Goal: Task Accomplishment & Management: Use online tool/utility

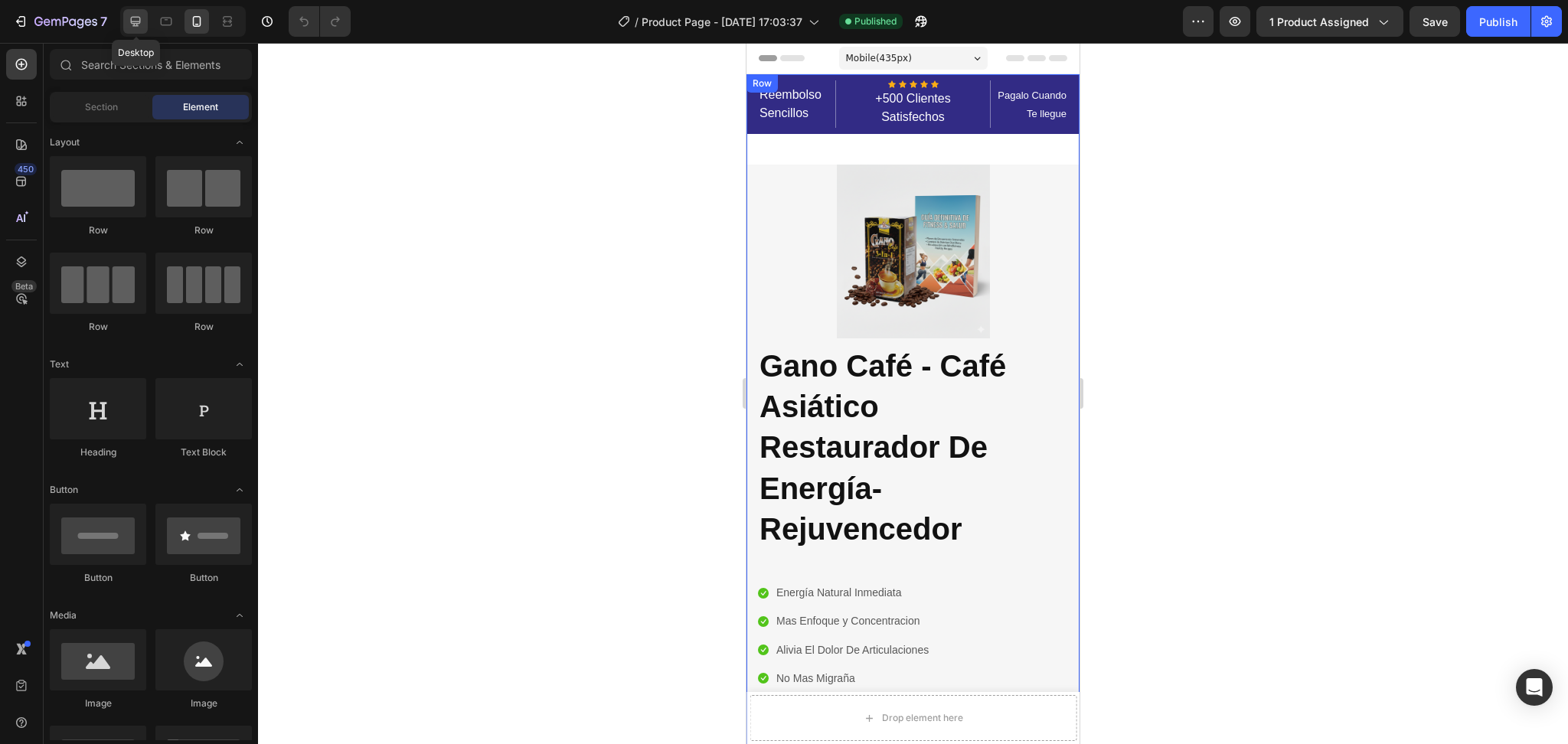
click at [144, 25] on div at bounding box center [135, 22] width 25 height 25
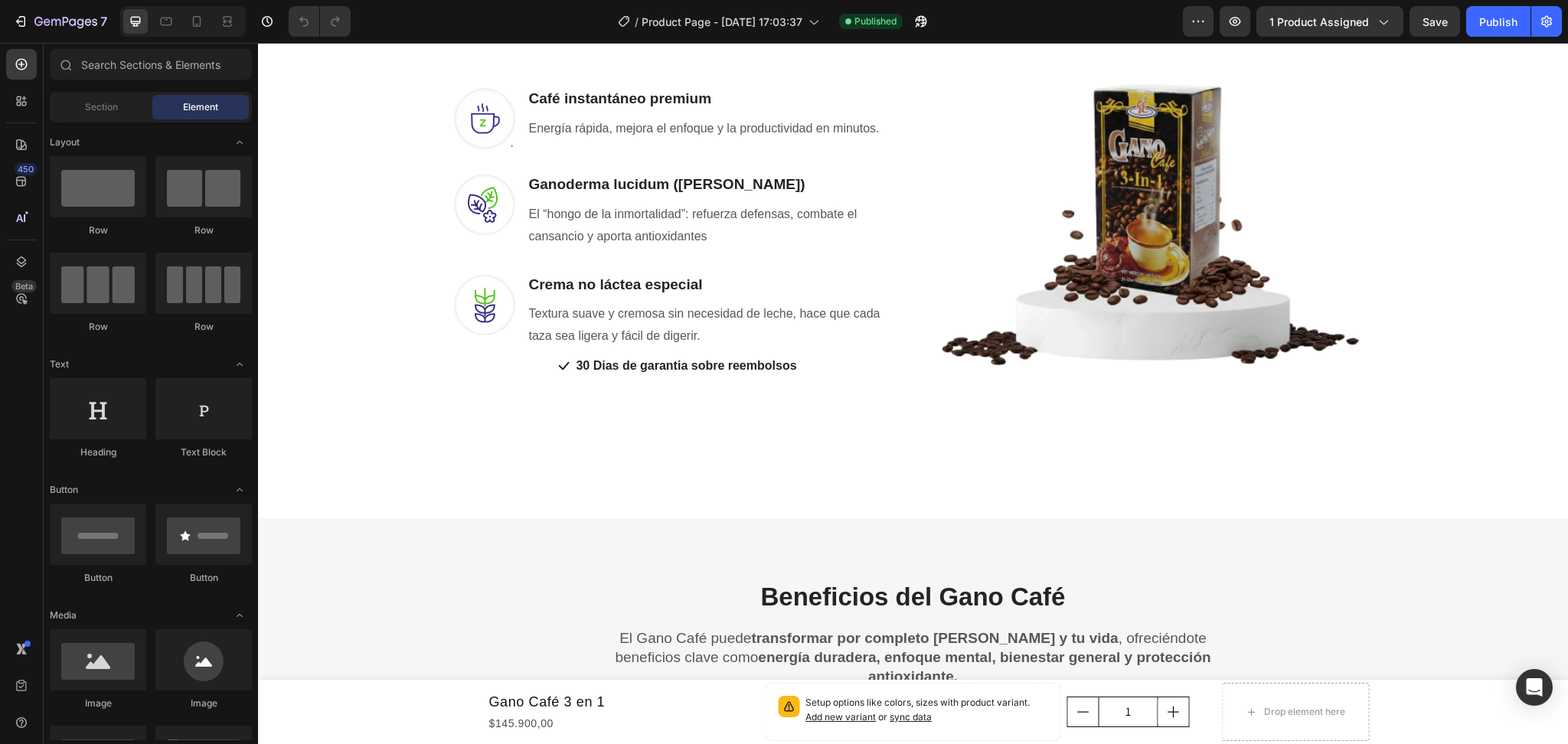
scroll to position [1225, 0]
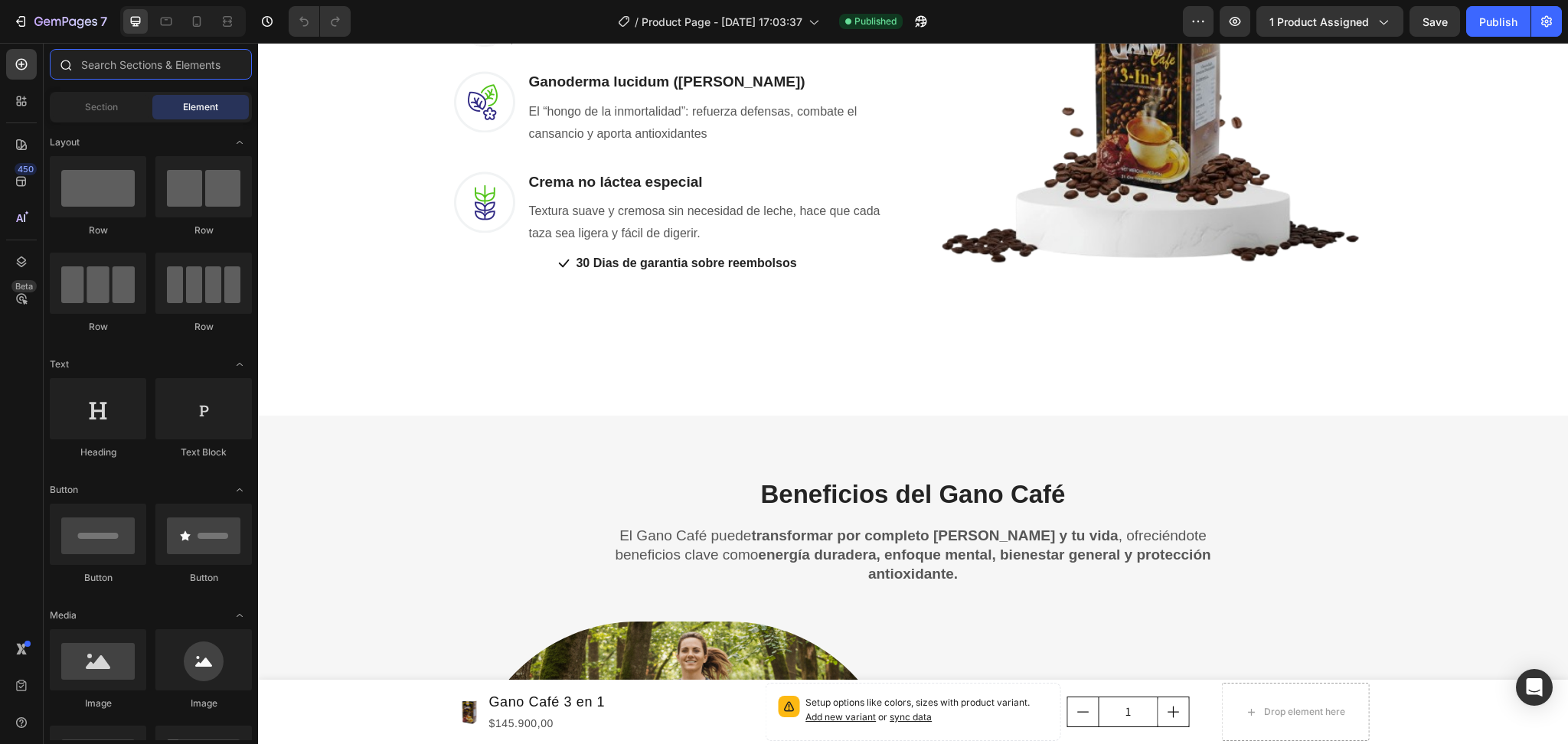
click at [120, 58] on input "text" at bounding box center [151, 64] width 202 height 31
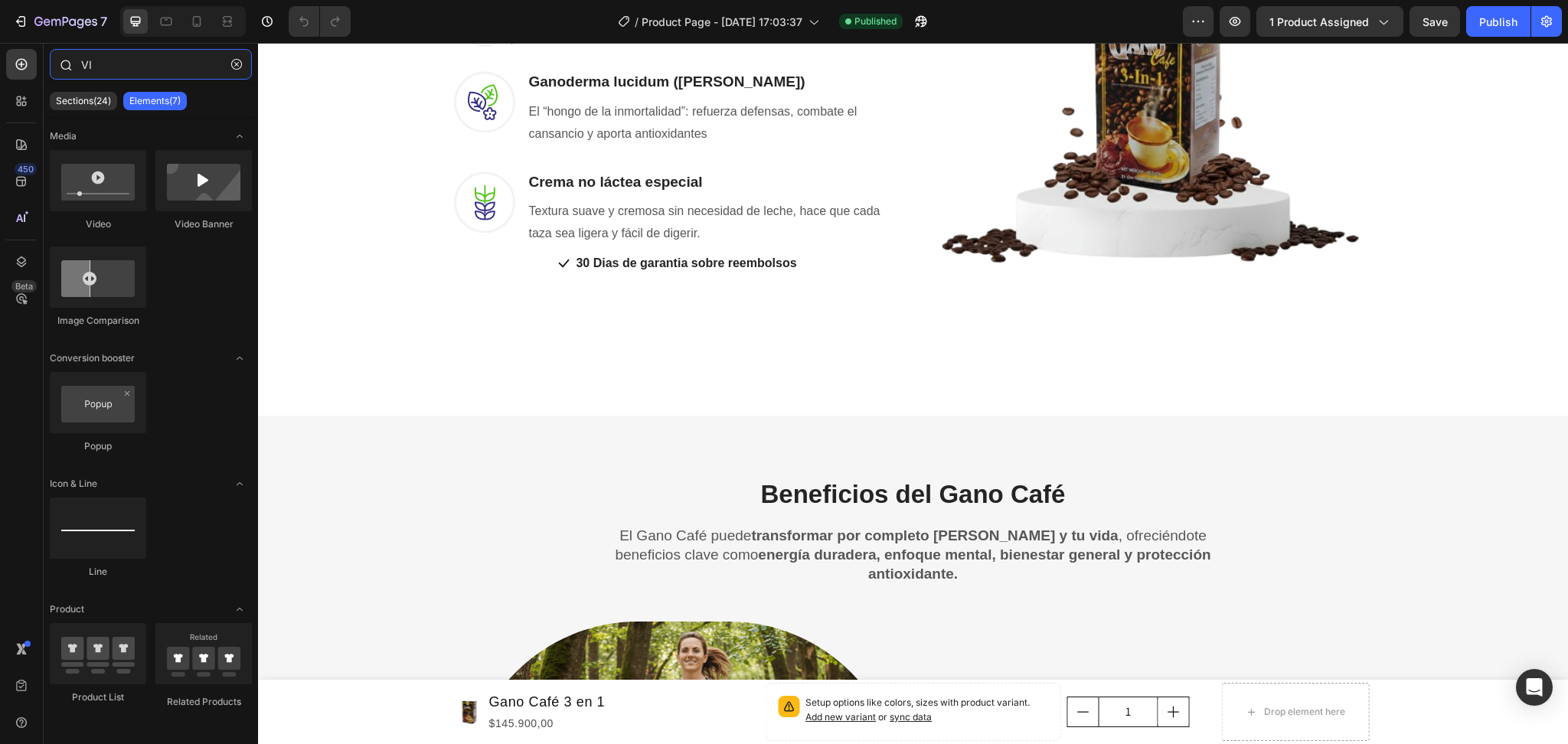
type input "V"
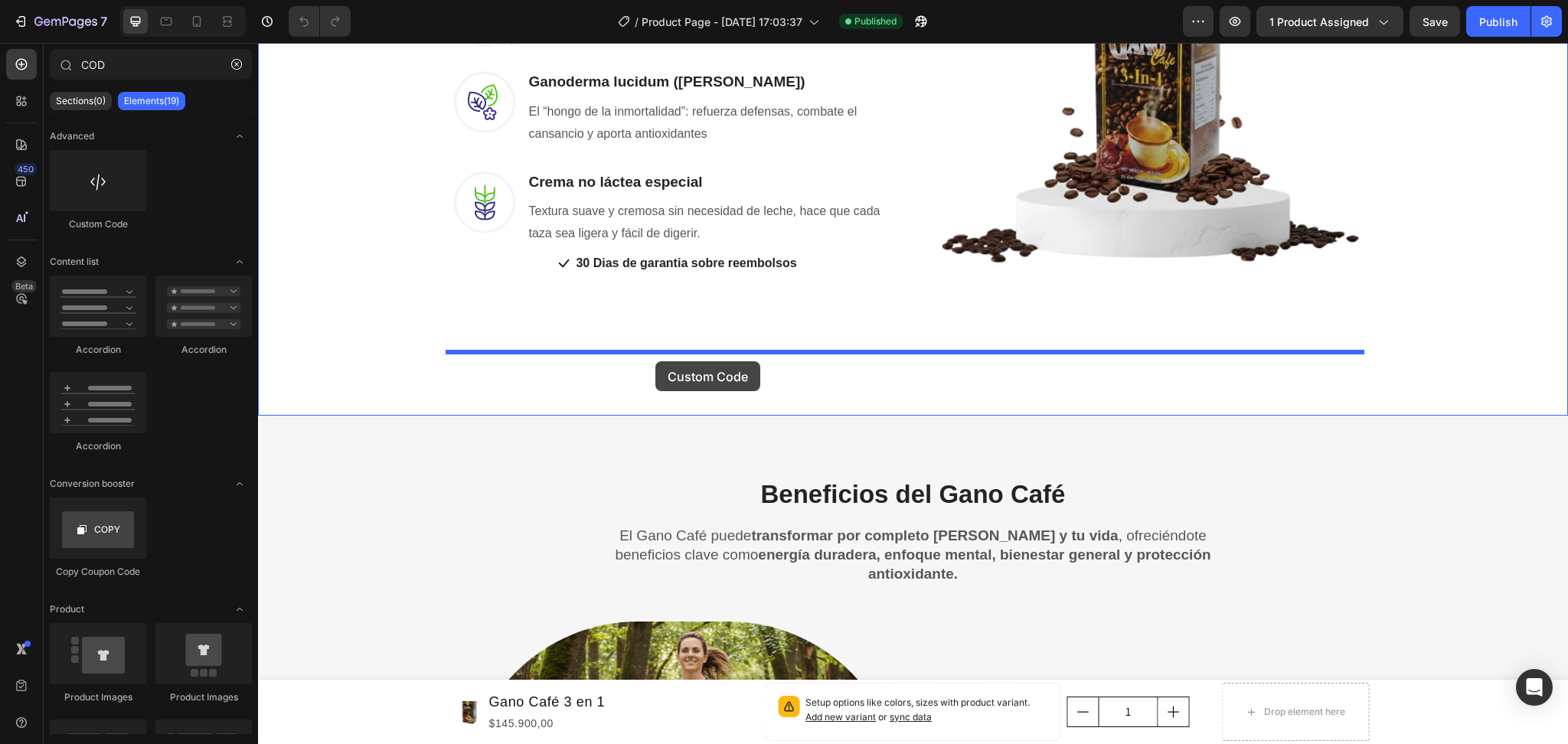
drag, startPoint x: 371, startPoint y: 231, endPoint x: 654, endPoint y: 362, distance: 311.8
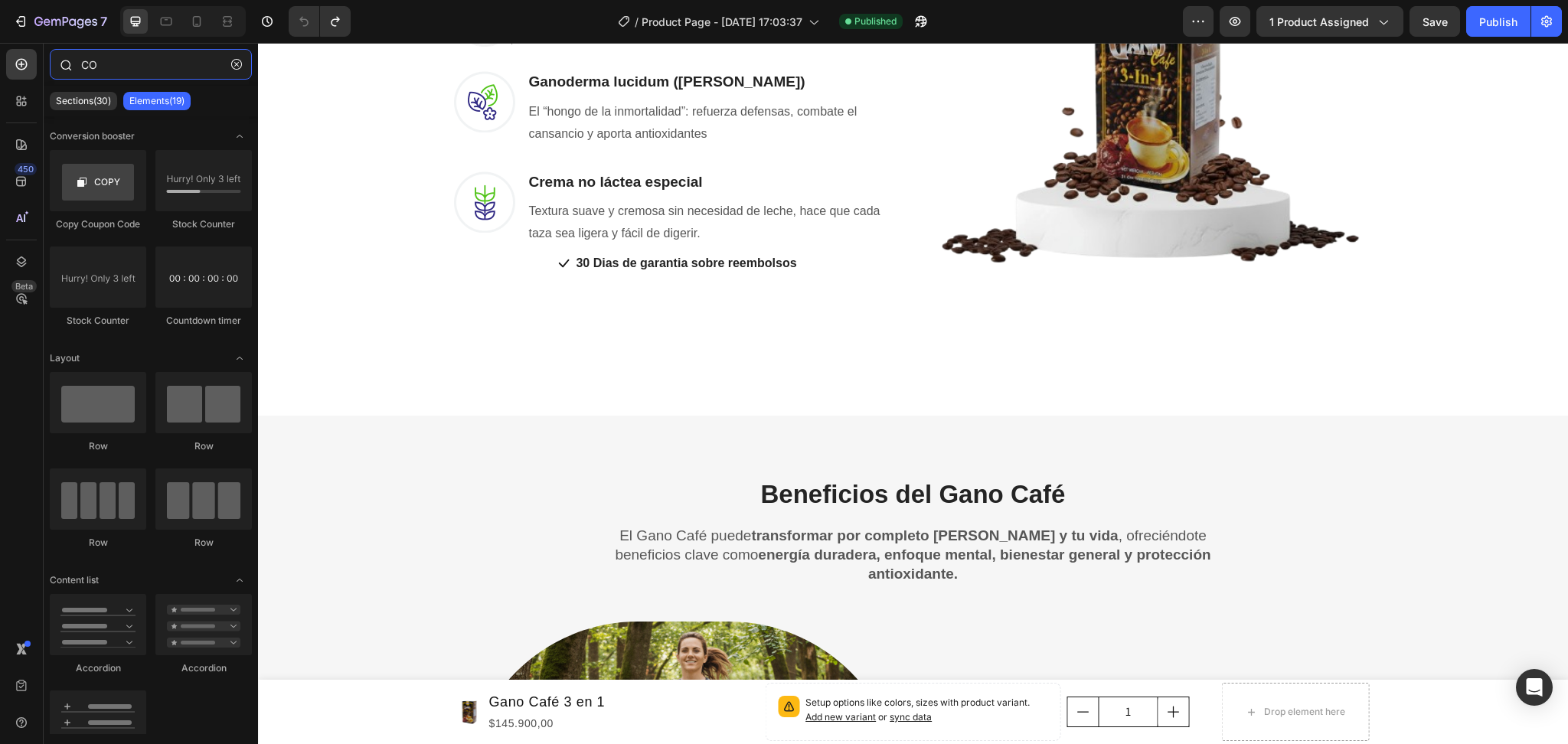
click at [122, 69] on input "CO" at bounding box center [151, 64] width 202 height 31
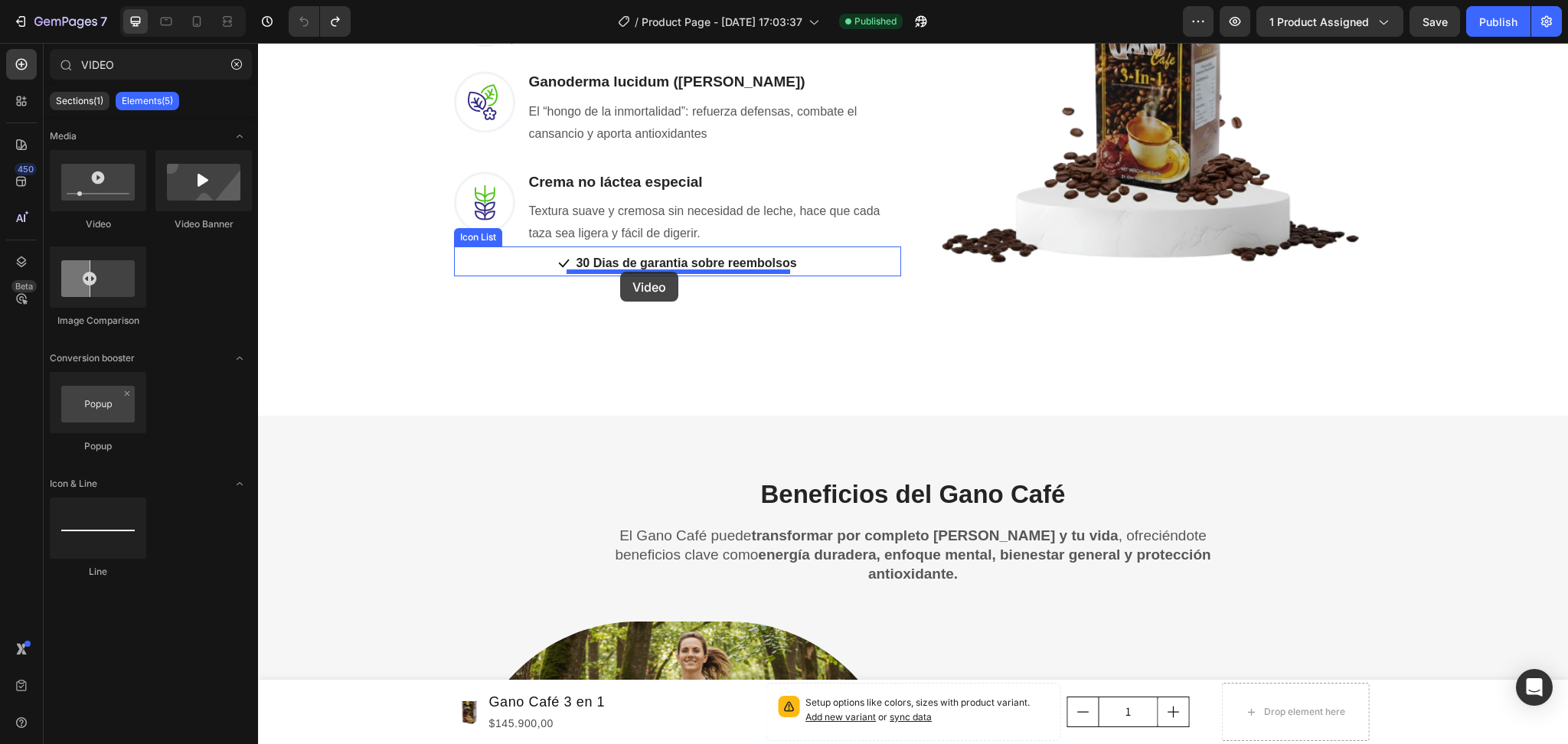
drag, startPoint x: 361, startPoint y: 220, endPoint x: 620, endPoint y: 272, distance: 264.2
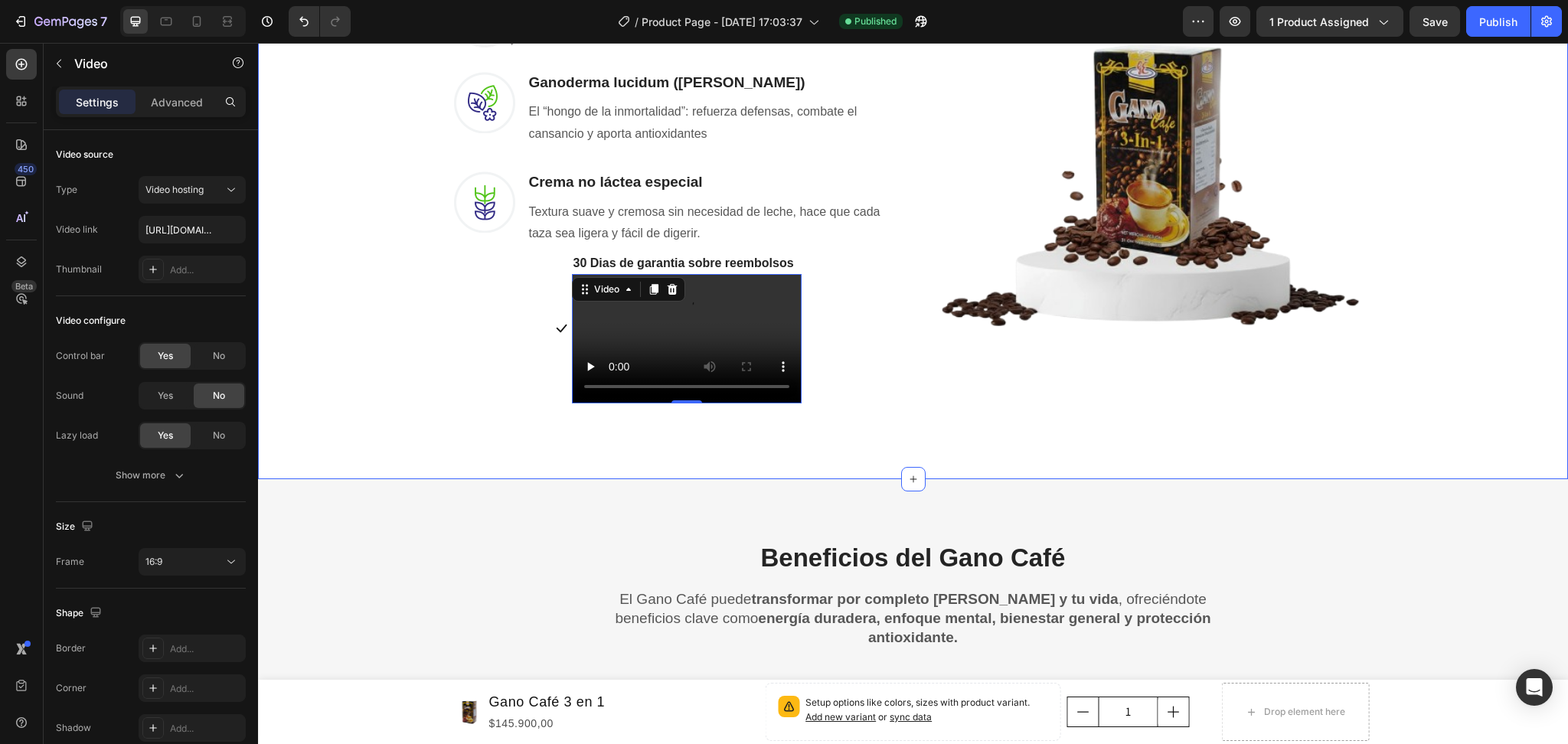
scroll to position [1147, 0]
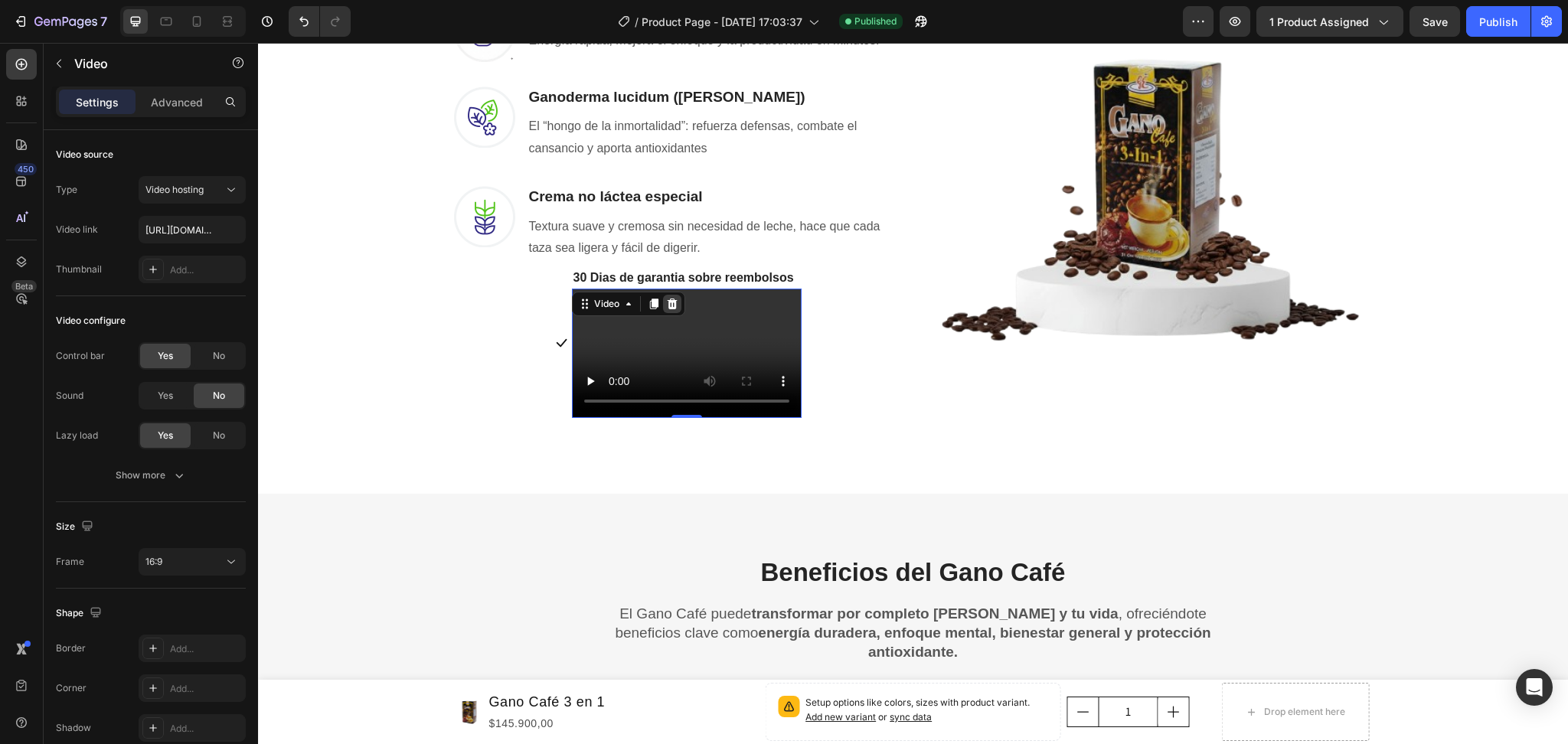
click at [667, 299] on icon at bounding box center [671, 303] width 10 height 10
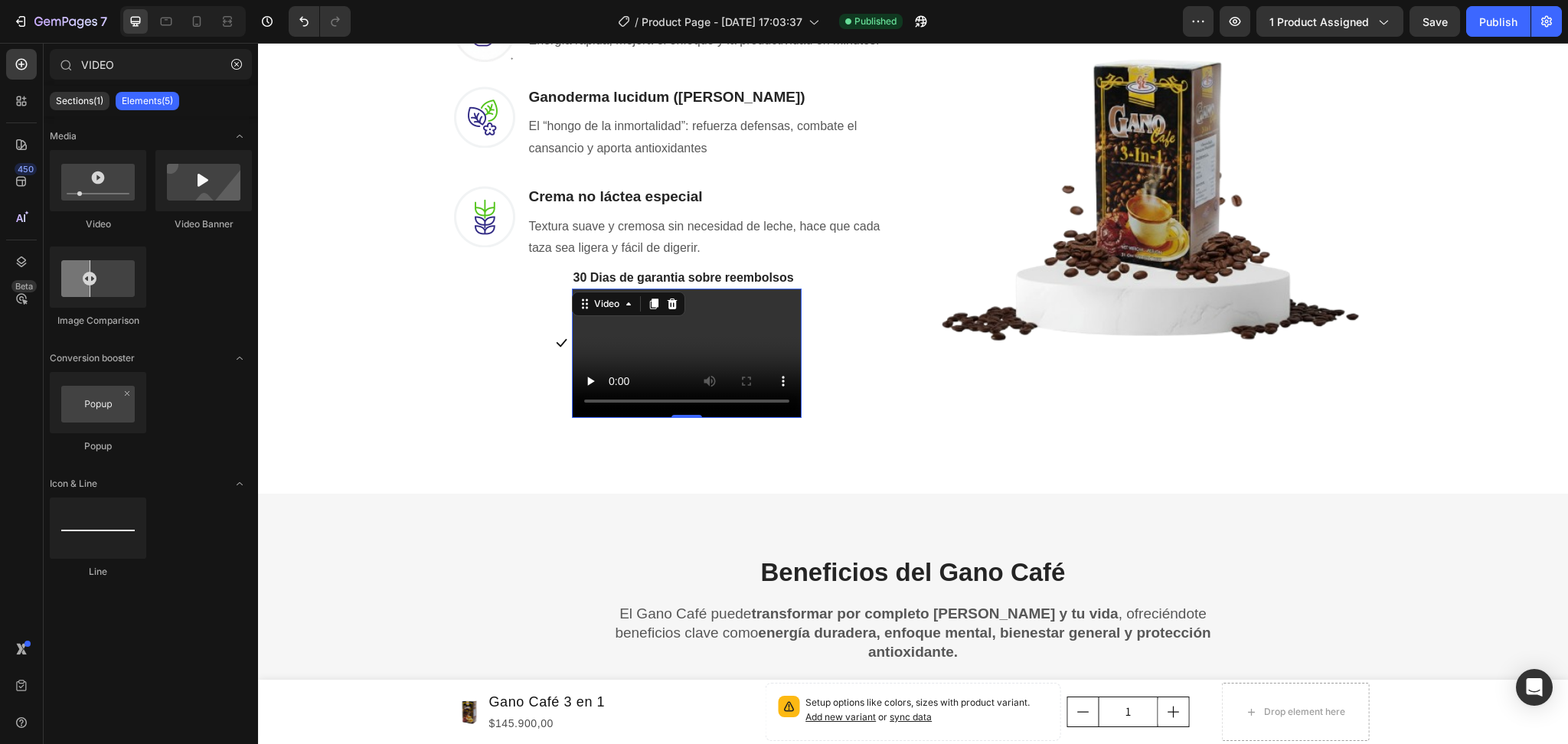
scroll to position [1225, 0]
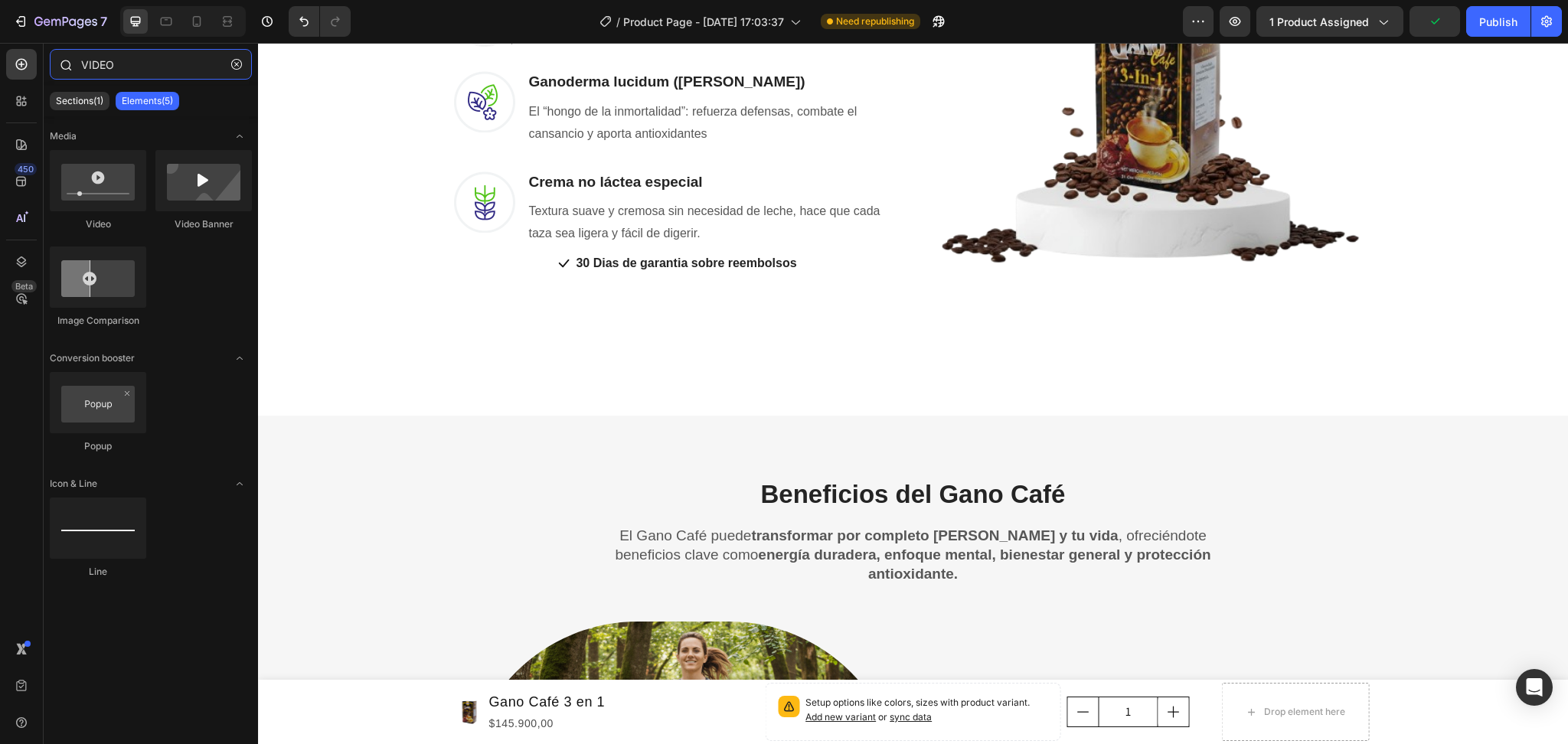
click at [150, 63] on input "VIDEO" at bounding box center [151, 64] width 202 height 31
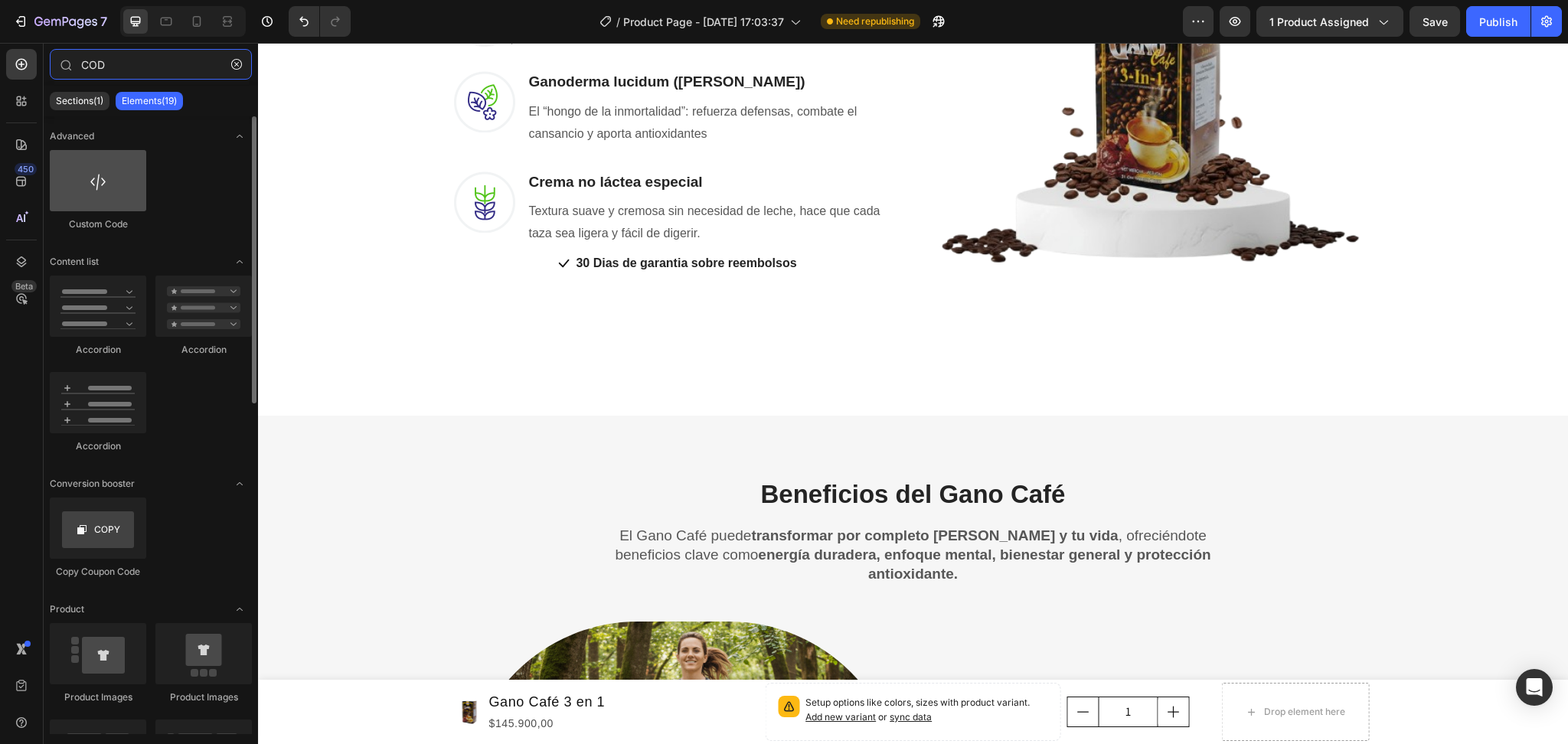
type input "COD"
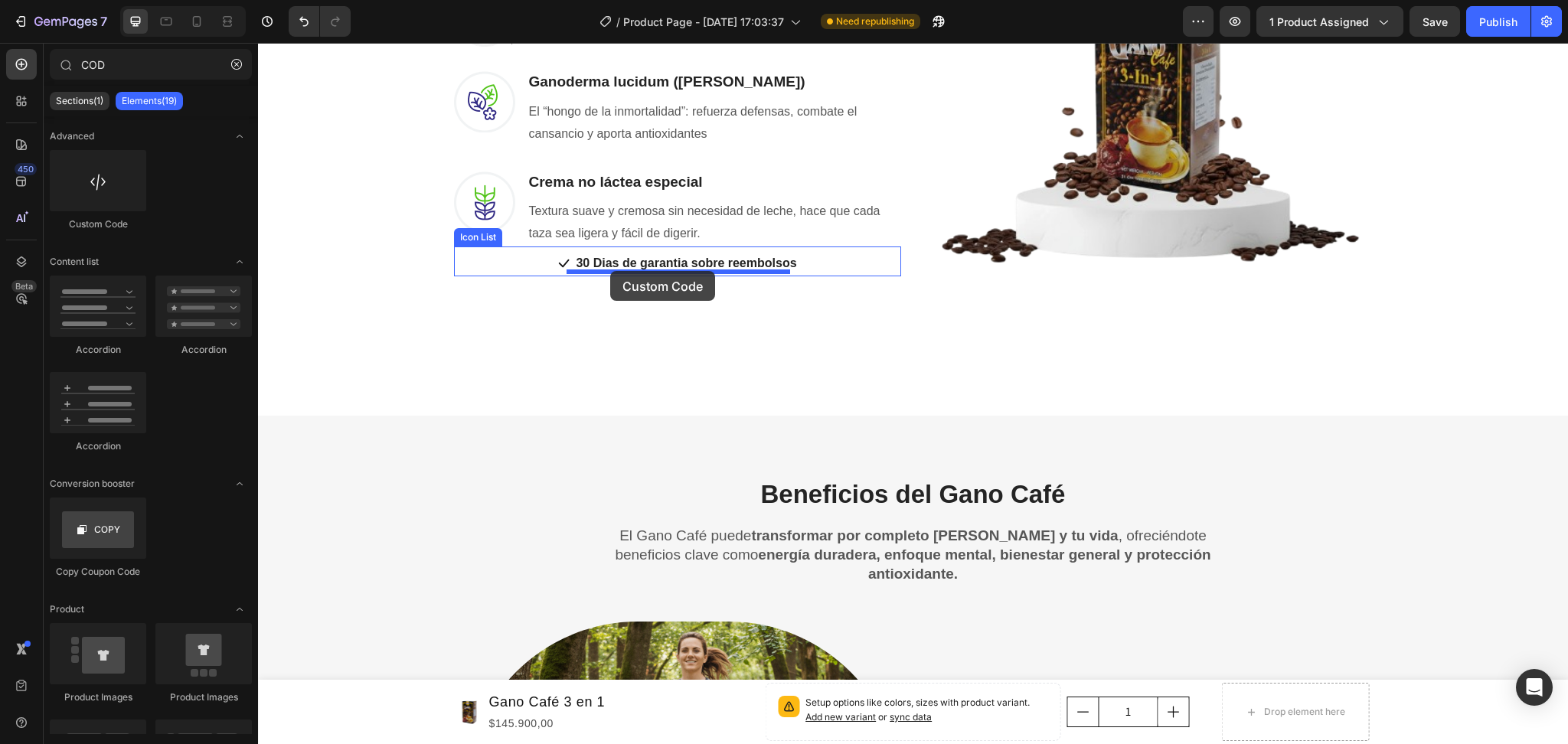
drag, startPoint x: 365, startPoint y: 222, endPoint x: 610, endPoint y: 271, distance: 249.9
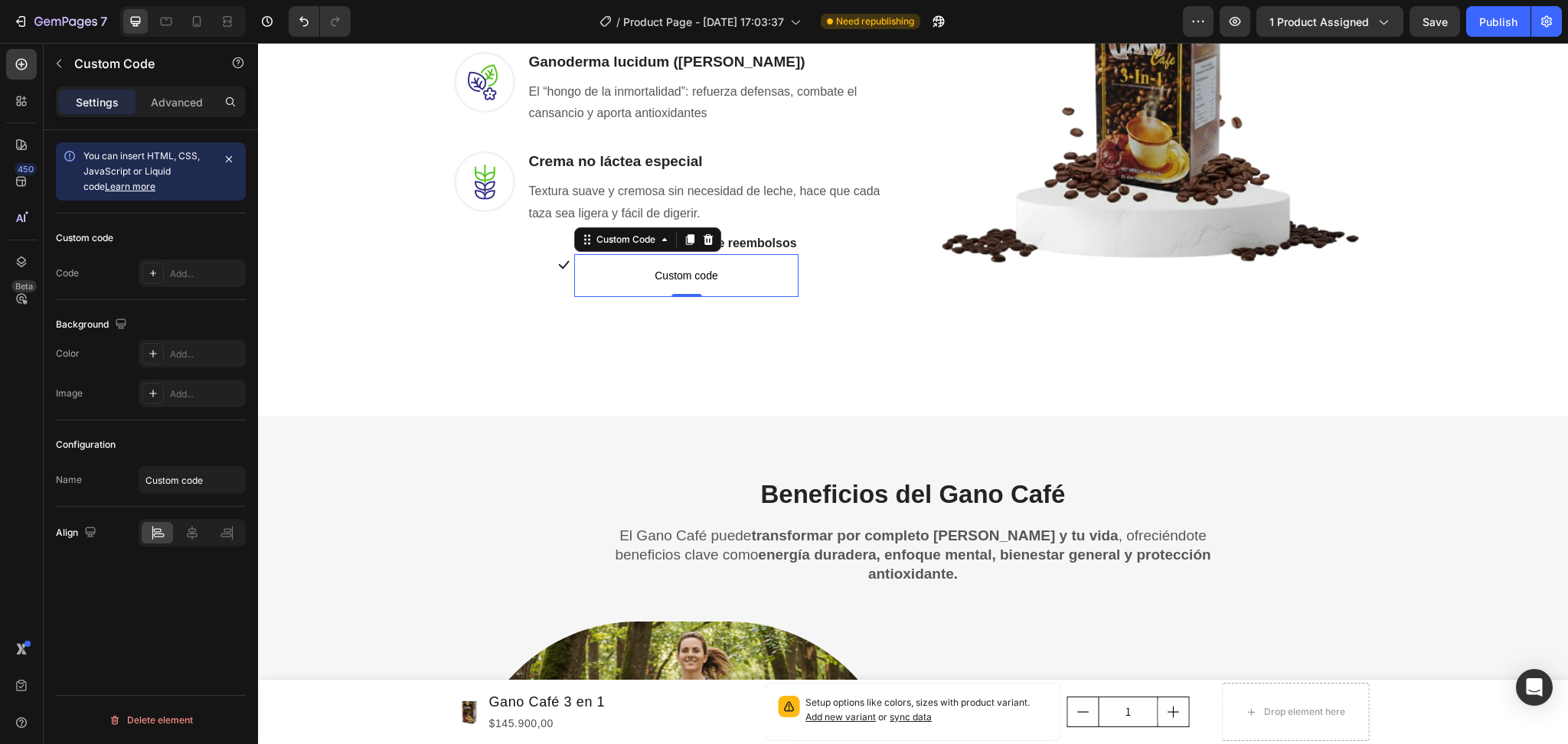
scroll to position [1205, 0]
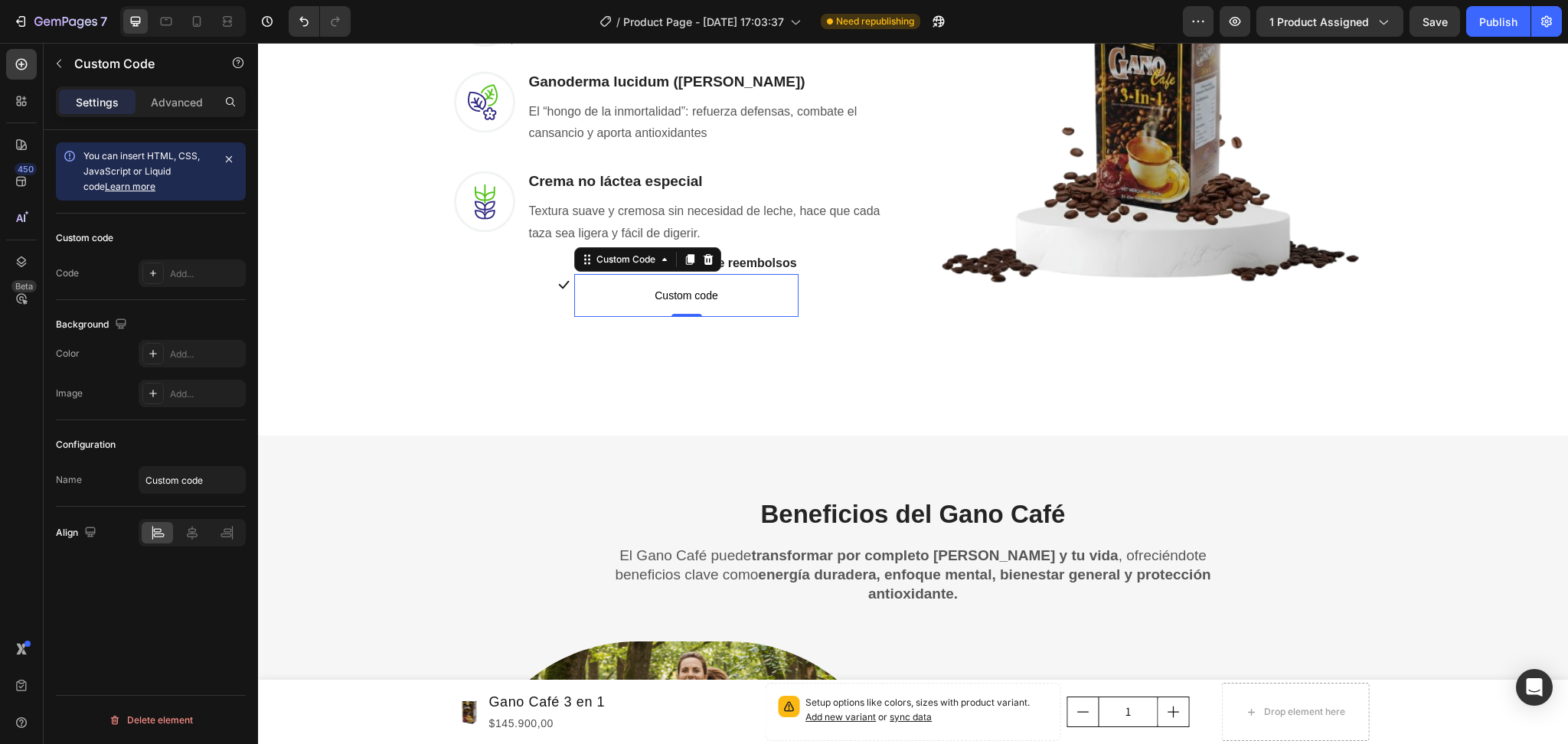
click at [671, 293] on span "Custom code" at bounding box center [686, 295] width 223 height 18
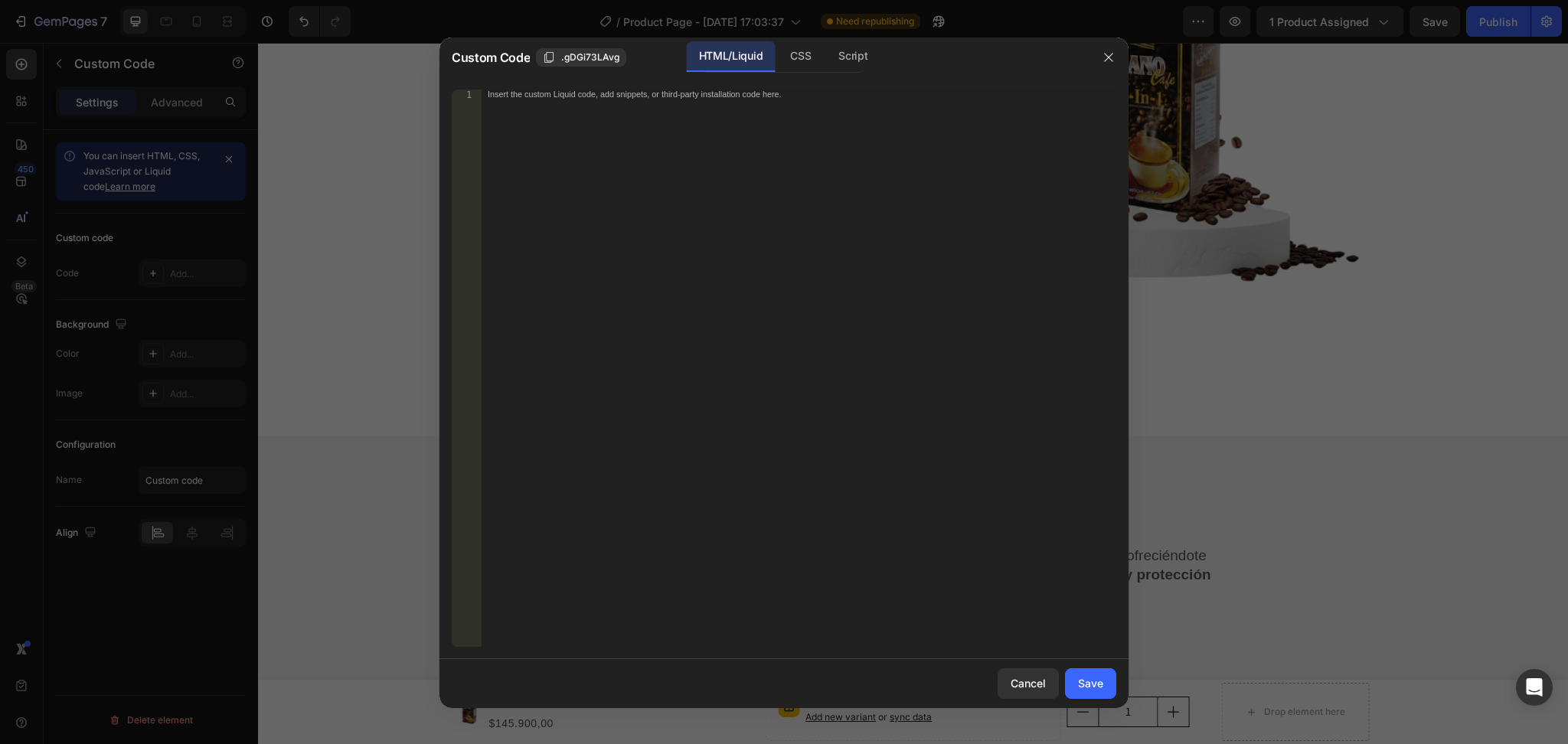
click at [576, 92] on div "Insert the custom Liquid code, add snippets, or third-party installation code h…" at bounding box center [767, 93] width 559 height 9
paste textarea "<iframe title="vimeo-player" src="[URL][DOMAIN_NAME]" width="640" height="360" …"
type textarea "<iframe title="vimeo-player" src="[URL][DOMAIN_NAME]" width="640" height="360" …"
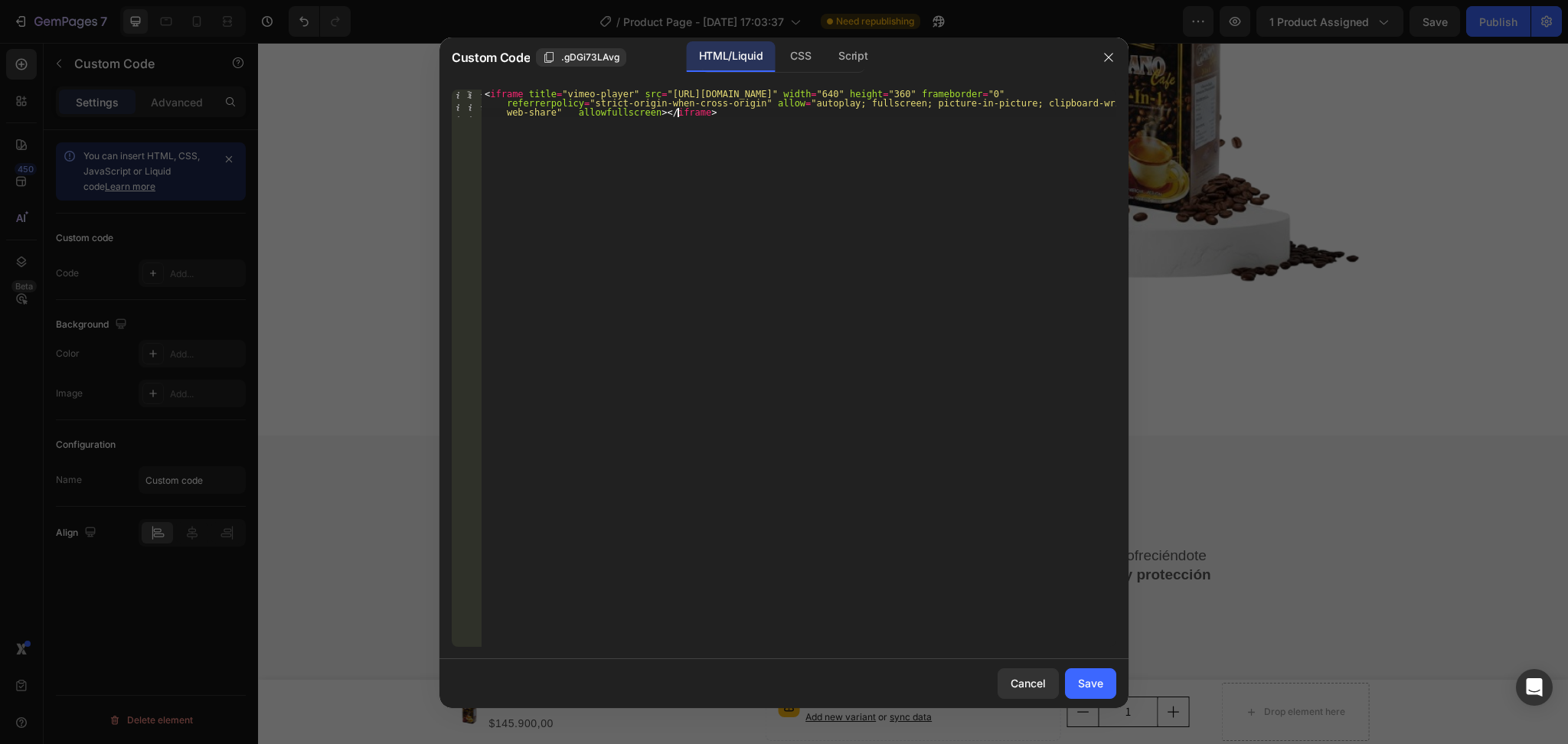
click at [1081, 677] on div "Save" at bounding box center [1090, 683] width 25 height 16
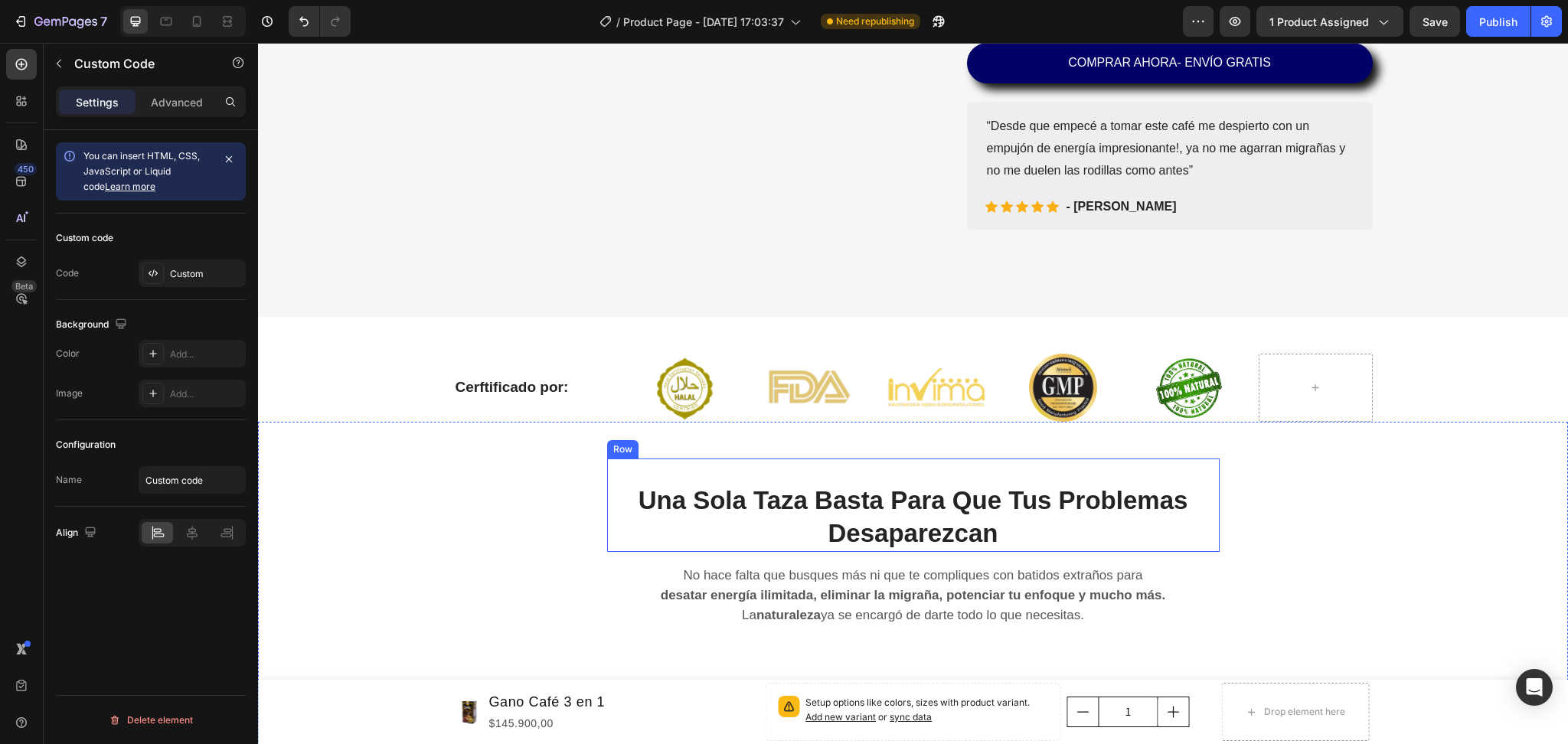
scroll to position [367, 0]
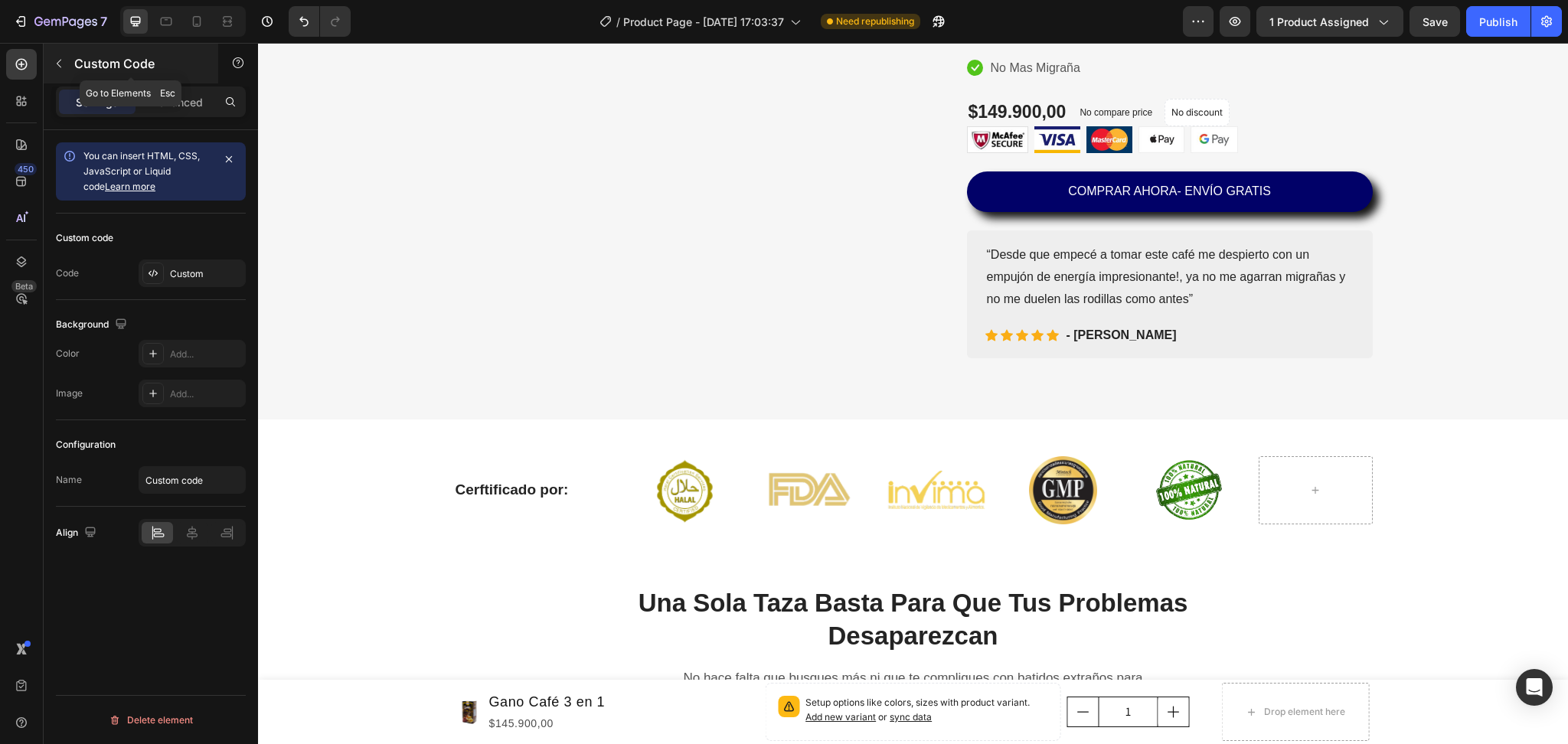
click at [56, 49] on div "Custom Code" at bounding box center [131, 64] width 175 height 40
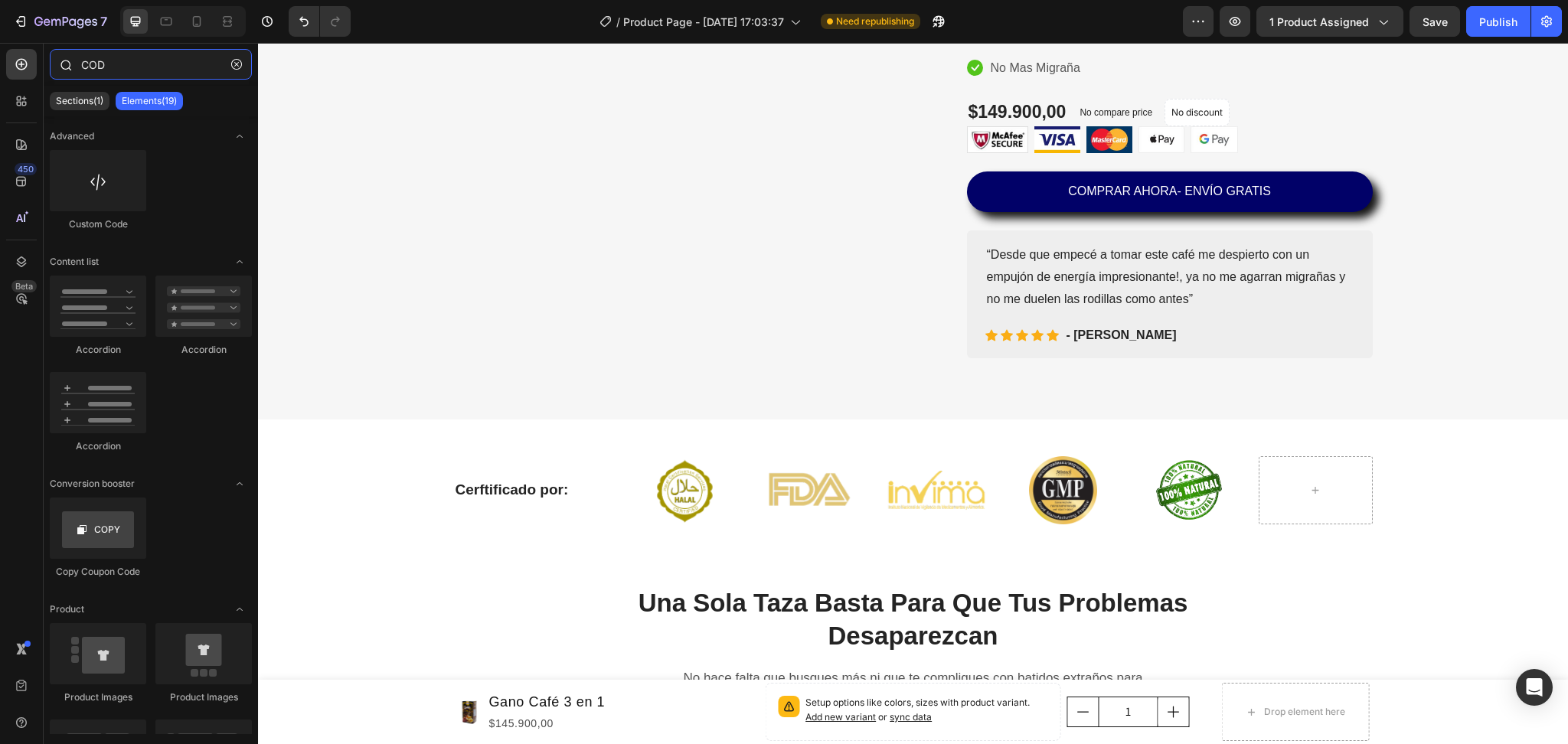
click at [126, 74] on input "COD" at bounding box center [151, 64] width 202 height 31
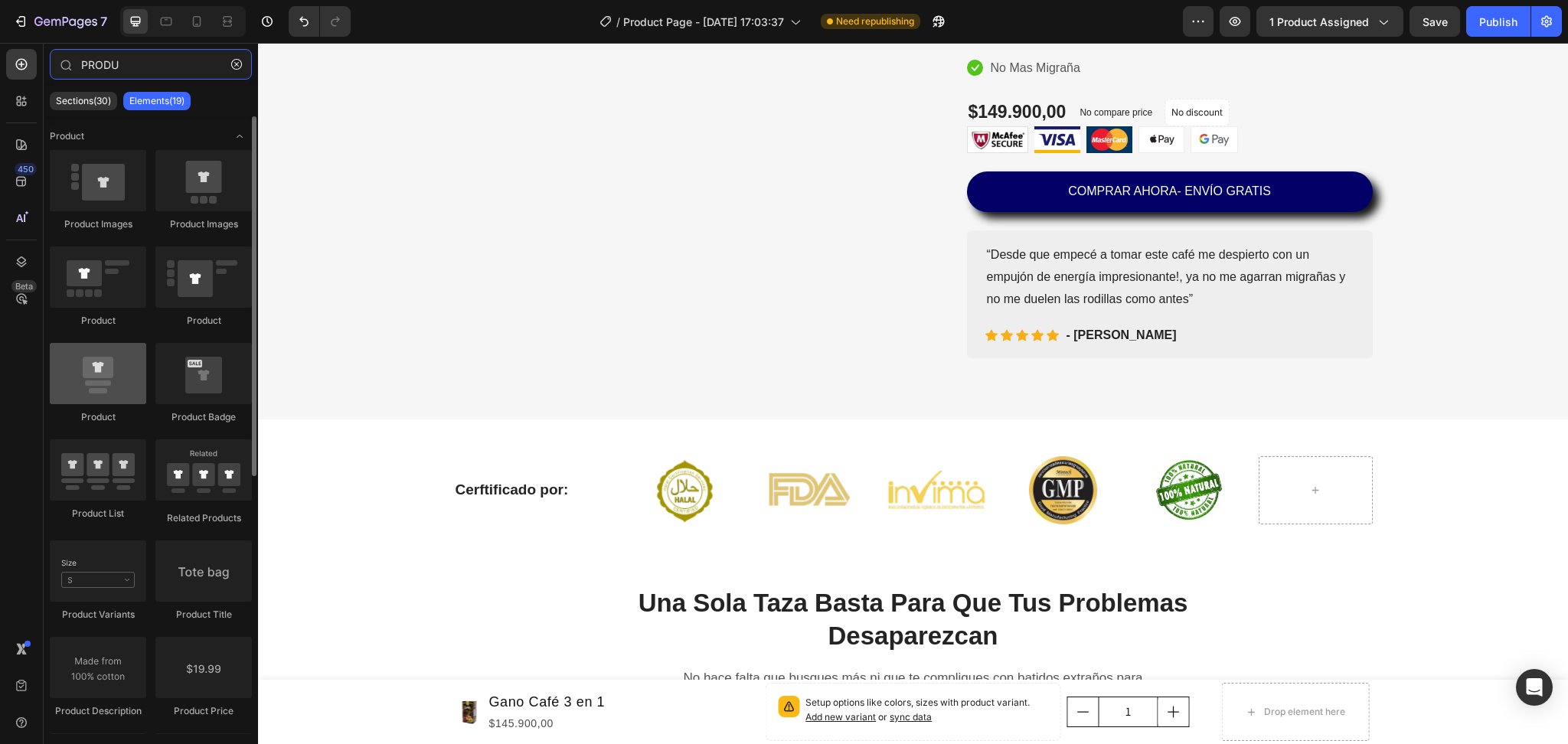
type input "PRODU"
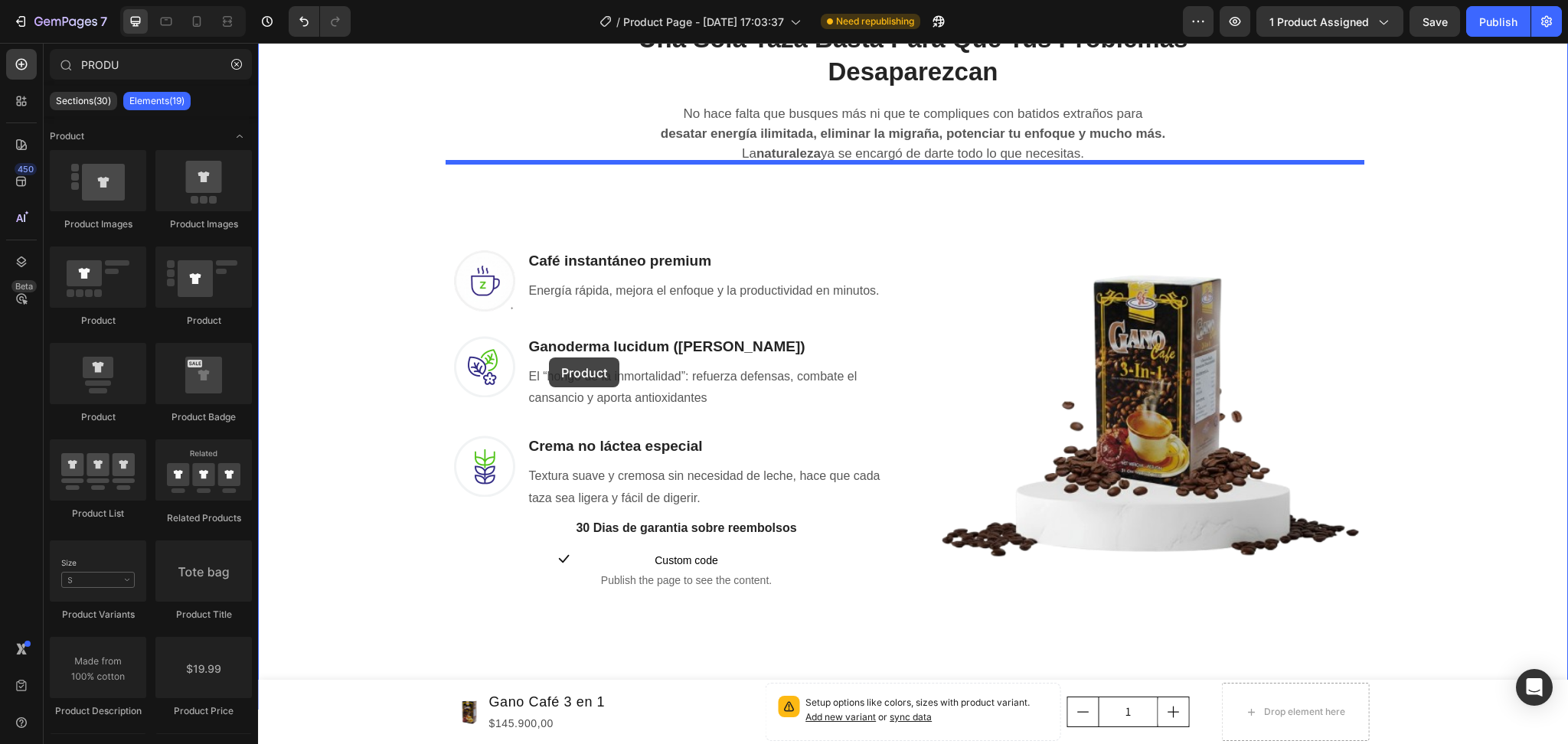
scroll to position [980, 0]
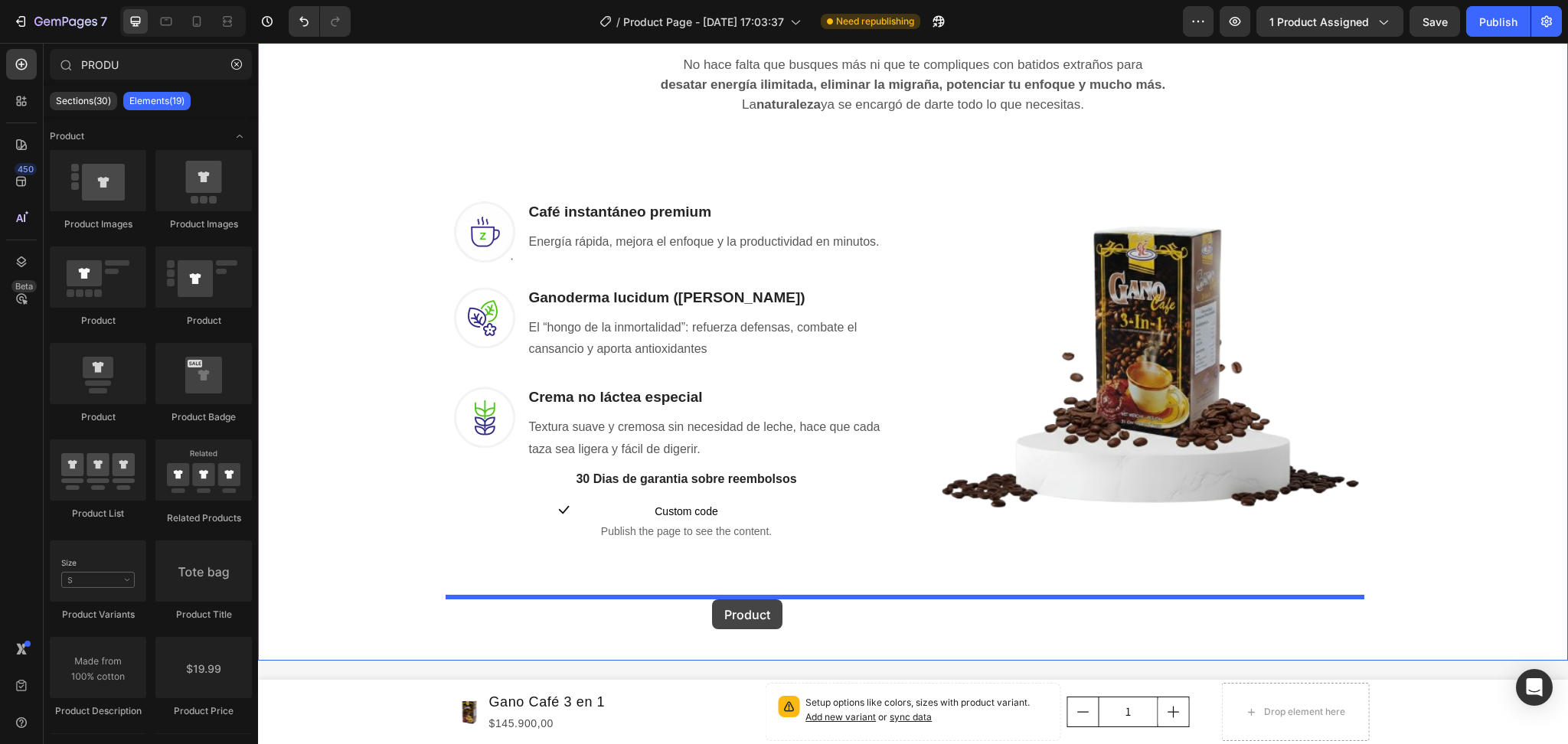
drag, startPoint x: 369, startPoint y: 426, endPoint x: 712, endPoint y: 600, distance: 384.6
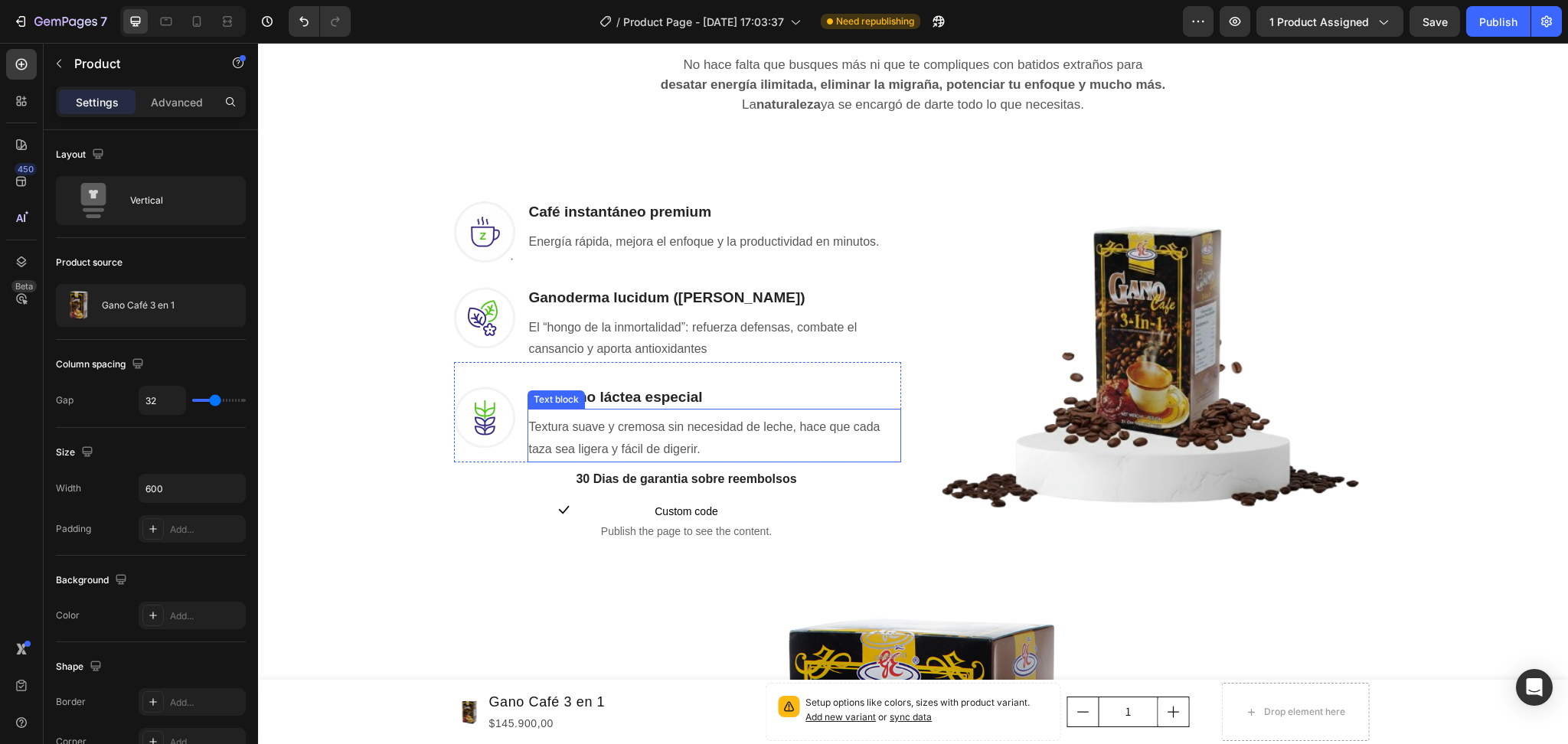
scroll to position [1388, 0]
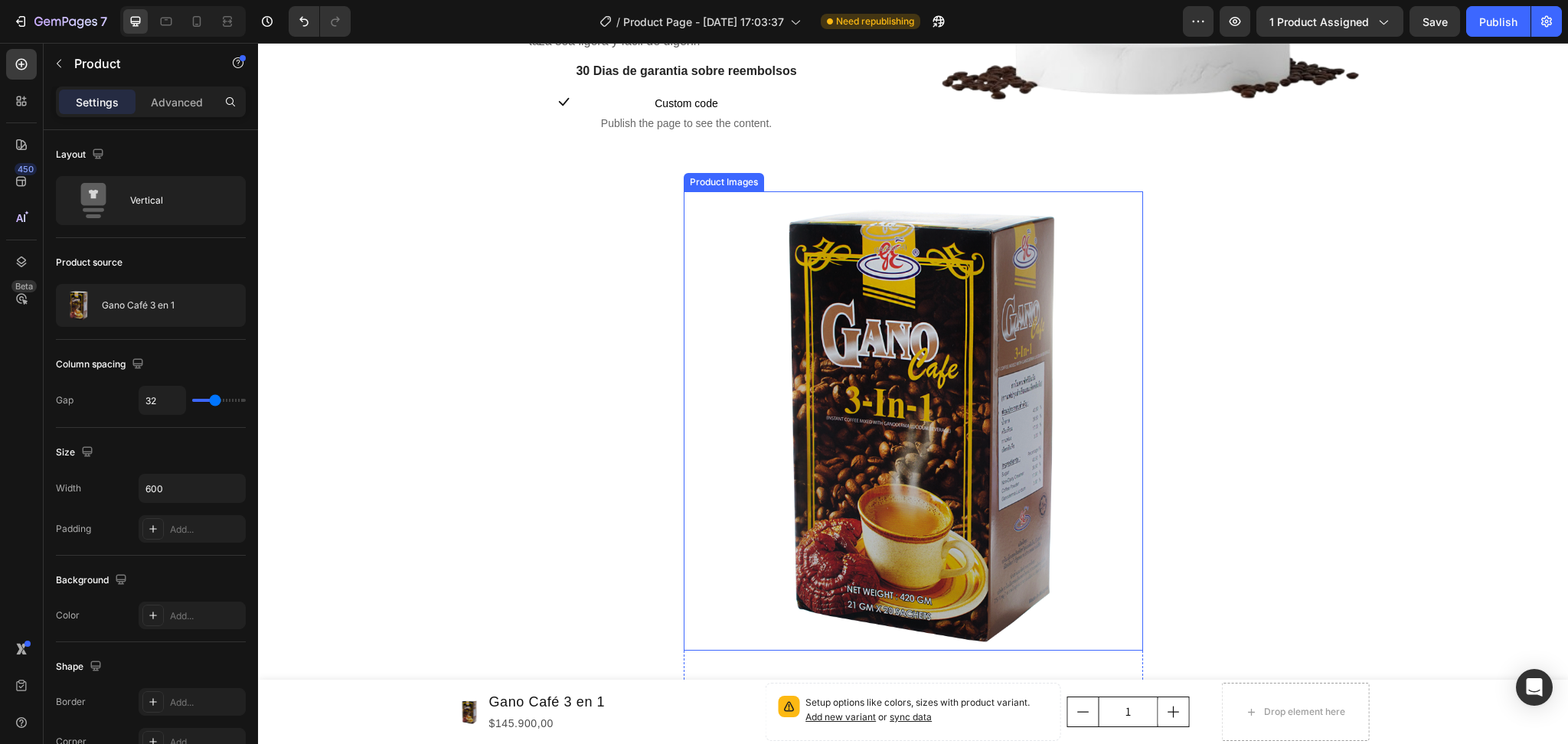
drag, startPoint x: 875, startPoint y: 331, endPoint x: 863, endPoint y: 321, distance: 15.6
click at [875, 331] on img at bounding box center [914, 422] width 460 height 460
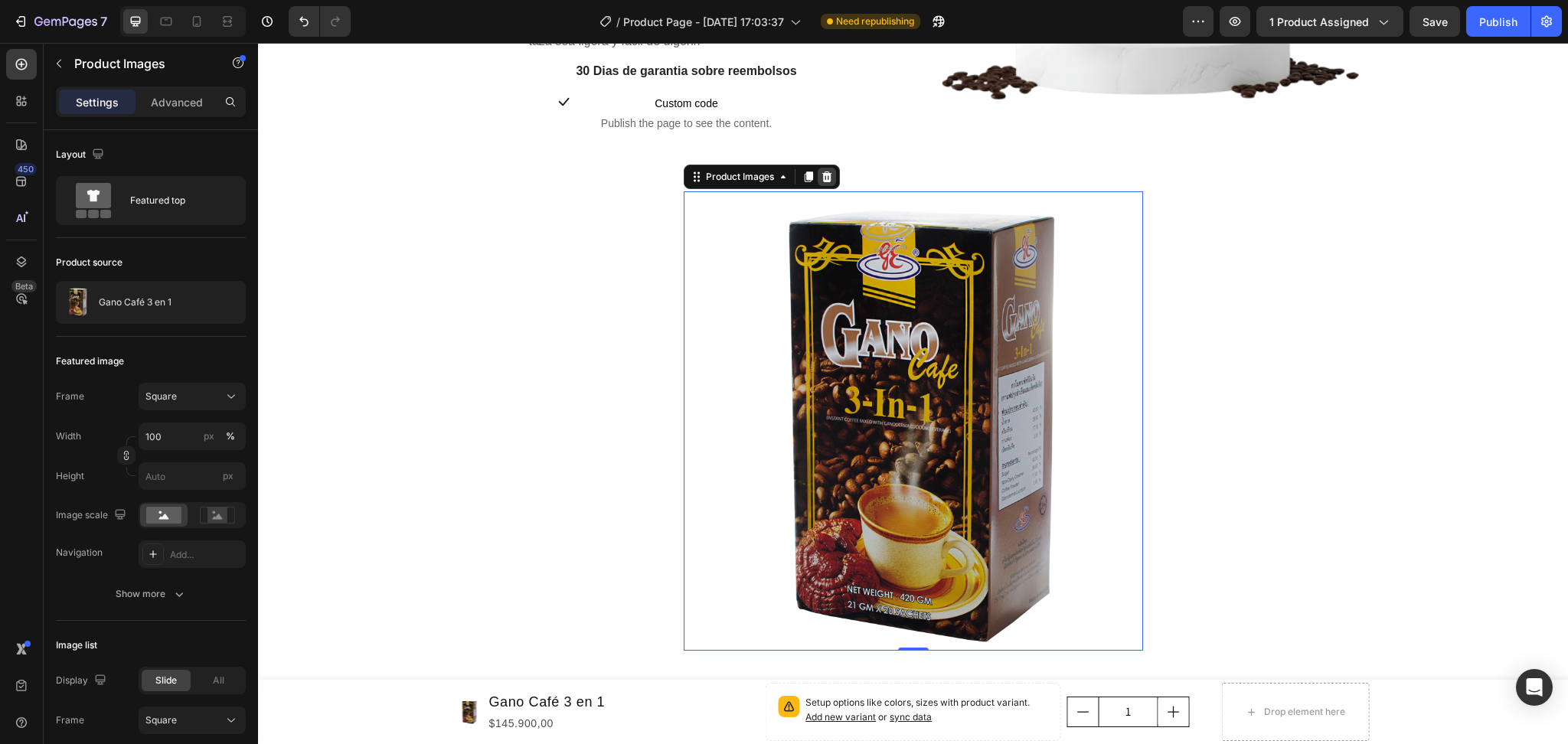
click at [824, 179] on icon at bounding box center [826, 176] width 12 height 12
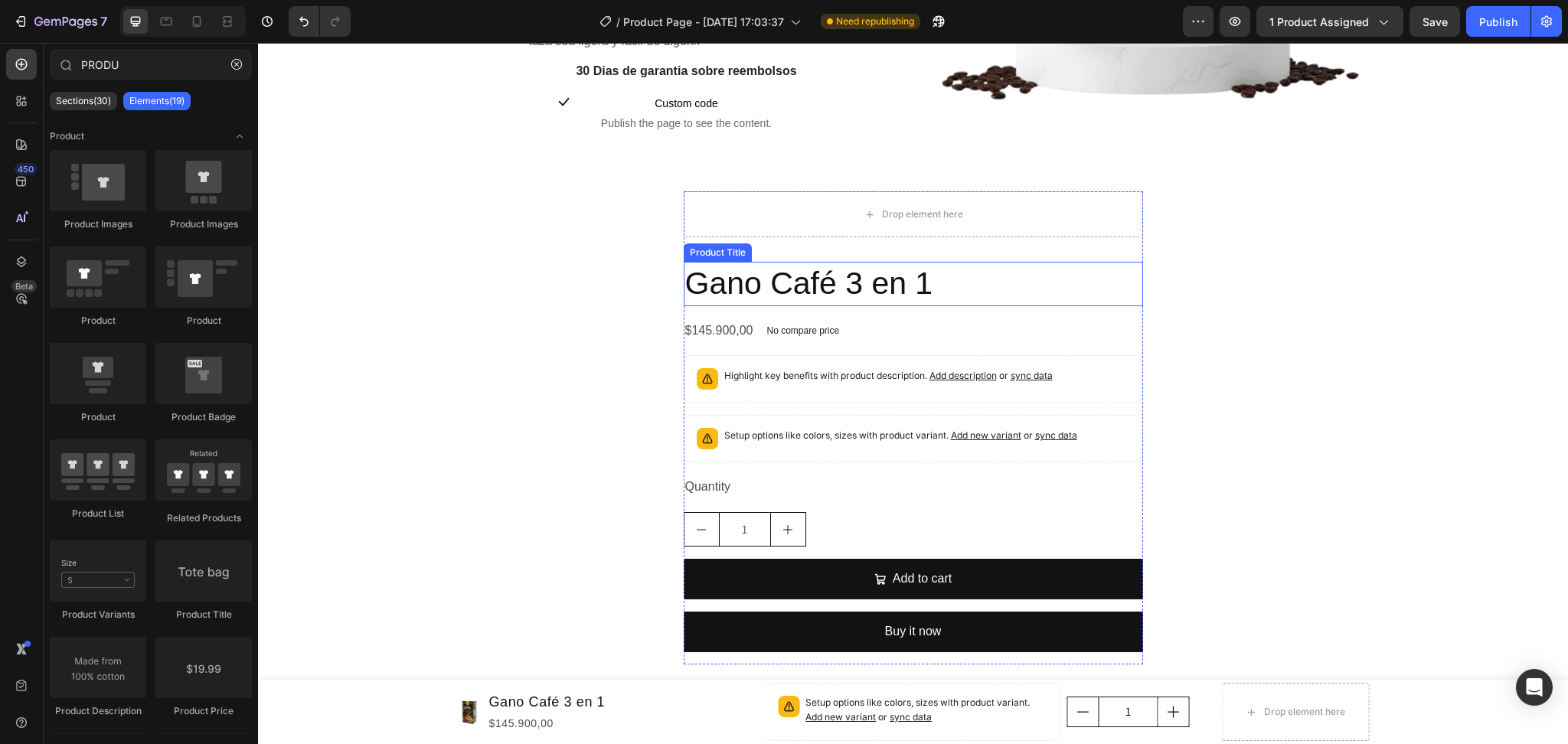
click at [810, 285] on h2 "Gano Café 3 en 1" at bounding box center [914, 284] width 460 height 44
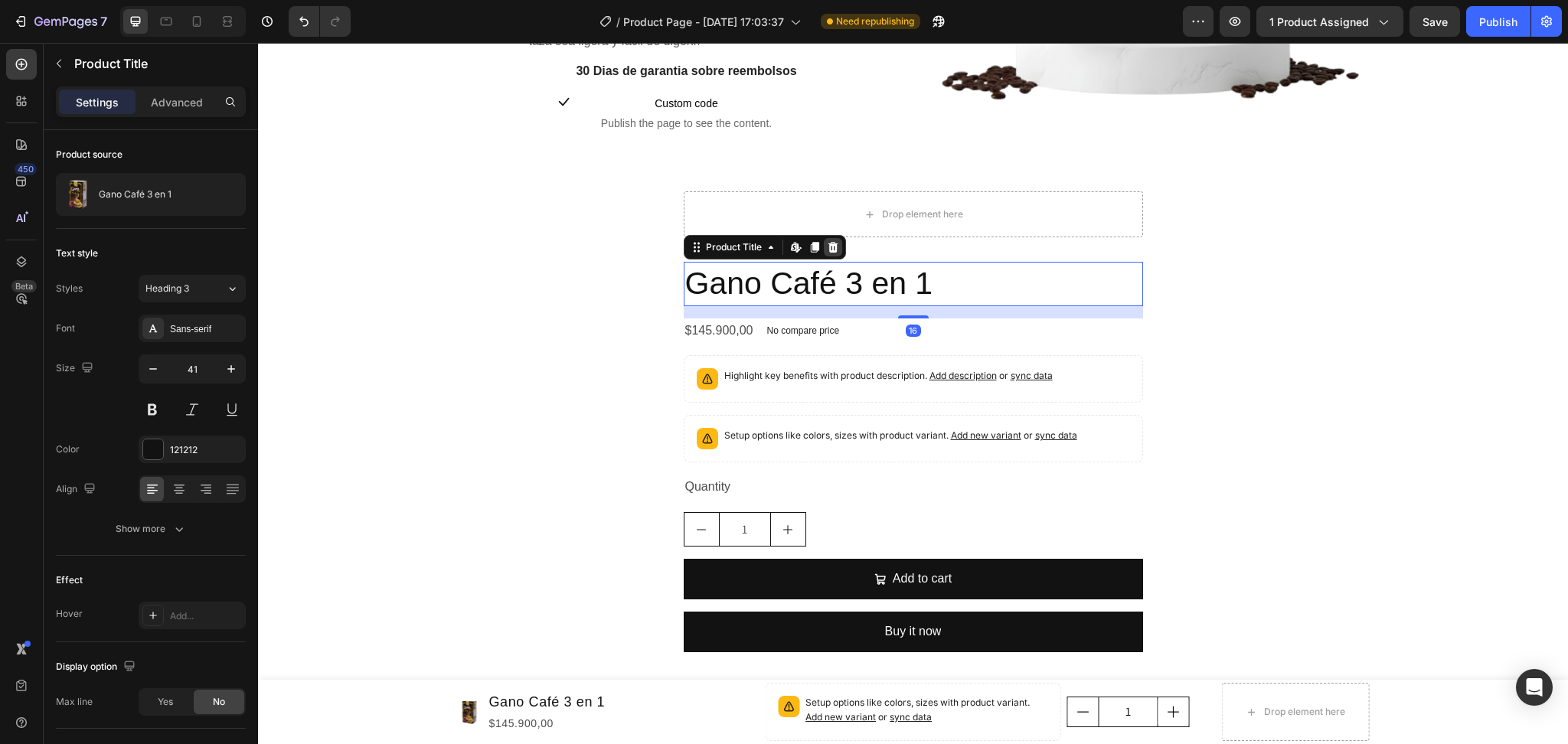
click at [833, 246] on div at bounding box center [833, 247] width 18 height 18
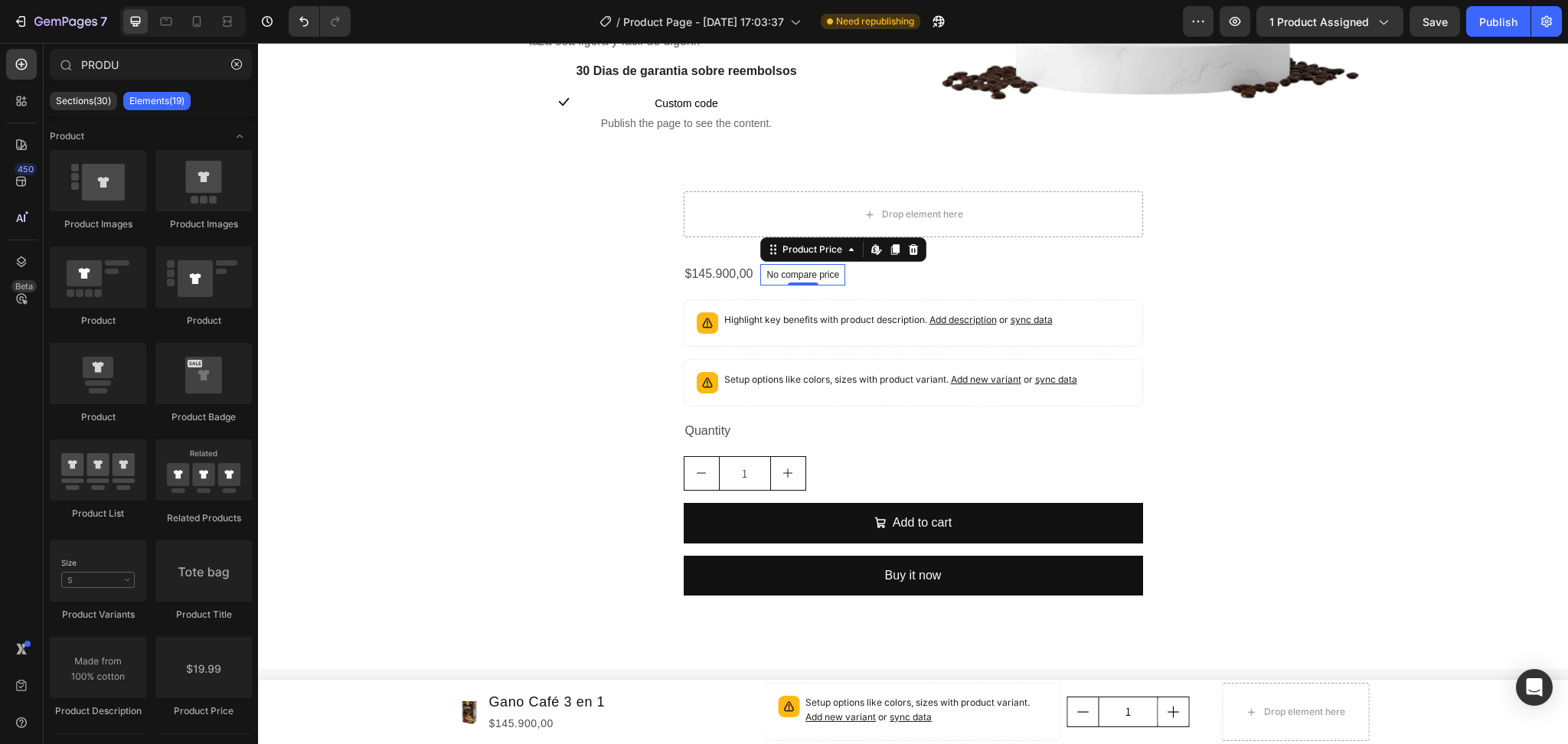
click at [828, 278] on div "No compare price" at bounding box center [802, 275] width 85 height 21
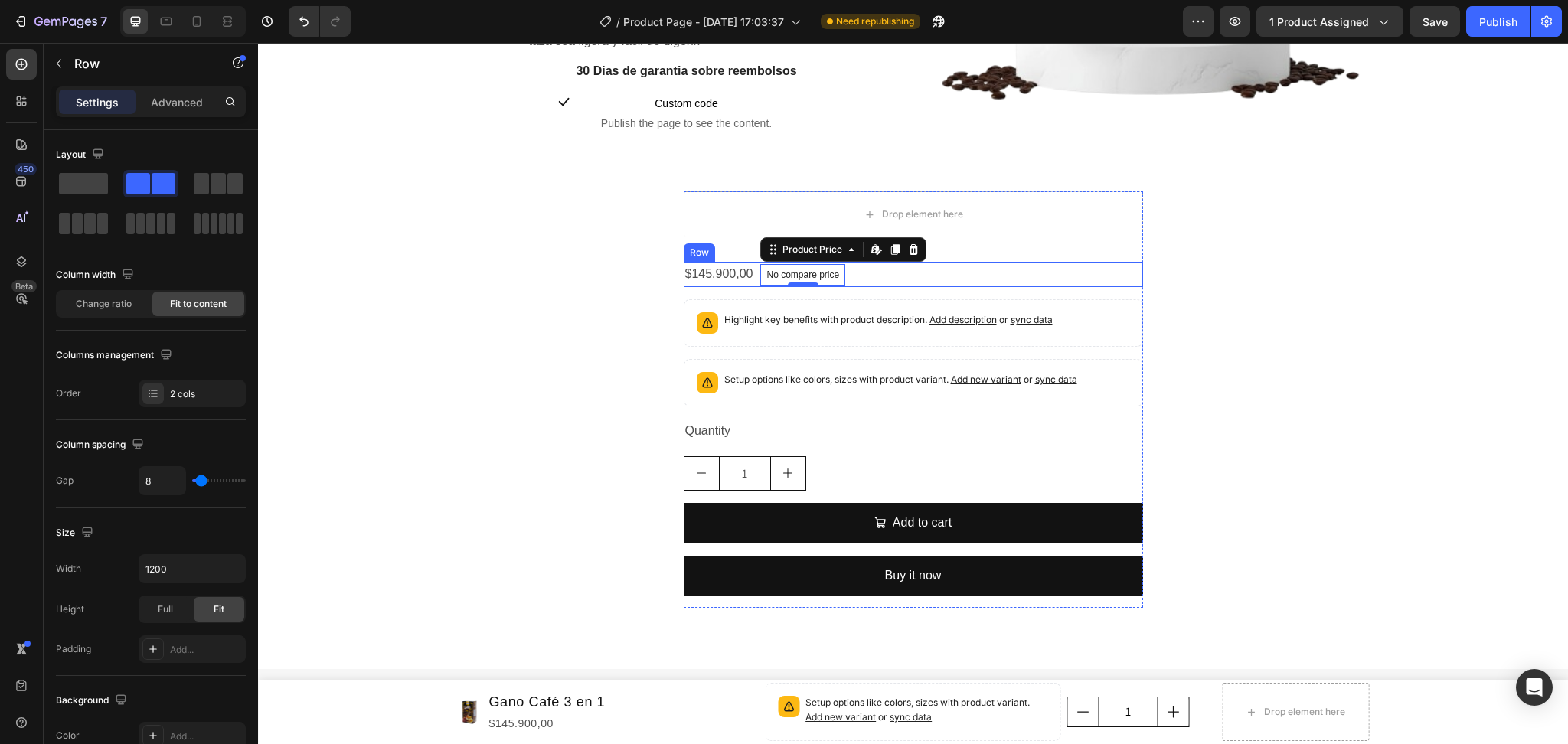
drag, startPoint x: 888, startPoint y: 272, endPoint x: 897, endPoint y: 262, distance: 13.5
click at [889, 271] on div "$145.900,00 Product Price Product Price No compare price Product Price Edit con…" at bounding box center [914, 275] width 460 height 25
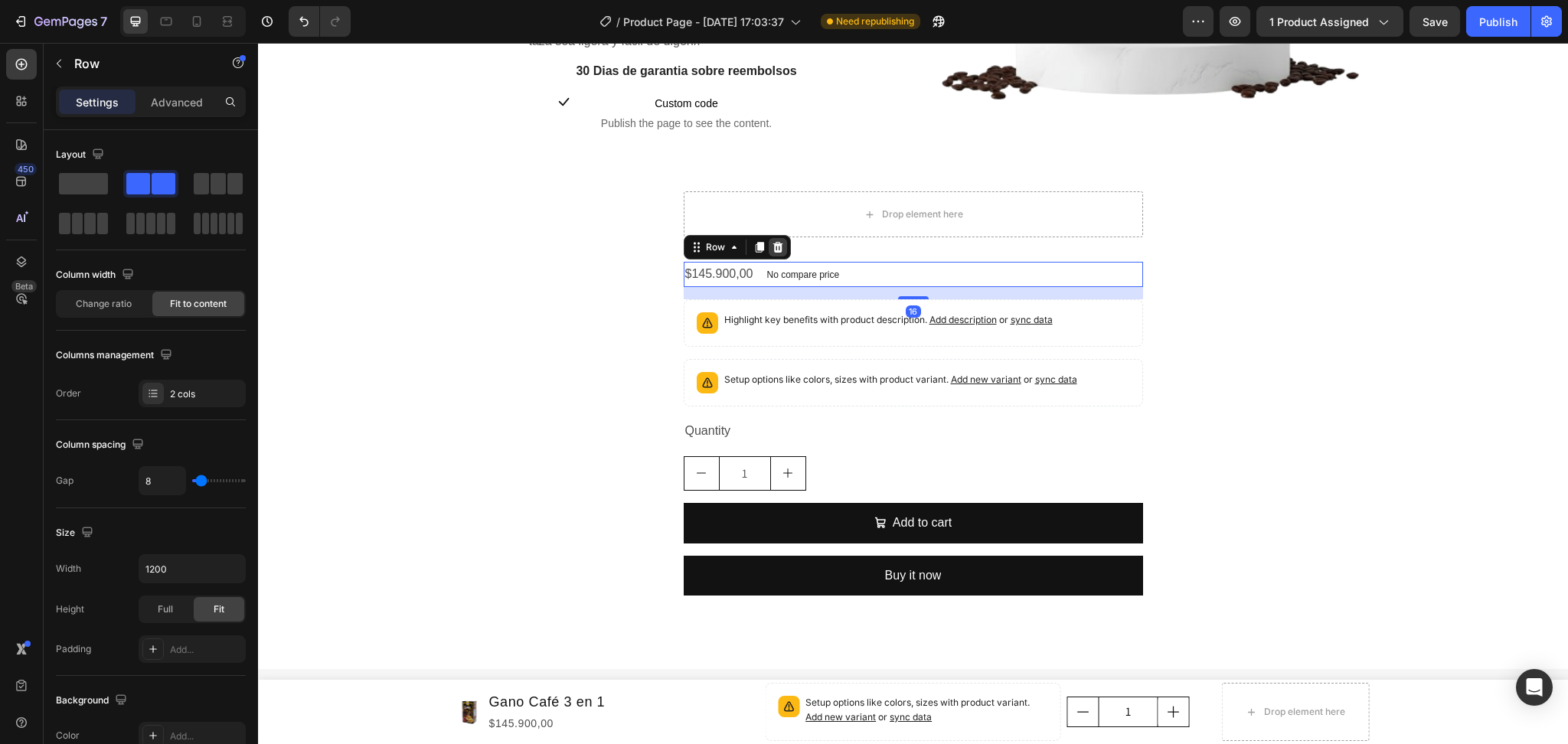
click at [777, 246] on div at bounding box center [777, 247] width 18 height 18
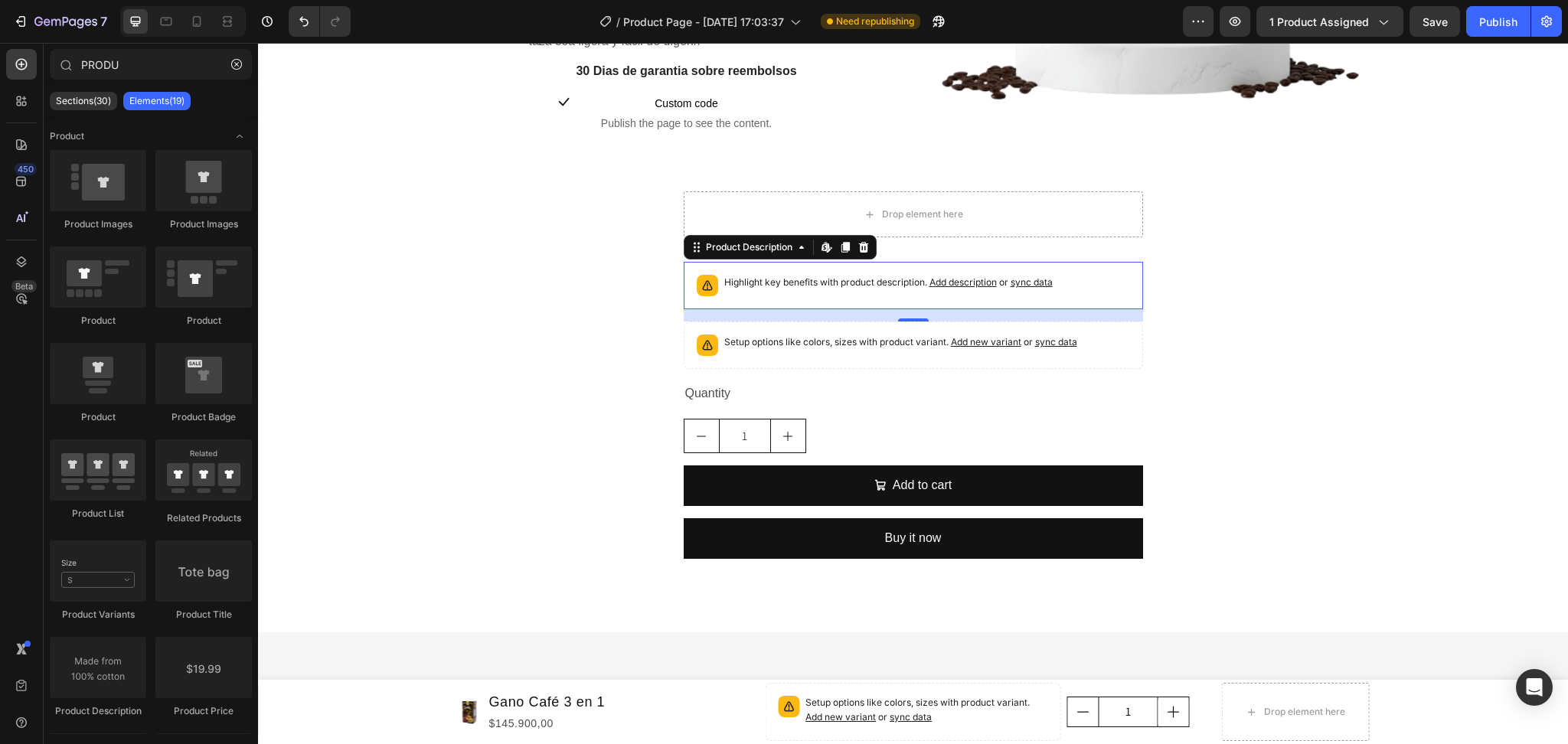
click at [790, 275] on p "Highlight key benefits with product description. Add description or sync data" at bounding box center [888, 282] width 328 height 15
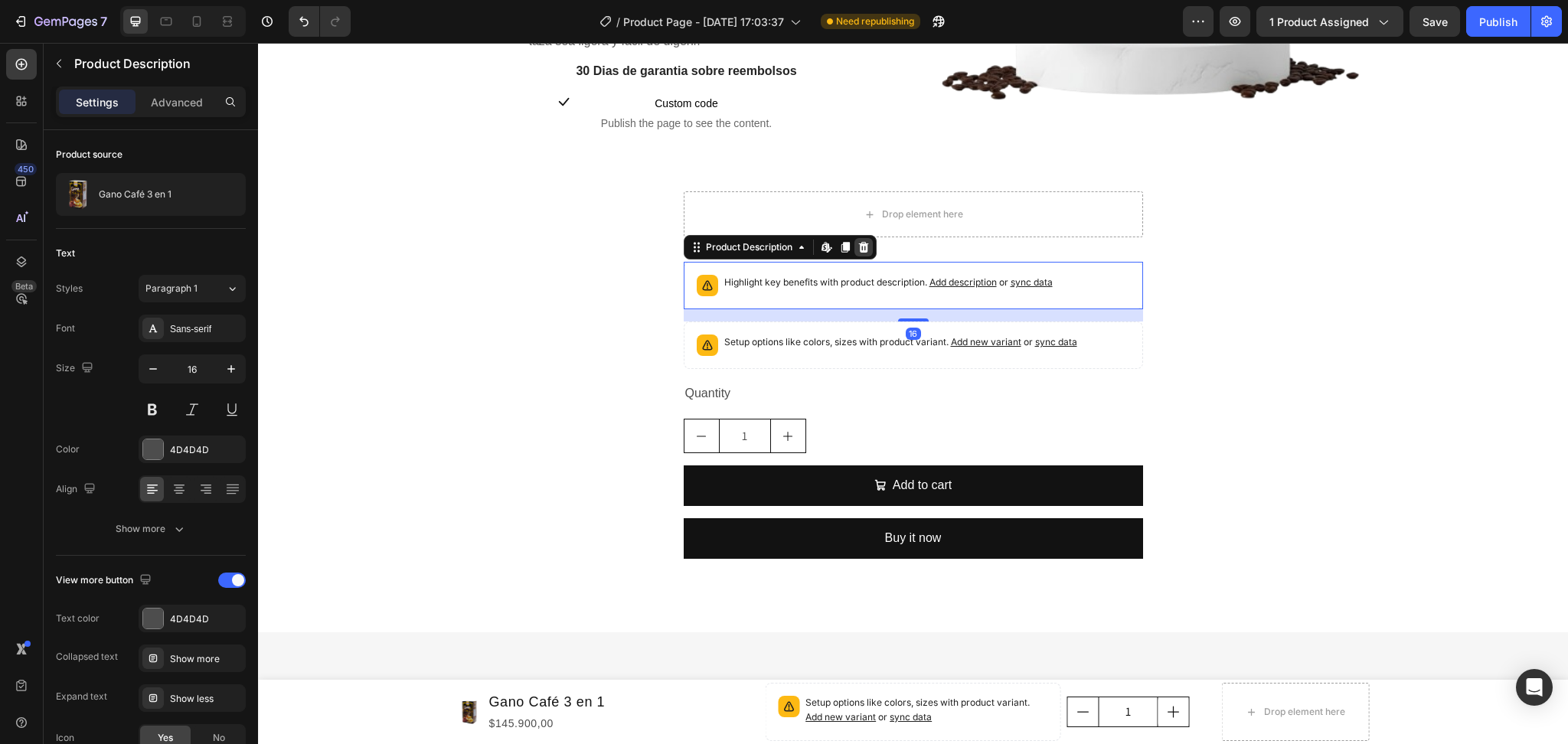
click at [858, 248] on icon at bounding box center [863, 247] width 10 height 10
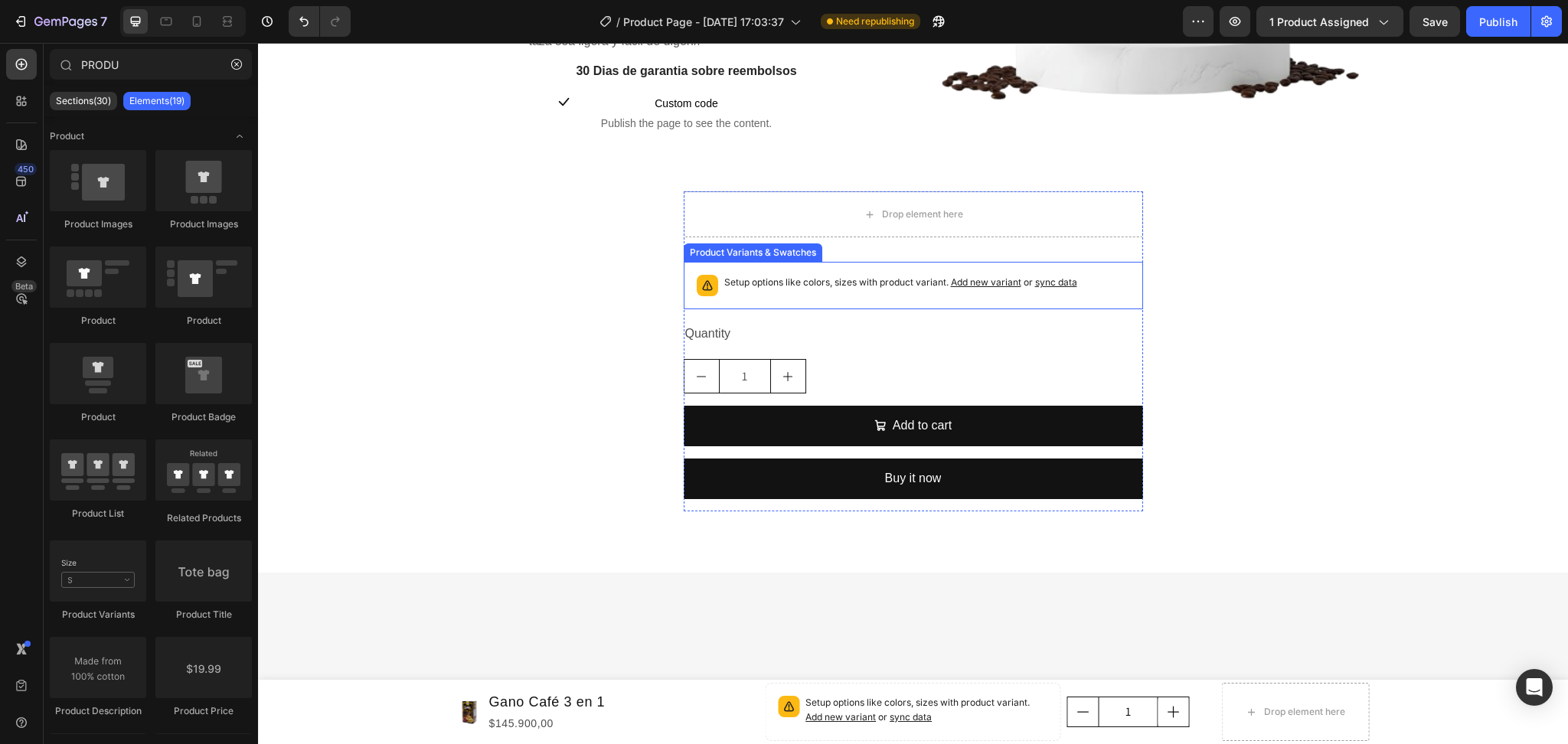
click at [945, 275] on p "Setup options like colors, sizes with product variant. Add new variant or sync …" at bounding box center [900, 282] width 353 height 15
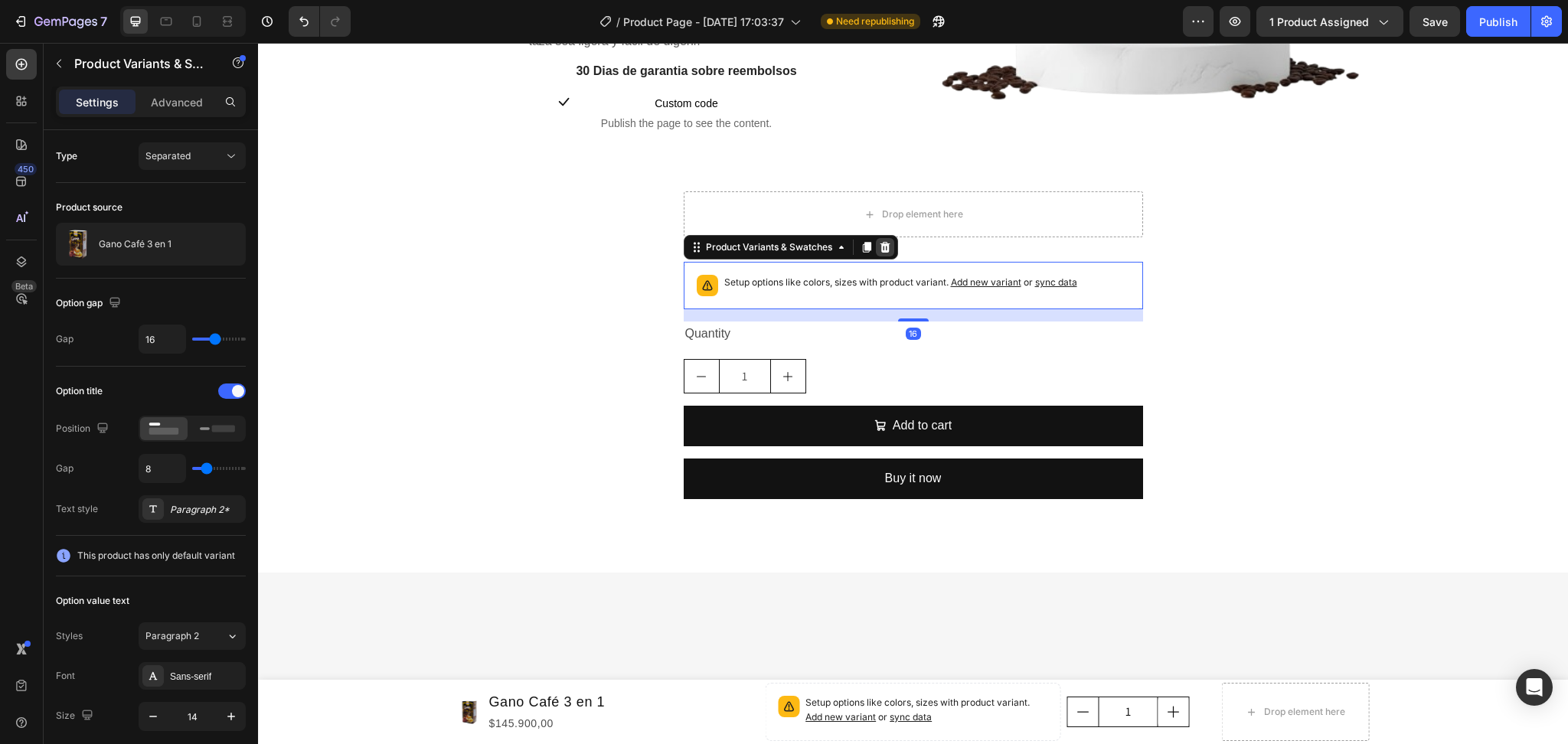
click at [878, 246] on icon at bounding box center [884, 247] width 12 height 12
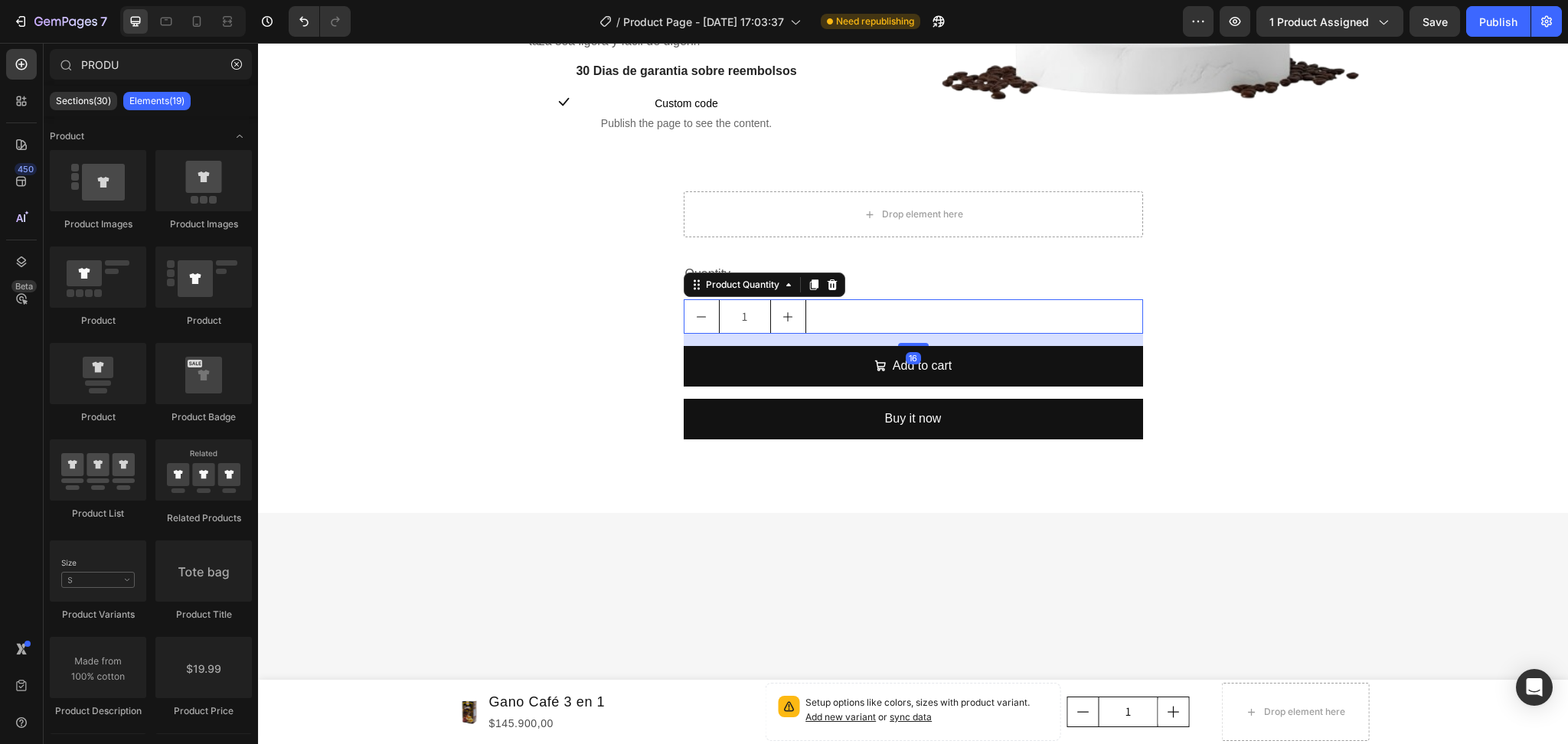
click at [875, 313] on div "1" at bounding box center [914, 317] width 460 height 34
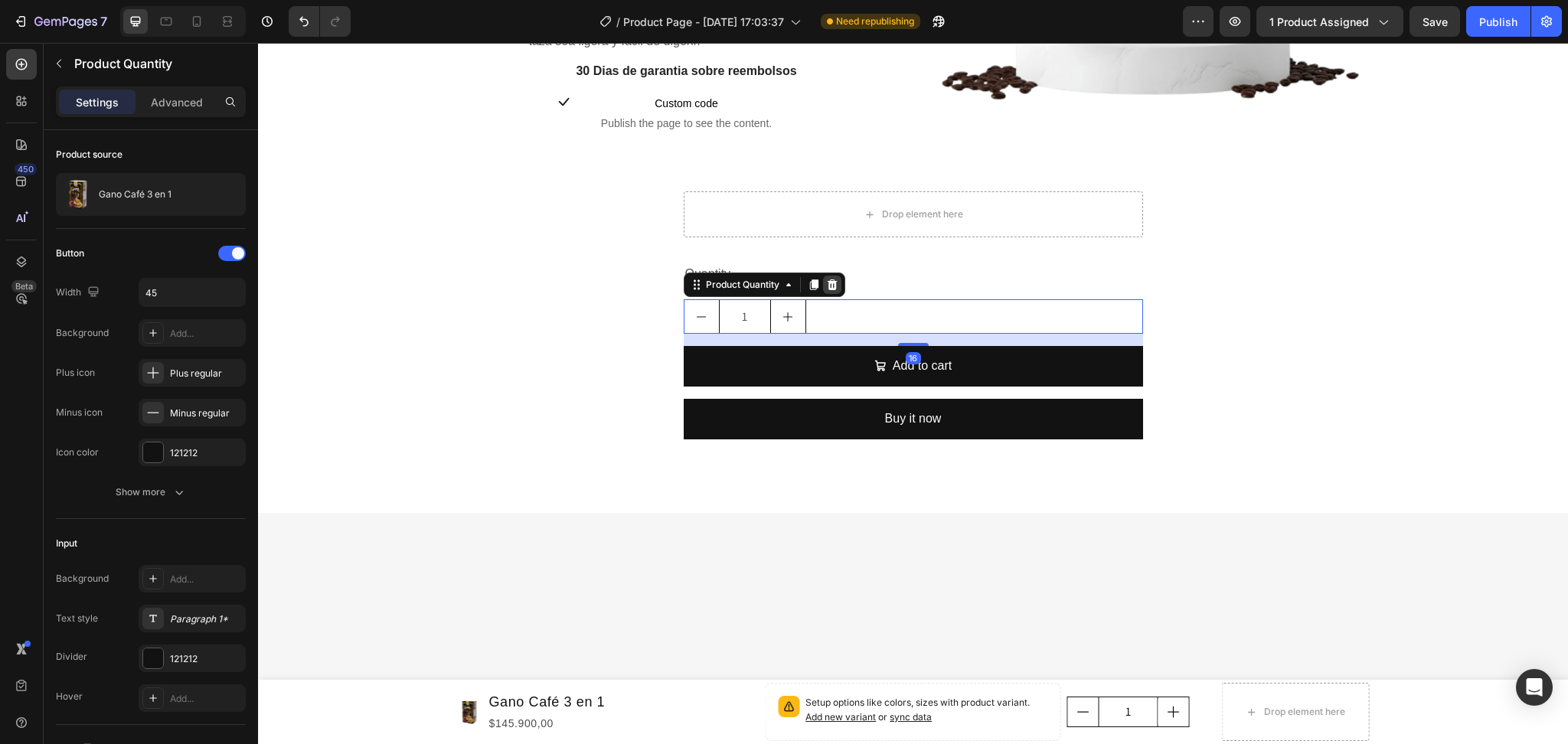
click at [829, 285] on icon at bounding box center [832, 284] width 12 height 12
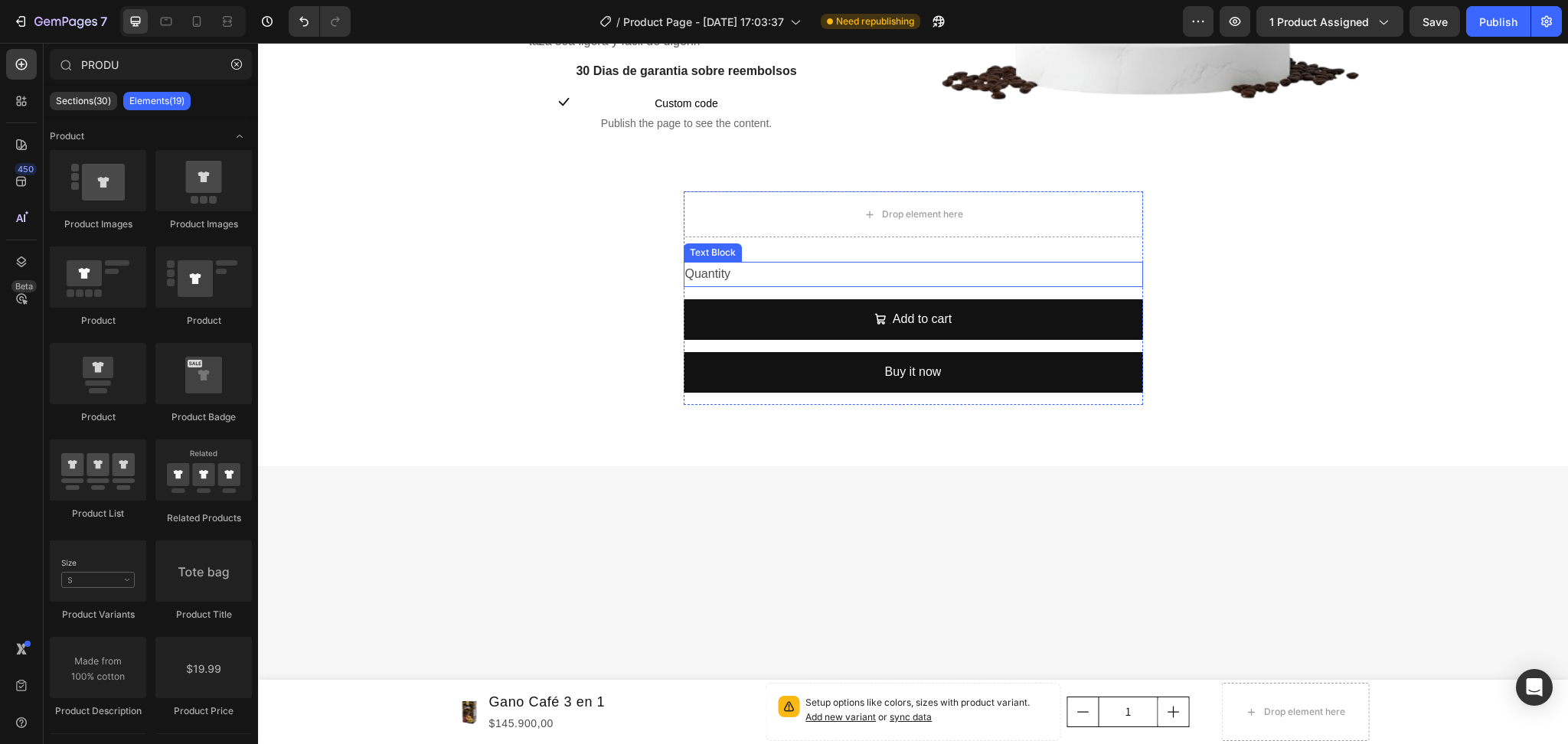
click at [818, 270] on div "Quantity" at bounding box center [914, 275] width 460 height 25
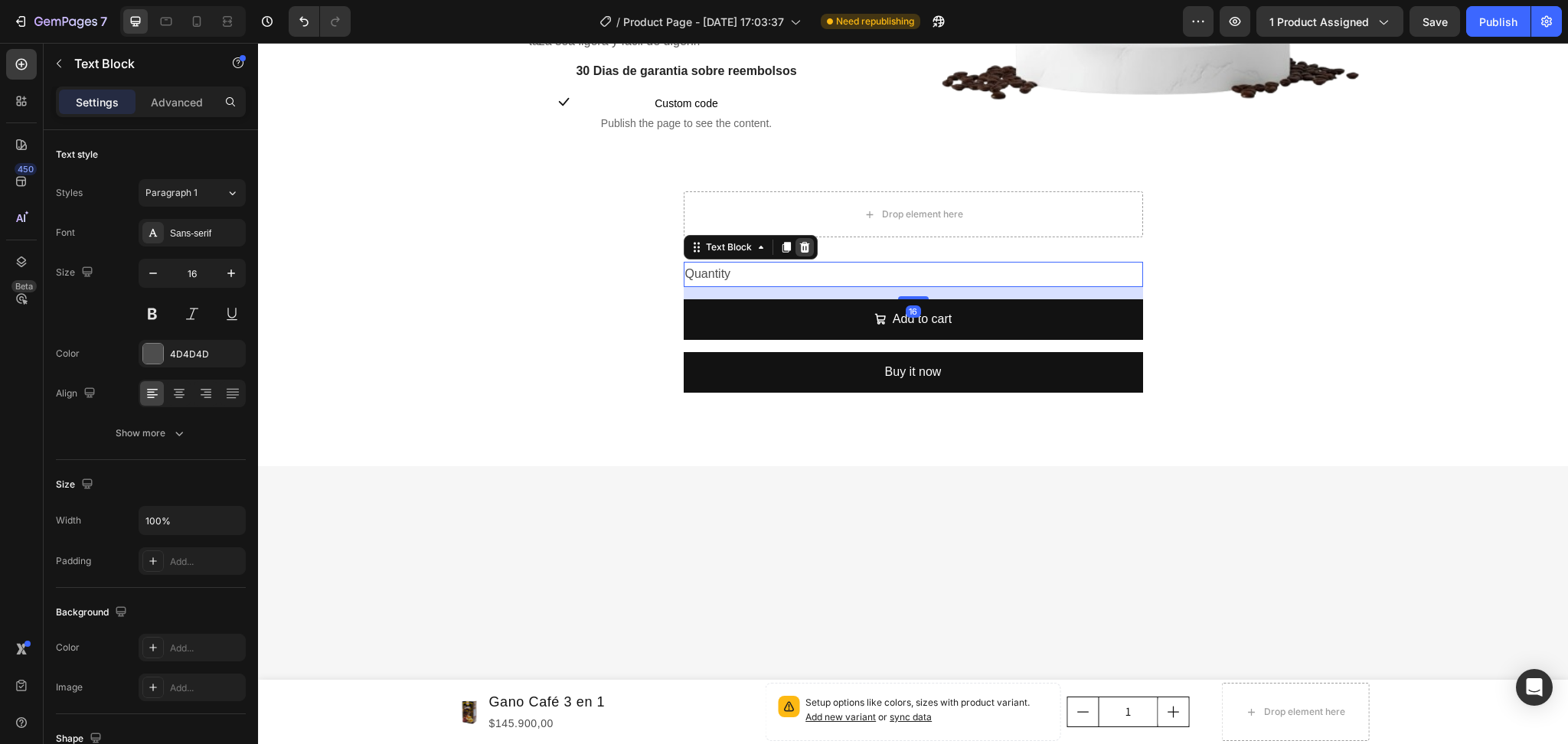
click at [799, 242] on icon at bounding box center [804, 247] width 10 height 10
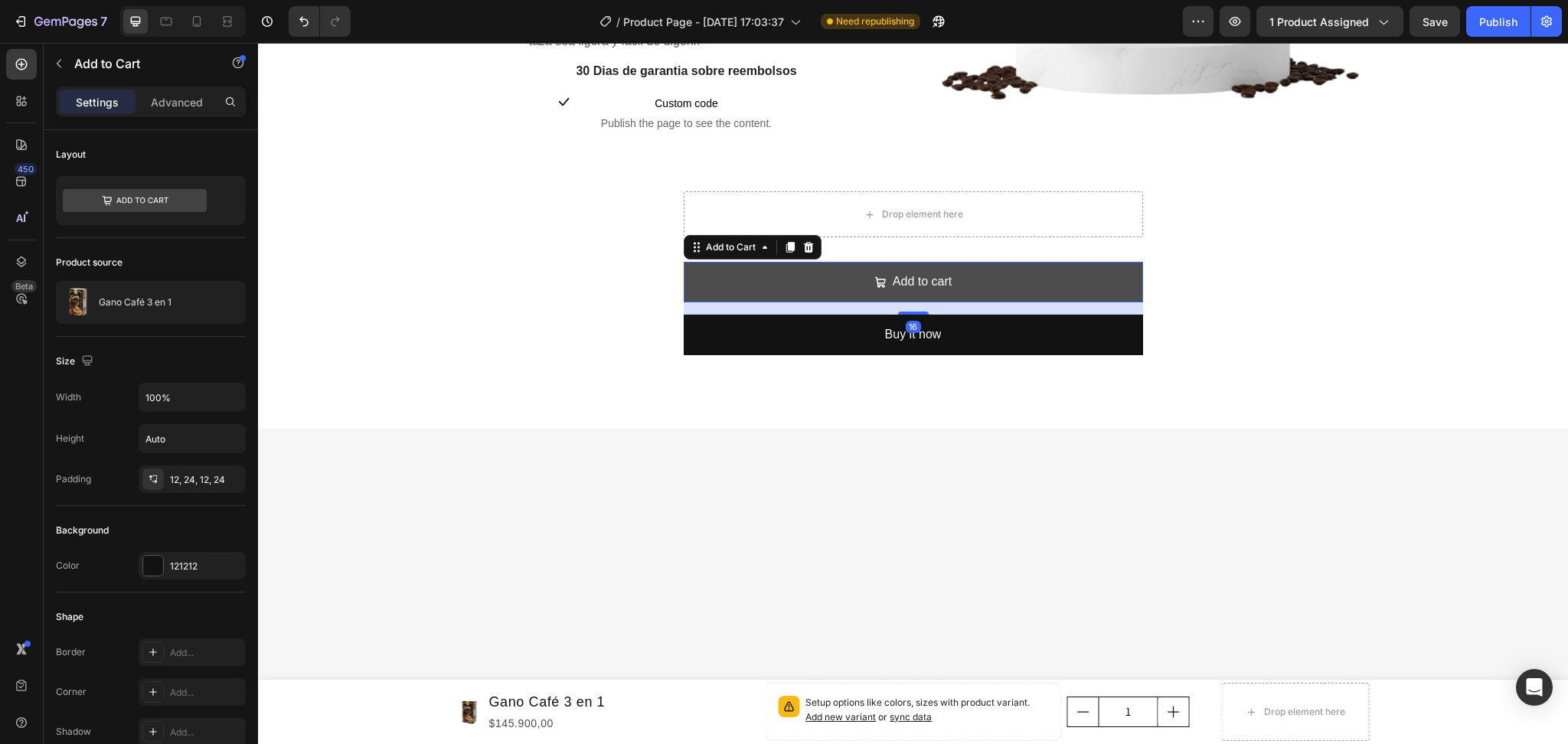
click at [999, 266] on button "Add to cart" at bounding box center [914, 282] width 460 height 41
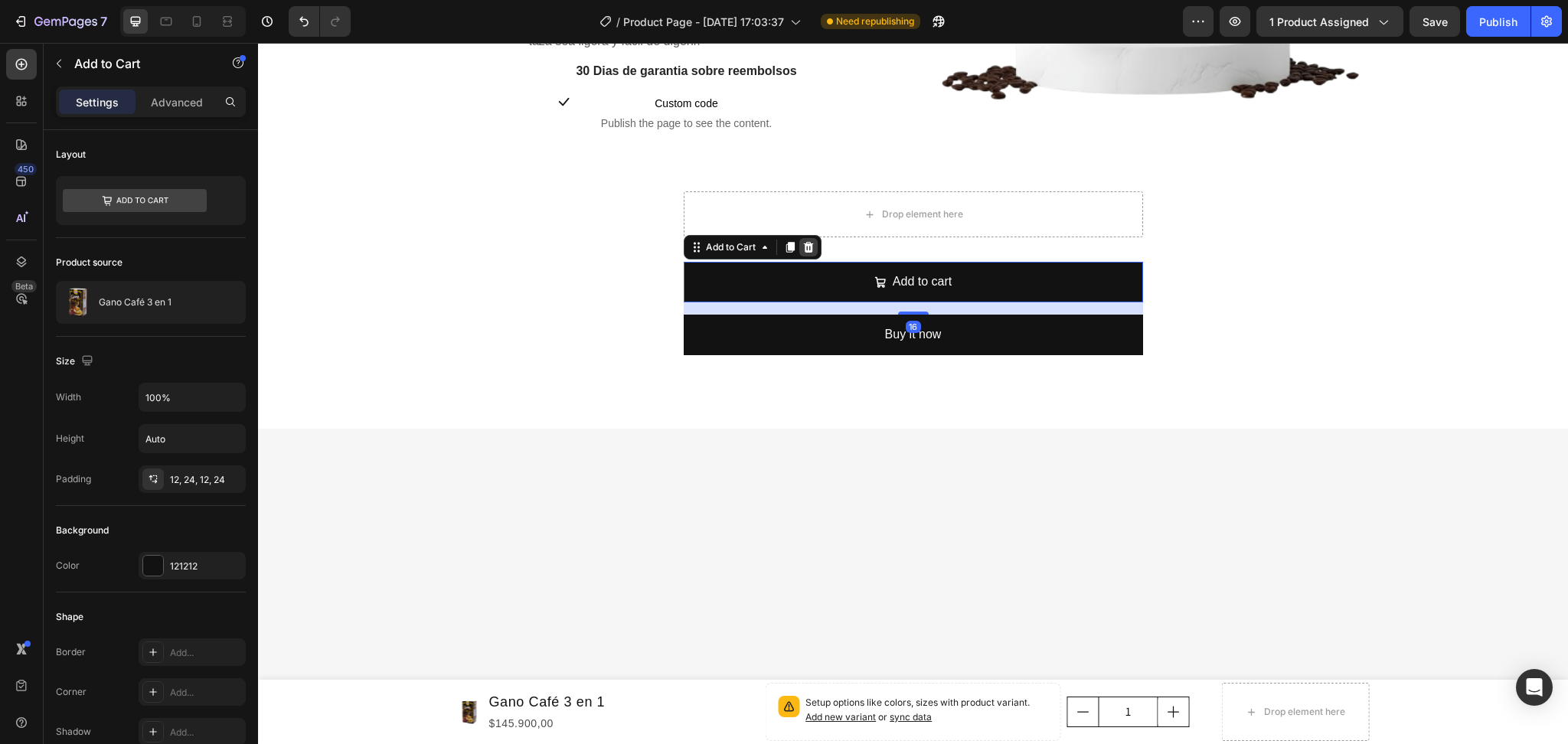
click at [803, 242] on icon at bounding box center [808, 247] width 10 height 10
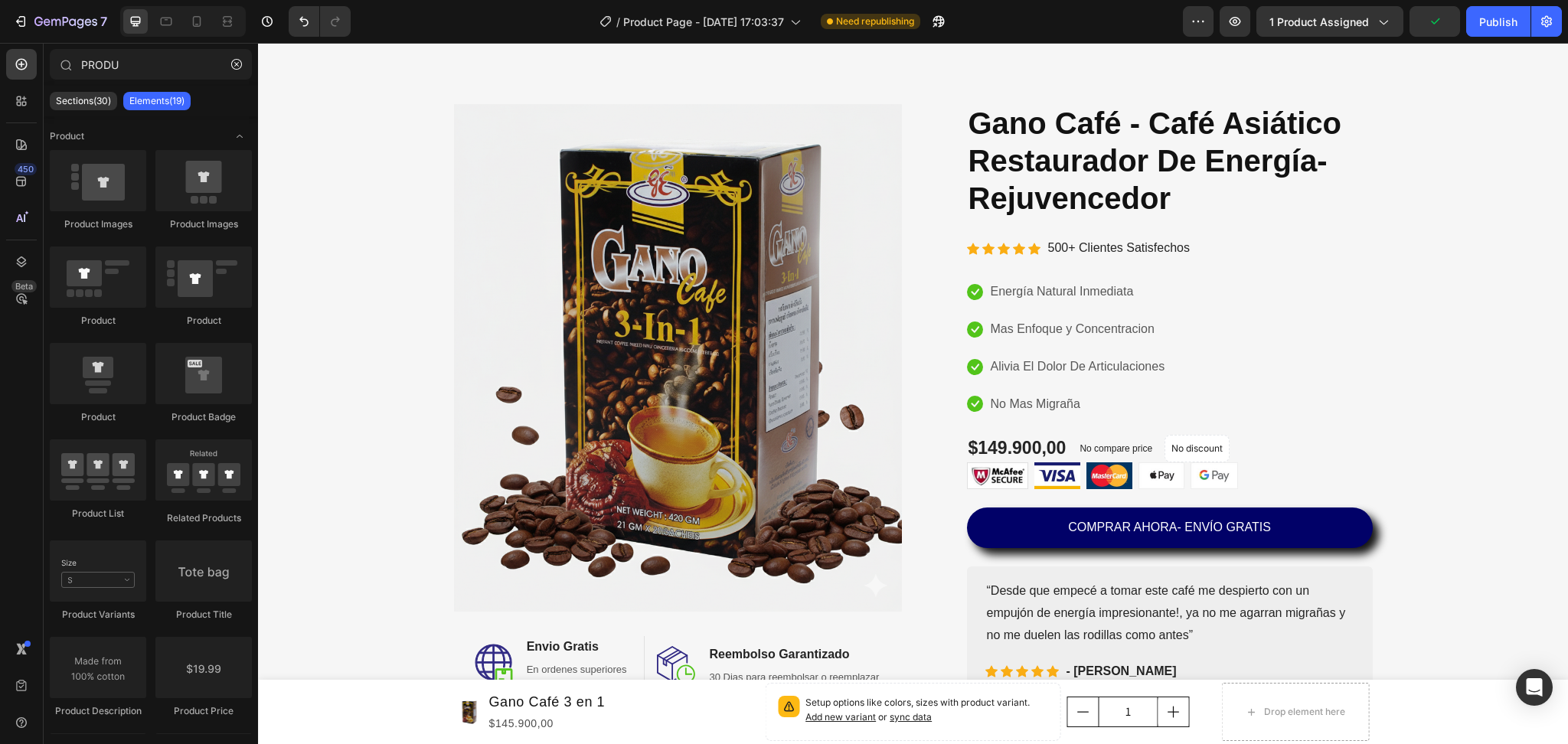
scroll to position [0, 0]
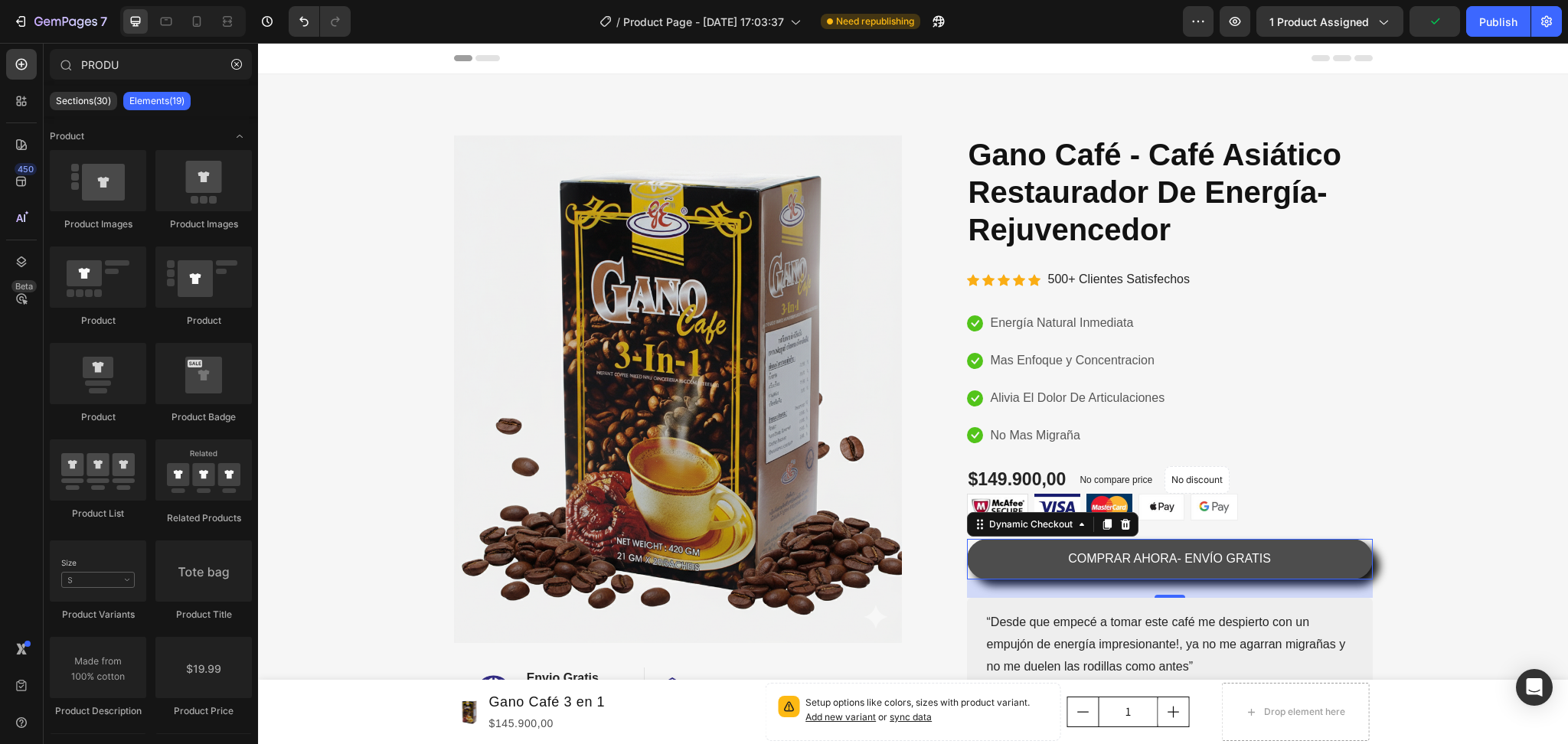
click at [1225, 540] on button "COMPRAR AHORA- ENVÍO GRATIS" at bounding box center [1169, 559] width 405 height 41
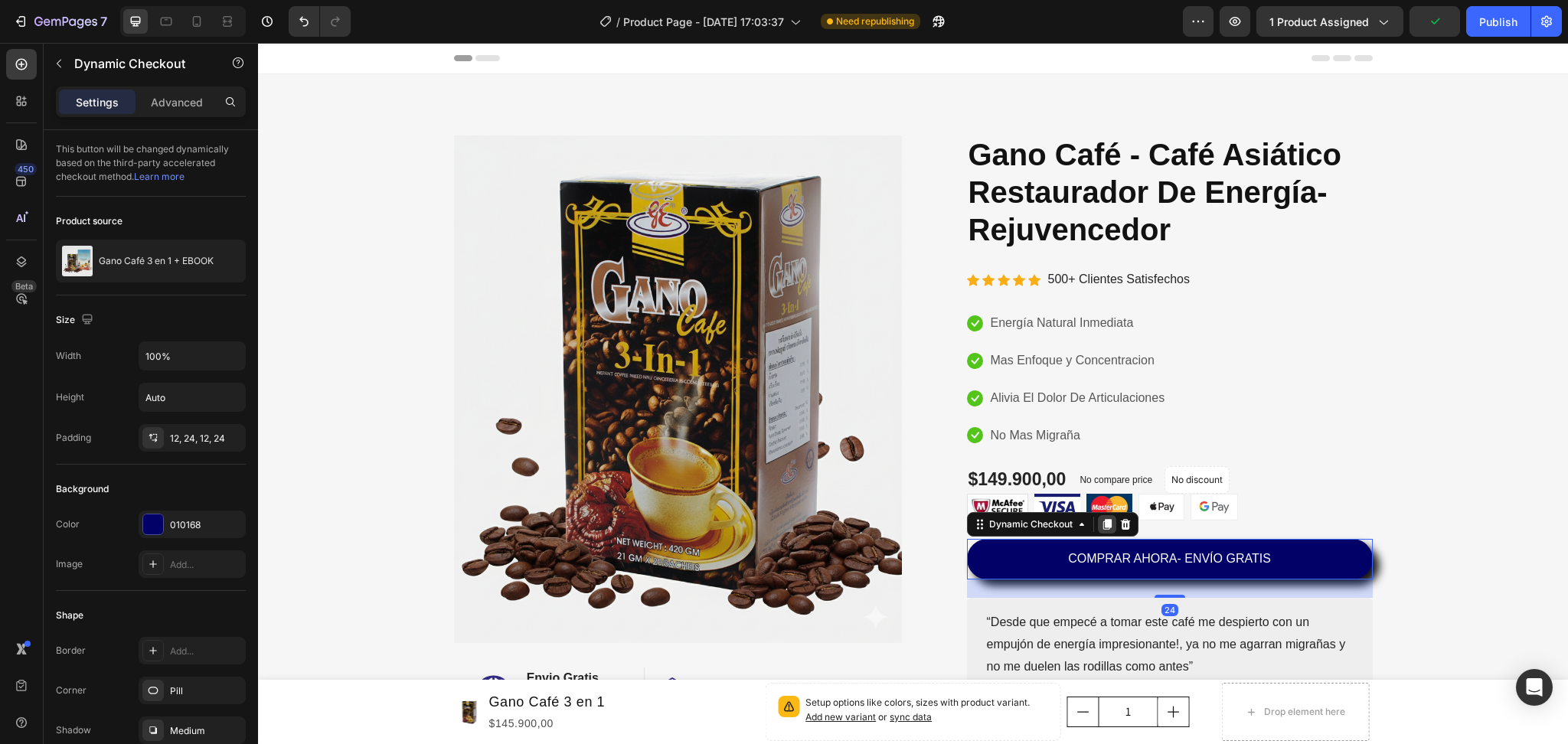
click at [1103, 522] on icon at bounding box center [1106, 525] width 9 height 10
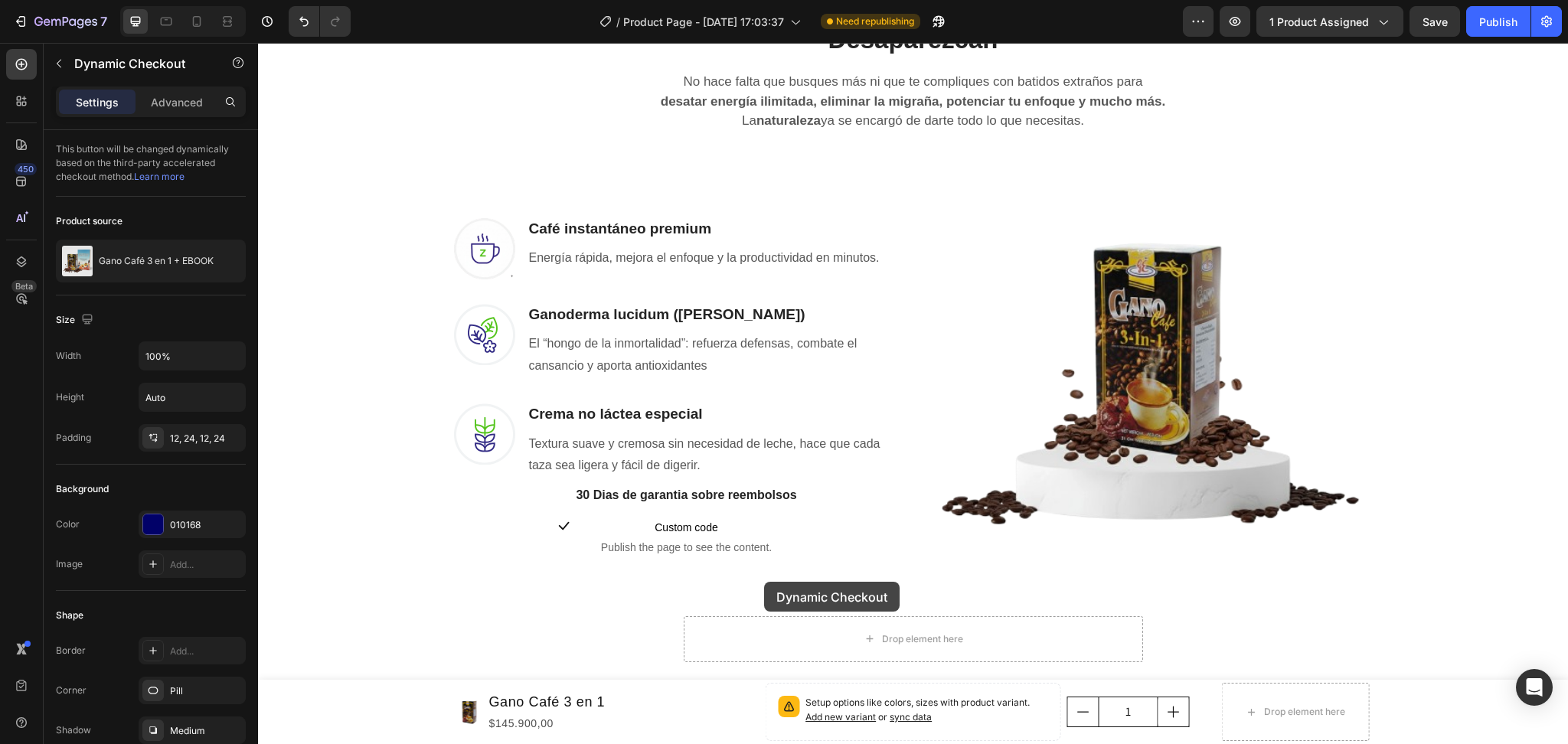
scroll to position [1327, 0]
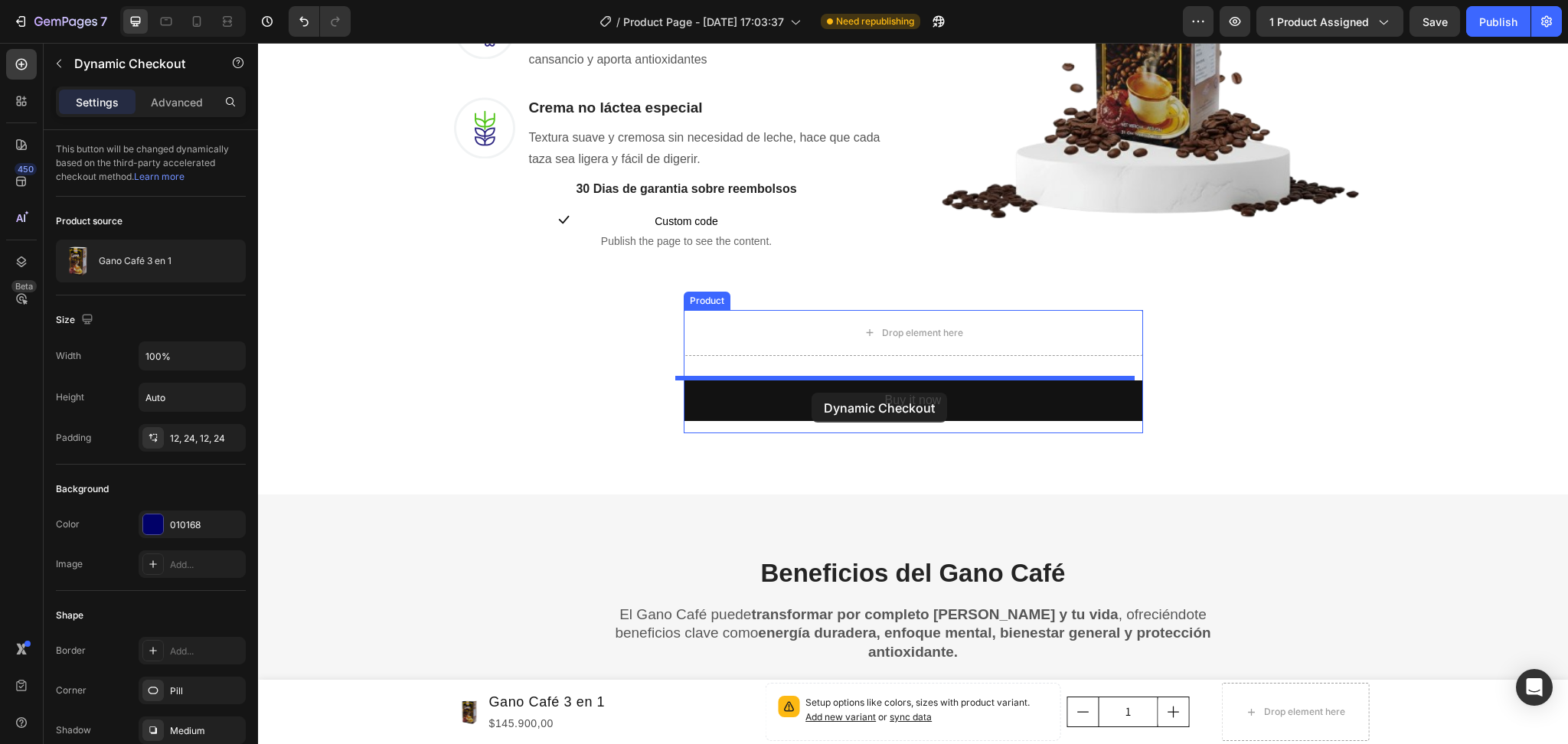
drag, startPoint x: 1001, startPoint y: 379, endPoint x: 812, endPoint y: 393, distance: 189.5
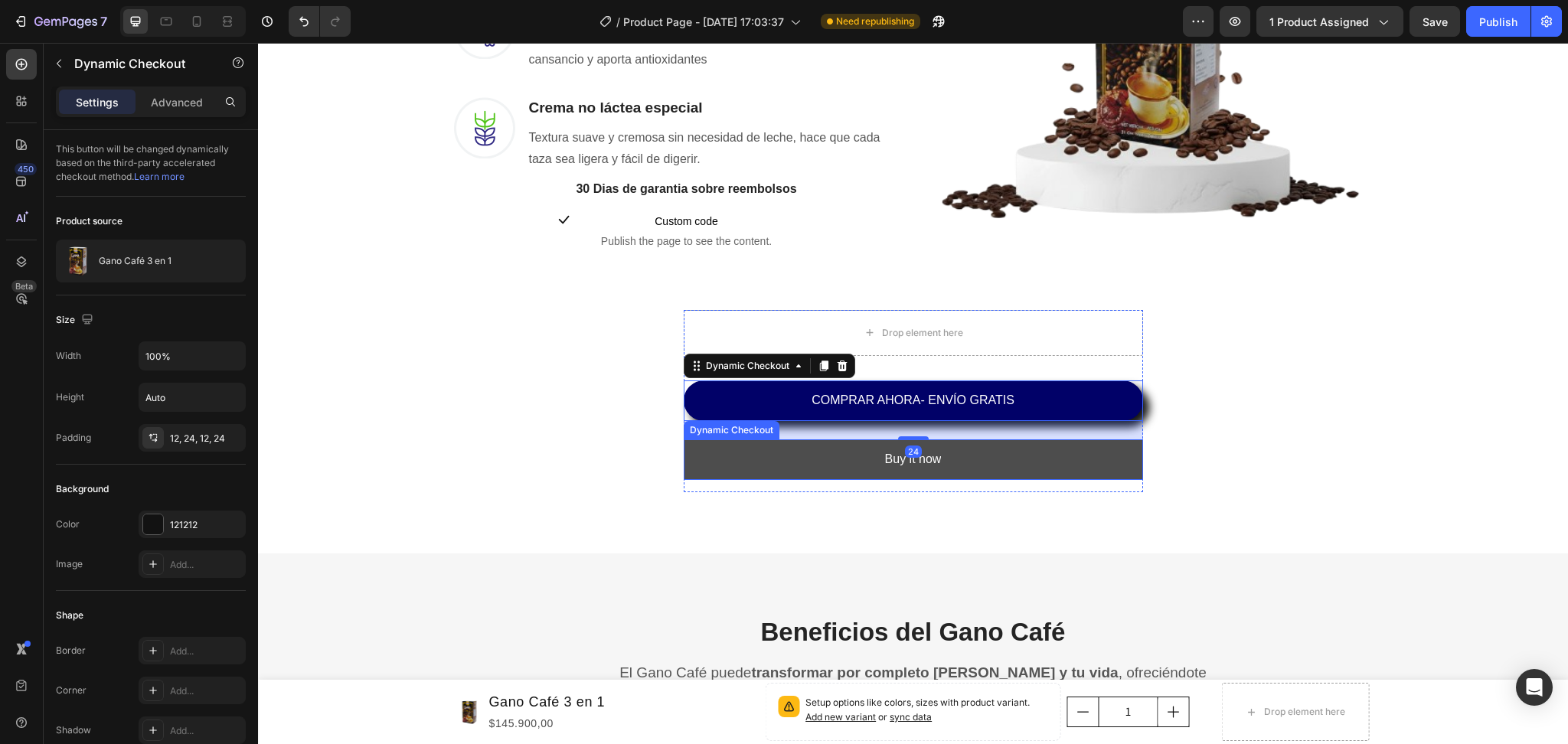
click at [996, 444] on button "Buy it now" at bounding box center [914, 460] width 460 height 41
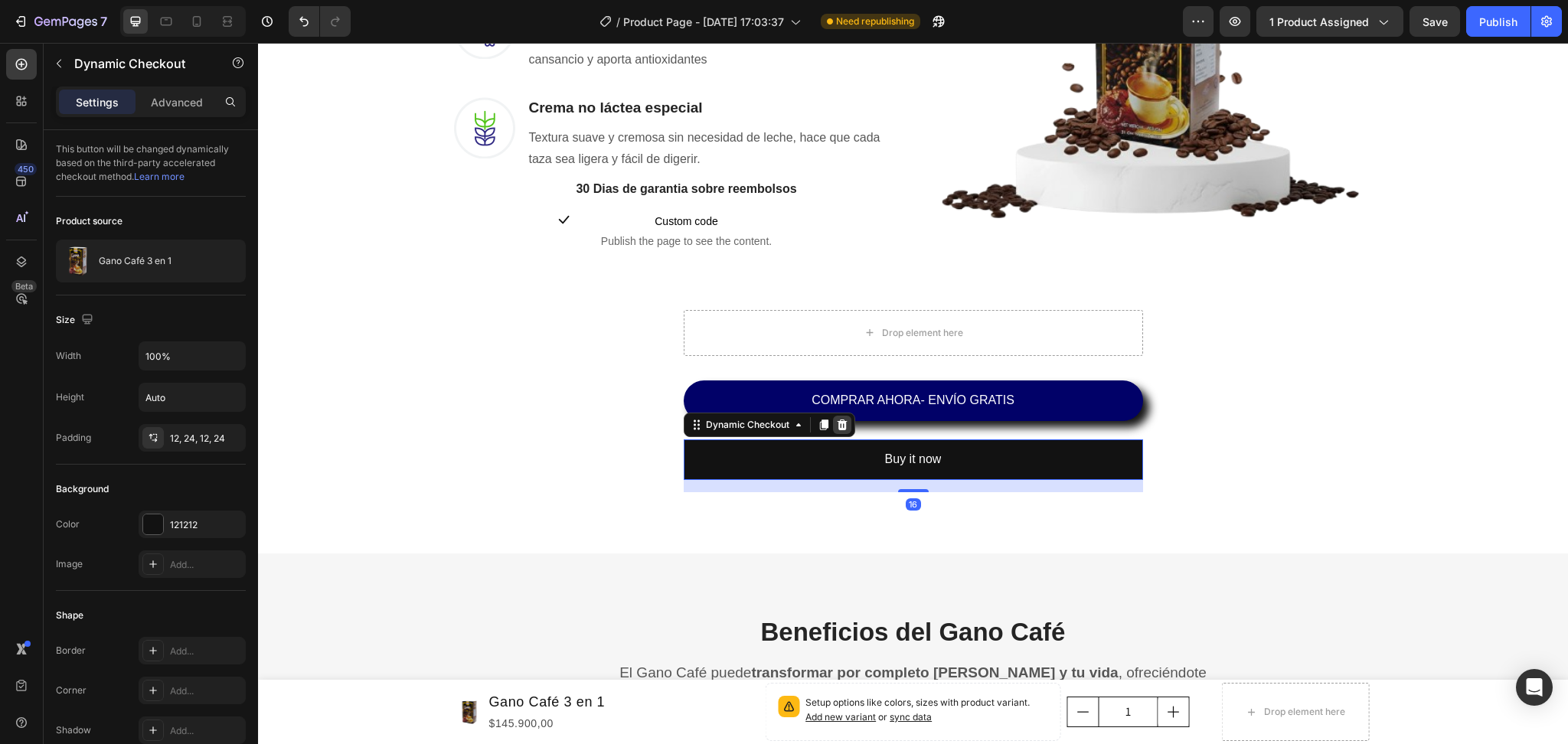
click at [836, 423] on icon at bounding box center [842, 424] width 12 height 12
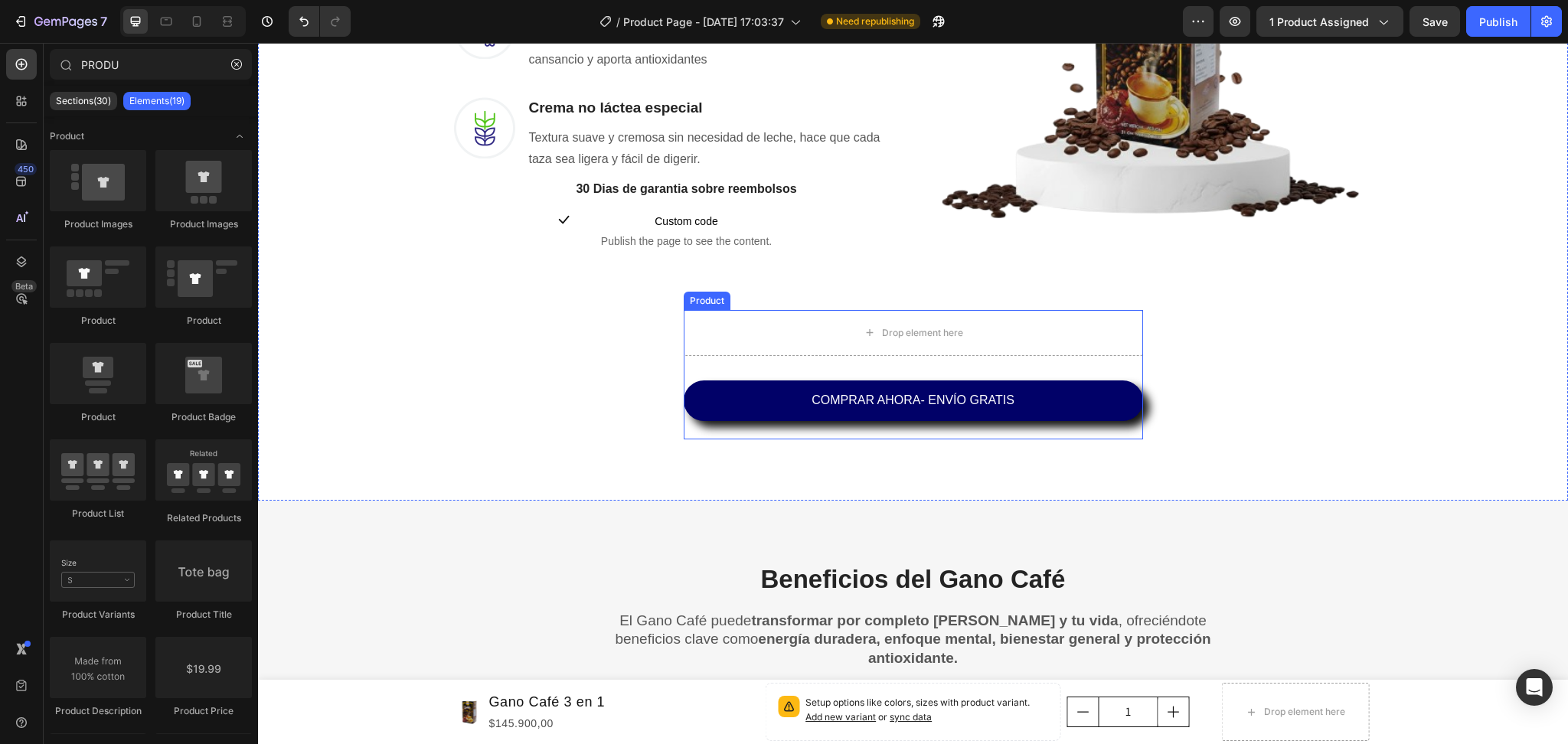
click at [723, 362] on div "Drop element here COMPRAR AHORA- ENVÍO GRATIS Dynamic Checkout Product" at bounding box center [914, 375] width 460 height 130
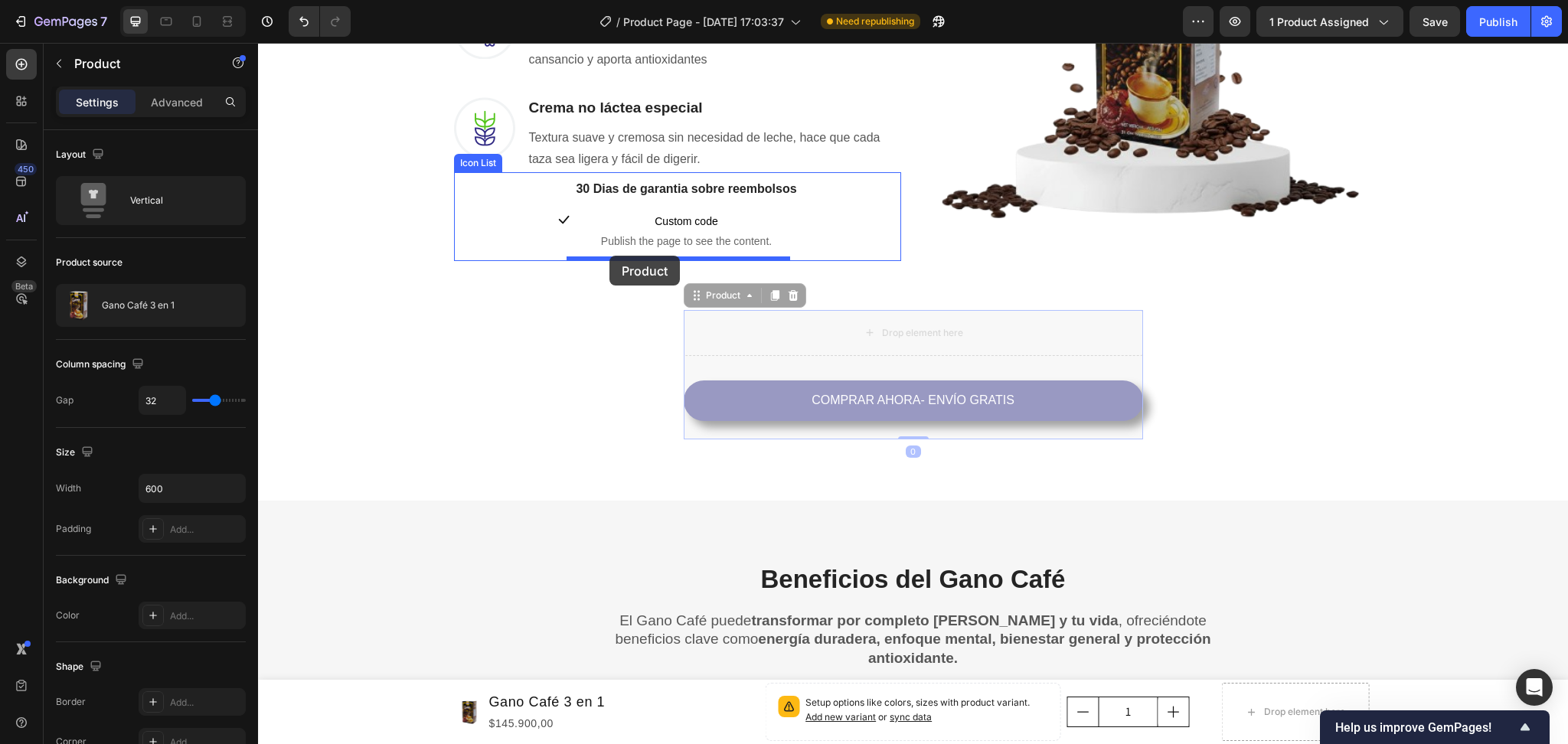
drag, startPoint x: 692, startPoint y: 296, endPoint x: 609, endPoint y: 256, distance: 92.1
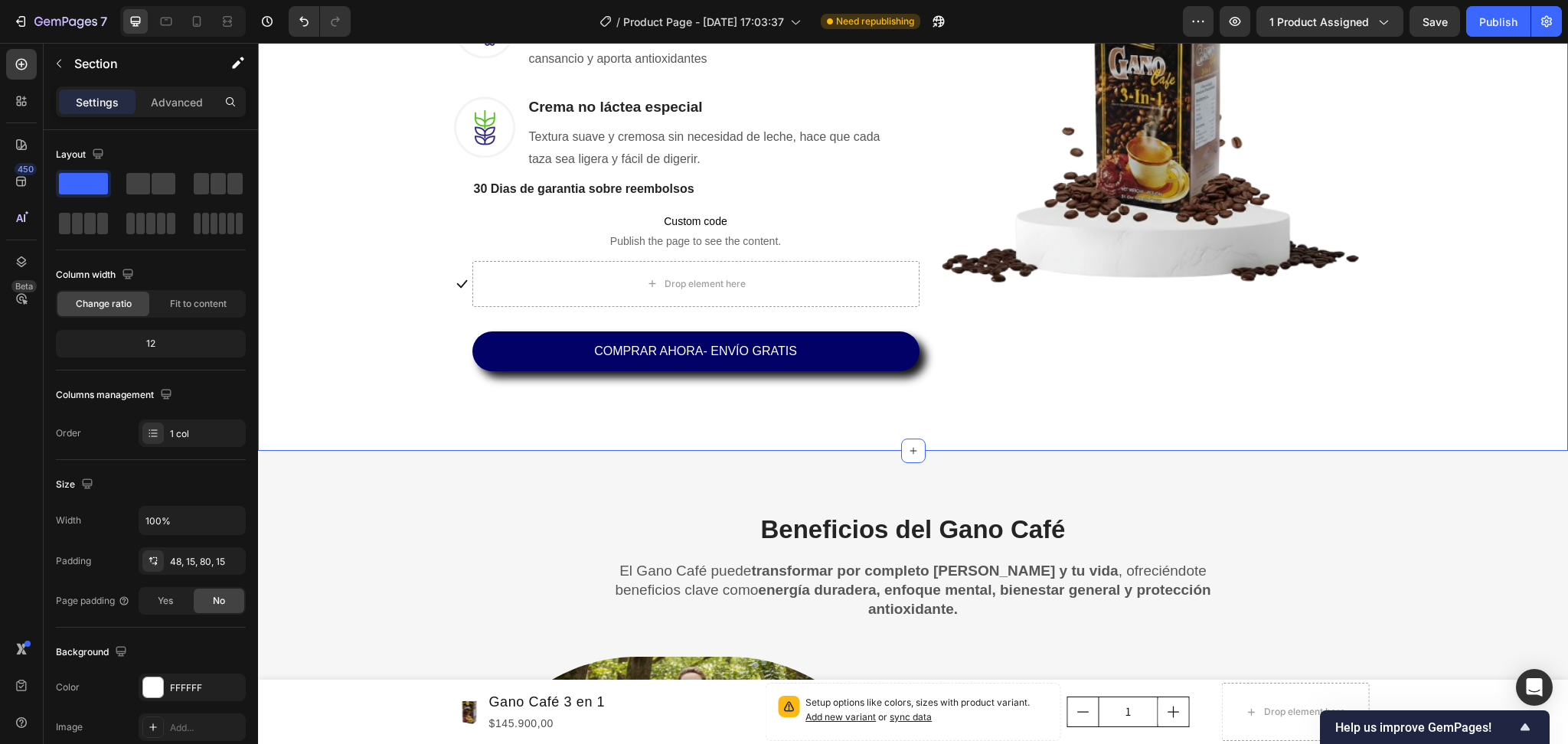
click at [390, 308] on div "Una Sola Taza Basta Para Que Tus Problemas Desaparezcan Heading Row No hace fal…" at bounding box center [913, 49] width 1287 height 683
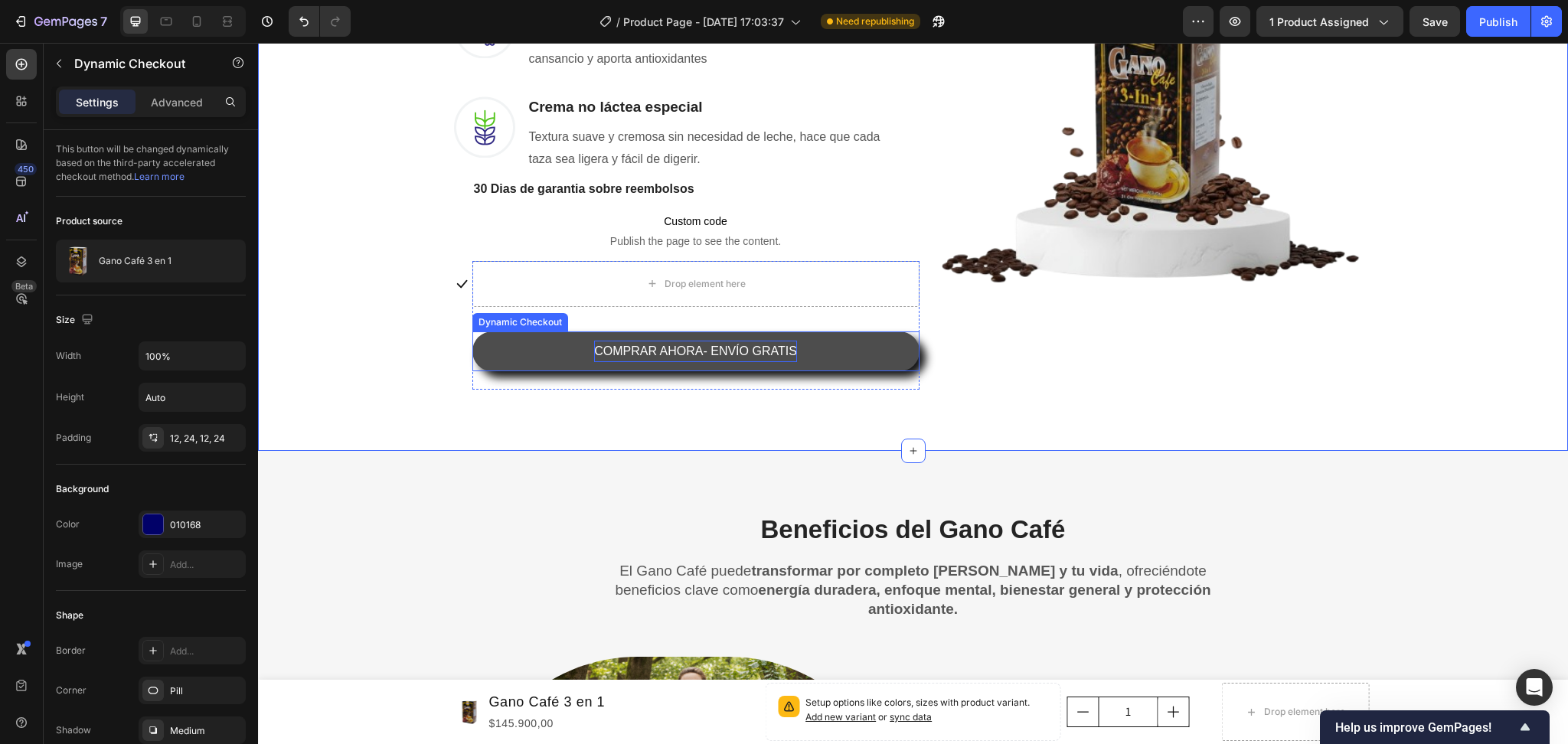
click at [719, 342] on p "COMPRAR AHORA- ENVÍO GRATIS" at bounding box center [695, 351] width 203 height 22
click at [719, 341] on p "COMPRAR AHORA- ENVÍO GRATIS" at bounding box center [695, 351] width 203 height 22
click at [472, 332] on button "INCREIBLE" at bounding box center [695, 352] width 447 height 41
click at [472, 332] on button "INCREIBLE TESTIMONIO>>>" at bounding box center [695, 352] width 447 height 41
click at [472, 332] on button "INCREIBLE TESTIMONIO>>> COMPRAR" at bounding box center [695, 352] width 447 height 41
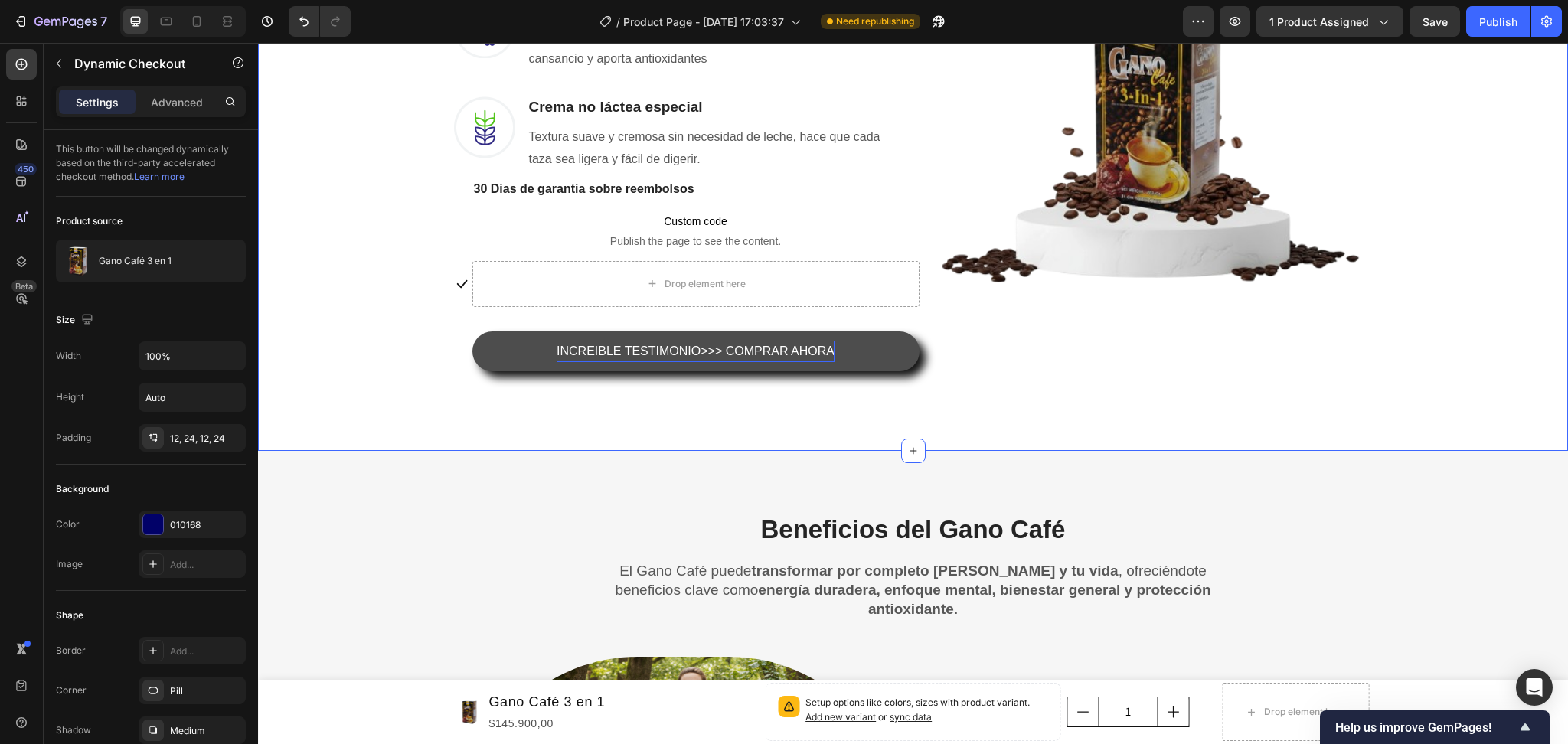
click at [338, 346] on div "Una Sola Taza Basta Para Que Tus Problemas Desaparezcan Heading Row No hace fal…" at bounding box center [913, 49] width 1287 height 683
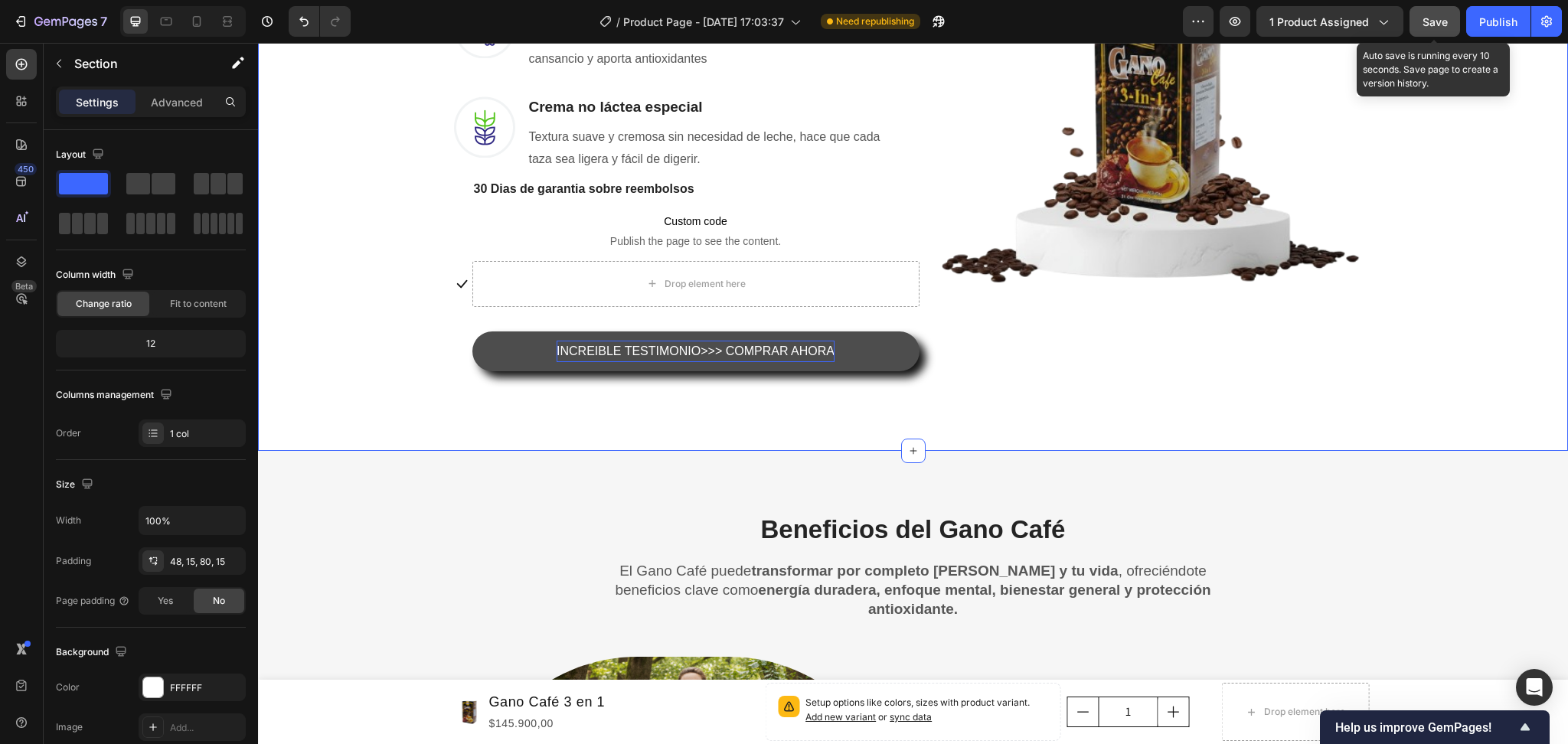
click at [1428, 15] on span "Save" at bounding box center [1434, 22] width 25 height 13
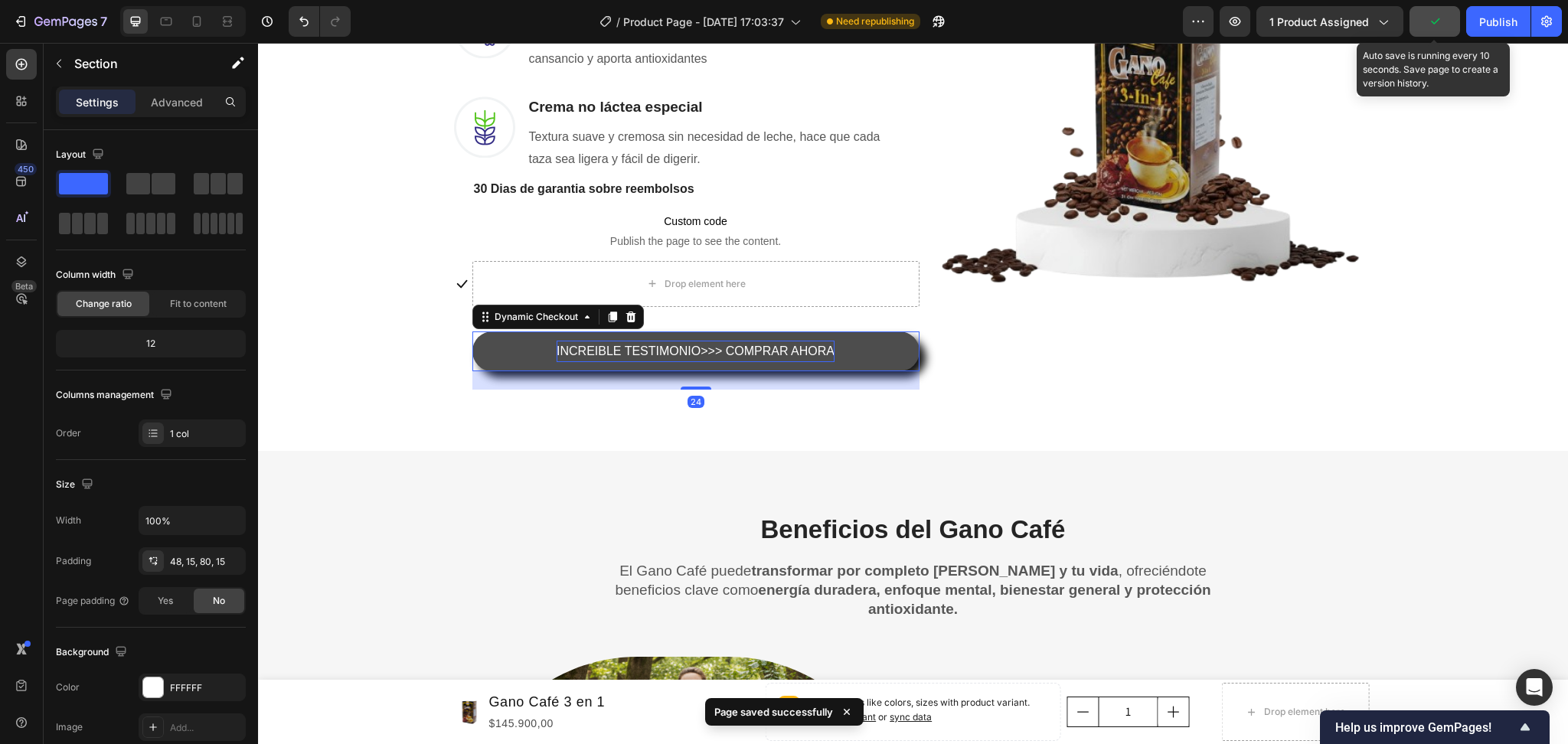
click at [637, 342] on p "INCREIBLE TESTIMONIO>>> COMPRAR AHORA" at bounding box center [695, 351] width 278 height 22
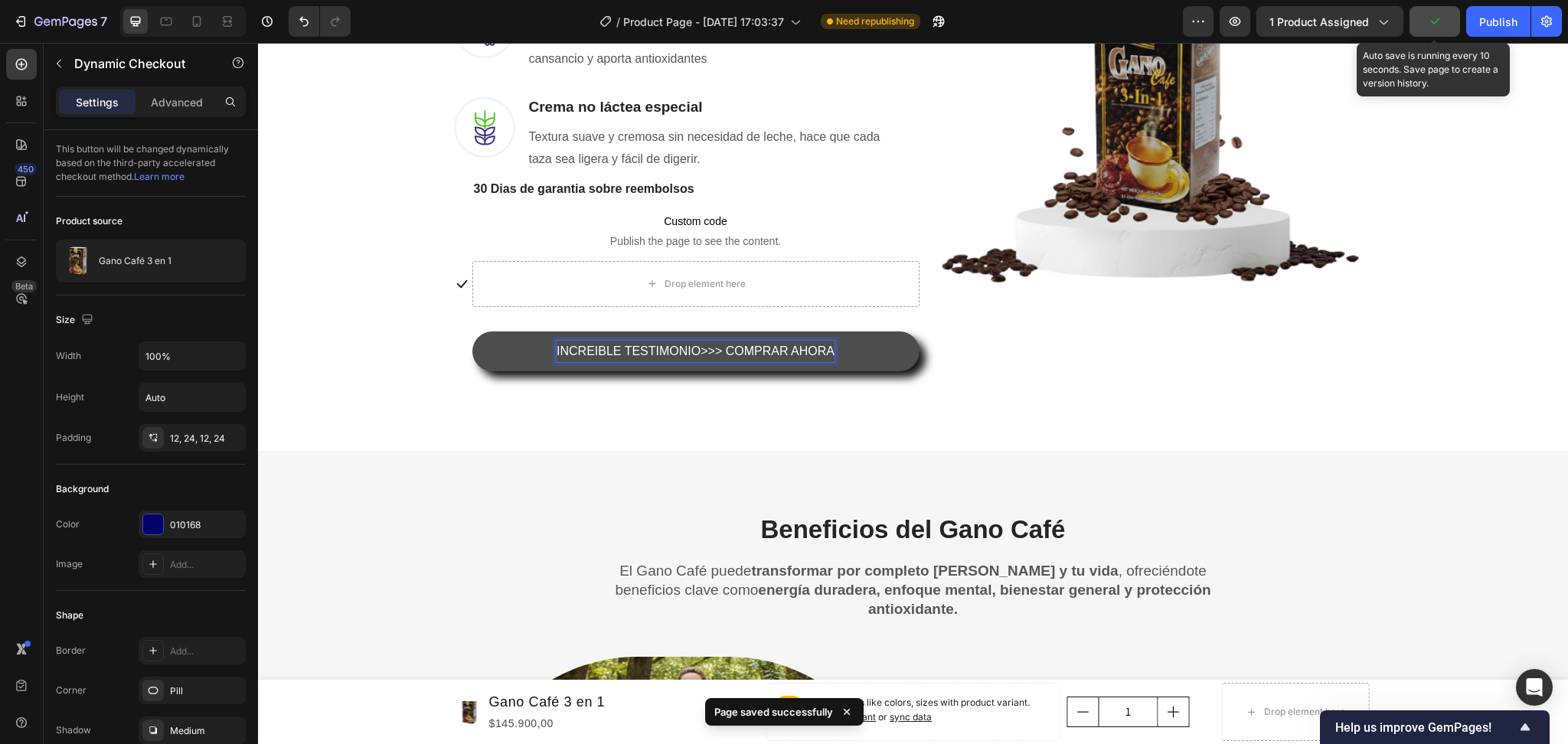
click at [637, 342] on p "INCREIBLE TESTIMONIO>>> COMPRAR AHORA" at bounding box center [695, 351] width 278 height 22
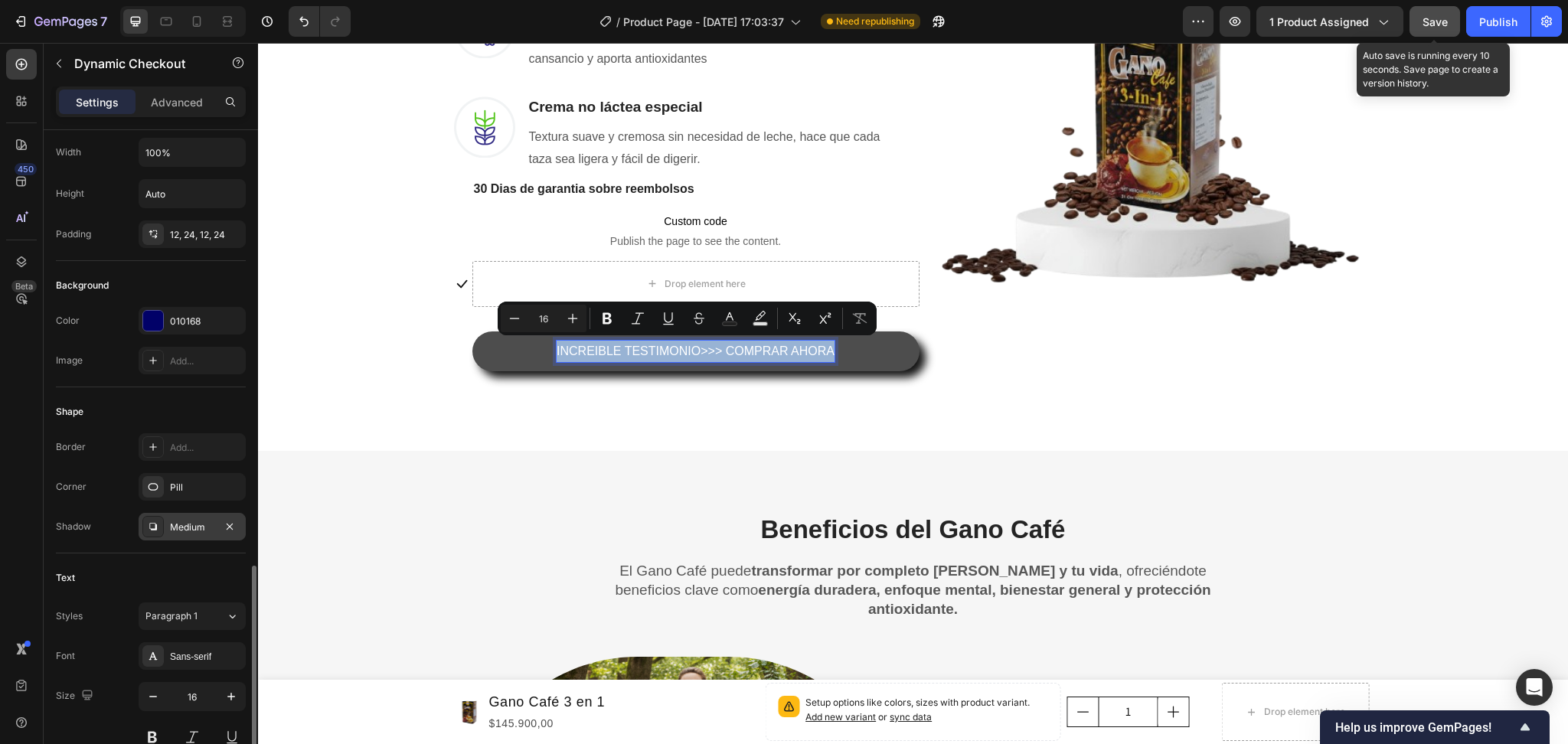
scroll to position [503, 0]
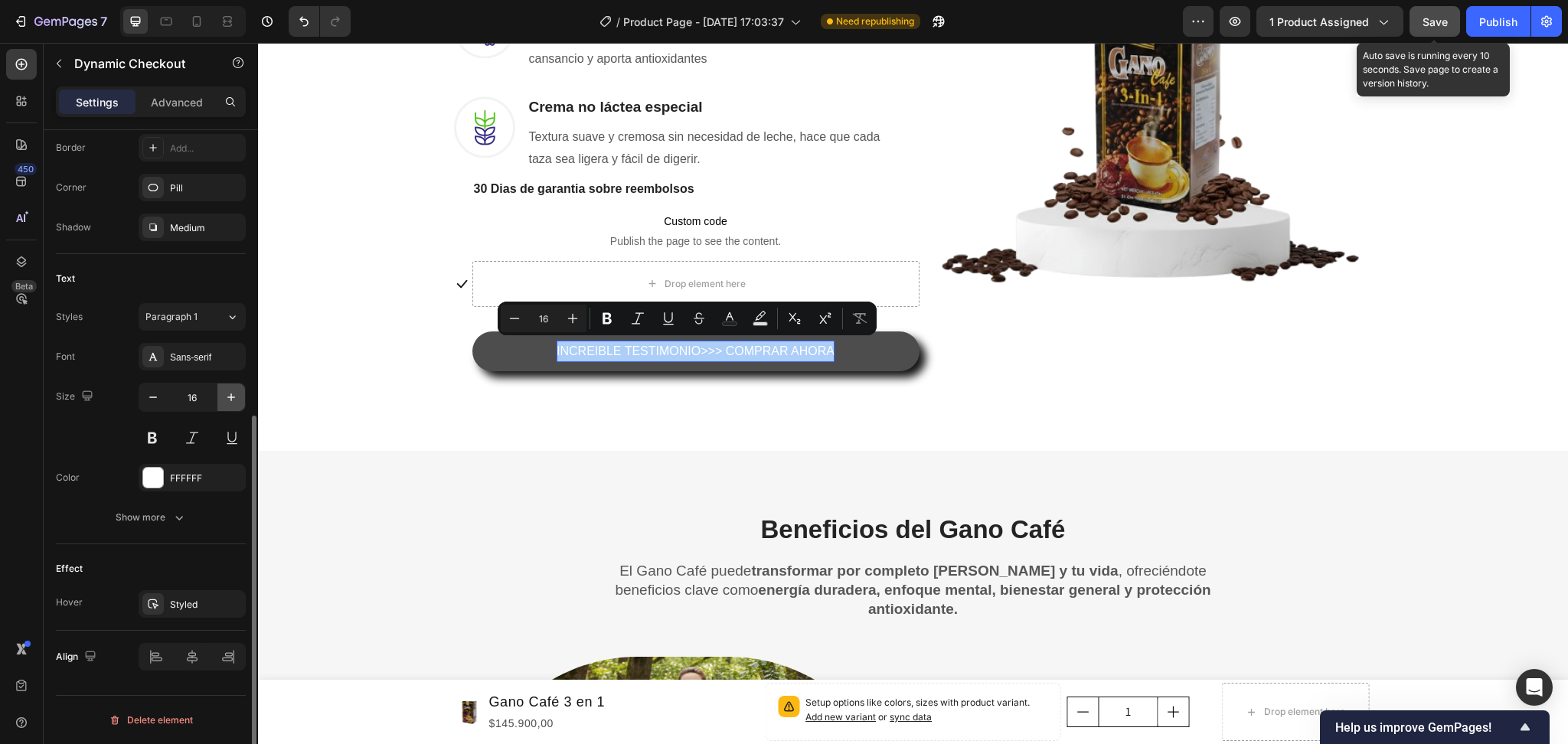
click at [225, 397] on icon "button" at bounding box center [231, 398] width 15 height 15
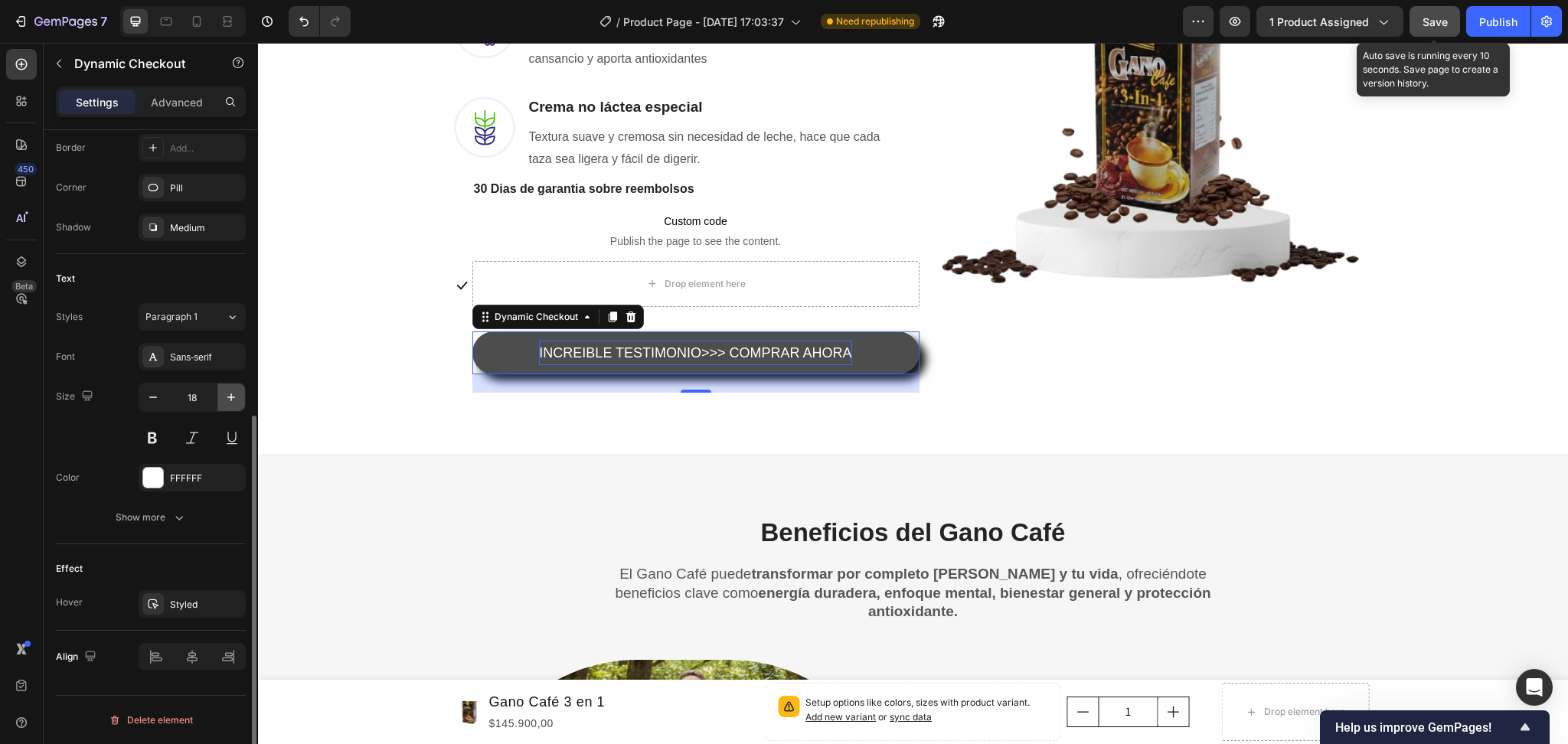
click at [225, 397] on icon "button" at bounding box center [231, 398] width 15 height 15
type input "20"
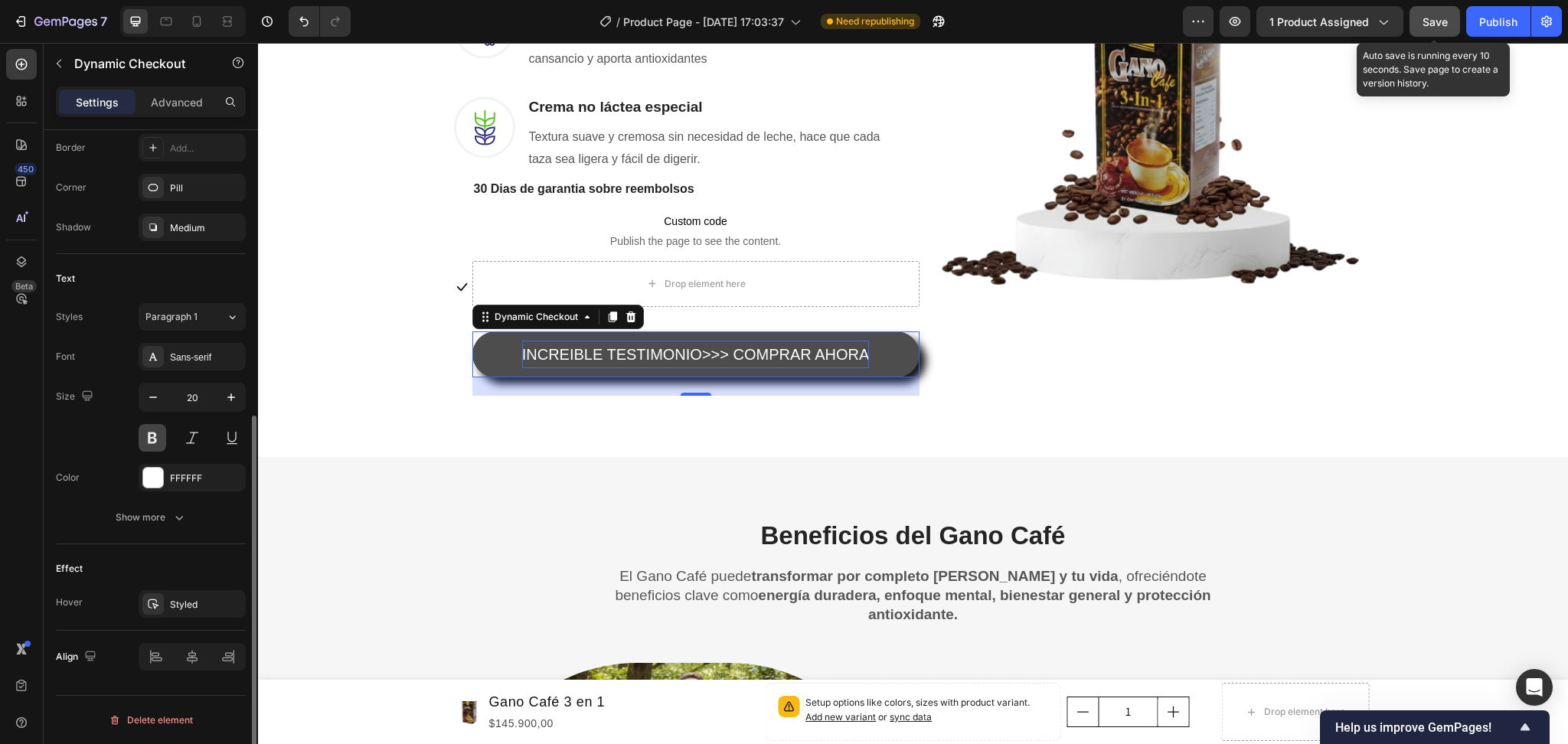
click at [151, 443] on button at bounding box center [152, 438] width 28 height 28
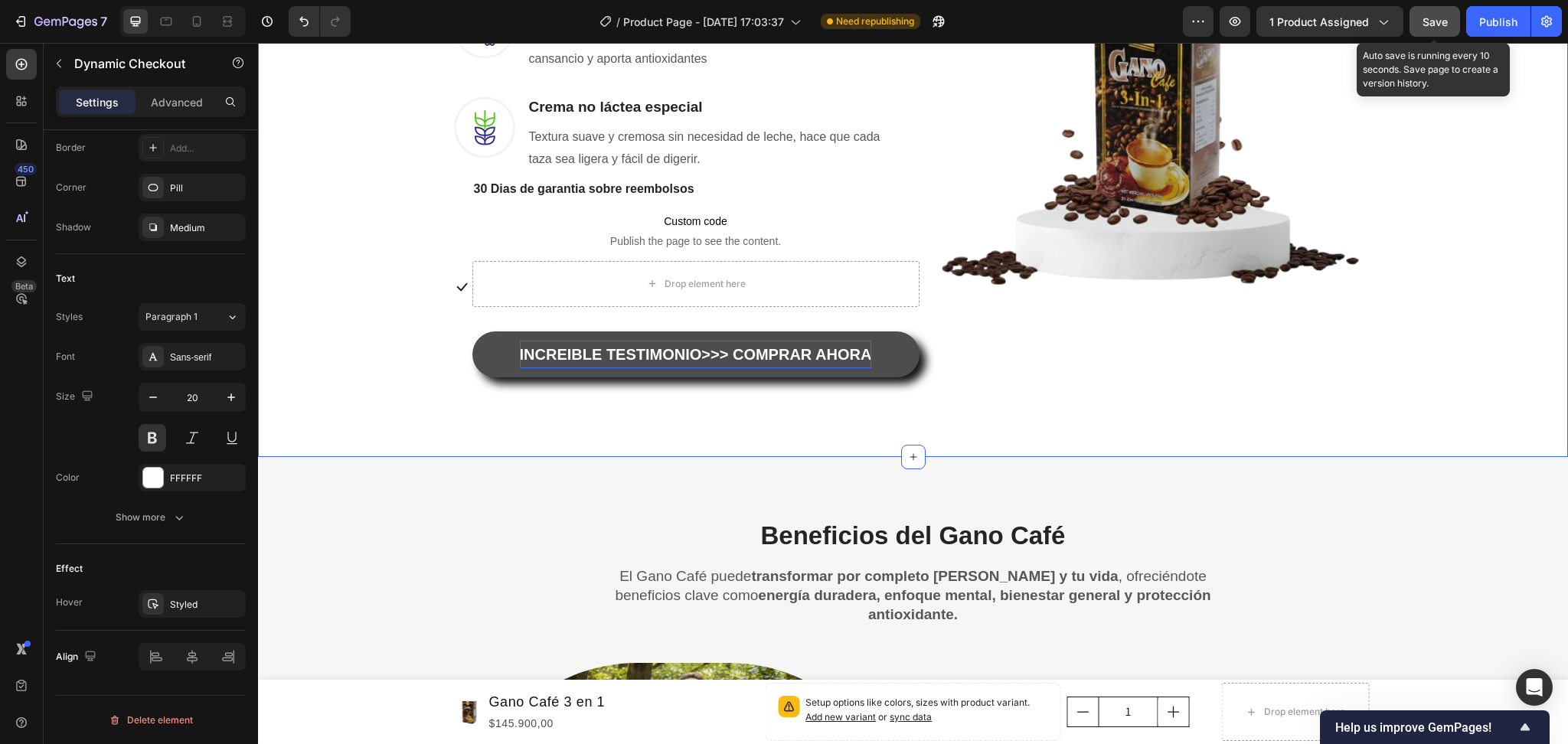
click at [328, 344] on div "Una Sola Taza Basta Para Que Tus Problemas Desaparezcan Heading Row No hace fal…" at bounding box center [913, 52] width 1287 height 689
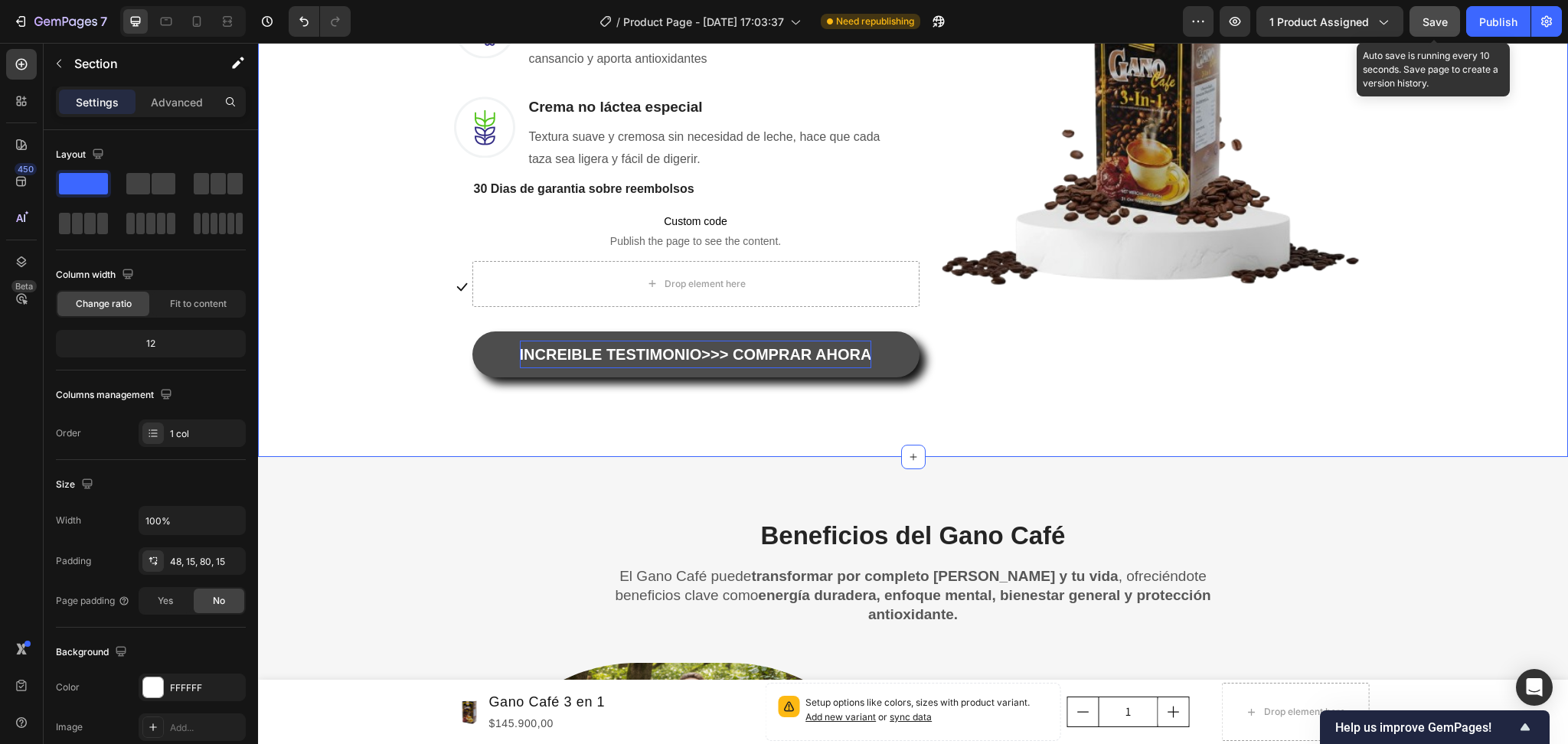
click at [1442, 29] on div "Save" at bounding box center [1434, 21] width 25 height 16
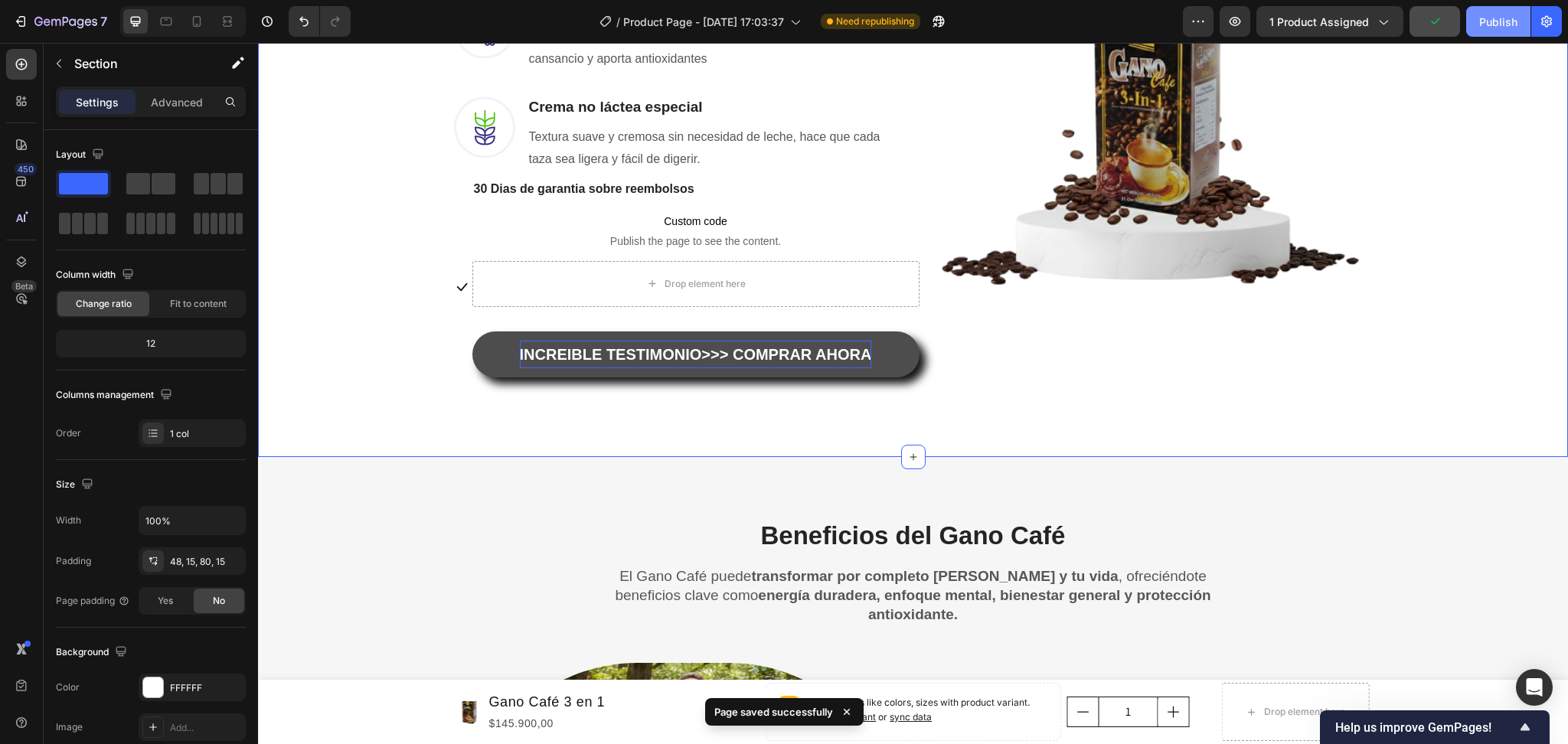
click at [1485, 19] on div "Publish" at bounding box center [1498, 21] width 38 height 16
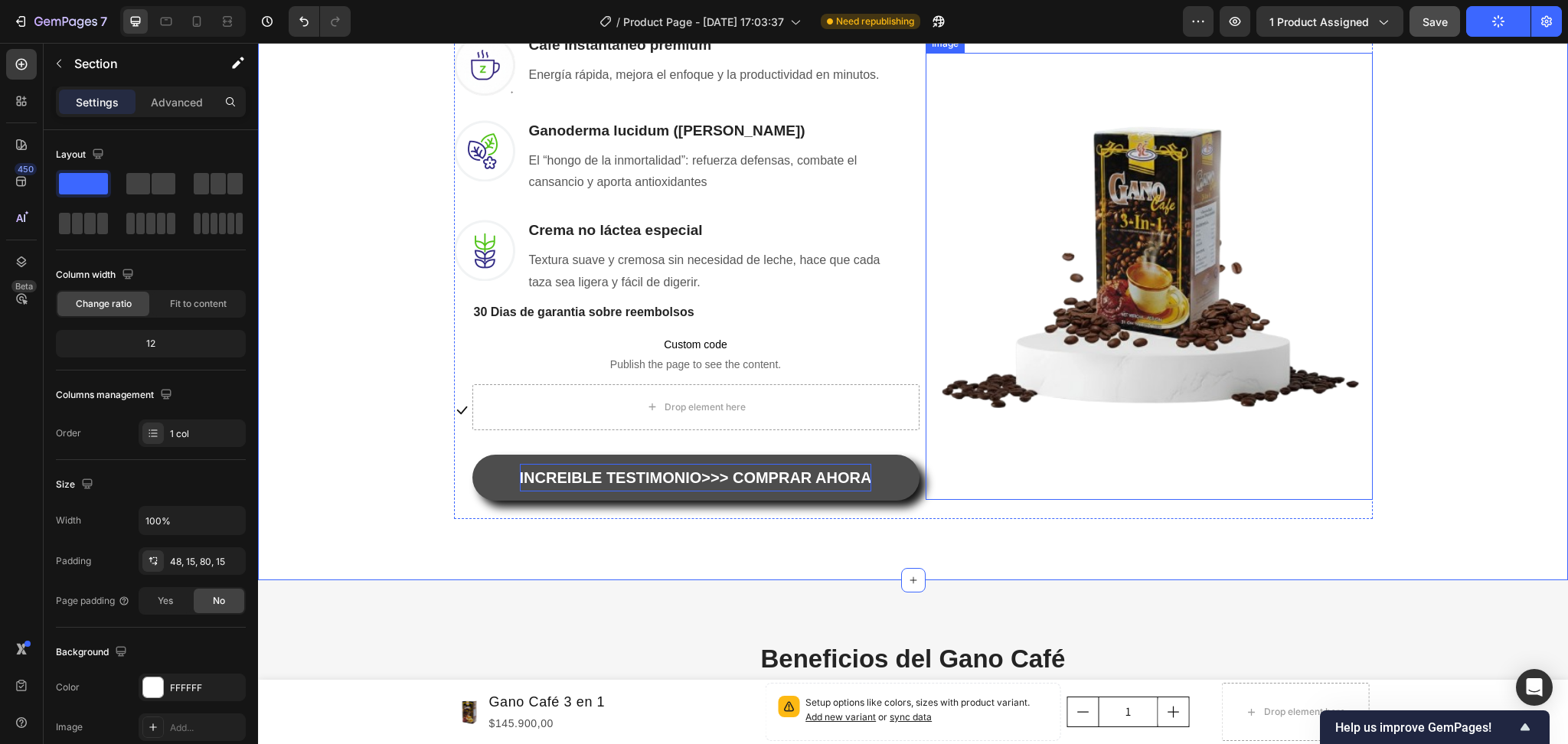
scroll to position [1177, 0]
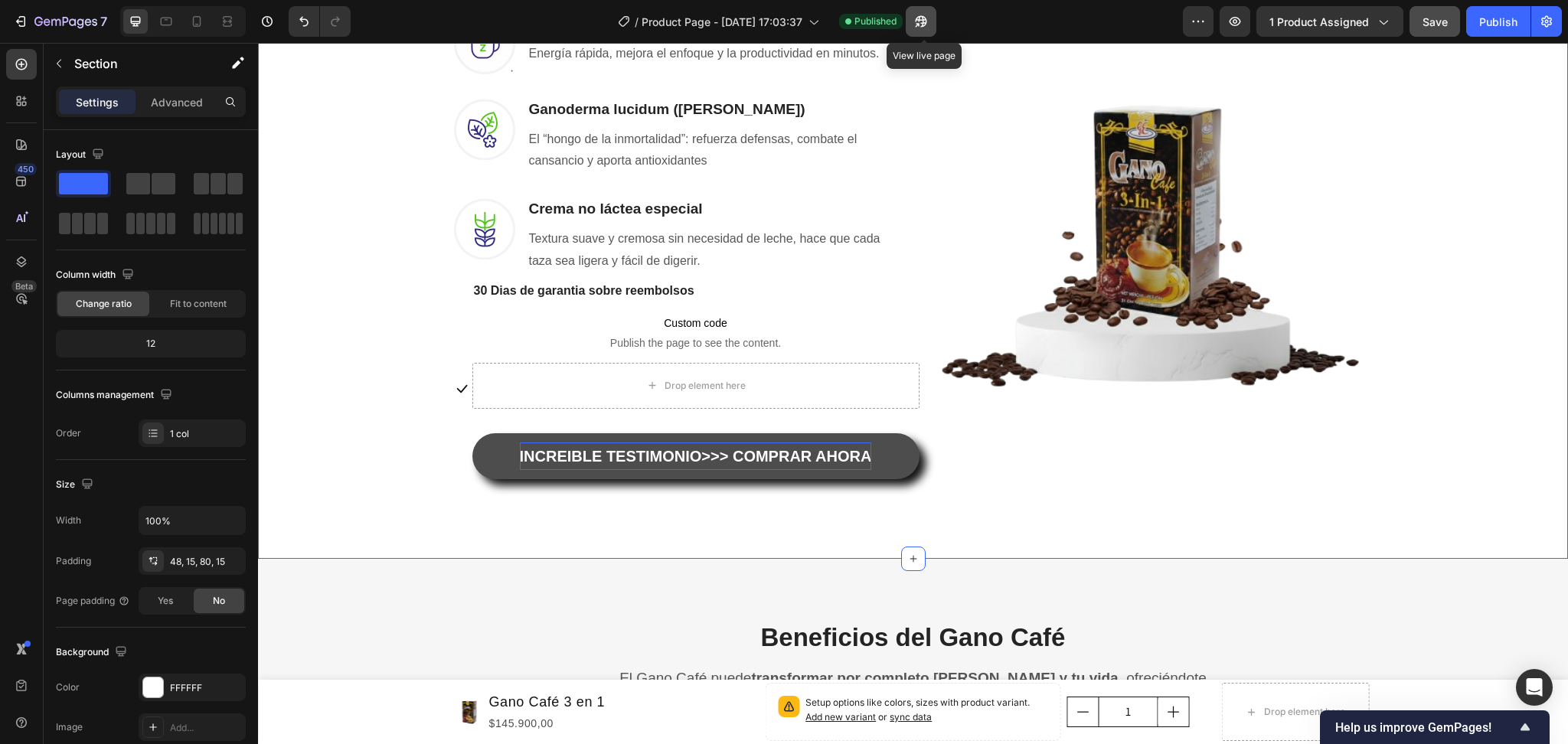
click at [921, 31] on button "button" at bounding box center [921, 21] width 31 height 31
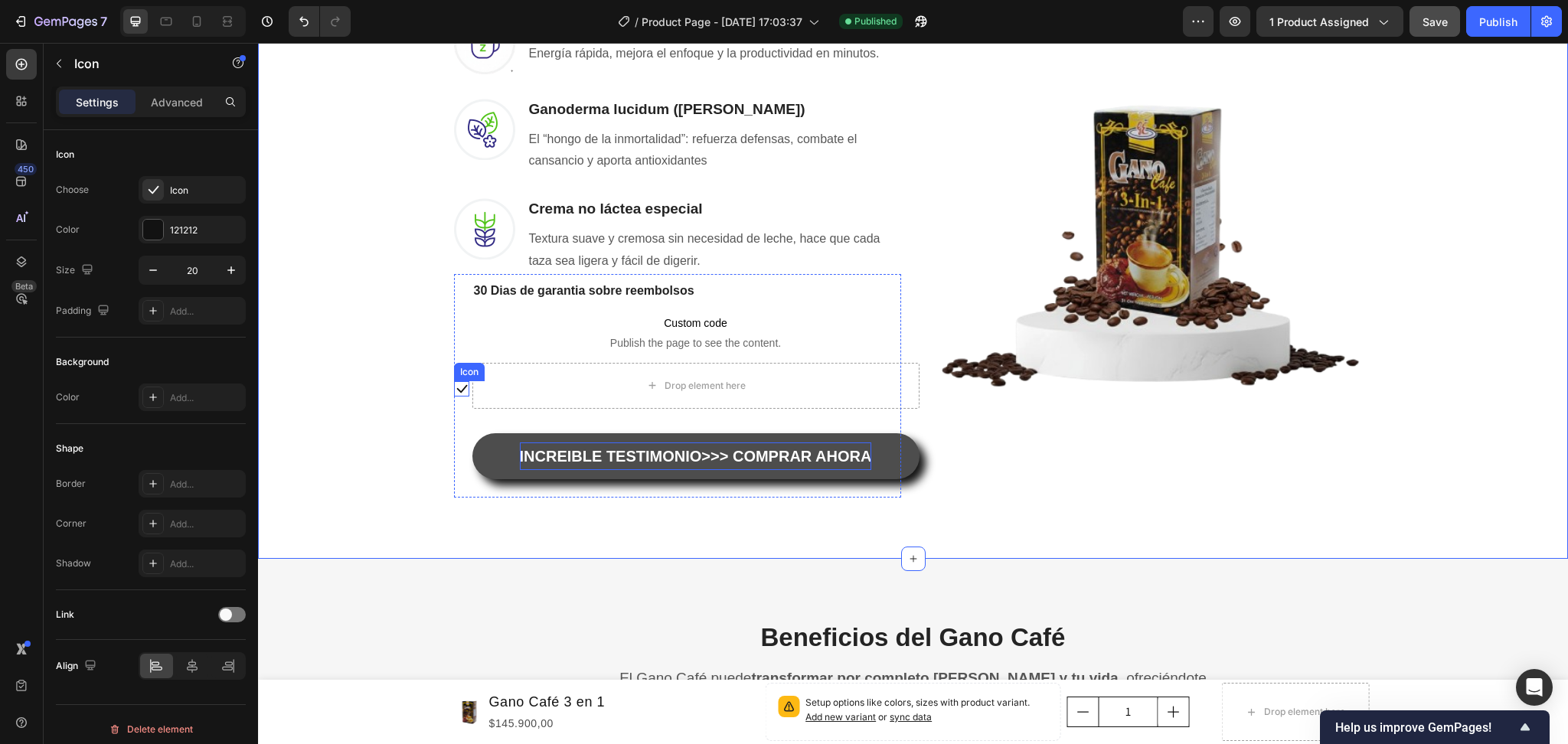
click at [454, 386] on icon at bounding box center [462, 389] width 15 height 15
click at [544, 367] on icon at bounding box center [547, 366] width 12 height 12
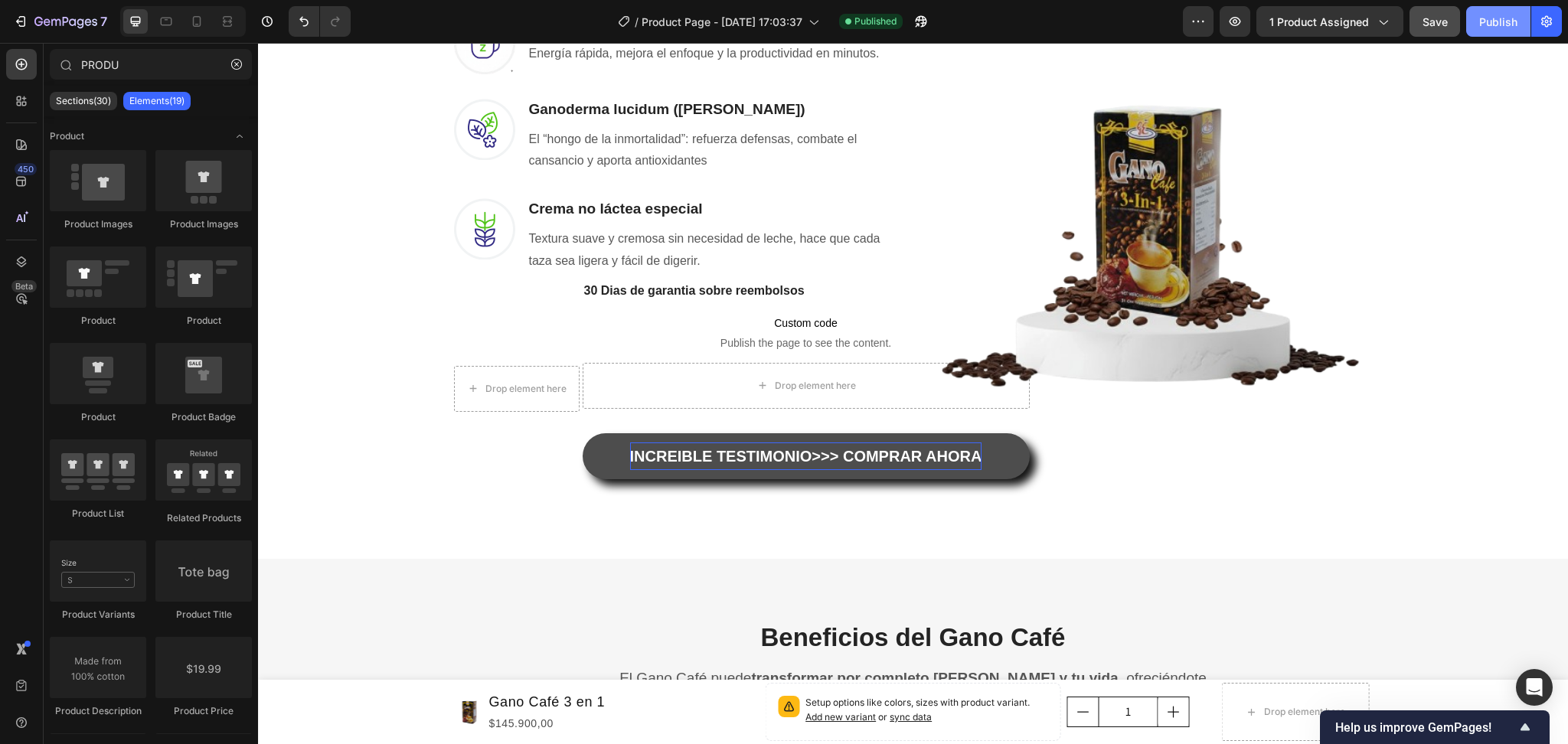
click at [1496, 16] on div "Publish" at bounding box center [1498, 21] width 38 height 16
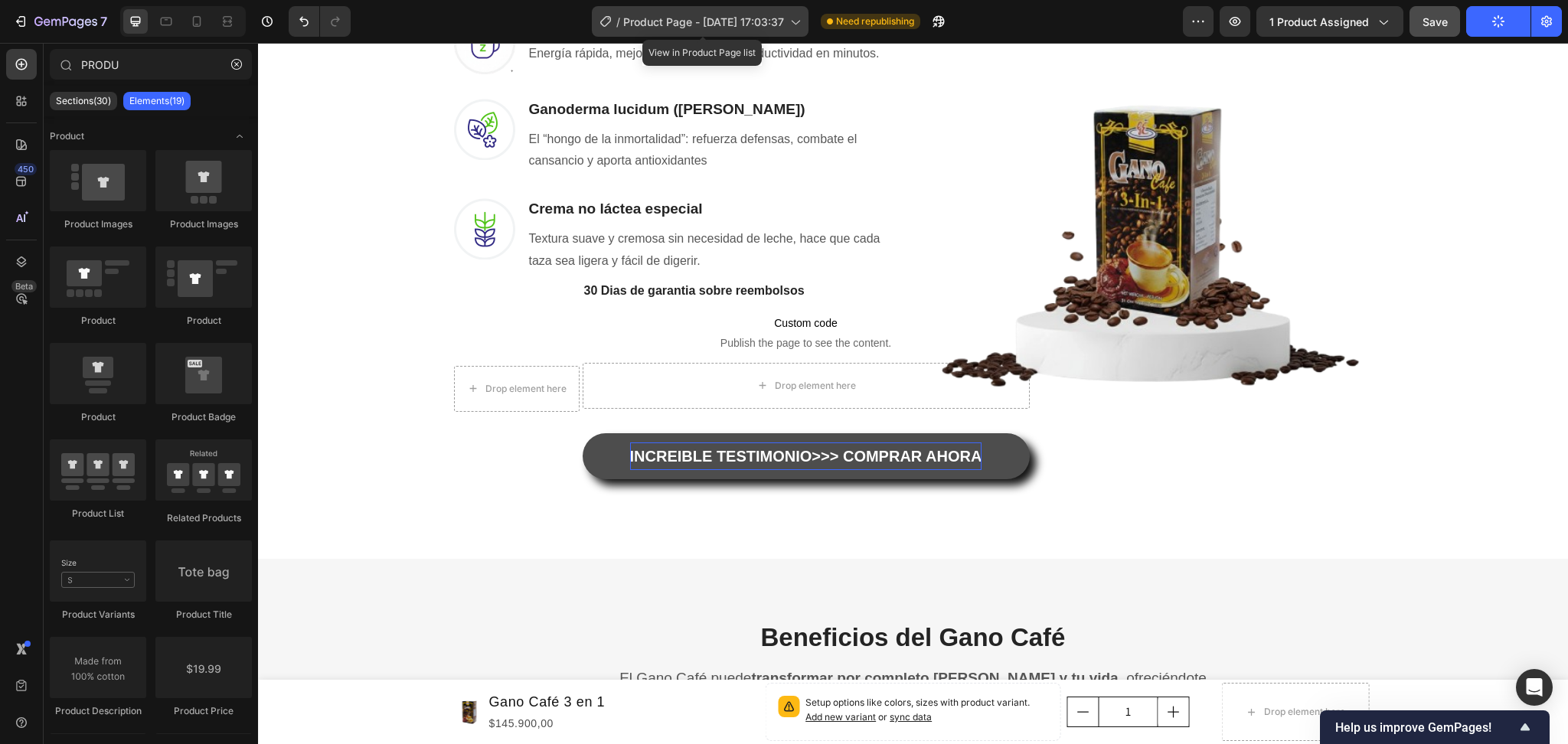
click at [784, 18] on span "Product Page - [DATE] 17:03:37" at bounding box center [703, 21] width 161 height 16
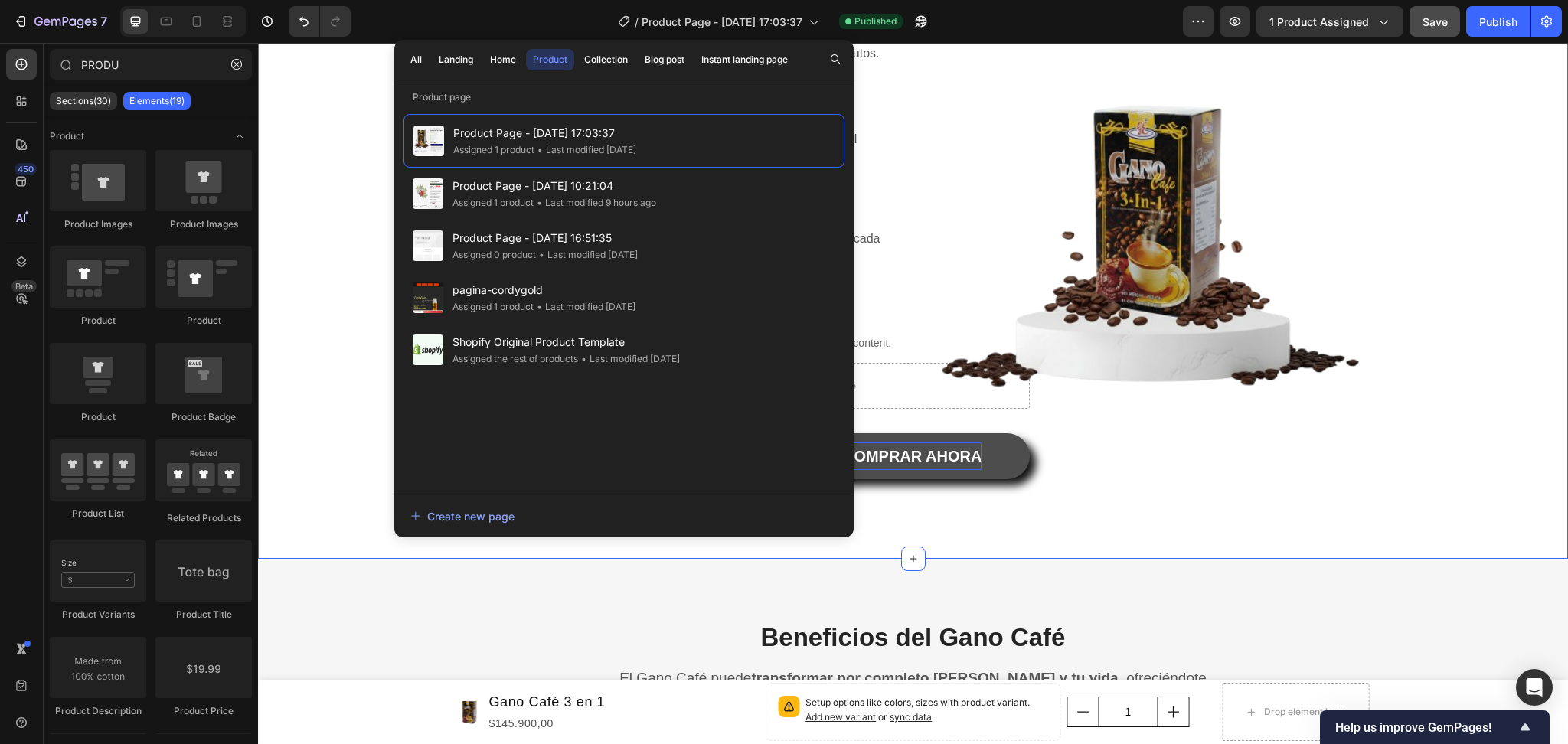
click at [346, 287] on div "Una Sola Taza Basta Para Que Tus Problemas Desaparezcan Heading Row No hace fal…" at bounding box center [913, 153] width 1287 height 689
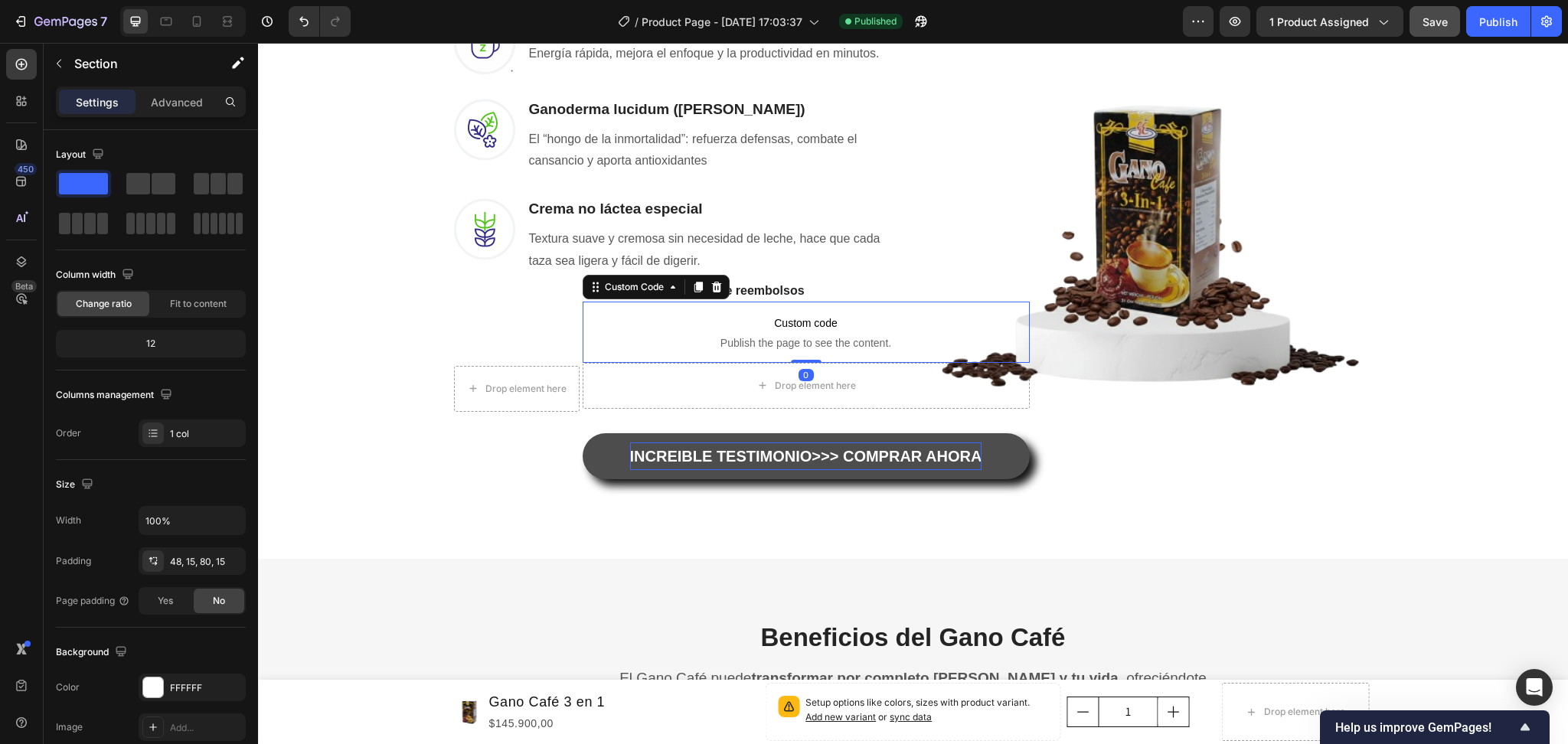
click at [856, 320] on span "Custom code" at bounding box center [806, 322] width 447 height 18
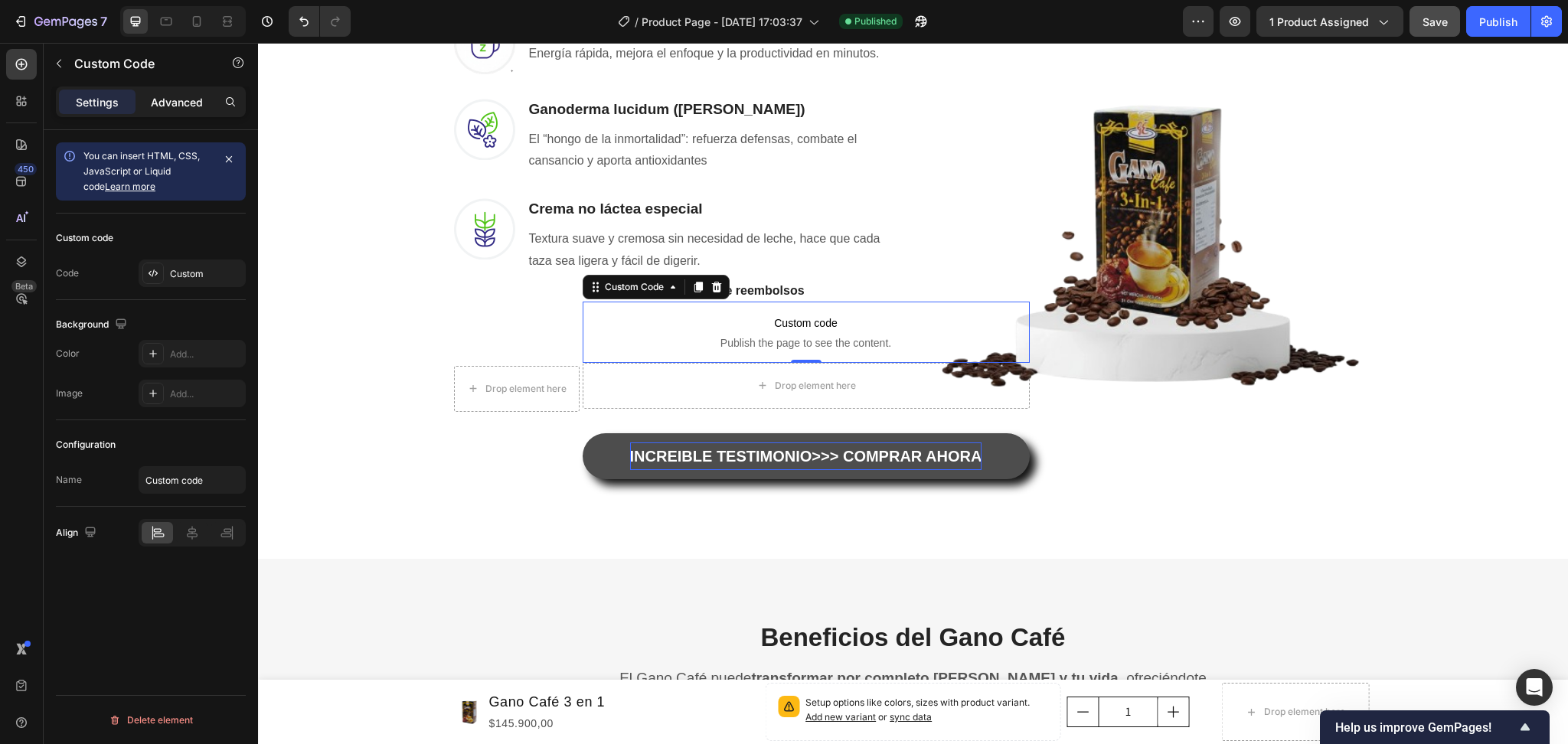
click at [181, 103] on p "Advanced" at bounding box center [176, 102] width 52 height 16
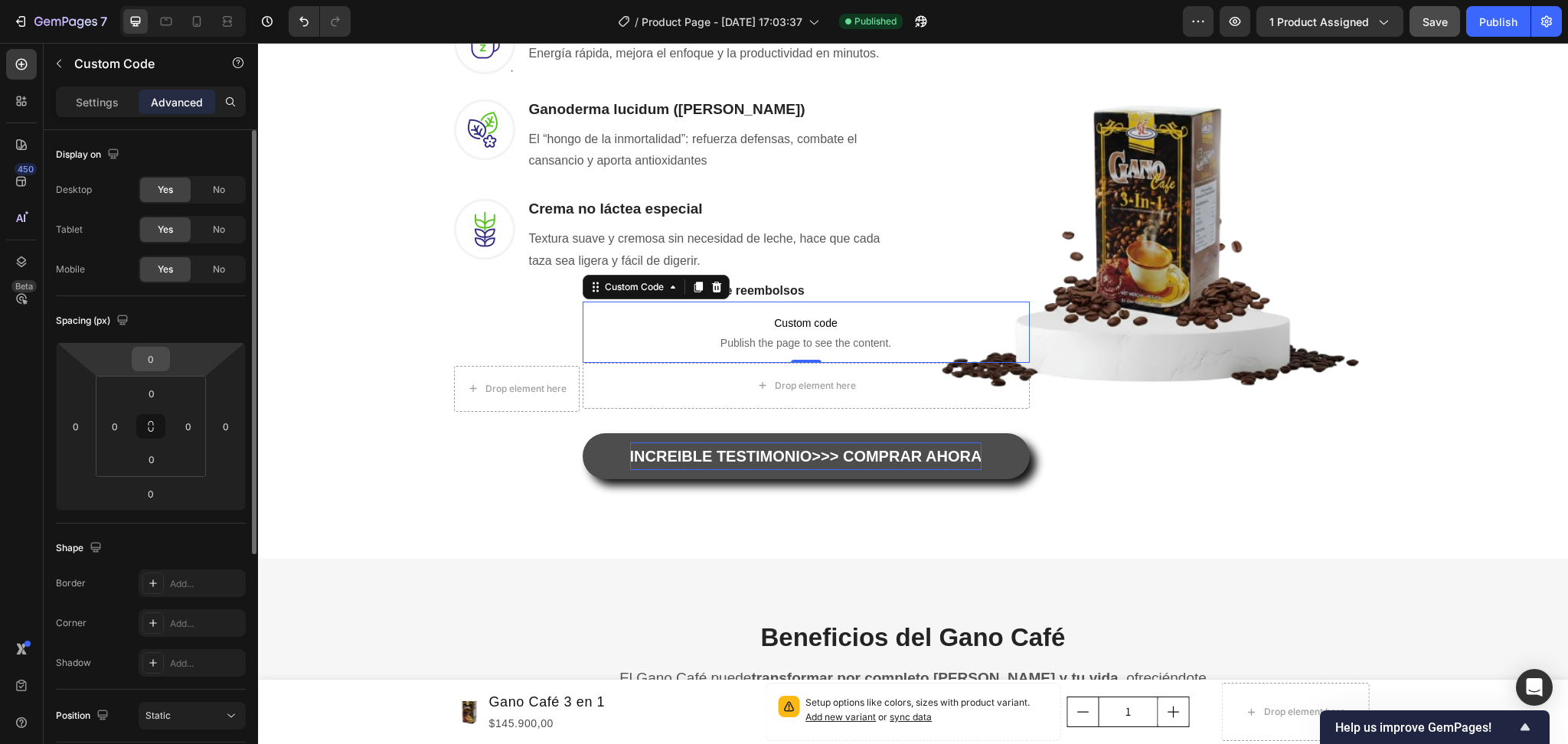
click at [157, 367] on input "0" at bounding box center [151, 359] width 31 height 23
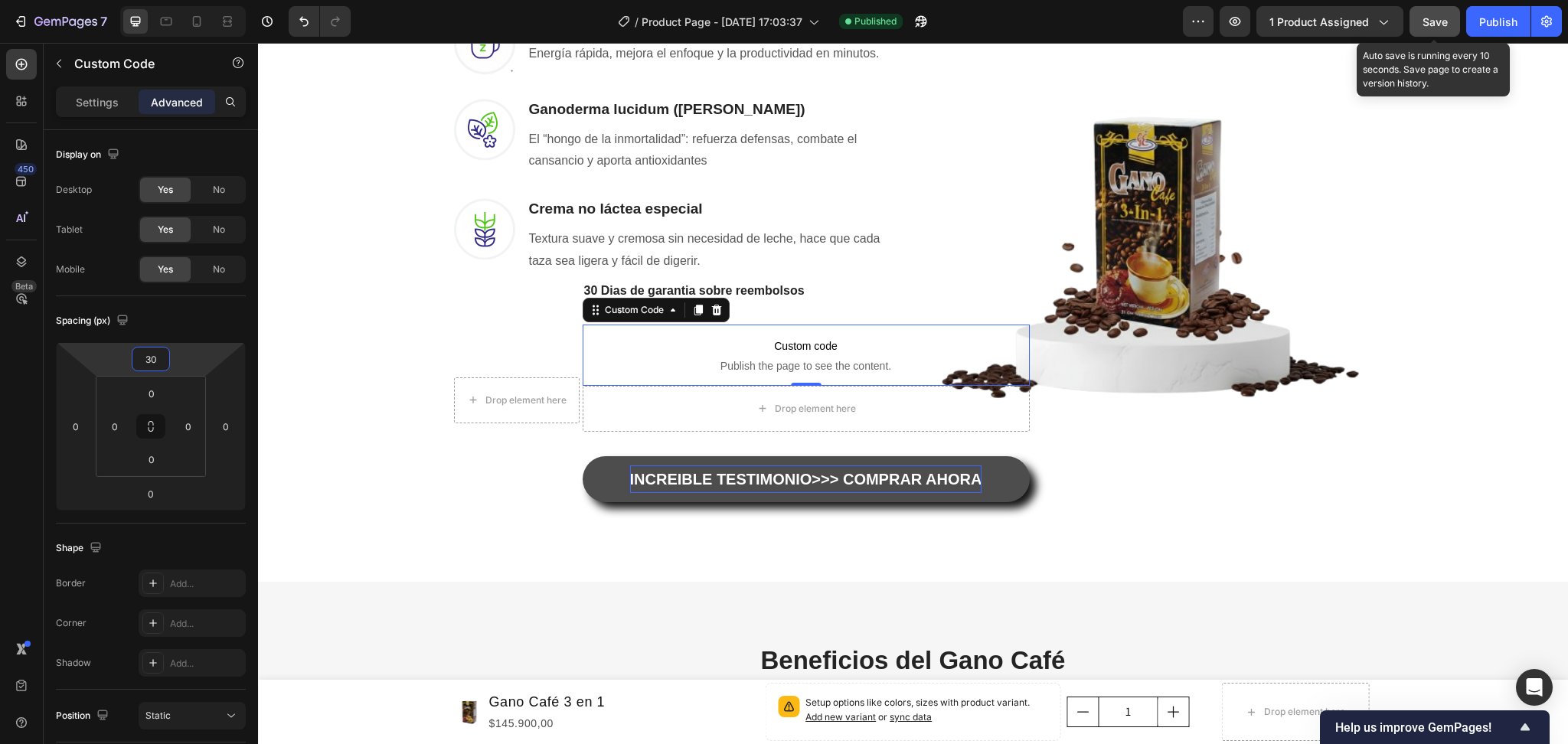
type input "30"
click at [1446, 29] on div "Save" at bounding box center [1434, 21] width 25 height 16
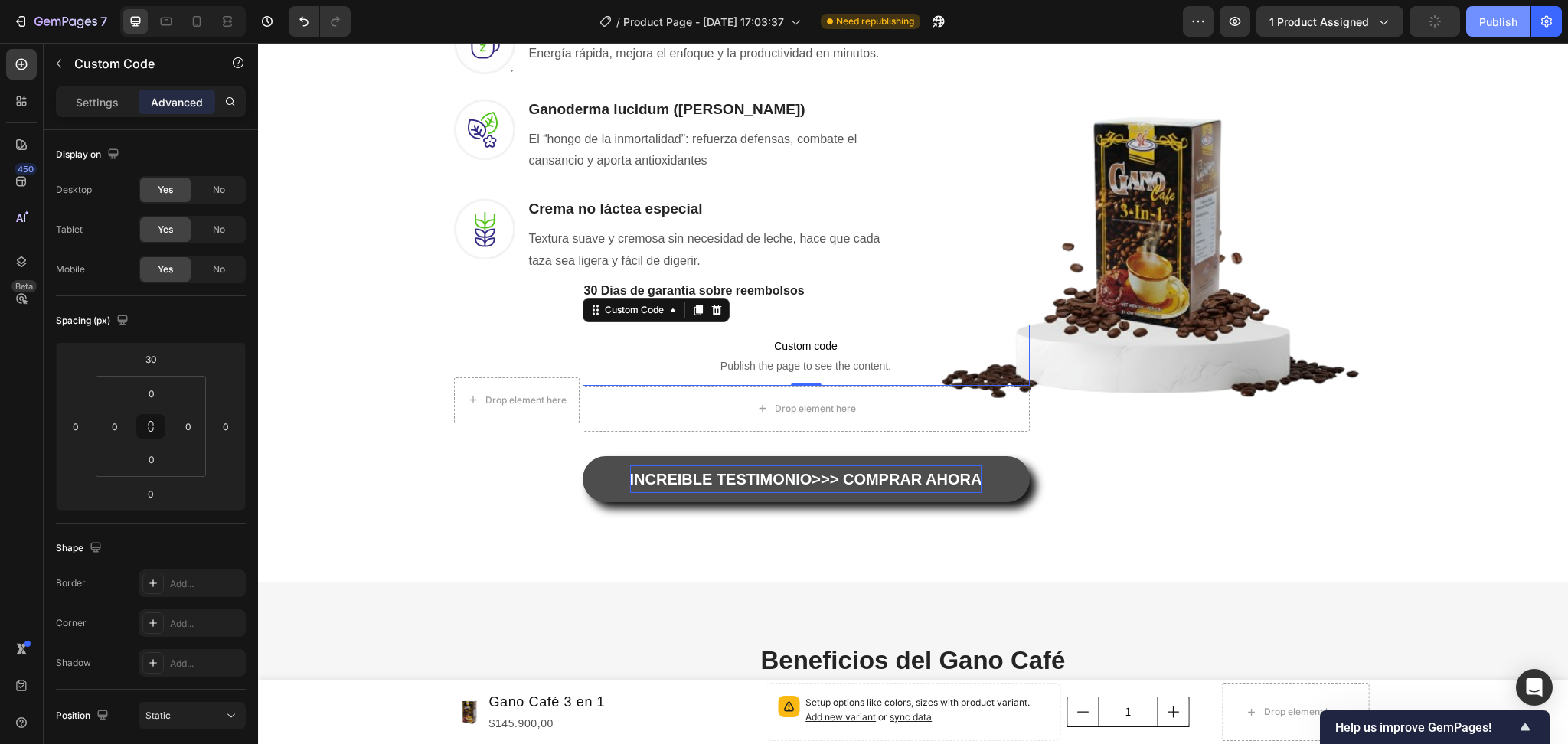
click at [1476, 28] on button "Publish" at bounding box center [1497, 21] width 64 height 31
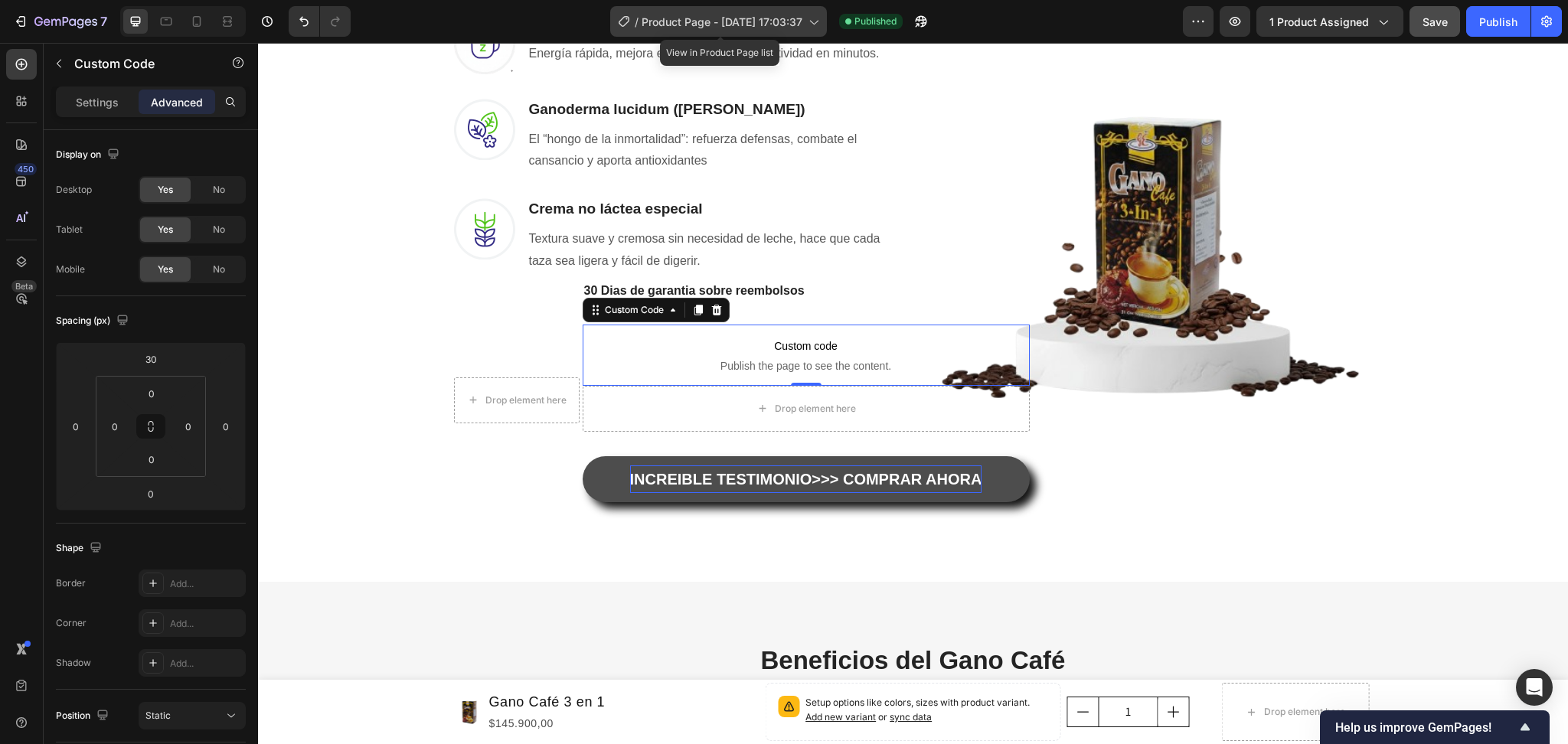
click at [802, 26] on span "Product Page - [DATE] 17:03:37" at bounding box center [722, 21] width 161 height 16
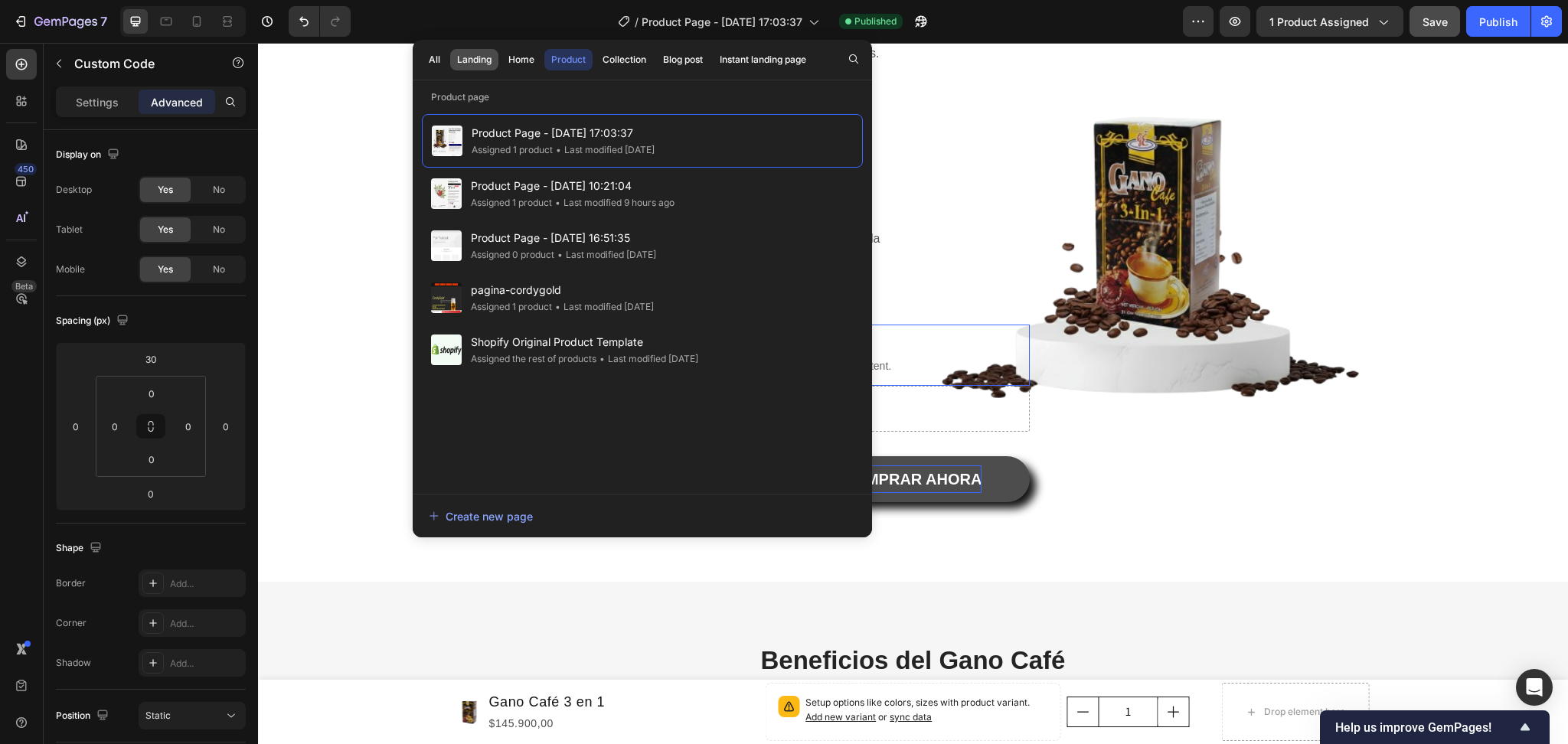
click at [471, 65] on div "Landing" at bounding box center [474, 59] width 34 height 13
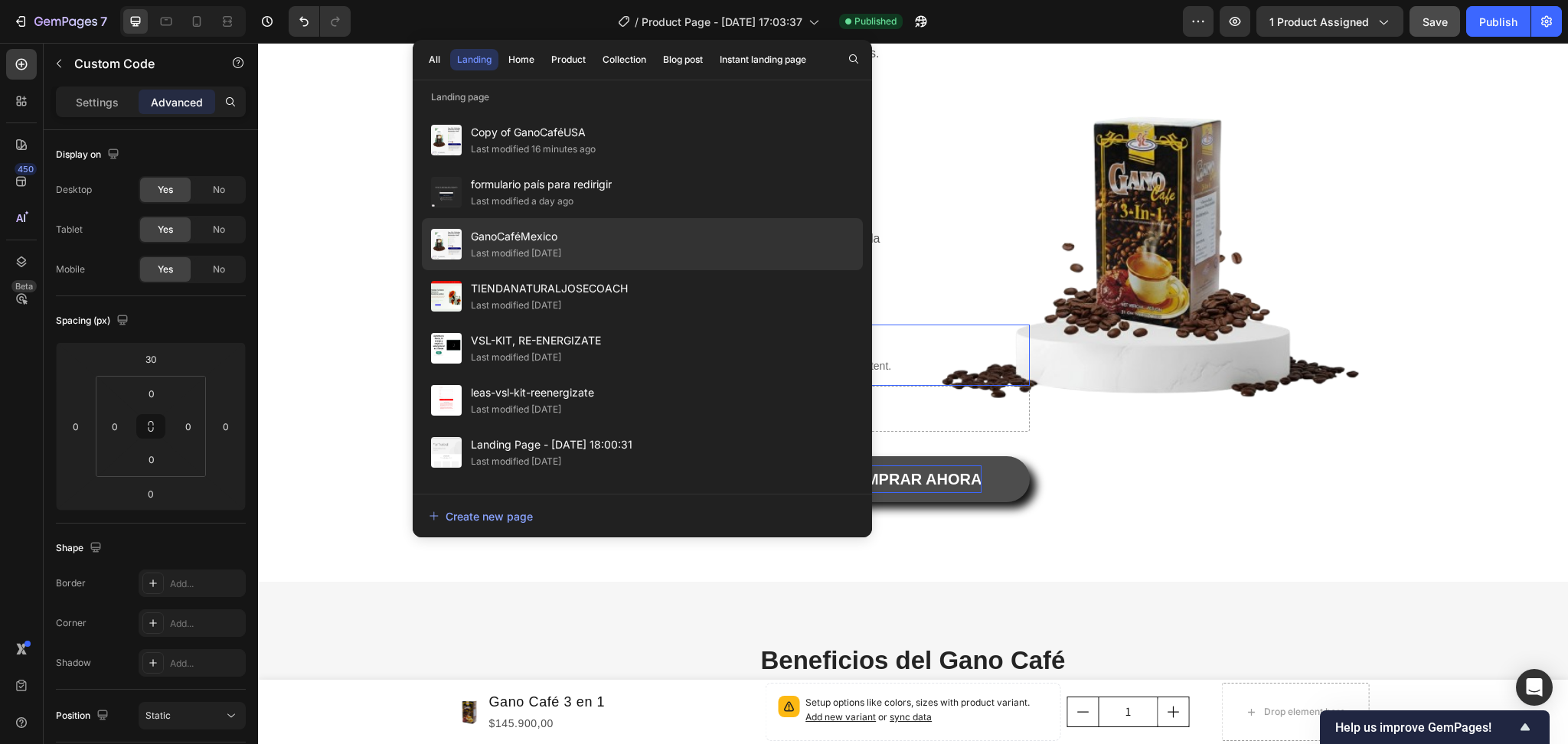
click at [596, 258] on div "GanoCaféMexico Last modified 2 days ago" at bounding box center [642, 244] width 441 height 52
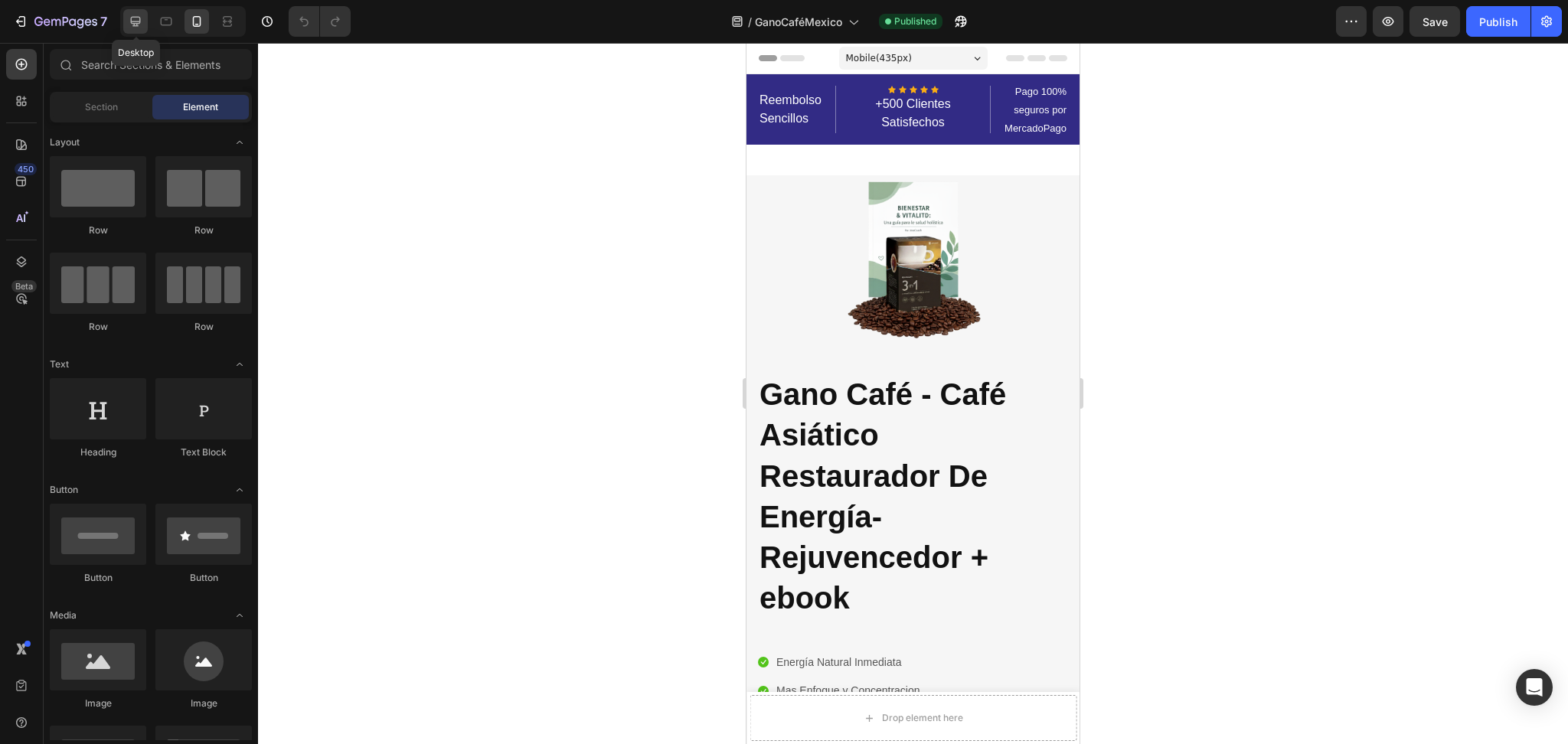
click at [146, 14] on div at bounding box center [135, 22] width 25 height 25
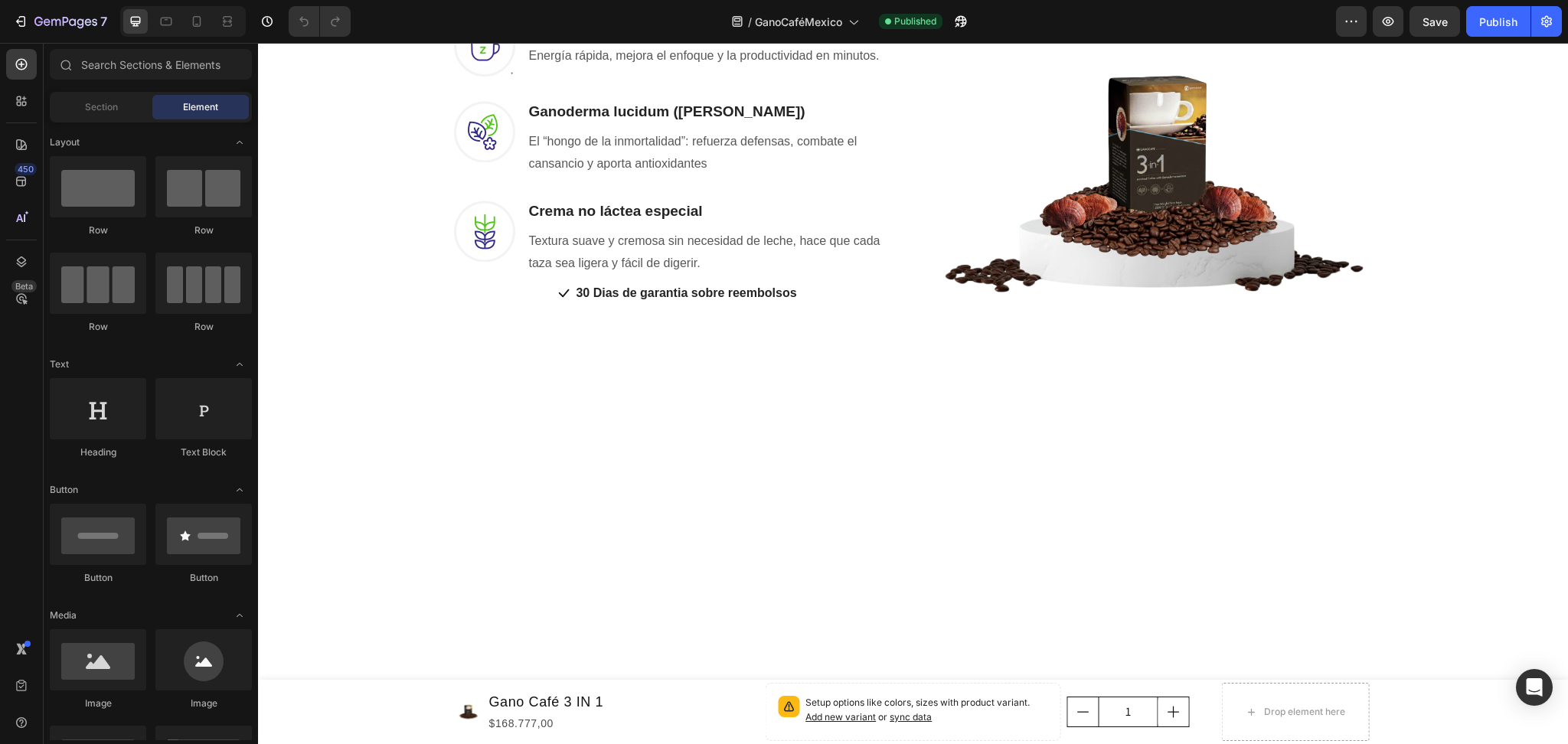
scroll to position [1531, 0]
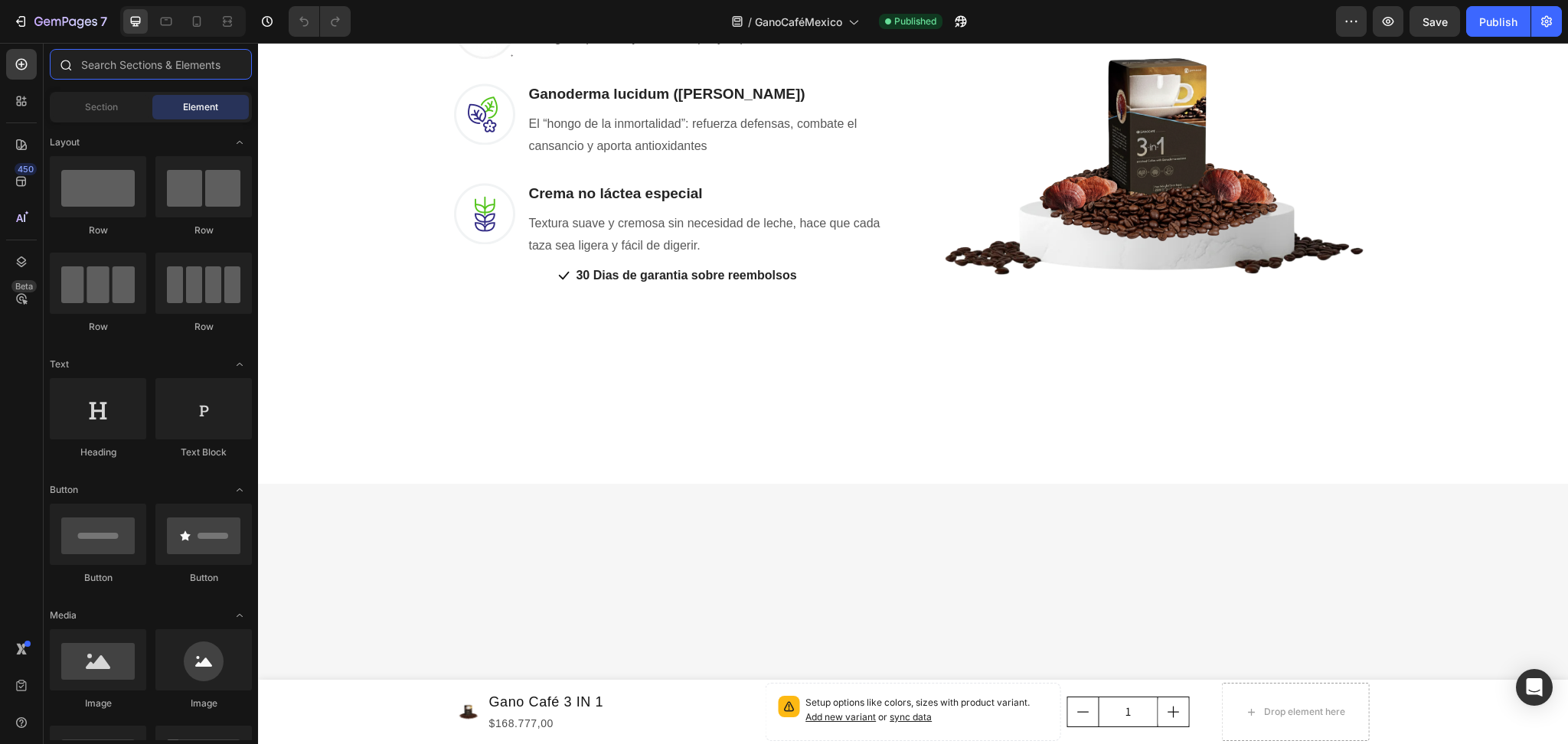
click at [127, 66] on input "text" at bounding box center [151, 64] width 202 height 31
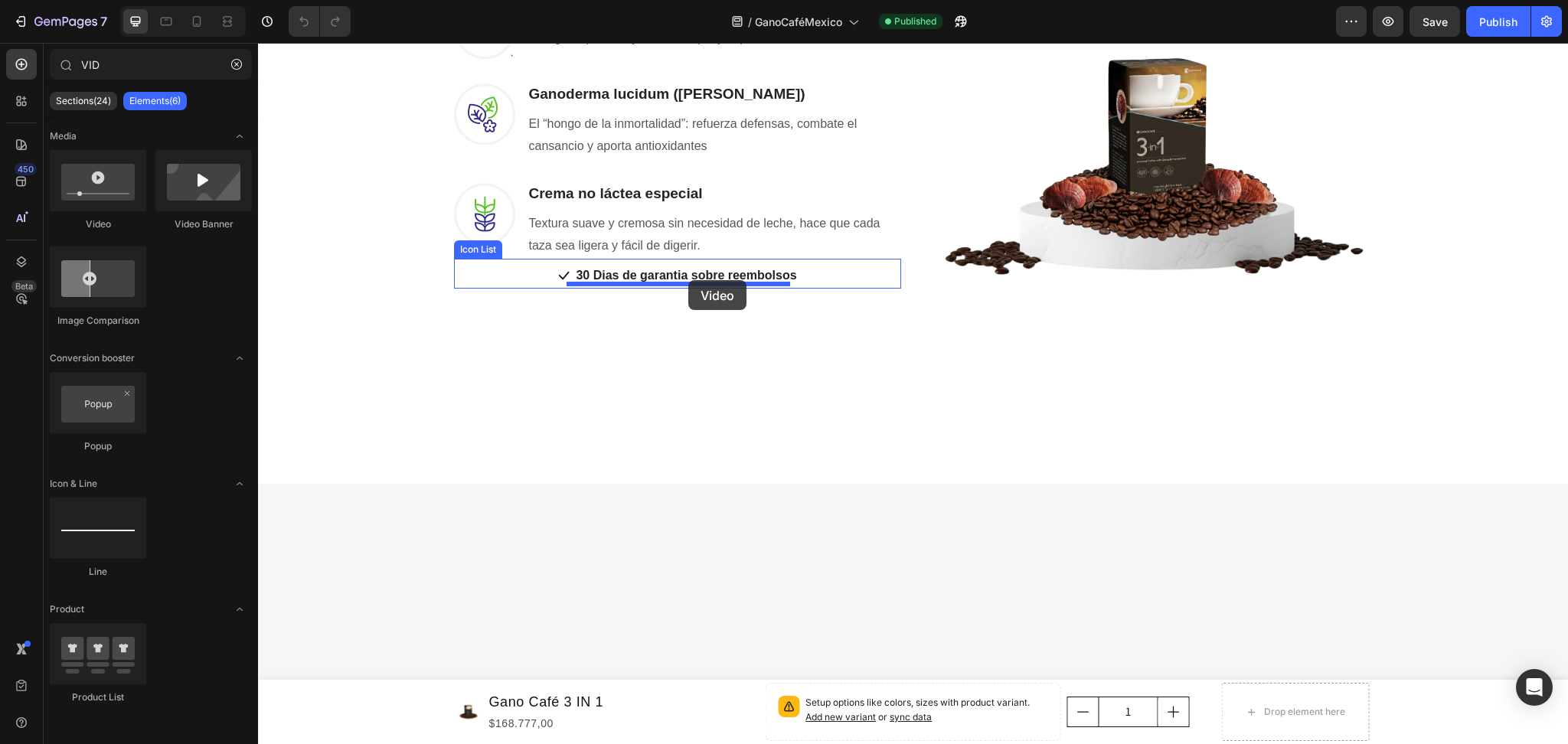
drag, startPoint x: 340, startPoint y: 220, endPoint x: 689, endPoint y: 280, distance: 354.1
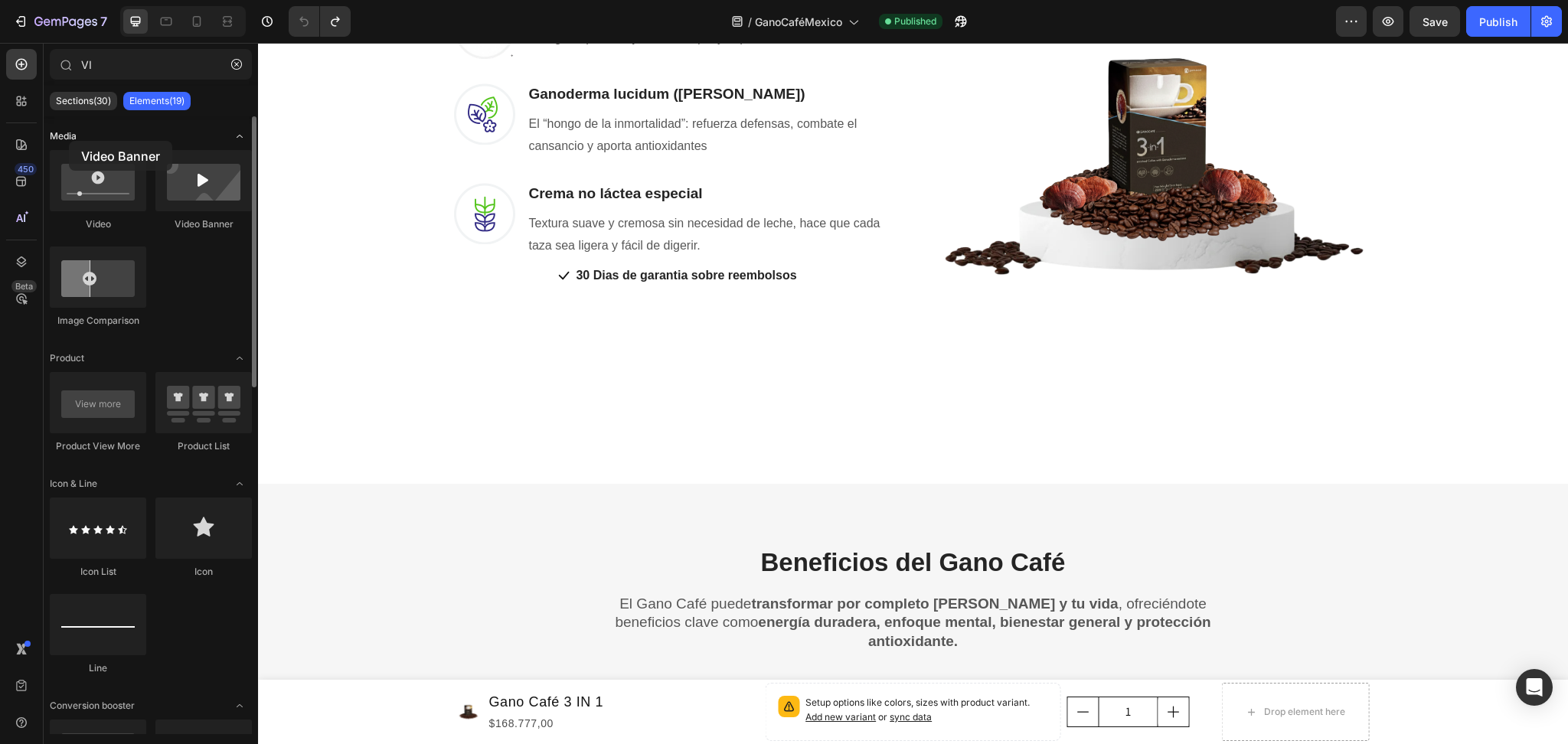
drag, startPoint x: 191, startPoint y: 186, endPoint x: 69, endPoint y: 141, distance: 130.0
click at [111, 54] on input "VI" at bounding box center [151, 64] width 202 height 31
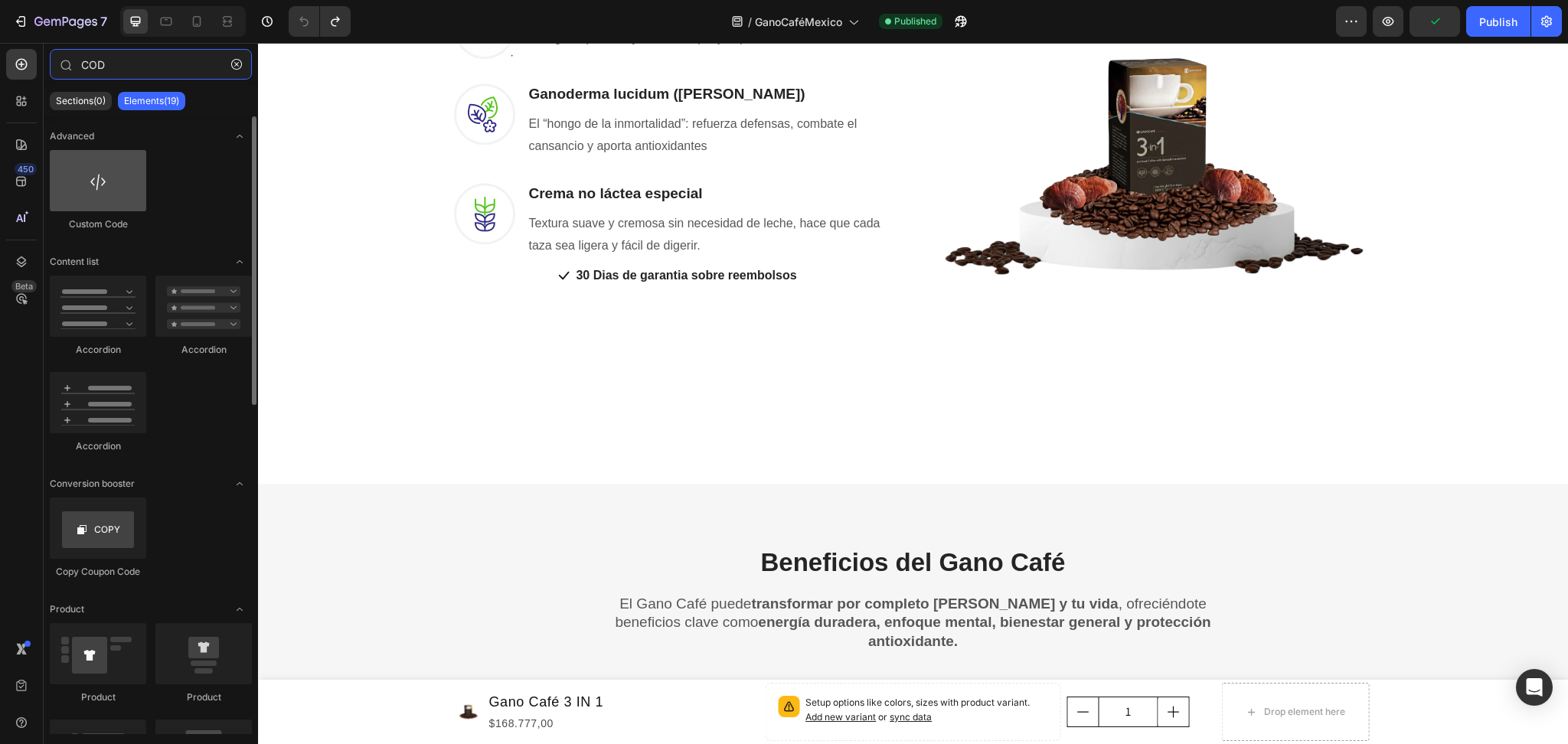
type input "COD"
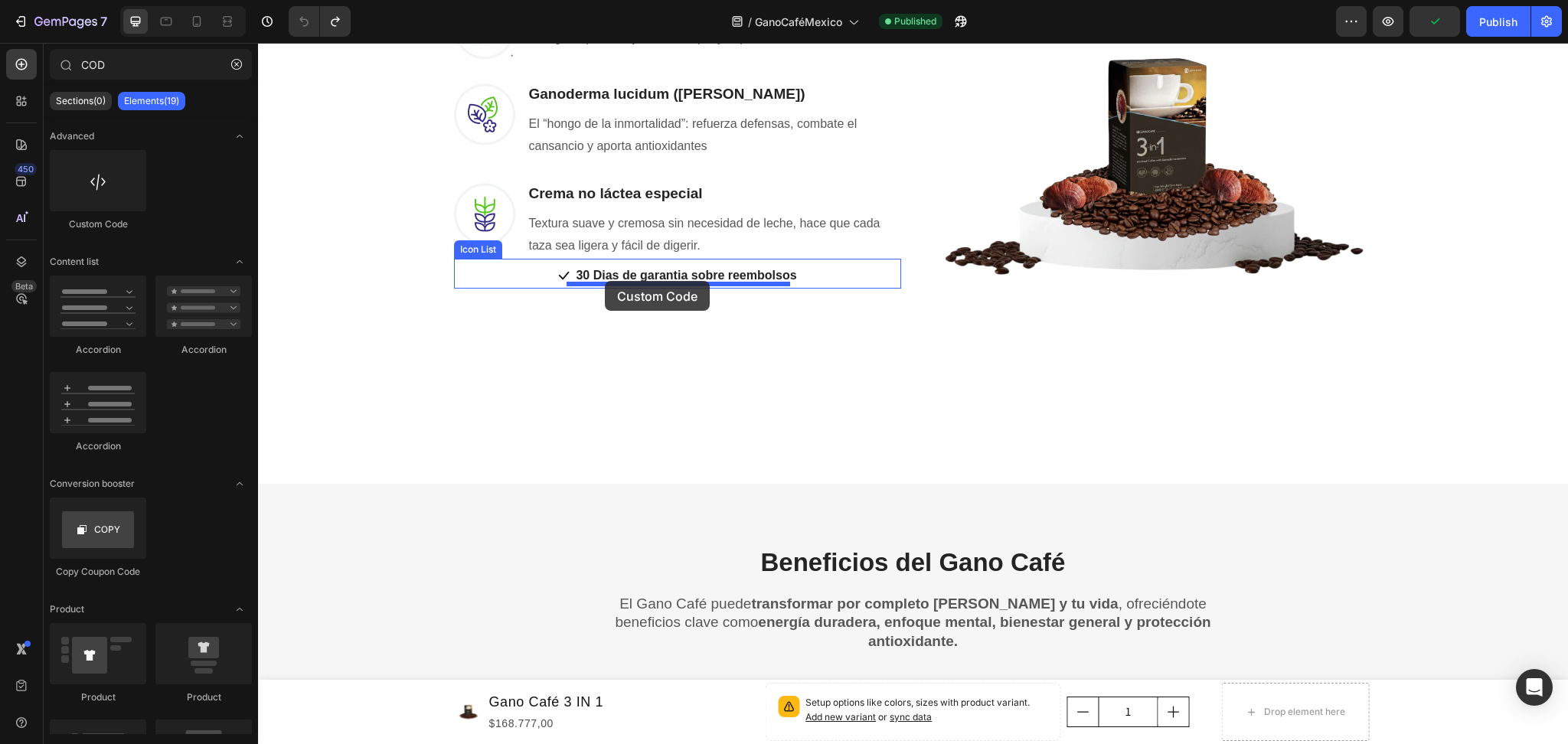
drag, startPoint x: 372, startPoint y: 219, endPoint x: 604, endPoint y: 343, distance: 263.1
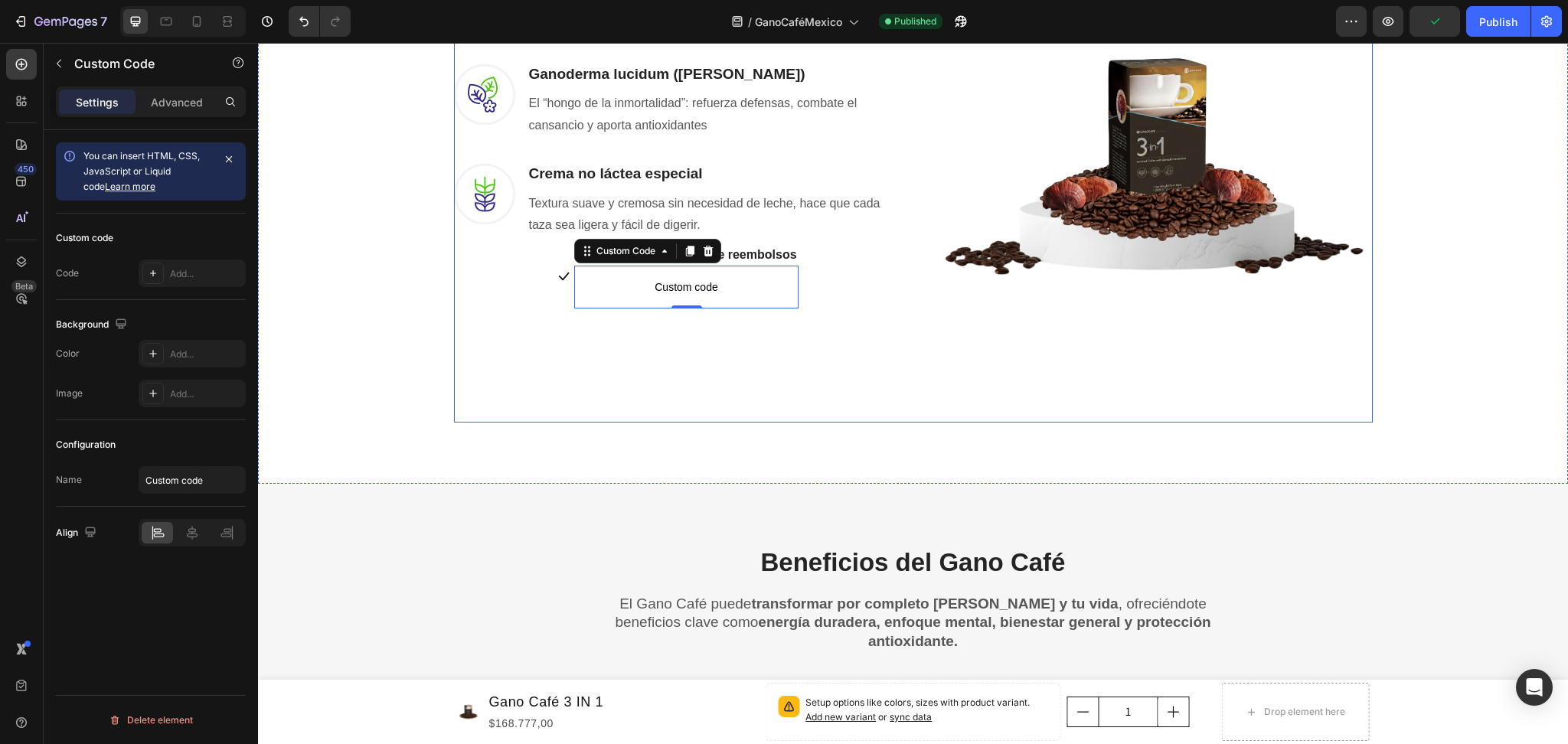
scroll to position [1511, 0]
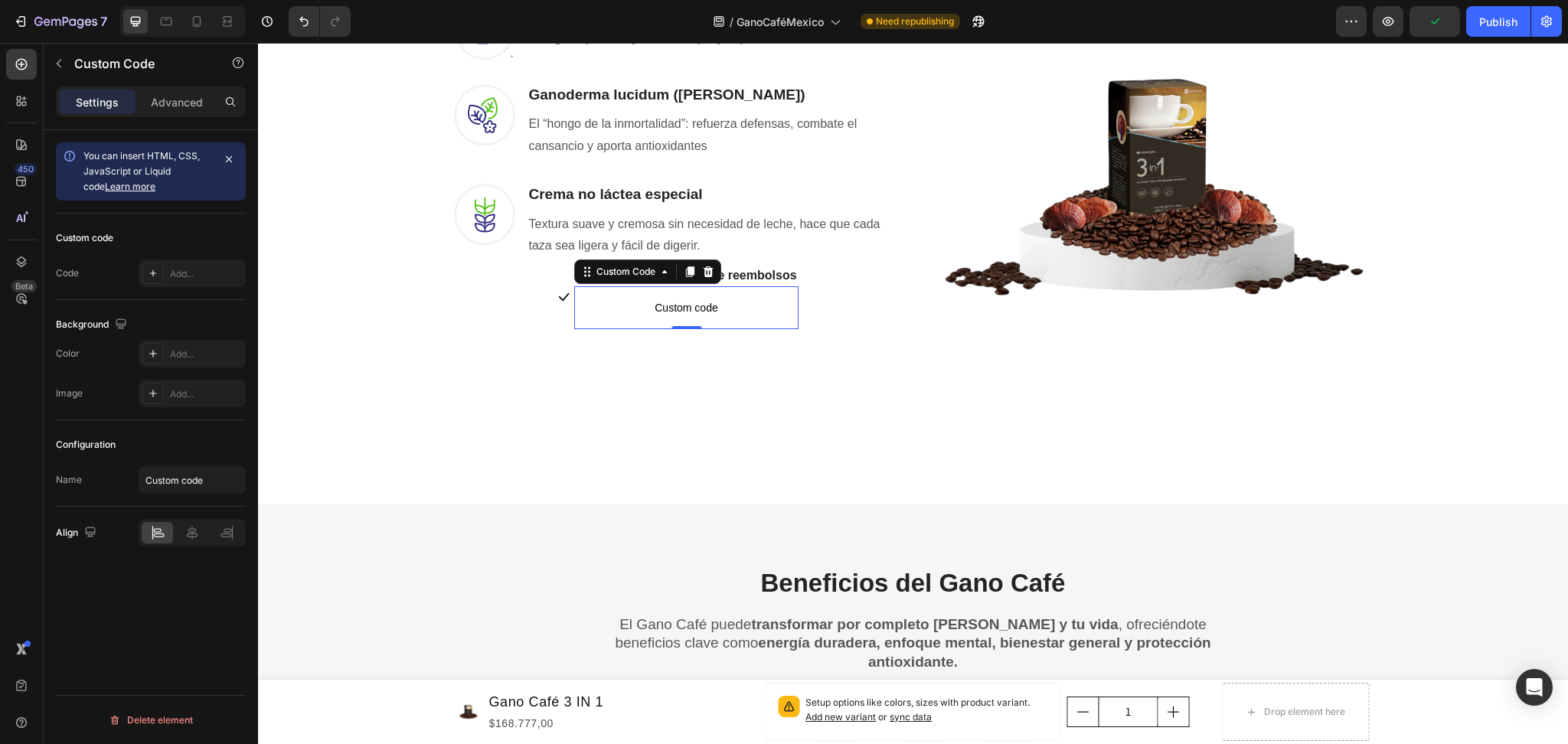
click at [620, 299] on span "Custom code" at bounding box center [686, 307] width 223 height 18
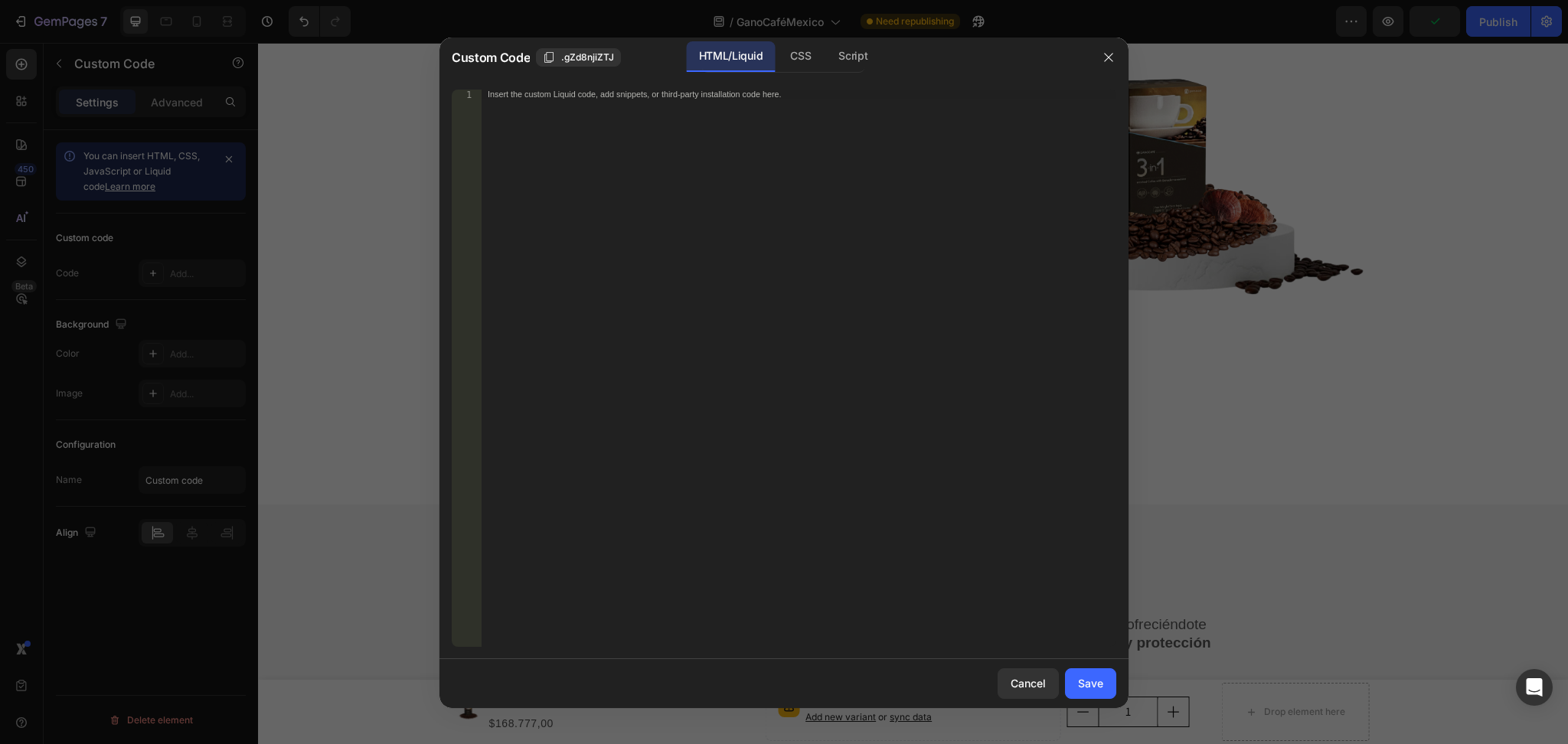
click at [580, 96] on div "Insert the custom Liquid code, add snippets, or third-party installation code h…" at bounding box center [767, 93] width 559 height 9
paste textarea "<iframe title="vimeo-player" src="[URL][DOMAIN_NAME]" width="640" height="360" …"
type textarea "<iframe title="vimeo-player" src="[URL][DOMAIN_NAME]" width="640" height="360" …"
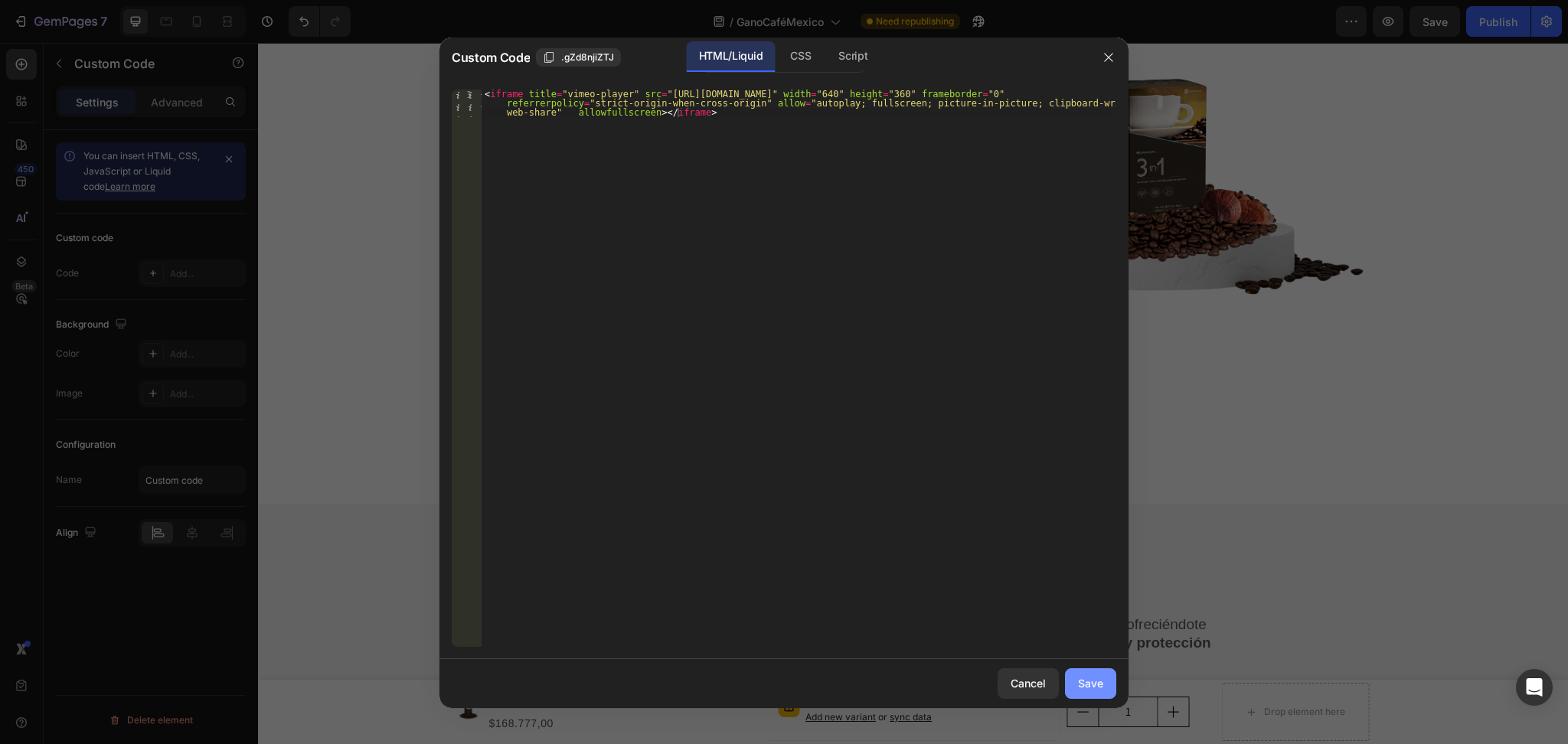
click at [1106, 687] on button "Save" at bounding box center [1091, 684] width 52 height 31
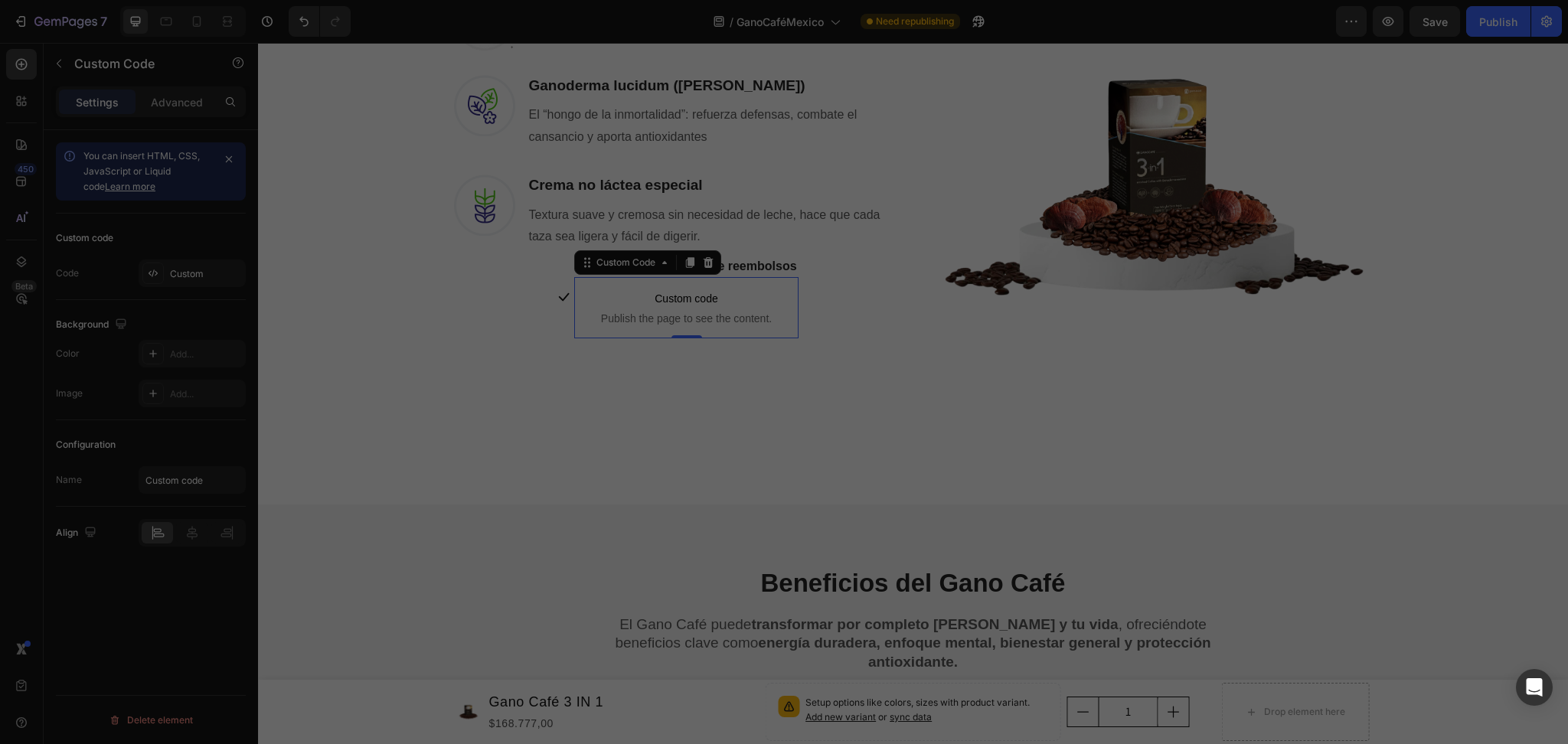
scroll to position [1501, 0]
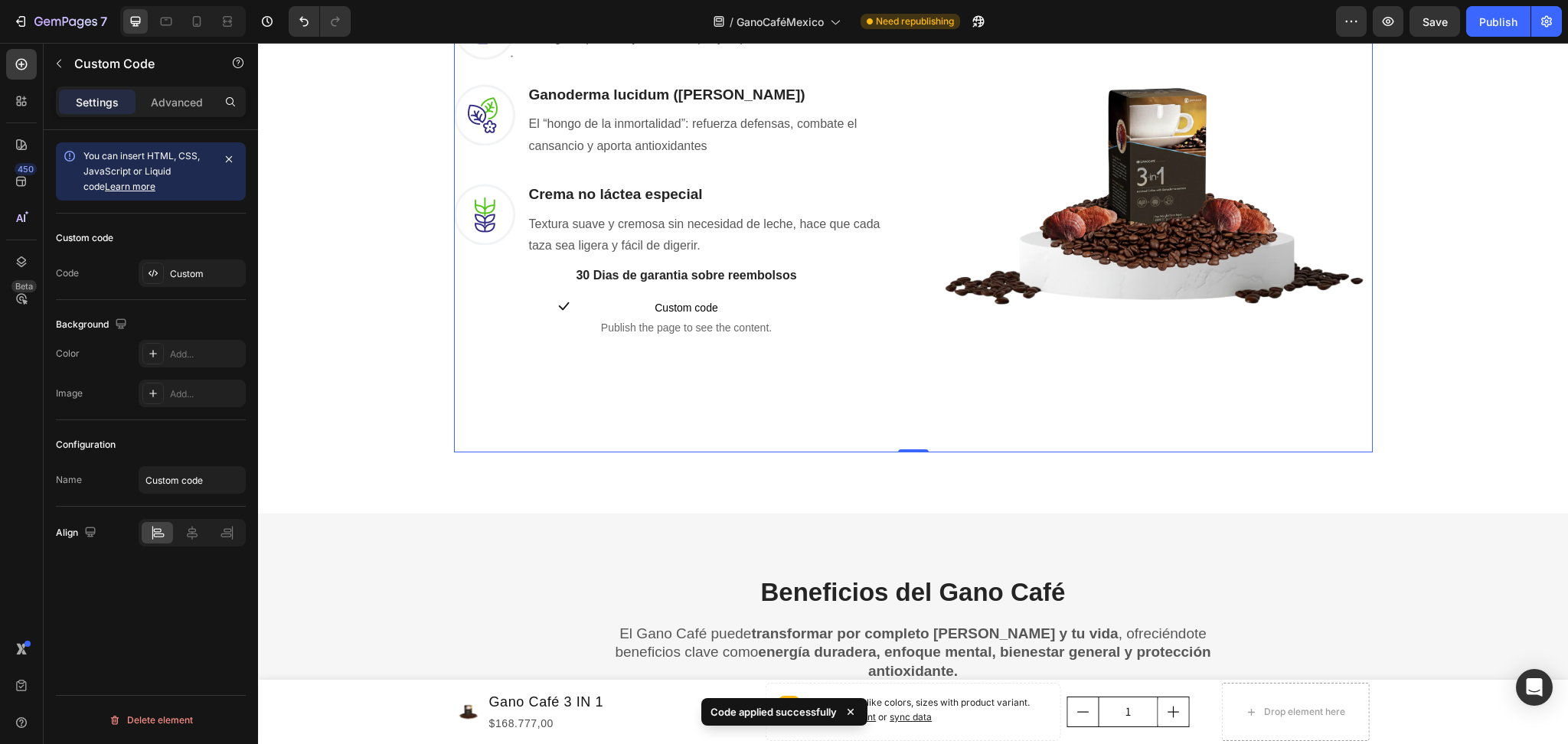
click at [491, 382] on div "Image Café instantáneo premium Heading Energía rápida, mejora el enfoque y la p…" at bounding box center [677, 173] width 447 height 559
click at [743, 299] on span "Custom code" at bounding box center [686, 307] width 223 height 18
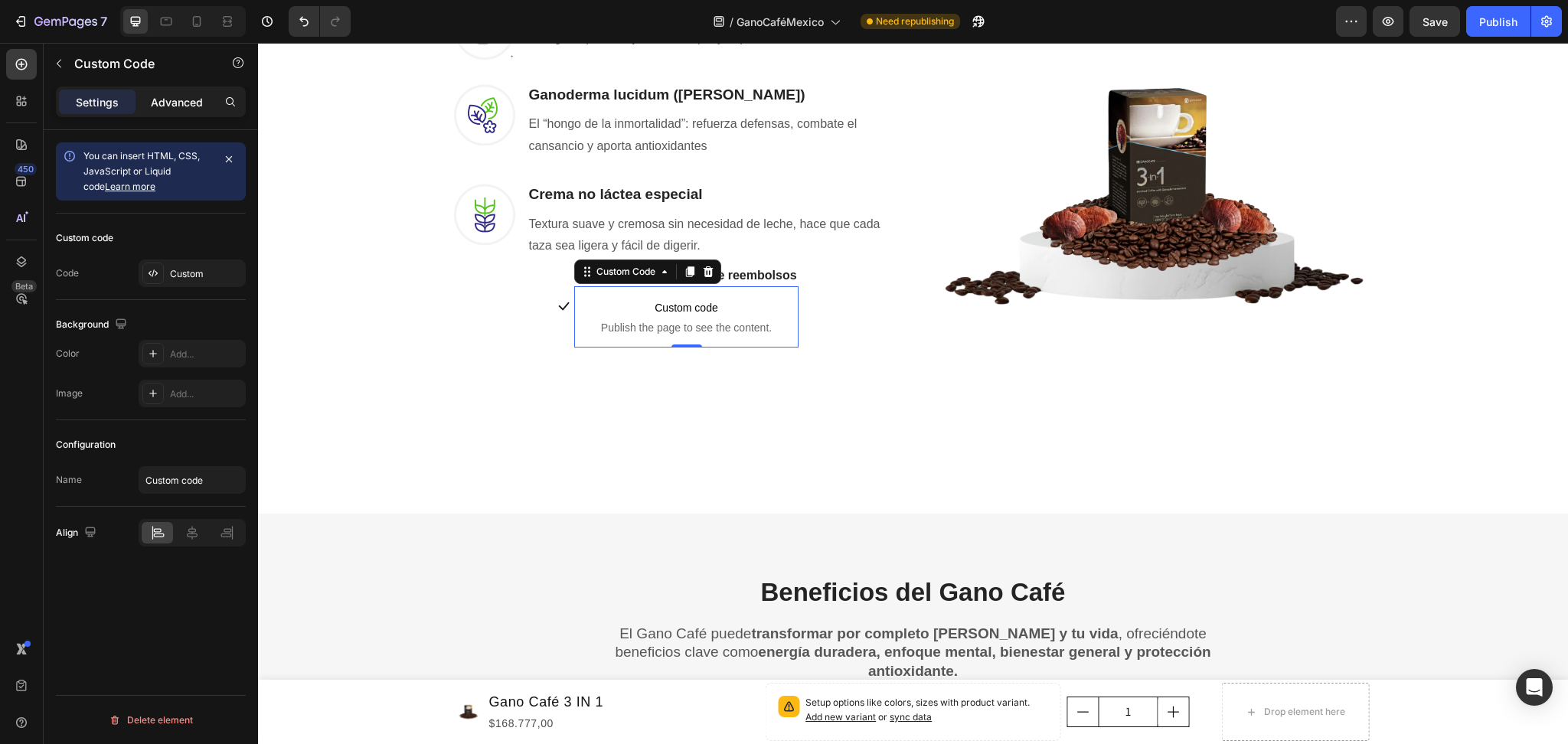
click at [192, 104] on p "Advanced" at bounding box center [176, 102] width 52 height 16
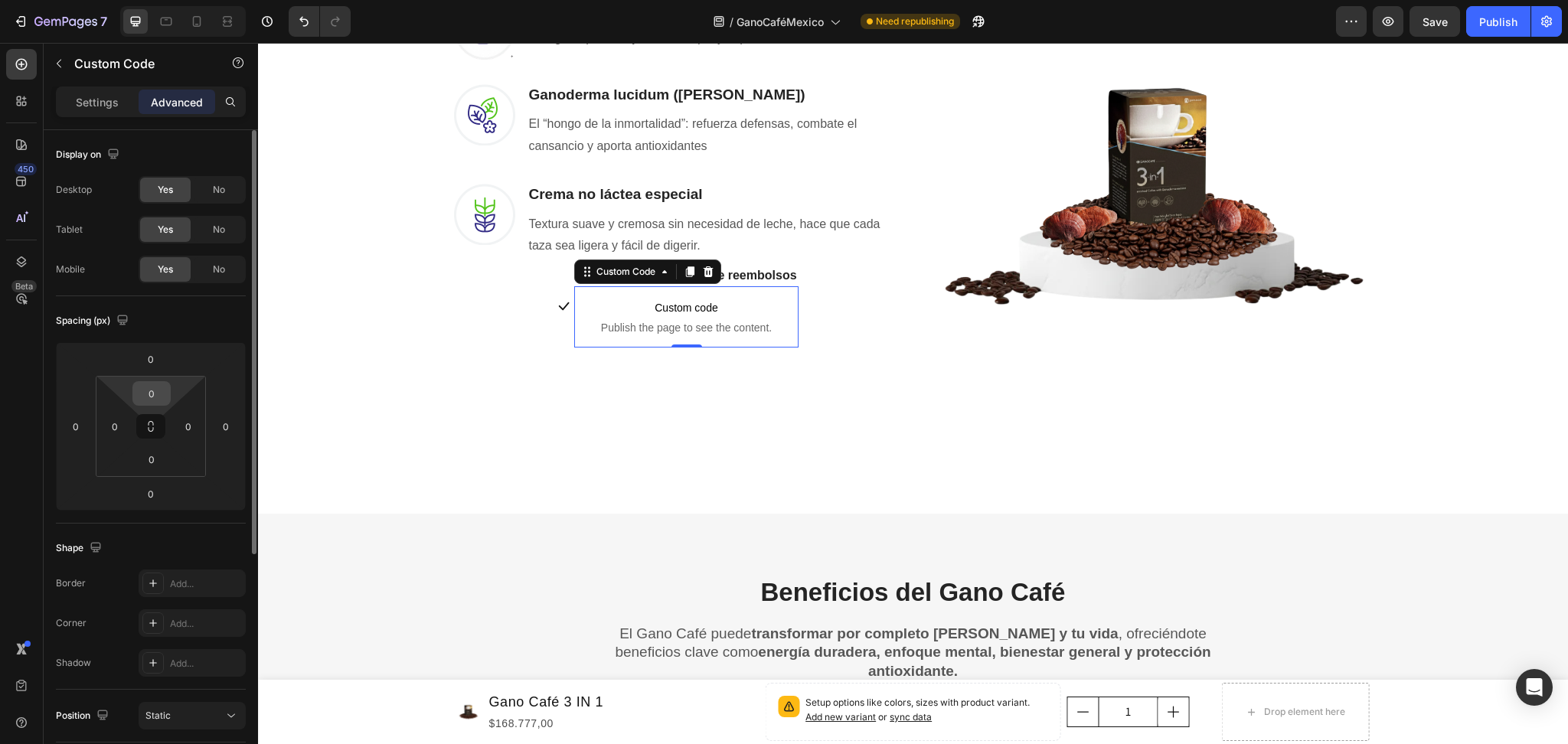
click at [154, 387] on input "0" at bounding box center [152, 394] width 31 height 23
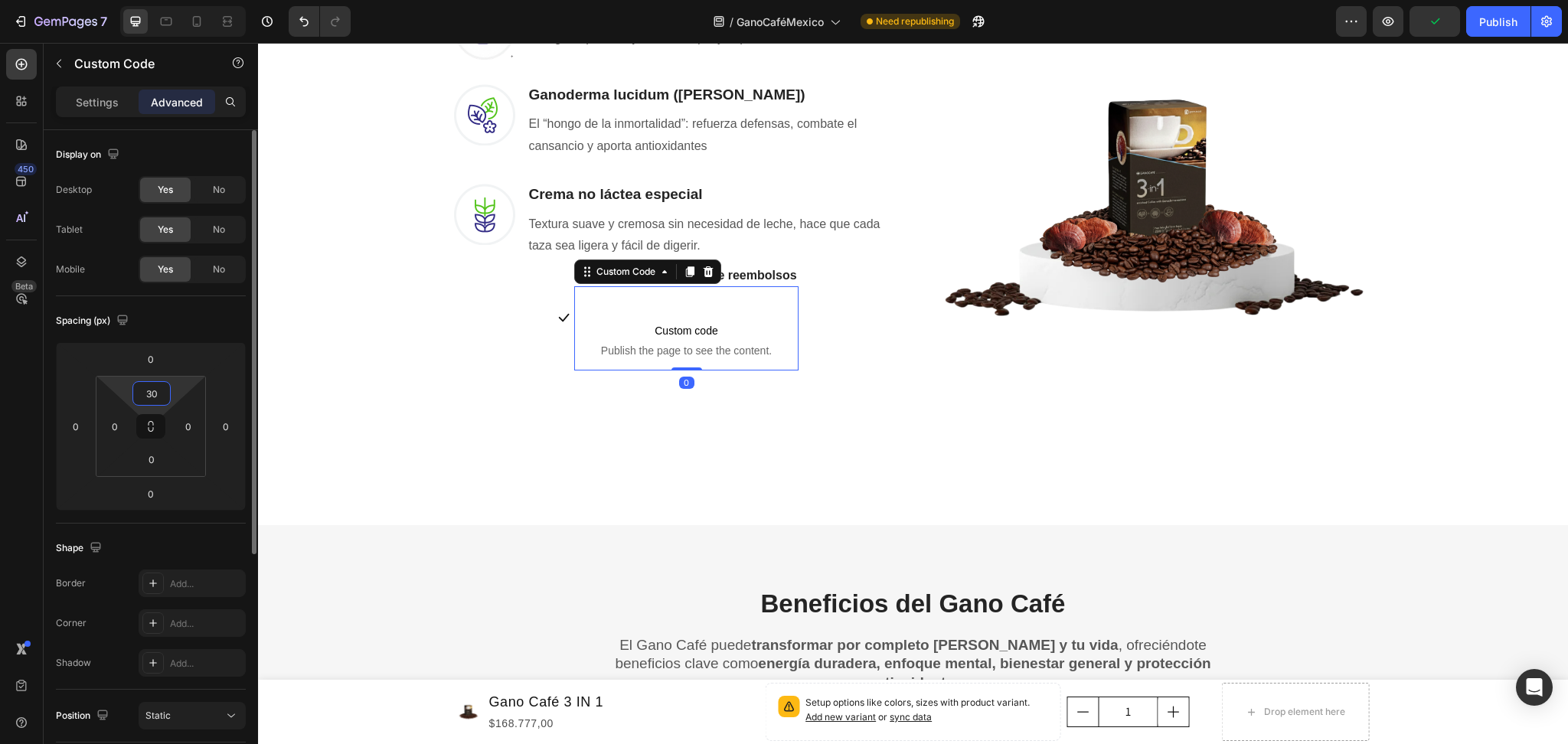
type input "30"
click at [303, 354] on div "Una Sola Taza Basta Para Que Tus Problemas Desaparezcan Heading Row No hace fal…" at bounding box center [913, 82] width 1287 height 763
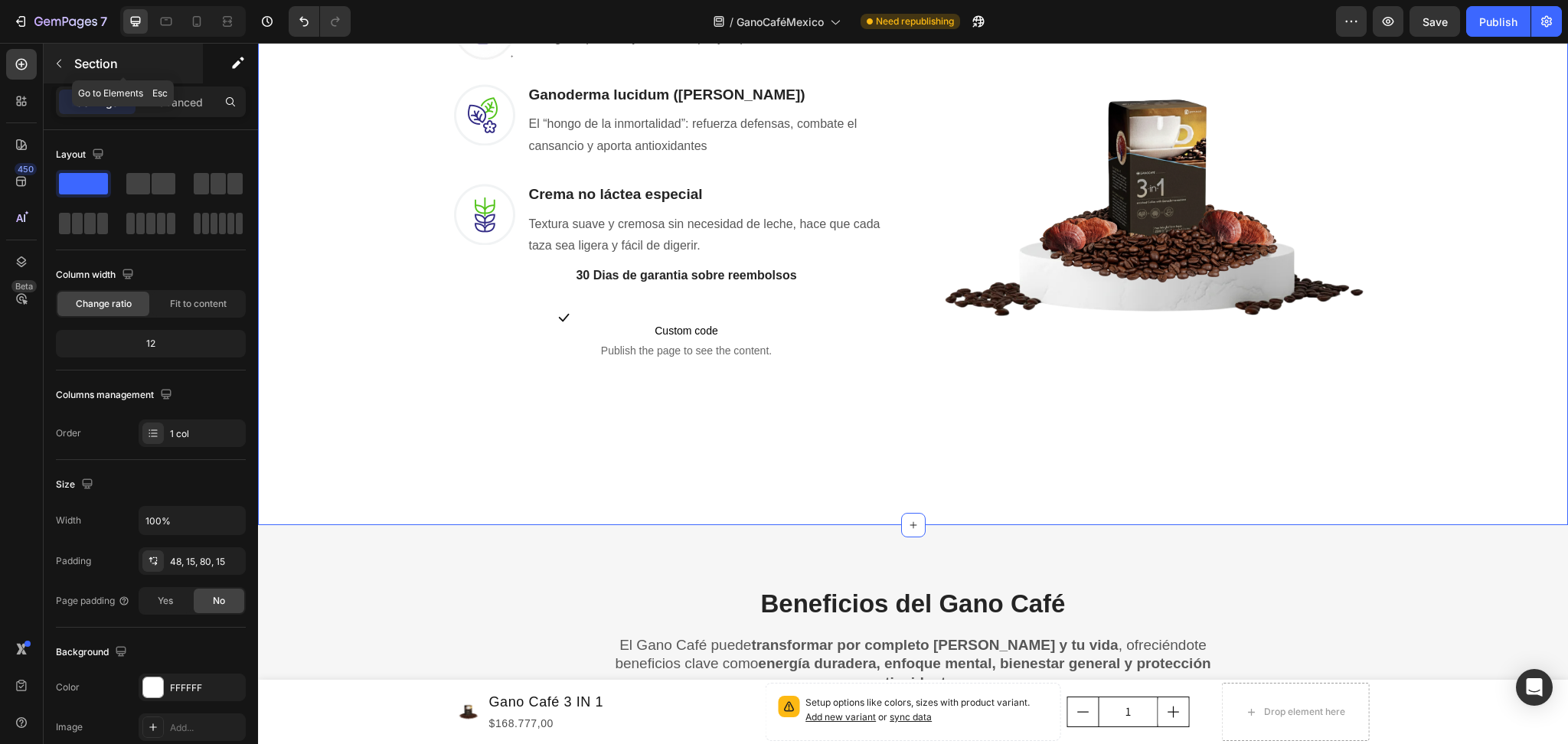
click at [52, 69] on button "button" at bounding box center [59, 64] width 25 height 25
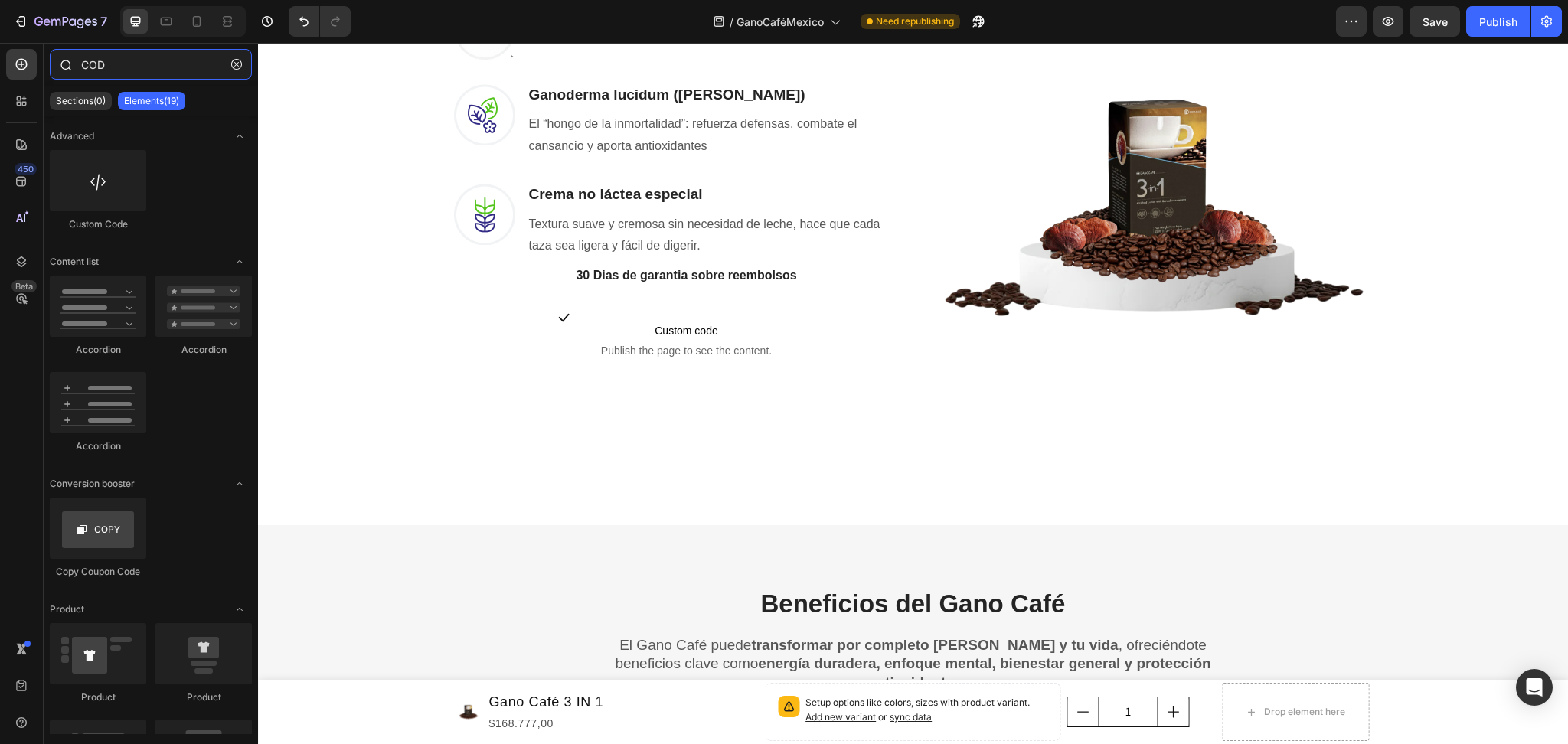
click at [120, 60] on input "COD" at bounding box center [151, 64] width 202 height 31
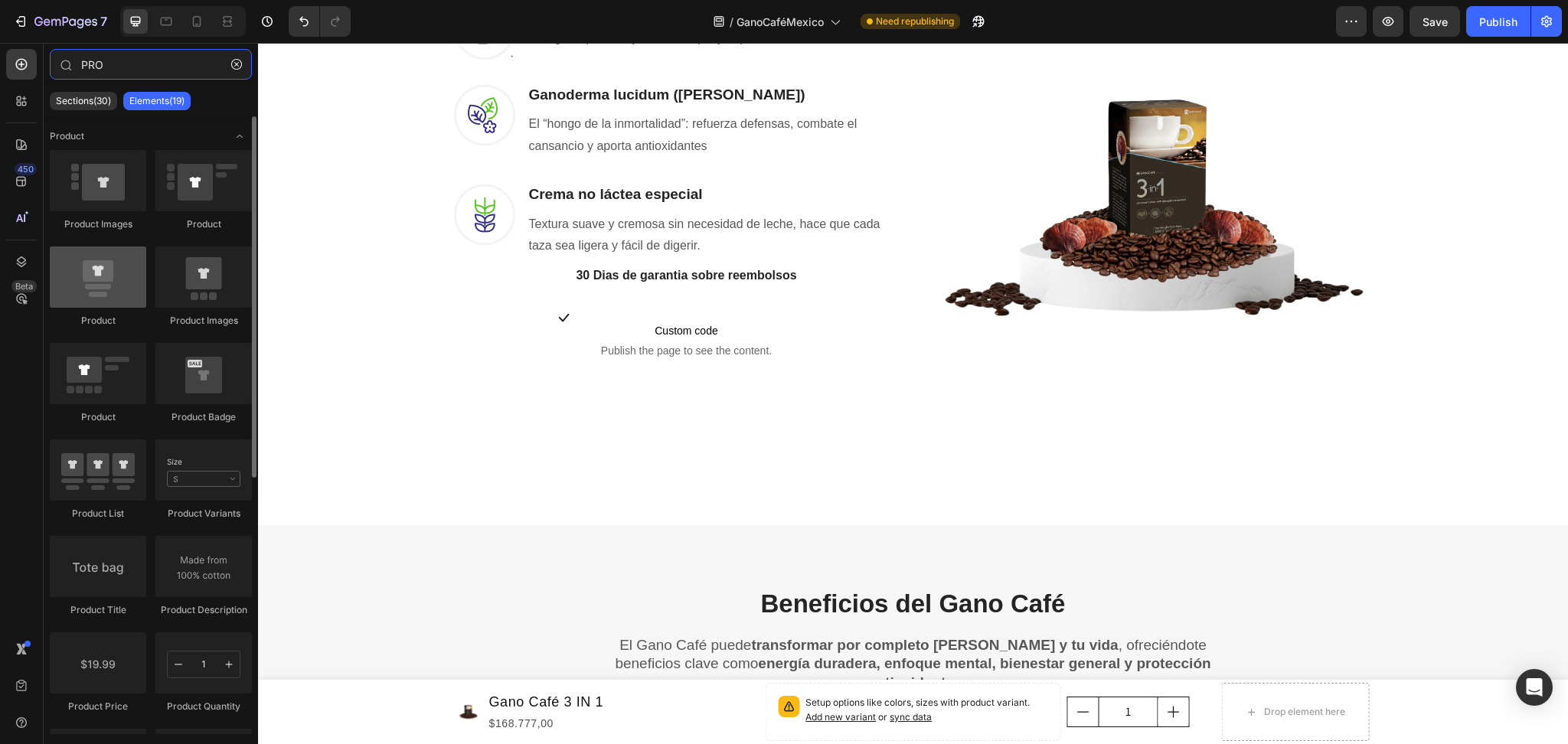
type input "PRO"
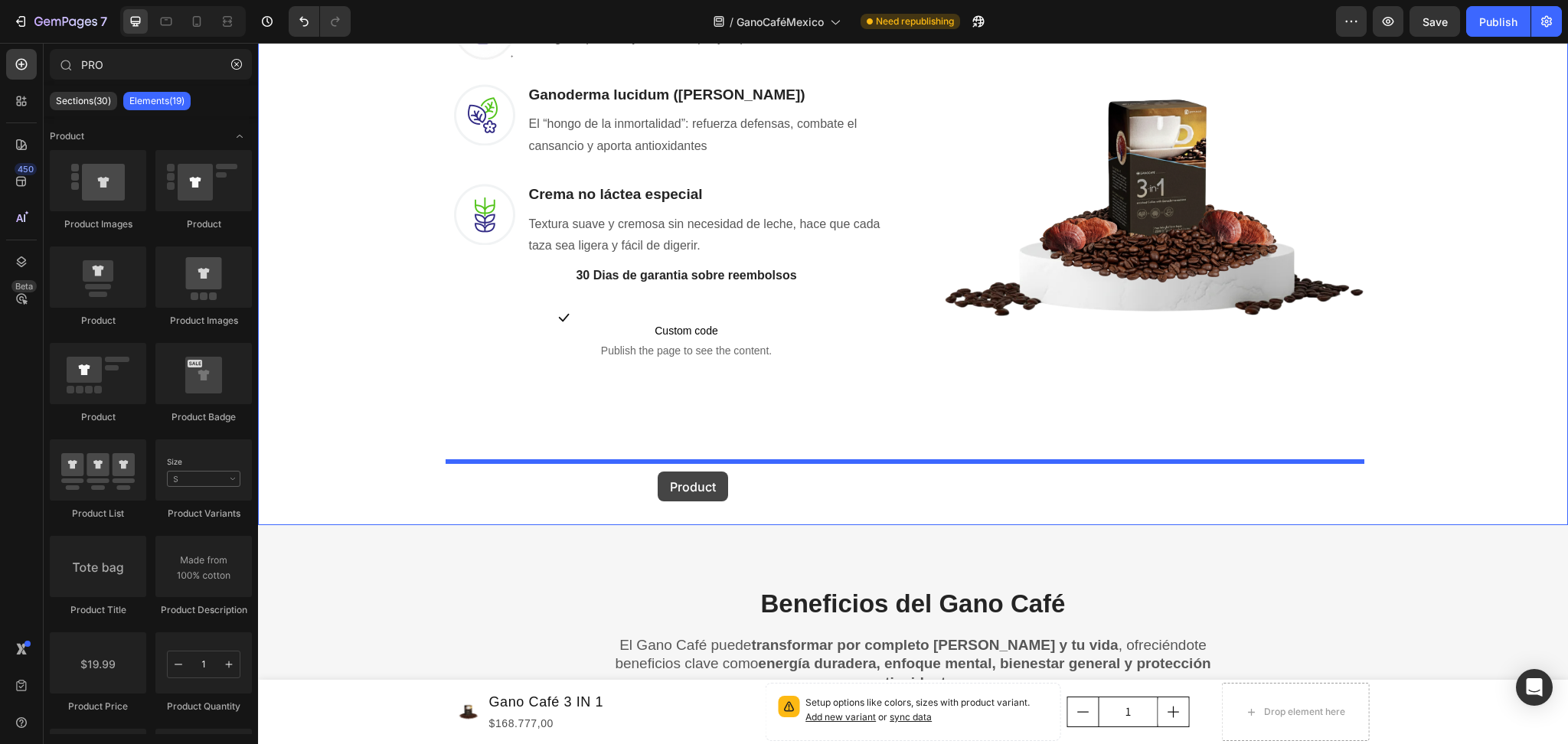
drag, startPoint x: 360, startPoint y: 316, endPoint x: 658, endPoint y: 471, distance: 335.9
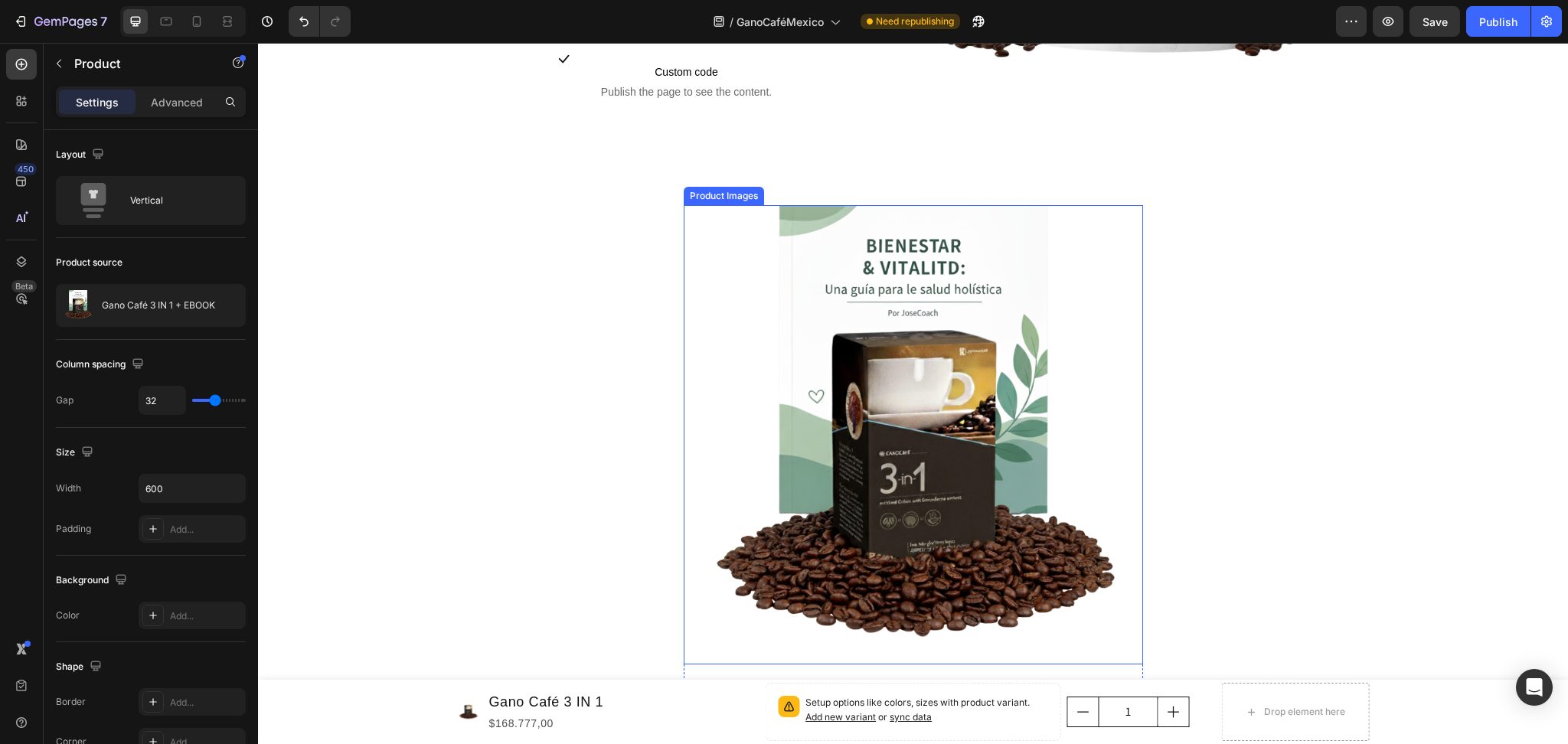
scroll to position [1899, 0]
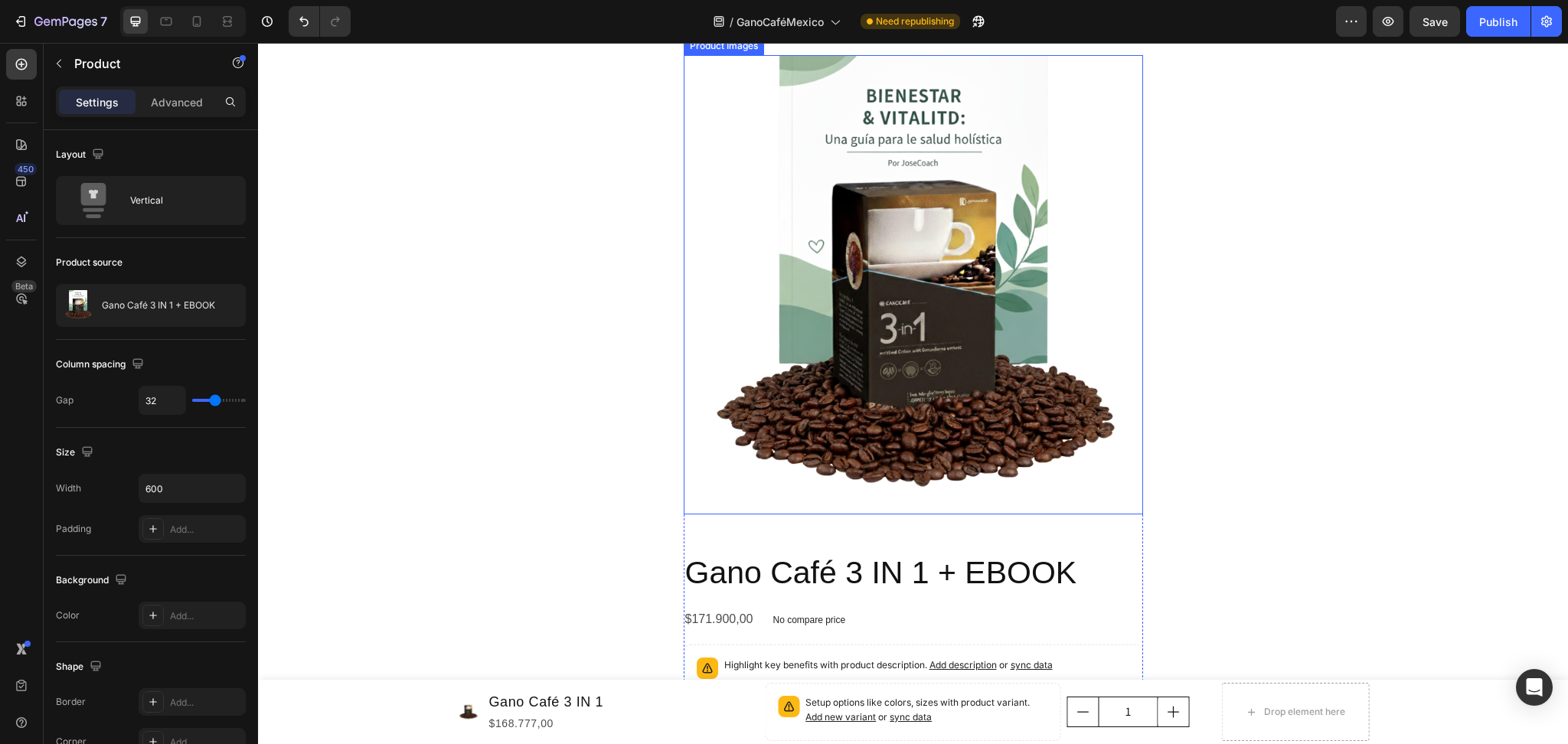
drag, startPoint x: 936, startPoint y: 280, endPoint x: 924, endPoint y: 262, distance: 21.6
click at [936, 280] on img at bounding box center [914, 285] width 460 height 460
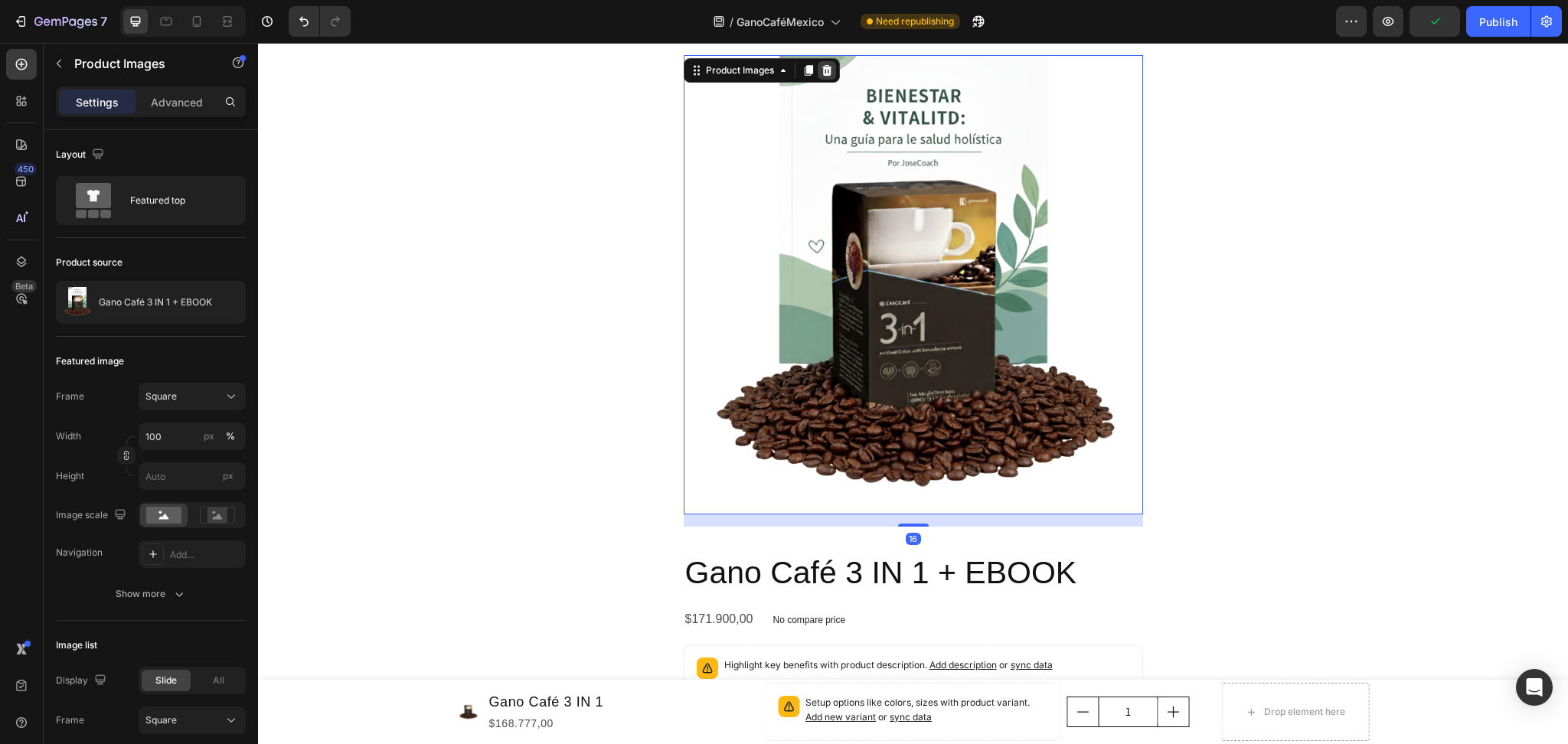
click at [821, 75] on div at bounding box center [826, 70] width 18 height 18
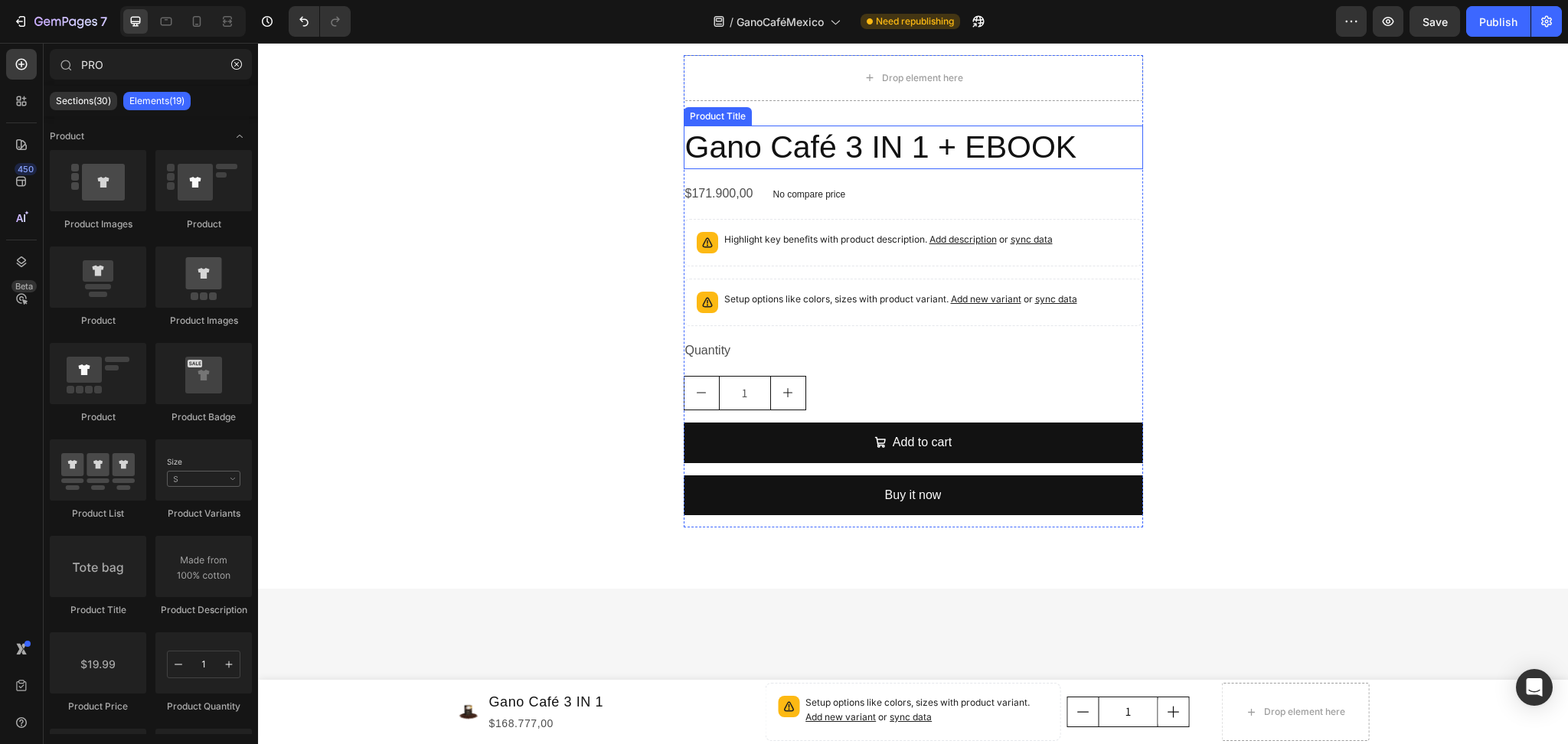
click at [830, 153] on h2 "Gano Café 3 IN 1 + EBOOK" at bounding box center [914, 148] width 460 height 44
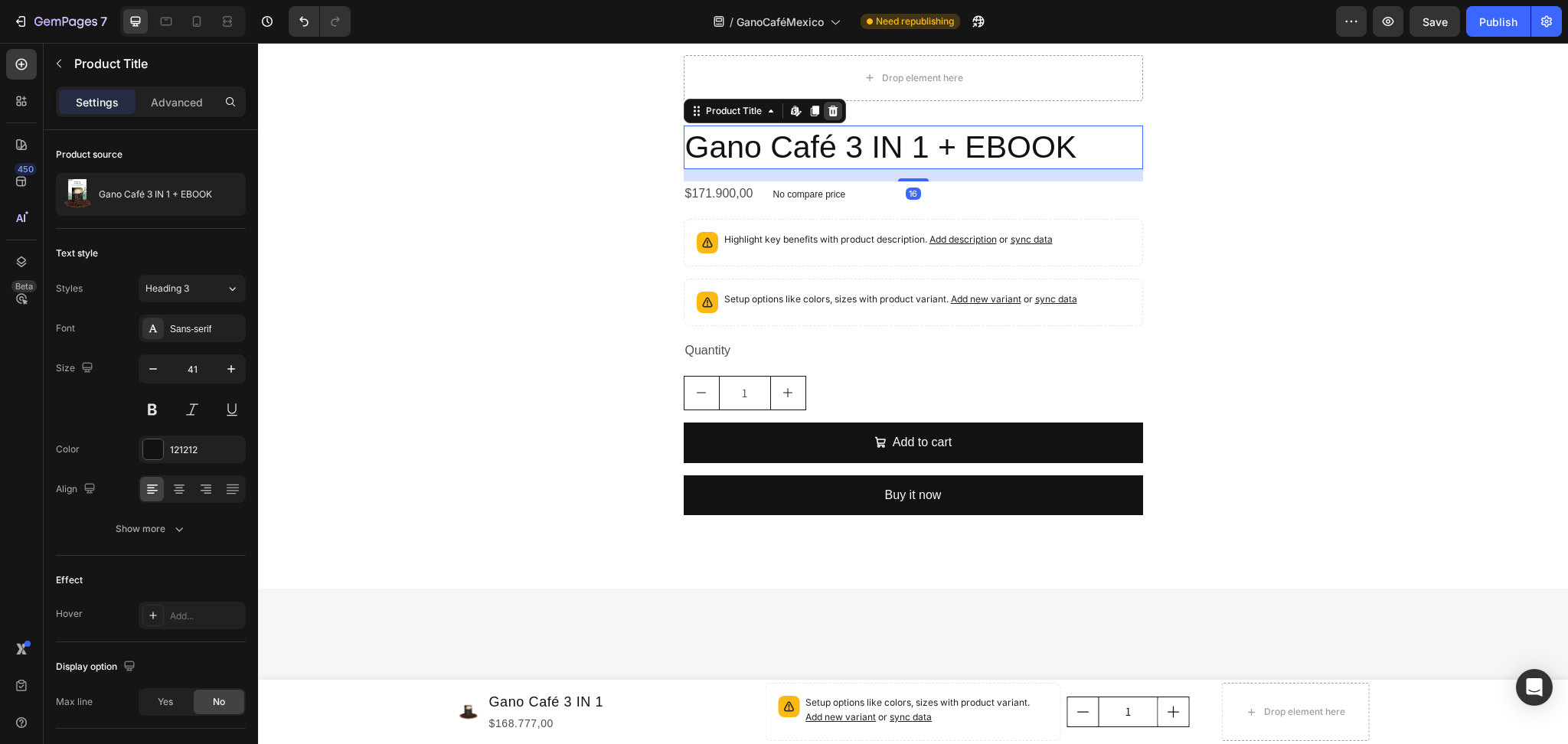
click at [828, 107] on icon at bounding box center [833, 111] width 10 height 10
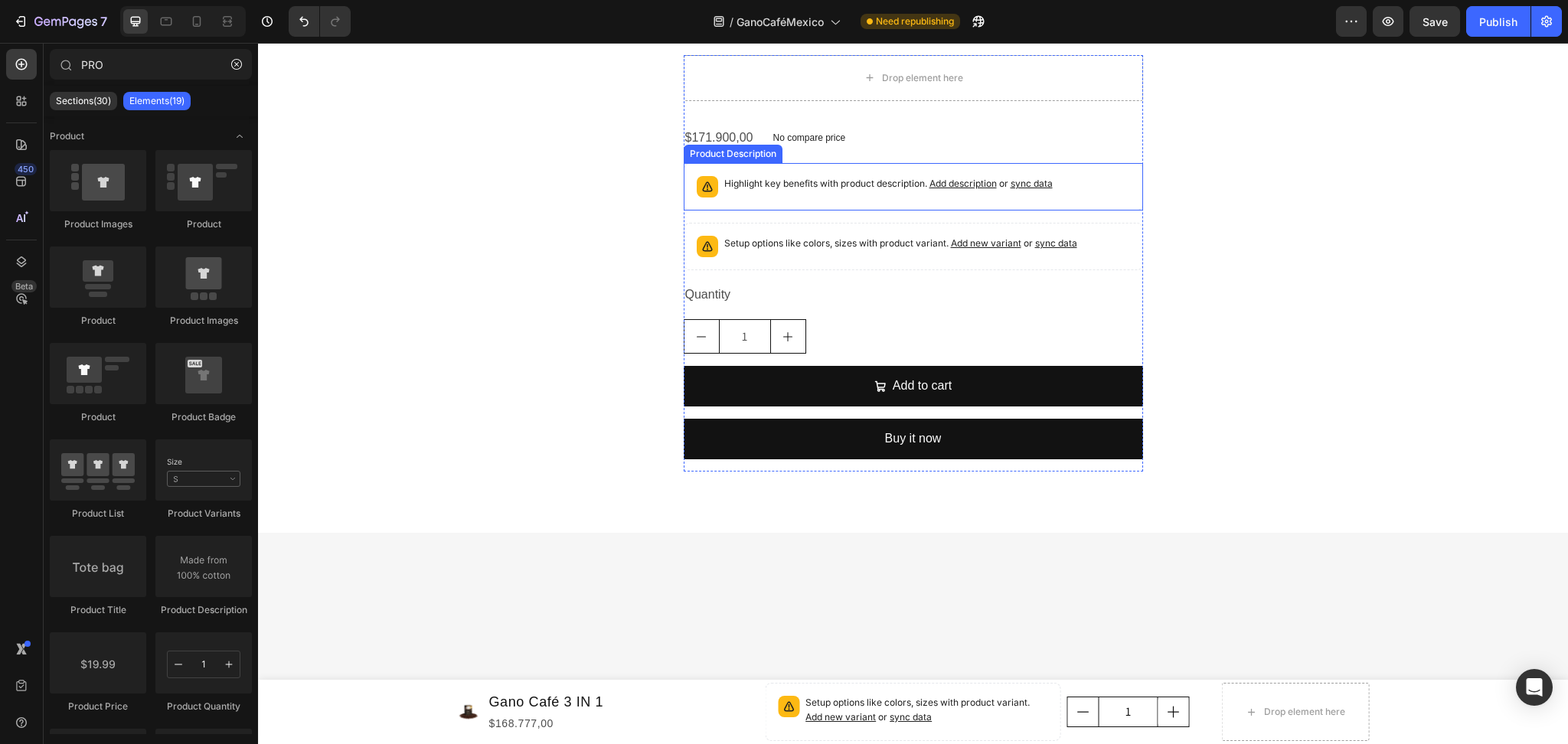
scroll to position [1694, 0]
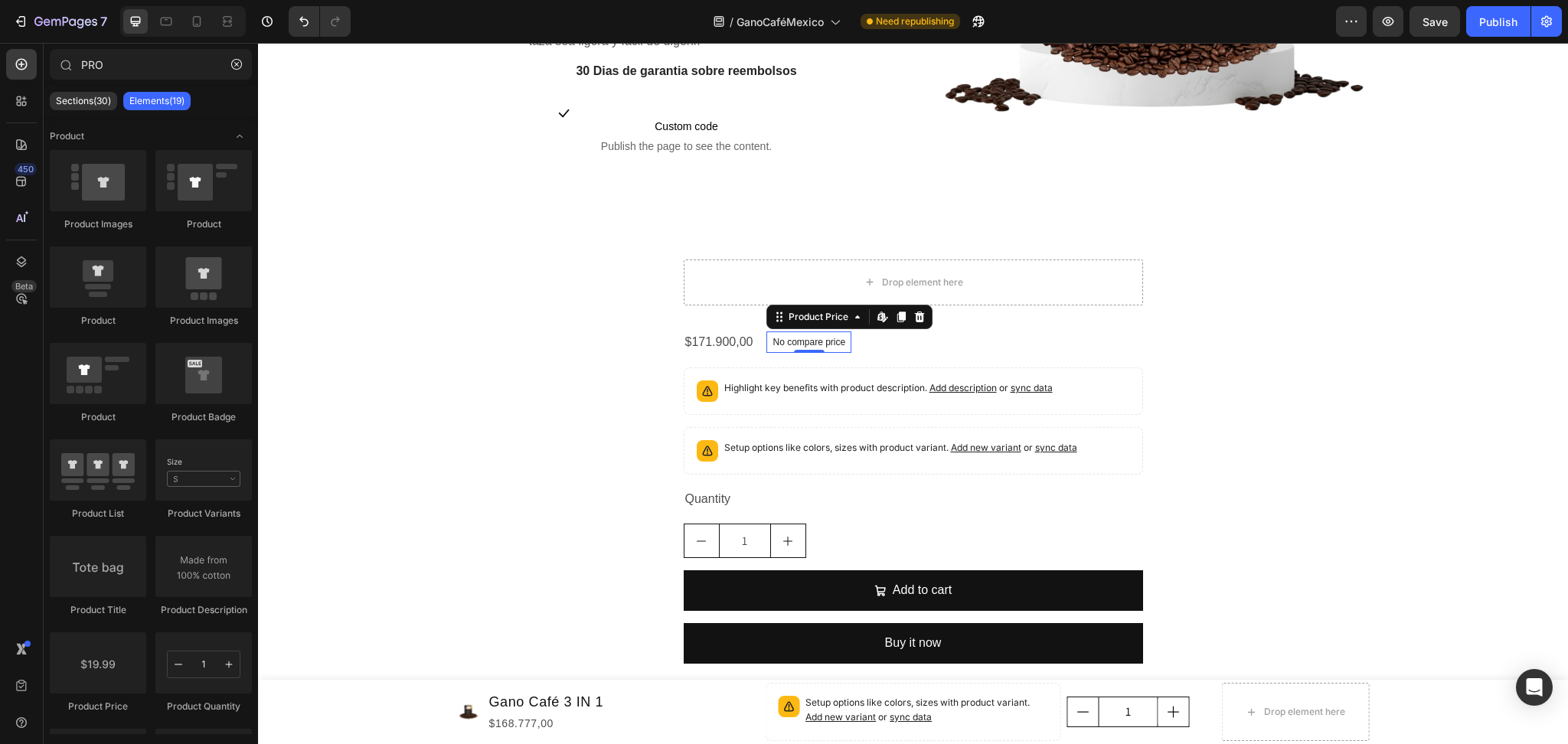
click at [774, 338] on p "No compare price" at bounding box center [809, 342] width 72 height 10
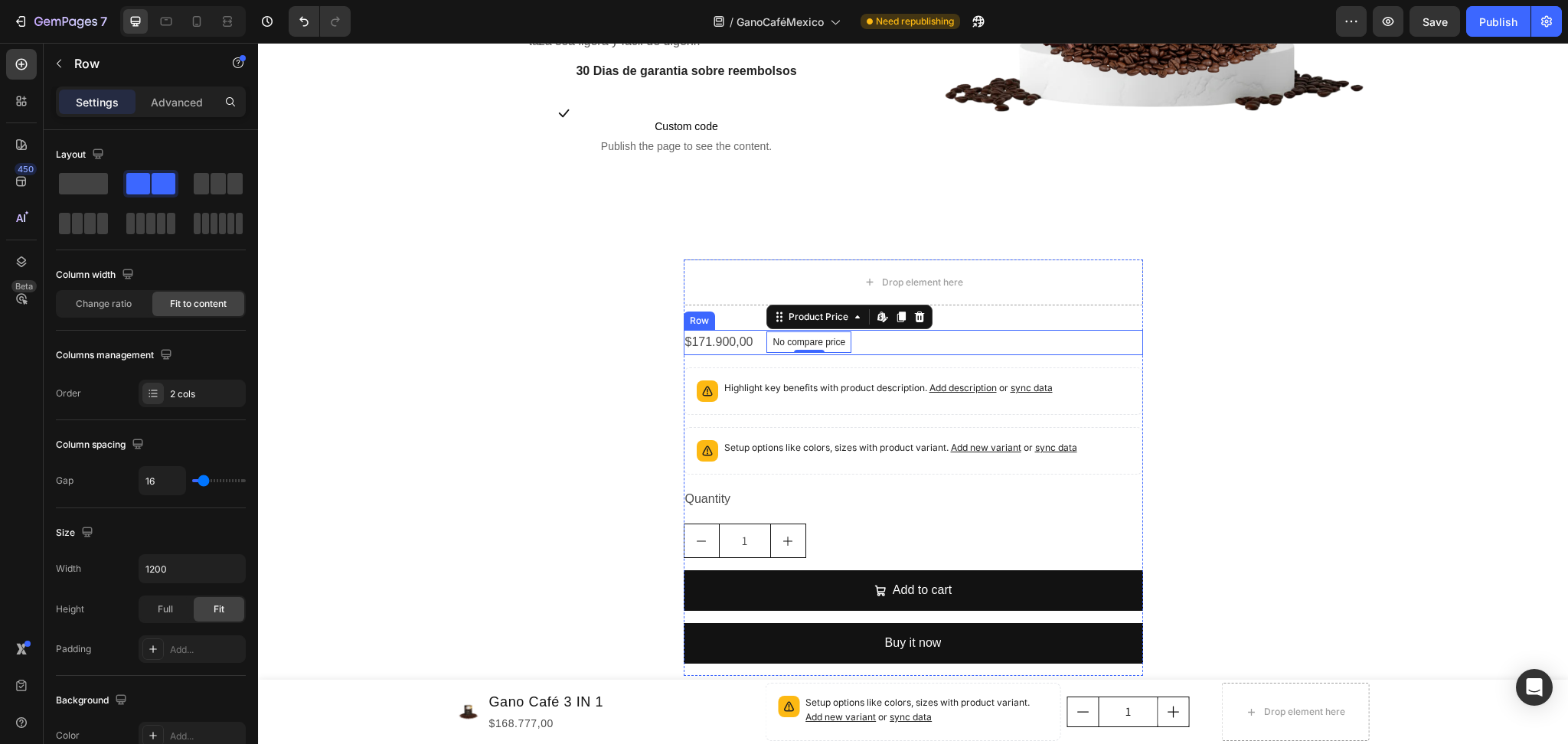
click at [902, 336] on div "$171.900,00 Product Price Product Price No compare price Product Price Edit con…" at bounding box center [914, 342] width 460 height 25
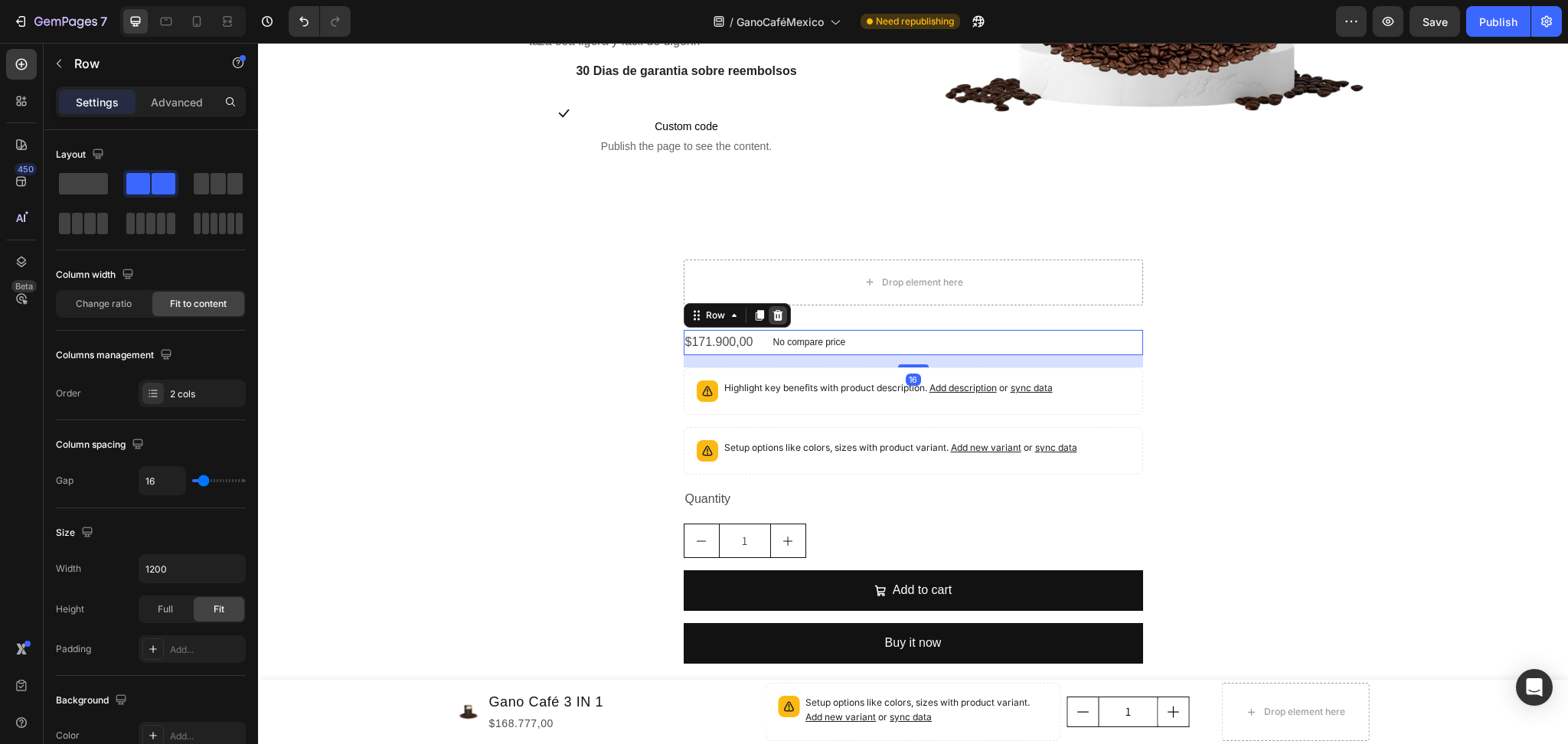
click at [774, 313] on icon at bounding box center [777, 315] width 10 height 10
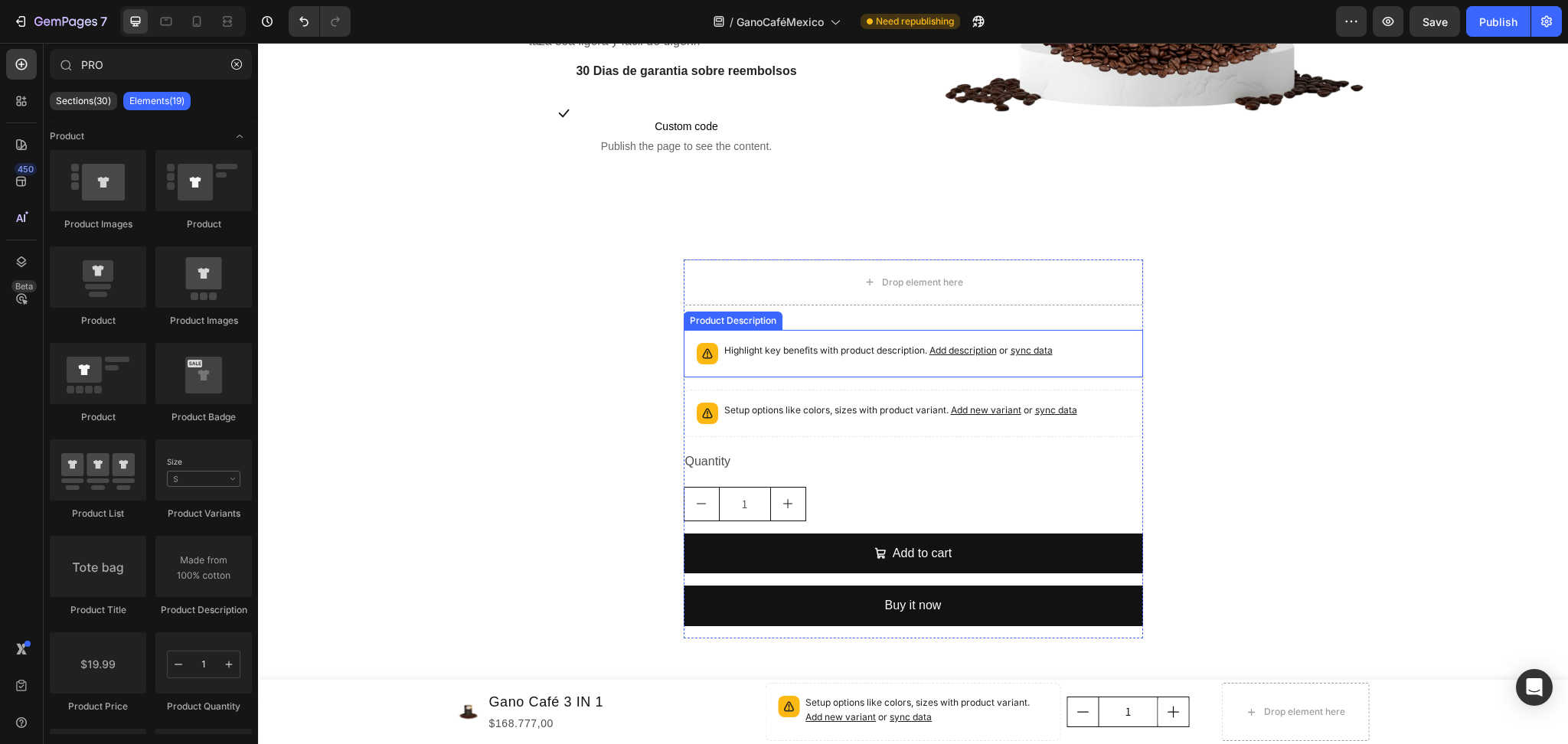
click at [806, 337] on div "Highlight key benefits with product description. Add description or sync data" at bounding box center [913, 353] width 445 height 33
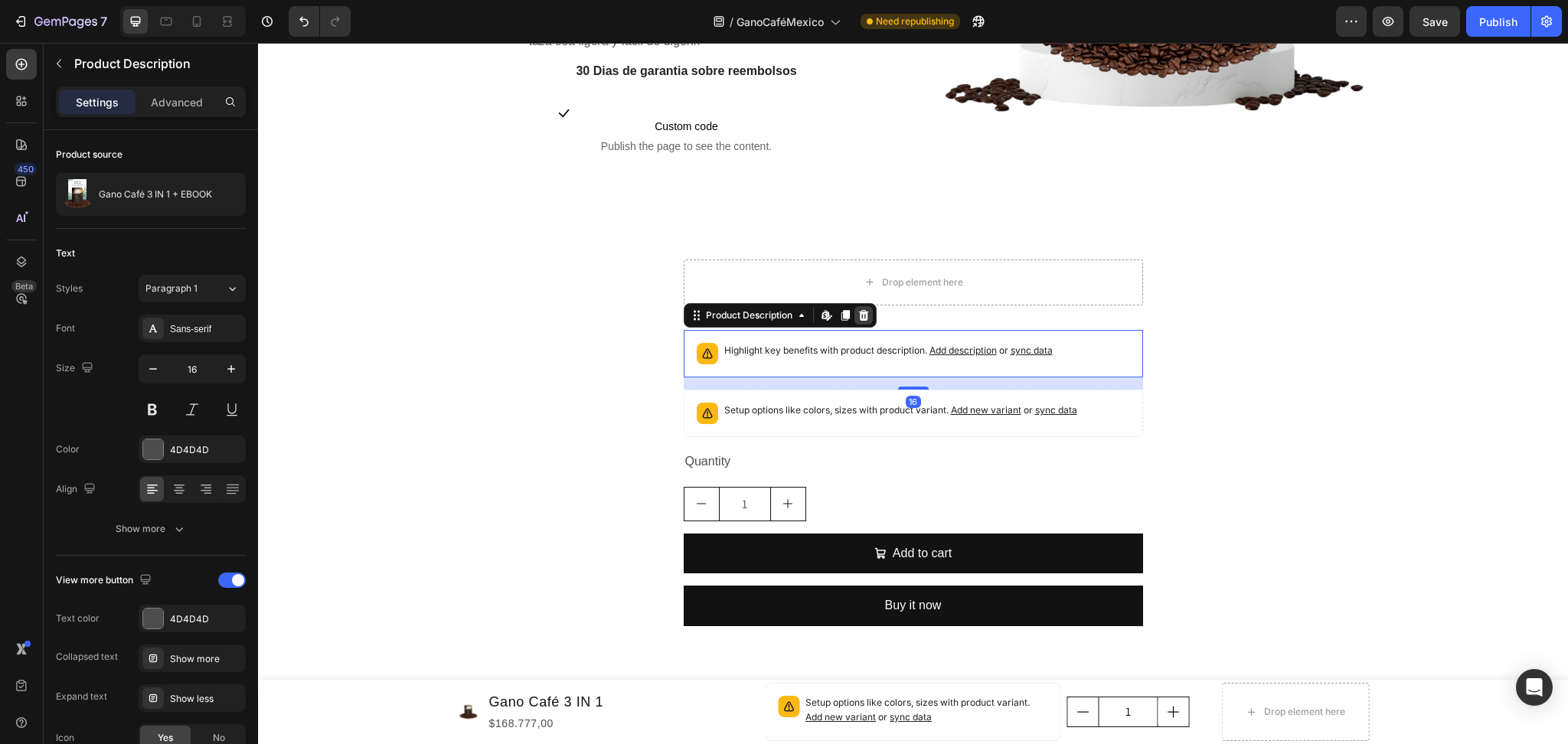
click at [860, 313] on icon at bounding box center [863, 315] width 12 height 12
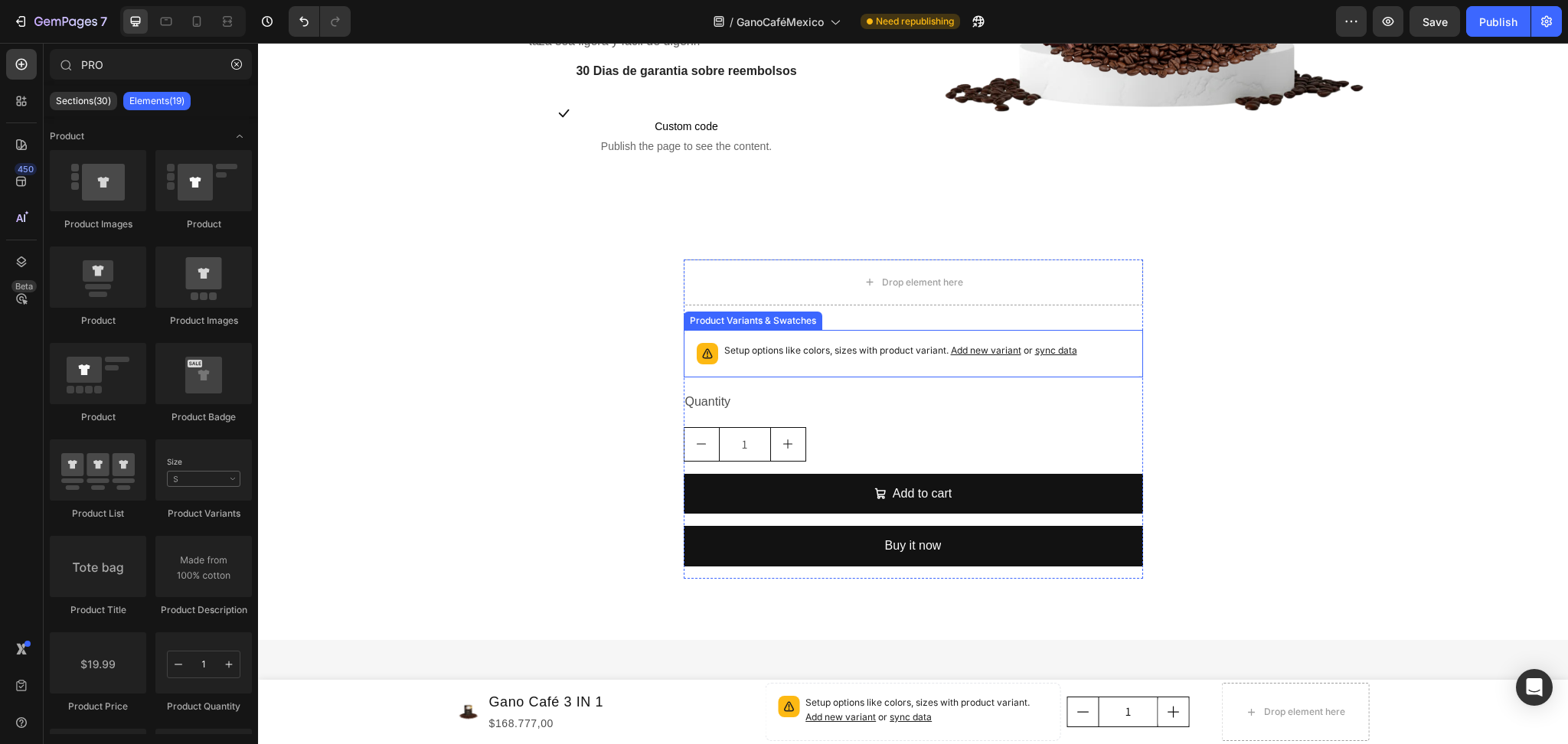
click at [838, 337] on div "Setup options like colors, sizes with product variant. Add new variant or sync …" at bounding box center [913, 353] width 445 height 33
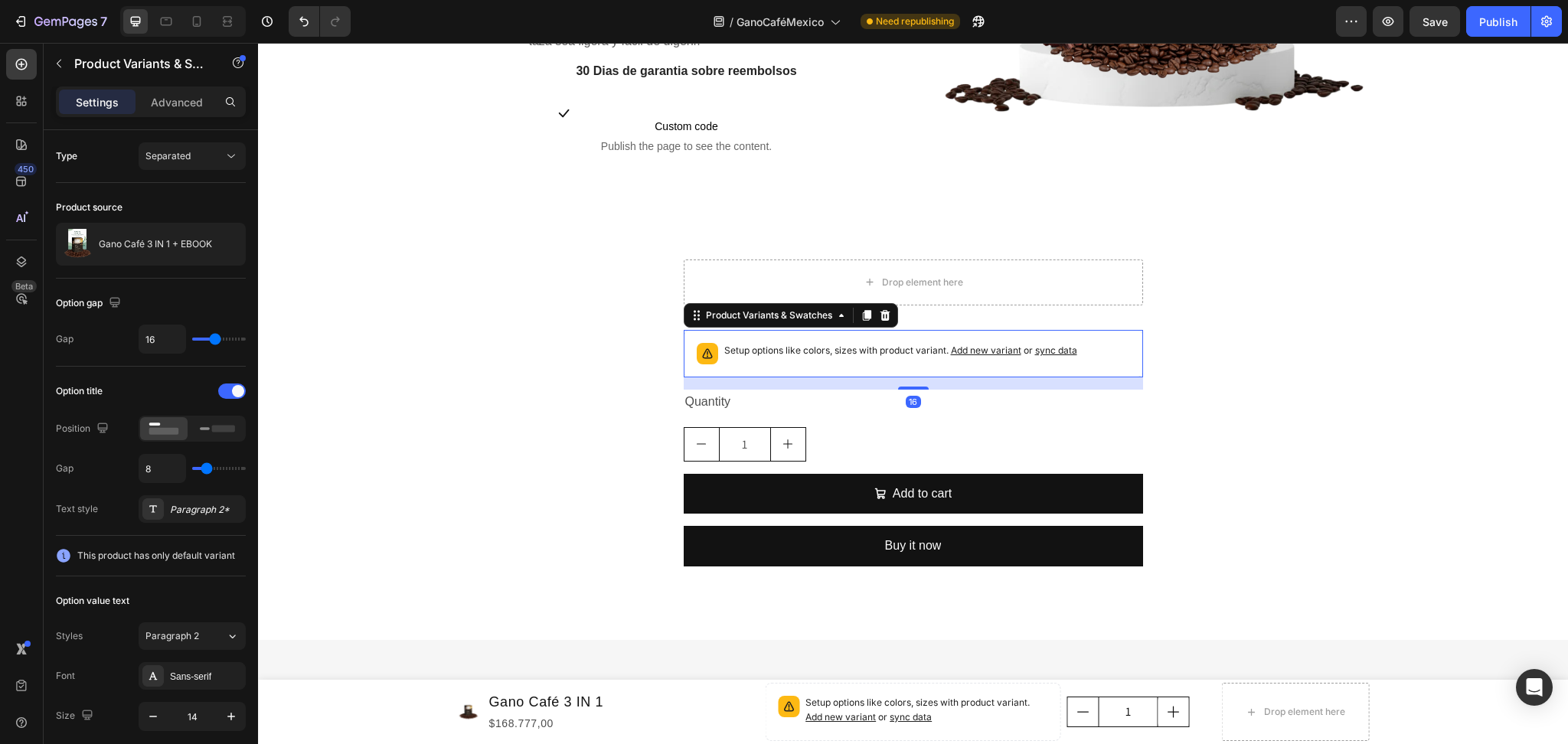
click at [879, 313] on icon at bounding box center [884, 315] width 10 height 10
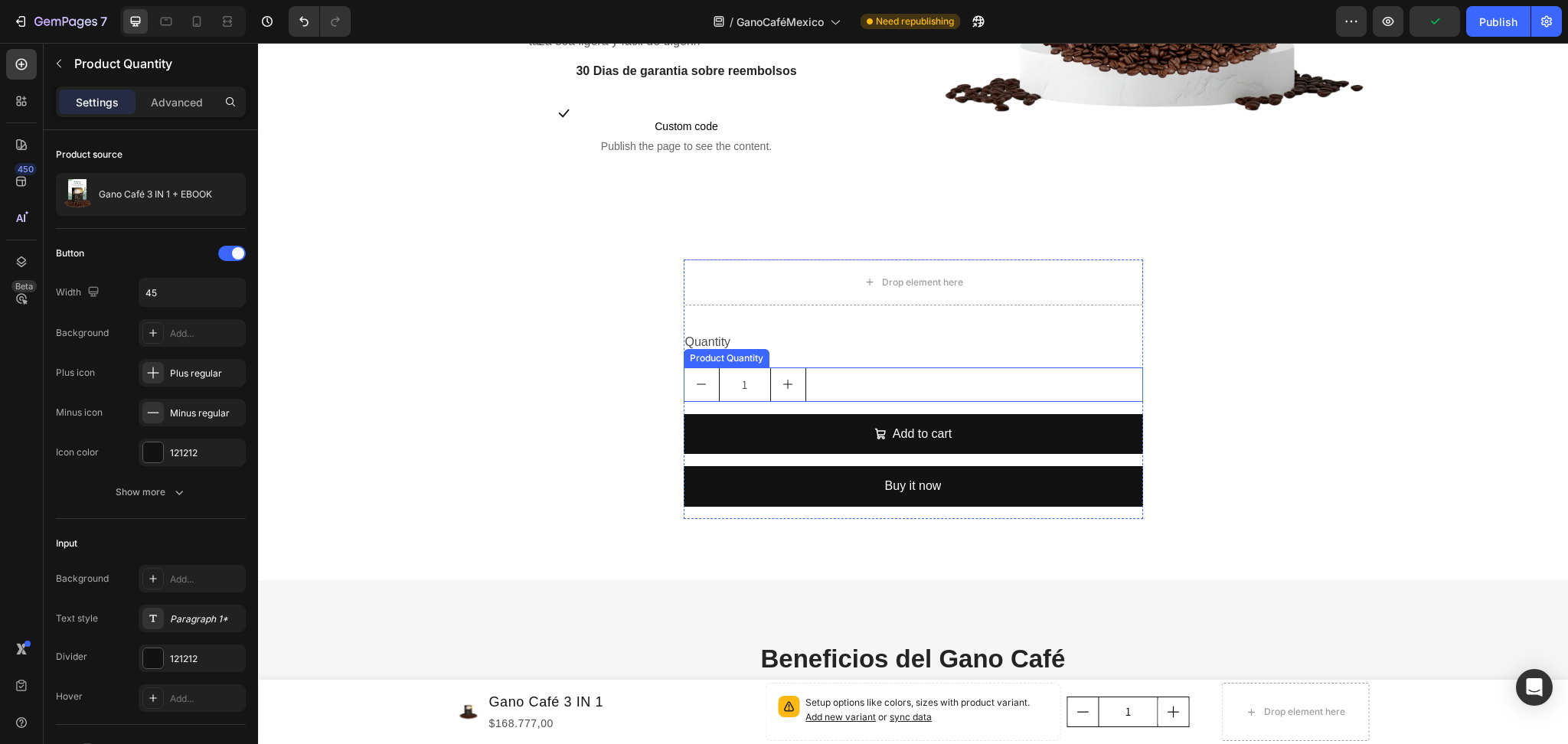
click at [785, 367] on div "1" at bounding box center [745, 384] width 122 height 34
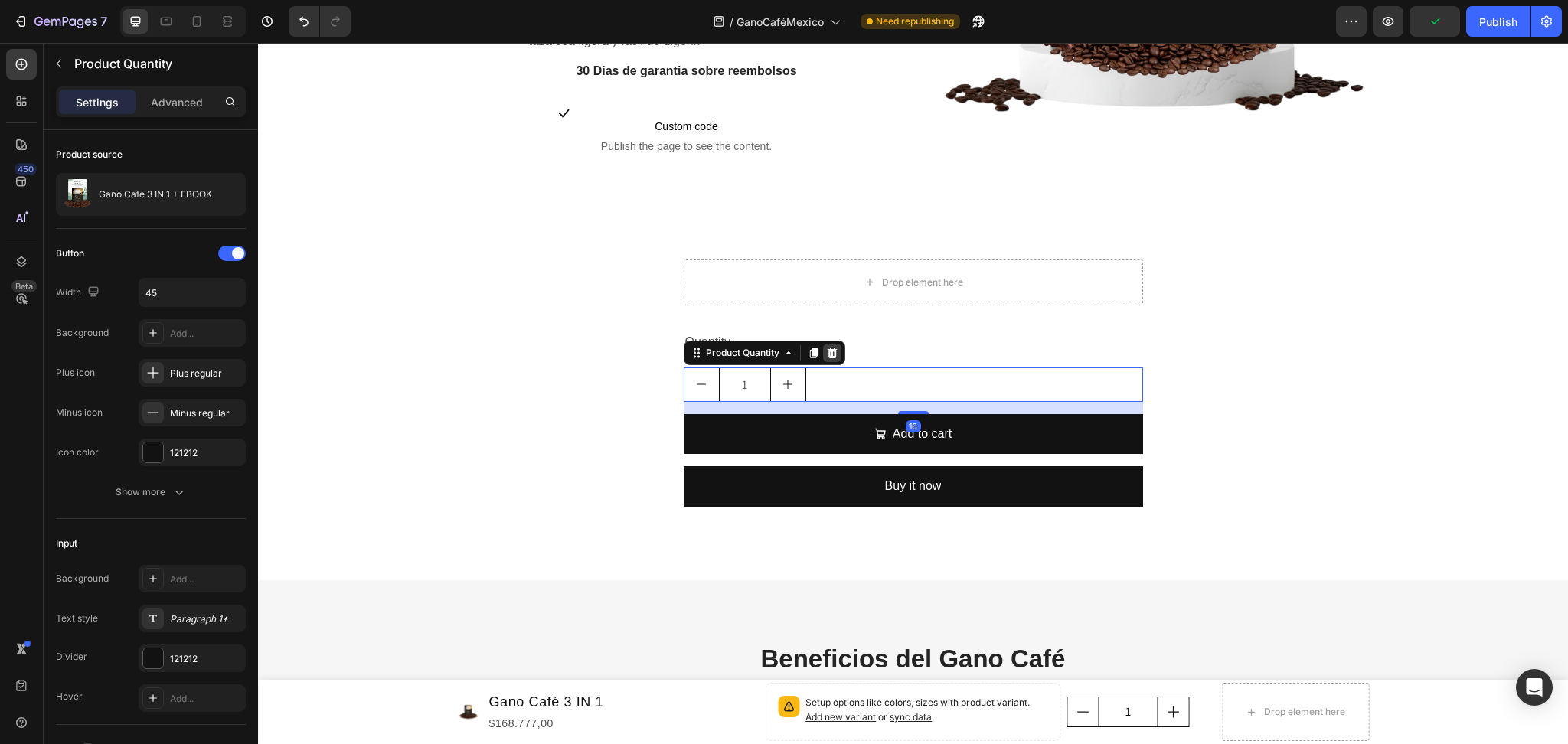
click at [828, 353] on icon at bounding box center [832, 352] width 10 height 10
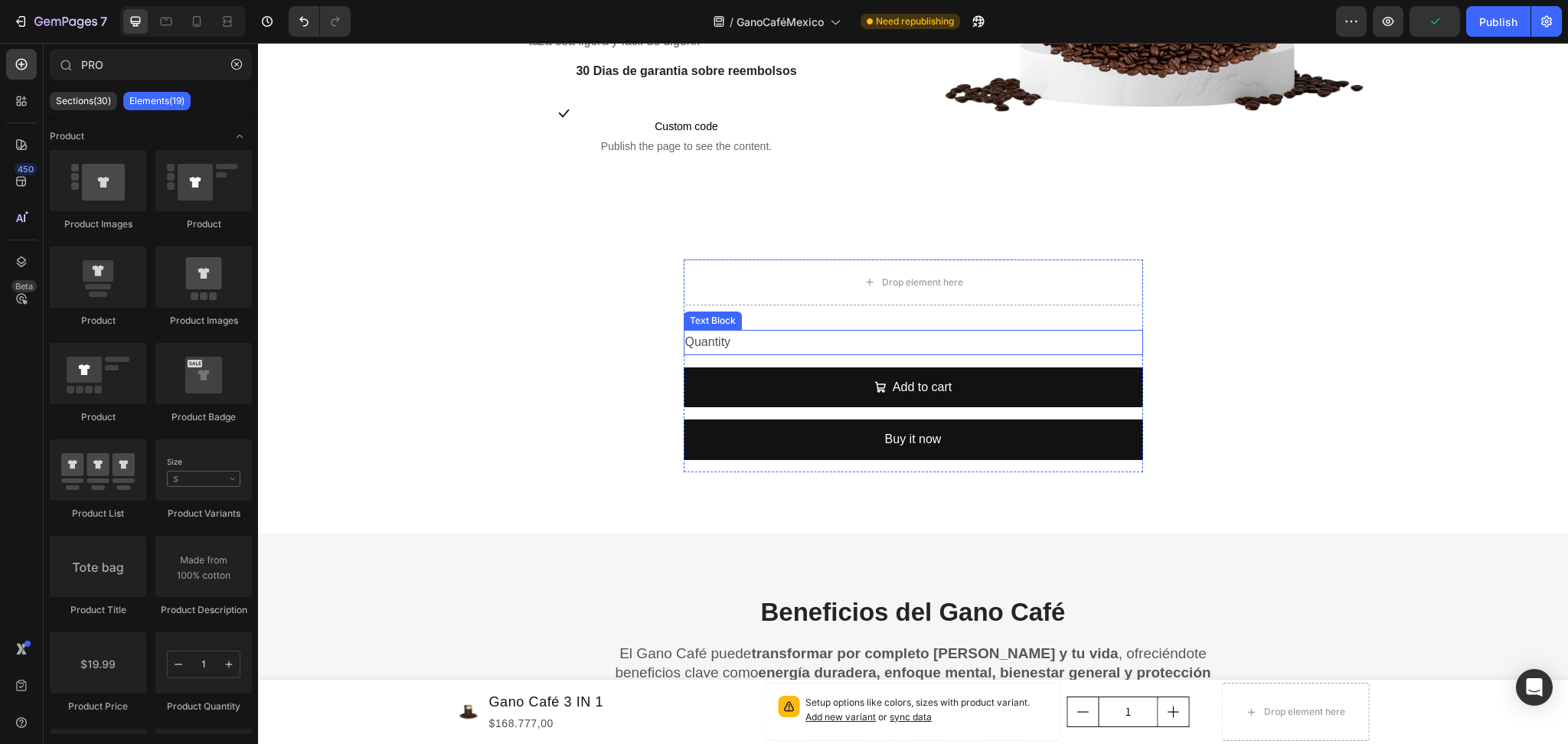
click at [766, 343] on div "Quantity" at bounding box center [914, 342] width 460 height 25
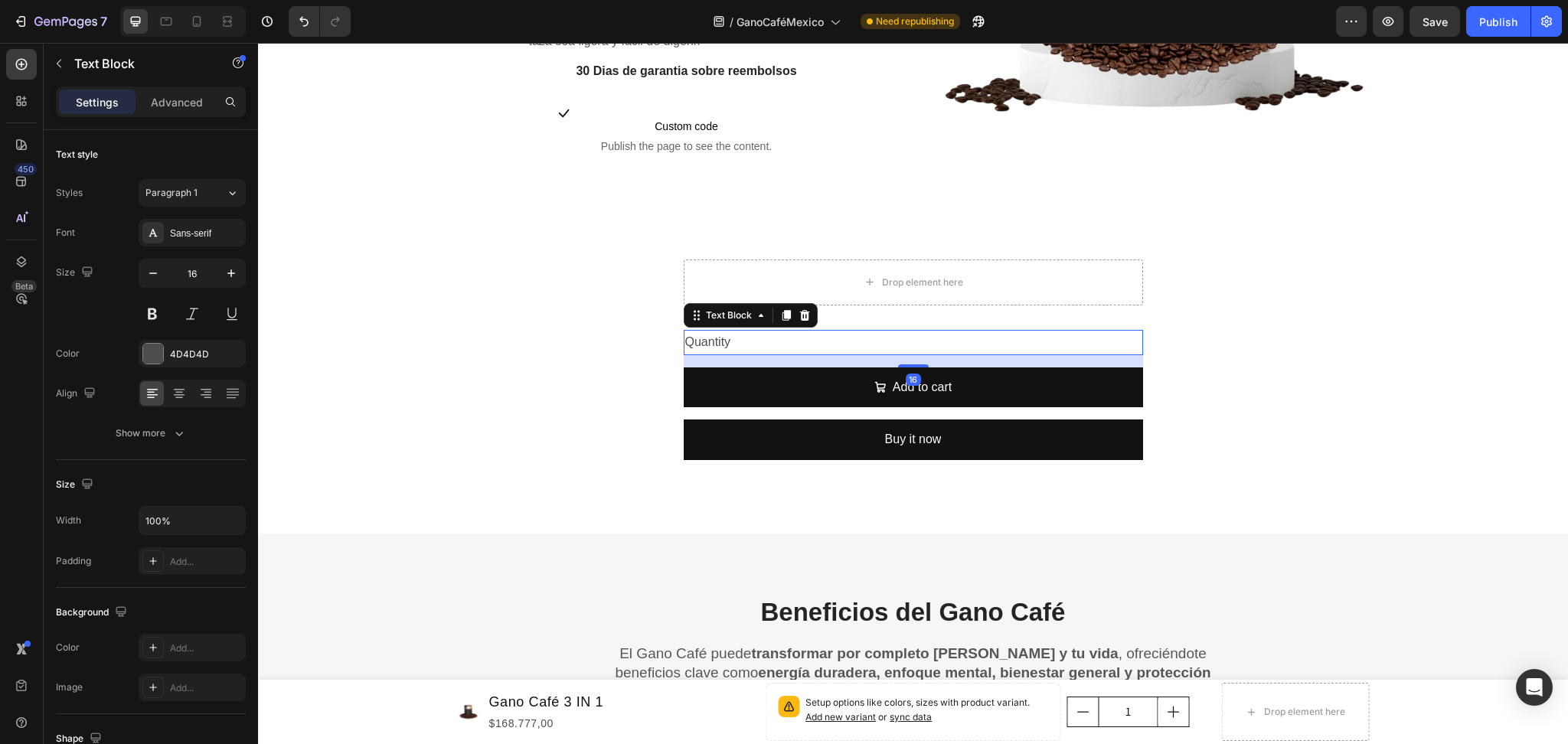
click at [805, 322] on div "Text Block" at bounding box center [751, 316] width 134 height 25
click at [804, 317] on div at bounding box center [804, 315] width 18 height 18
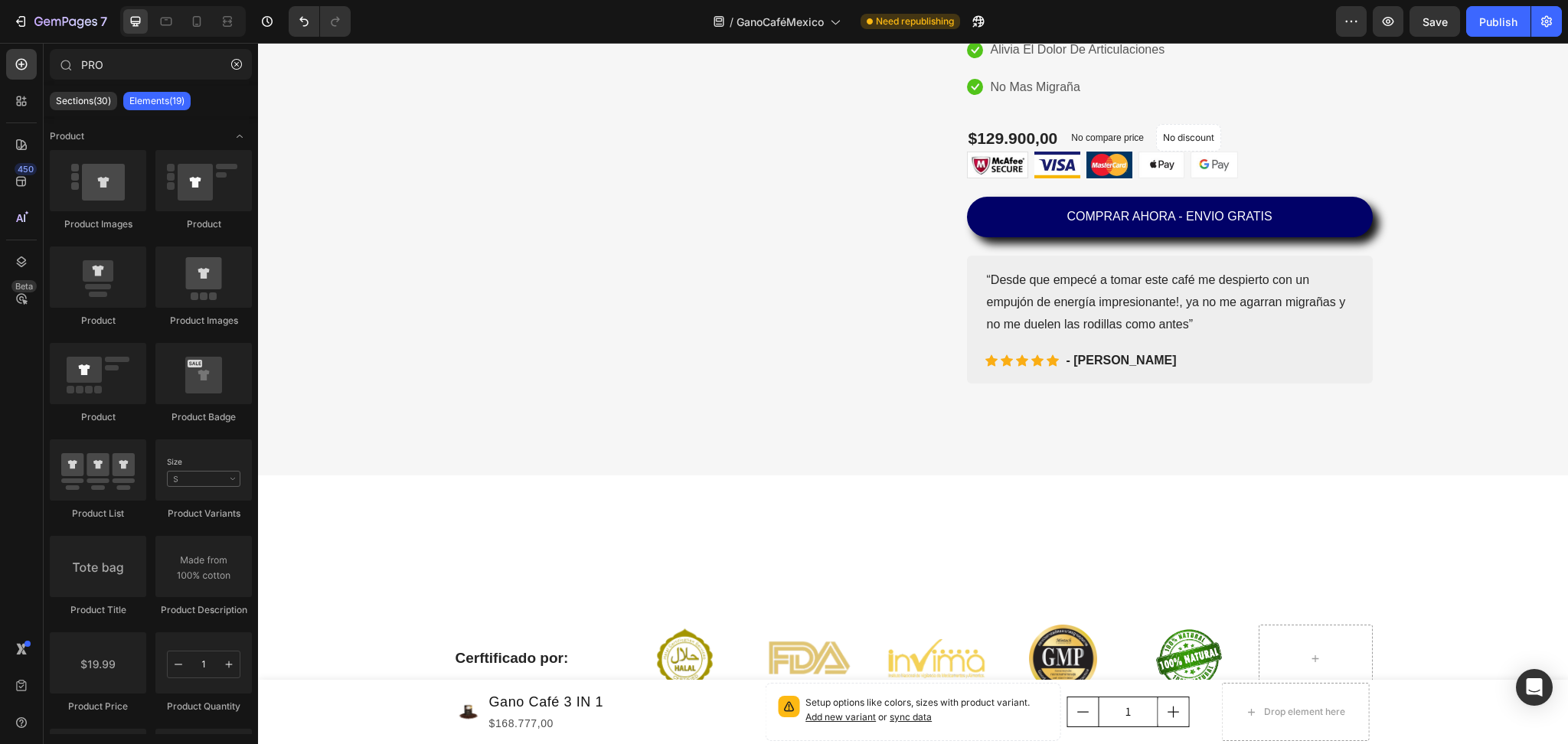
scroll to position [163, 0]
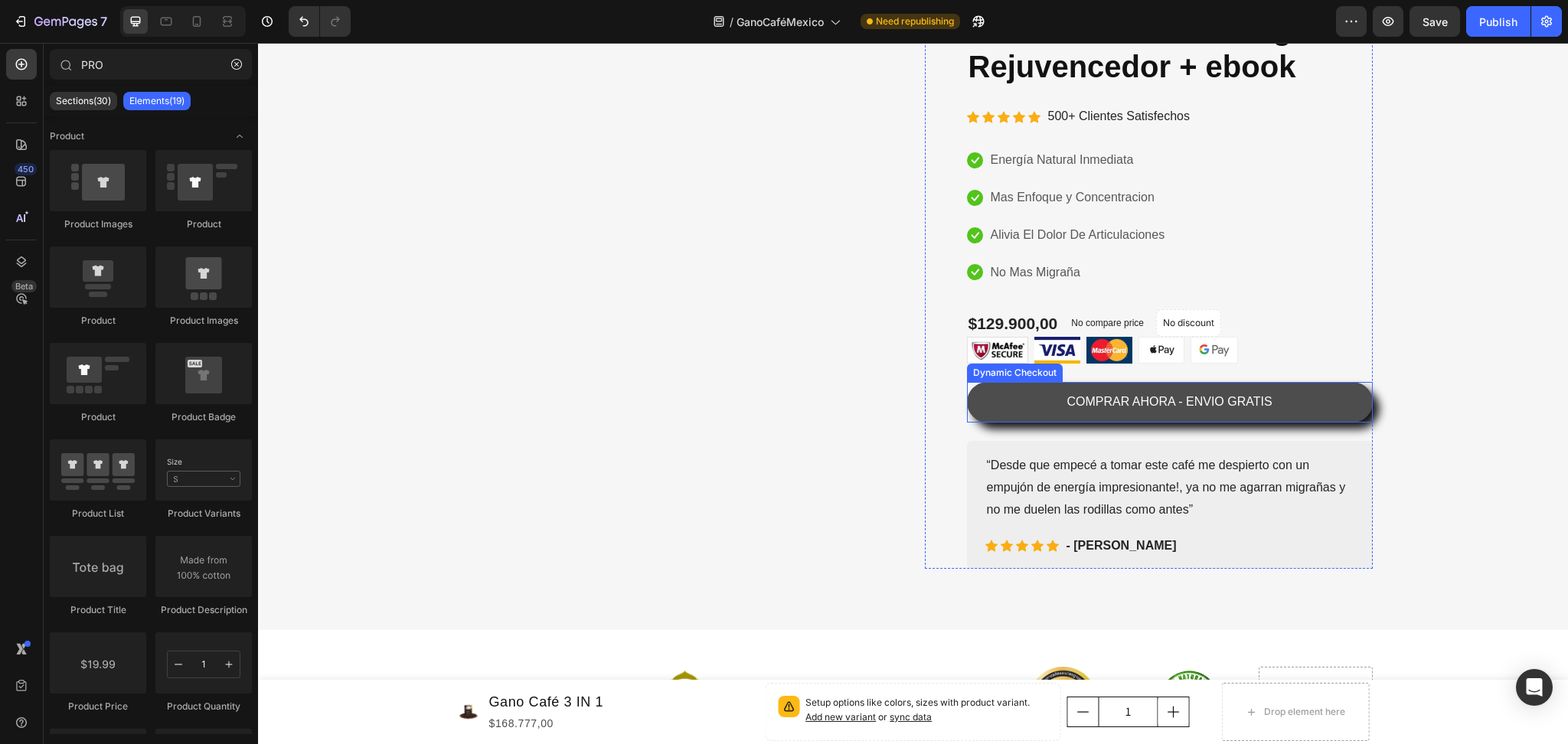
click at [1018, 393] on button "COMPRAR AHORA - ENVIO GRATIS" at bounding box center [1169, 403] width 405 height 41
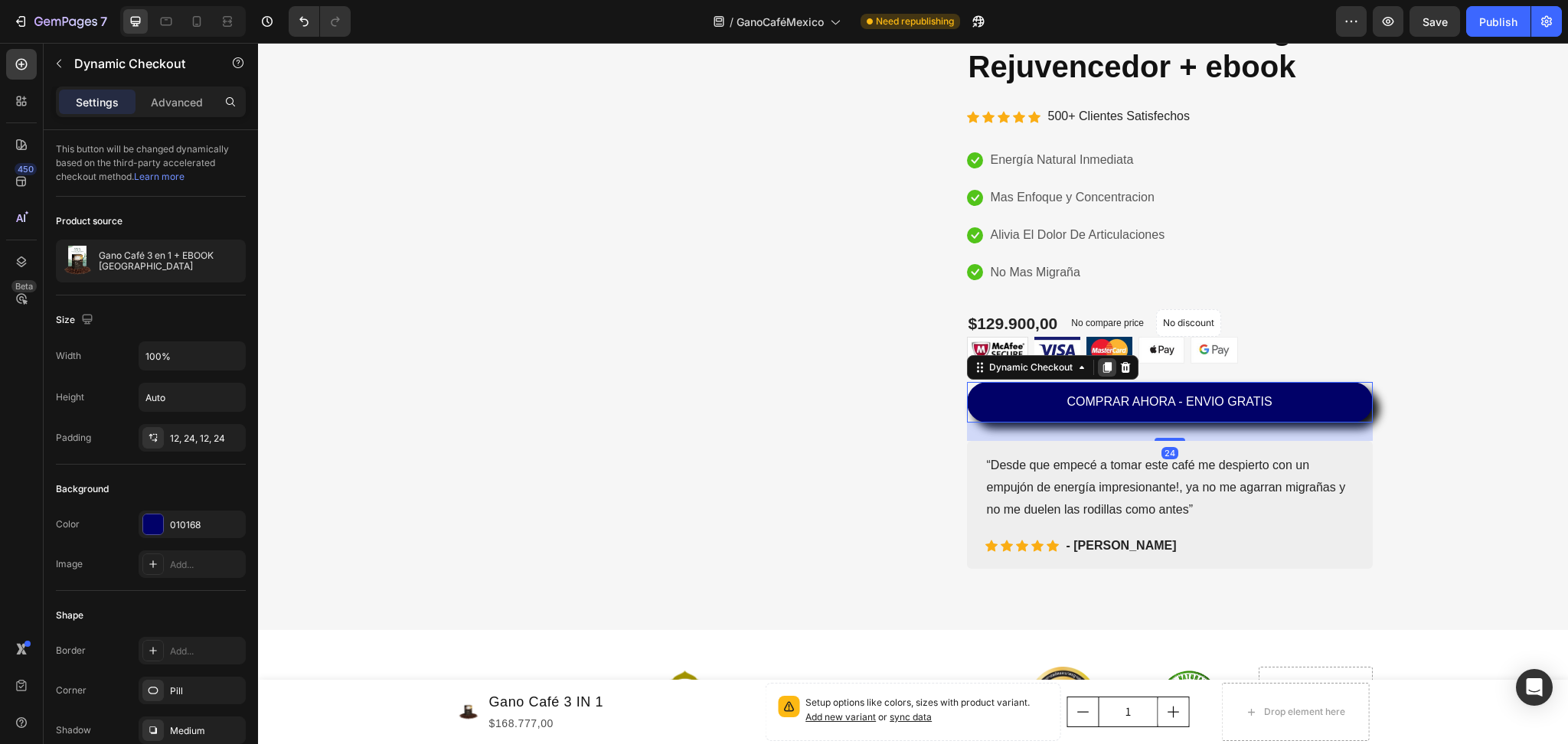
click at [1098, 372] on div at bounding box center [1106, 367] width 18 height 18
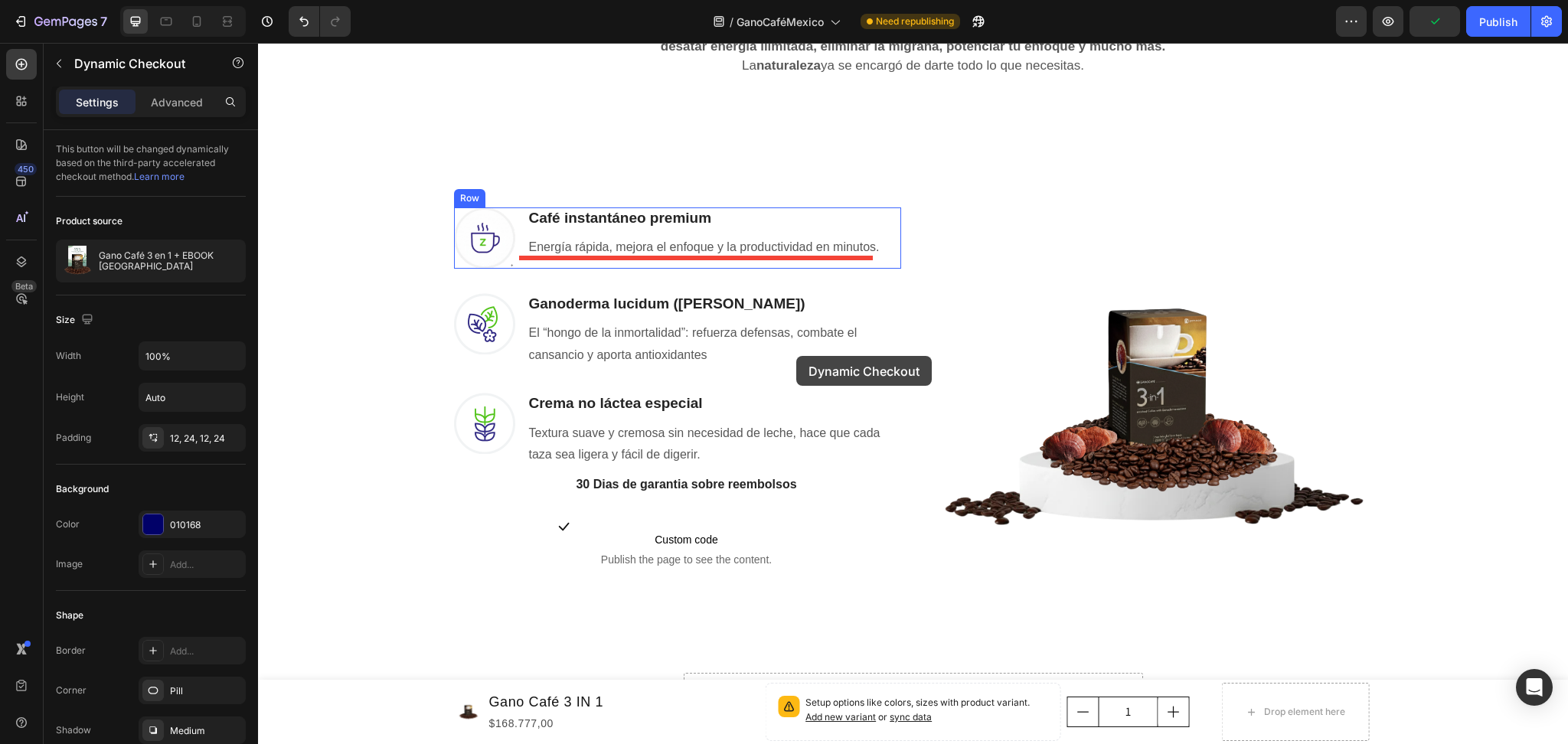
scroll to position [1490, 0]
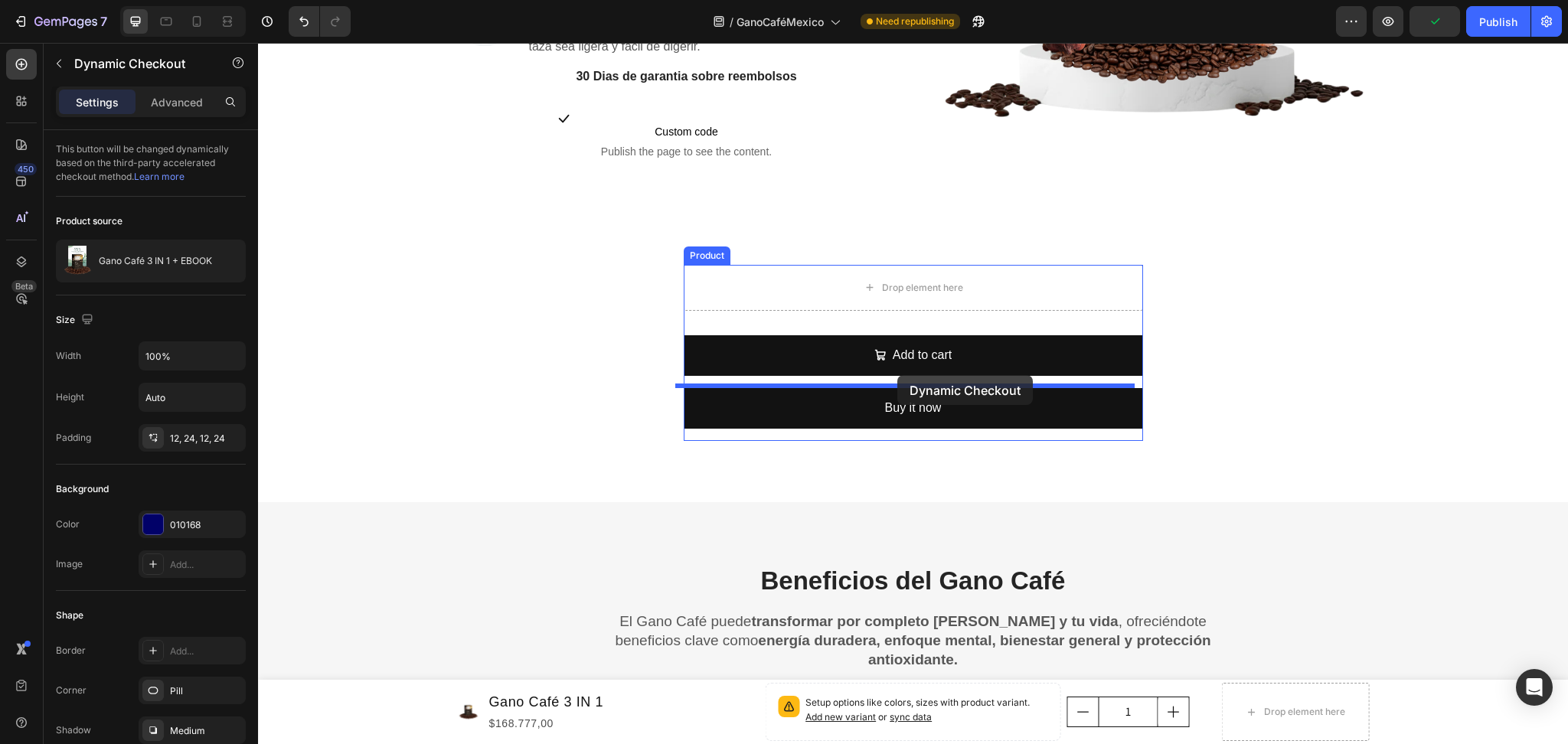
drag, startPoint x: 1034, startPoint y: 427, endPoint x: 897, endPoint y: 375, distance: 146.5
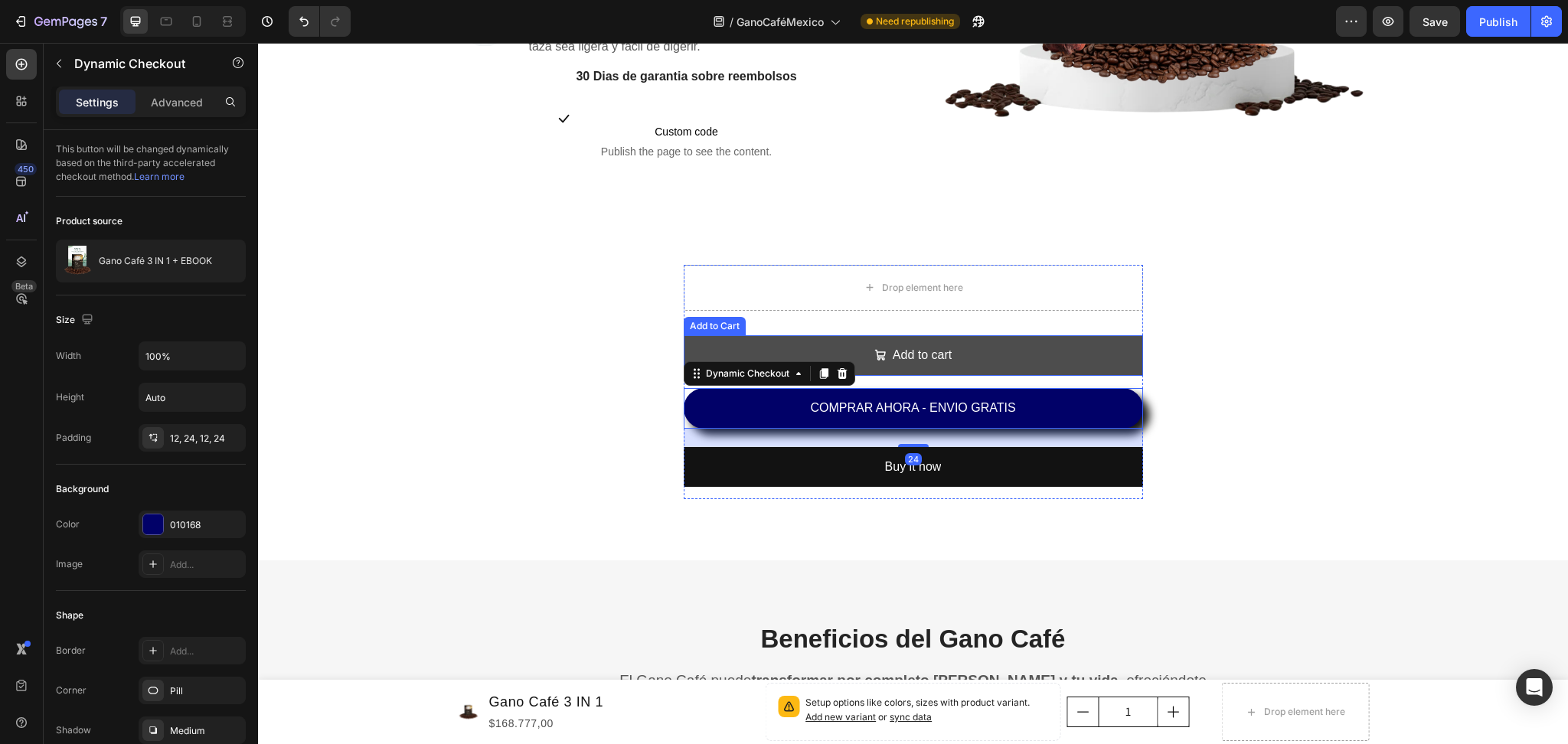
click at [1010, 341] on button "Add to cart" at bounding box center [914, 356] width 460 height 41
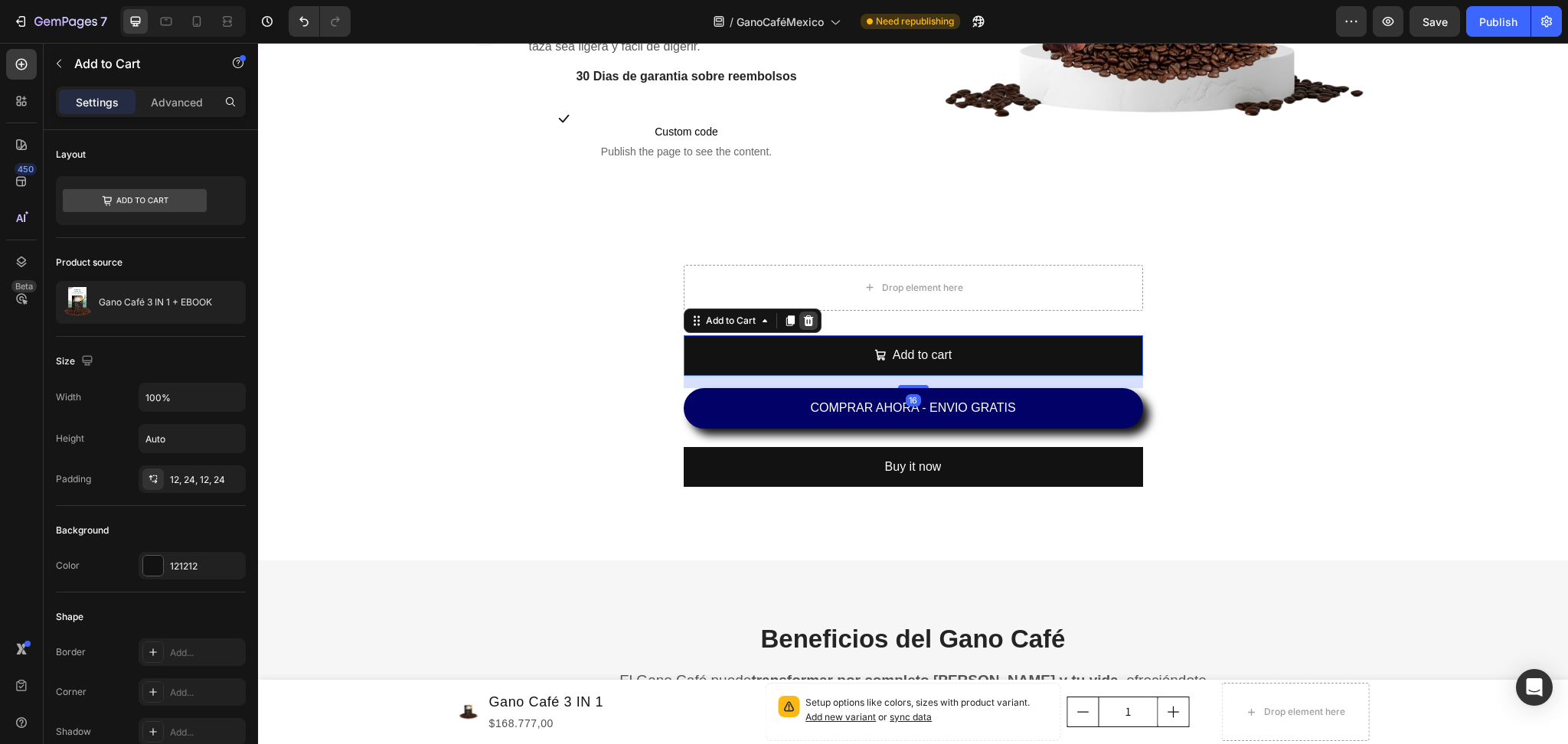
click at [805, 317] on icon at bounding box center [808, 320] width 12 height 12
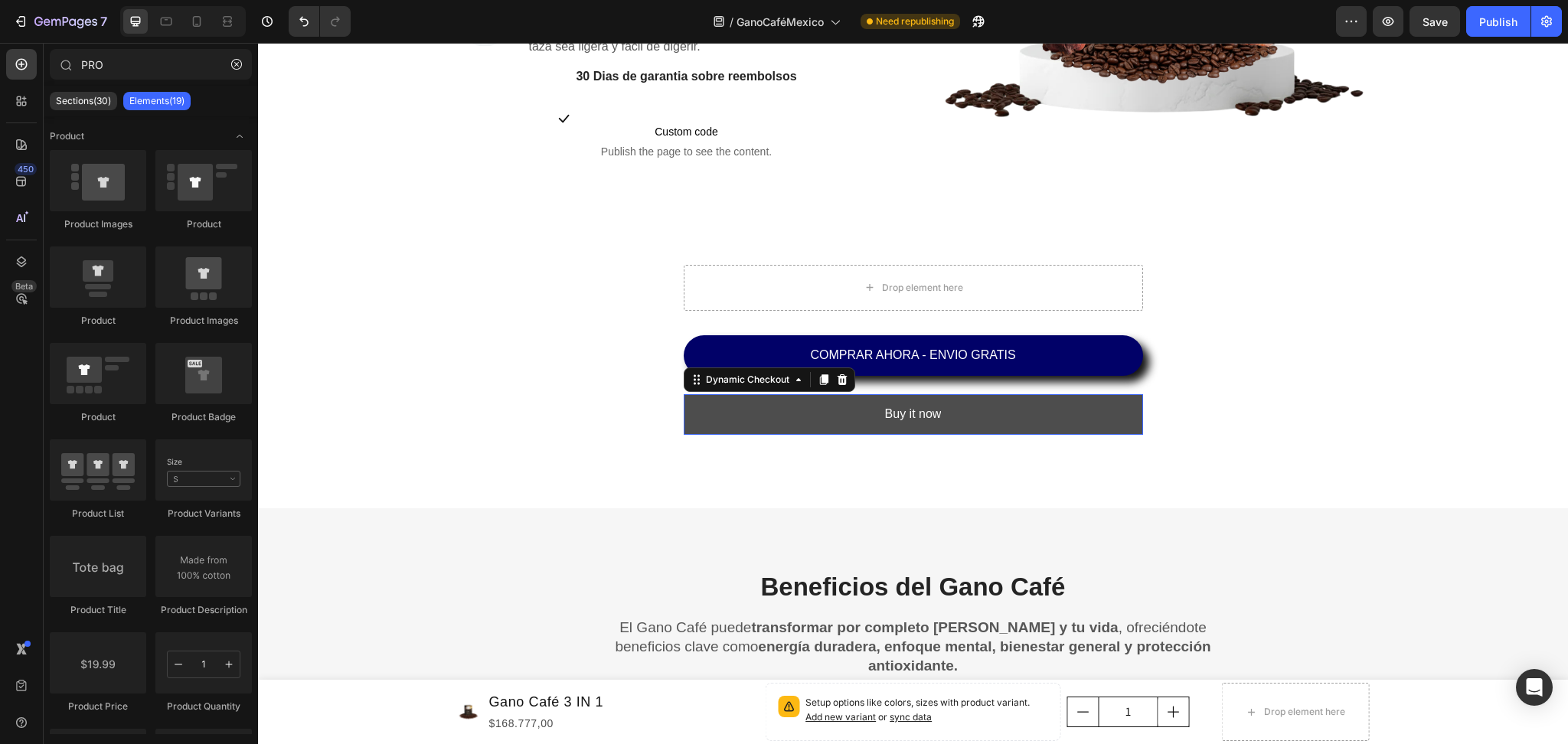
click at [1000, 397] on button "Buy it now" at bounding box center [914, 414] width 460 height 41
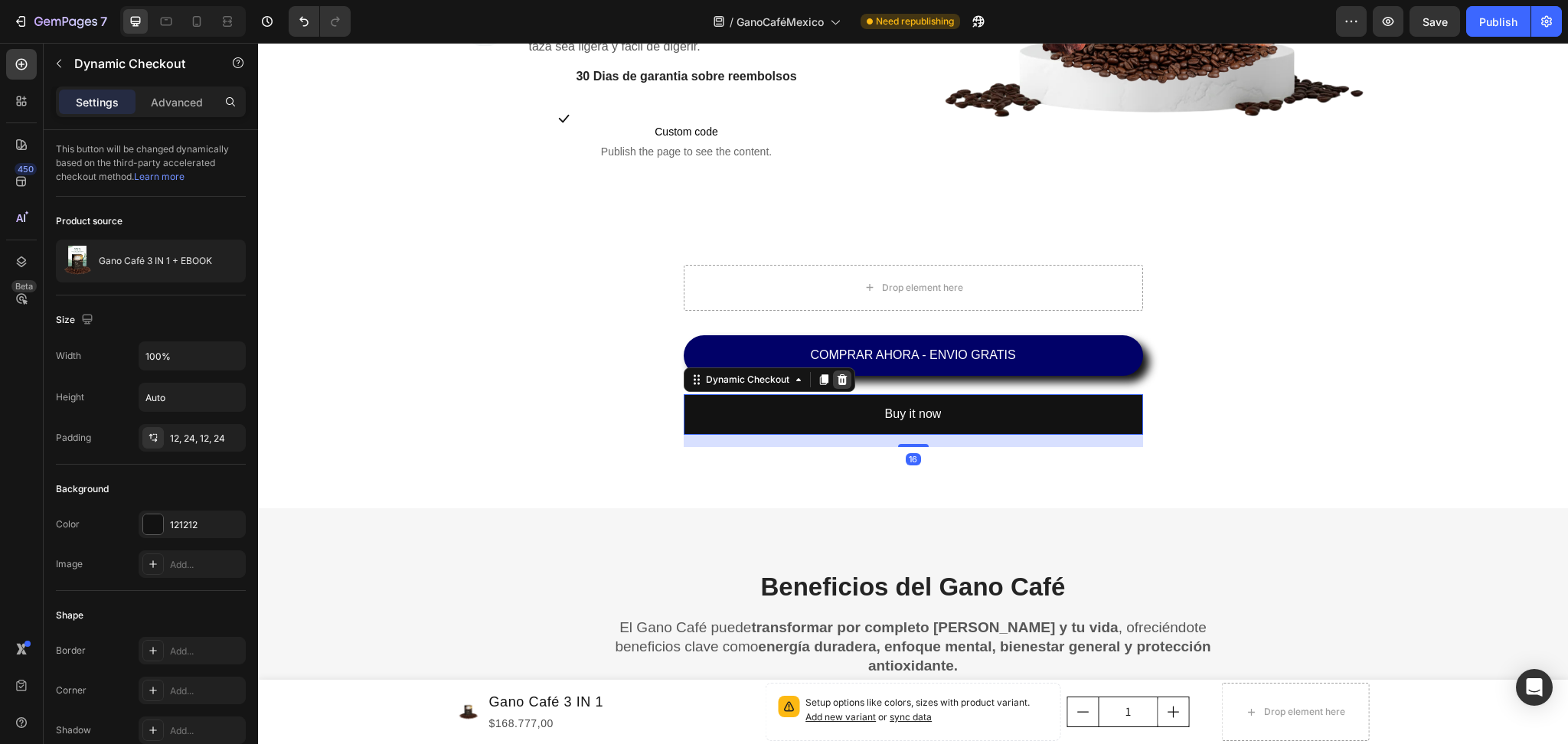
click at [836, 374] on icon at bounding box center [842, 380] width 12 height 12
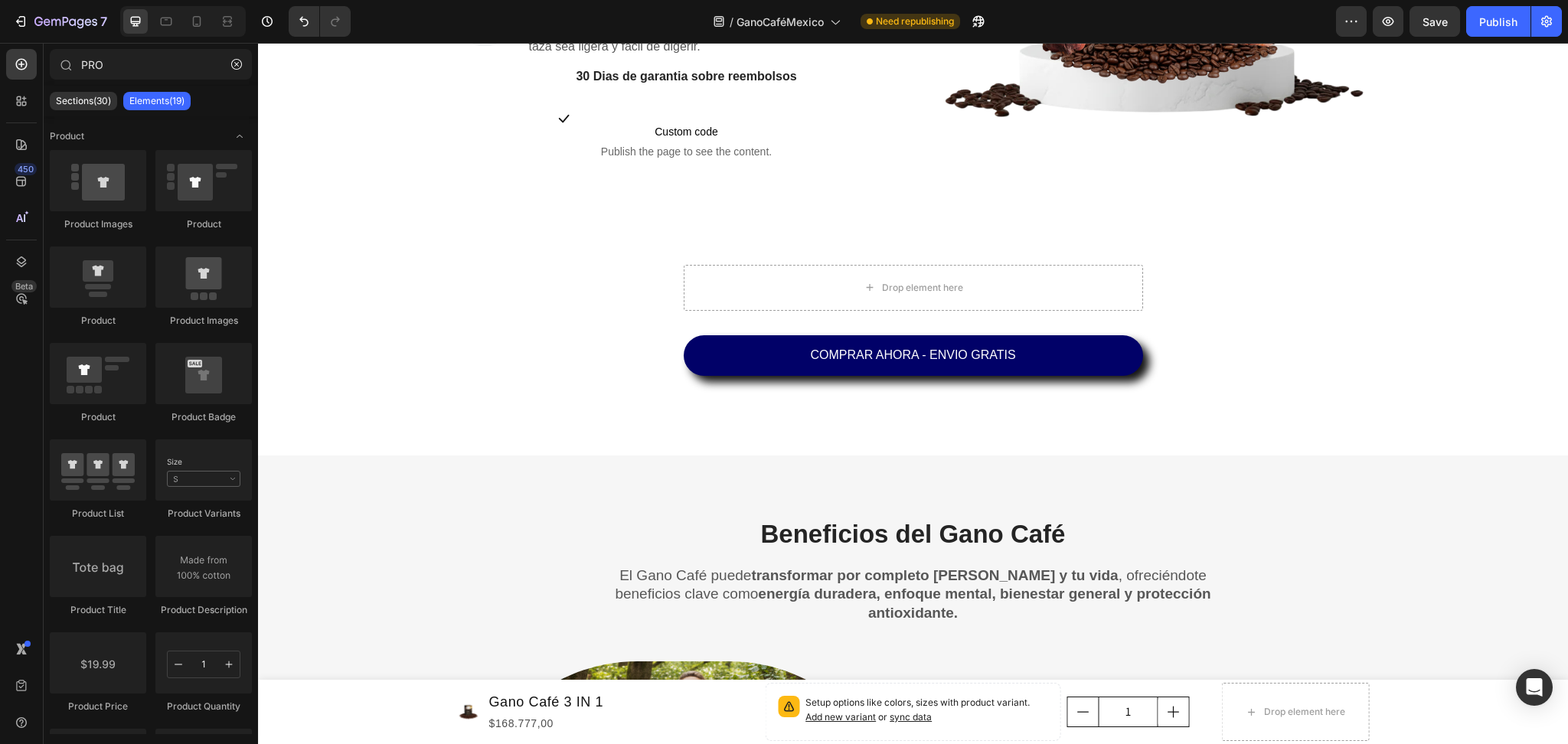
scroll to position [1287, 0]
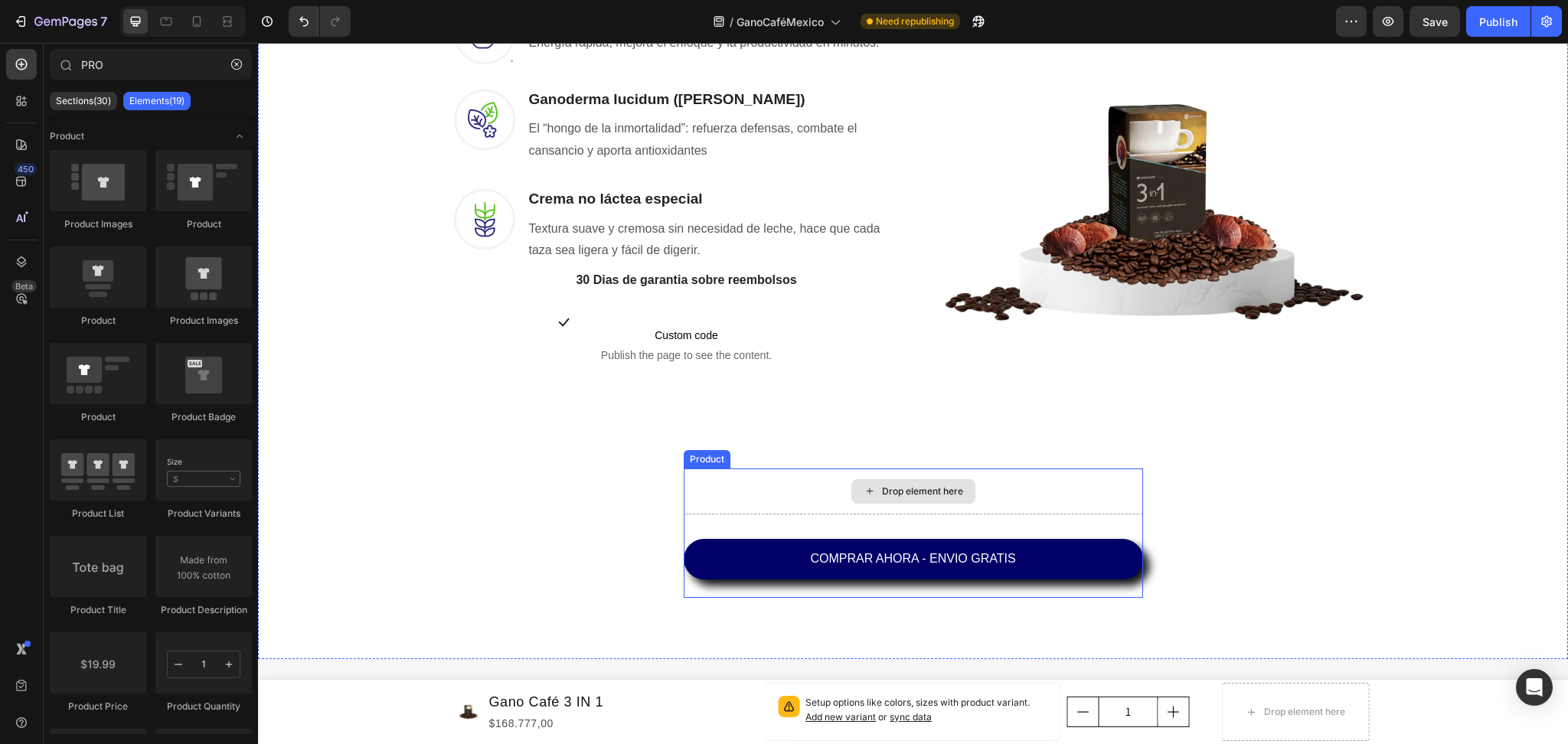
click at [867, 475] on div "Drop element here" at bounding box center [914, 491] width 460 height 46
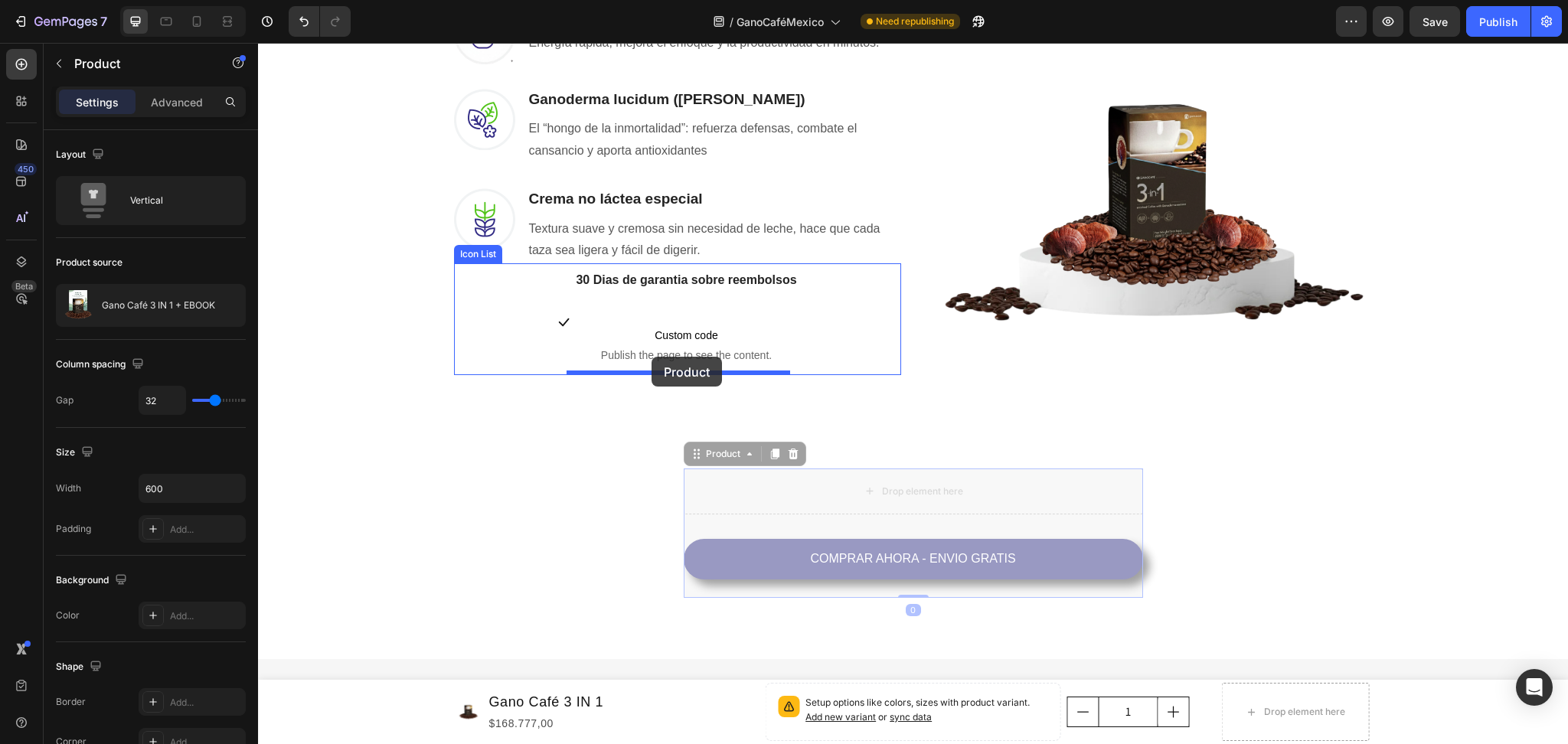
drag, startPoint x: 712, startPoint y: 452, endPoint x: 651, endPoint y: 357, distance: 112.9
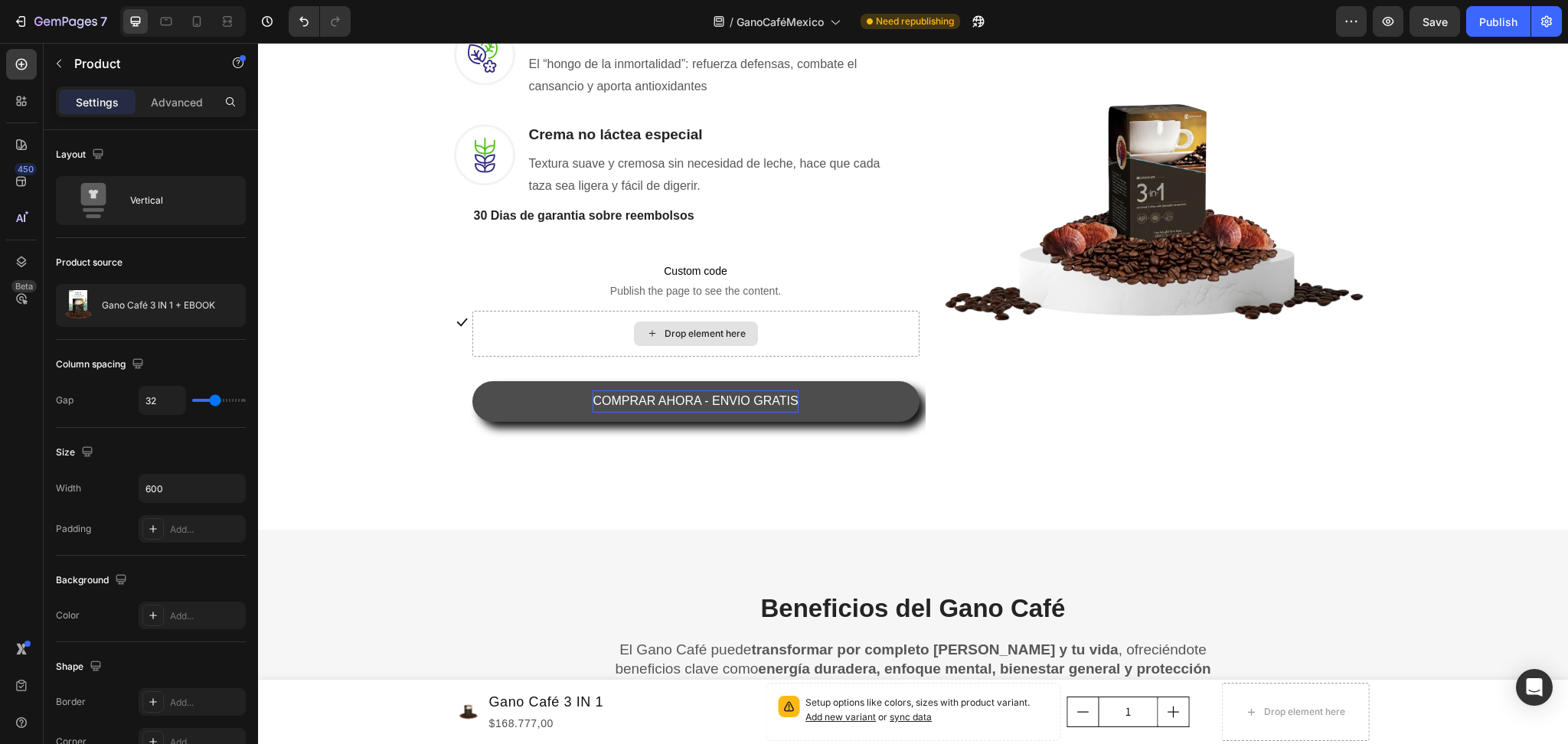
scroll to position [1221, 0]
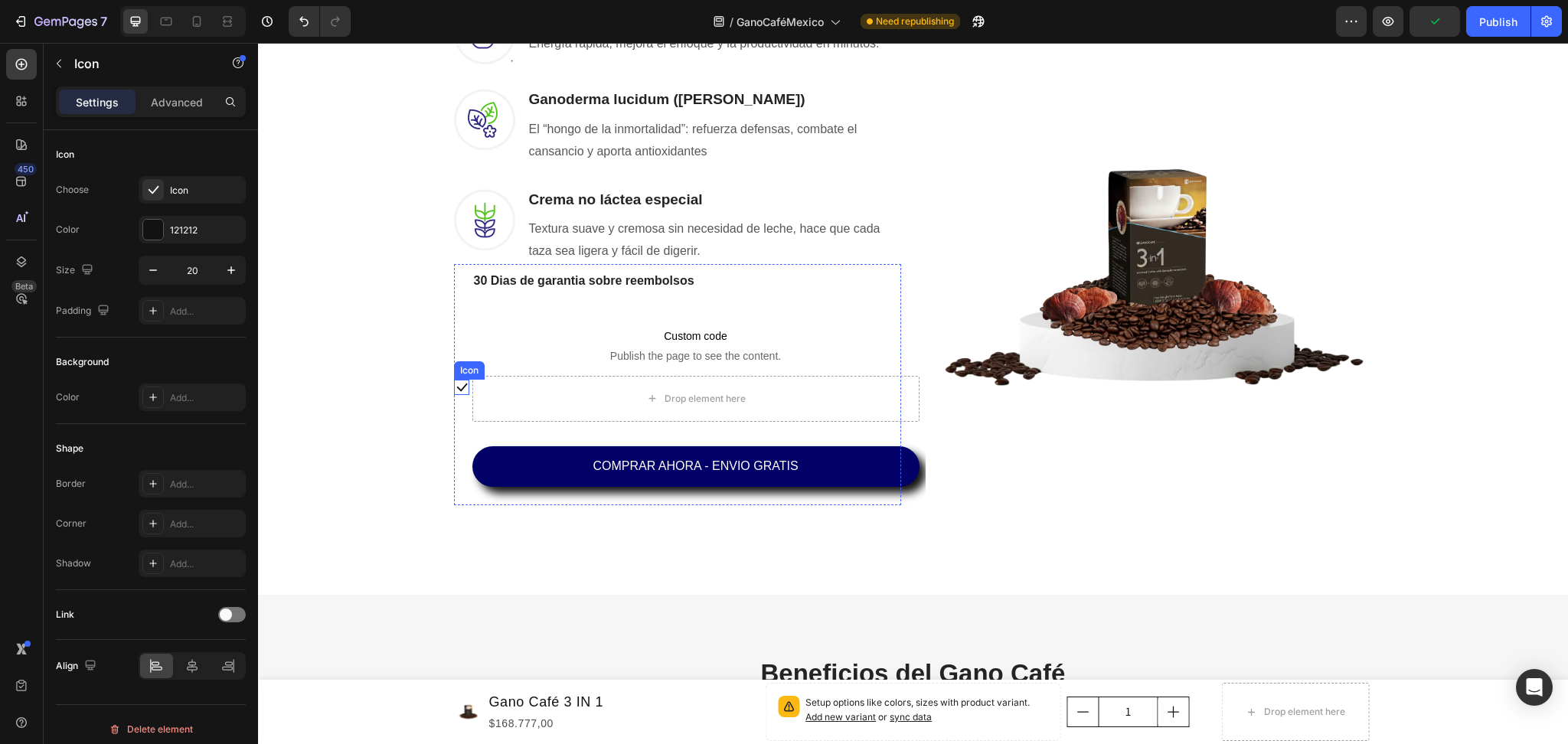
click at [456, 380] on icon at bounding box center [462, 387] width 15 height 15
click at [546, 364] on div at bounding box center [547, 364] width 18 height 18
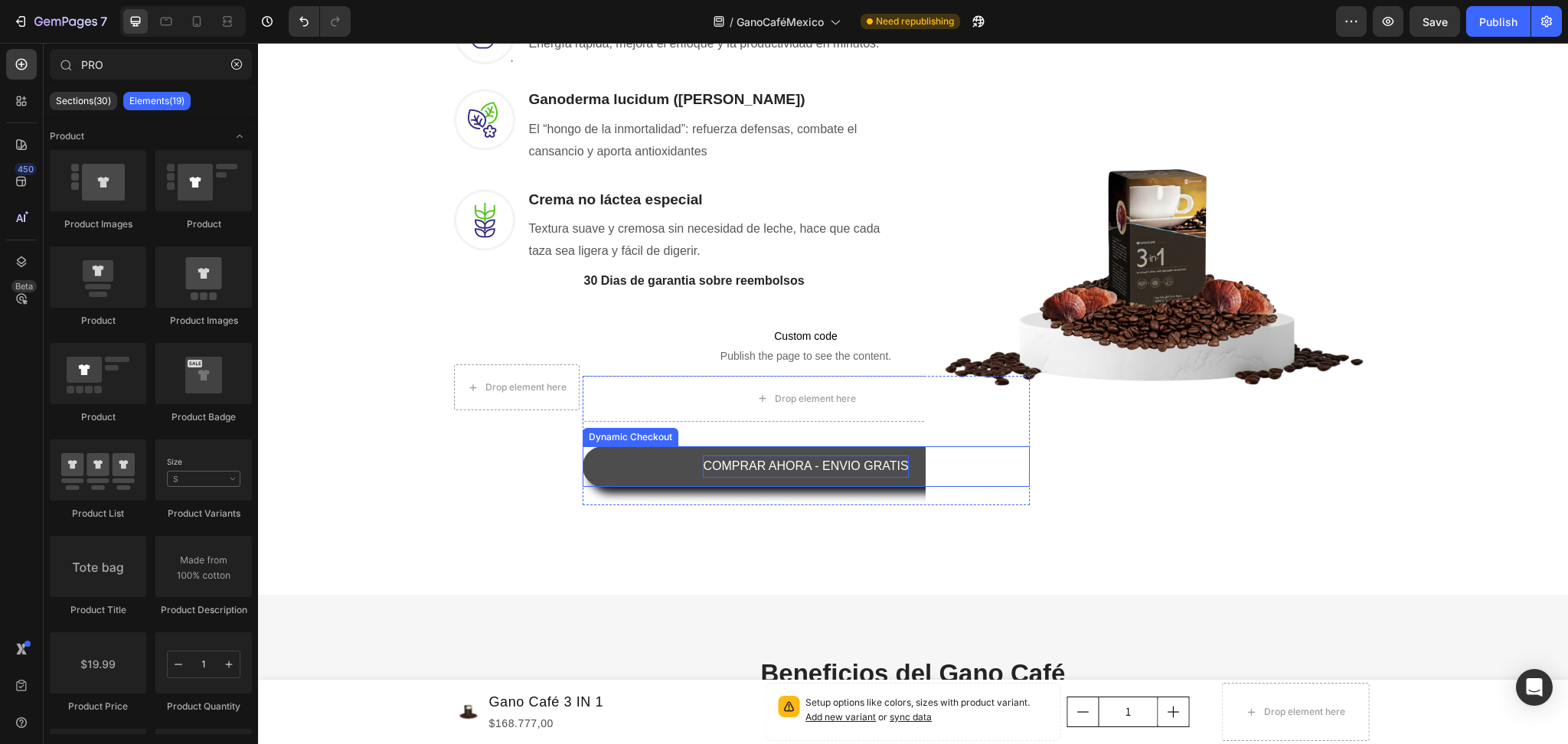
click at [769, 461] on p "COMPRAR AHORA - ENVIO GRATIS" at bounding box center [805, 466] width 205 height 22
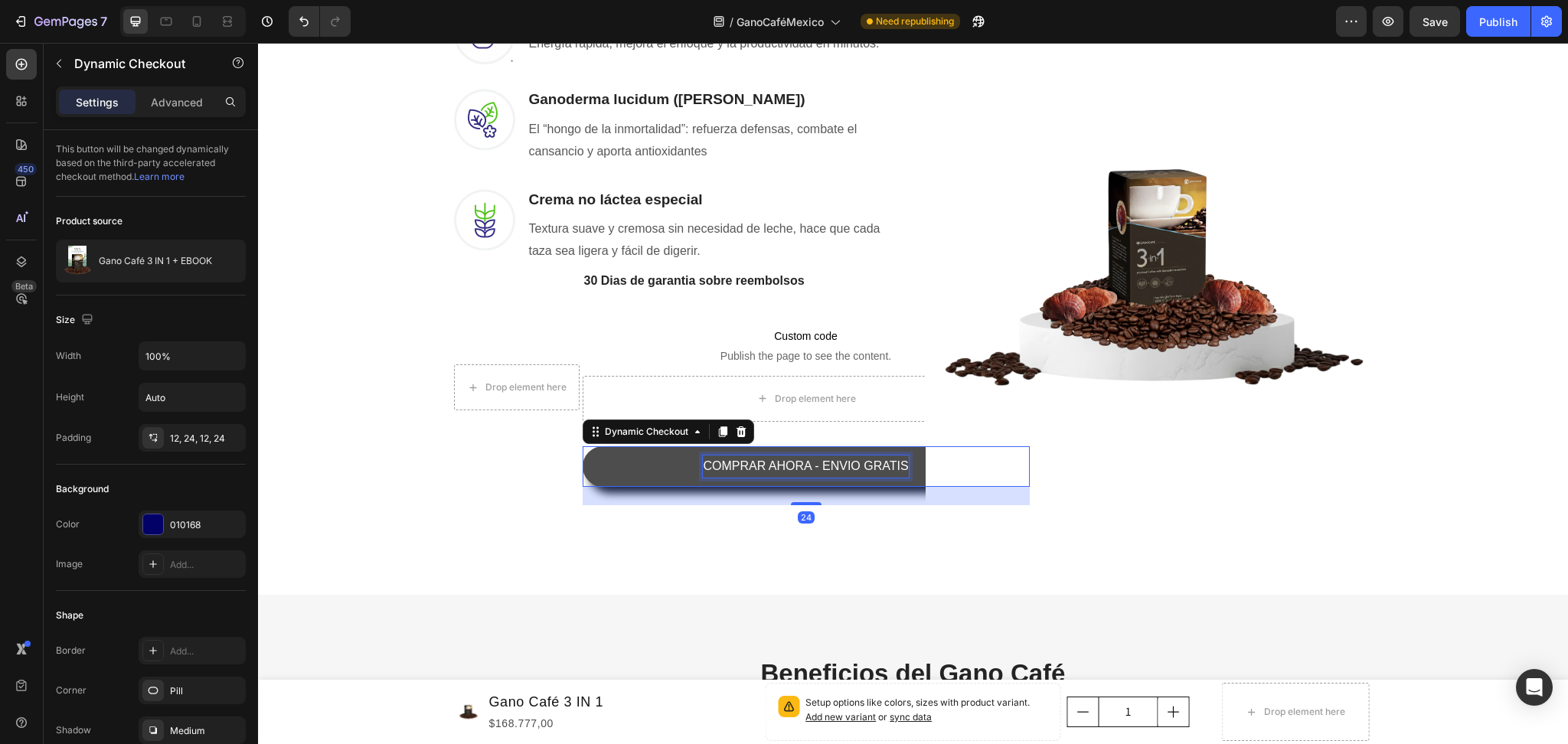
click at [769, 461] on p "COMPRAR AHORA - ENVIO GRATIS" at bounding box center [805, 466] width 205 height 22
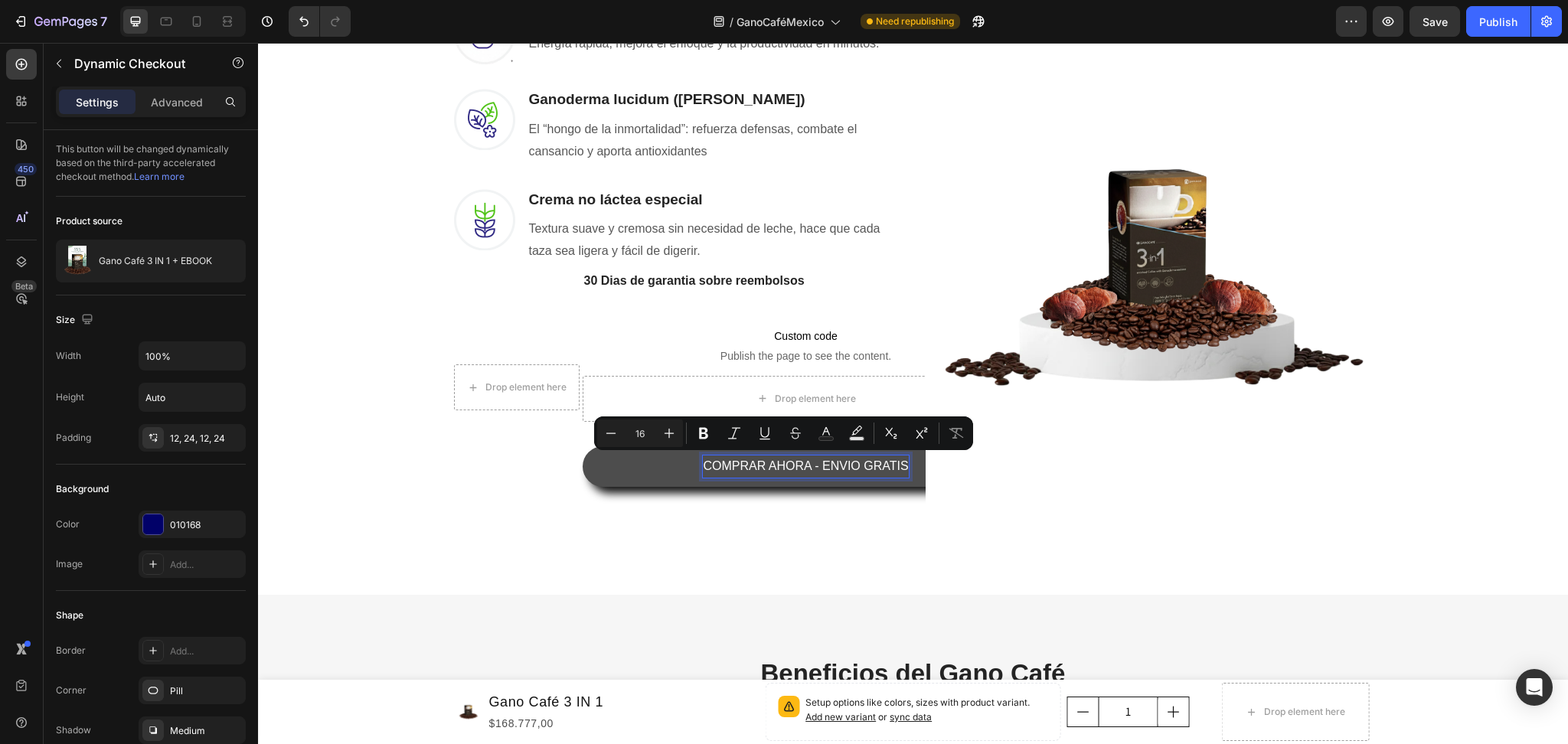
click at [750, 463] on p "COMPRAR AHORA - ENVIO GRATIS" at bounding box center [805, 466] width 205 height 22
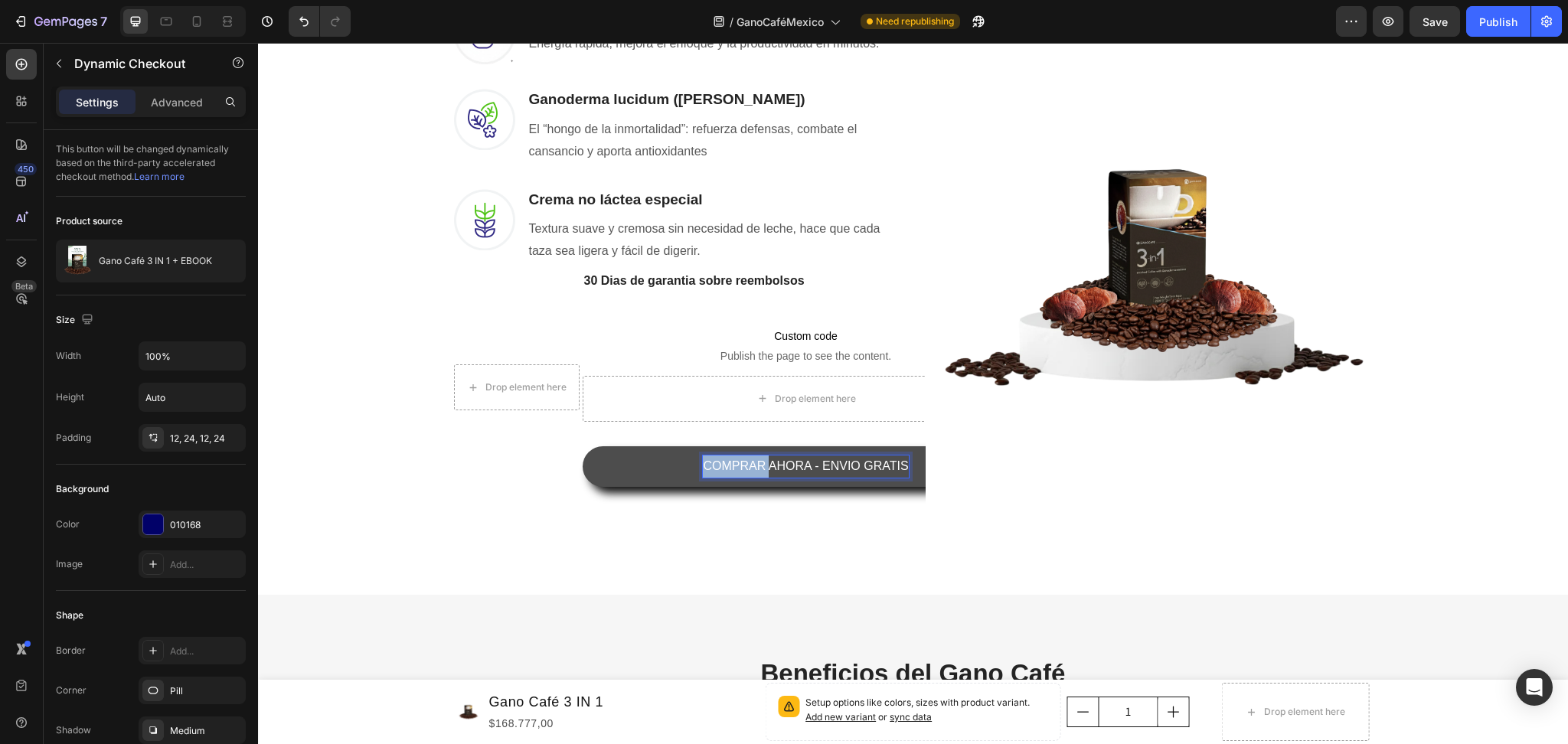
click at [750, 463] on p "COMPRAR AHORA - ENVIO GRATIS" at bounding box center [805, 466] width 205 height 22
click at [583, 446] on button "INCREIBLE" at bounding box center [806, 466] width 447 height 41
click at [583, 446] on button "INCREIBLE TESTIMONIO>>>COMPRAR" at bounding box center [806, 466] width 447 height 41
click at [744, 467] on p "INCREIBLE TESTIMONIO>>>COMPRAR AHORA" at bounding box center [805, 466] width 274 height 22
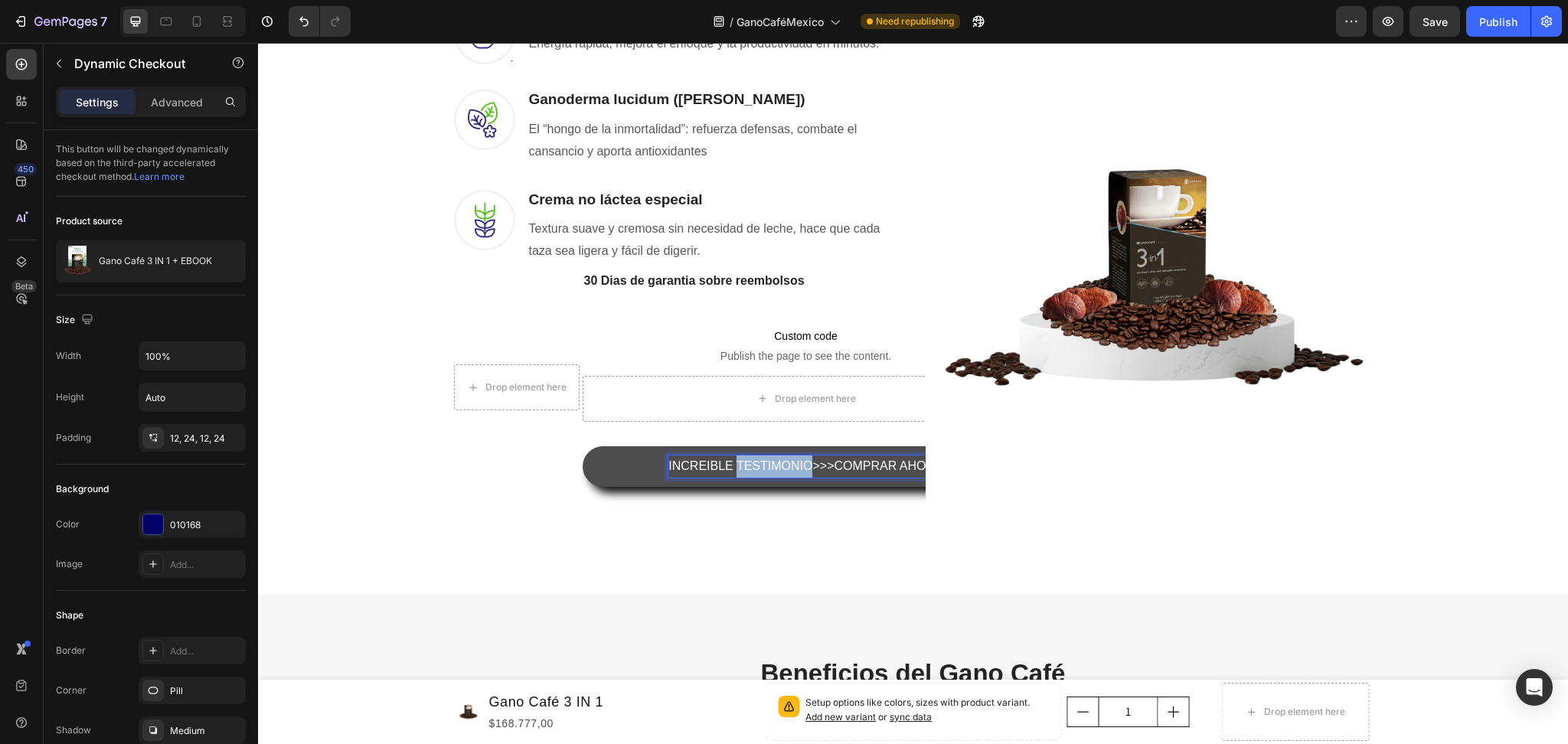
click at [744, 467] on p "INCREIBLE TESTIMONIO>>>COMPRAR AHORA" at bounding box center [805, 466] width 274 height 22
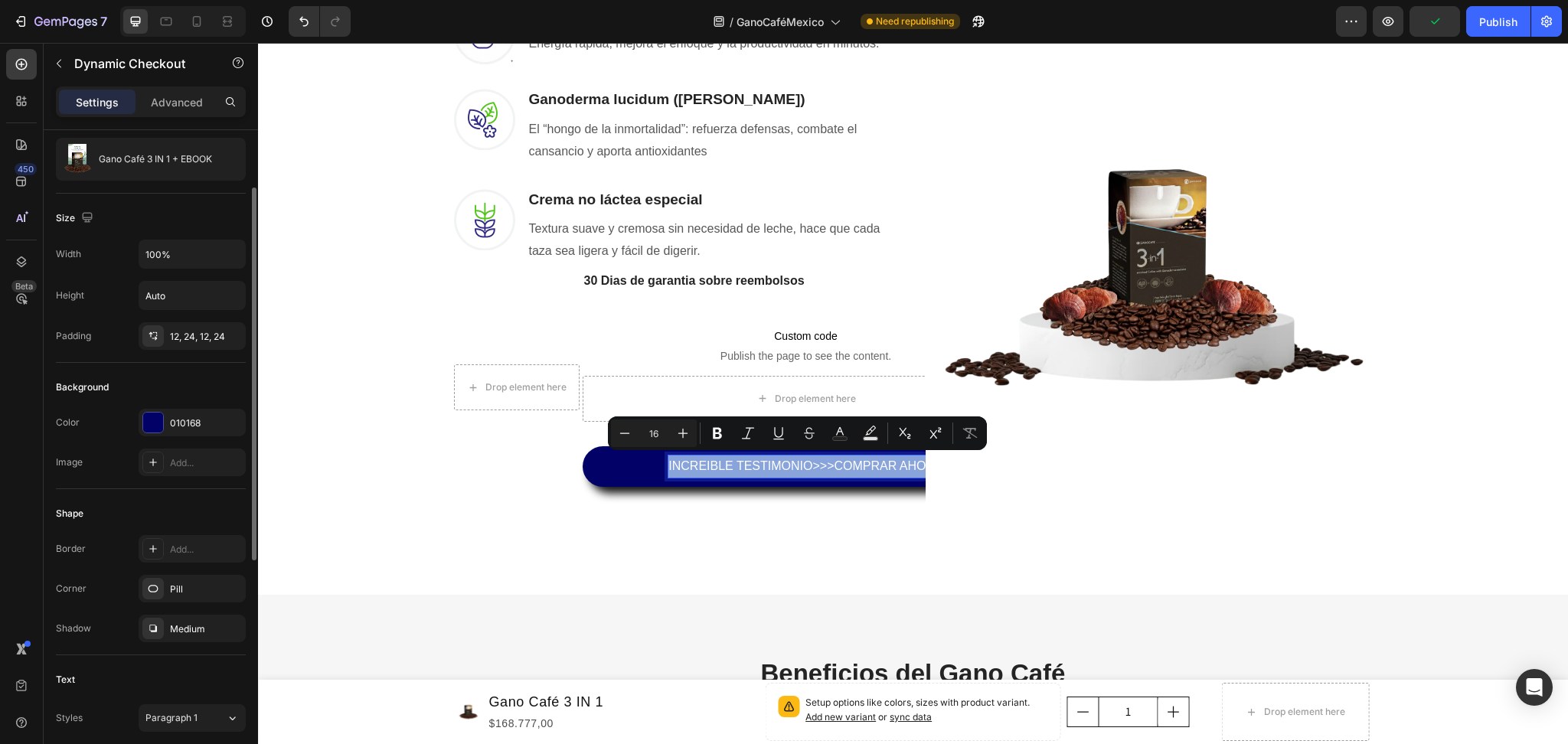
scroll to position [204, 0]
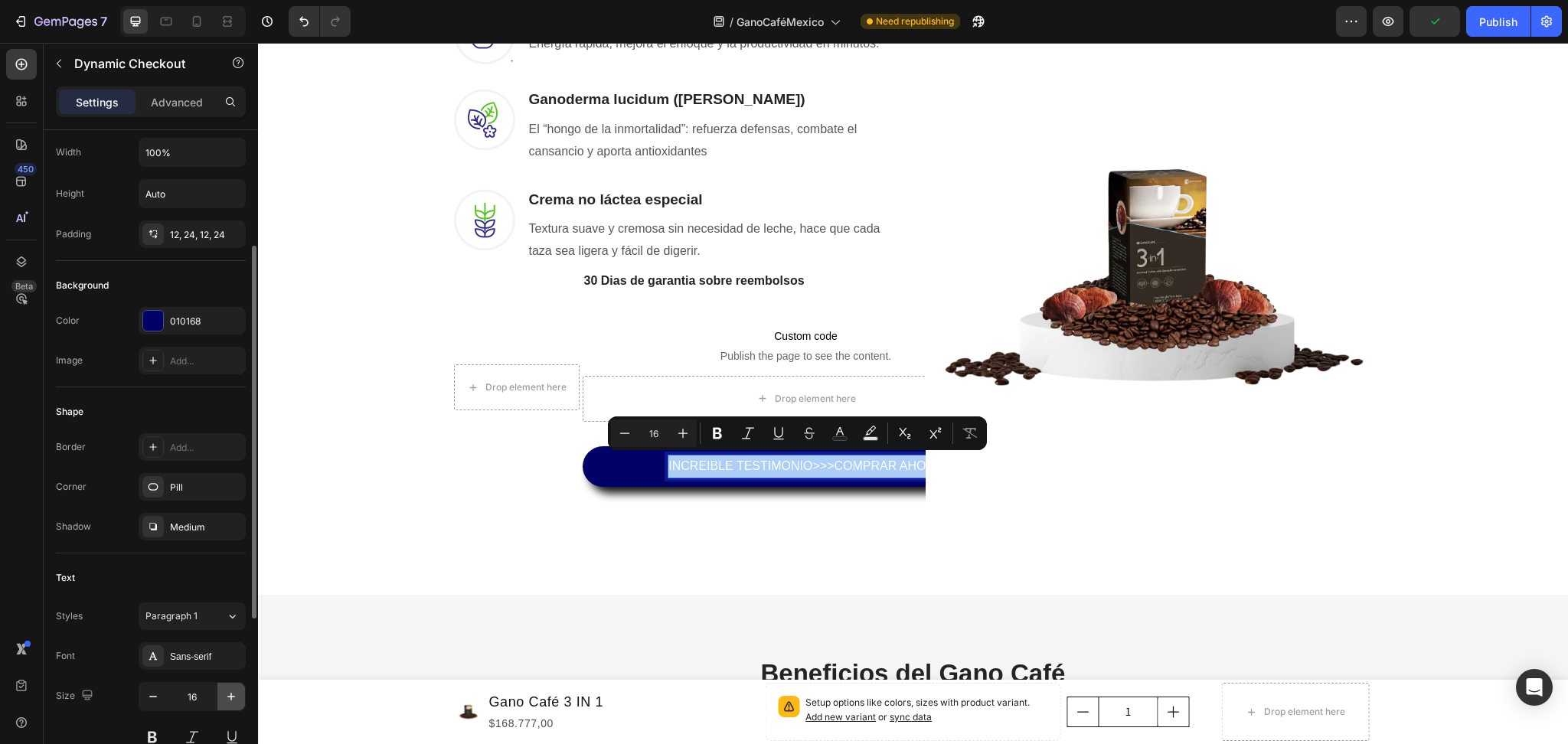
click at [223, 692] on icon "button" at bounding box center [231, 696] width 15 height 15
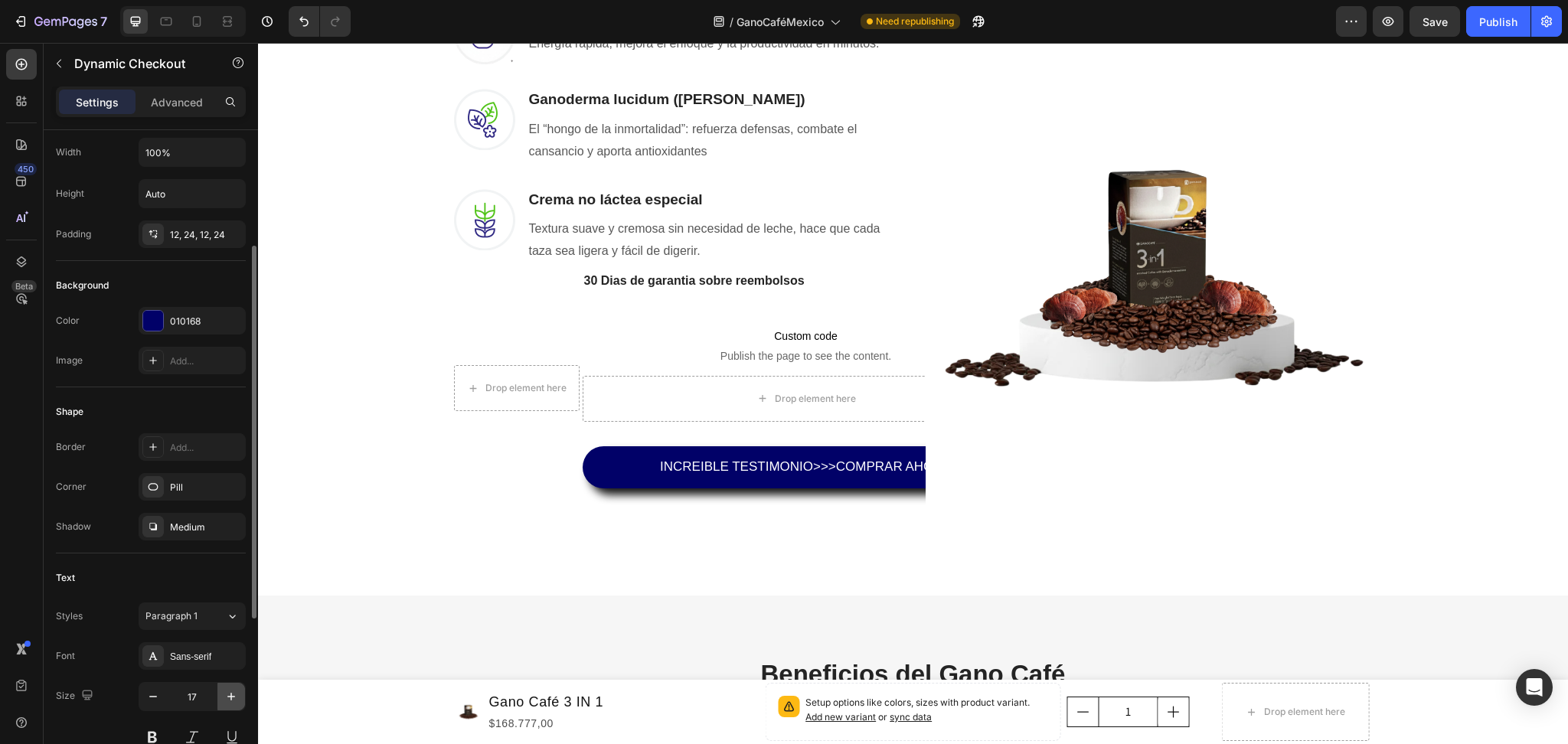
click at [223, 692] on icon "button" at bounding box center [231, 696] width 15 height 15
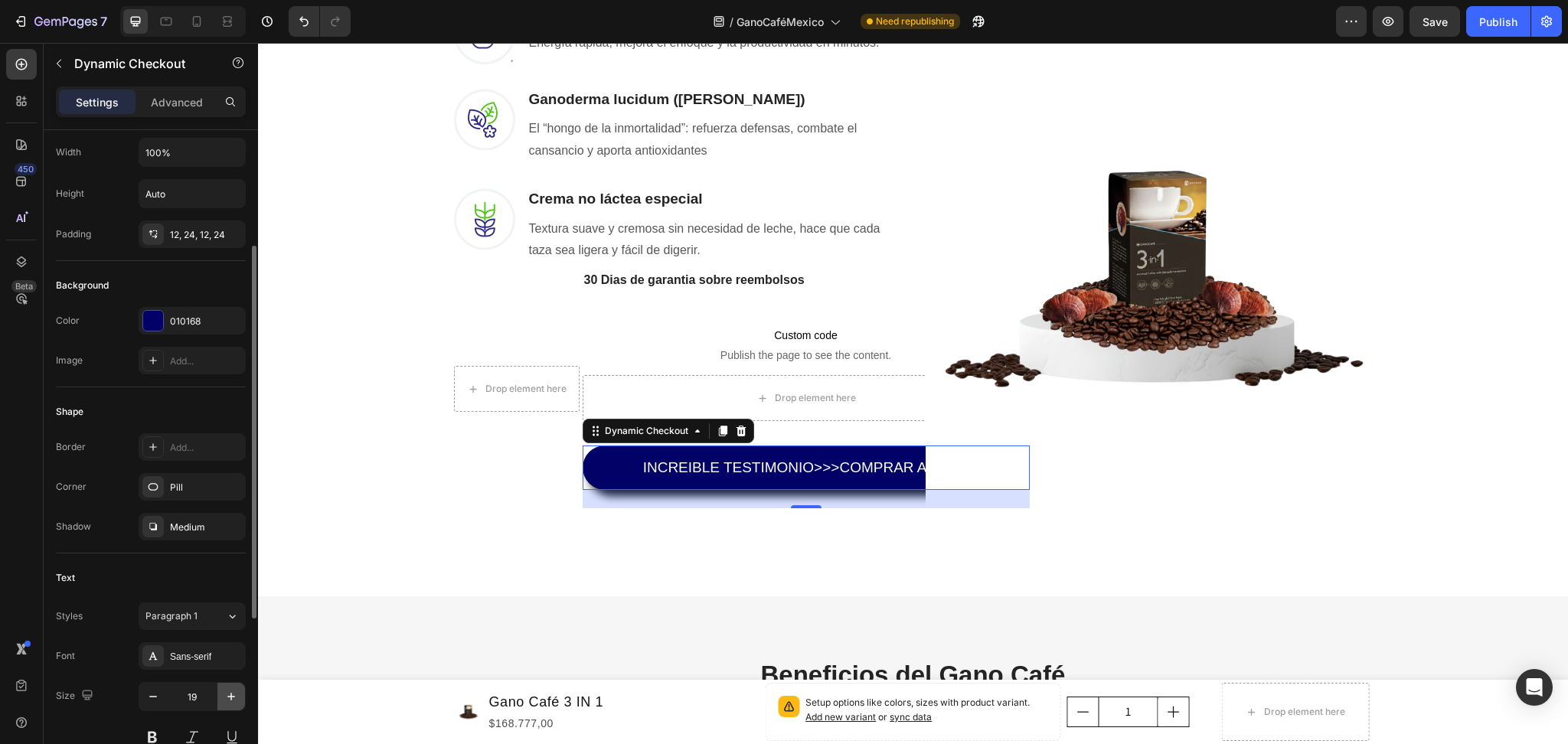
click at [223, 692] on icon "button" at bounding box center [231, 696] width 15 height 15
type input "20"
click at [153, 736] on button at bounding box center [152, 737] width 28 height 28
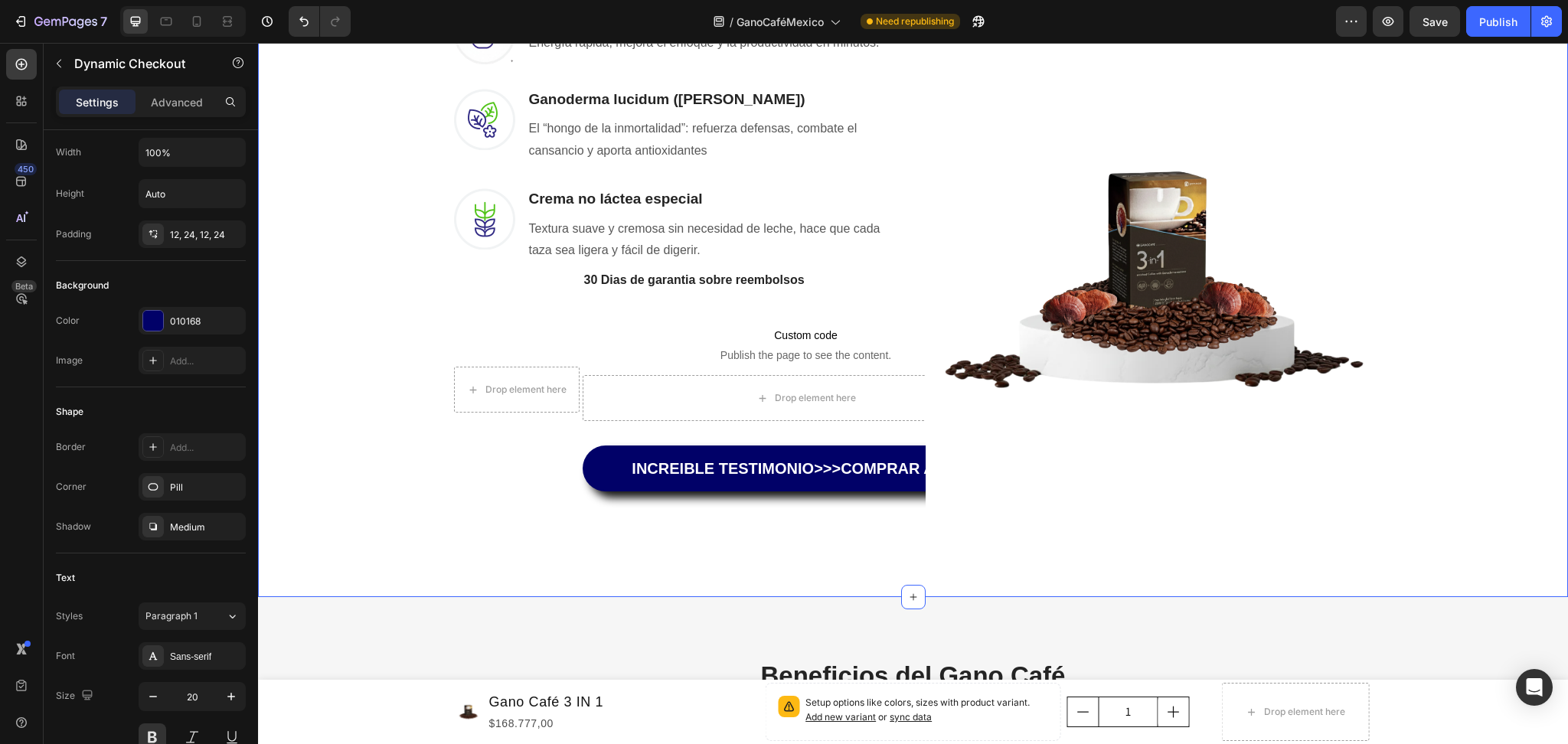
click at [426, 554] on div "Una Sola Taza Basta Para Que Tus Problemas Desaparezcan Heading Row No hace fal…" at bounding box center [913, 166] width 1310 height 861
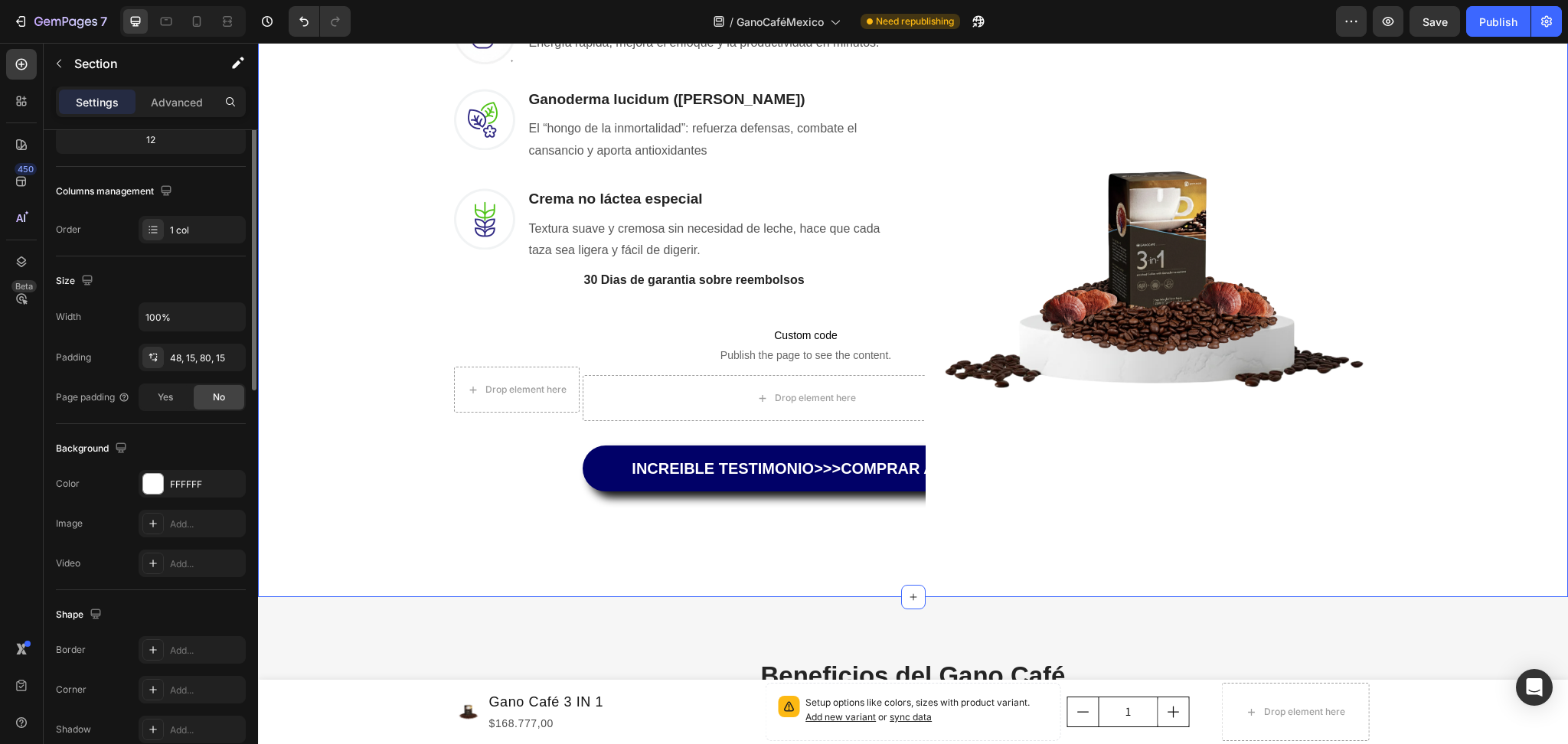
scroll to position [0, 0]
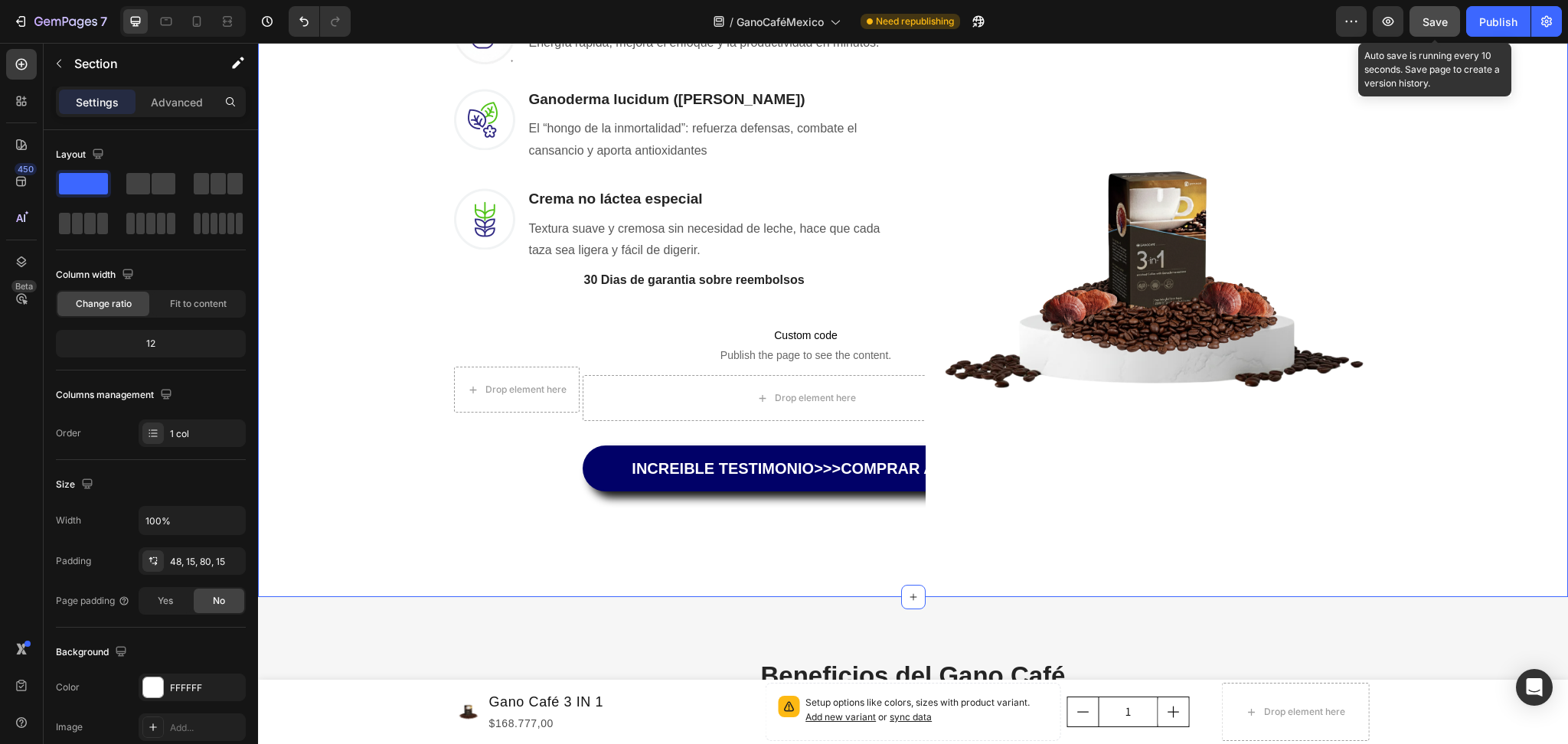
click at [1425, 18] on button "Save" at bounding box center [1434, 21] width 51 height 31
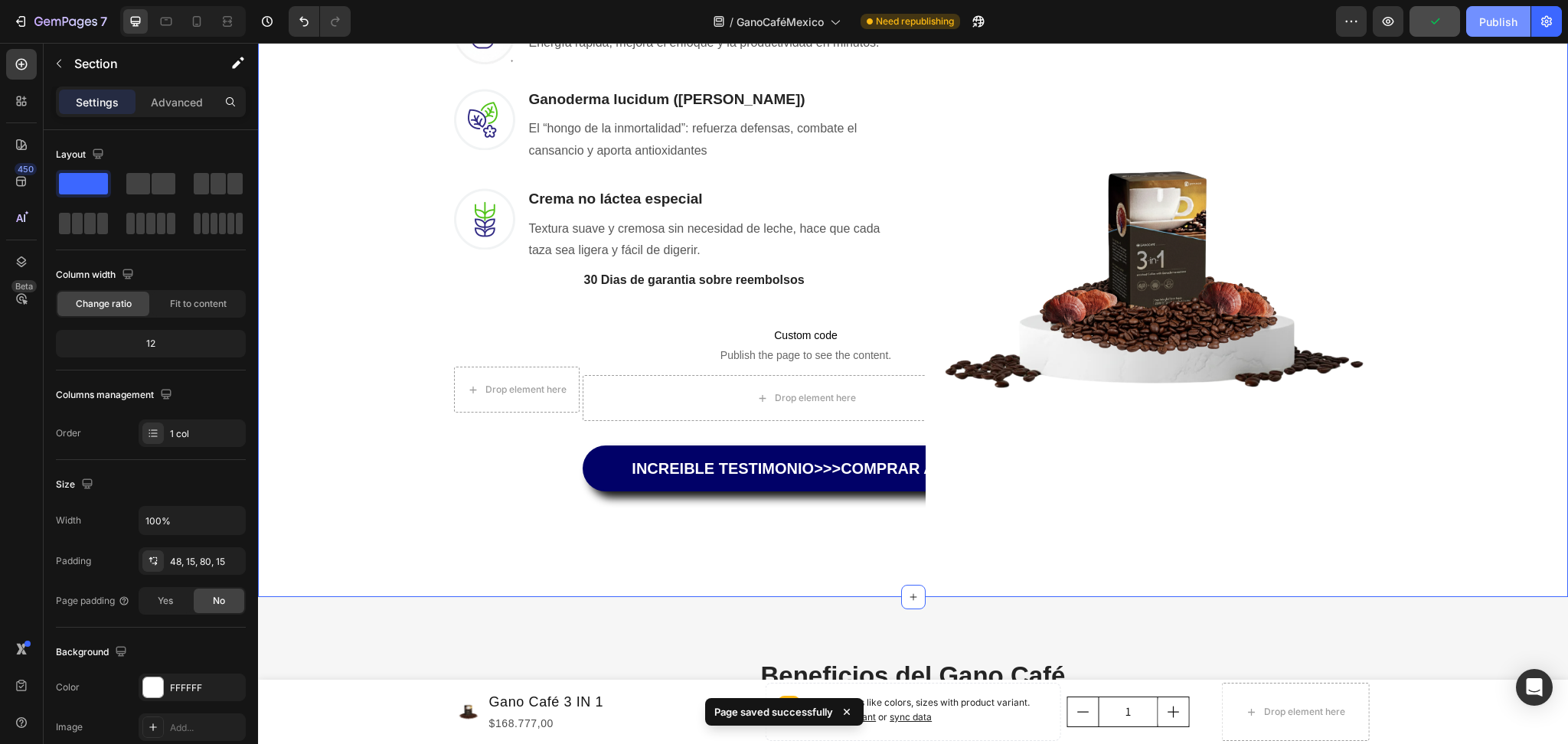
click at [1500, 25] on div "Publish" at bounding box center [1498, 21] width 38 height 16
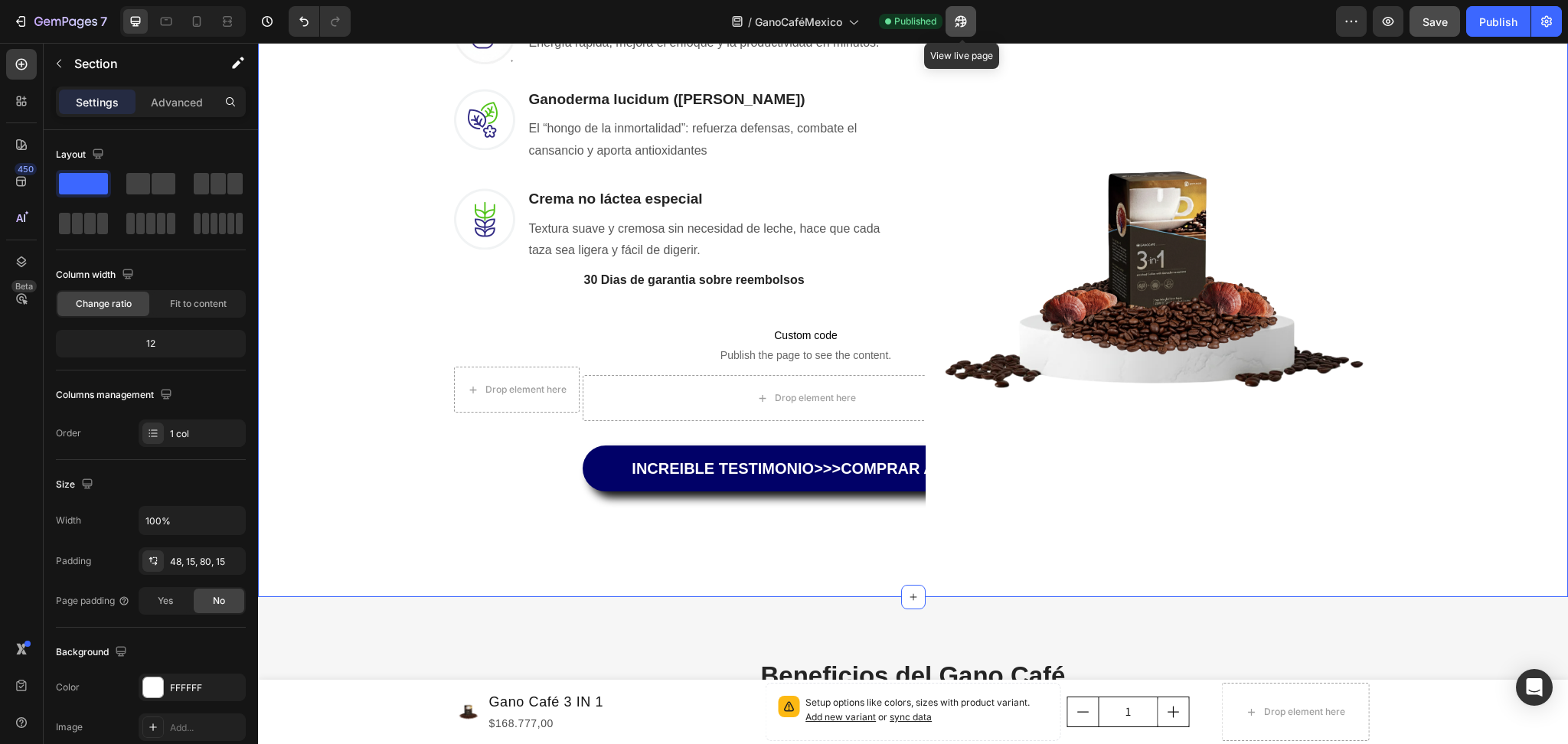
click at [972, 29] on button "button" at bounding box center [960, 21] width 31 height 31
click at [192, 22] on icon at bounding box center [196, 21] width 15 height 15
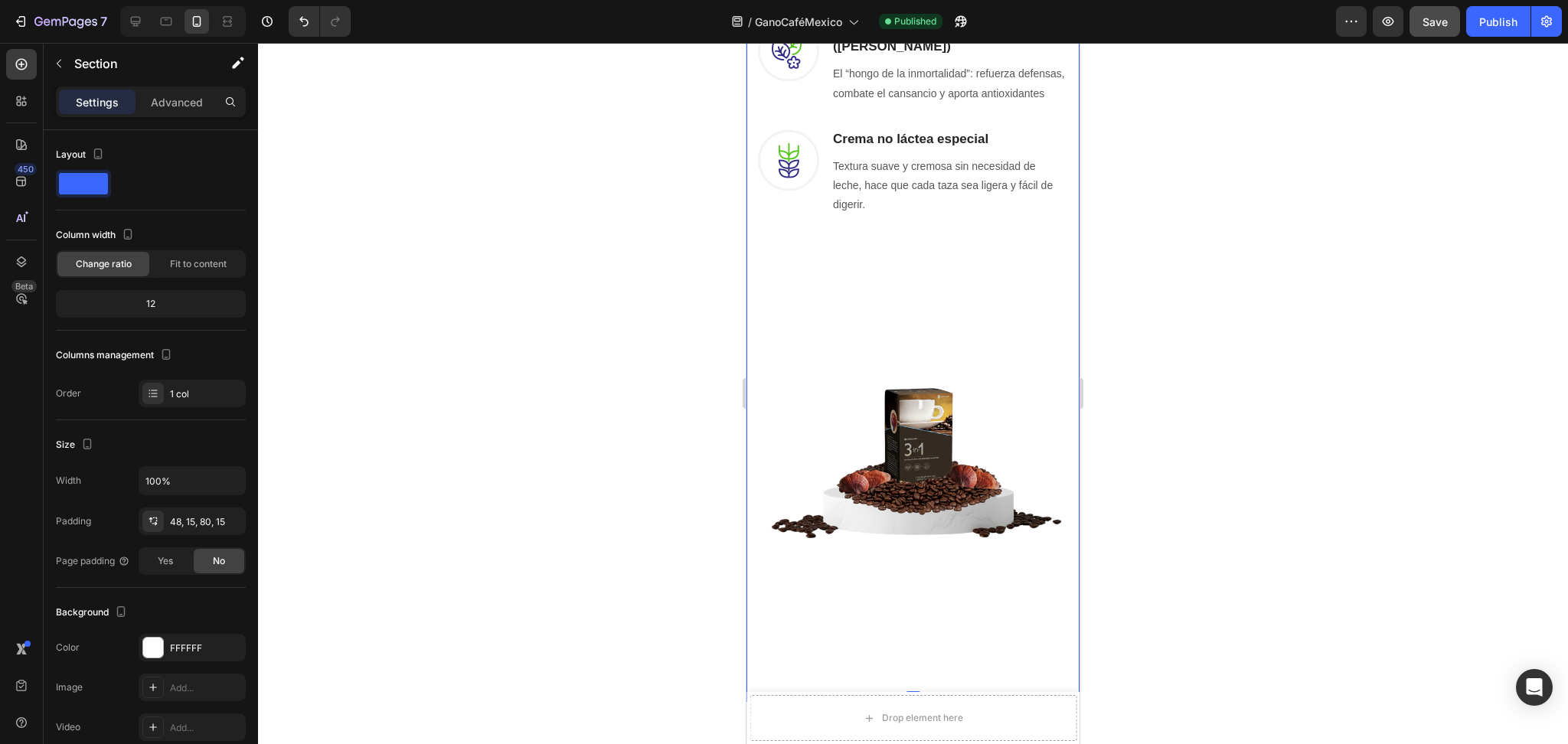
scroll to position [1368, 0]
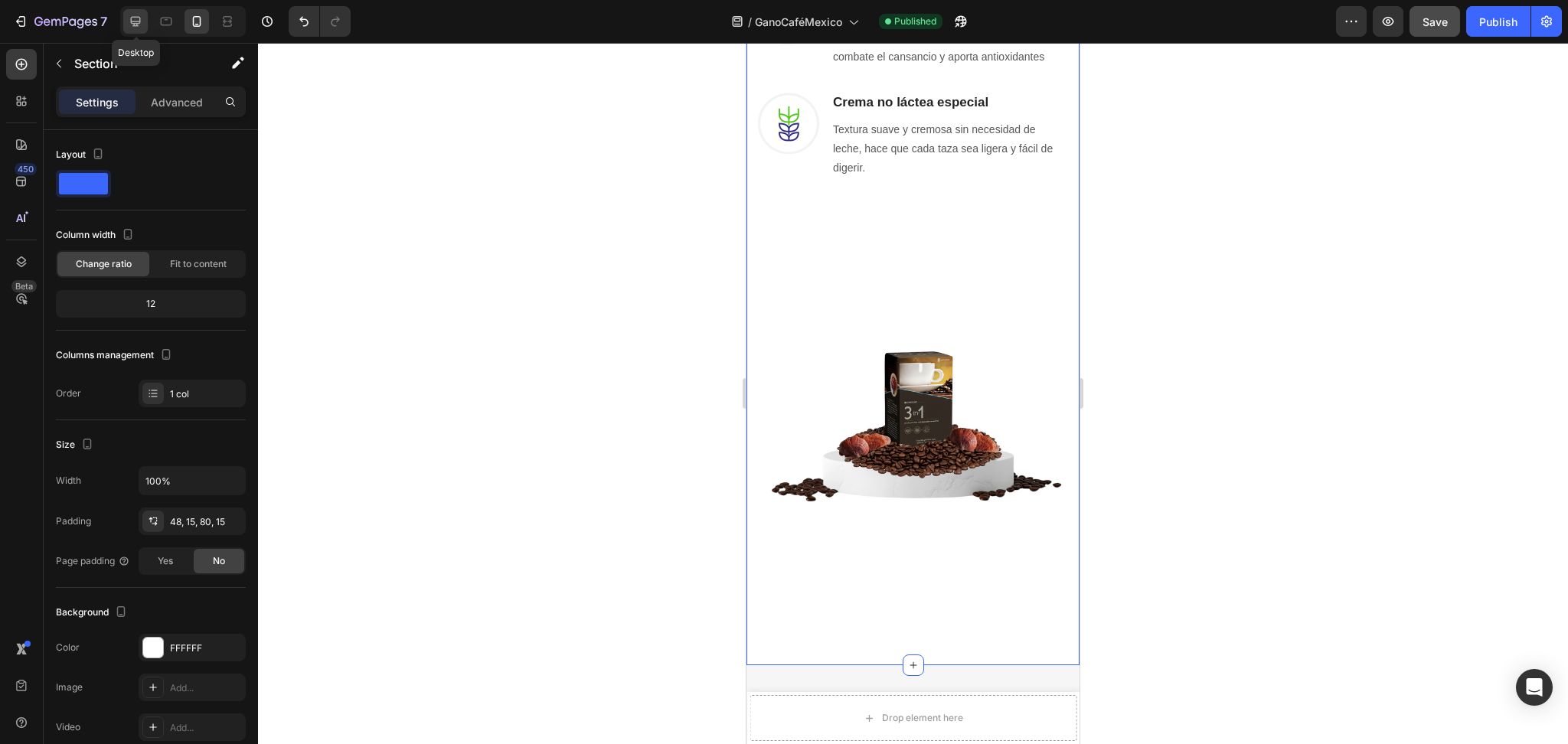
click at [147, 22] on div at bounding box center [135, 22] width 25 height 25
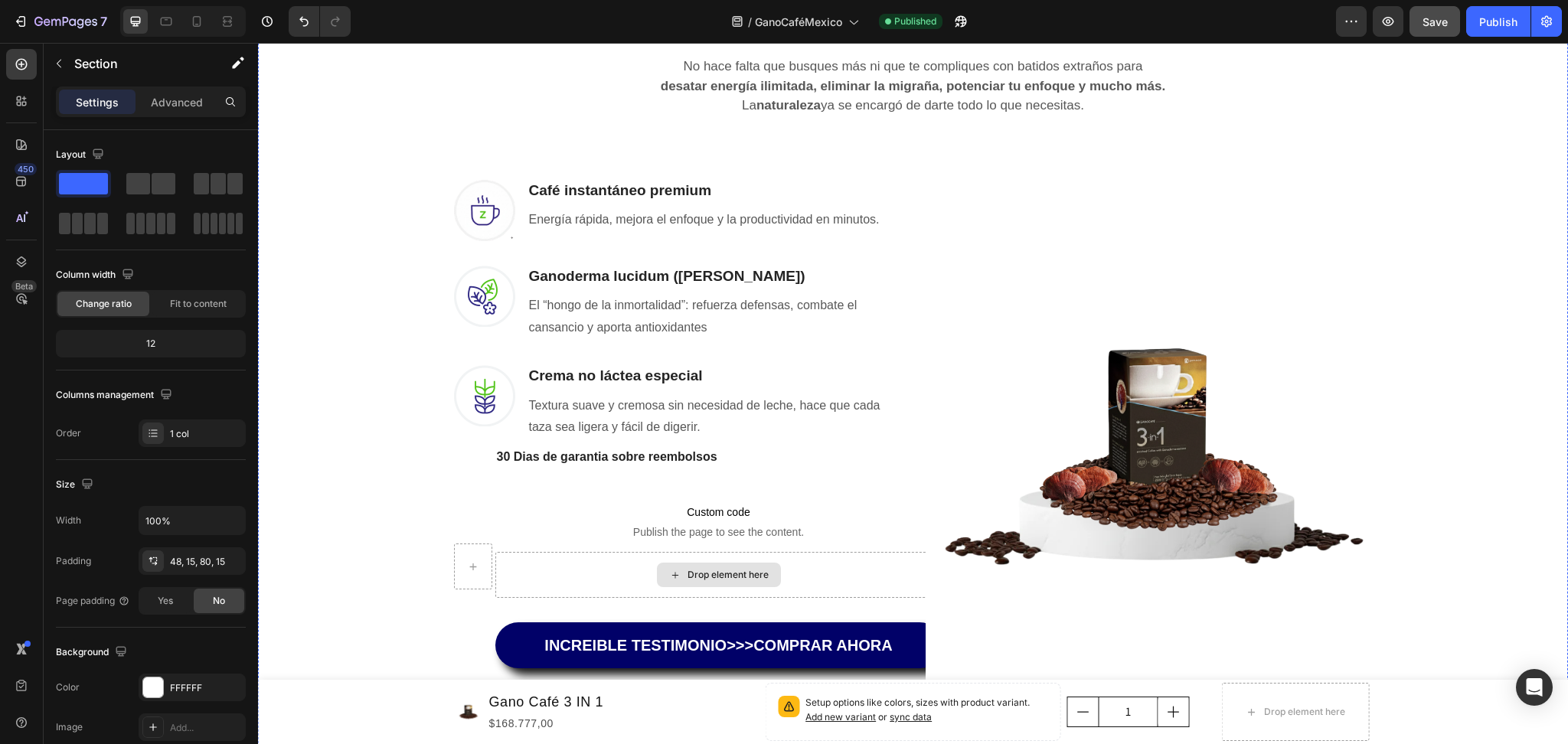
scroll to position [1165, 0]
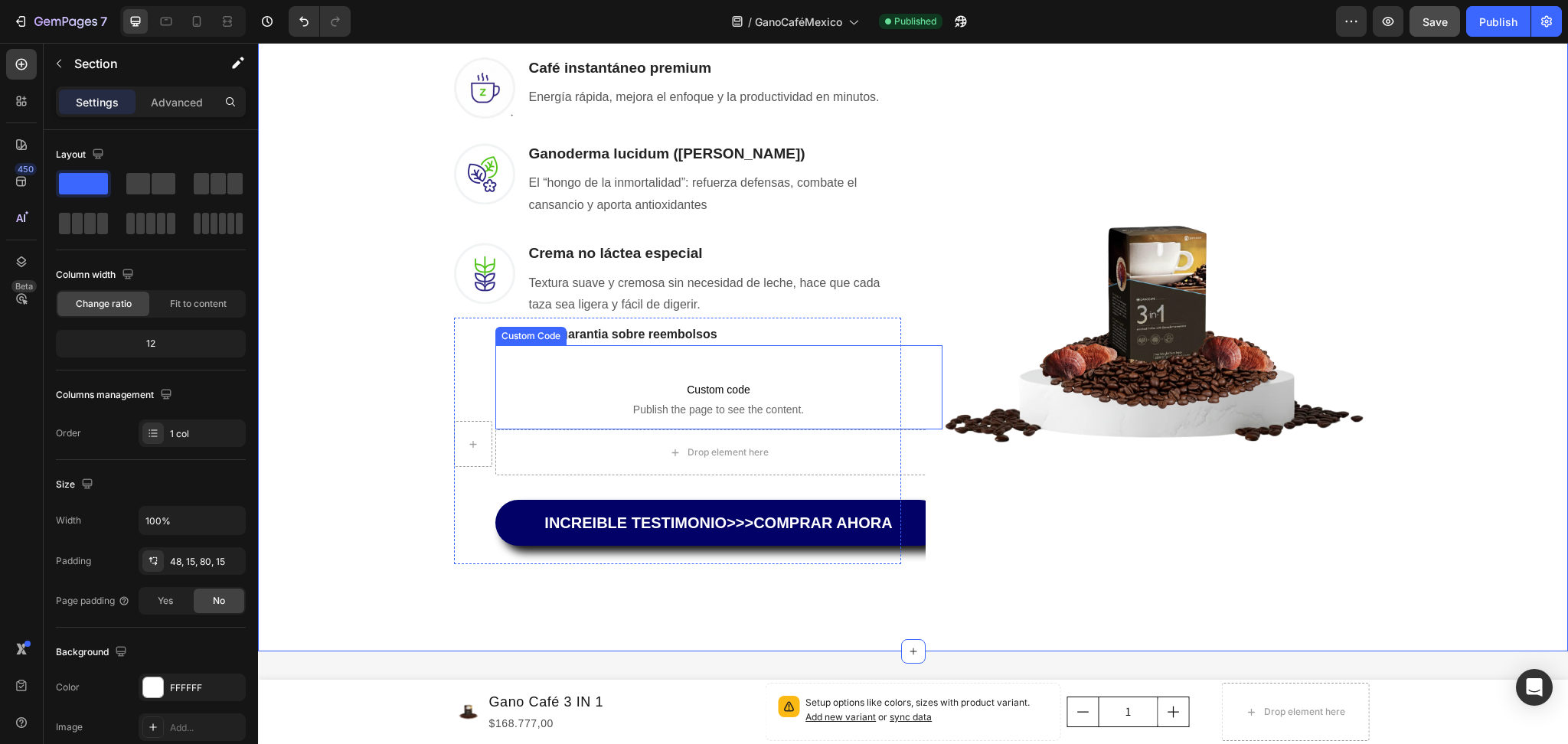
click at [873, 423] on p "Custom code Publish the page to see the content." at bounding box center [718, 399] width 447 height 61
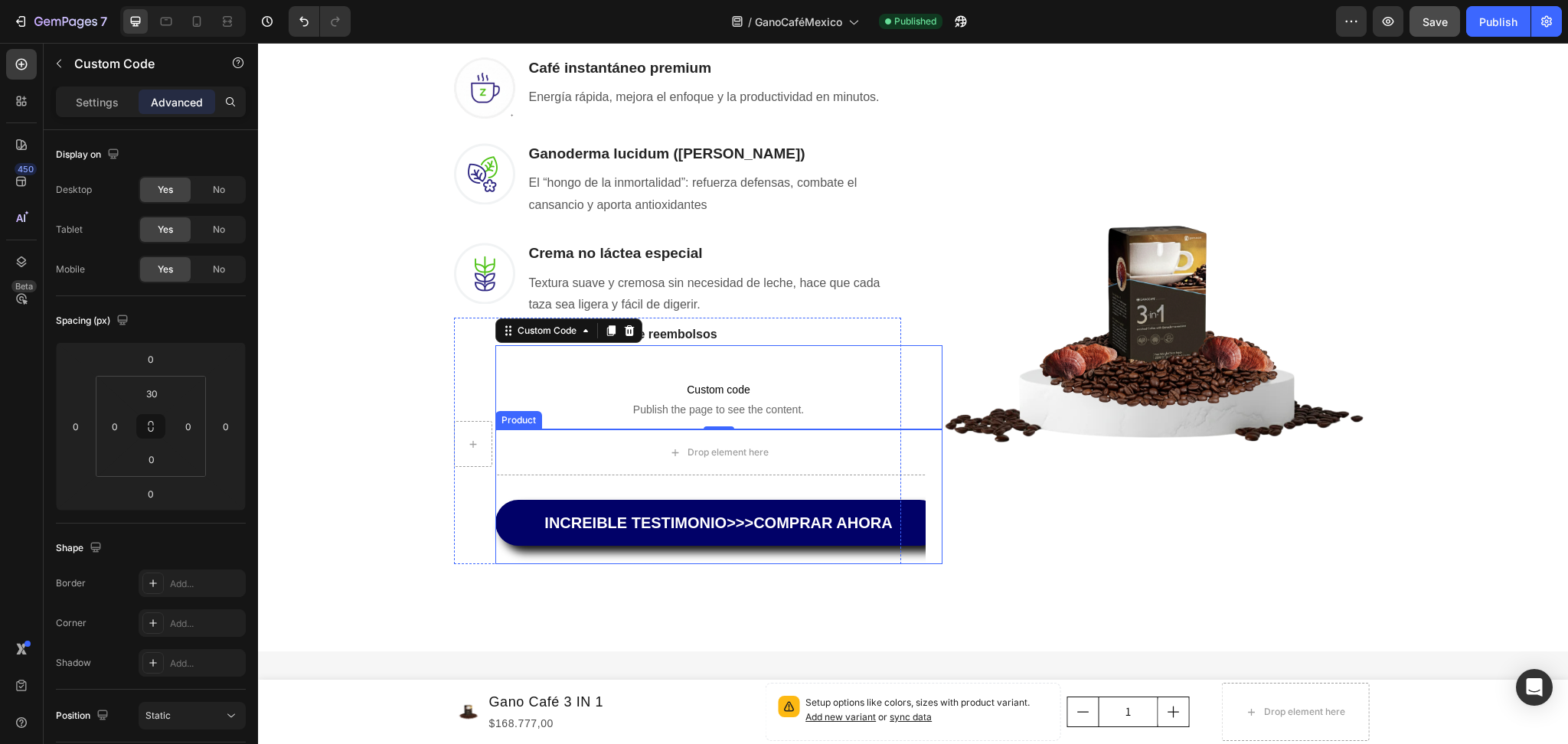
click at [915, 484] on div "Drop element here INCREIBLE TESTIMONIO>>>COMPRAR AHORA Dynamic Checkout Product" at bounding box center [718, 496] width 447 height 134
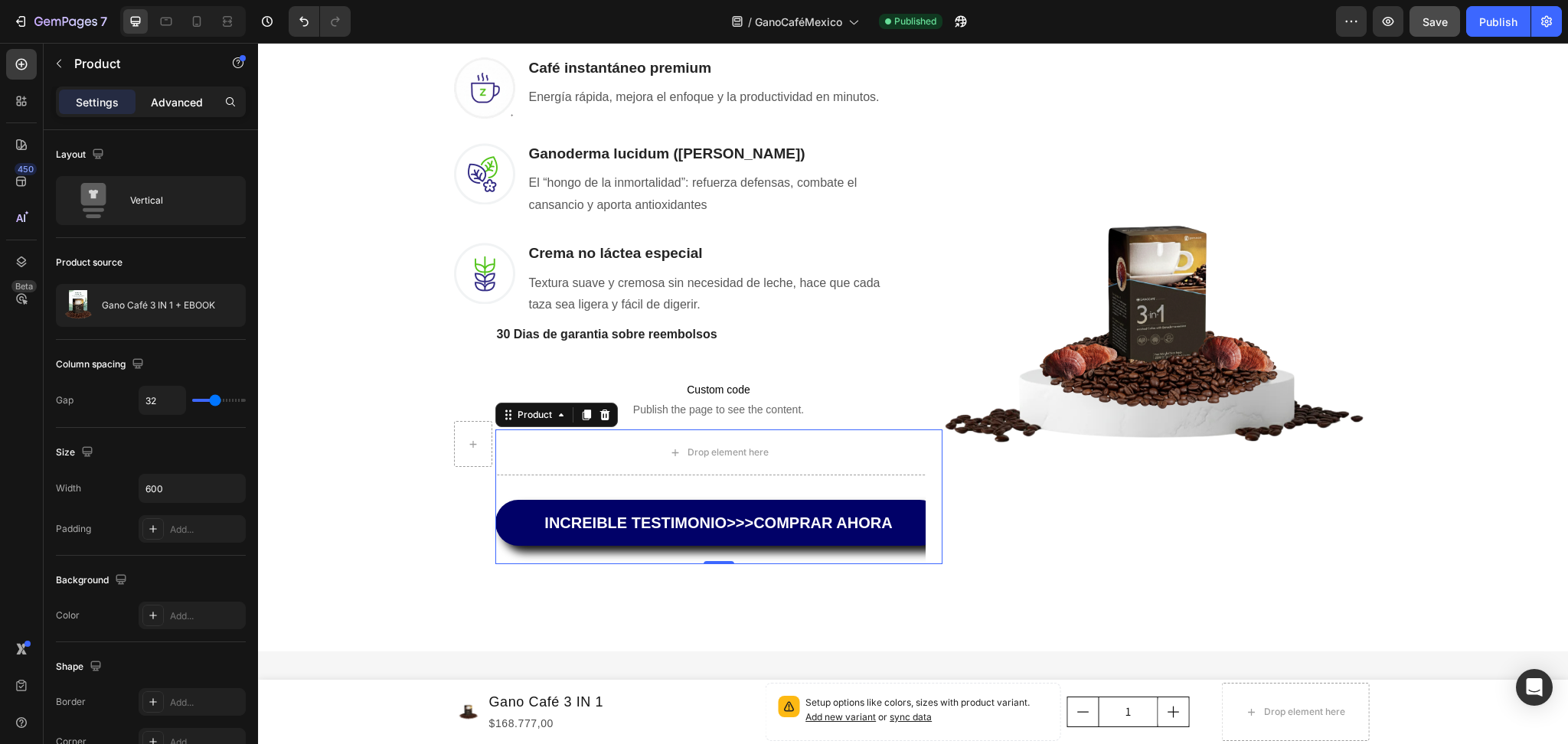
click at [165, 102] on p "Advanced" at bounding box center [176, 102] width 52 height 16
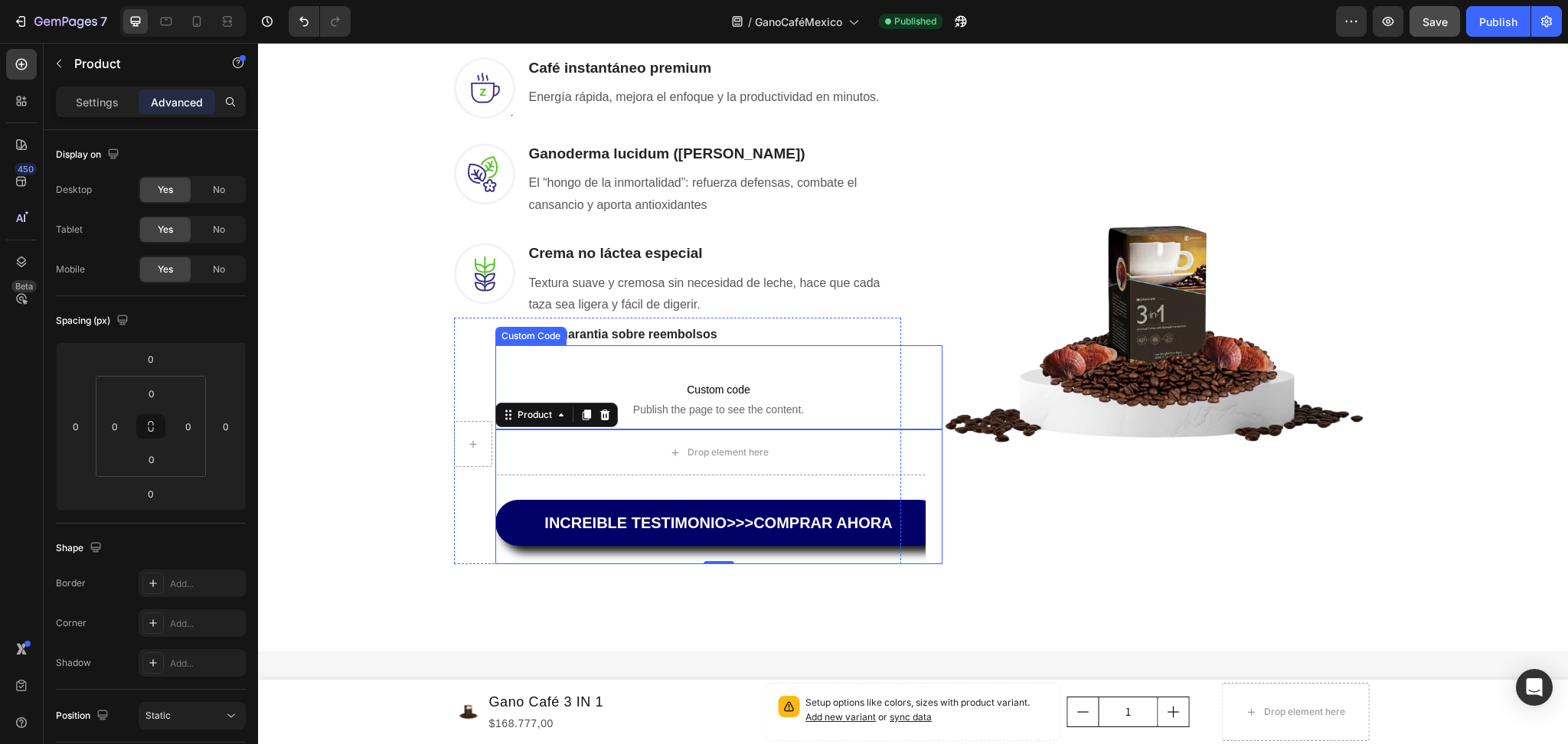
click at [772, 393] on span "Custom code" at bounding box center [718, 389] width 447 height 18
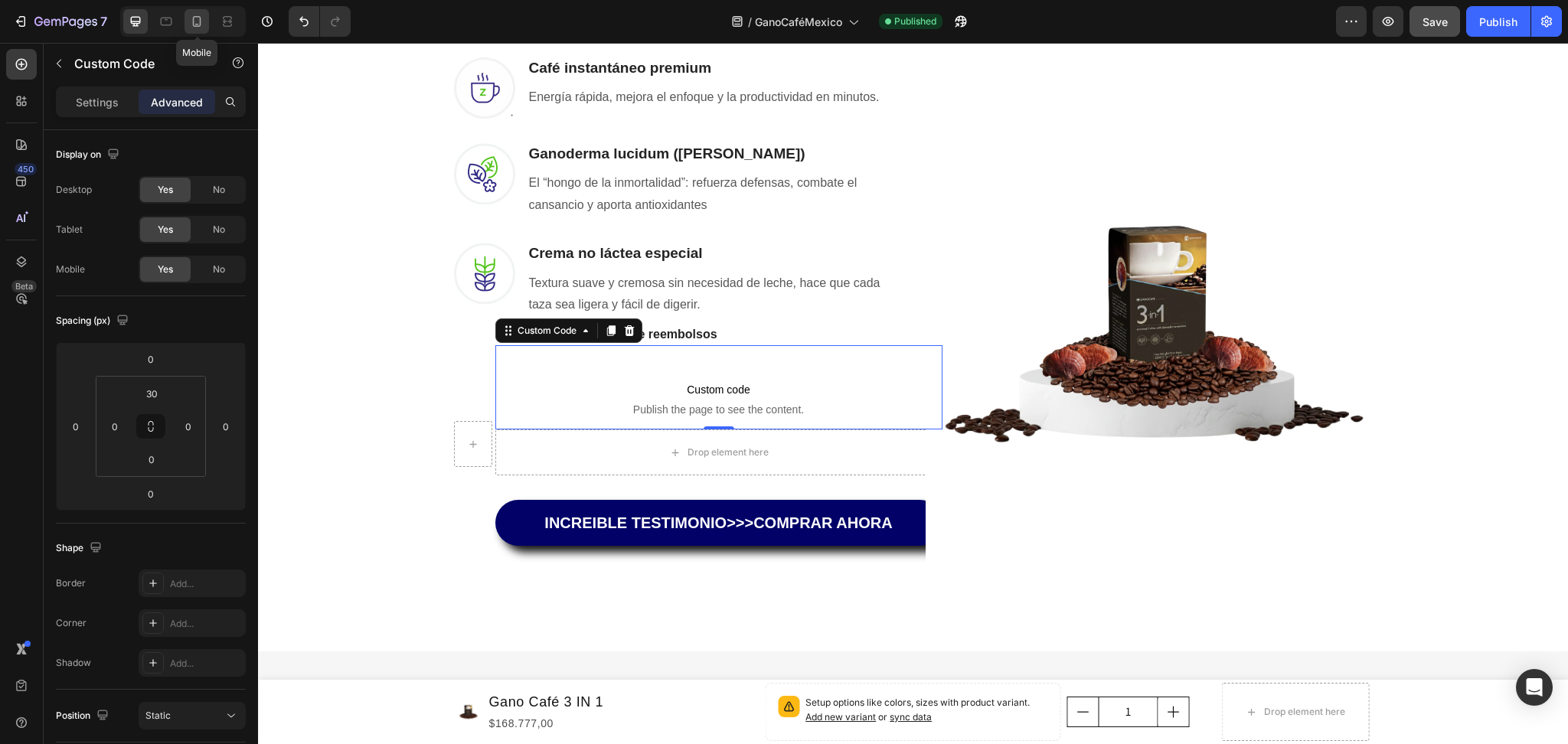
click at [191, 23] on icon at bounding box center [196, 21] width 15 height 15
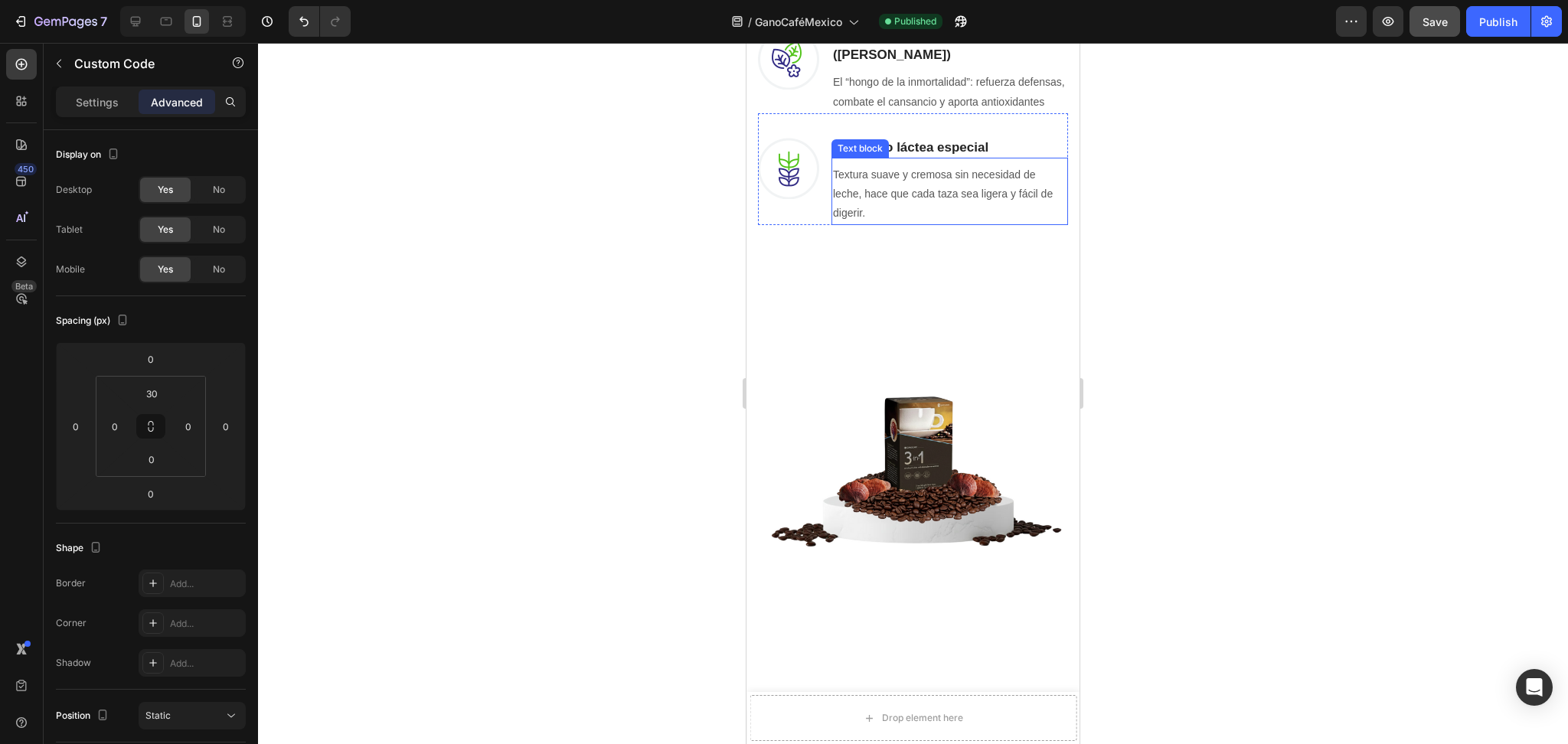
scroll to position [1250, 0]
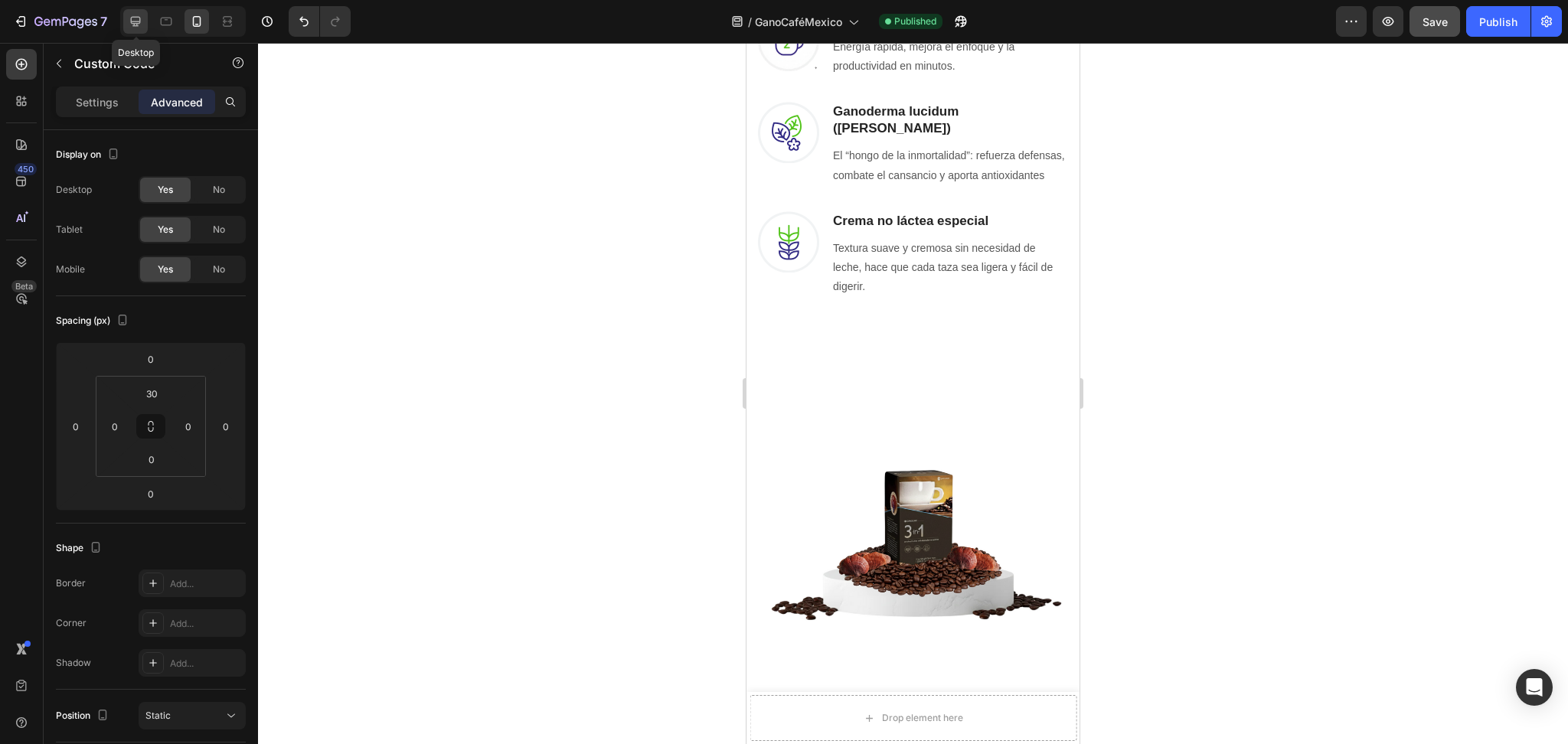
click at [137, 15] on icon at bounding box center [135, 21] width 15 height 15
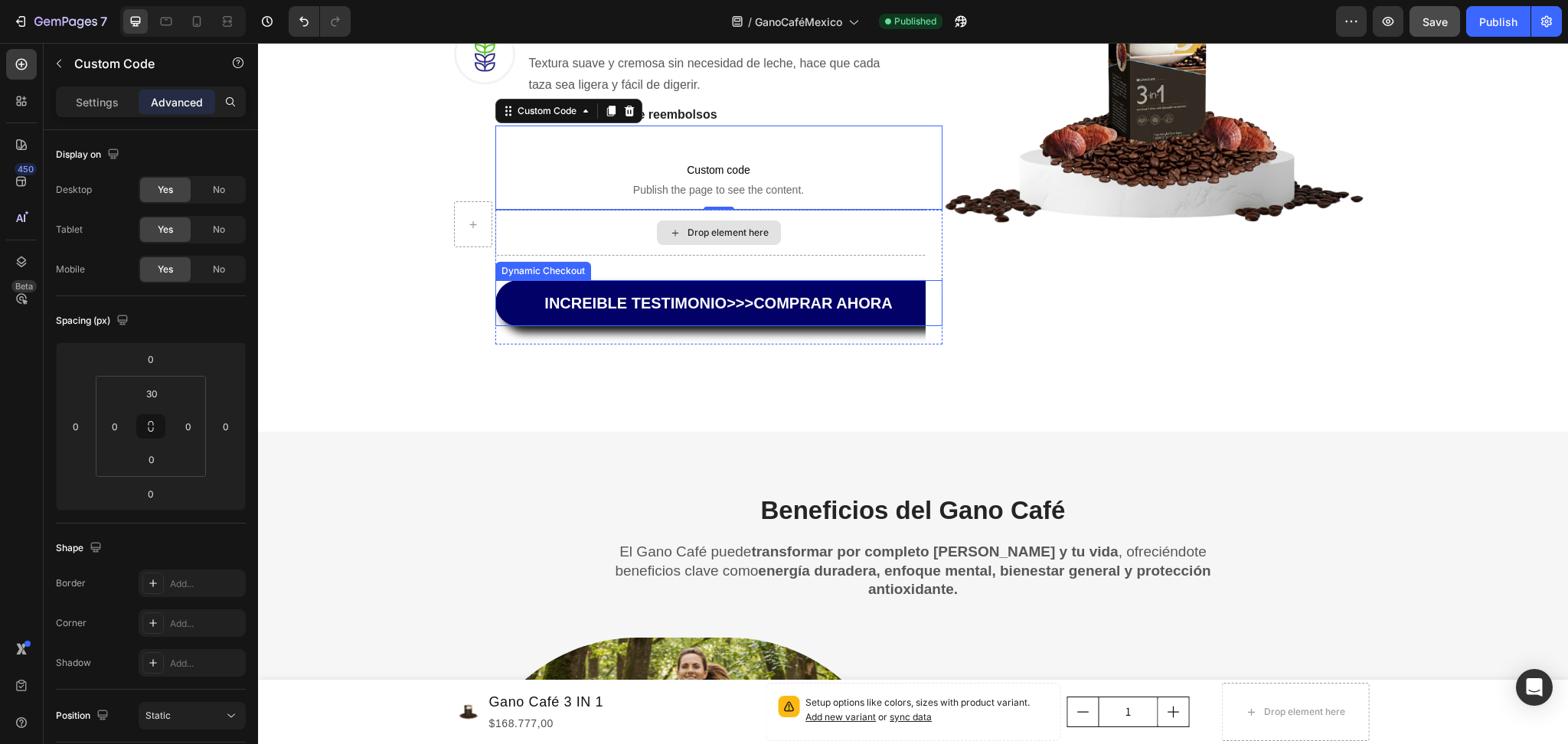
scroll to position [1411, 0]
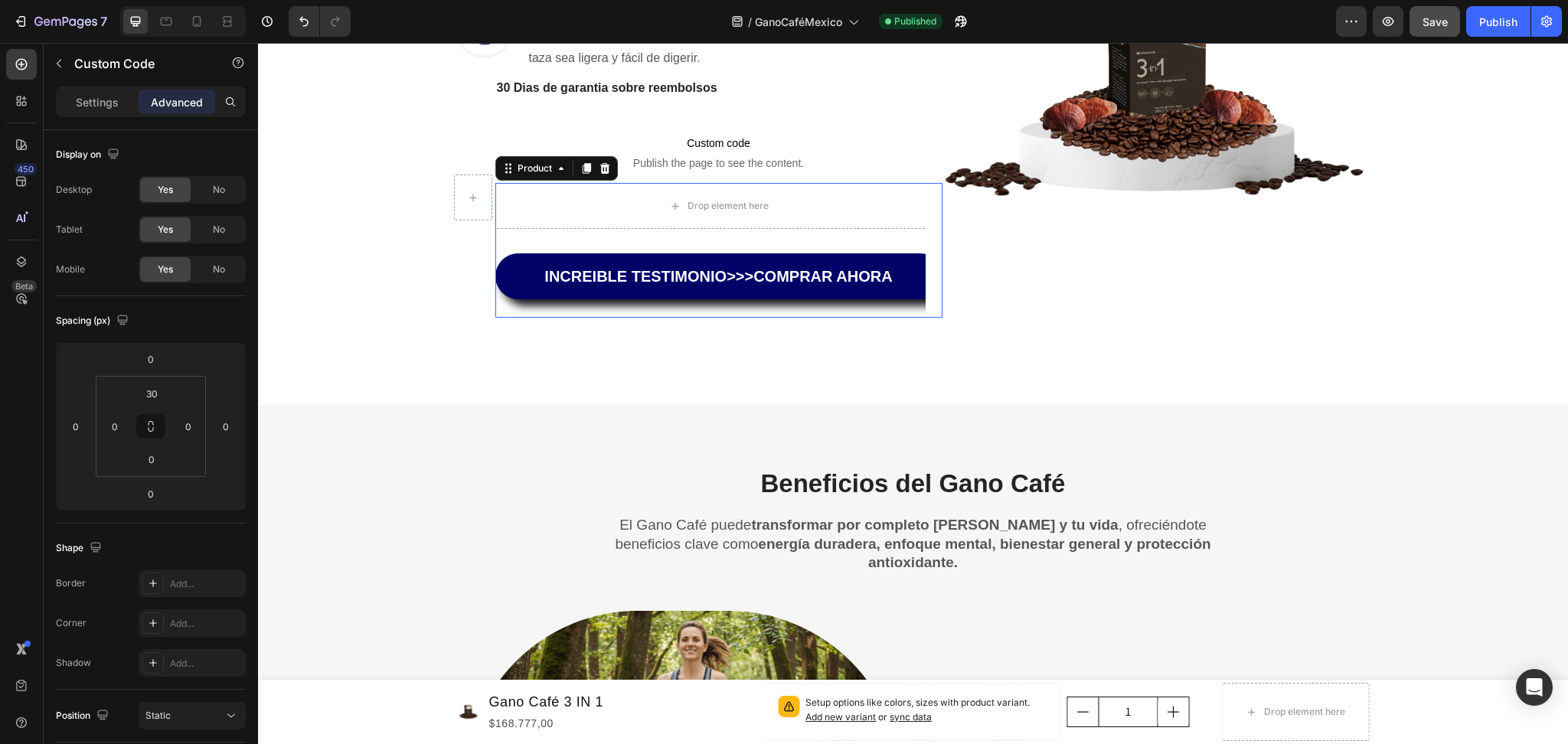
click at [849, 238] on div "Drop element here INCREIBLE TESTIMONIO>>>COMPRAR AHORA Dynamic Checkout Product…" at bounding box center [718, 250] width 447 height 134
click at [851, 129] on p "Custom code Publish the page to see the content." at bounding box center [718, 153] width 447 height 61
click at [831, 319] on div "Image Café instantáneo premium Heading Energía rápida, mejora el enfoque y la p…" at bounding box center [677, 64] width 447 height 559
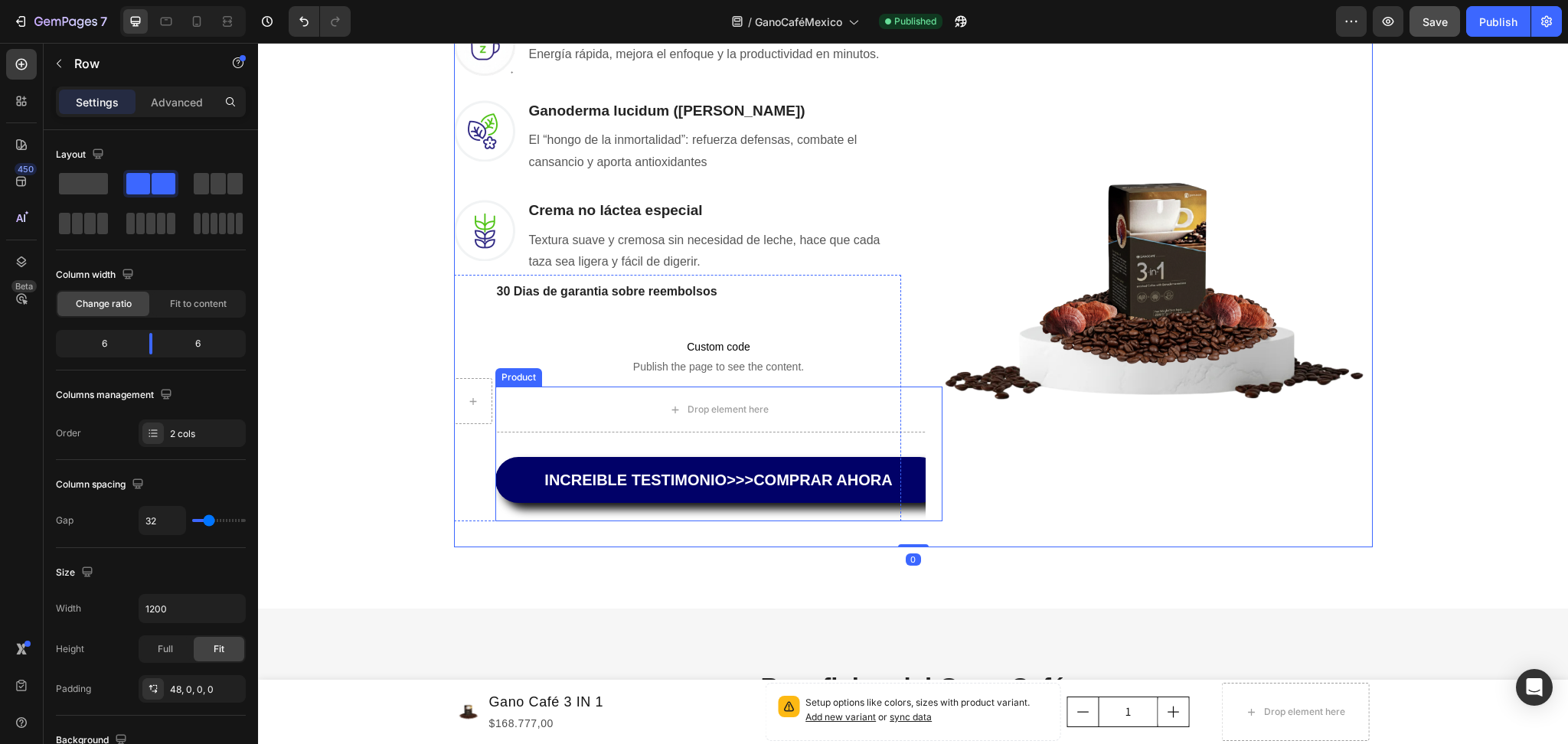
scroll to position [1207, 0]
click at [188, 95] on p "Advanced" at bounding box center [176, 102] width 52 height 16
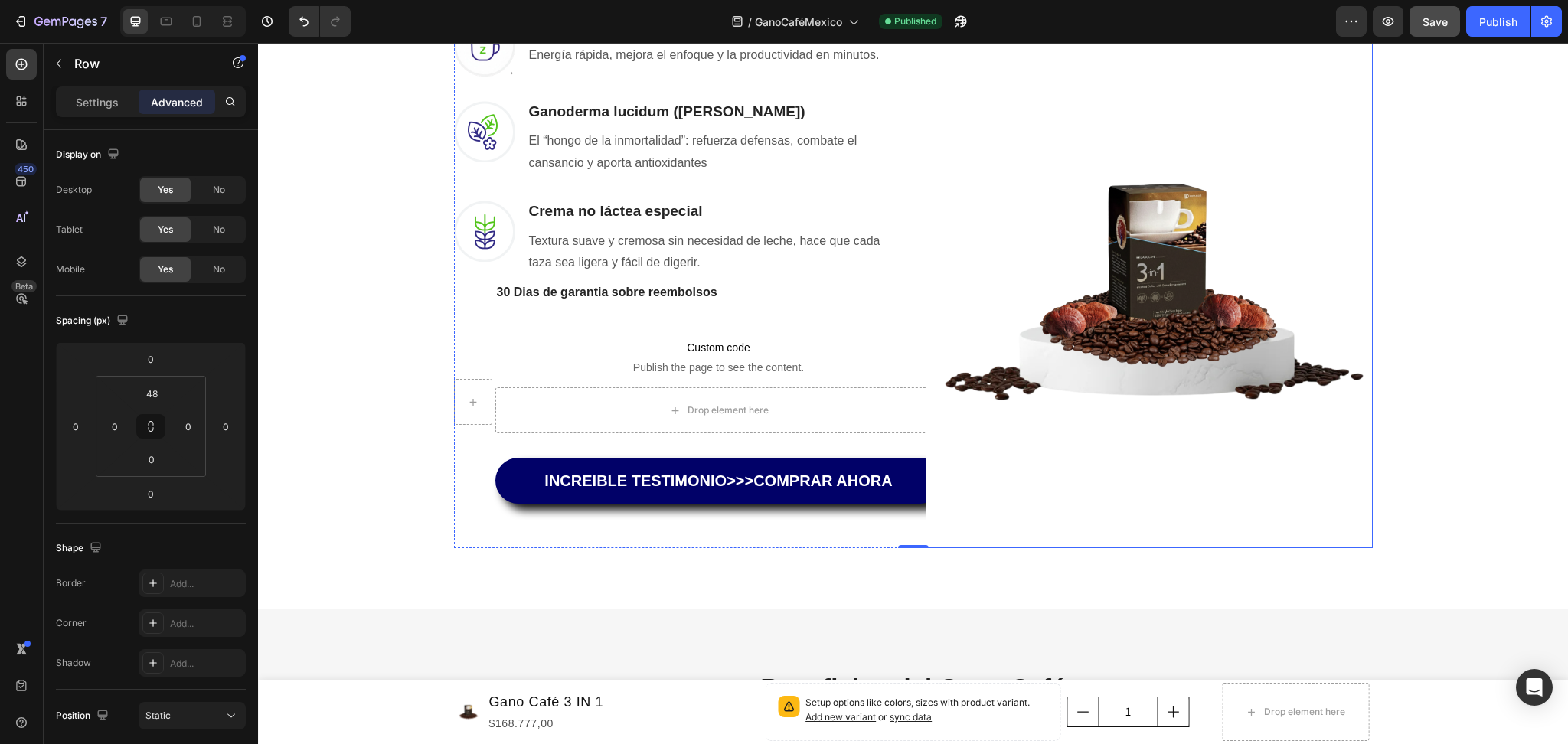
click at [943, 494] on img at bounding box center [1148, 269] width 447 height 559
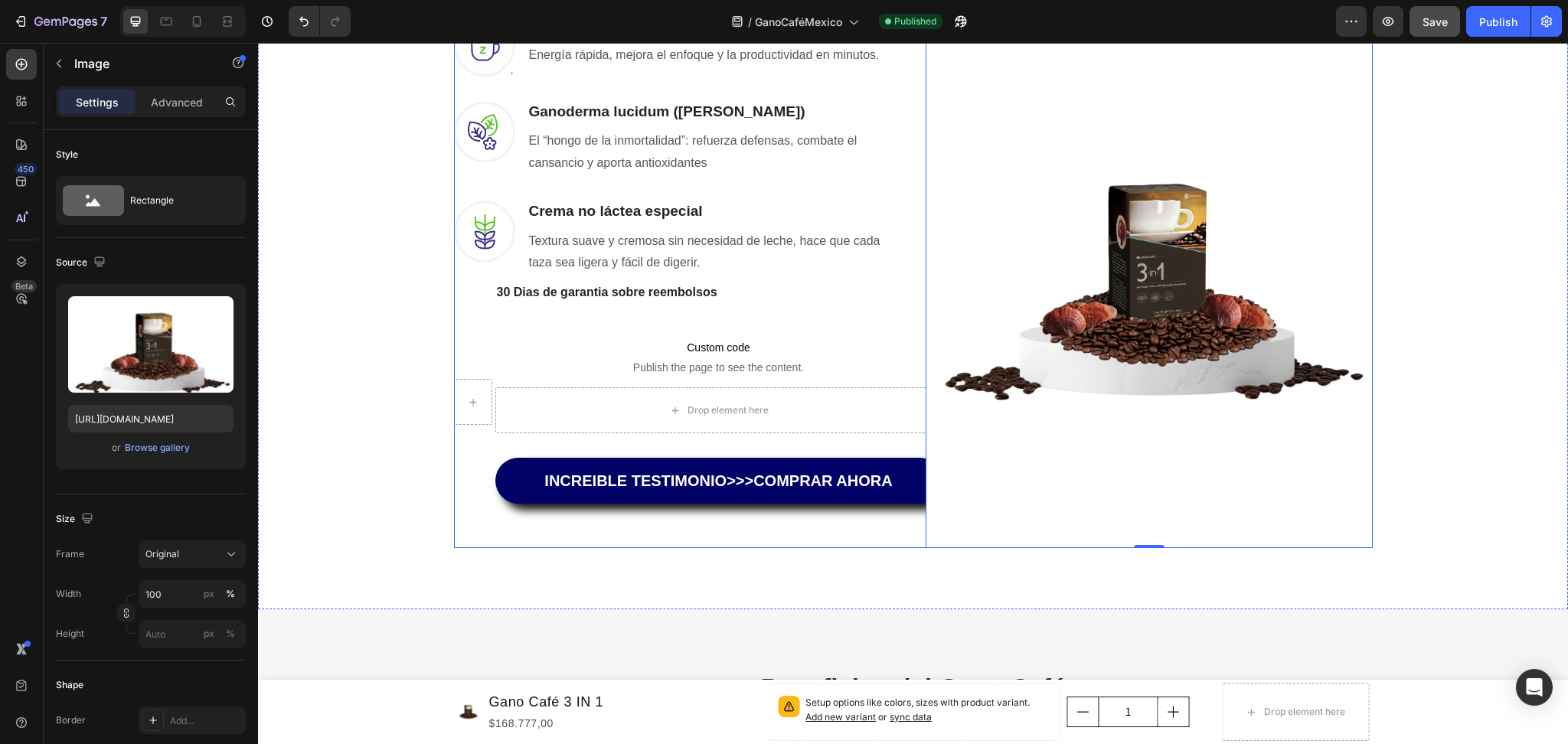
click at [797, 537] on div "Image Café instantáneo premium Heading Energía rápida, mejora el enfoque y la p…" at bounding box center [677, 269] width 447 height 559
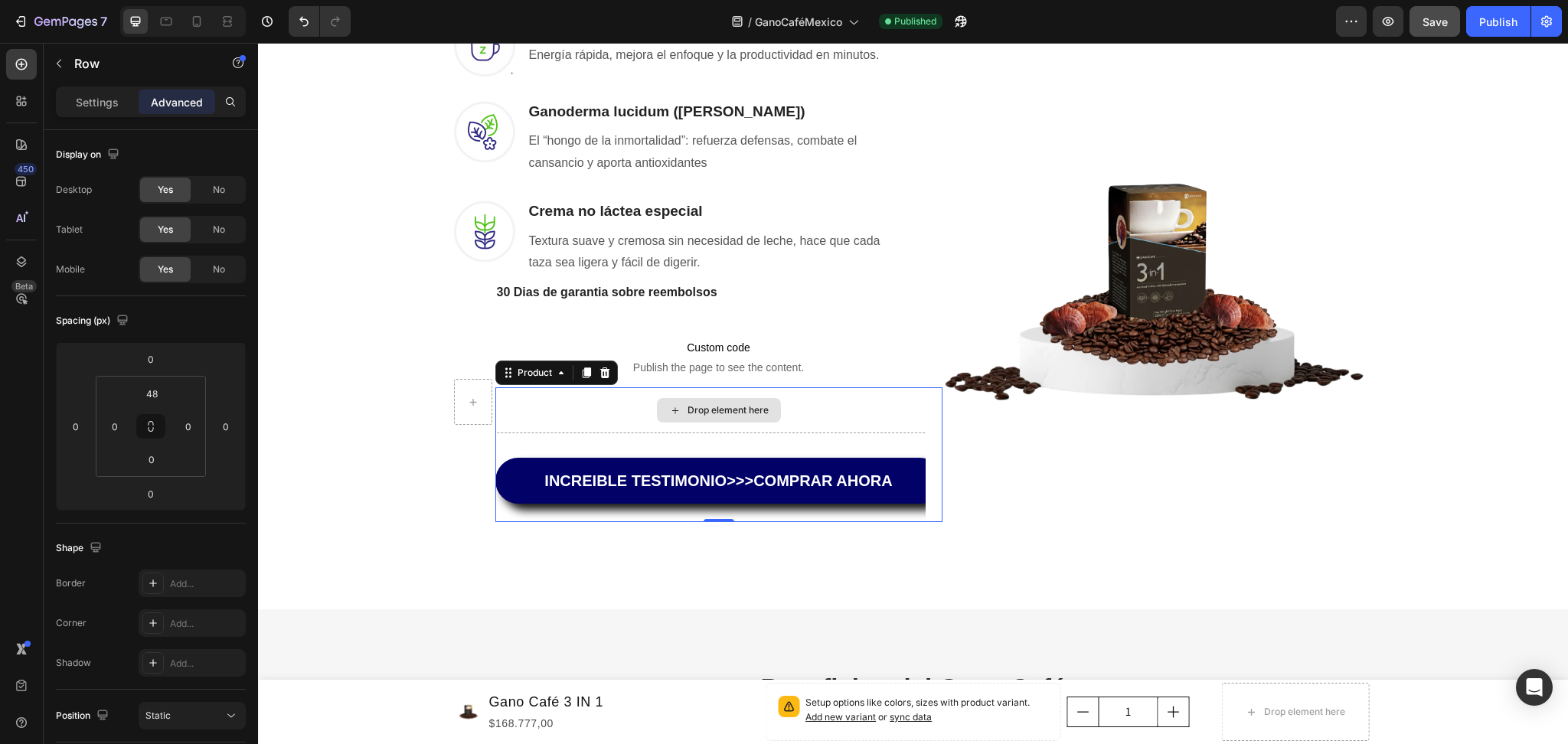
click at [630, 387] on div "Drop element here" at bounding box center [718, 410] width 447 height 46
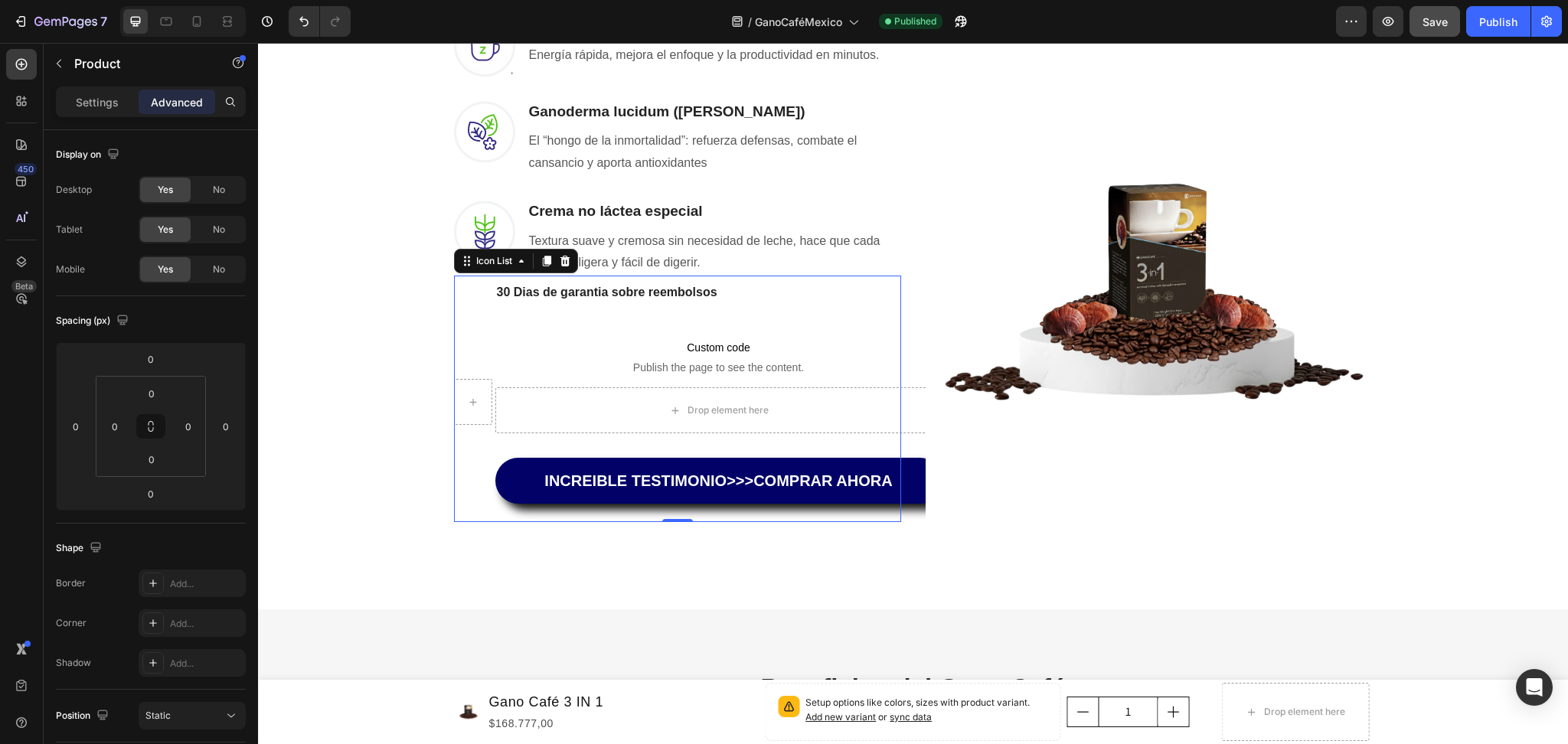
click at [638, 276] on div "30 Dias de garantia sobre reembolsos Text block Custom code Publish the page to…" at bounding box center [677, 399] width 447 height 246
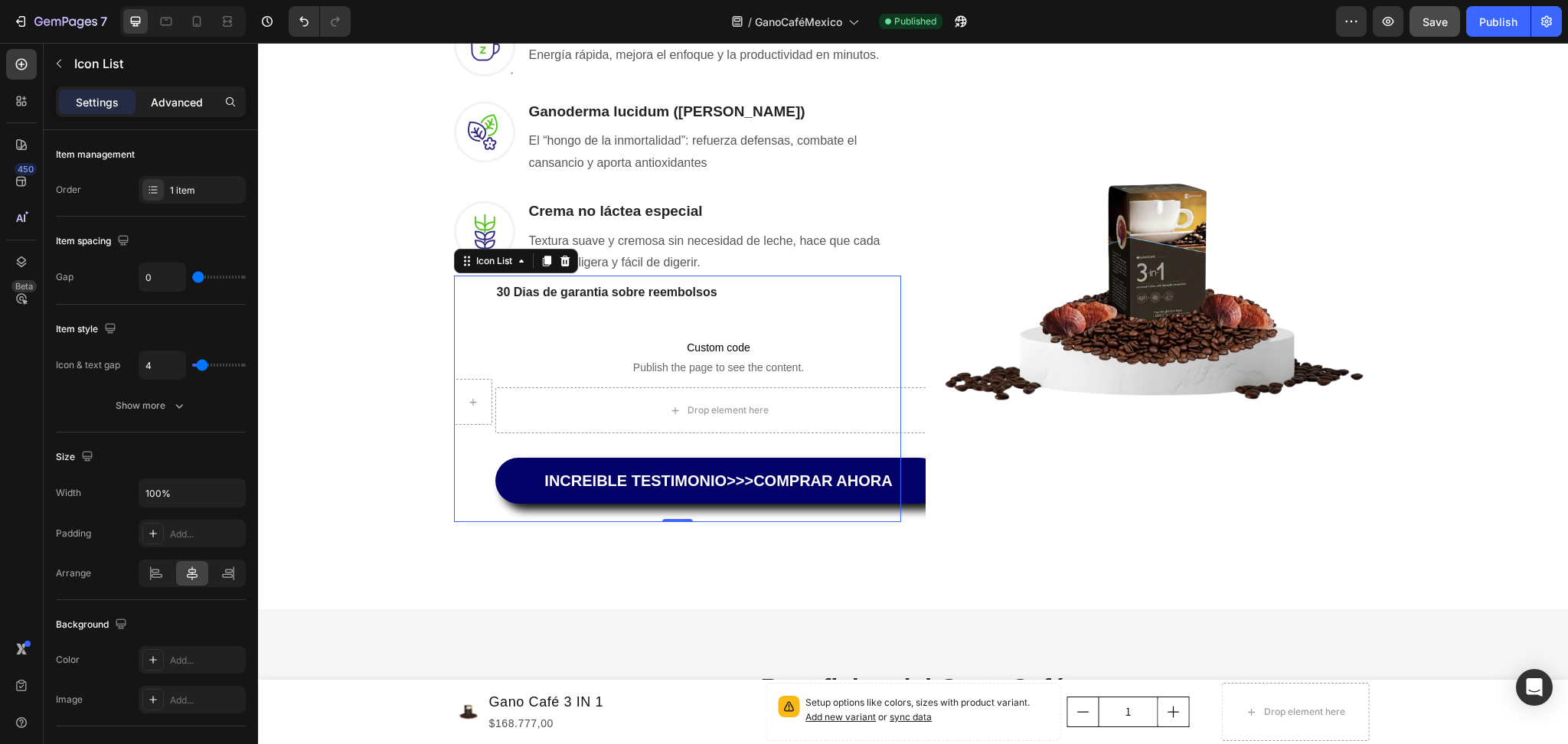
click at [180, 103] on p "Advanced" at bounding box center [176, 102] width 52 height 16
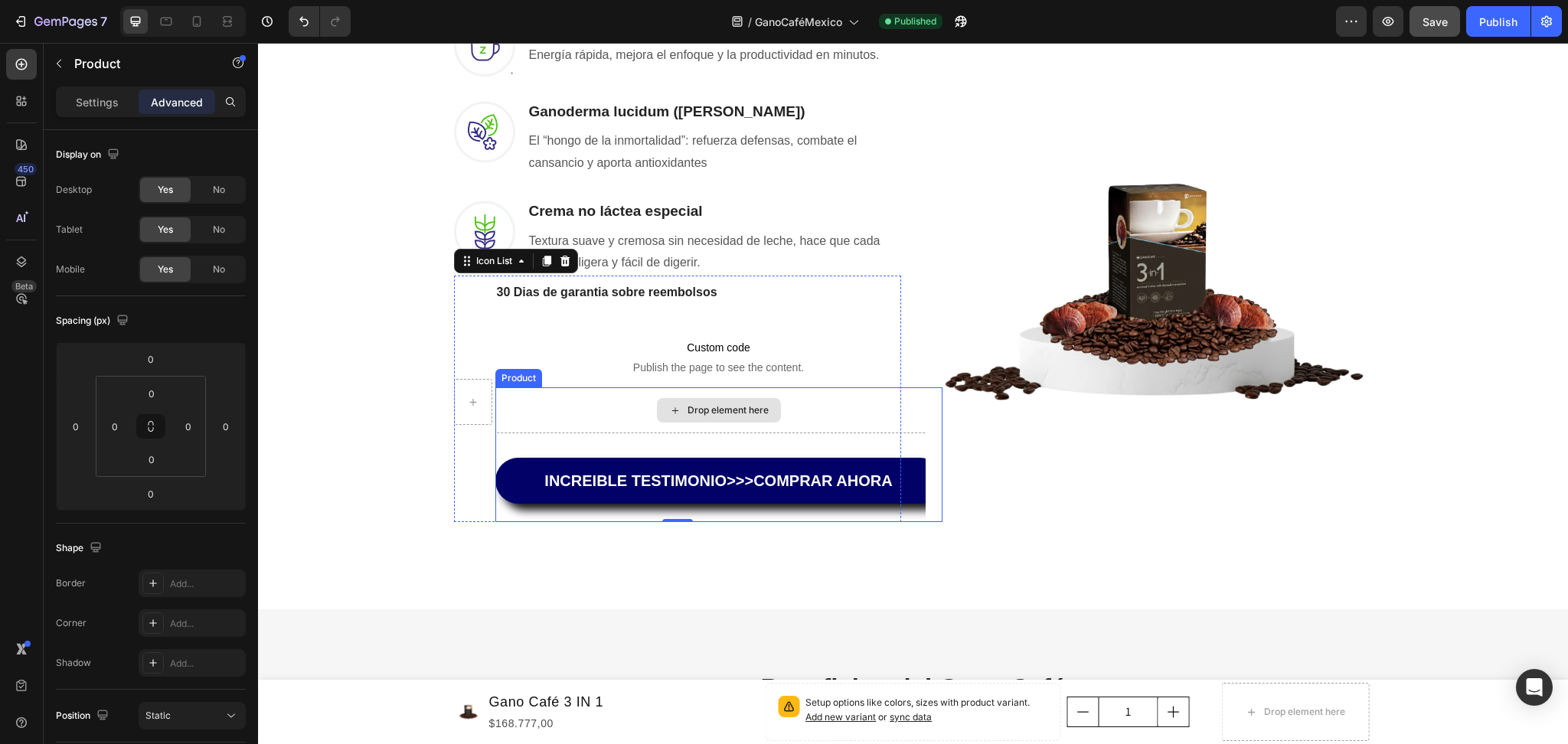
click at [591, 405] on div "Drop element here" at bounding box center [718, 410] width 447 height 46
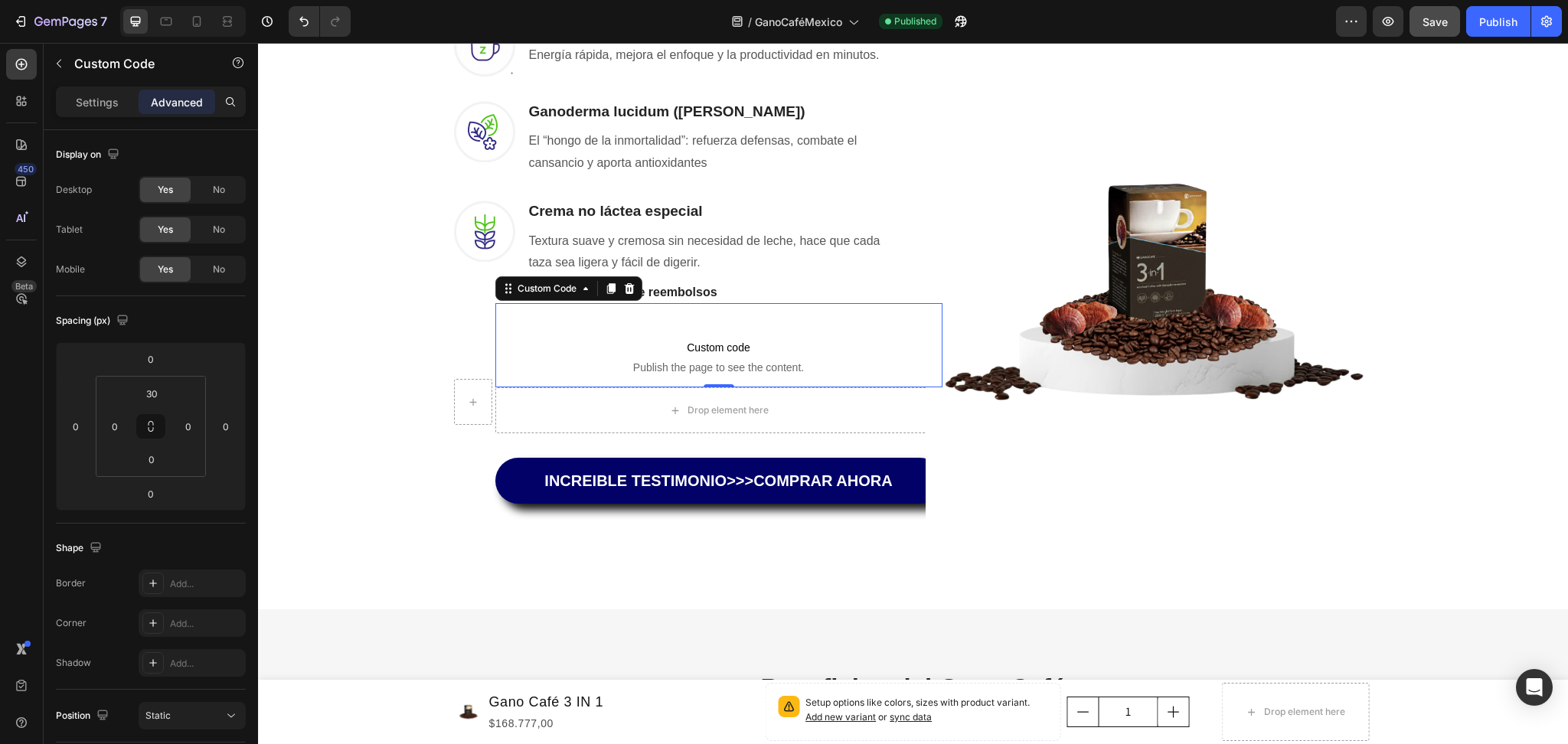
click at [799, 332] on p "Custom code Publish the page to see the content." at bounding box center [718, 357] width 447 height 61
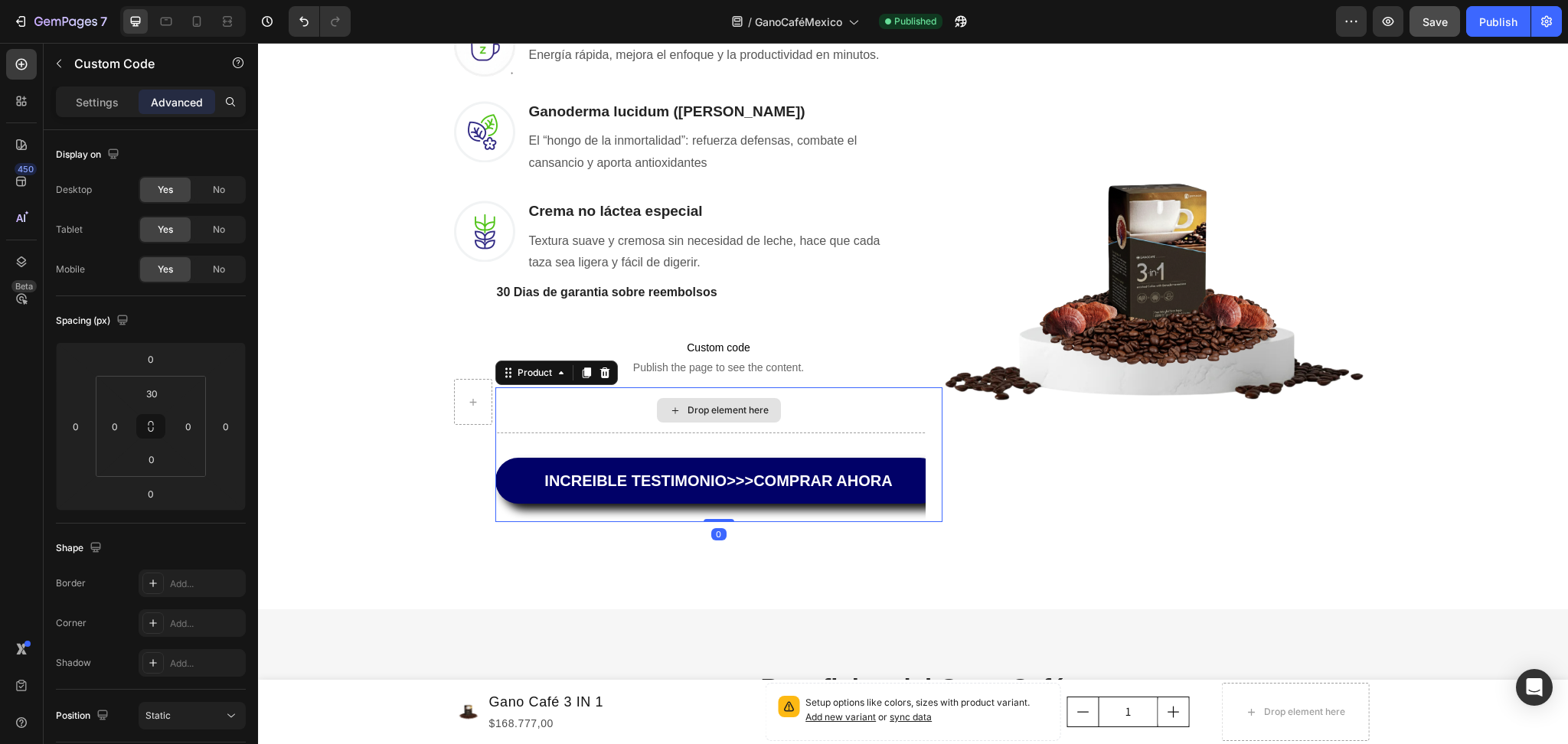
click at [848, 411] on div "Drop element here" at bounding box center [718, 410] width 447 height 46
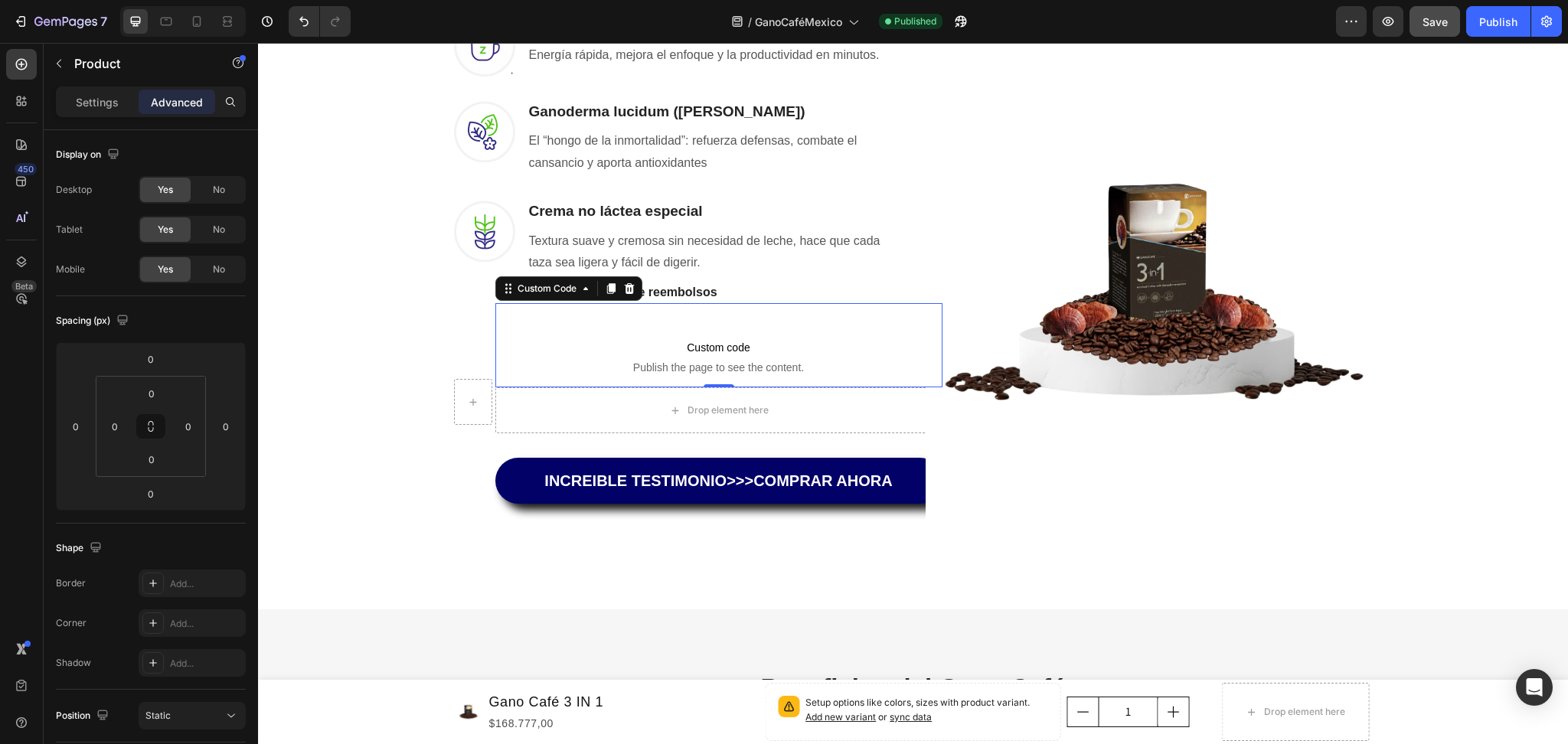
click at [833, 339] on span "Custom code" at bounding box center [718, 347] width 447 height 18
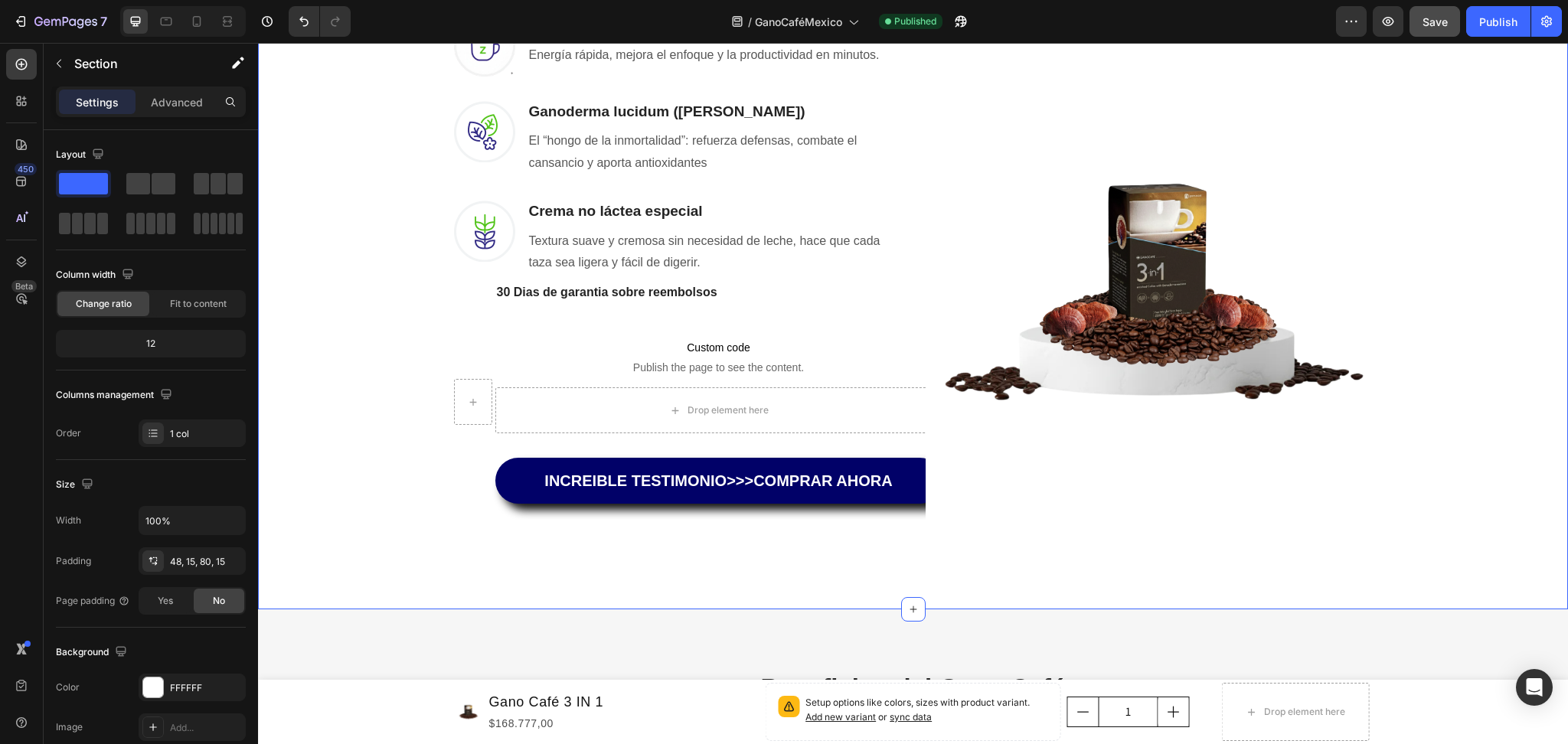
click at [313, 355] on div "Una Sola Taza Basta Para Que Tus Problemas Desaparezcan Heading Row No hace fal…" at bounding box center [913, 166] width 1287 height 763
click at [619, 341] on span "Custom code" at bounding box center [718, 347] width 447 height 18
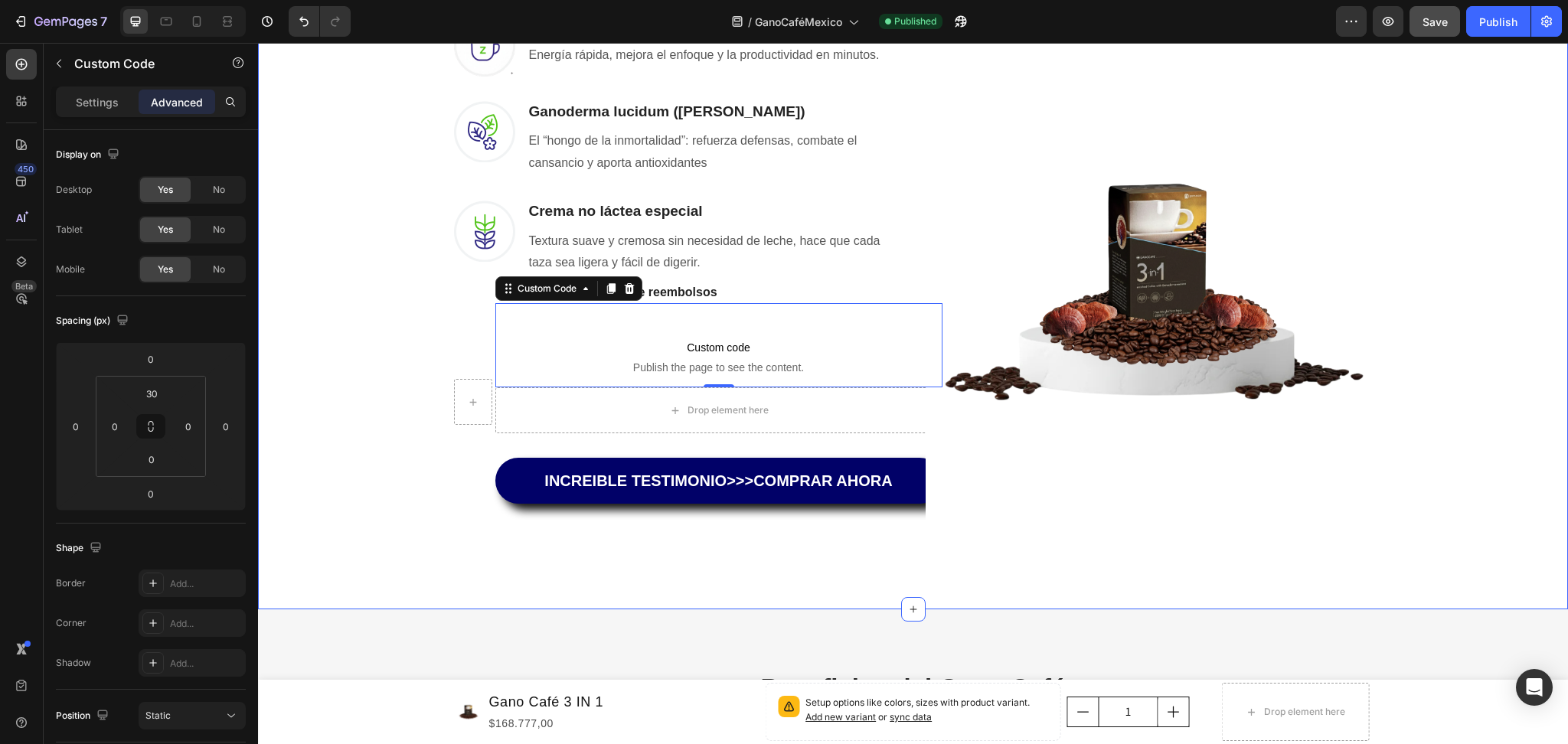
click at [313, 320] on div "Una Sola Taza Basta Para Que Tus Problemas Desaparezcan Heading Row No hace fal…" at bounding box center [913, 166] width 1287 height 763
click at [552, 331] on p "Custom code Publish the page to see the content." at bounding box center [718, 357] width 447 height 61
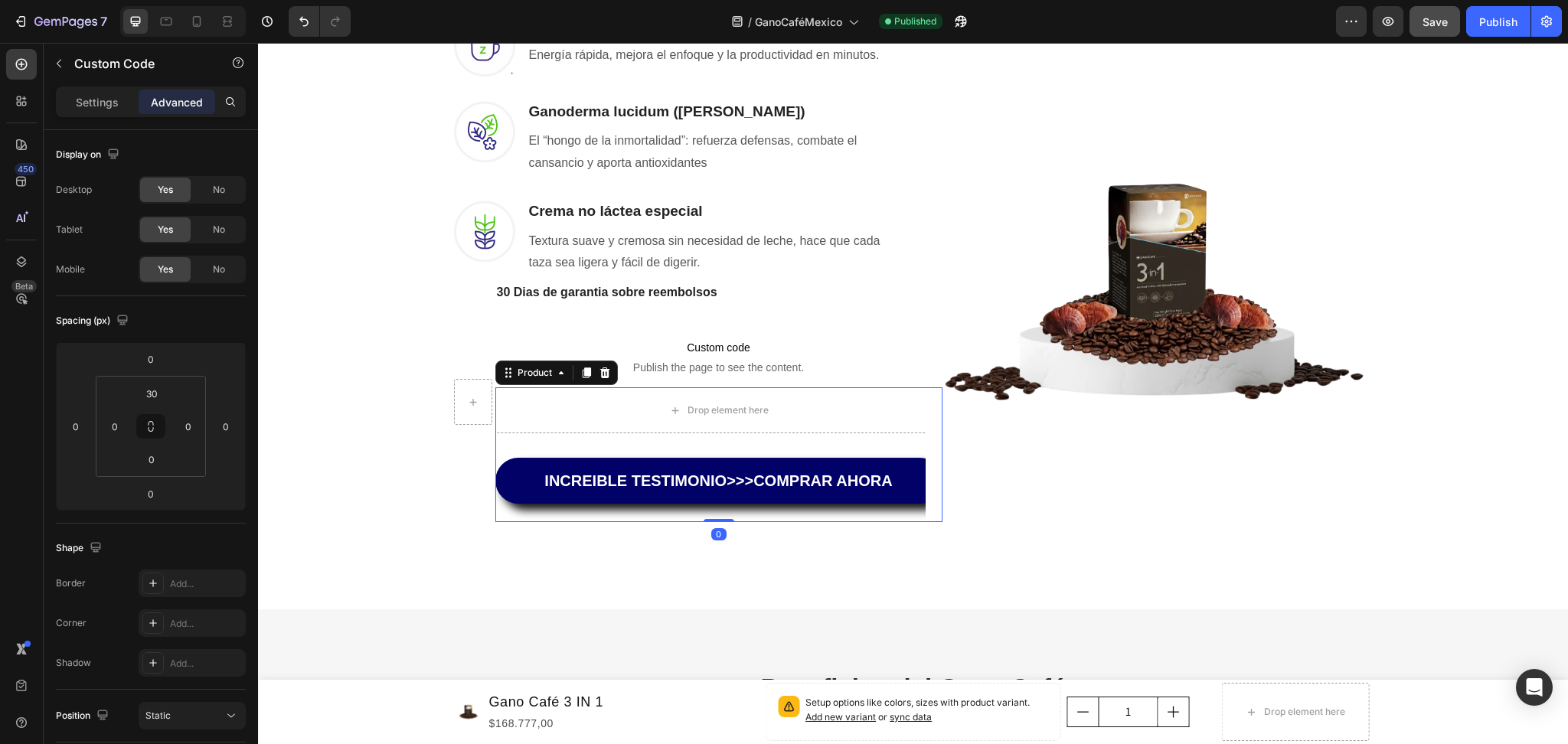
click at [504, 431] on div "Drop element here INCREIBLE TESTIMONIO>>>COMPRAR AHORA Dynamic Checkout Product…" at bounding box center [718, 454] width 447 height 134
click at [454, 444] on li "30 Dias de garantia sobre reembolsos Text block Custom code Publish the page to…" at bounding box center [677, 402] width 447 height 240
click at [584, 397] on div "Drop element here" at bounding box center [718, 410] width 447 height 46
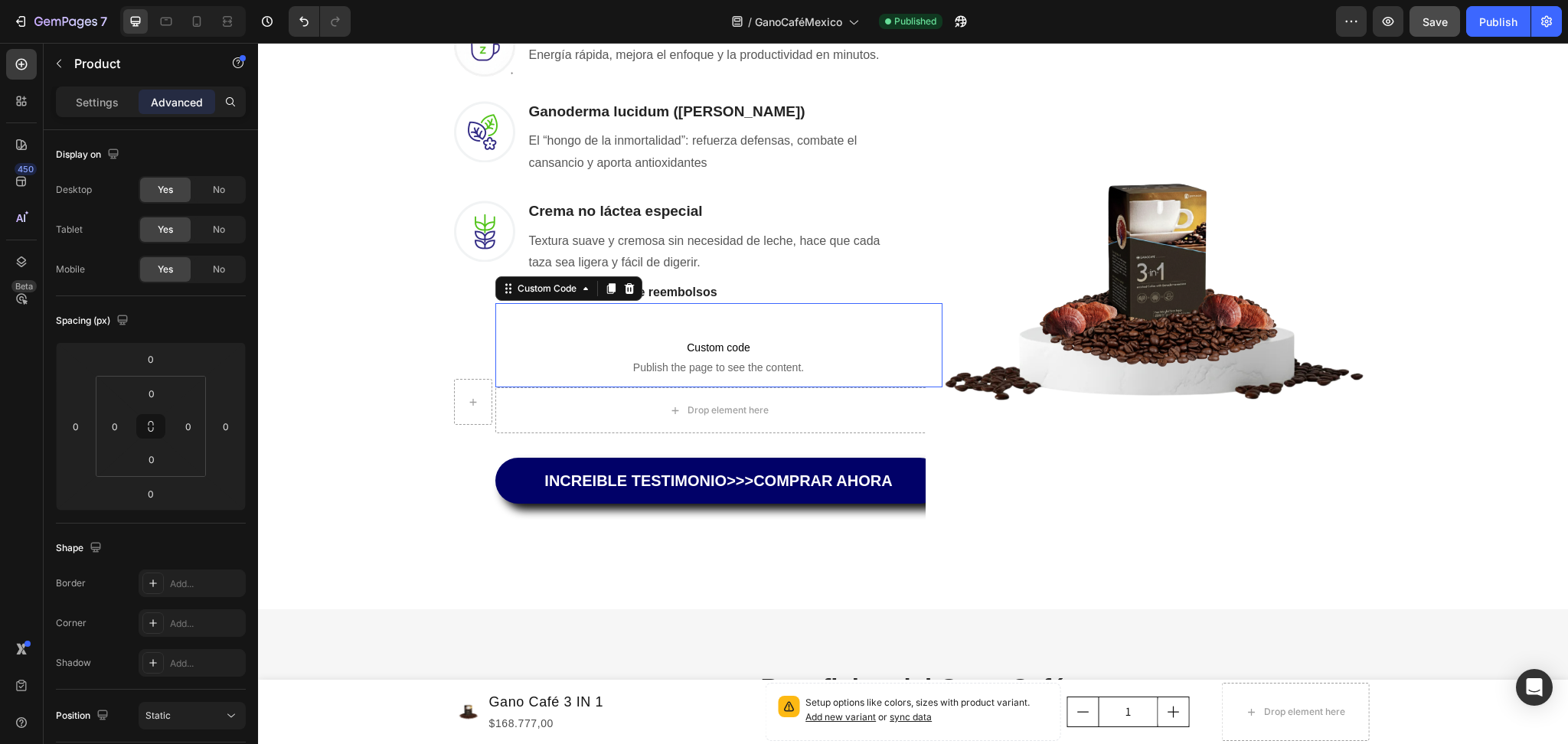
click at [696, 343] on span "Custom code" at bounding box center [718, 347] width 447 height 18
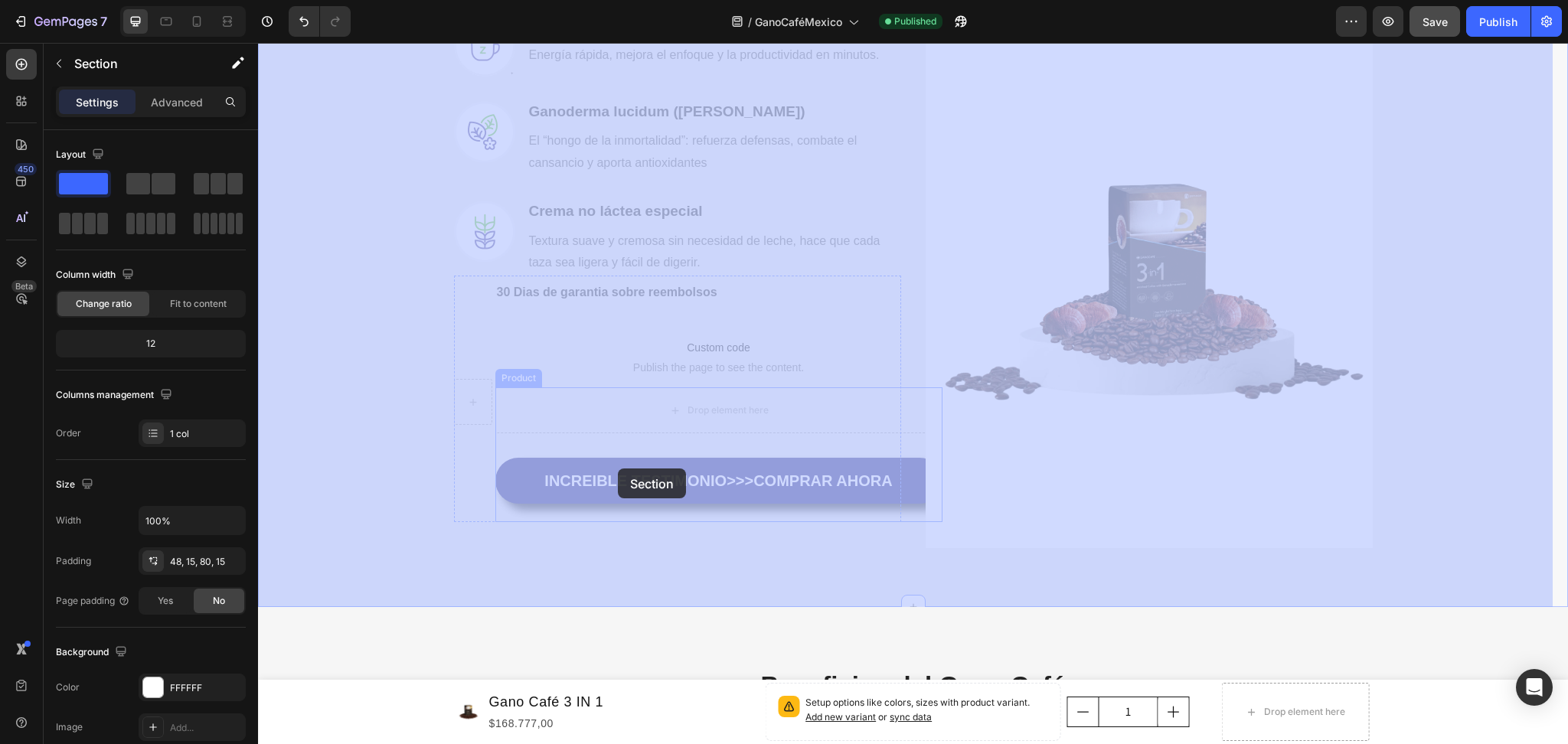
drag, startPoint x: 410, startPoint y: 326, endPoint x: 618, endPoint y: 468, distance: 251.8
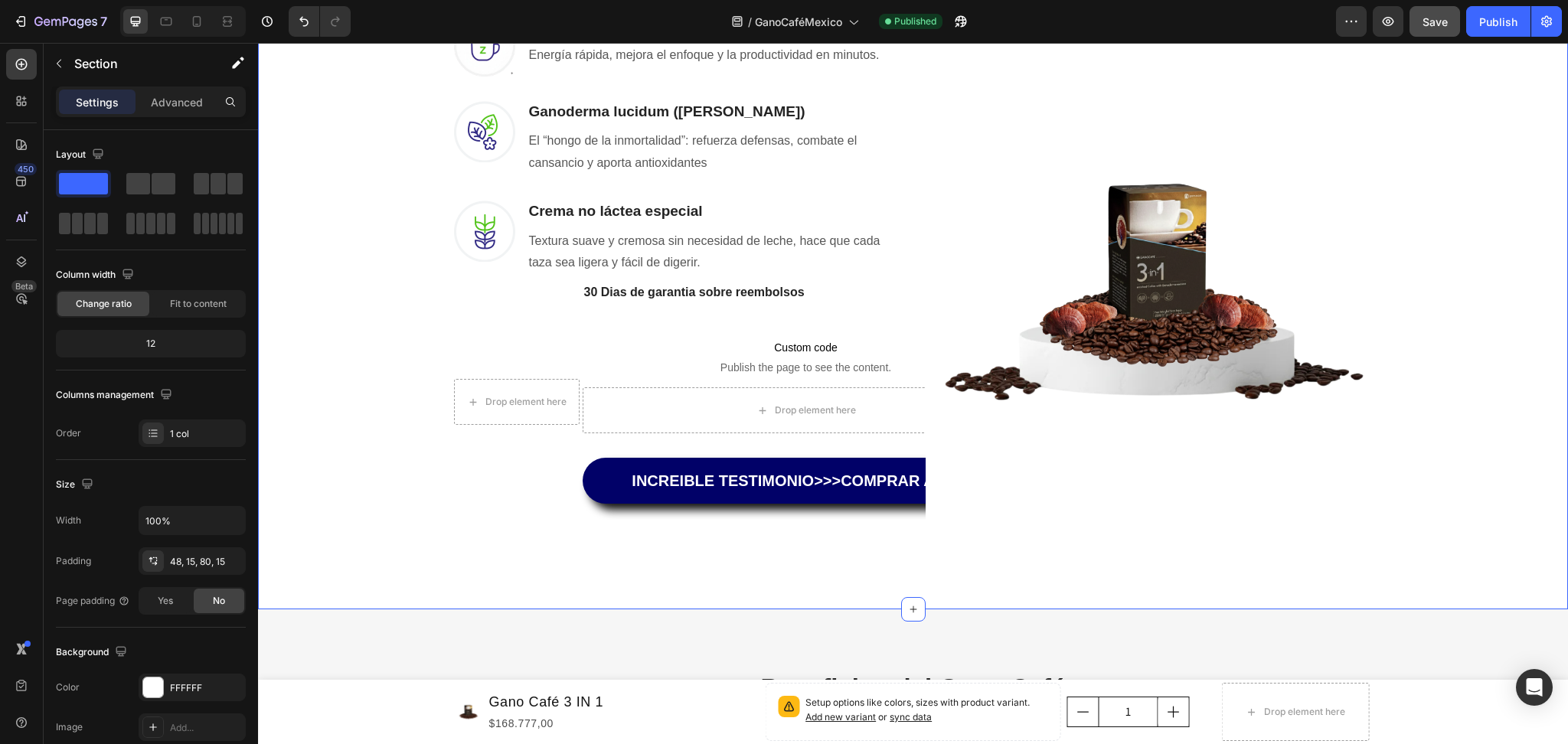
click at [1475, 542] on div "Una Sola Taza Basta Para Que Tus Problemas Desaparezcan Heading Row No hace fal…" at bounding box center [913, 166] width 1287 height 763
drag, startPoint x: 1388, startPoint y: 506, endPoint x: 1313, endPoint y: 506, distance: 75.0
click at [1313, 506] on div "Una Sola Taza Basta Para Que Tus Problemas Desaparezcan Heading Row No hace fal…" at bounding box center [913, 166] width 1287 height 763
click at [1292, 506] on img at bounding box center [1148, 269] width 447 height 559
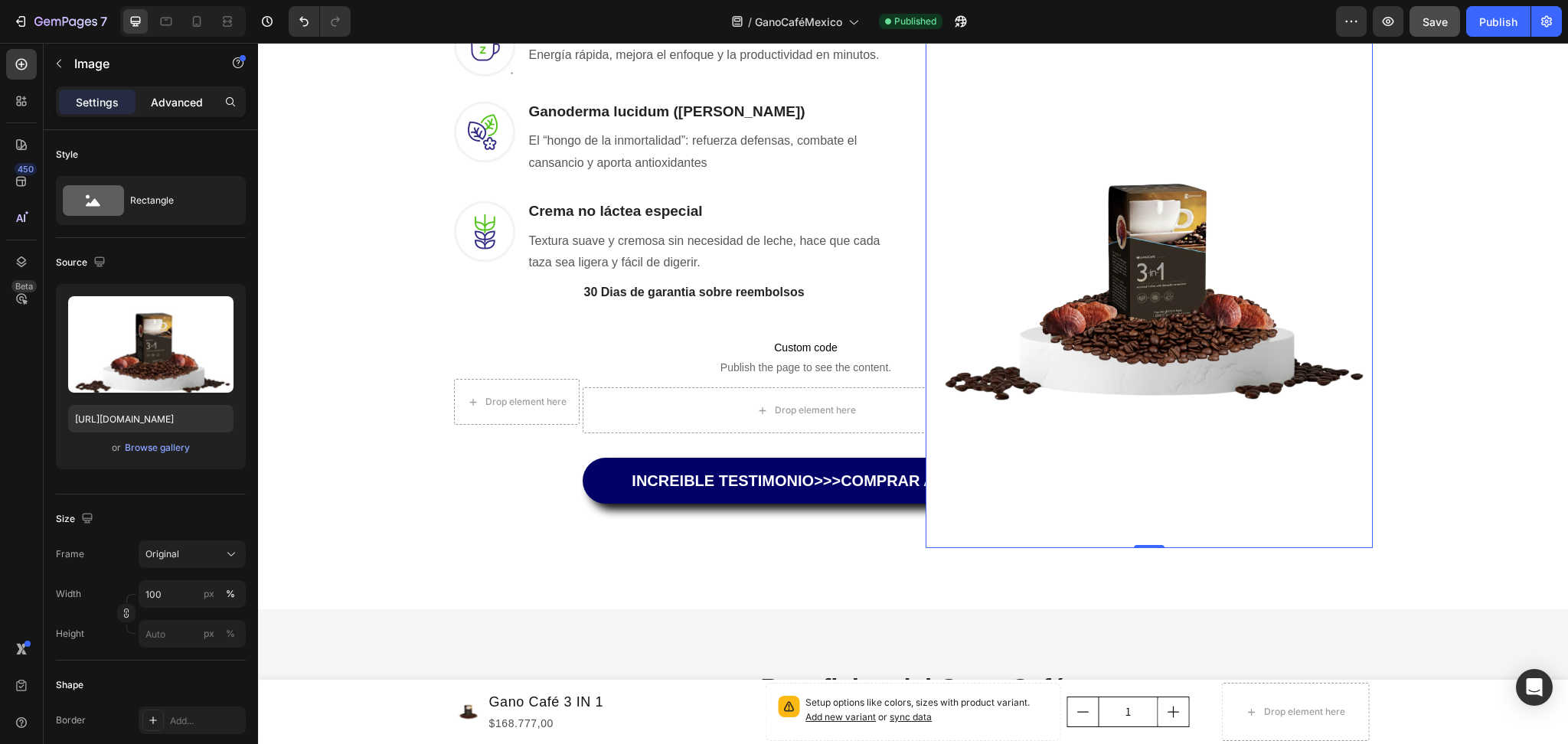
click at [176, 100] on p "Advanced" at bounding box center [176, 102] width 52 height 16
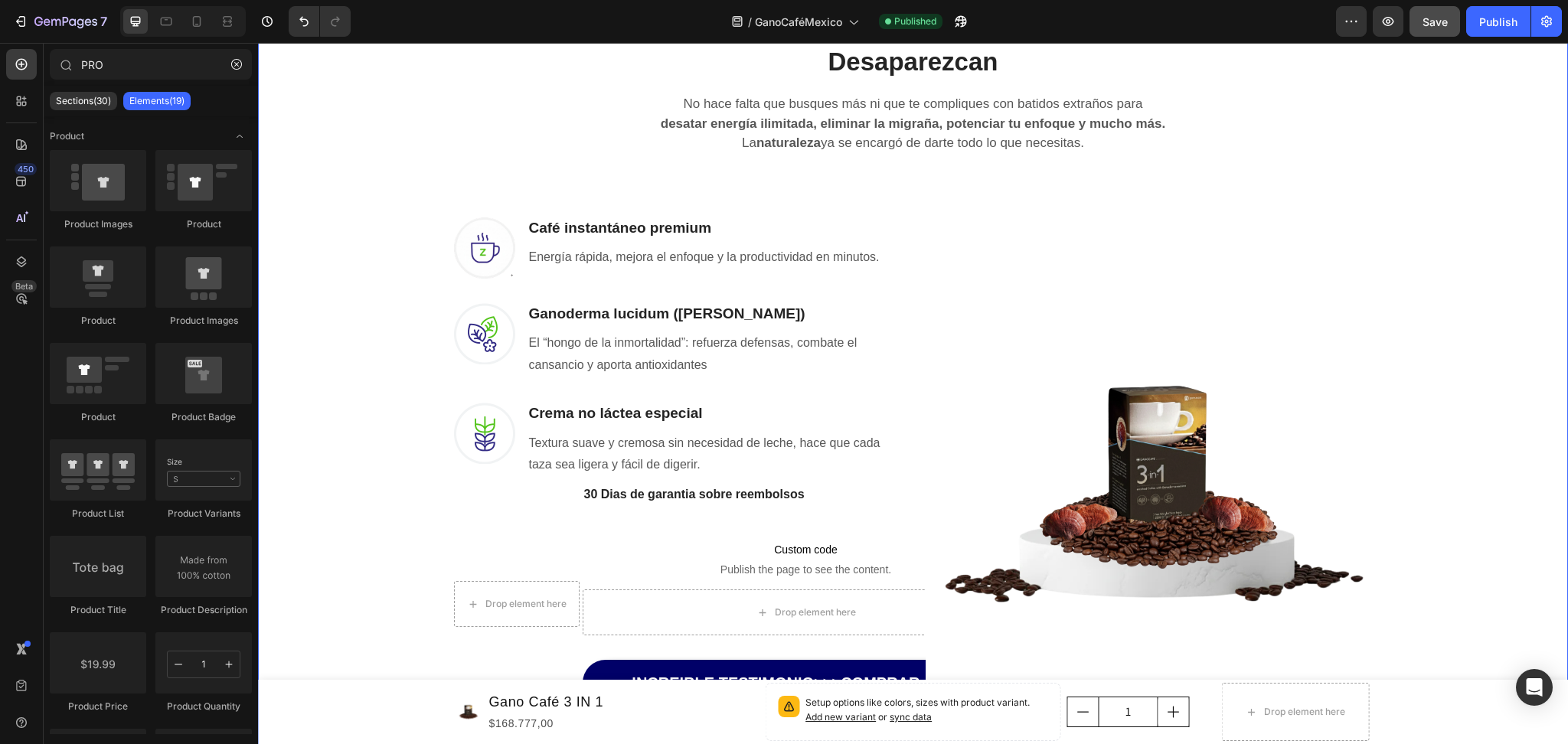
scroll to position [1311, 0]
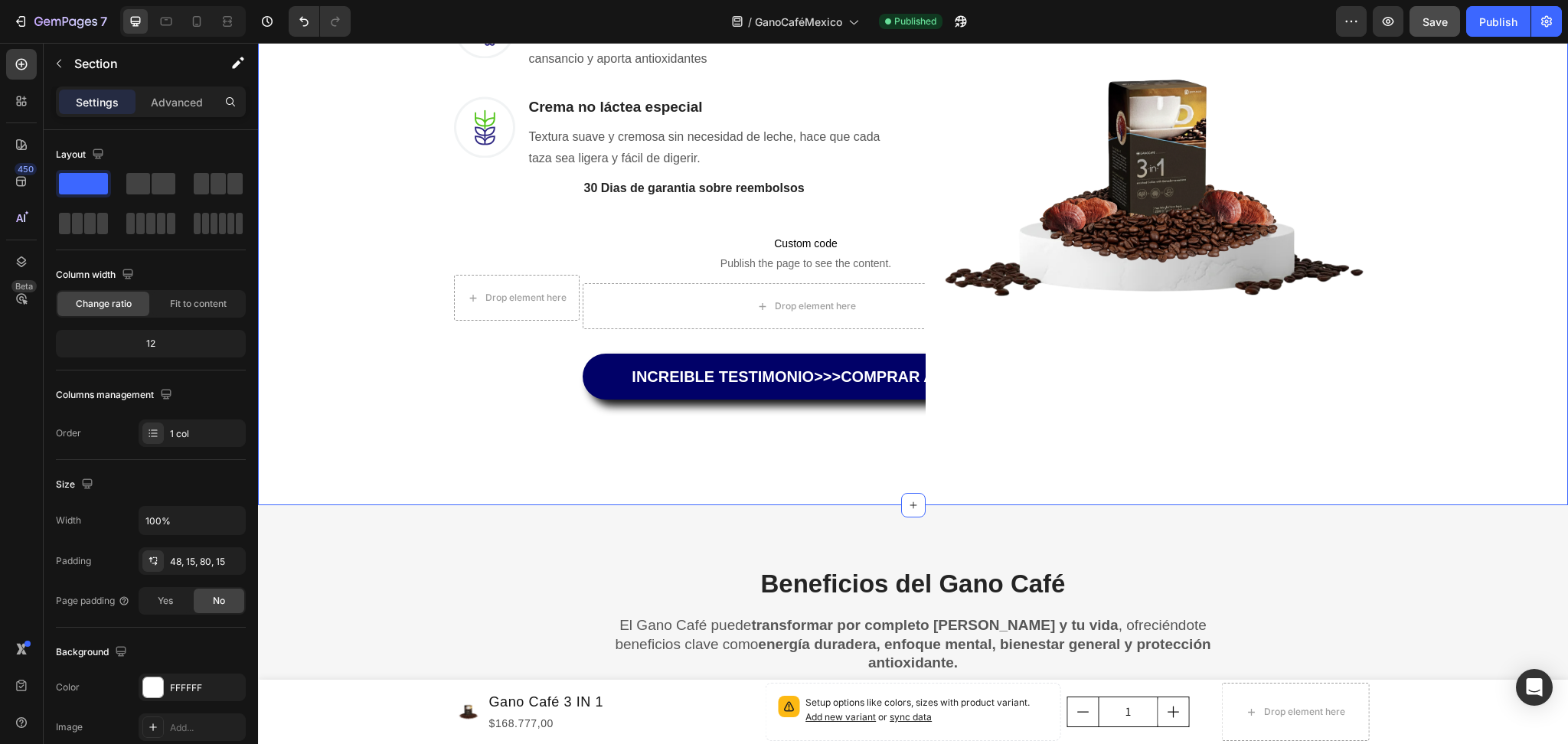
click at [1460, 447] on div "Una Sola Taza Basta Para Que Tus Problemas Desaparezcan Heading Row No hace fal…" at bounding box center [913, 74] width 1310 height 861
click at [180, 94] on p "Advanced" at bounding box center [176, 102] width 52 height 16
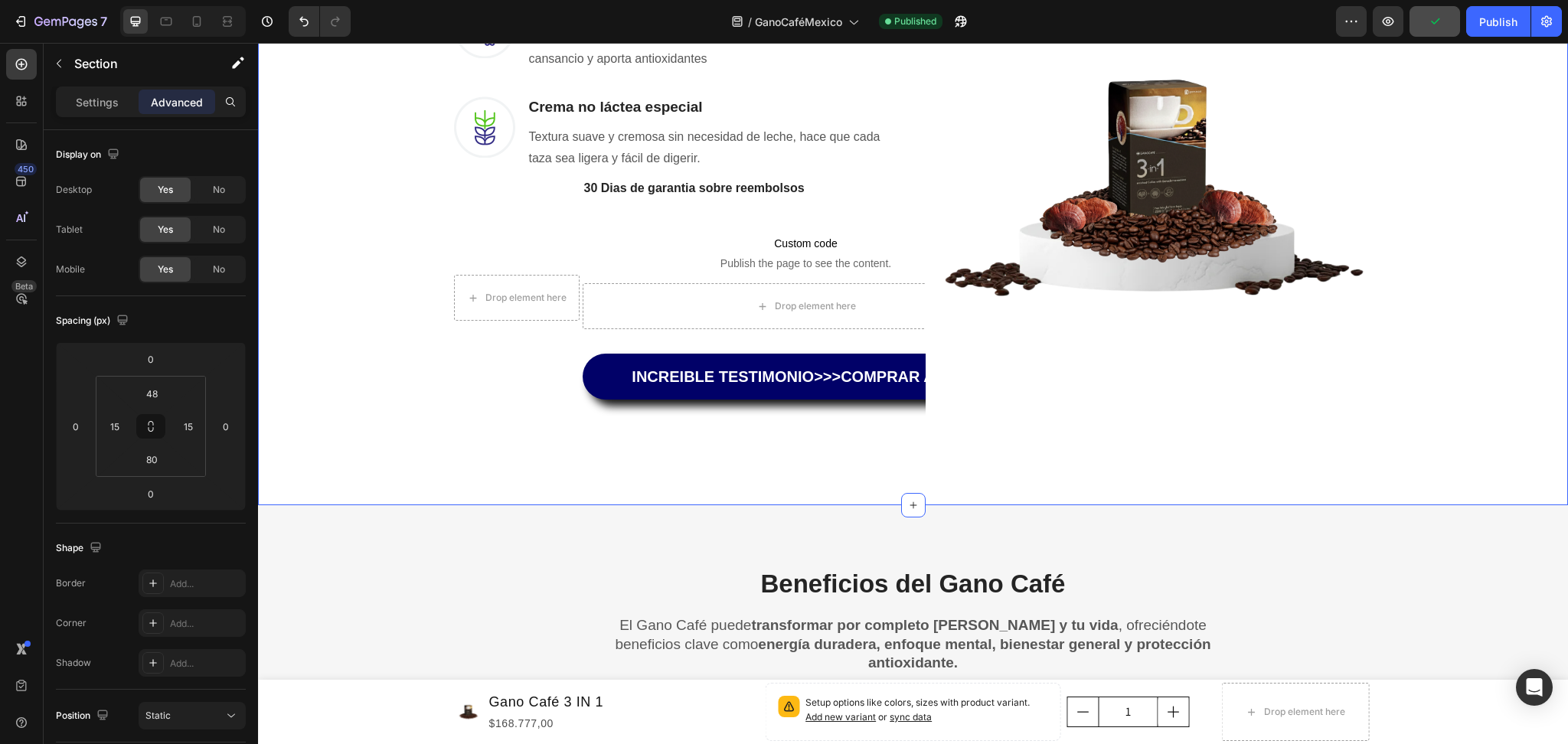
click at [381, 310] on div "Una Sola Taza Basta Para Que Tus Problemas Desaparezcan Heading Row No hace fal…" at bounding box center [913, 62] width 1287 height 763
click at [712, 238] on span "Custom code" at bounding box center [806, 243] width 447 height 18
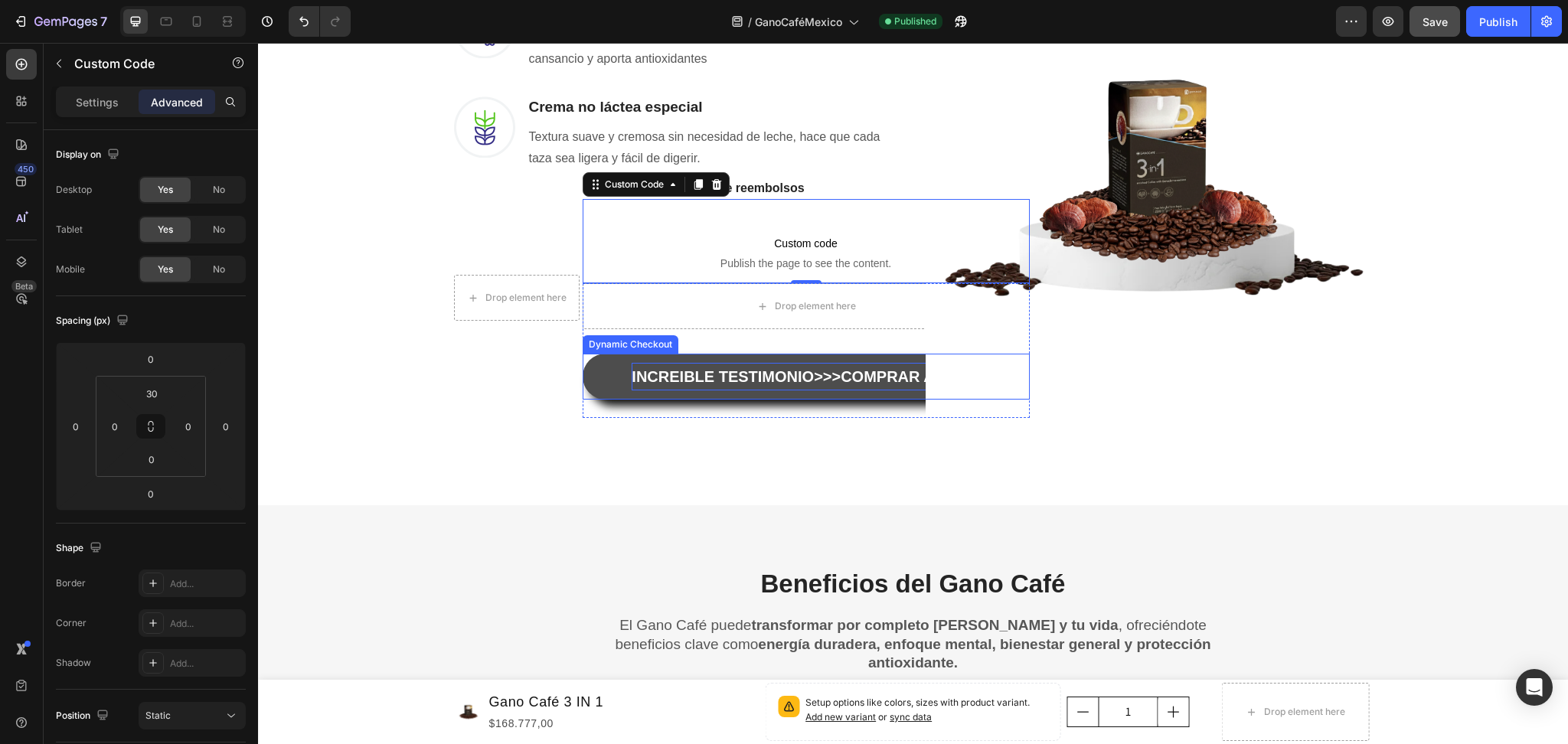
click at [683, 386] on p "INCREIBLE TESTIMONIO>>>COMPRAR AHORA" at bounding box center [805, 376] width 347 height 28
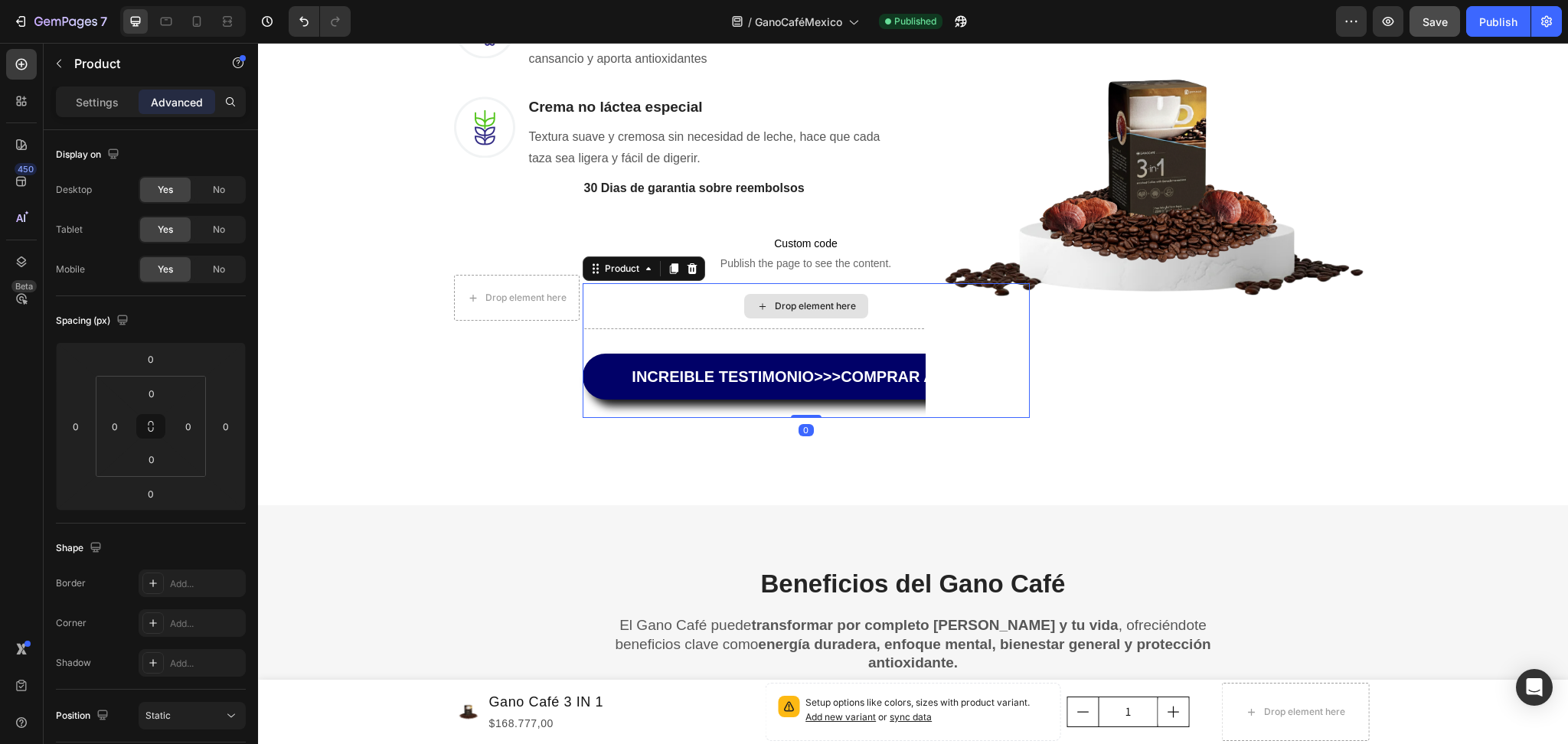
click at [695, 307] on div "Drop element here" at bounding box center [806, 306] width 447 height 46
click at [688, 224] on p "Custom code Publish the page to see the content." at bounding box center [806, 253] width 447 height 61
click at [669, 305] on div "Drop element here" at bounding box center [806, 306] width 447 height 46
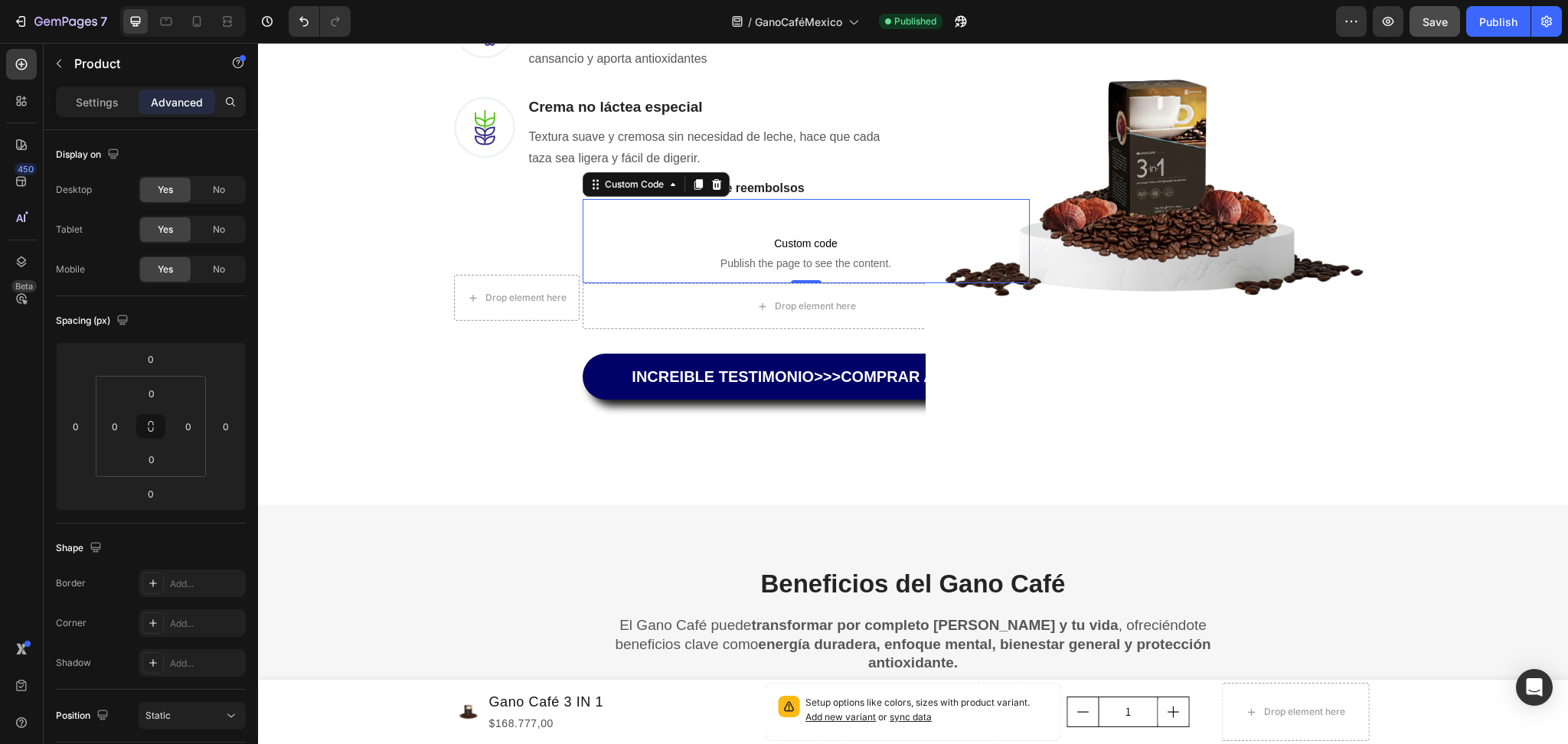
click at [691, 207] on div "Custom code Publish the page to see the content. Custom Code 0" at bounding box center [806, 241] width 447 height 84
click at [322, 286] on div "Una Sola Taza Basta Para Que Tus Problemas Desaparezcan Heading Row No hace fal…" at bounding box center [913, 62] width 1287 height 763
click at [774, 235] on span "Custom code" at bounding box center [806, 243] width 447 height 18
click at [664, 308] on div "Drop element here" at bounding box center [806, 306] width 447 height 46
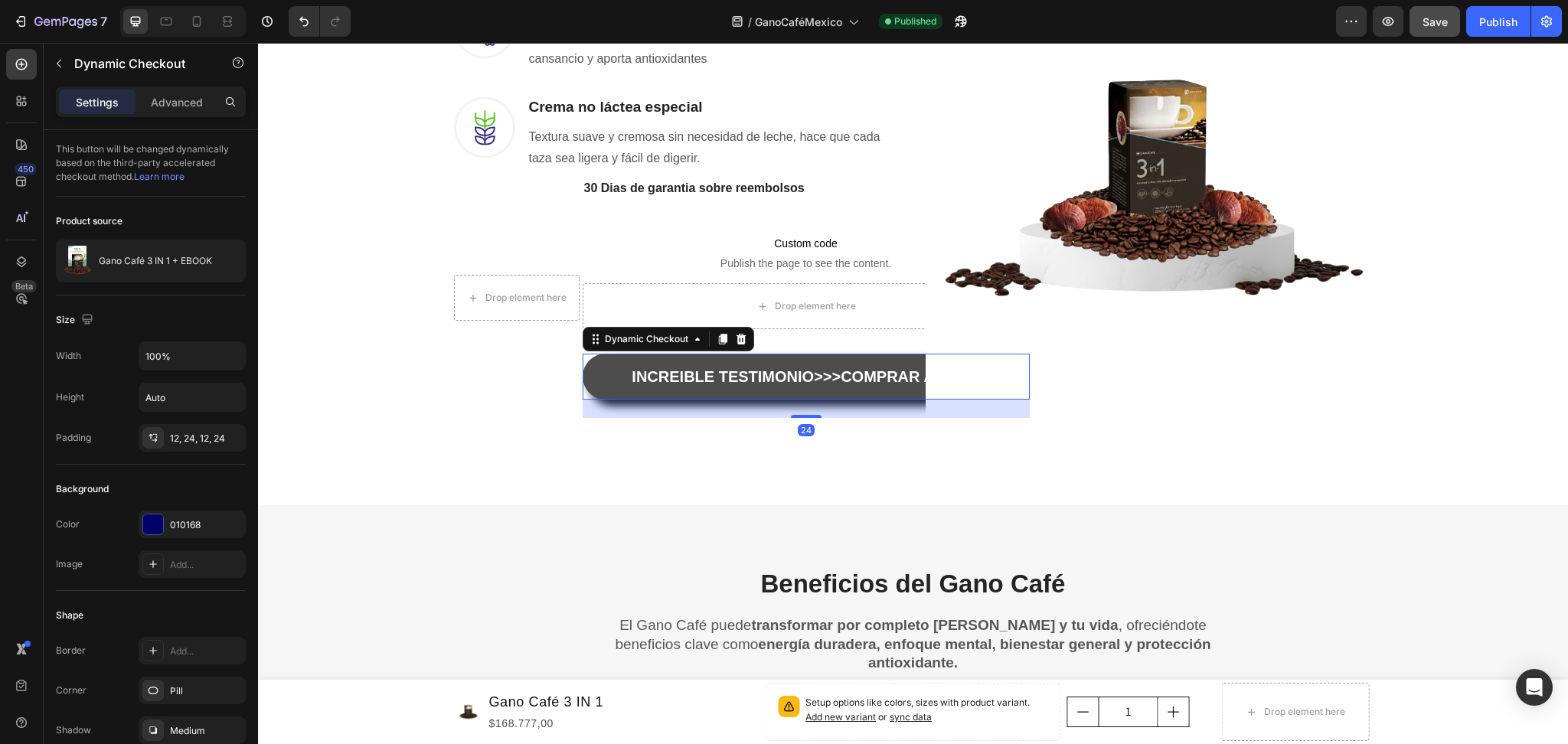
click at [598, 366] on button "INCREIBLE TESTIMONIO>>>COMPRAR AHORA" at bounding box center [806, 377] width 447 height 46
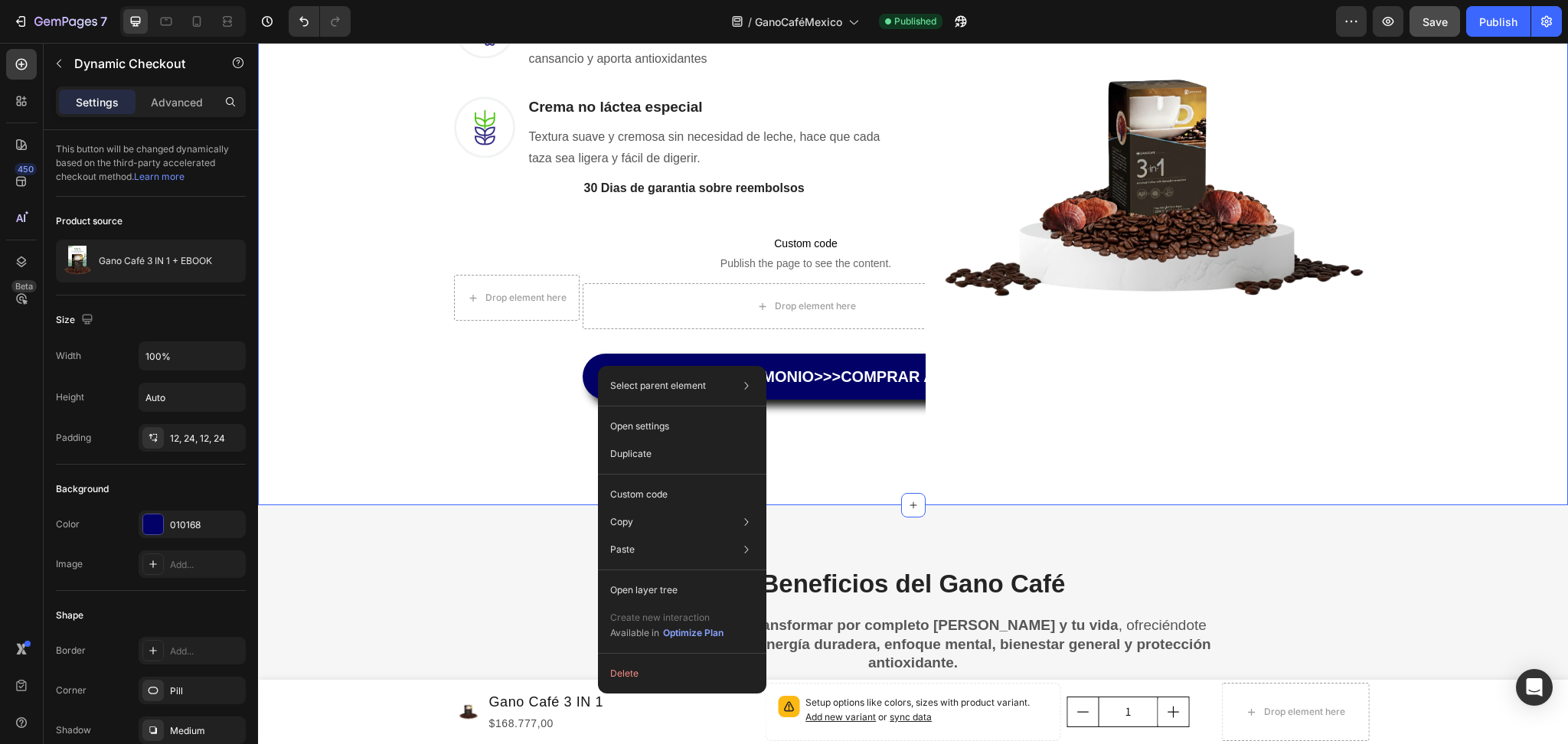
click at [415, 420] on div "Una Sola Taza Basta Para Que Tus Problemas Desaparezcan Heading Row No hace fal…" at bounding box center [913, 62] width 1287 height 763
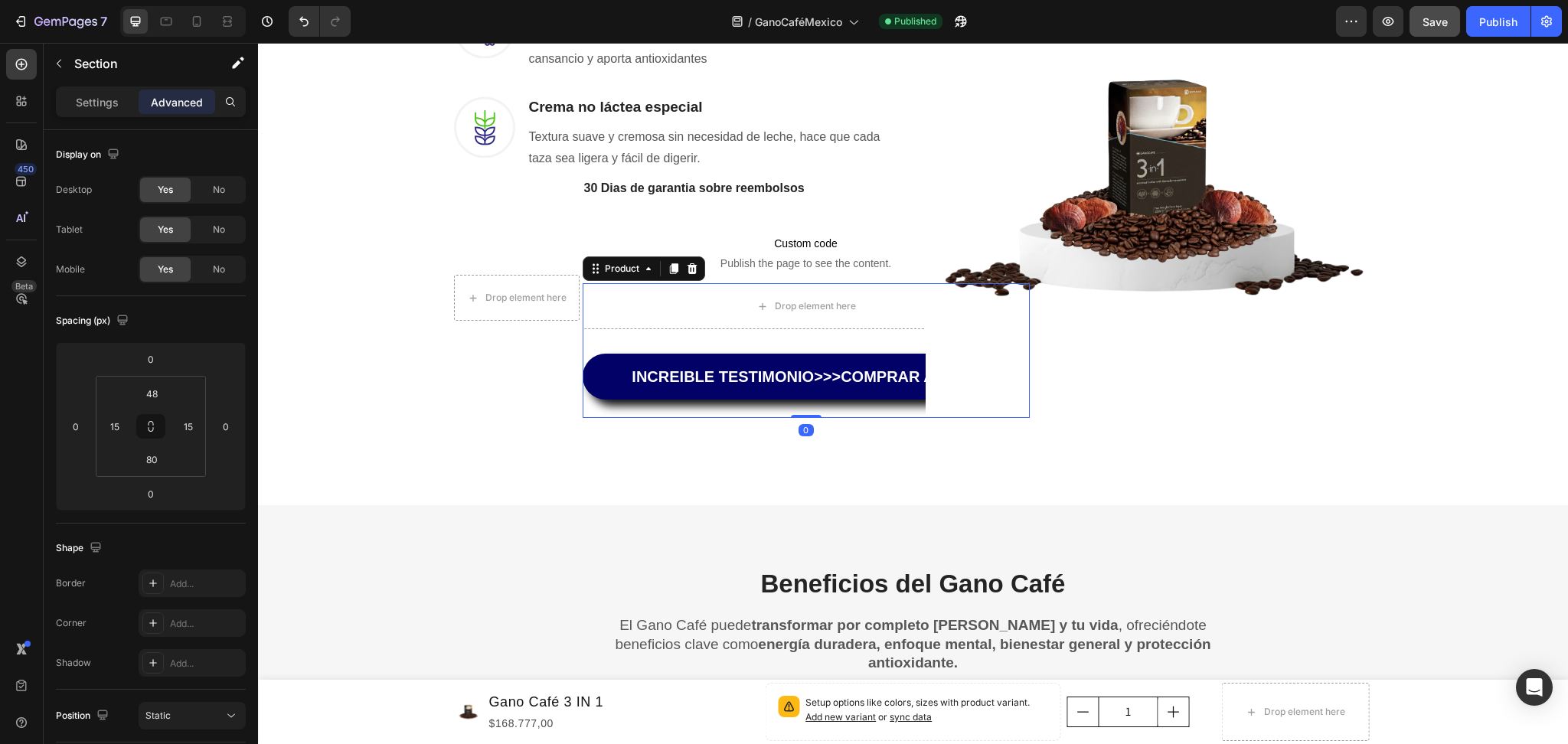
click at [670, 338] on div "Drop element here INCREIBLE TESTIMONIO>>>COMPRAR AHORA Dynamic Checkout Product…" at bounding box center [806, 350] width 447 height 134
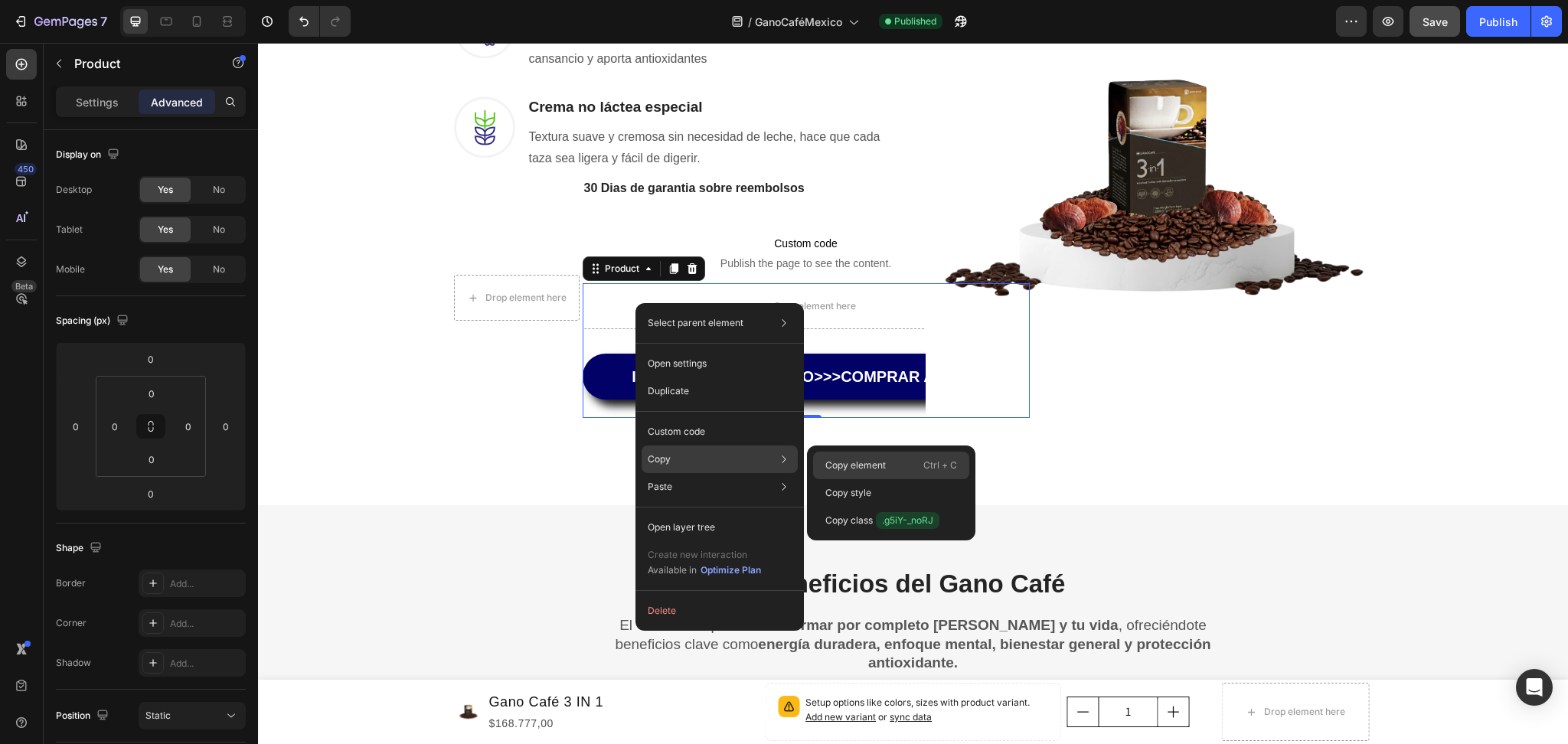
click at [891, 457] on div "Copy element Ctrl + C" at bounding box center [891, 465] width 156 height 28
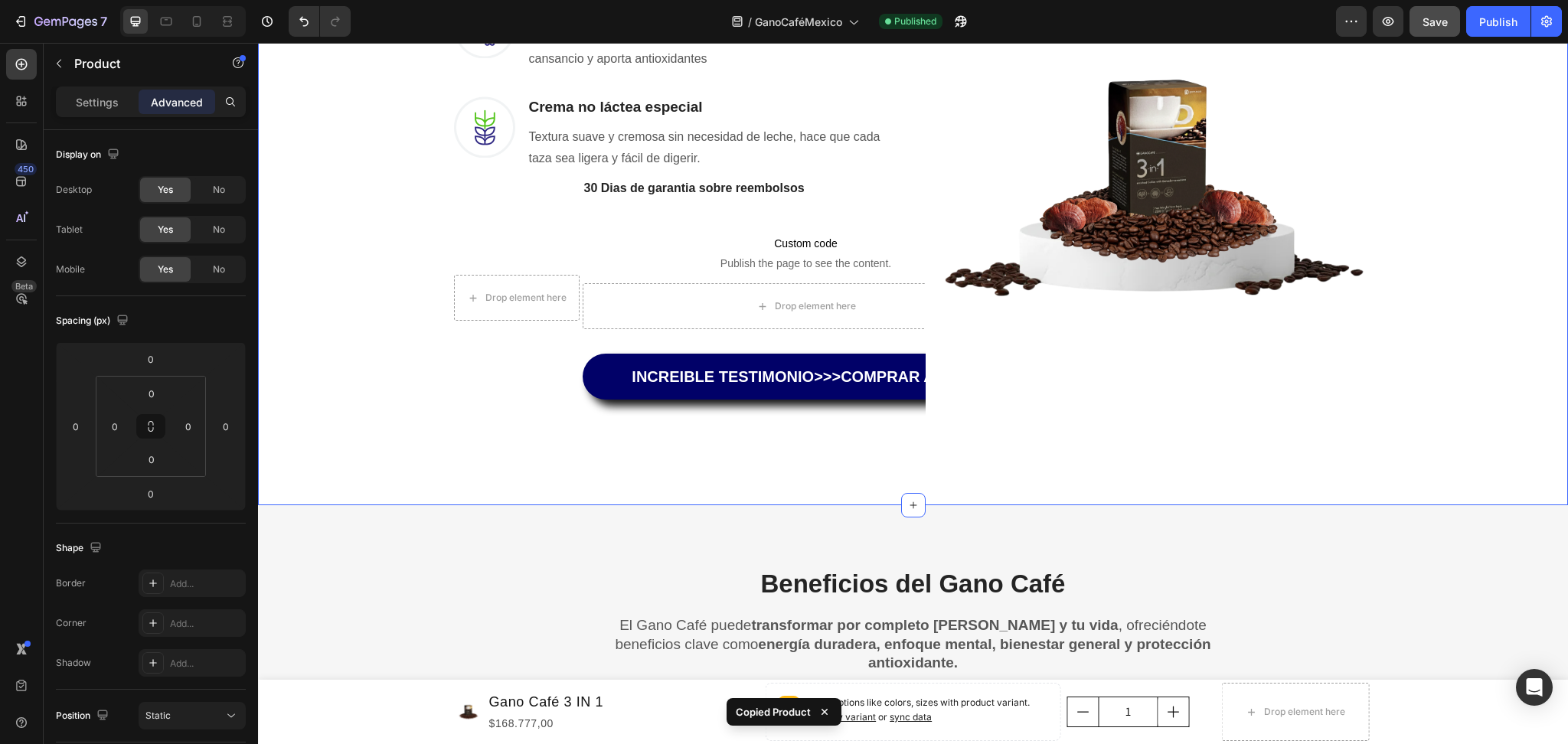
click at [336, 402] on div "Una Sola Taza Basta Para Que Tus Problemas Desaparezcan Heading Row No hace fal…" at bounding box center [913, 62] width 1287 height 763
click at [199, 30] on div at bounding box center [196, 22] width 25 height 25
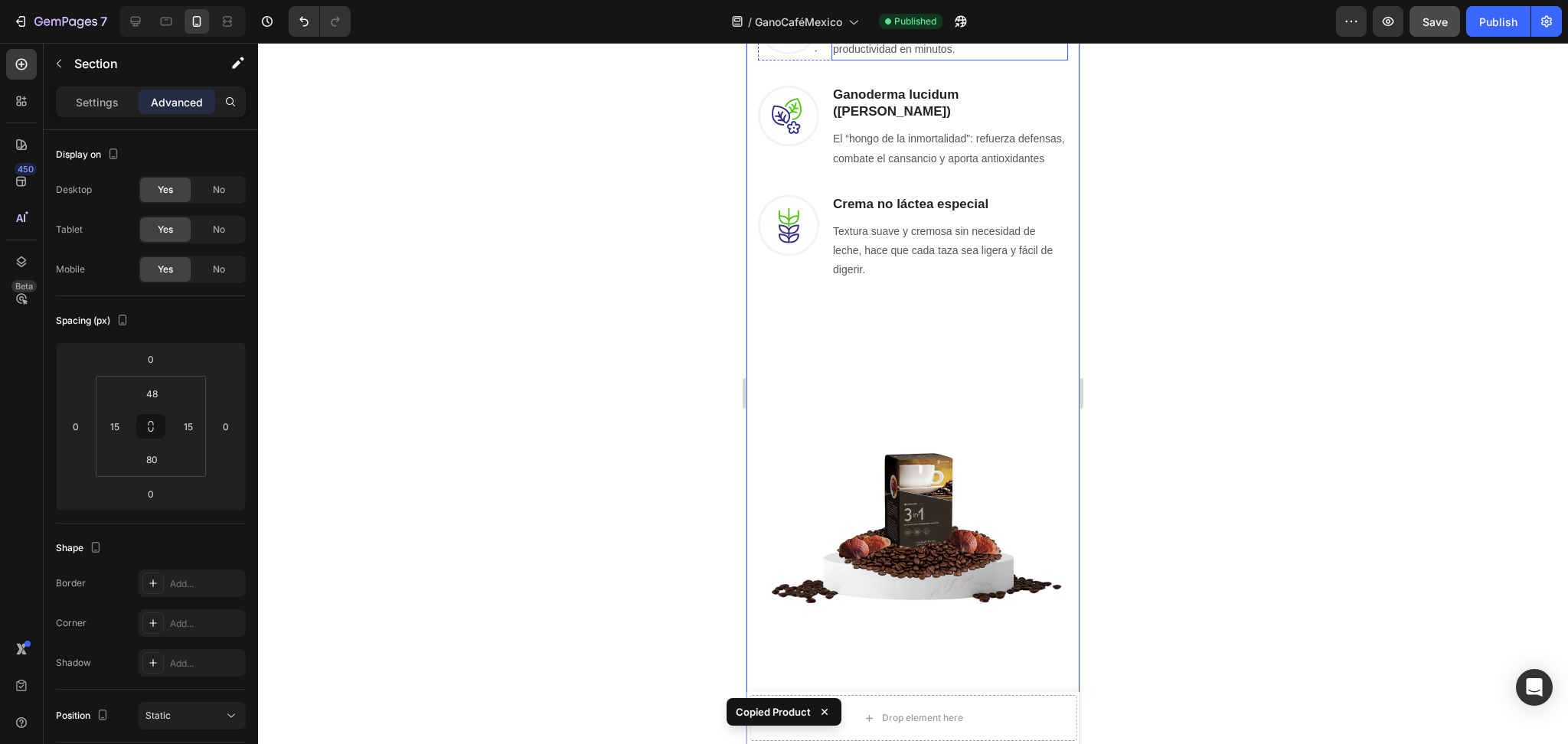
scroll to position [1573, 0]
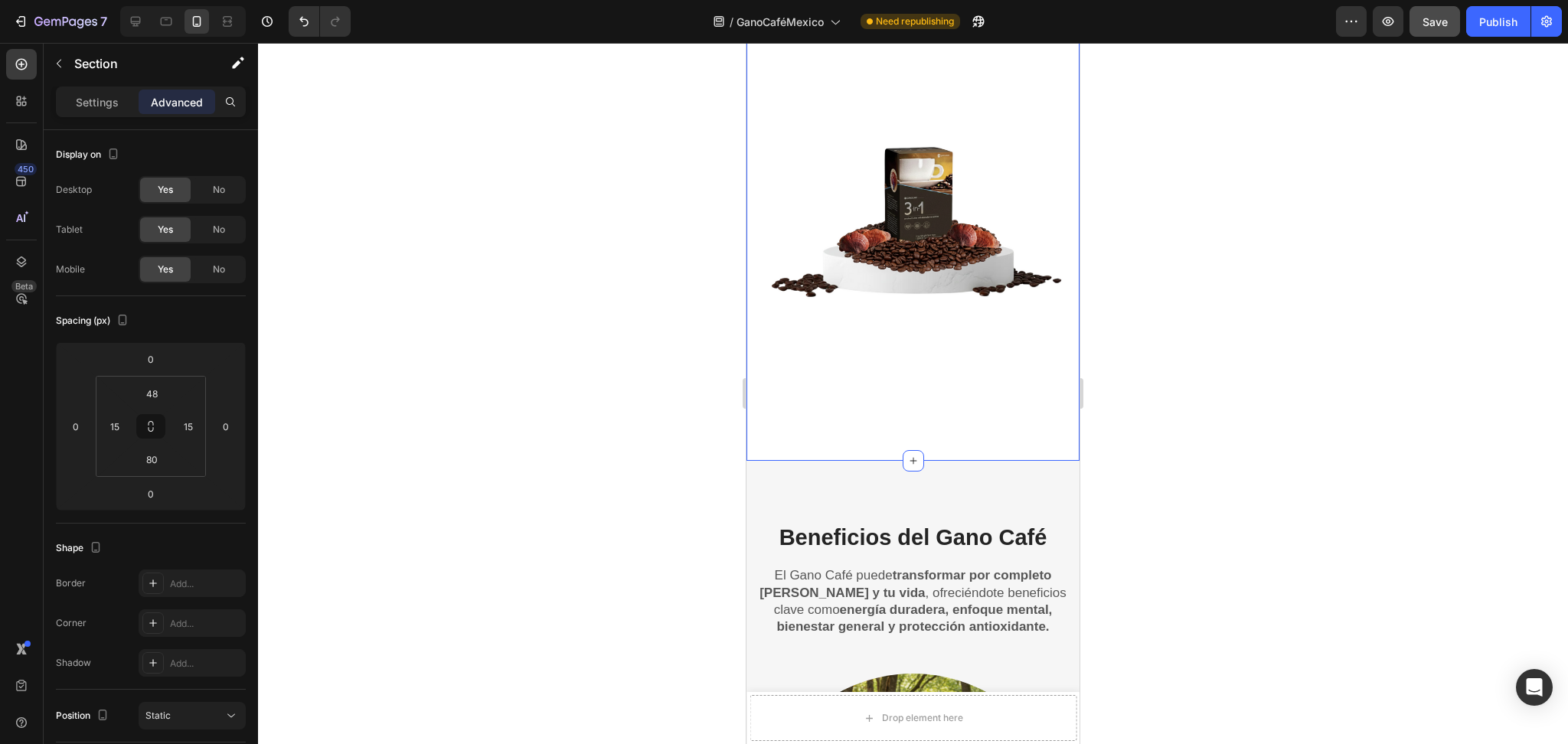
drag, startPoint x: 630, startPoint y: 375, endPoint x: 638, endPoint y: 369, distance: 10.0
click at [629, 373] on div at bounding box center [913, 393] width 1310 height 701
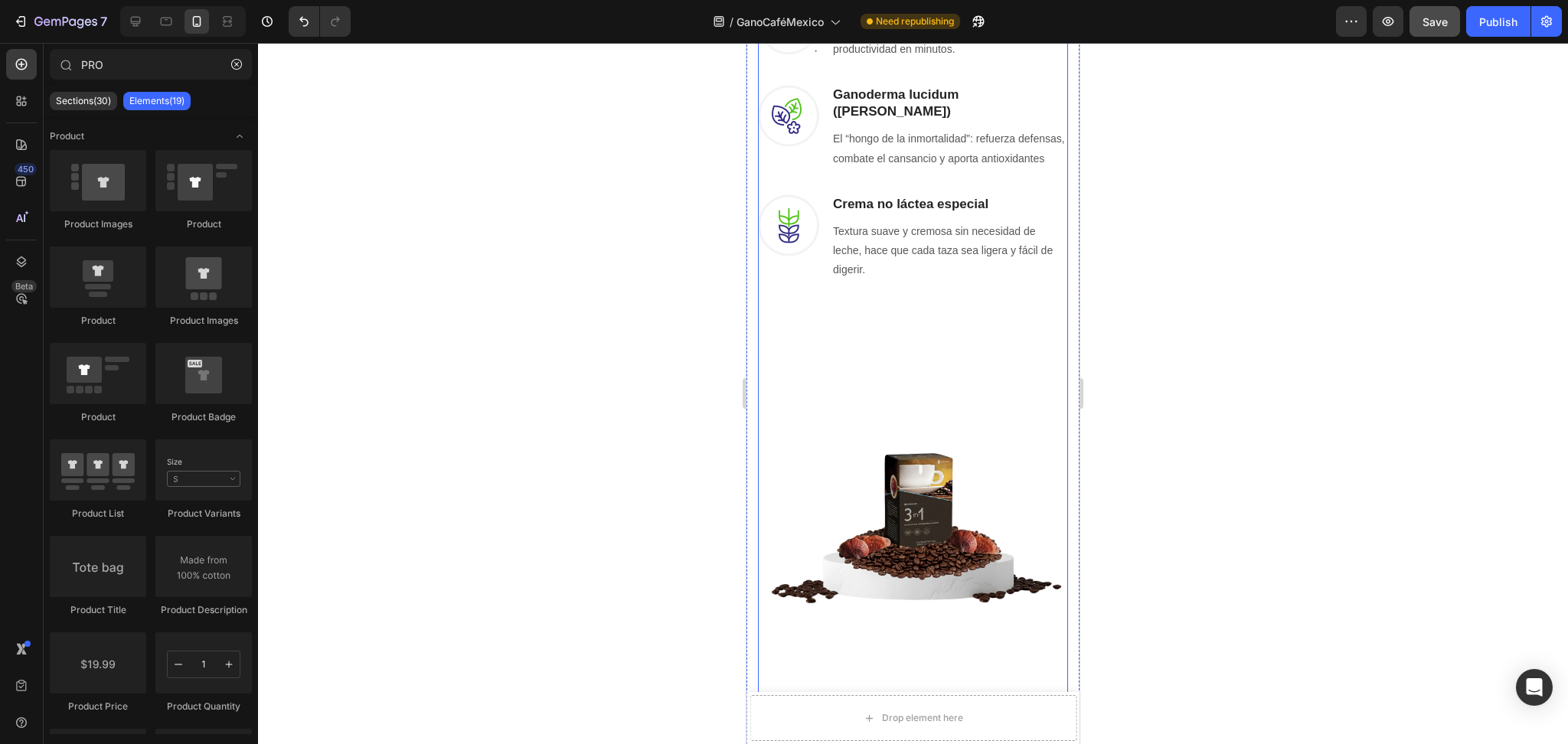
scroll to position [1471, 0]
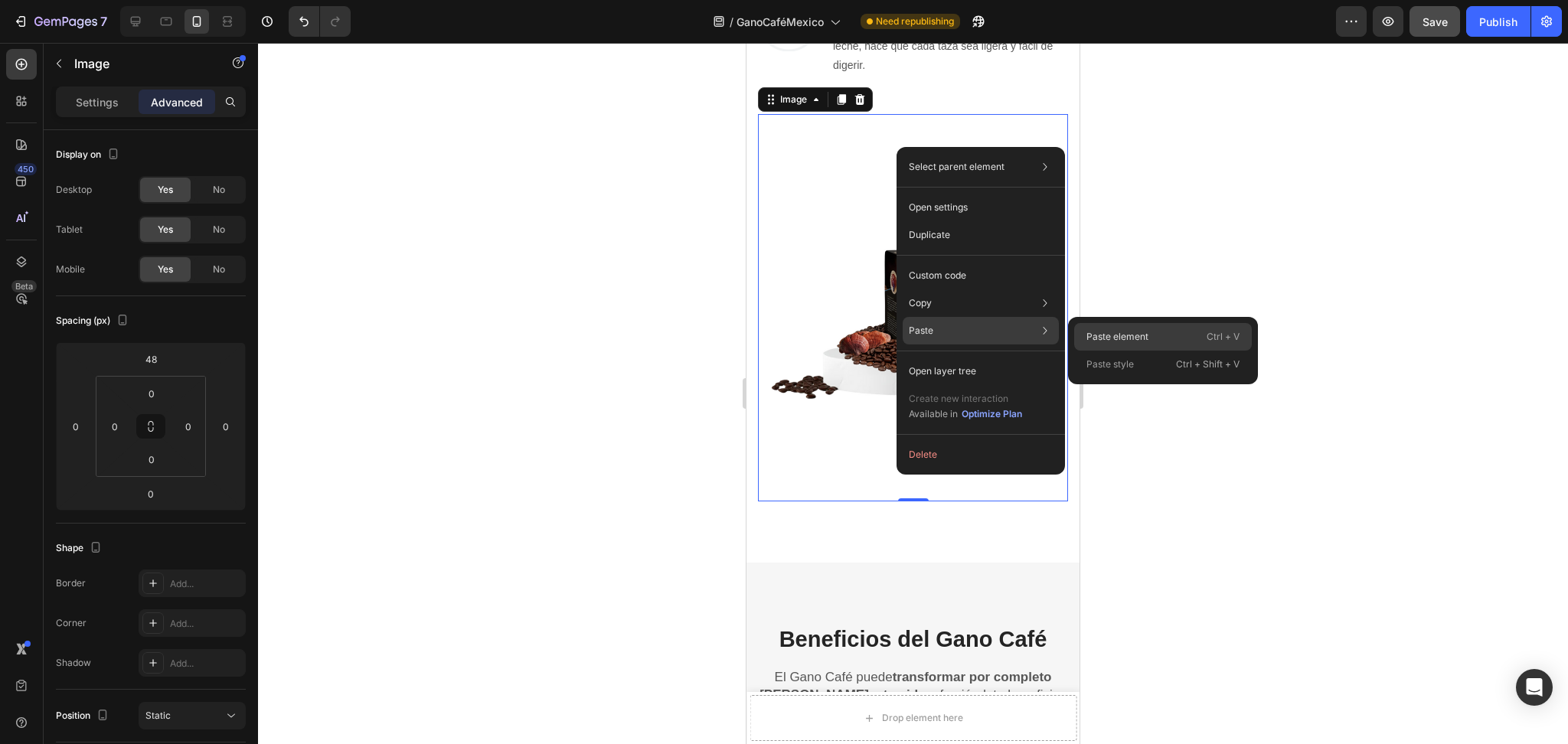
click at [1110, 332] on p "Paste element" at bounding box center [1117, 337] width 62 height 13
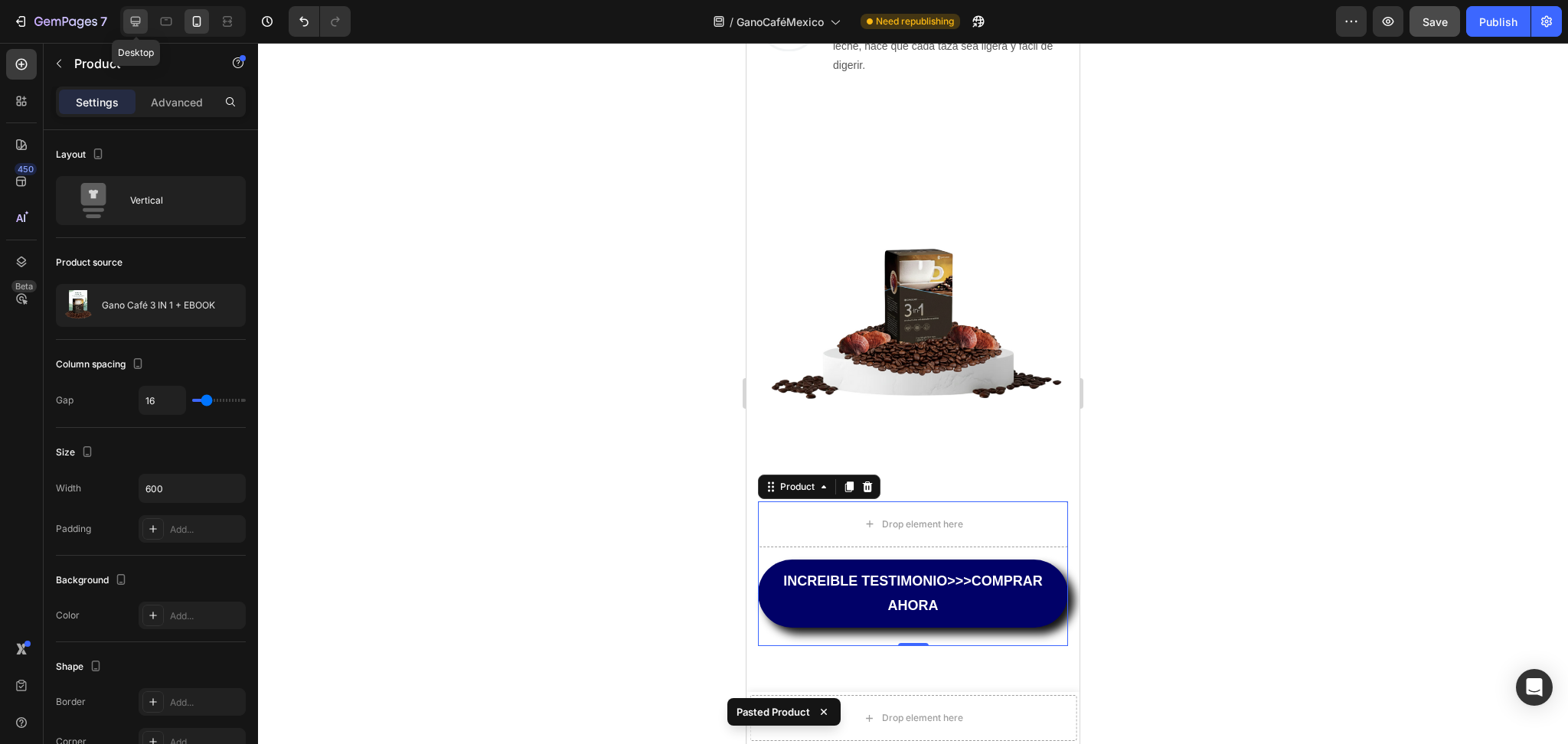
click at [137, 27] on icon at bounding box center [135, 21] width 15 height 15
type input "32"
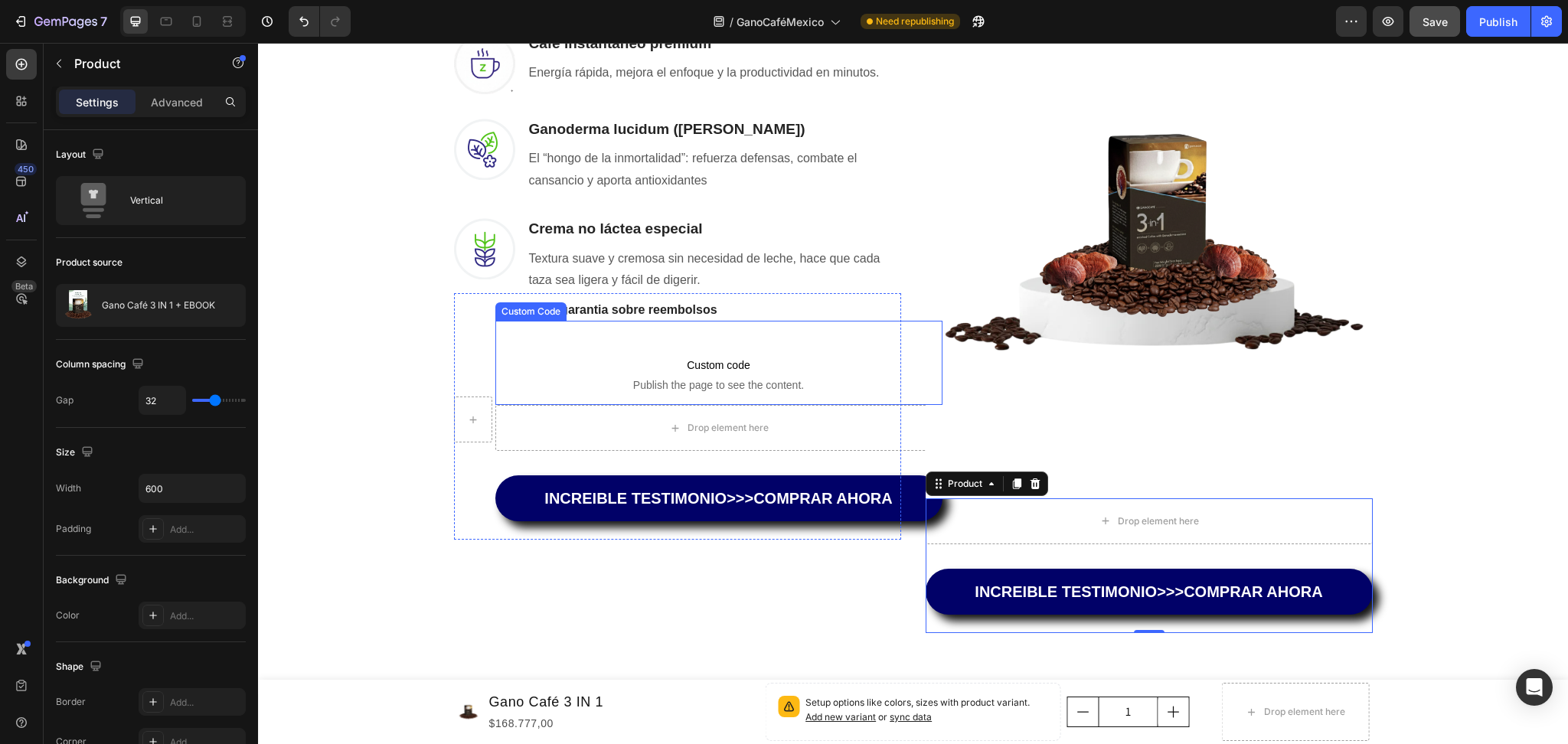
scroll to position [1248, 0]
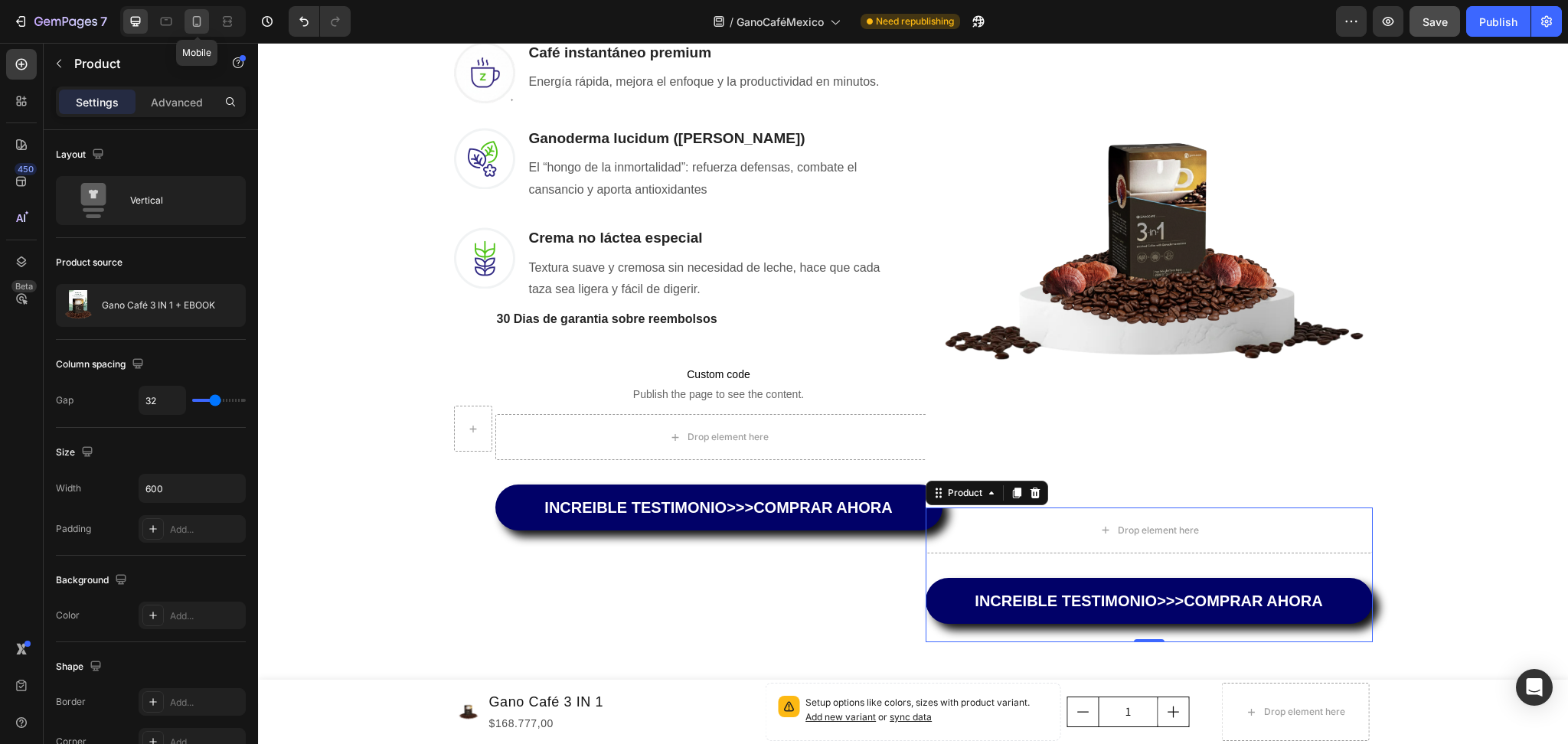
click at [192, 27] on icon at bounding box center [196, 21] width 15 height 15
type input "16"
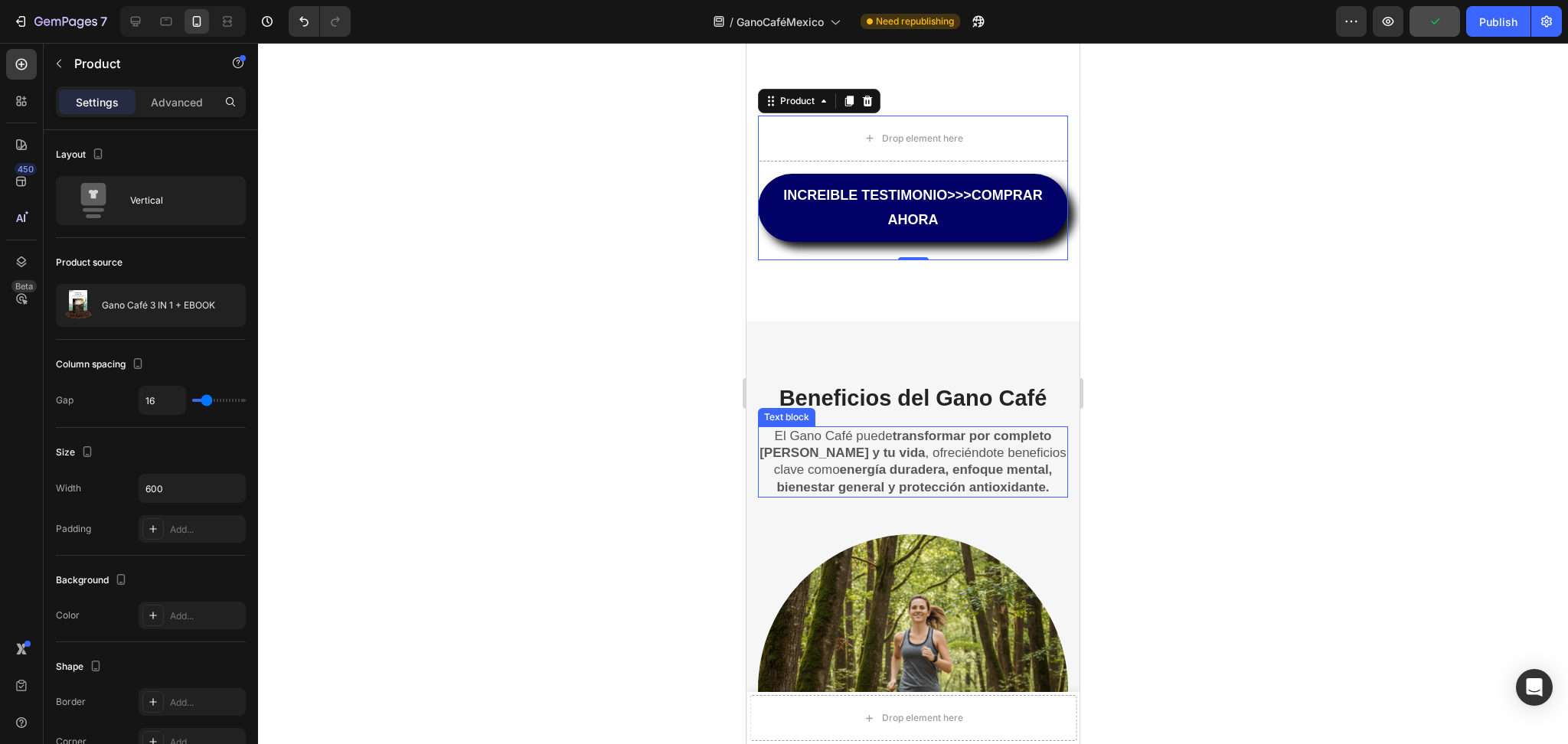
scroll to position [1858, 0]
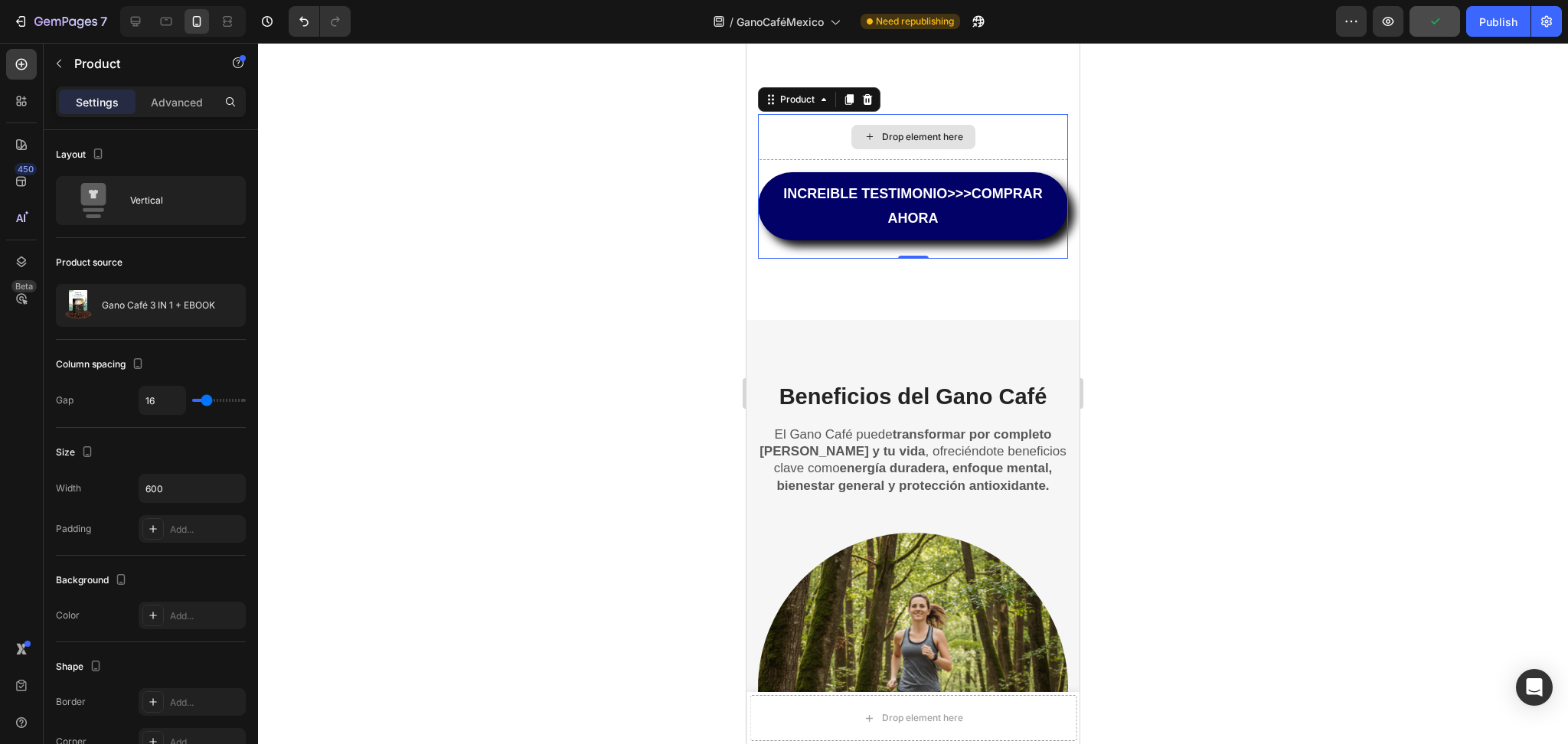
click at [1029, 118] on div "Drop element here" at bounding box center [913, 137] width 310 height 46
click at [188, 105] on p "Advanced" at bounding box center [176, 102] width 52 height 16
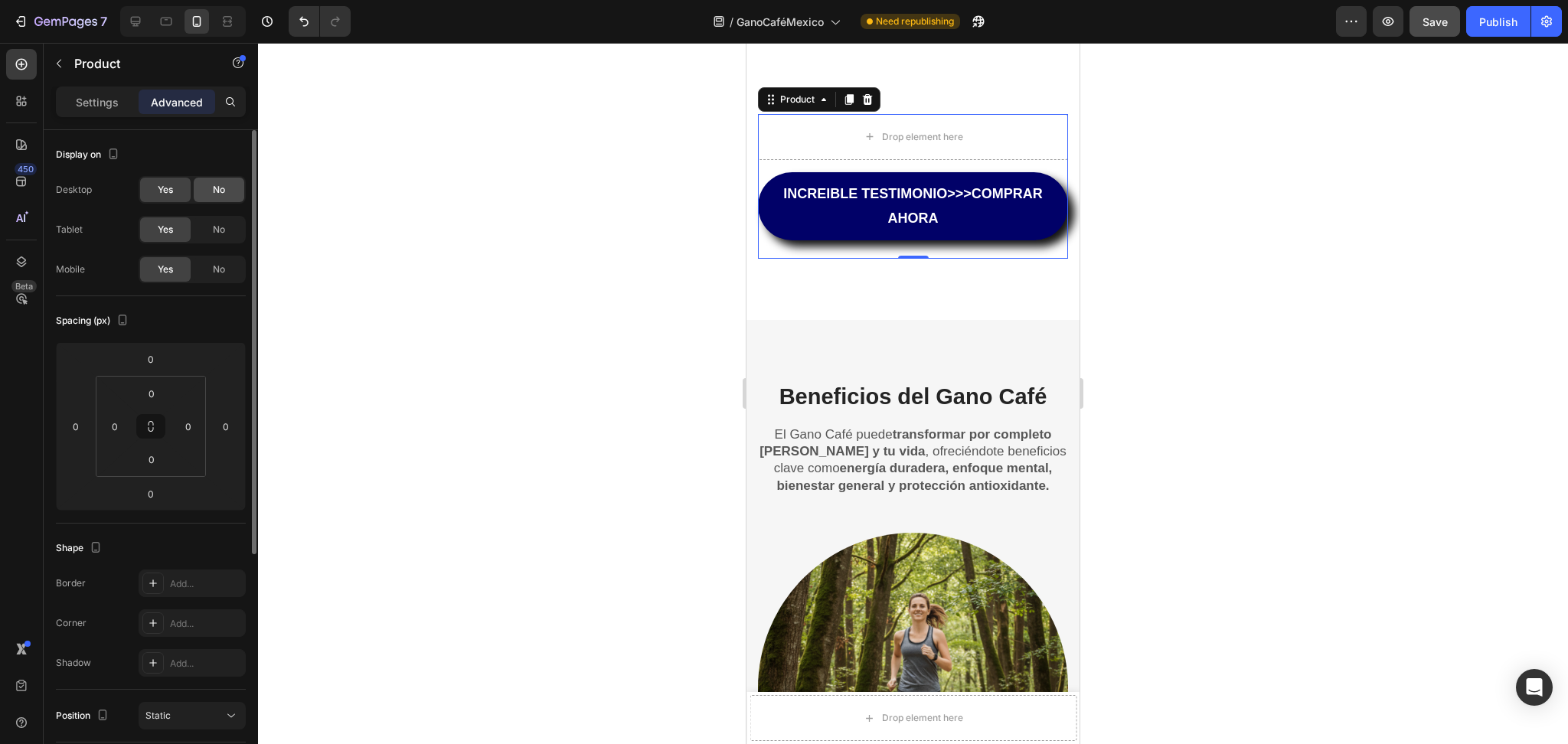
click at [199, 191] on div "No" at bounding box center [218, 190] width 51 height 25
click at [213, 225] on span "No" at bounding box center [218, 230] width 12 height 13
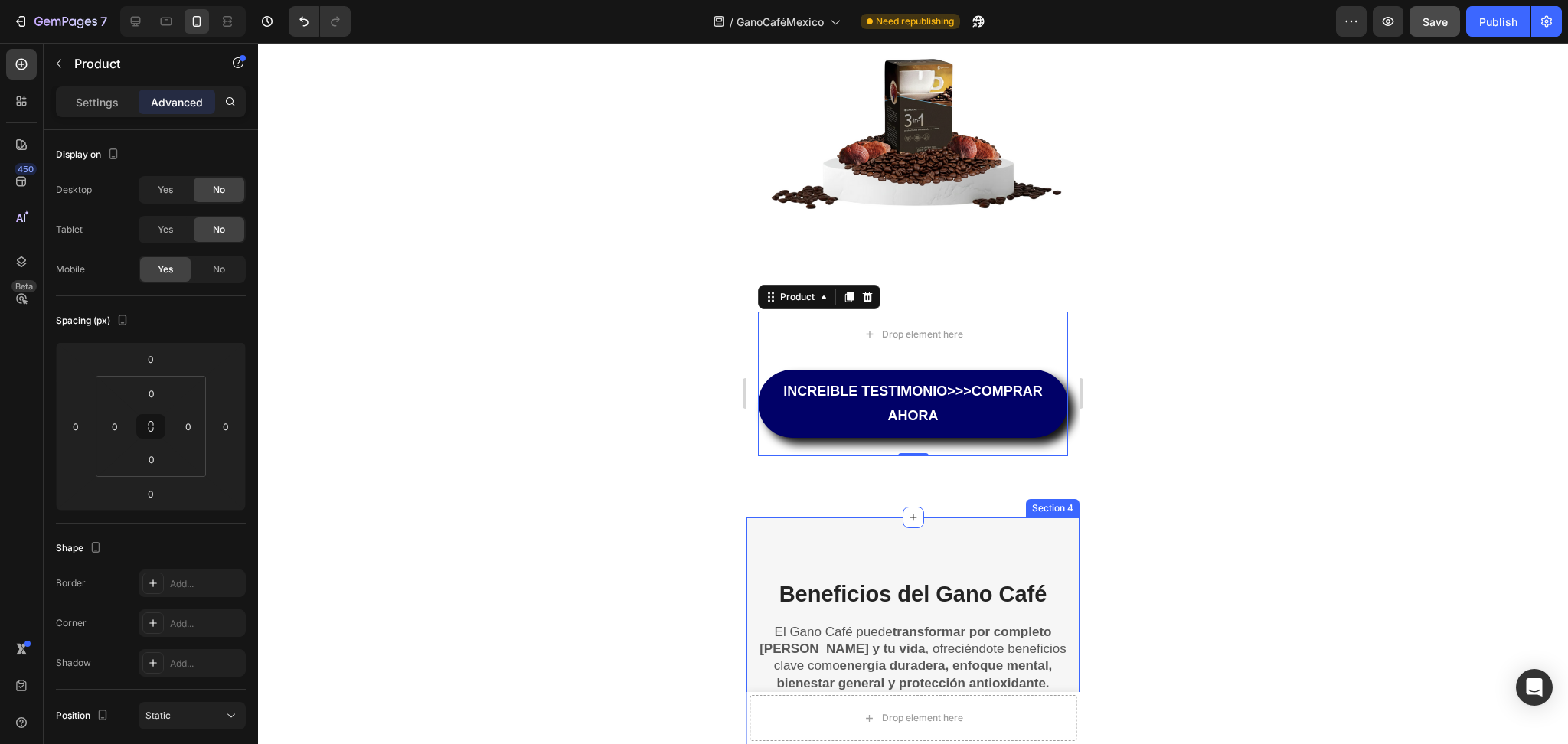
scroll to position [1655, 0]
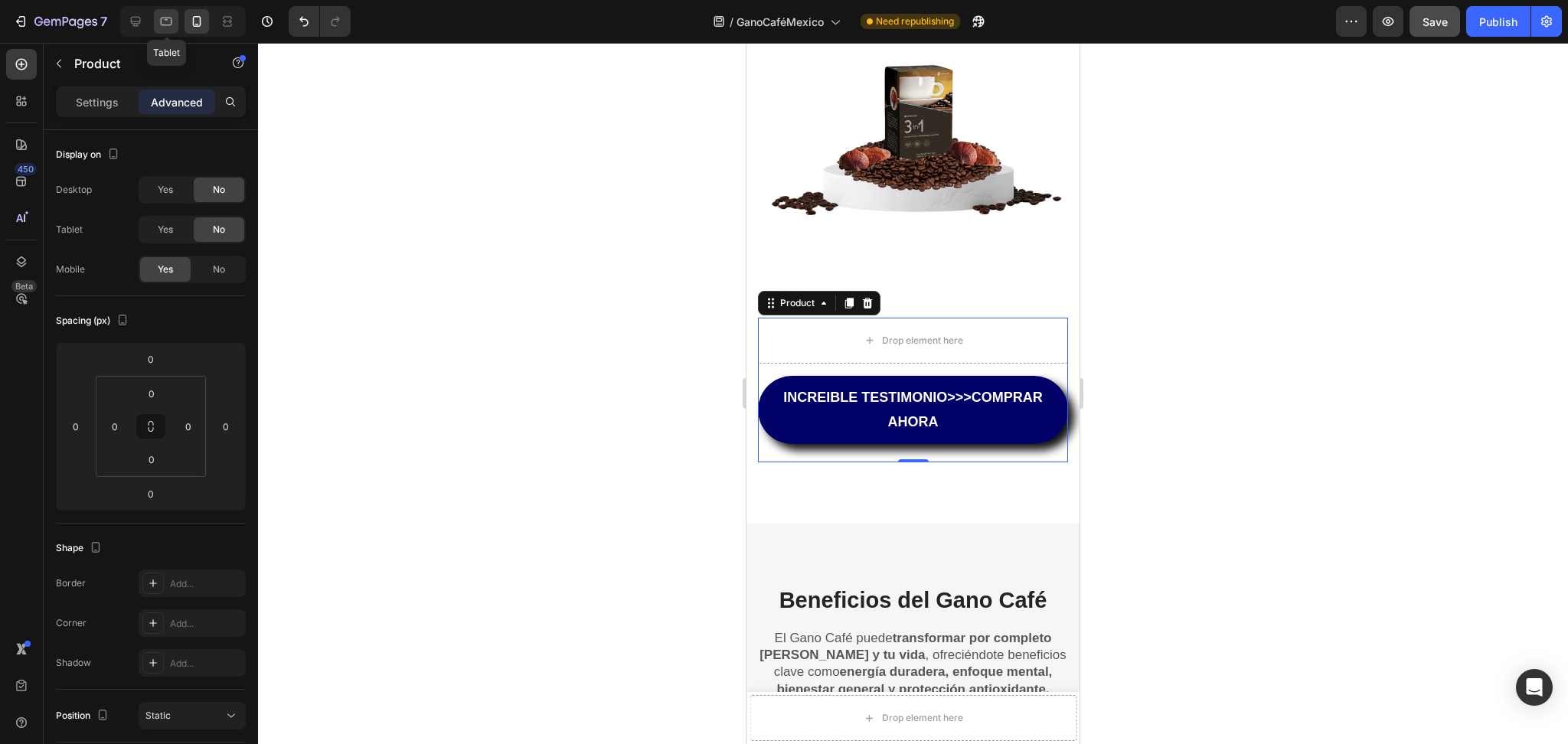
click at [161, 13] on icon at bounding box center [166, 21] width 15 height 15
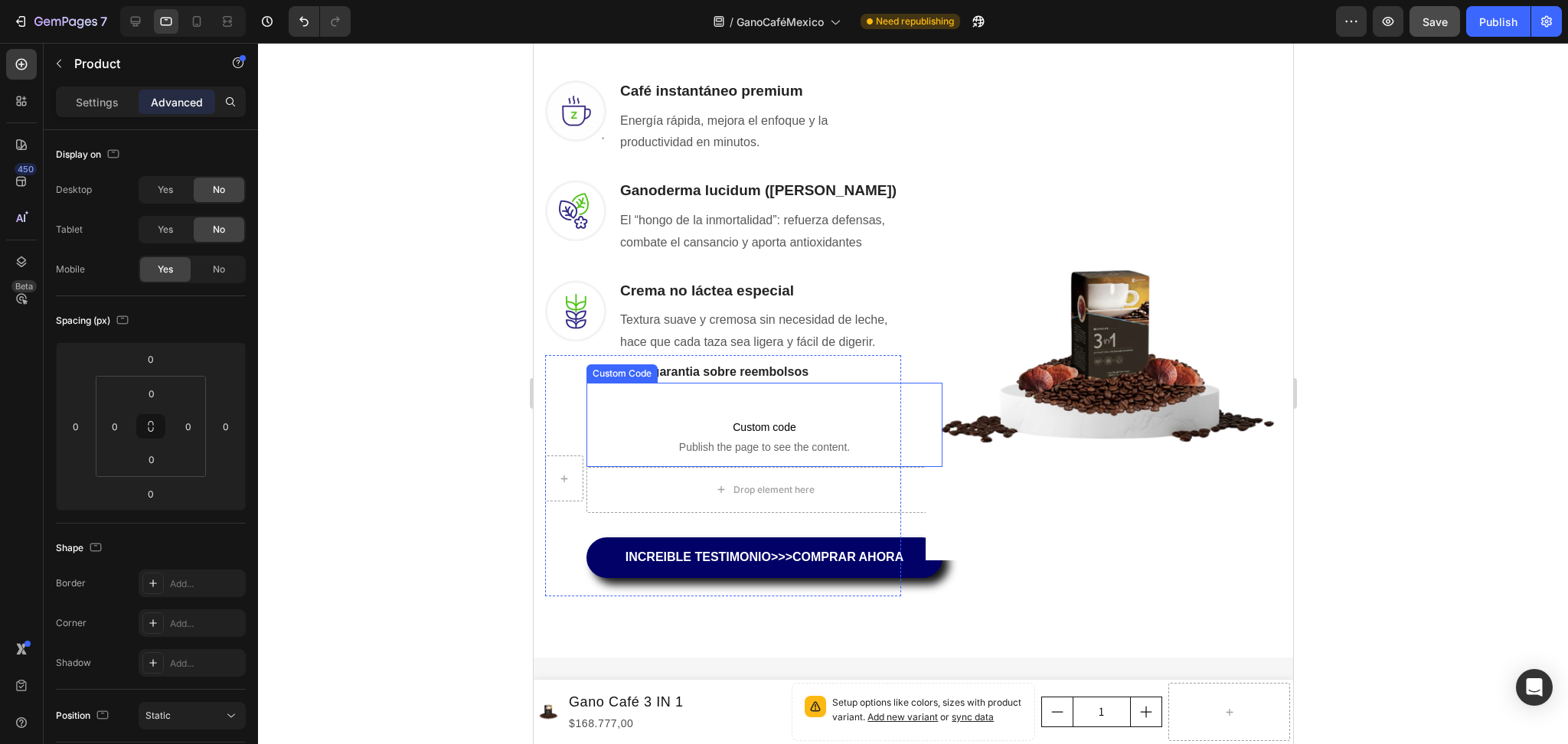
scroll to position [1154, 0]
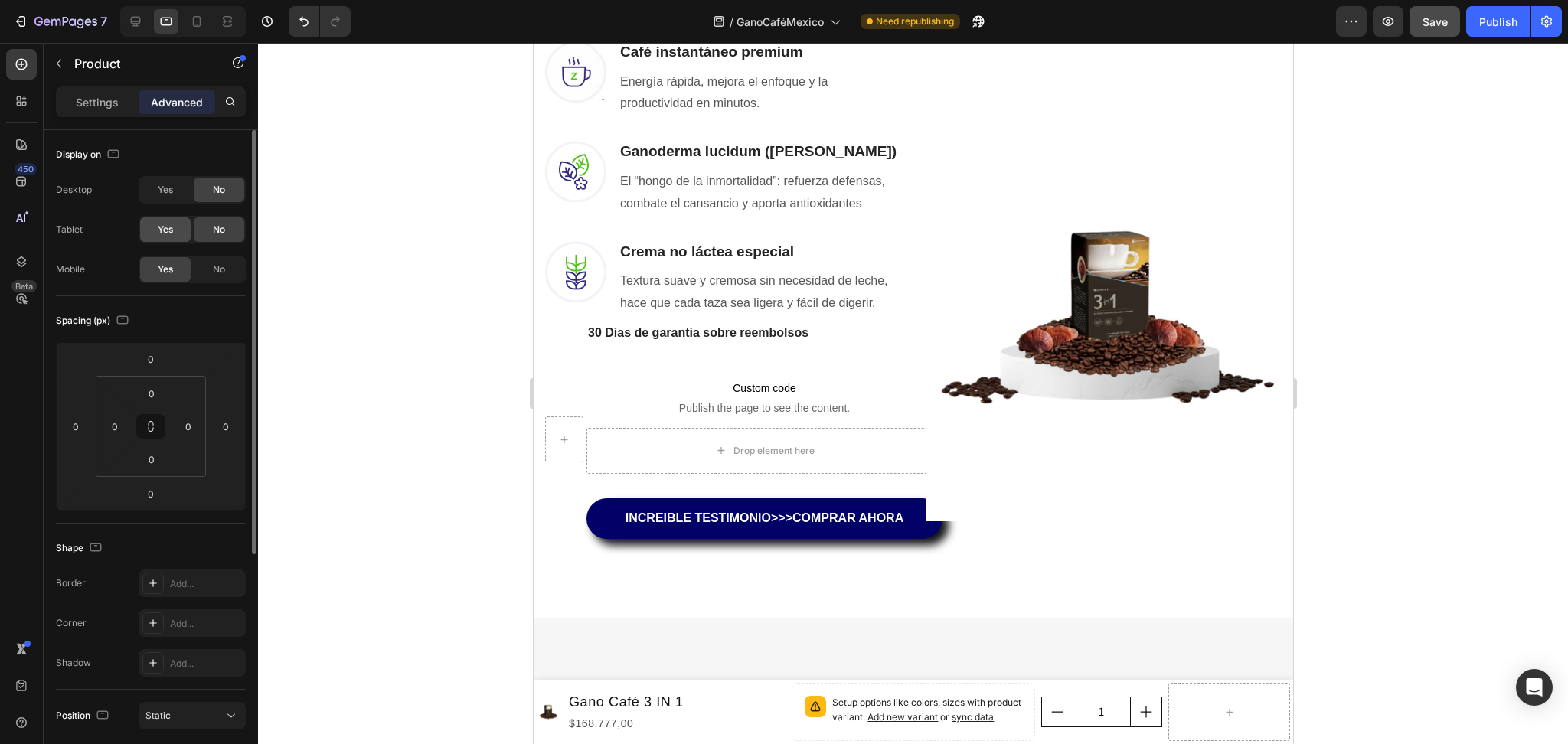
click at [176, 230] on div "Yes" at bounding box center [165, 230] width 51 height 25
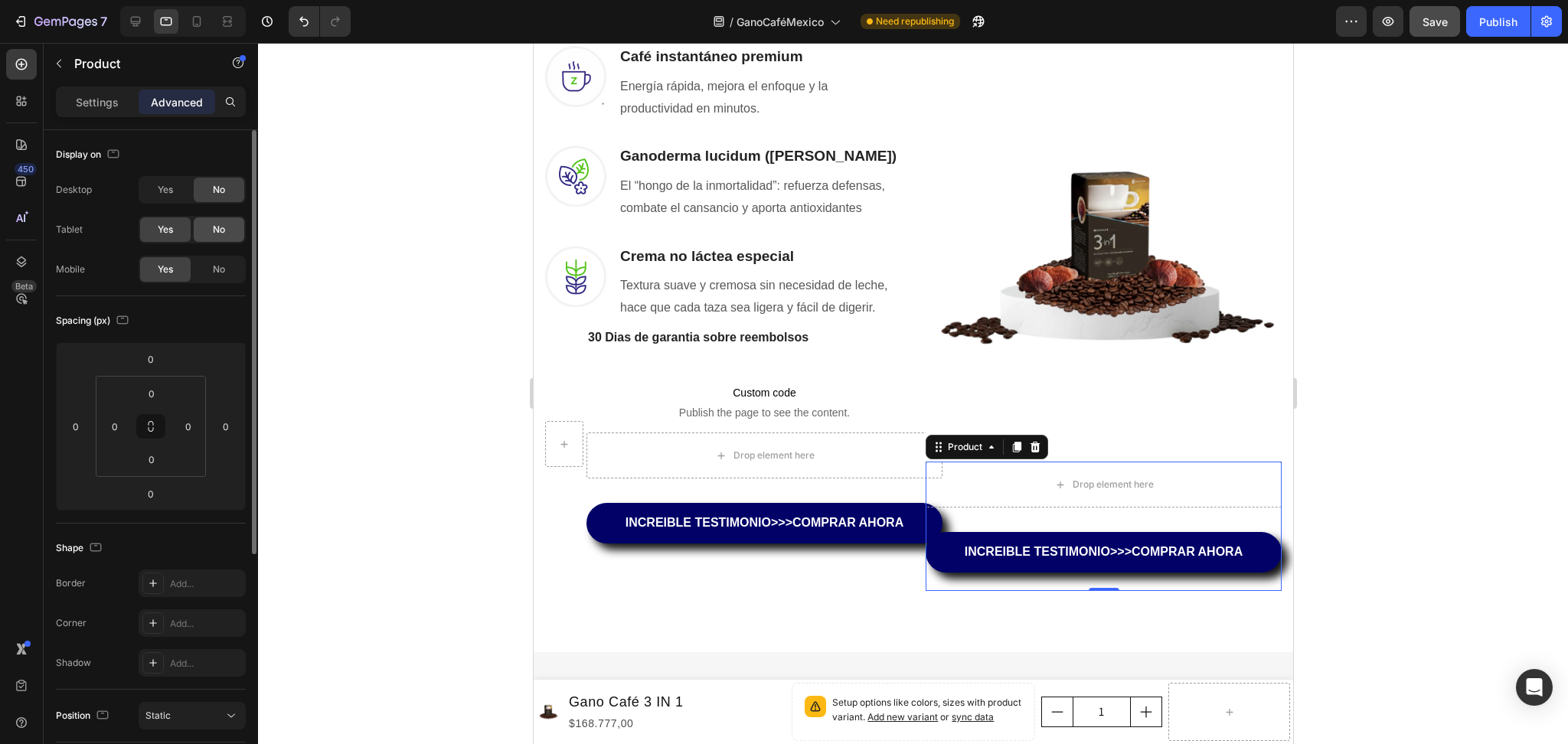
click at [222, 228] on span "No" at bounding box center [218, 230] width 12 height 13
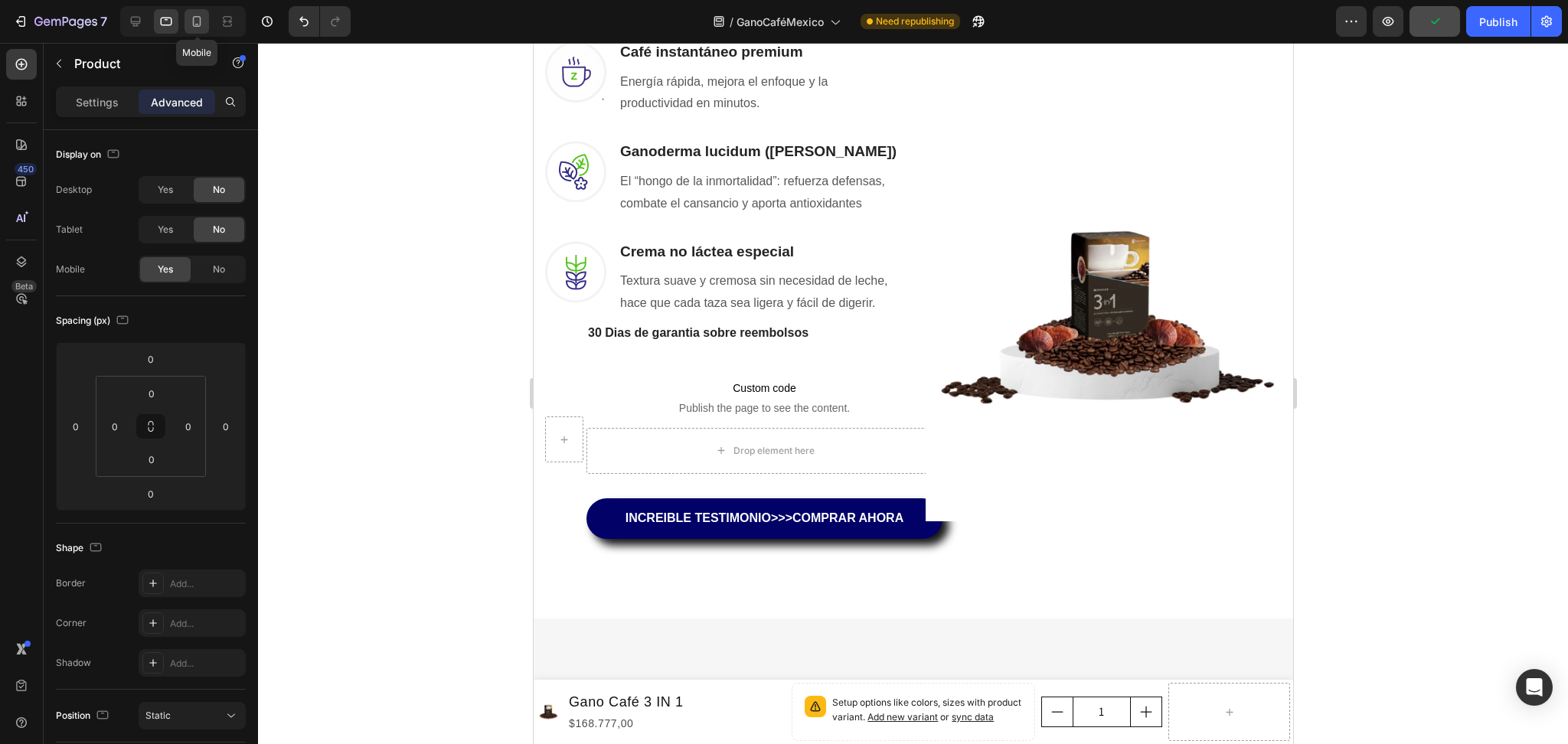
click at [189, 21] on icon at bounding box center [196, 21] width 15 height 15
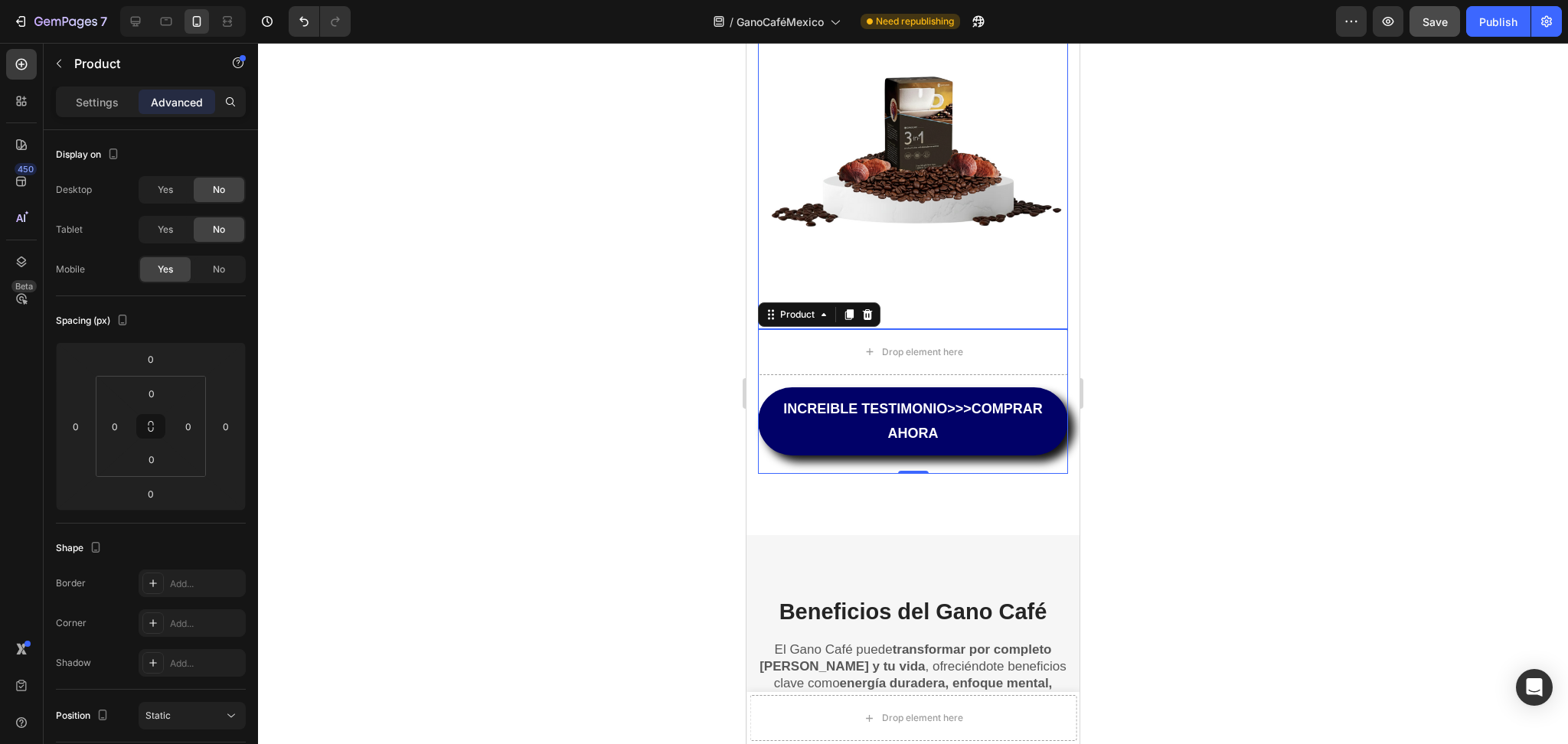
scroll to position [1552, 0]
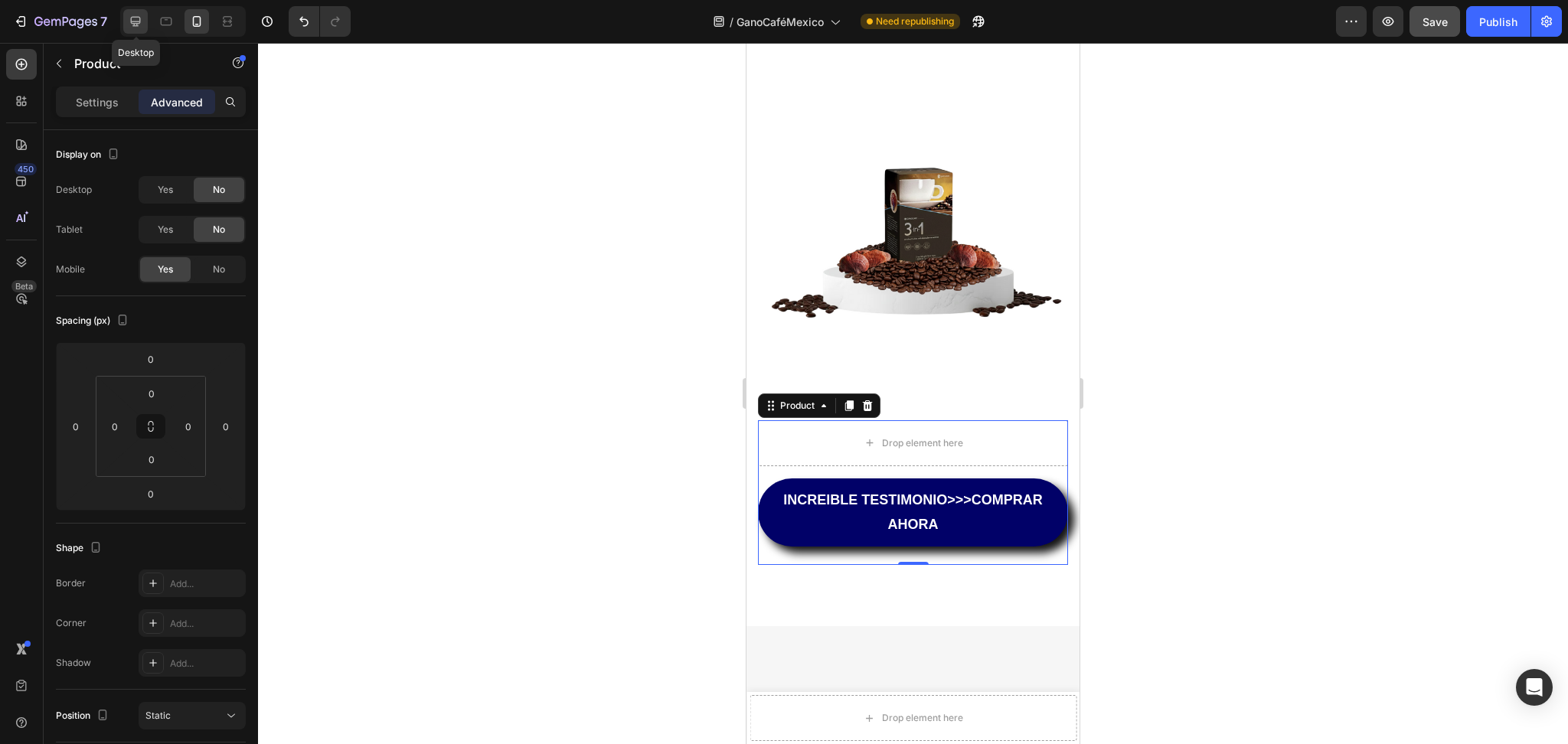
click at [141, 15] on icon at bounding box center [135, 21] width 15 height 15
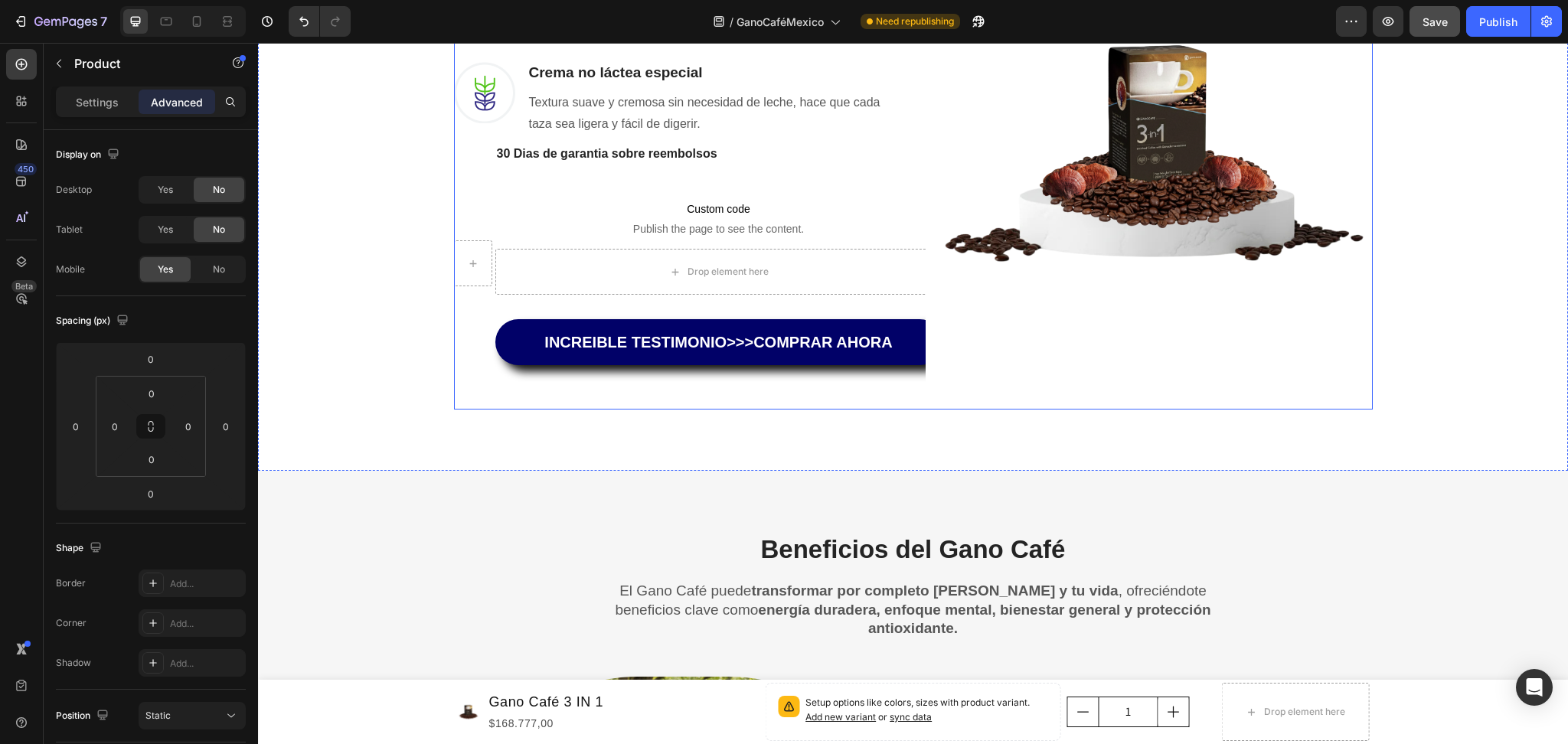
scroll to position [1305, 0]
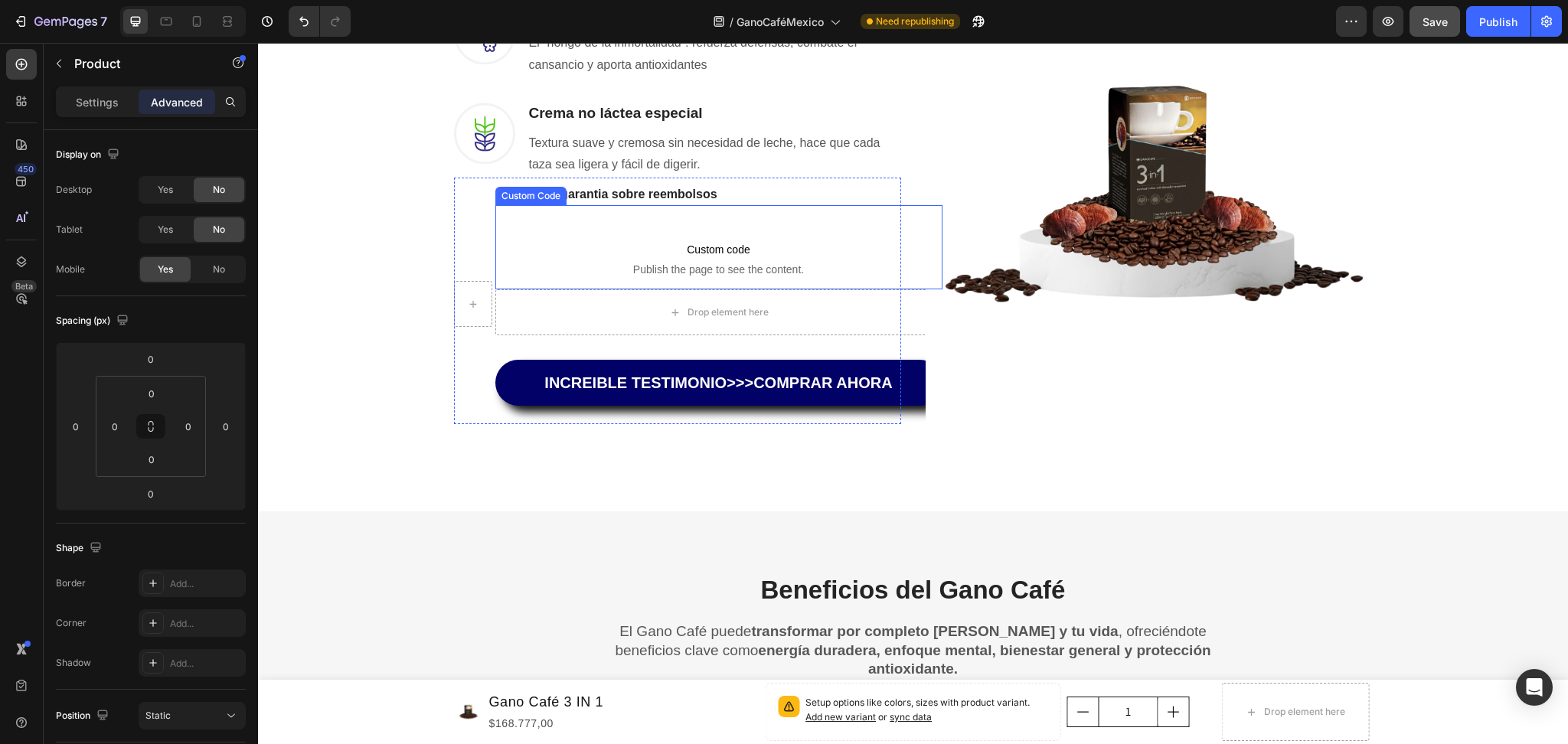
click at [833, 253] on span "Custom code" at bounding box center [718, 249] width 447 height 18
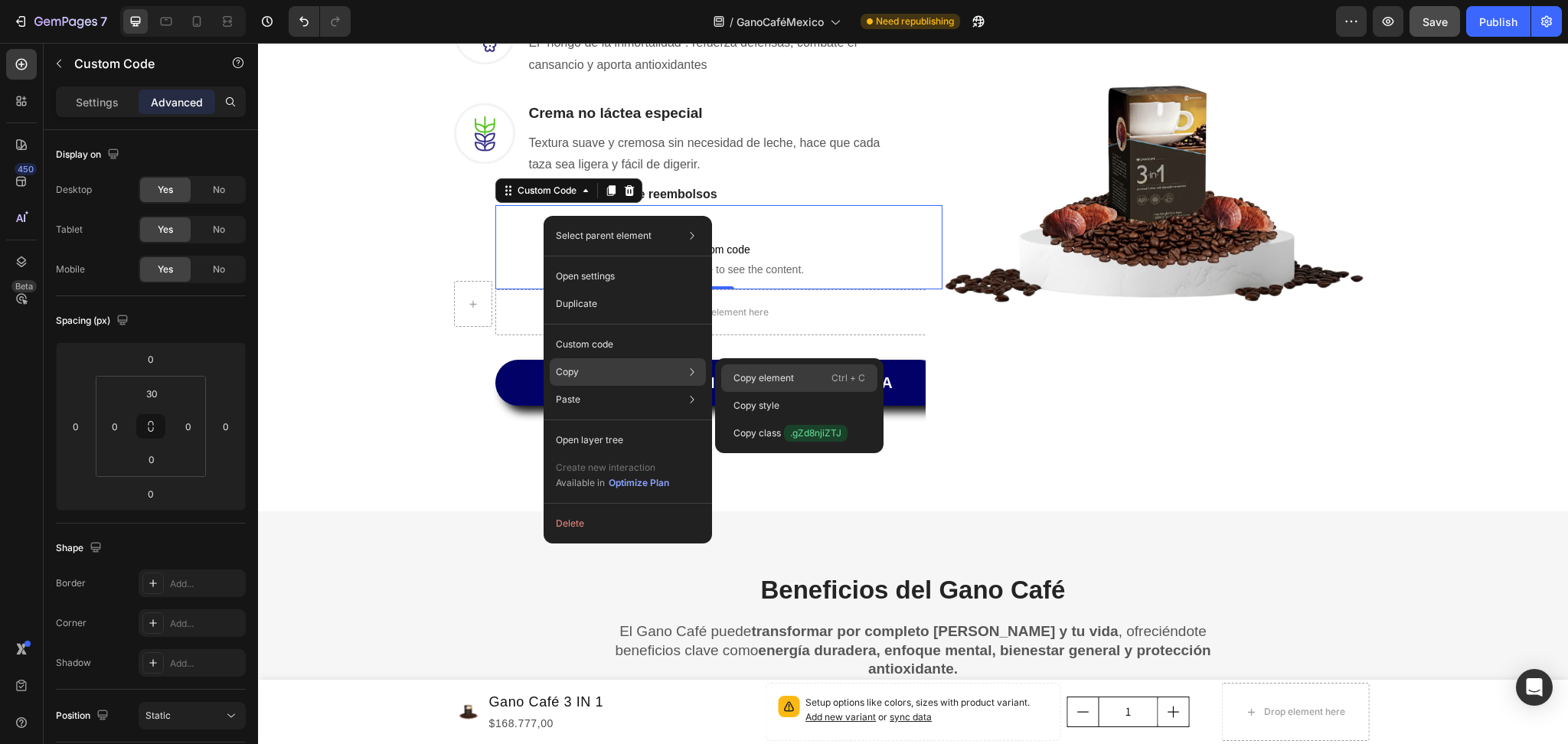
click at [756, 369] on div "Copy element Ctrl + C" at bounding box center [799, 378] width 156 height 28
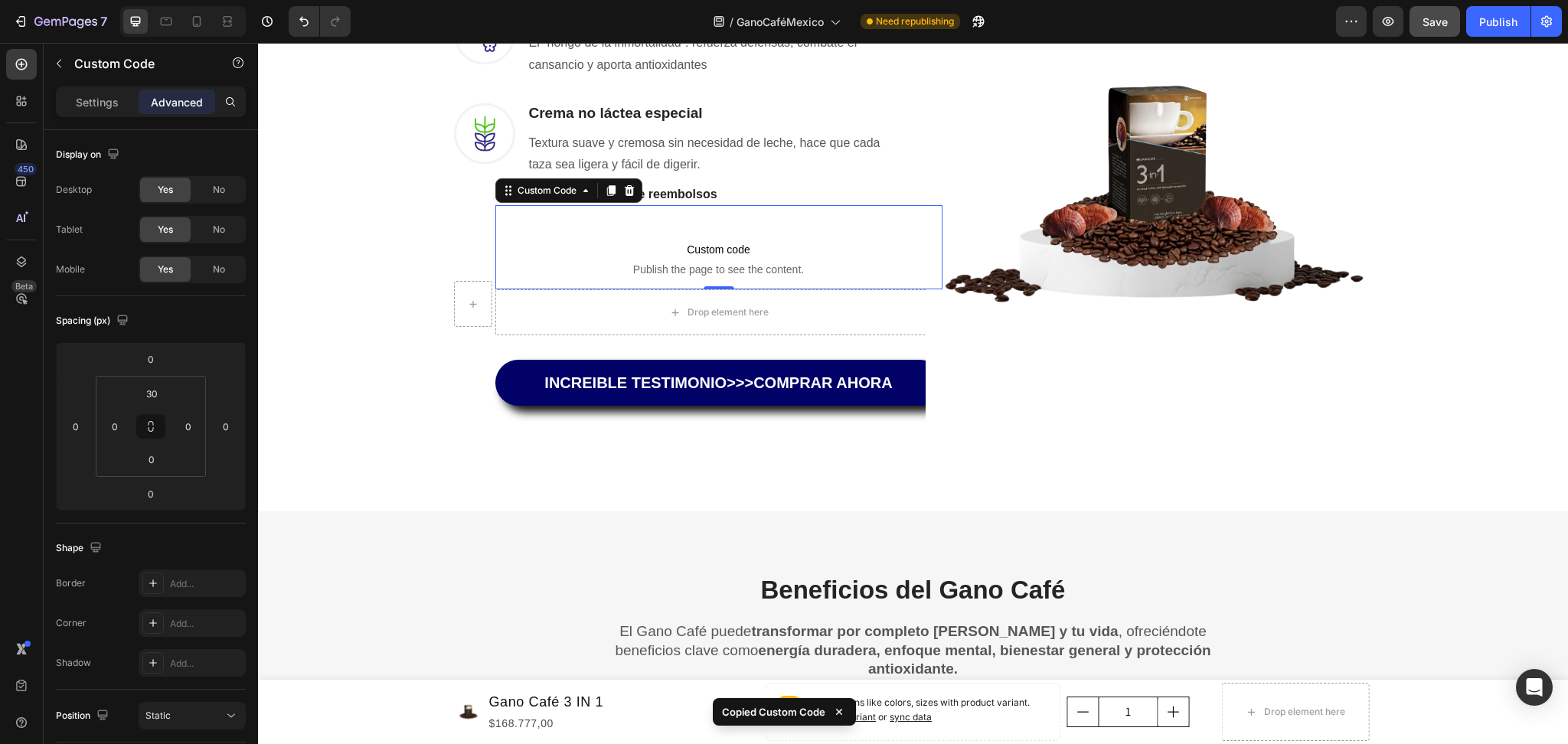
click at [211, 18] on div at bounding box center [183, 21] width 126 height 31
click at [204, 24] on icon at bounding box center [196, 21] width 15 height 15
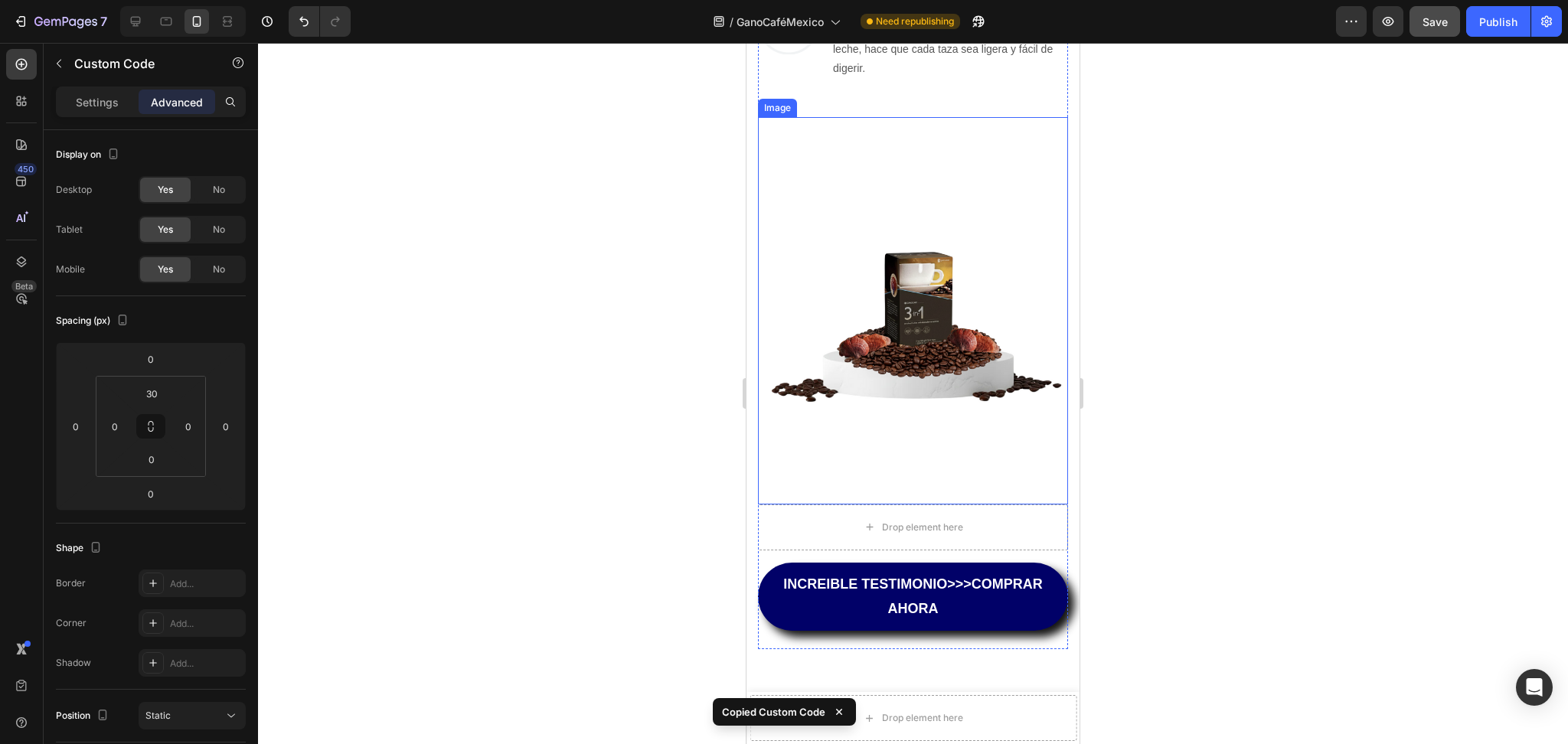
scroll to position [1509, 0]
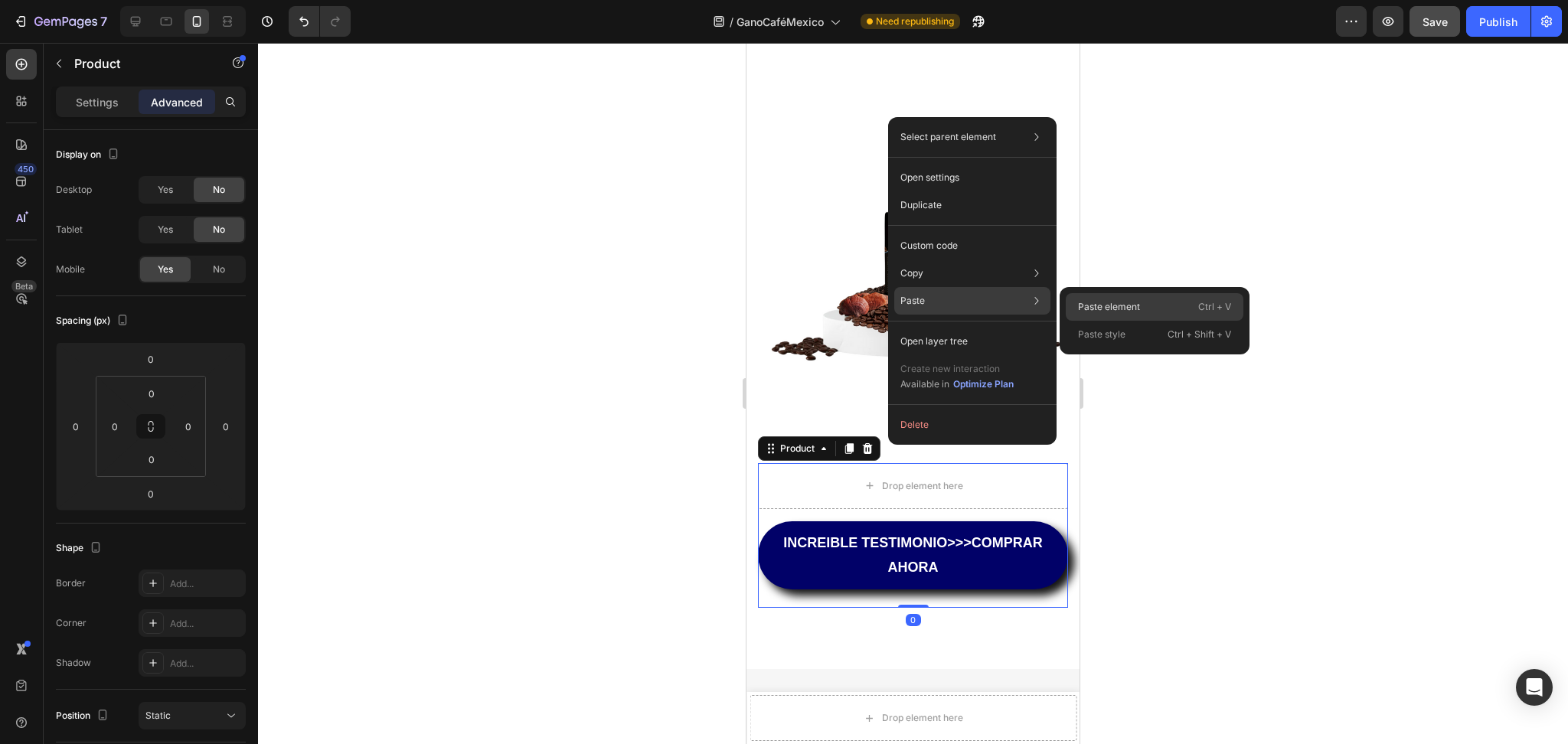
click at [1103, 299] on div "Paste element Ctrl + V" at bounding box center [1154, 306] width 177 height 28
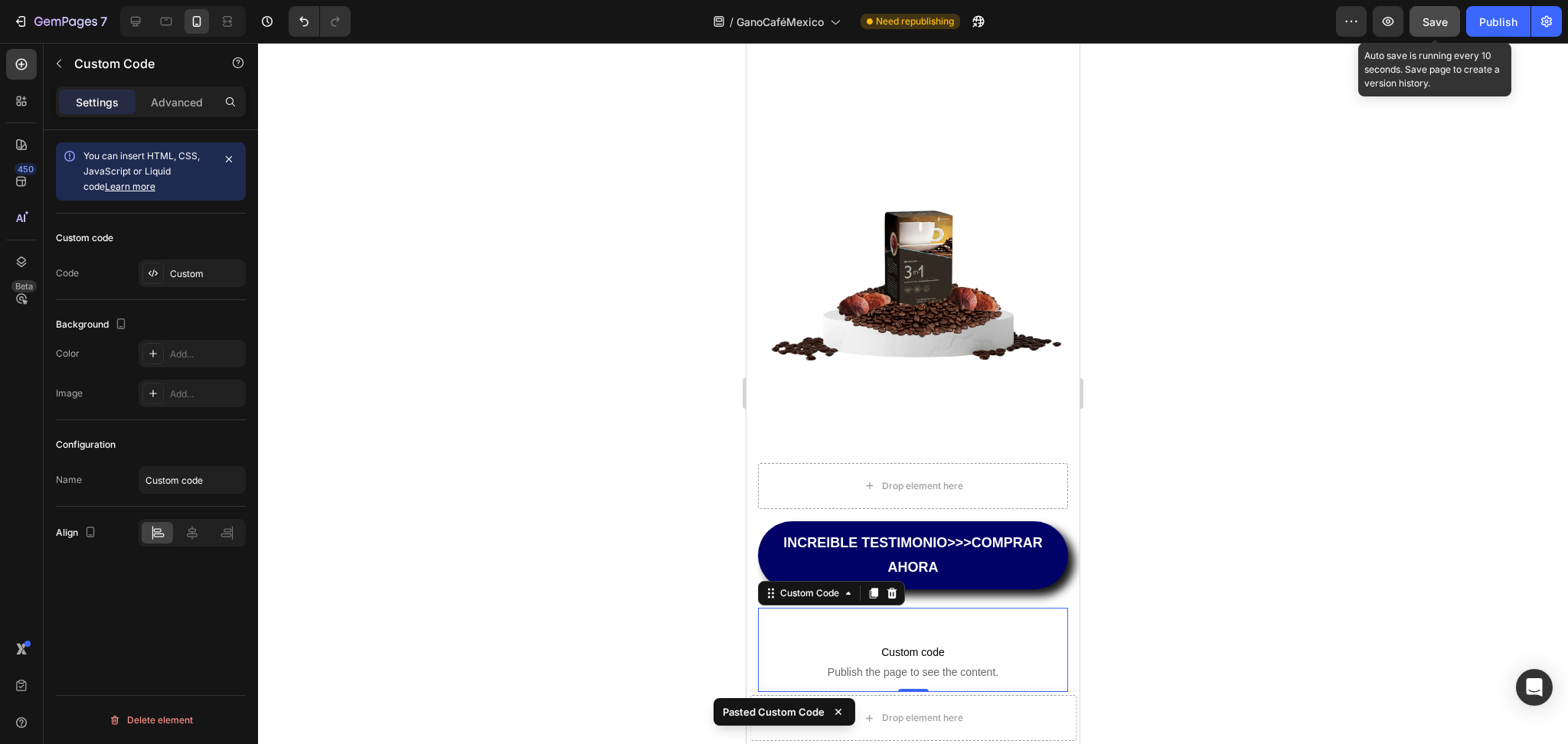
click at [1422, 25] on button "Save" at bounding box center [1434, 21] width 51 height 31
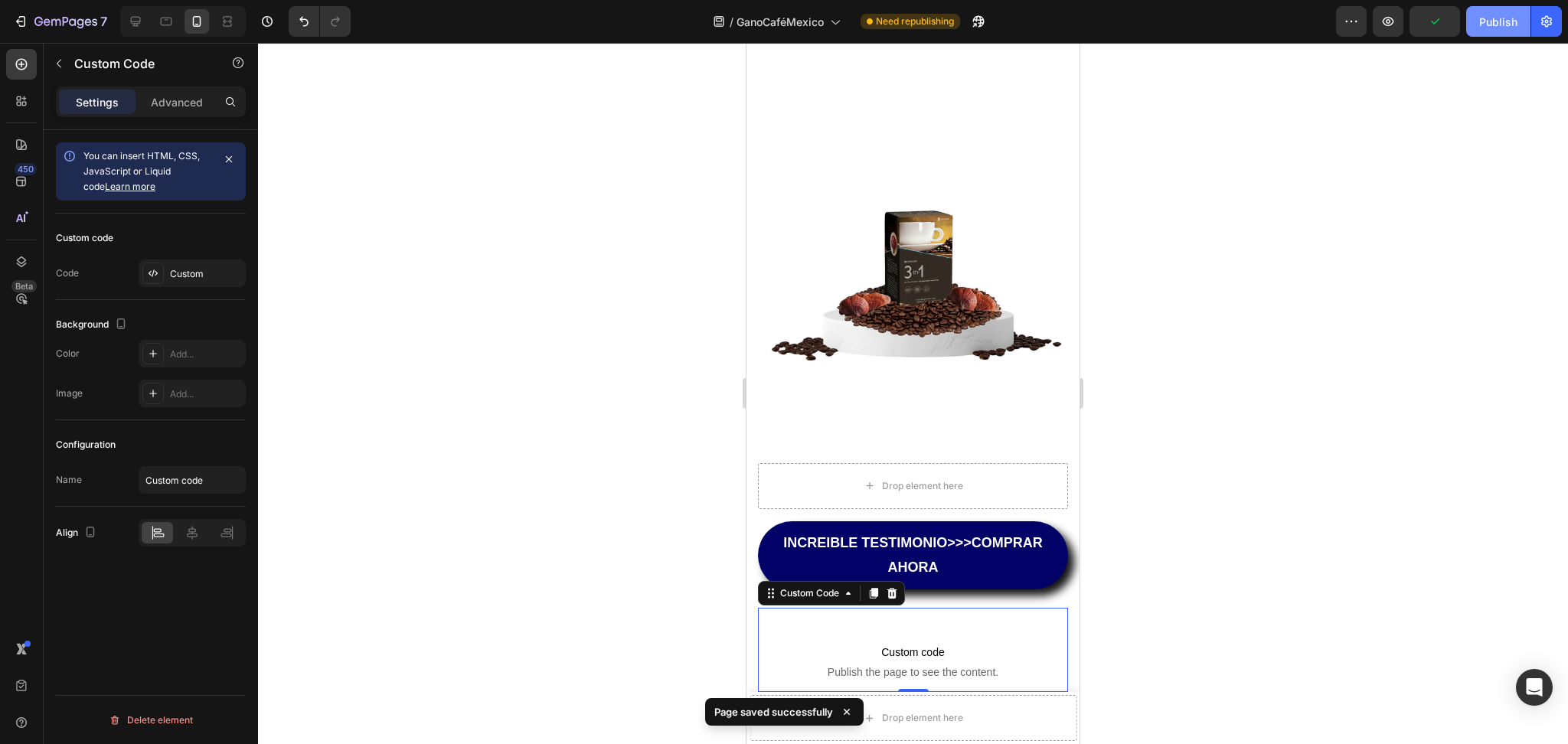
click at [1505, 25] on div "Publish" at bounding box center [1498, 21] width 38 height 16
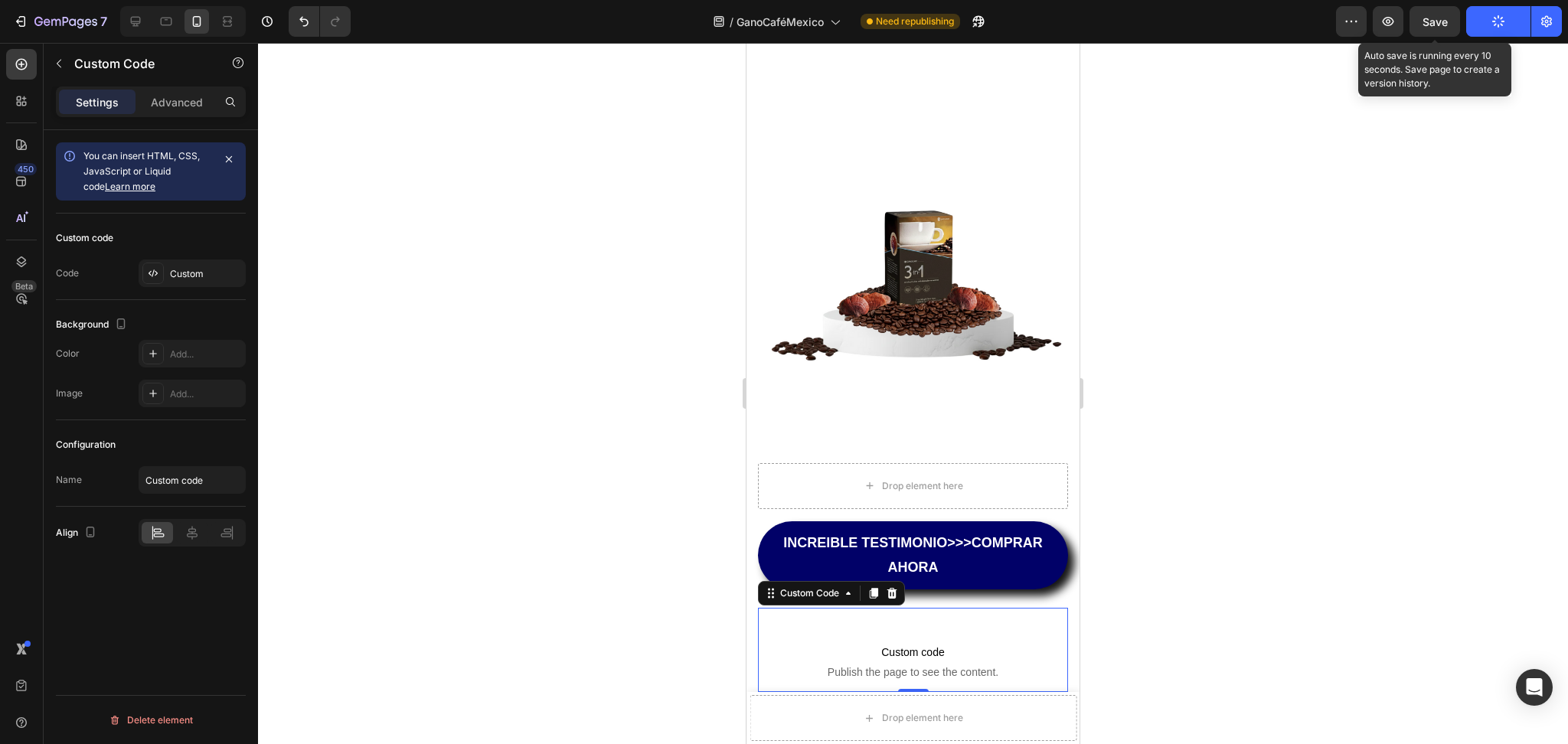
click at [1442, 20] on span "Save" at bounding box center [1434, 22] width 25 height 13
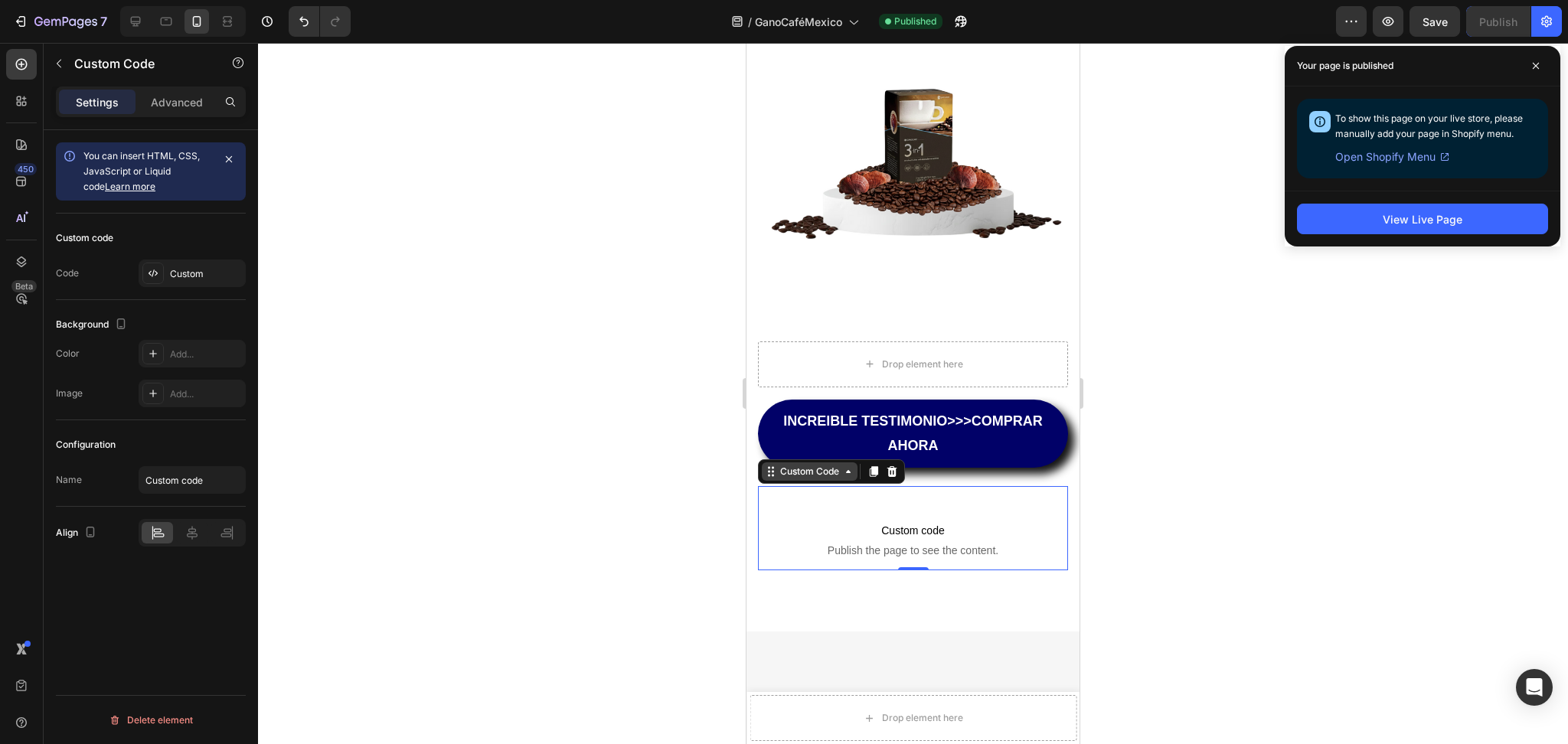
scroll to position [1713, 0]
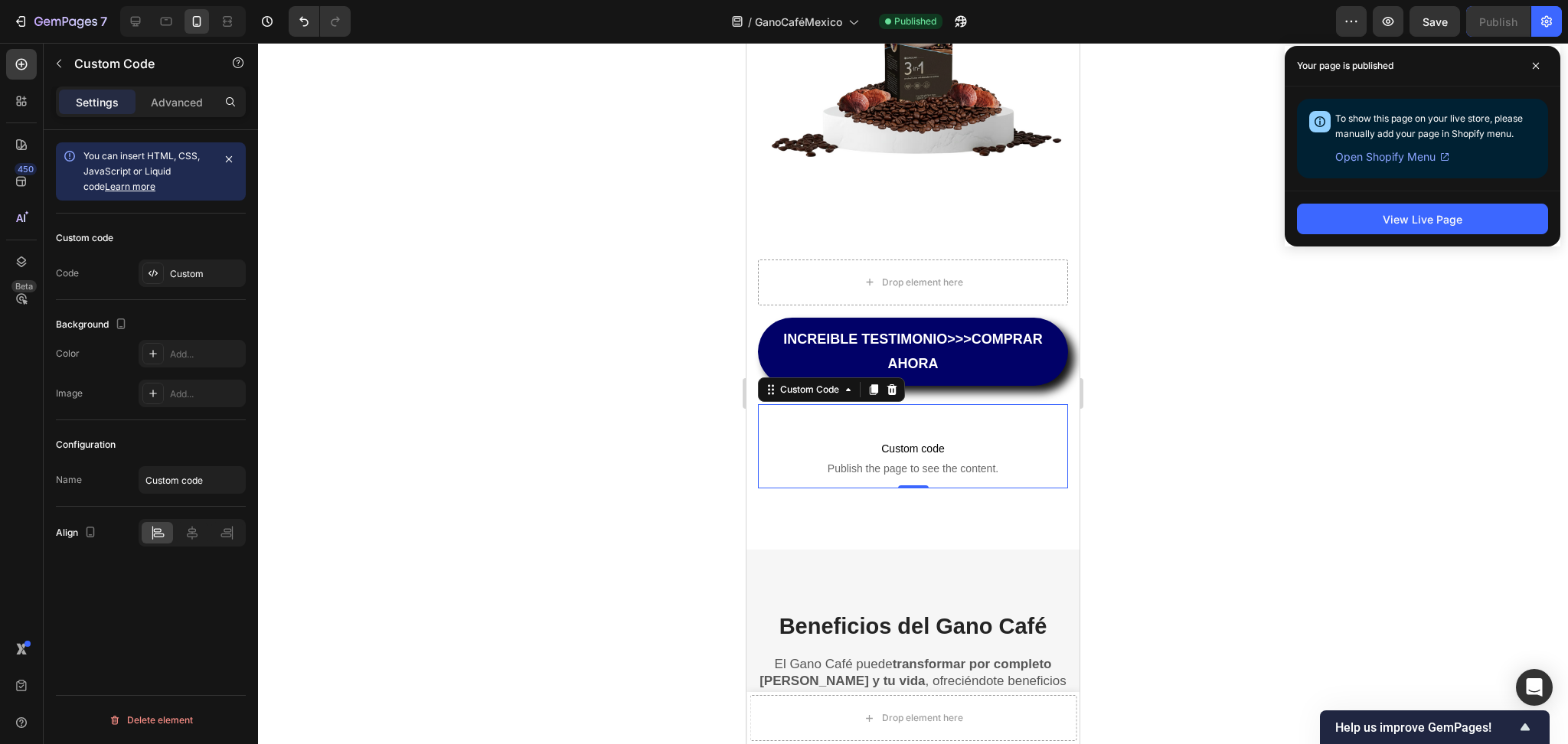
click at [596, 257] on div at bounding box center [913, 393] width 1310 height 701
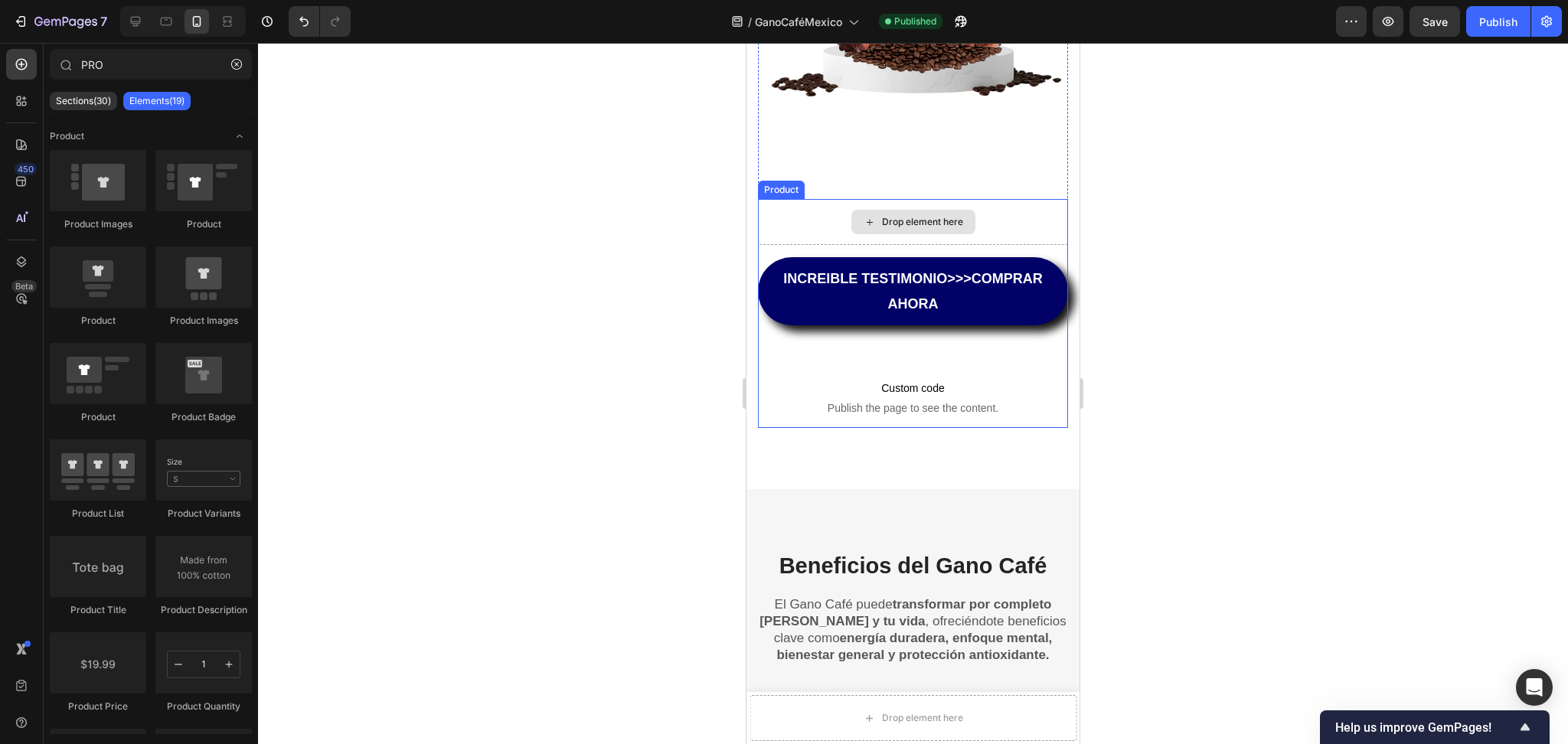
scroll to position [2144, 0]
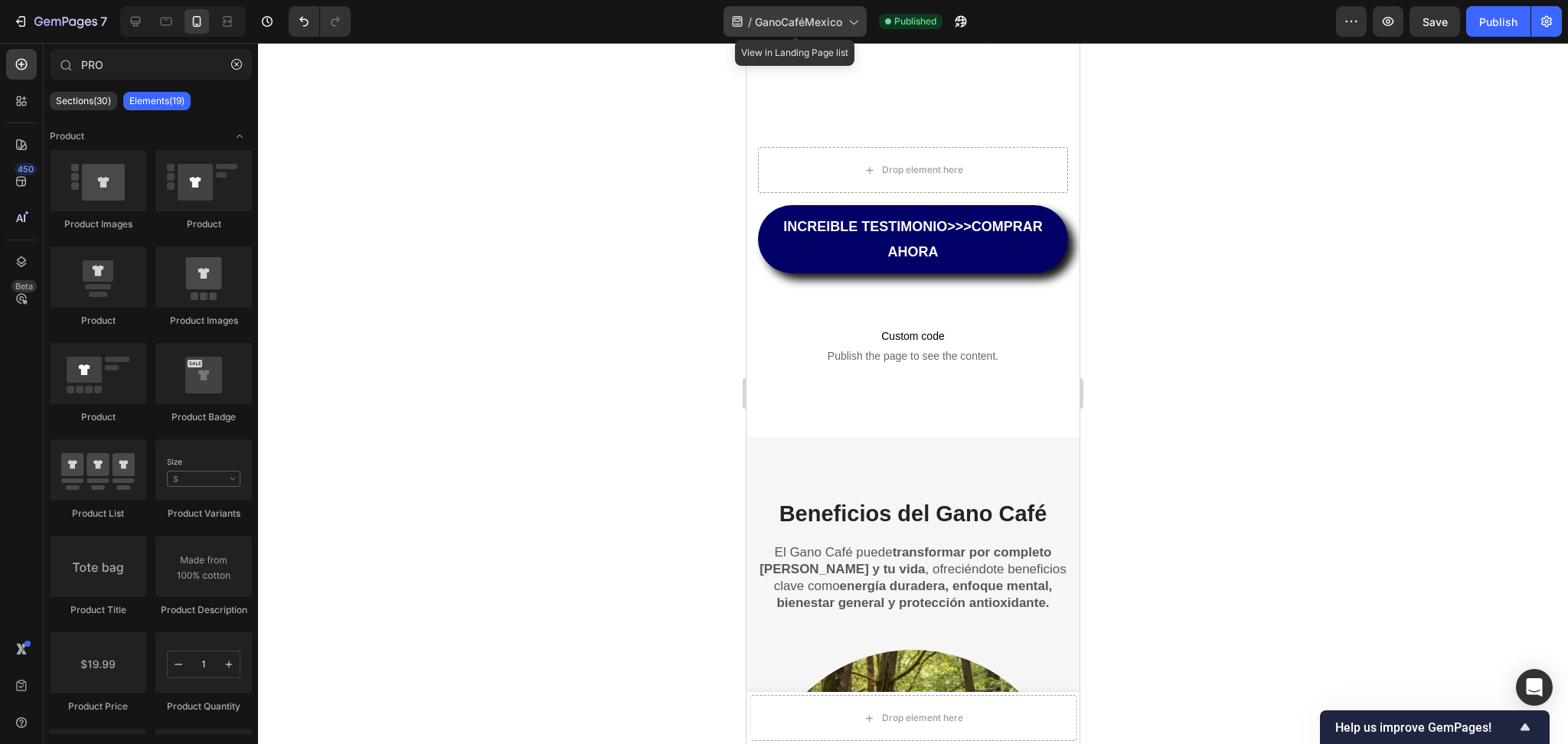
click at [818, 27] on span "GanoCaféMexico" at bounding box center [798, 21] width 88 height 16
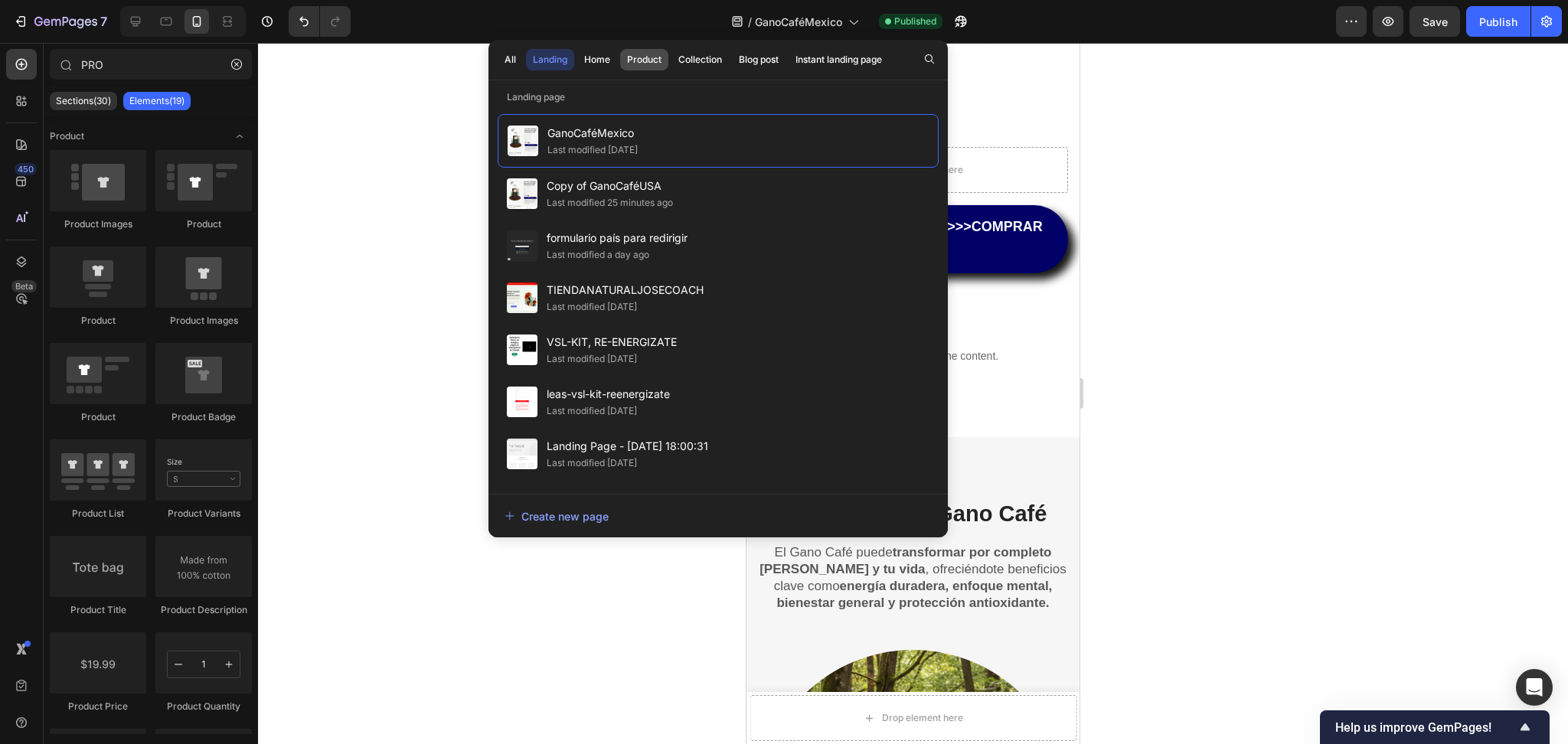
click at [646, 60] on div "Product" at bounding box center [644, 59] width 34 height 13
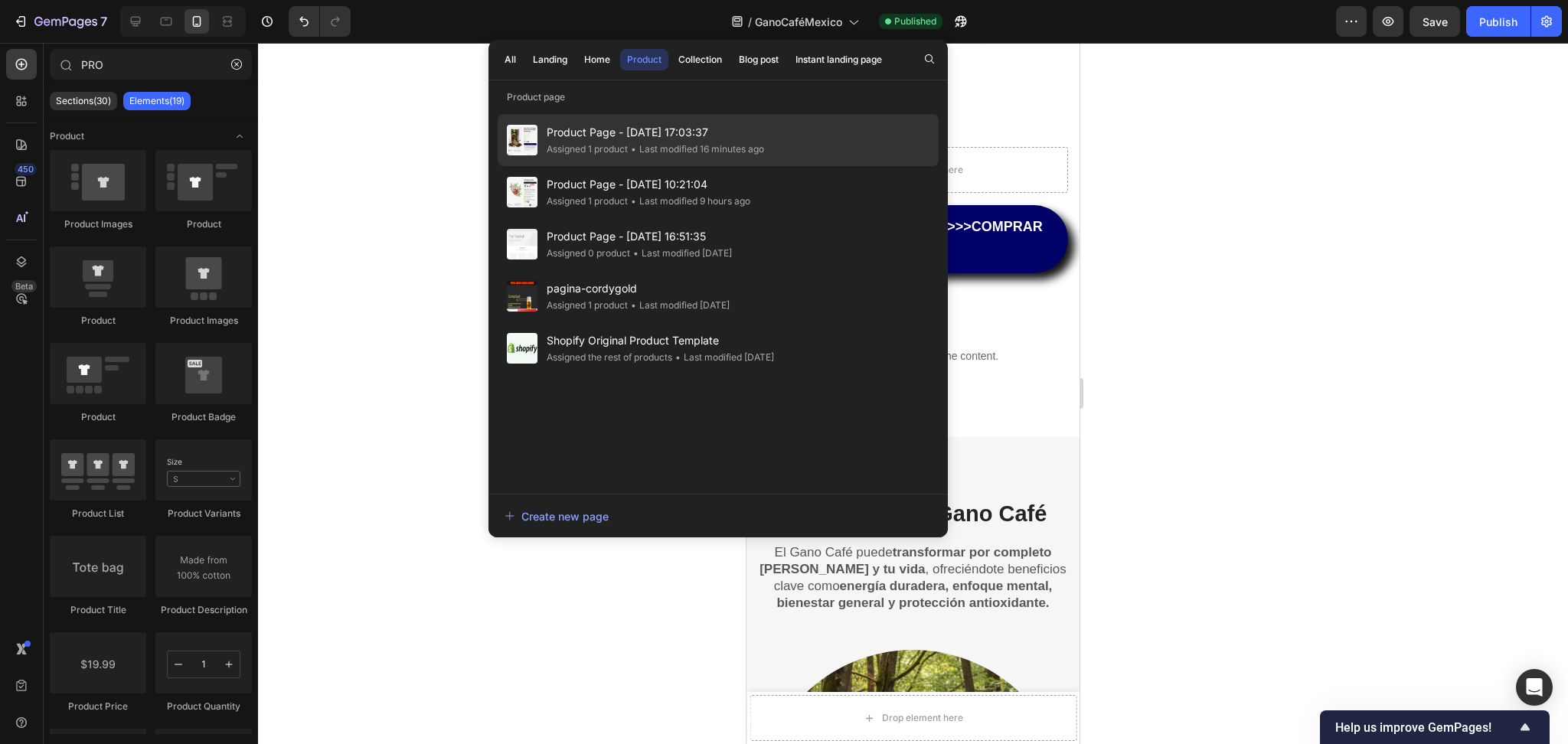
click at [768, 148] on div "Product Page - [DATE] 17:03:37 Assigned 1 product • Last modified 16 minutes ago" at bounding box center [718, 140] width 441 height 52
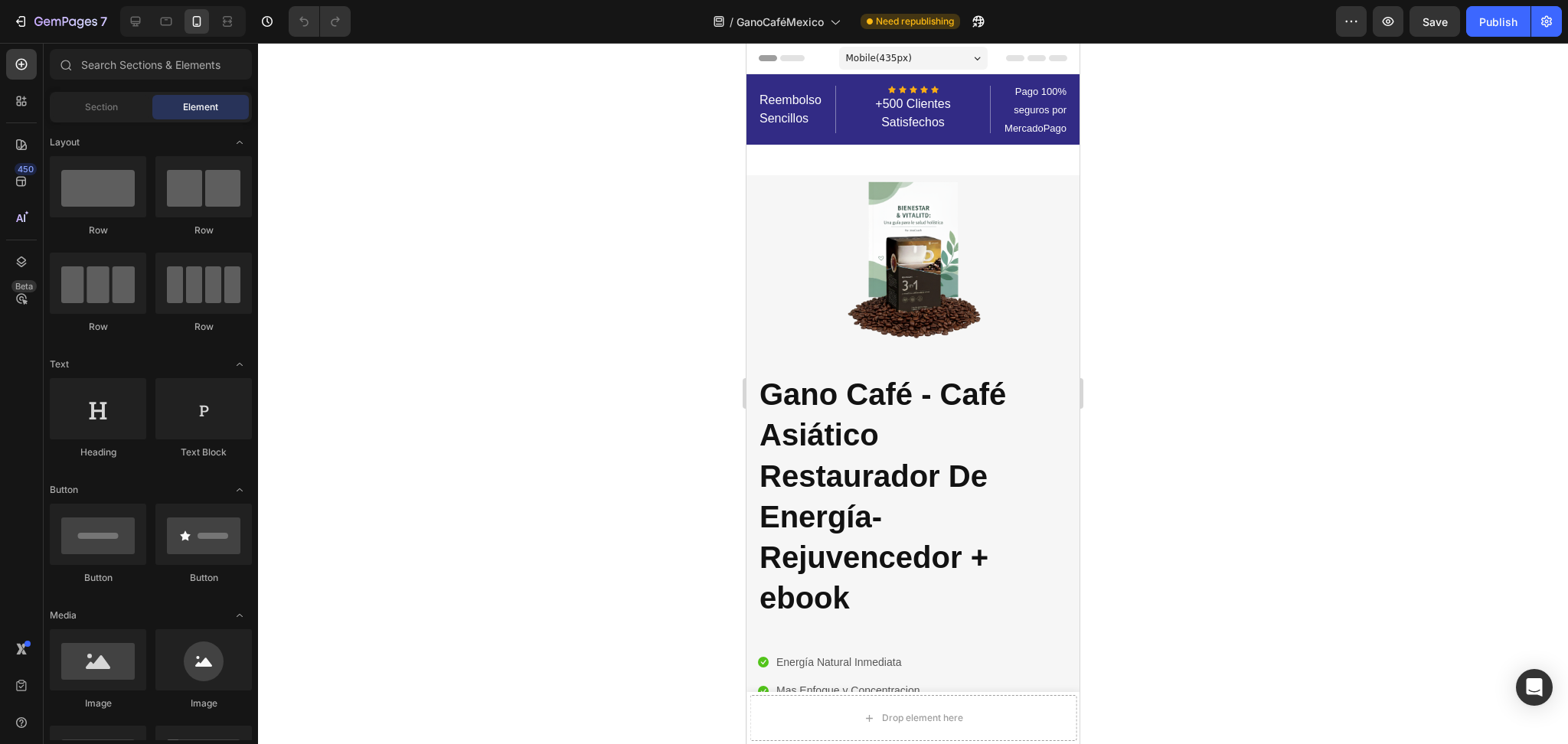
drag, startPoint x: 576, startPoint y: 137, endPoint x: 588, endPoint y: 132, distance: 13.0
click at [578, 136] on div at bounding box center [913, 393] width 1310 height 701
click at [831, 25] on icon at bounding box center [835, 21] width 15 height 15
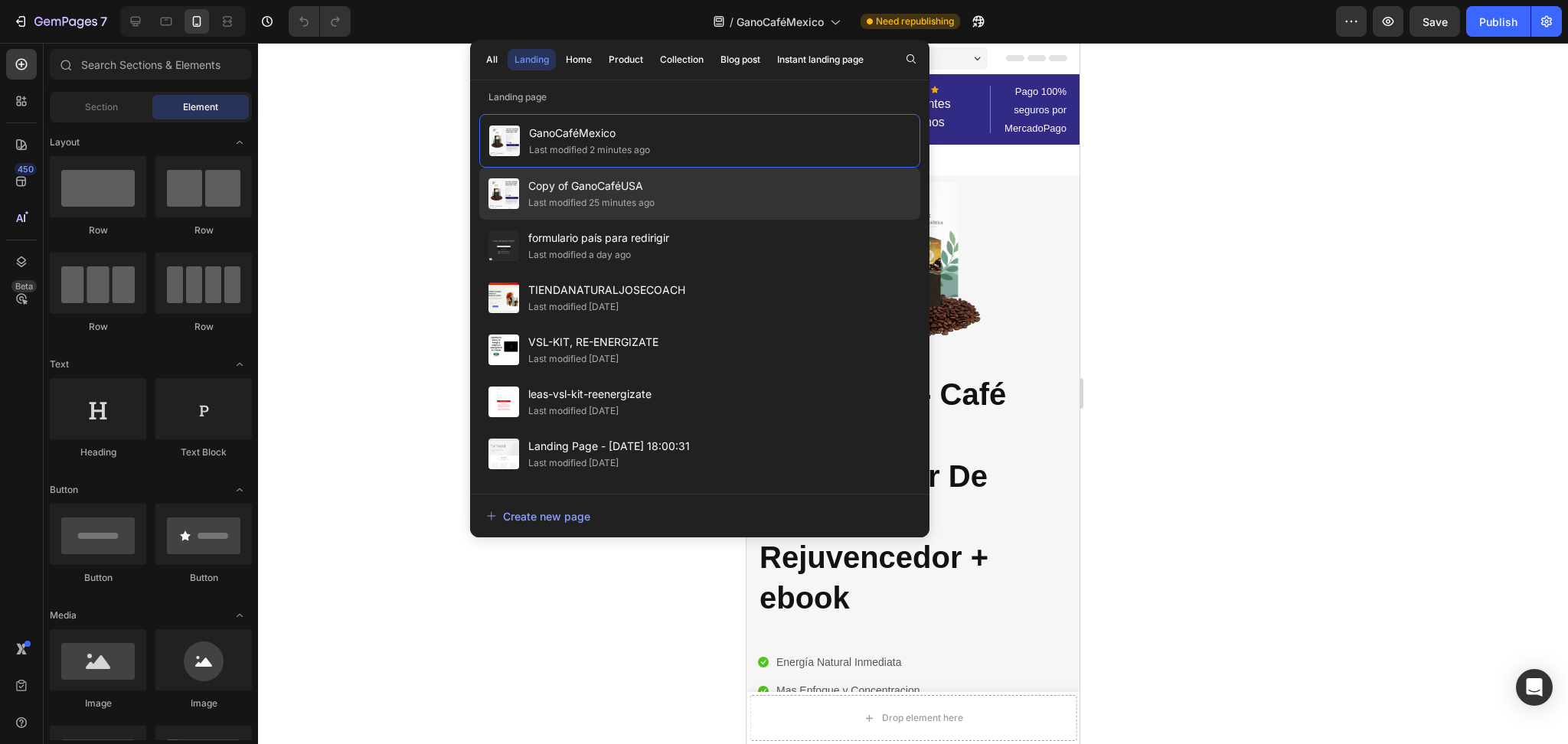
click at [719, 183] on div "Copy of GanoCaféUSA Last modified 25 minutes ago" at bounding box center [699, 194] width 441 height 52
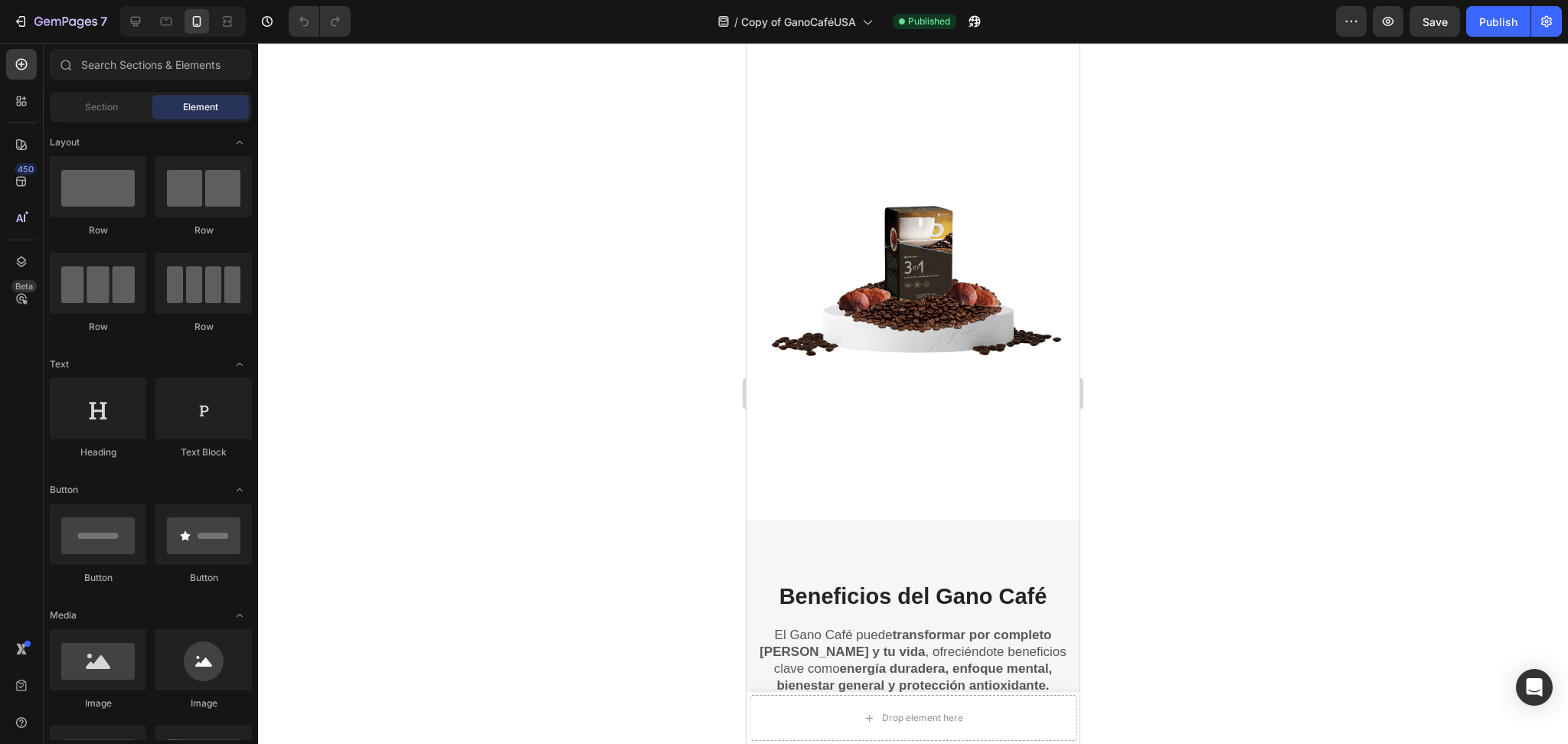
scroll to position [1837, 0]
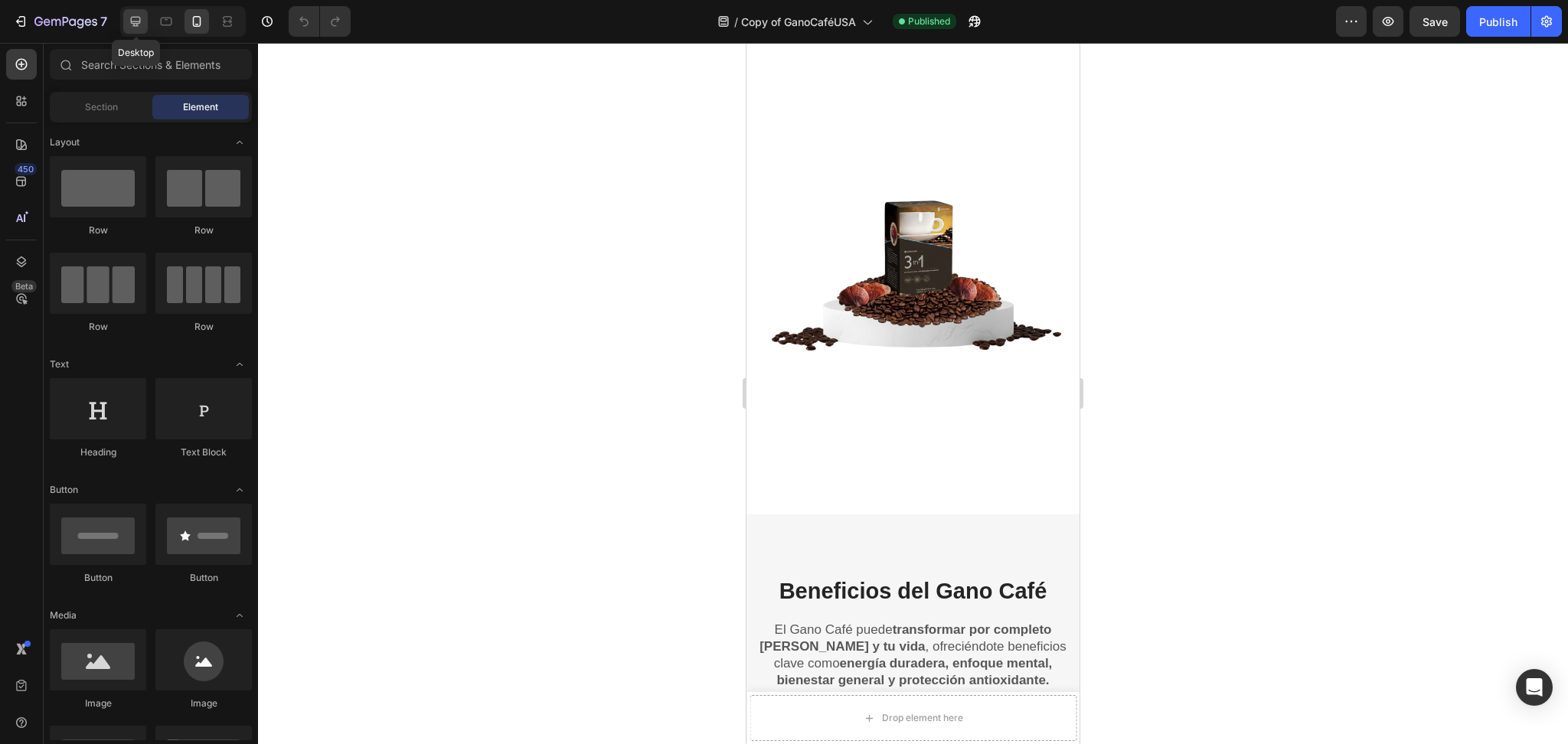
click at [132, 23] on icon at bounding box center [135, 22] width 10 height 10
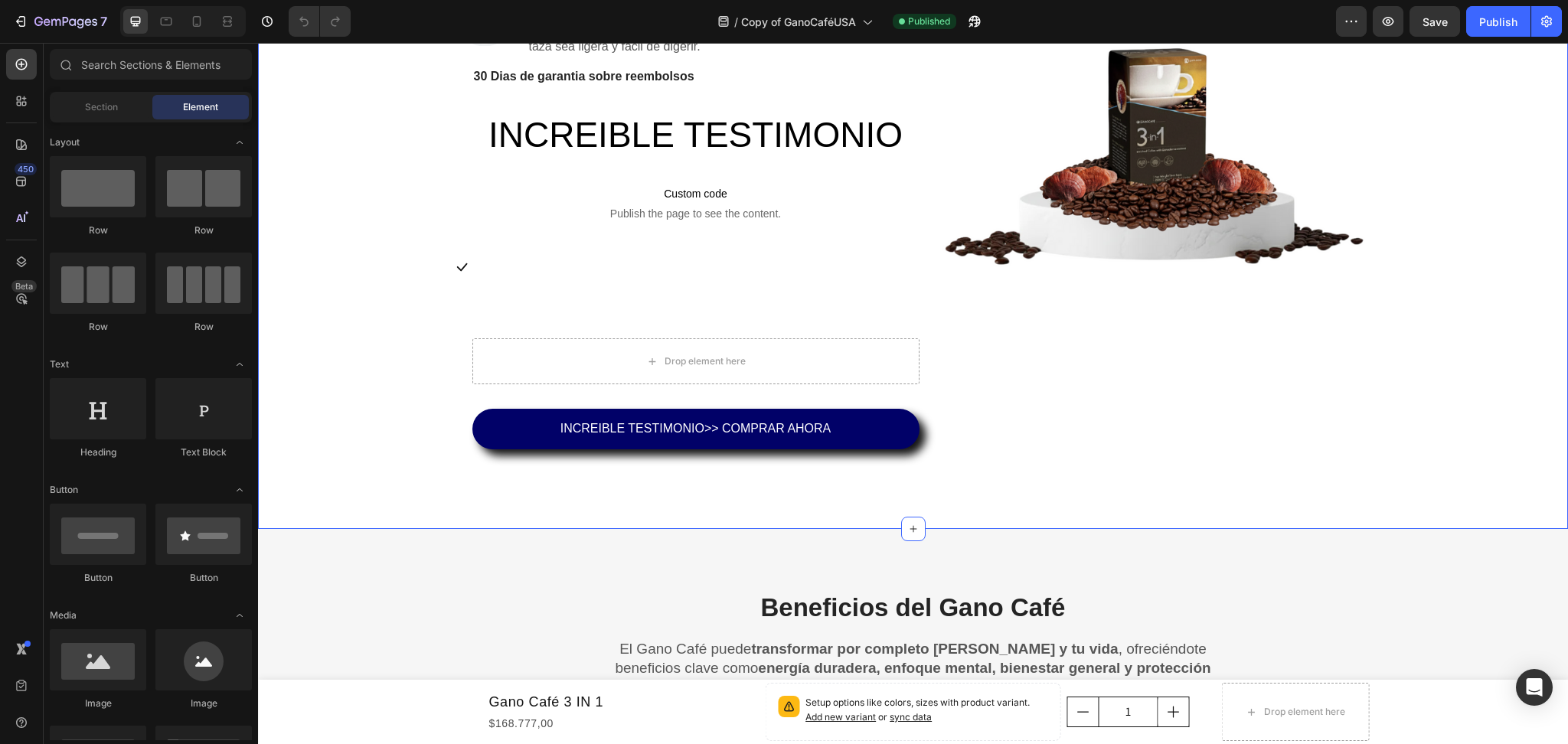
scroll to position [1639, 0]
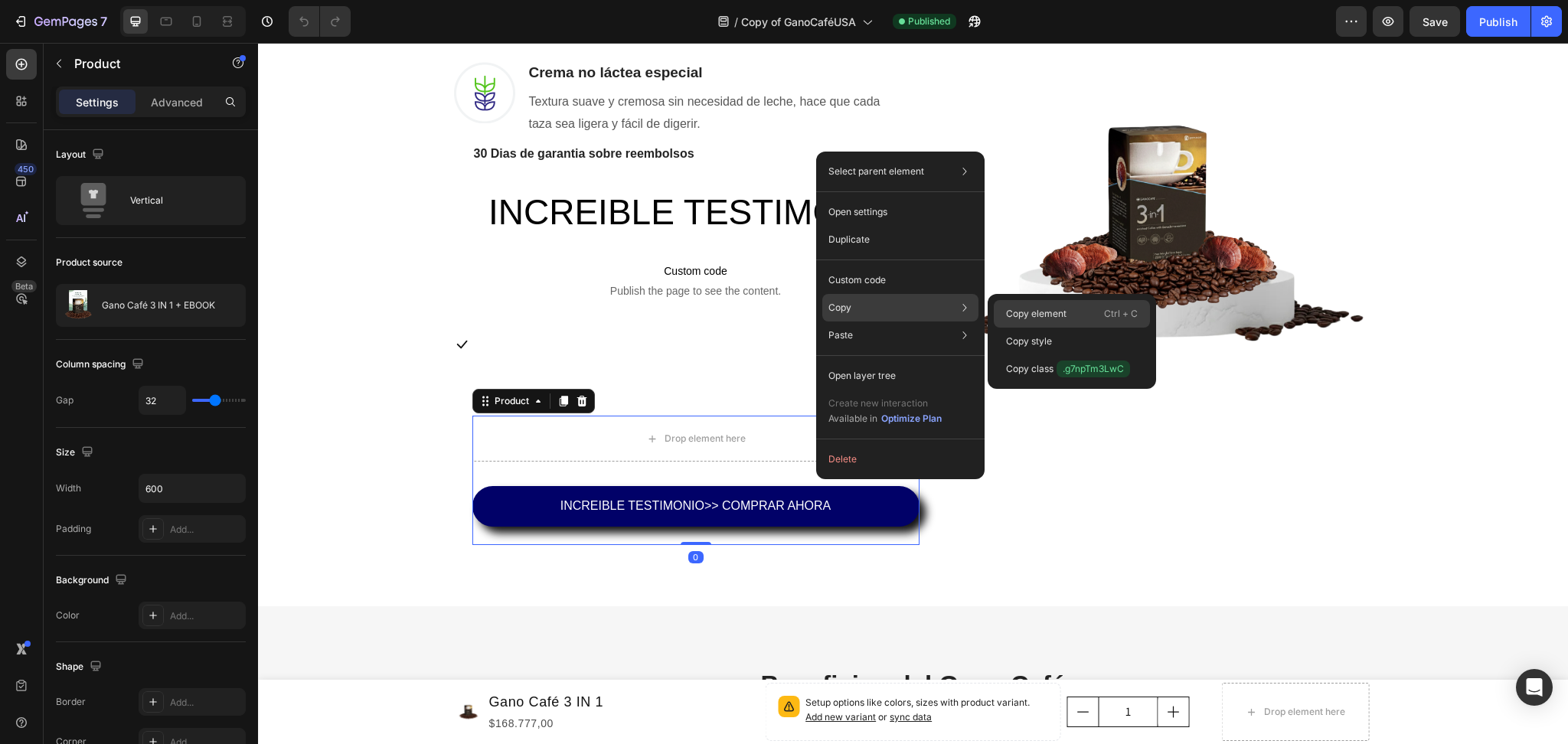
drag, startPoint x: 1042, startPoint y: 313, endPoint x: 141, endPoint y: 79, distance: 930.9
click at [1042, 313] on p "Copy element" at bounding box center [1036, 314] width 60 height 13
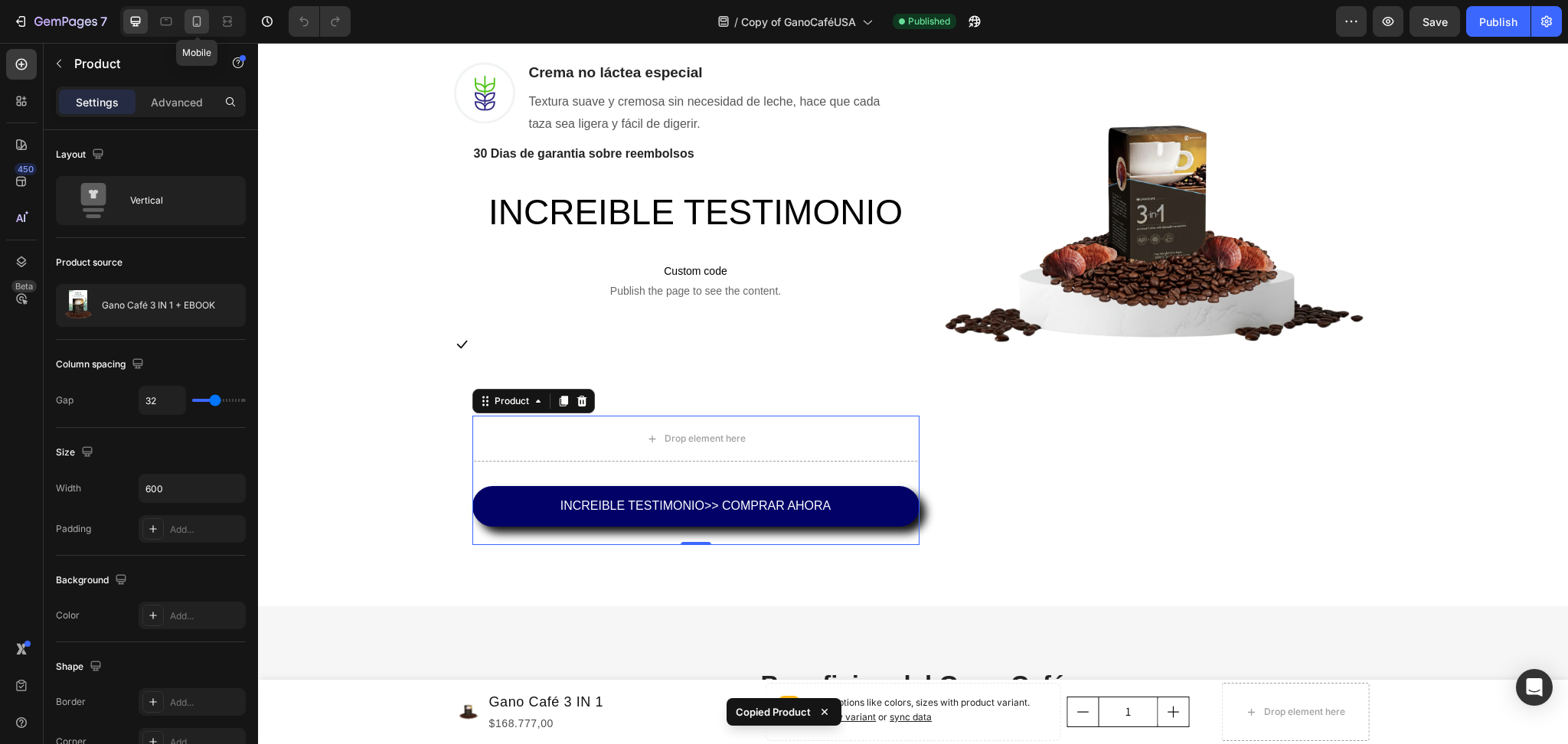
click at [186, 20] on div at bounding box center [196, 22] width 25 height 25
type input "16"
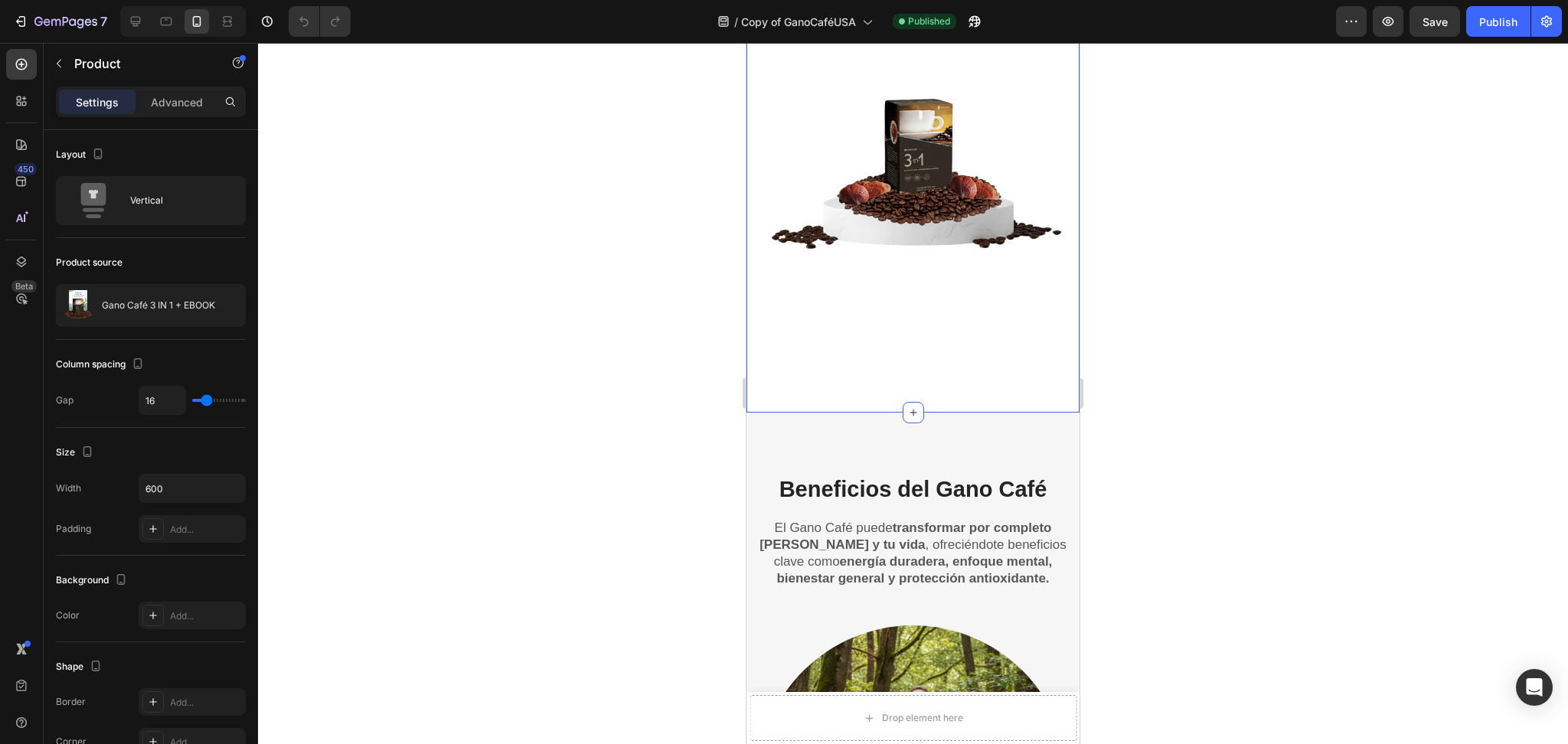
scroll to position [2051, 0]
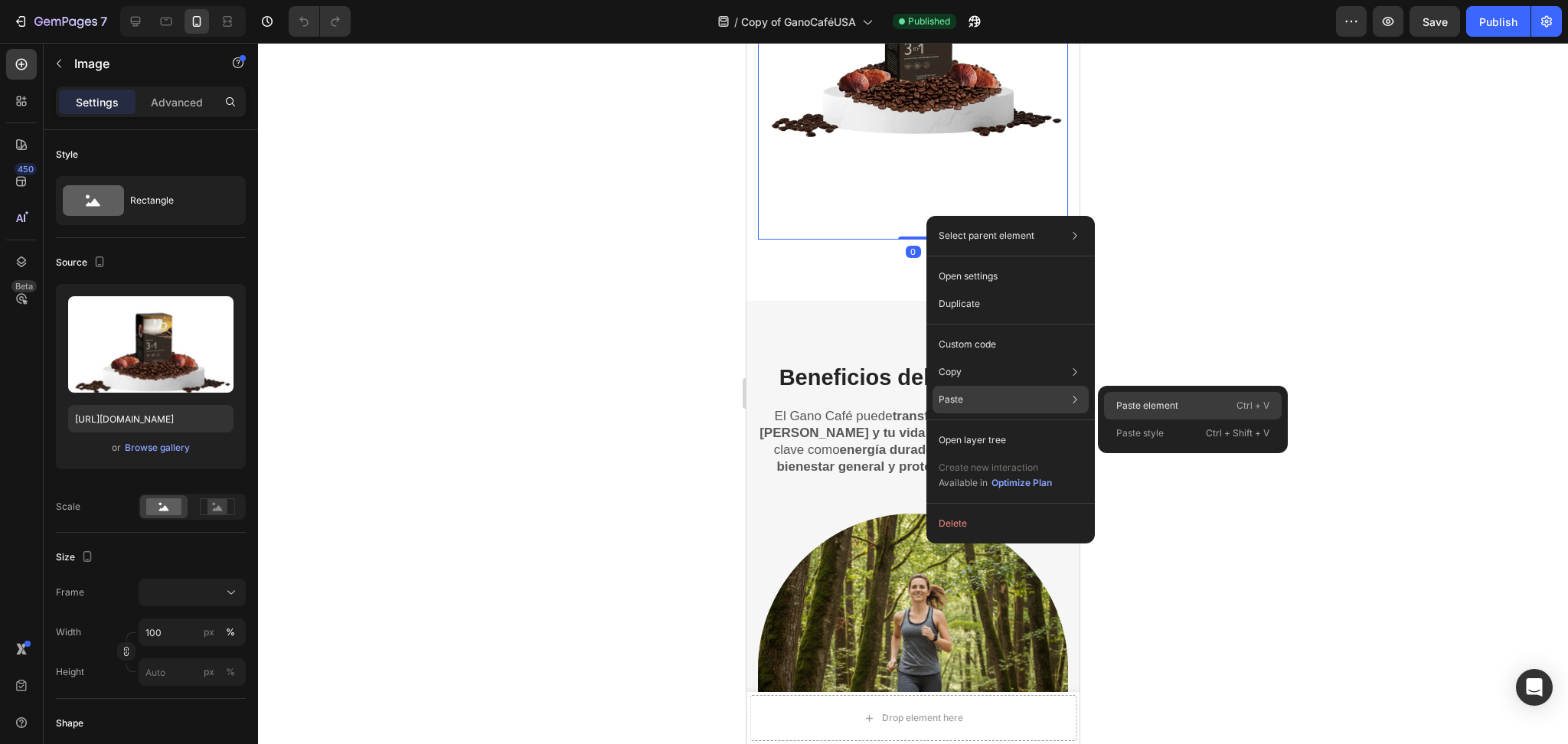
click at [1144, 397] on div "Paste element Ctrl + V" at bounding box center [1192, 405] width 177 height 28
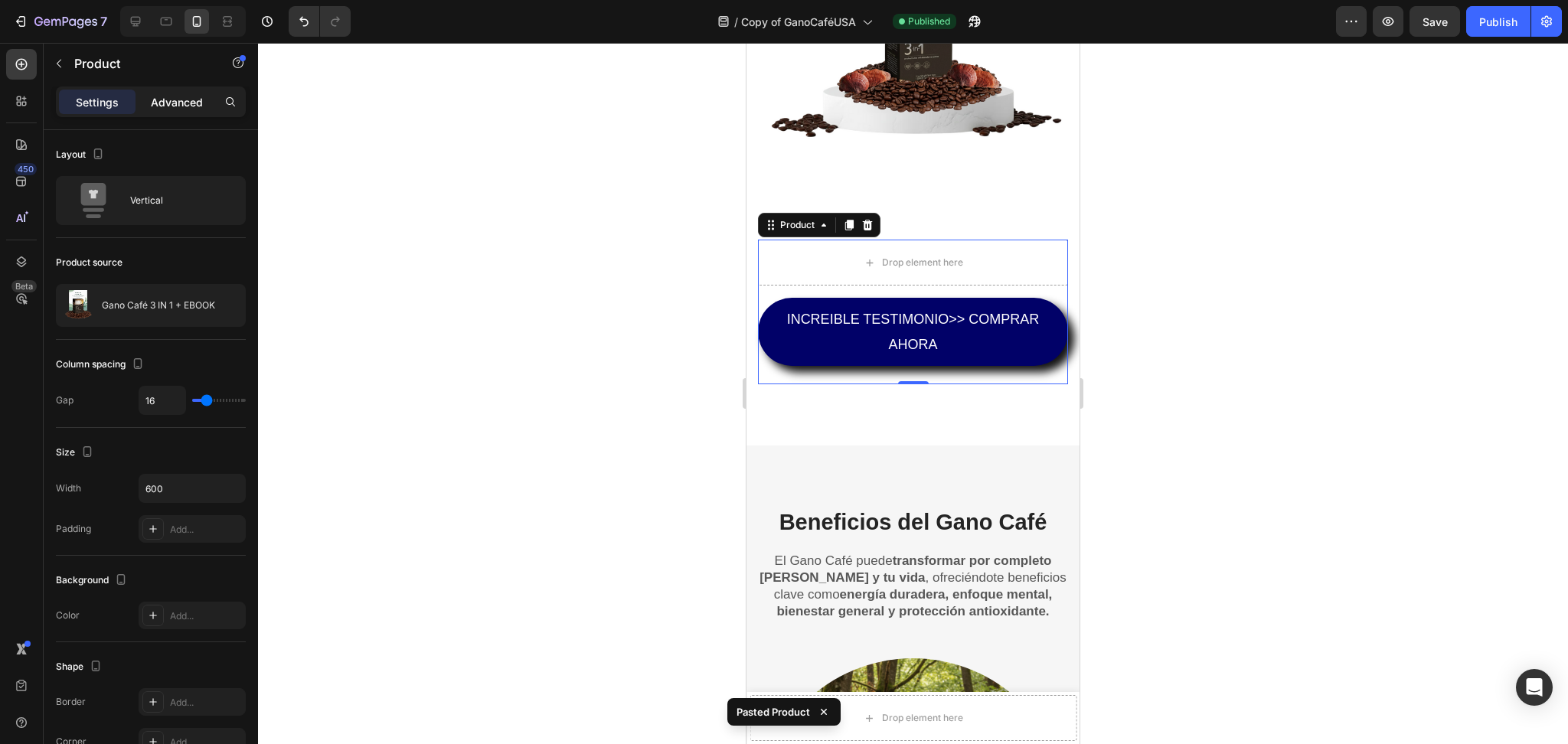
click at [193, 103] on p "Advanced" at bounding box center [176, 102] width 52 height 16
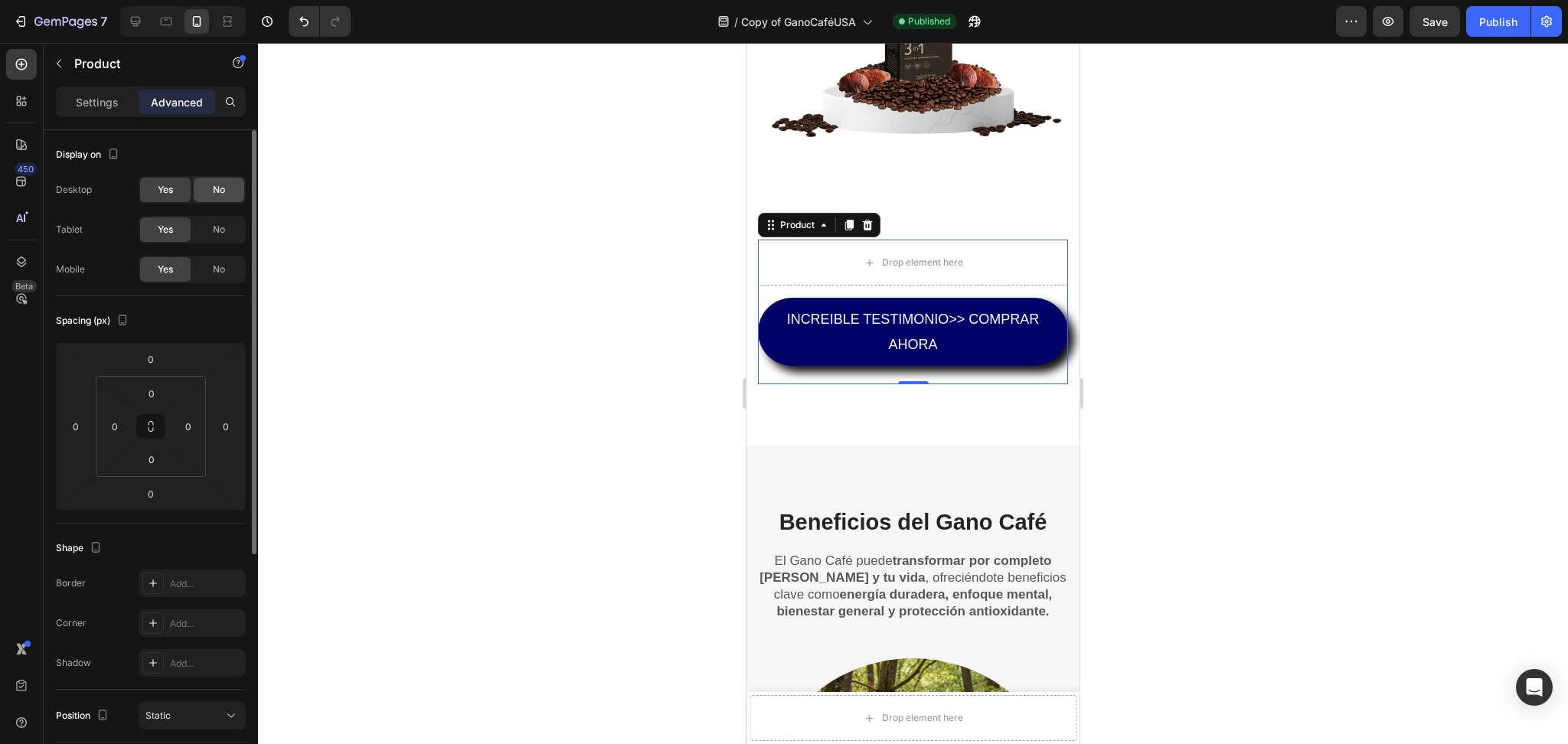
click at [217, 186] on span "No" at bounding box center [218, 190] width 12 height 13
click at [217, 235] on span "No" at bounding box center [218, 230] width 12 height 13
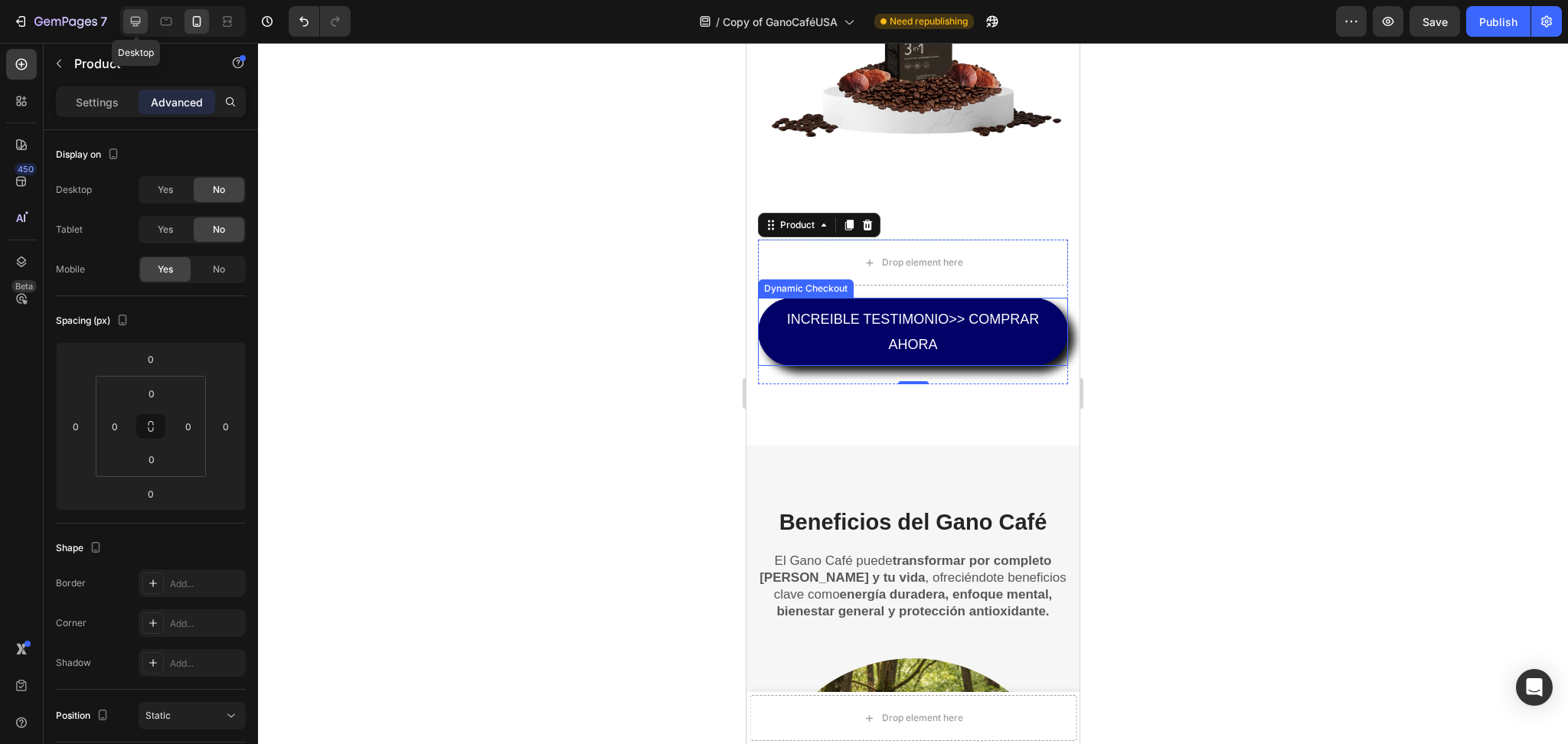
click at [147, 20] on div at bounding box center [135, 22] width 25 height 25
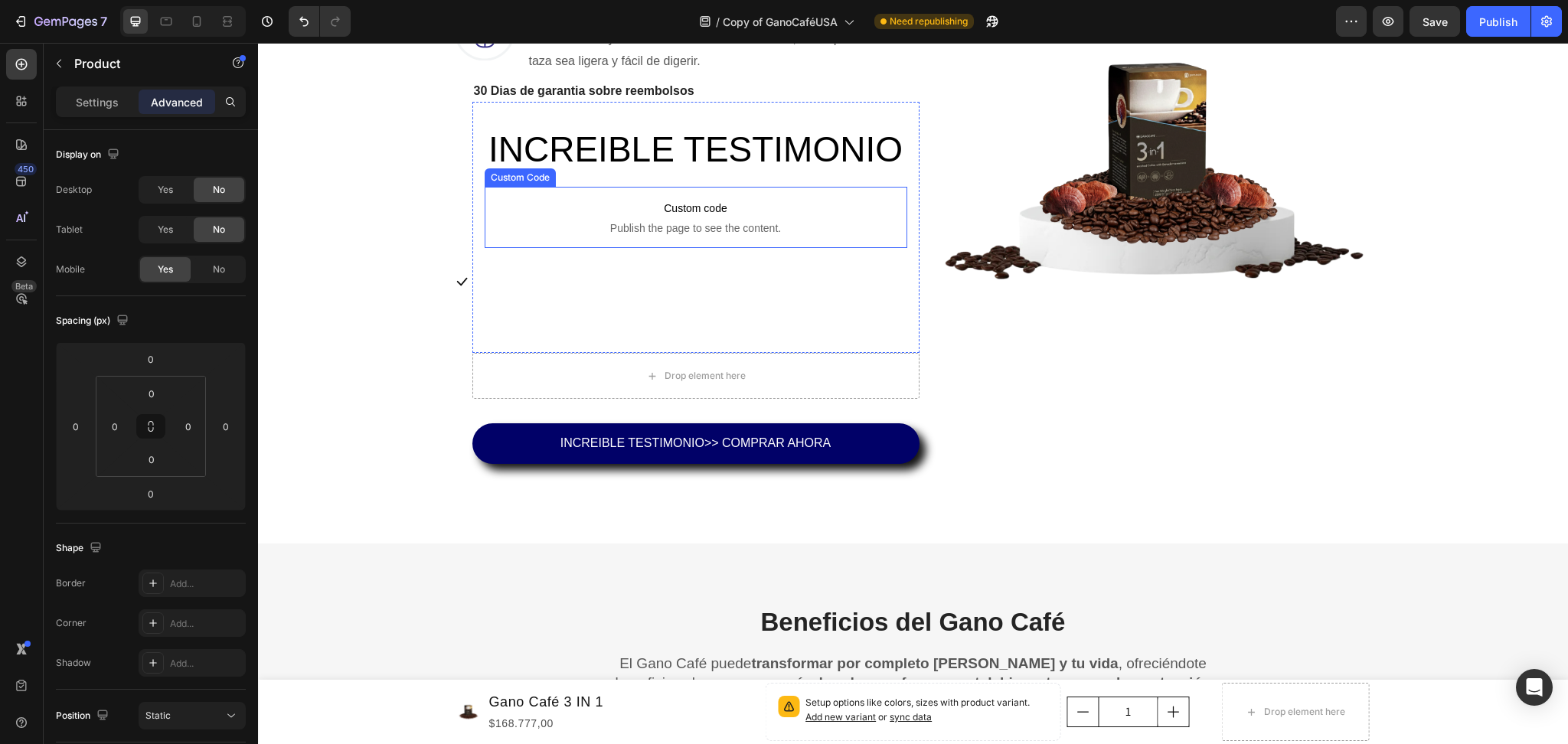
scroll to position [1600, 0]
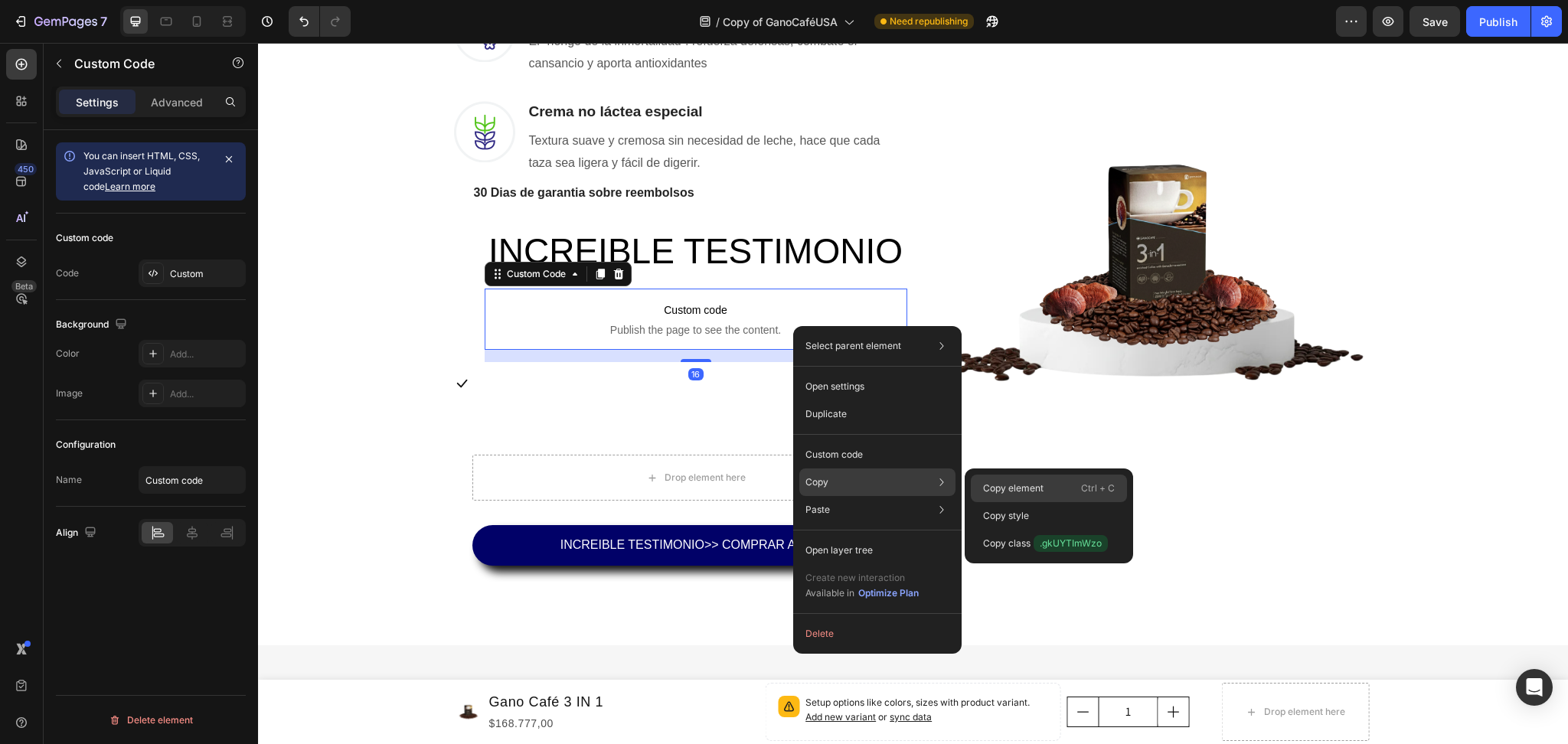
click at [1072, 491] on div "Copy element Ctrl + C" at bounding box center [1049, 488] width 156 height 28
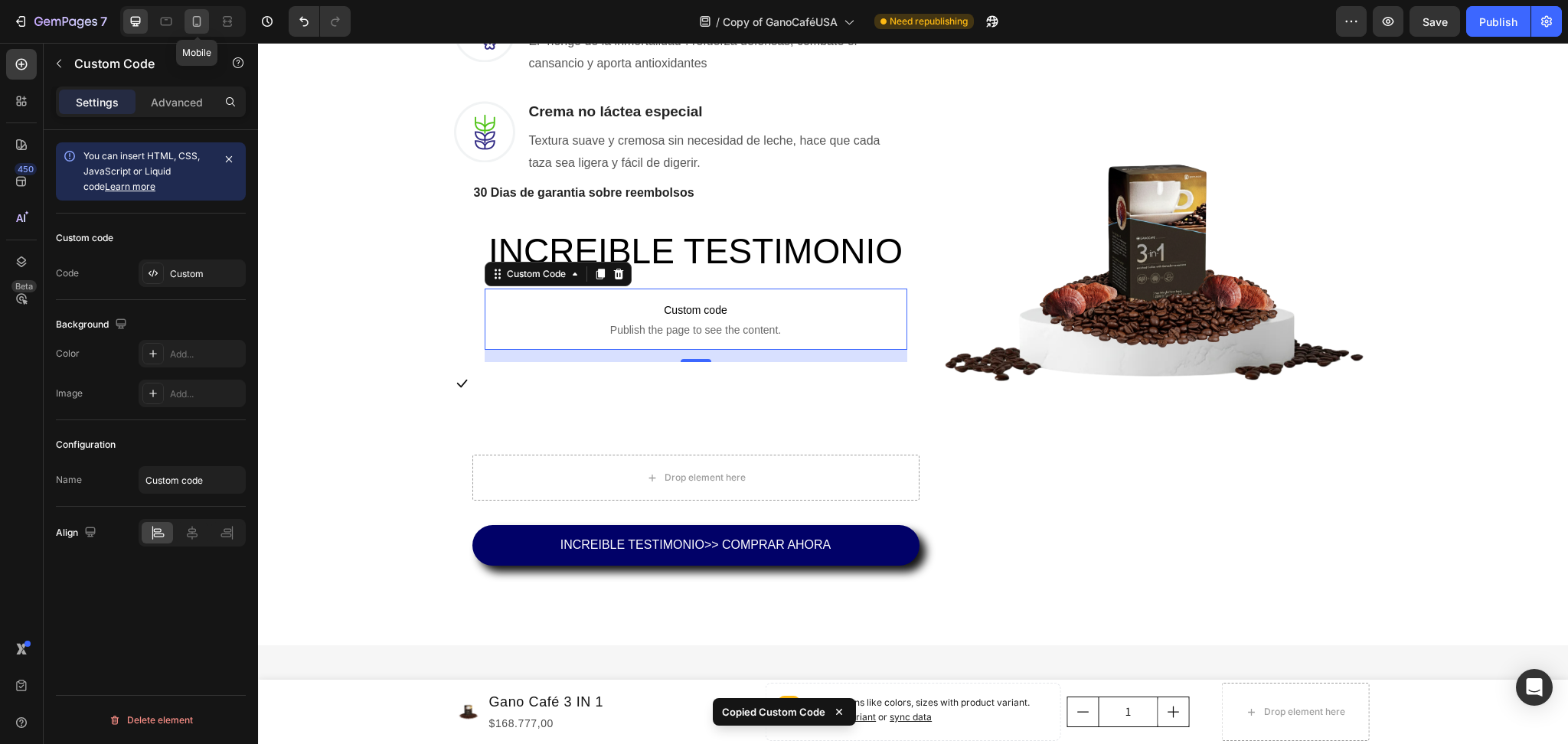
click at [204, 25] on div at bounding box center [196, 22] width 25 height 25
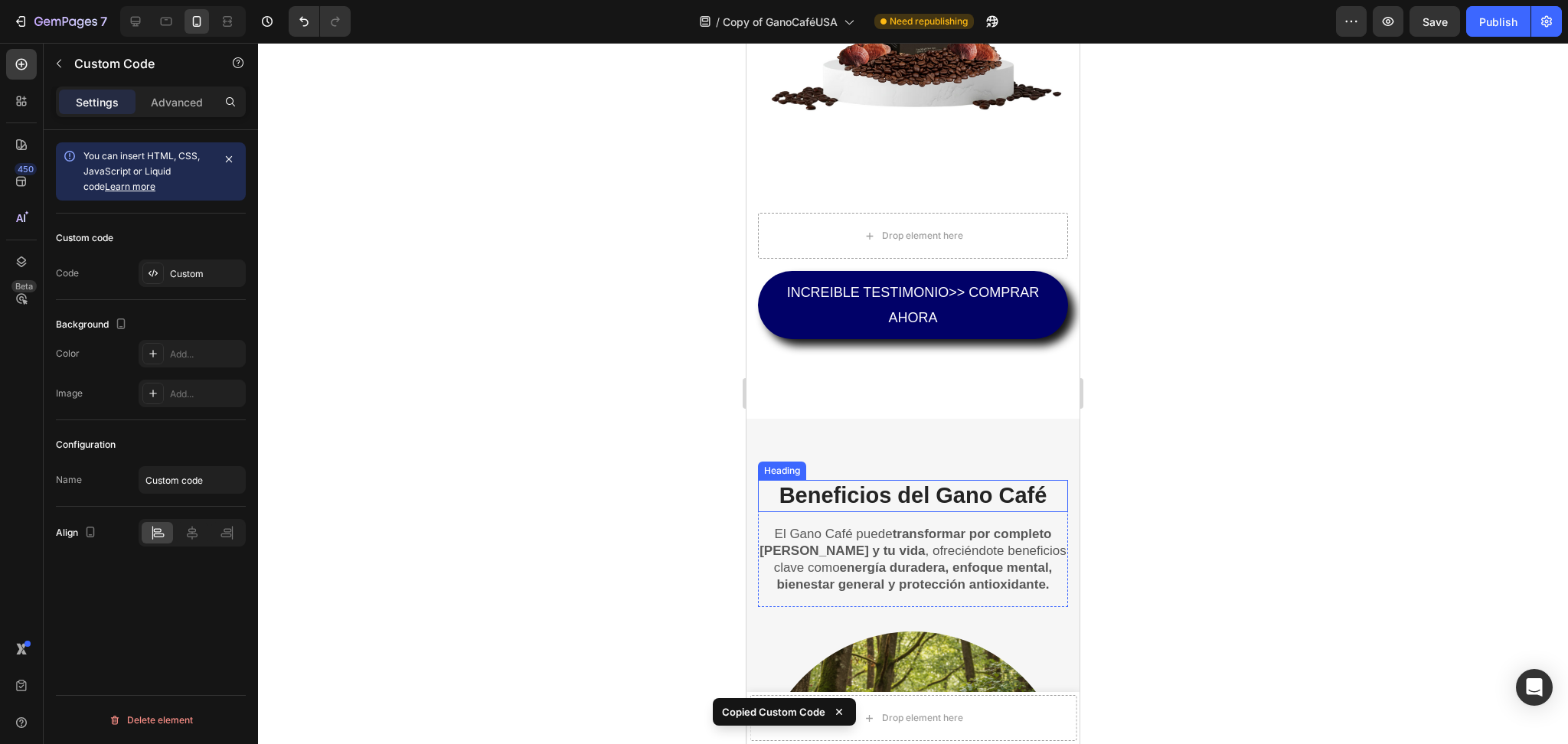
scroll to position [2114, 0]
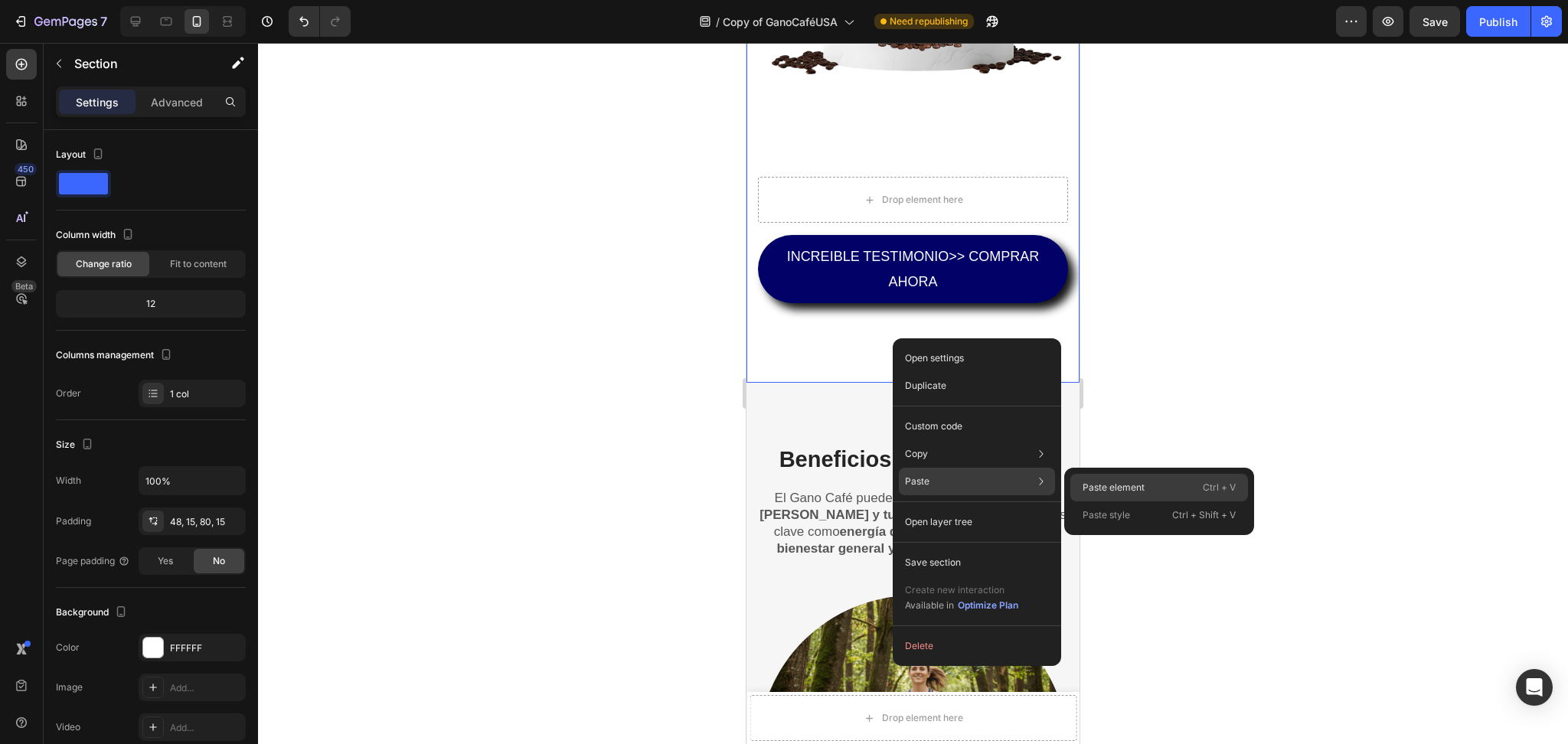
click at [1107, 481] on p "Paste element" at bounding box center [1113, 487] width 62 height 13
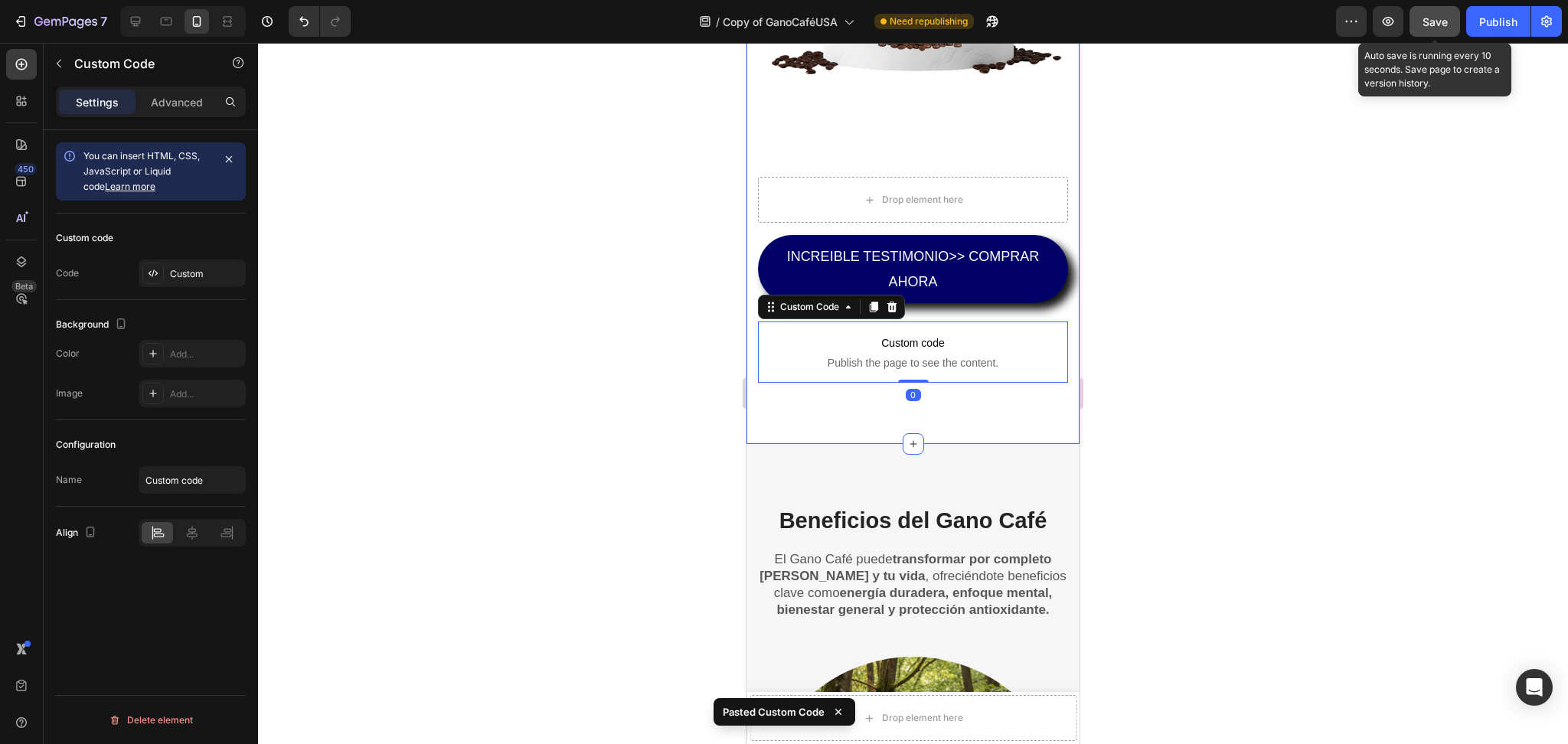
click at [1448, 22] on button "Save" at bounding box center [1434, 21] width 51 height 31
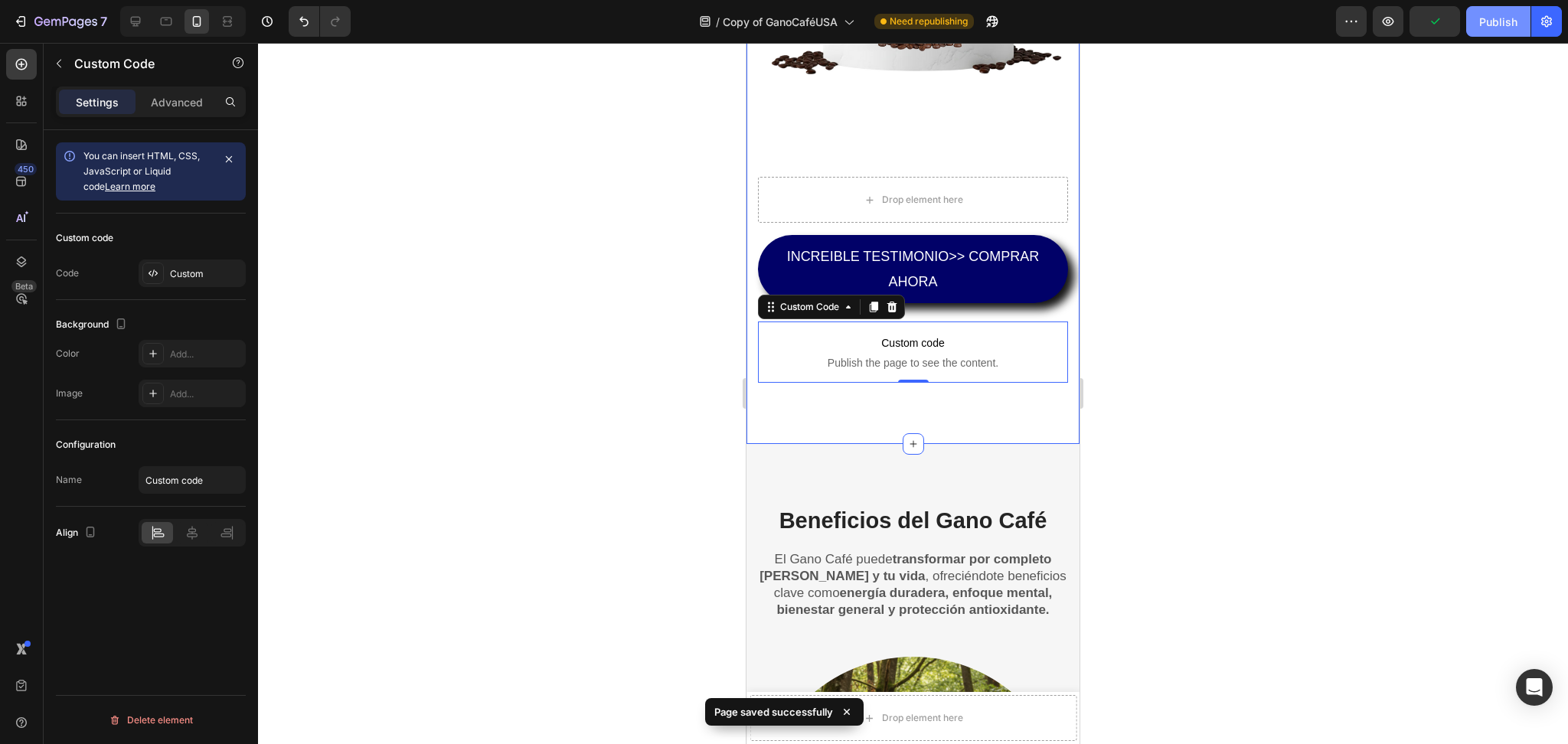
click at [1488, 30] on button "Publish" at bounding box center [1497, 21] width 64 height 31
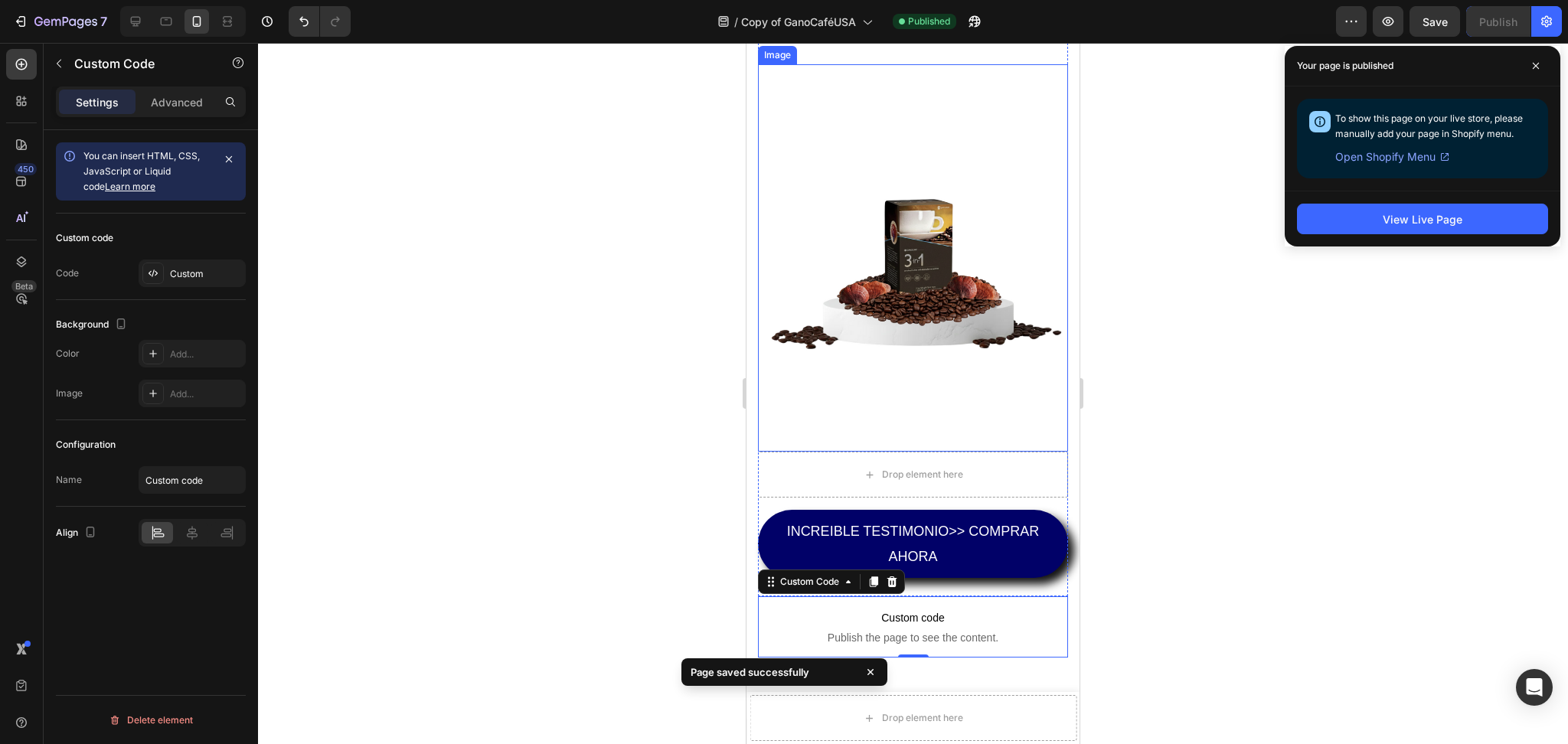
scroll to position [1808, 0]
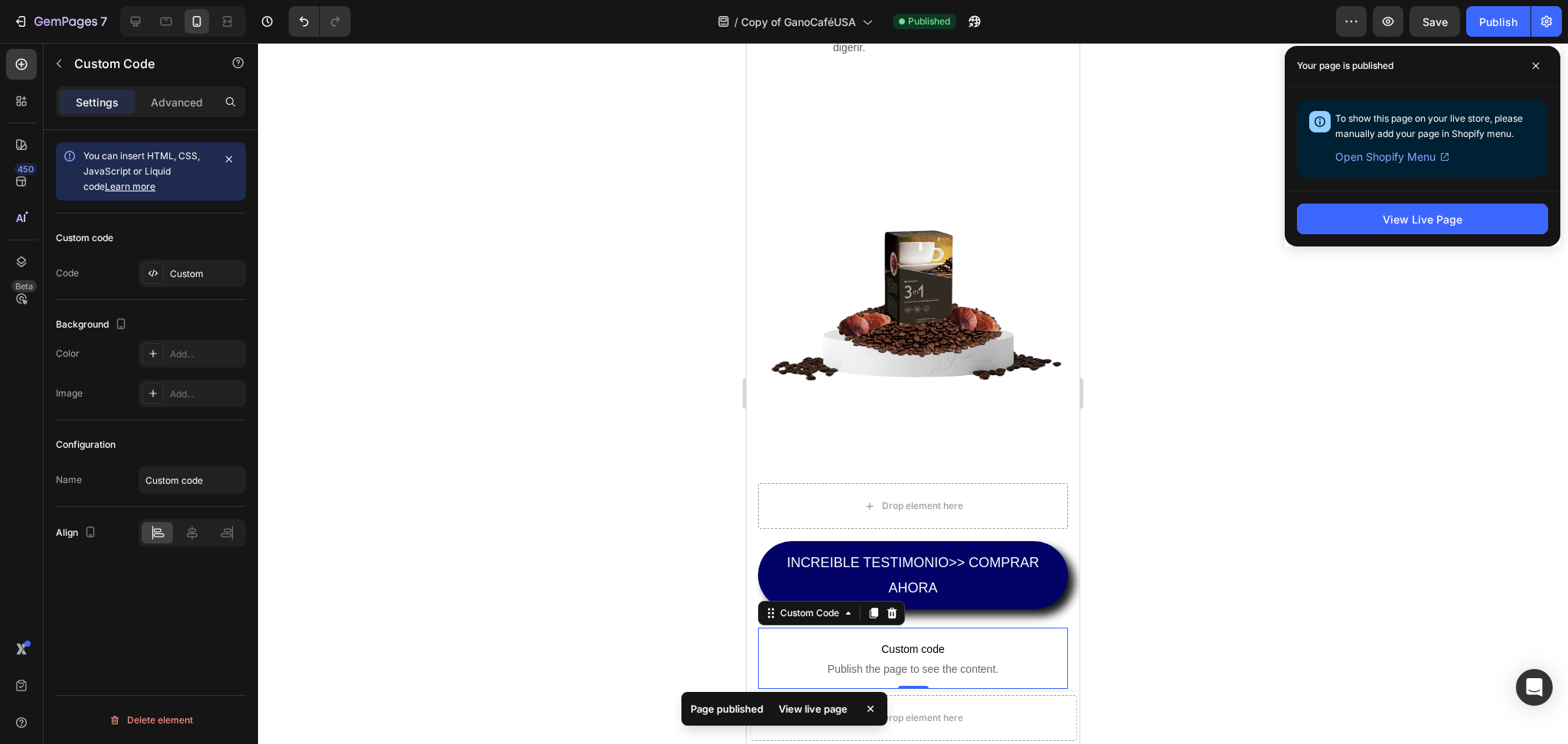
click at [537, 357] on div at bounding box center [913, 393] width 1310 height 701
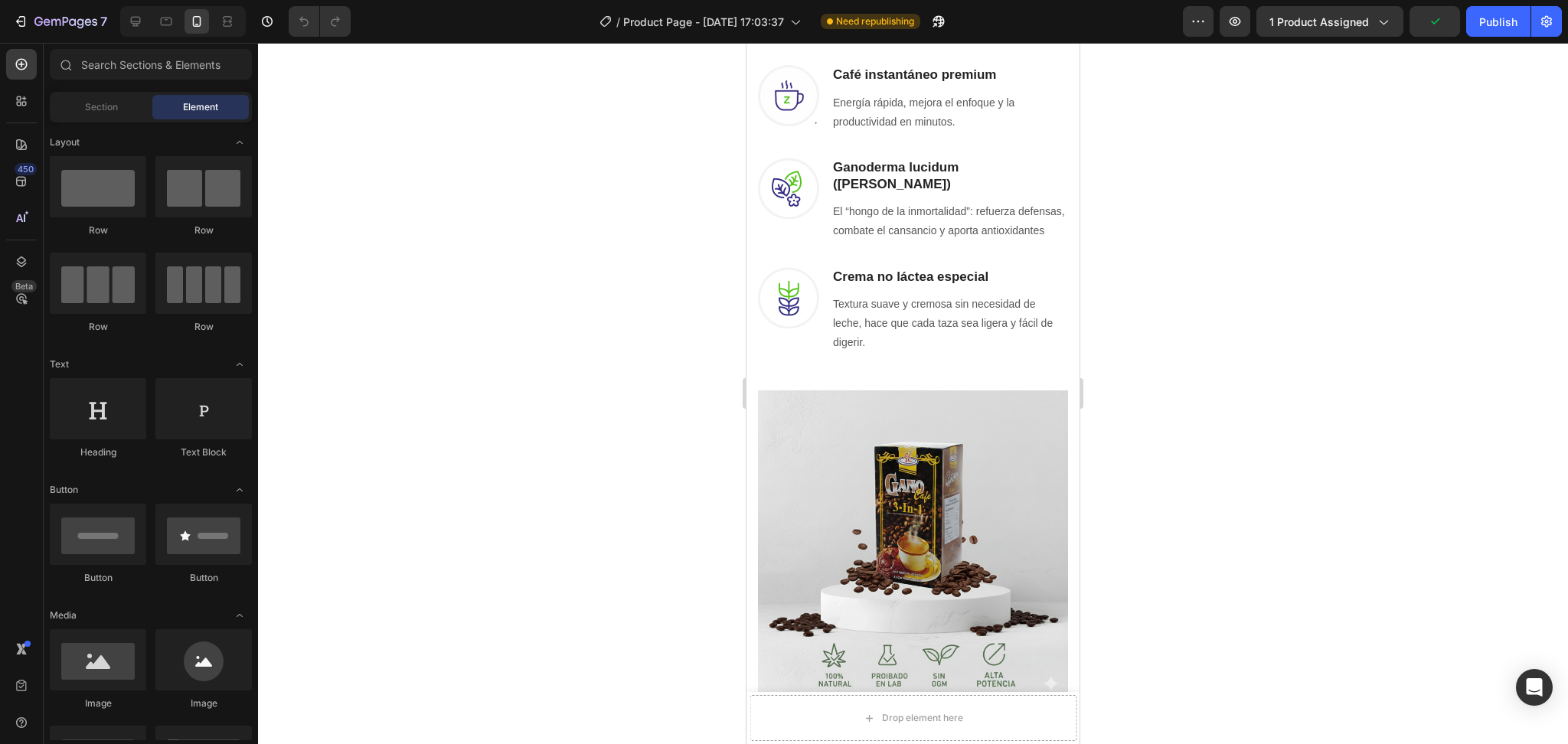
scroll to position [1531, 0]
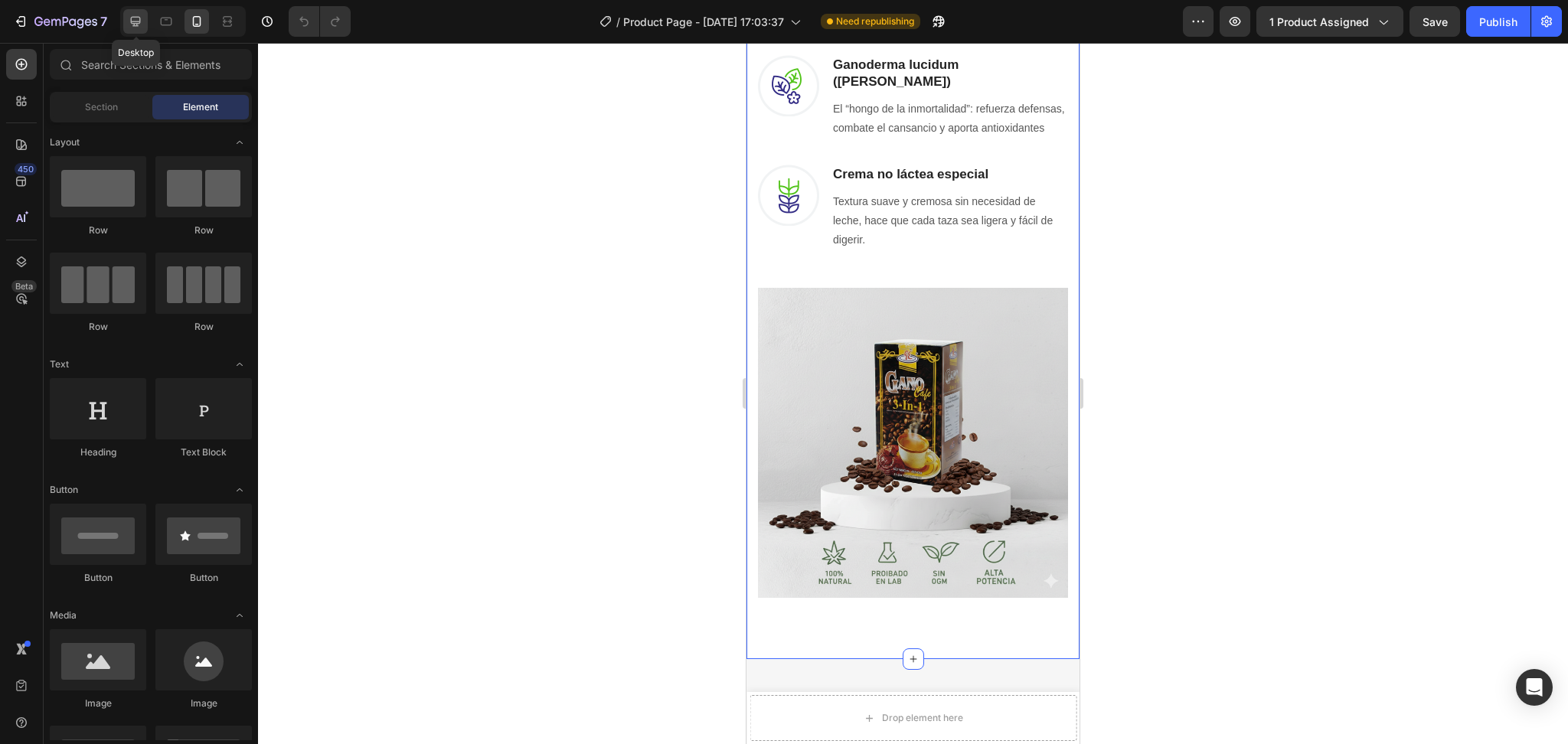
click at [137, 30] on div at bounding box center [135, 22] width 25 height 25
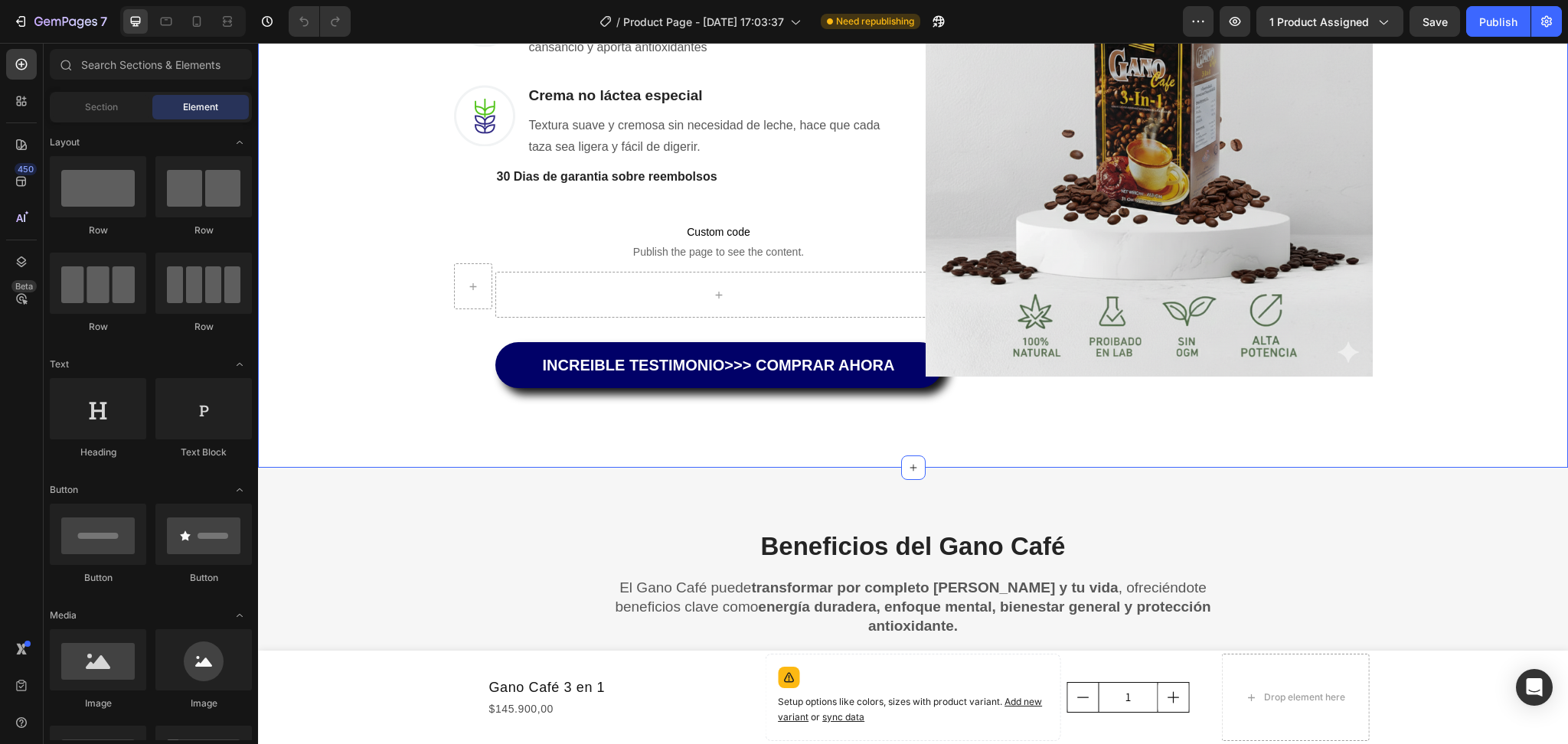
scroll to position [1478, 0]
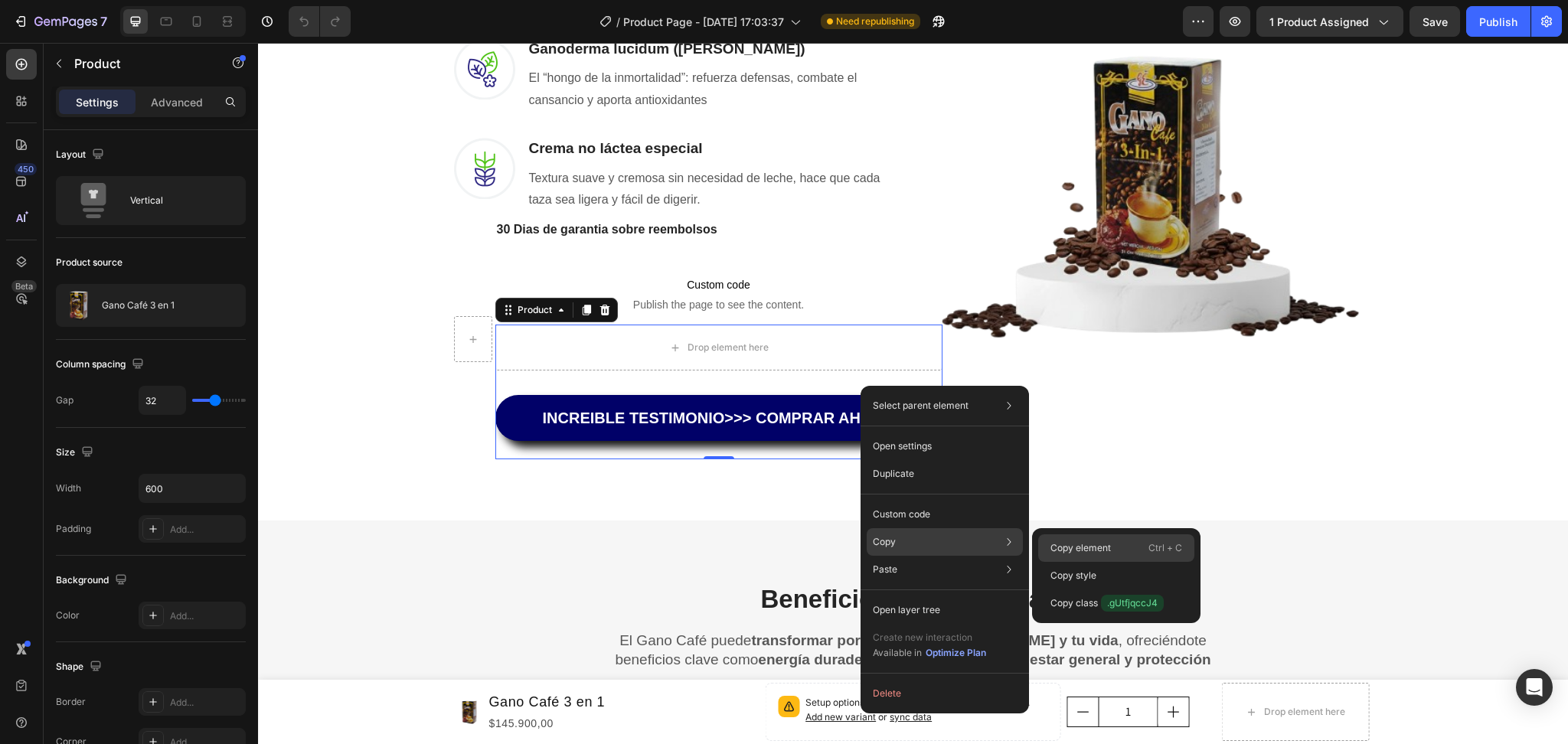
click at [1081, 548] on p "Copy element" at bounding box center [1080, 548] width 60 height 13
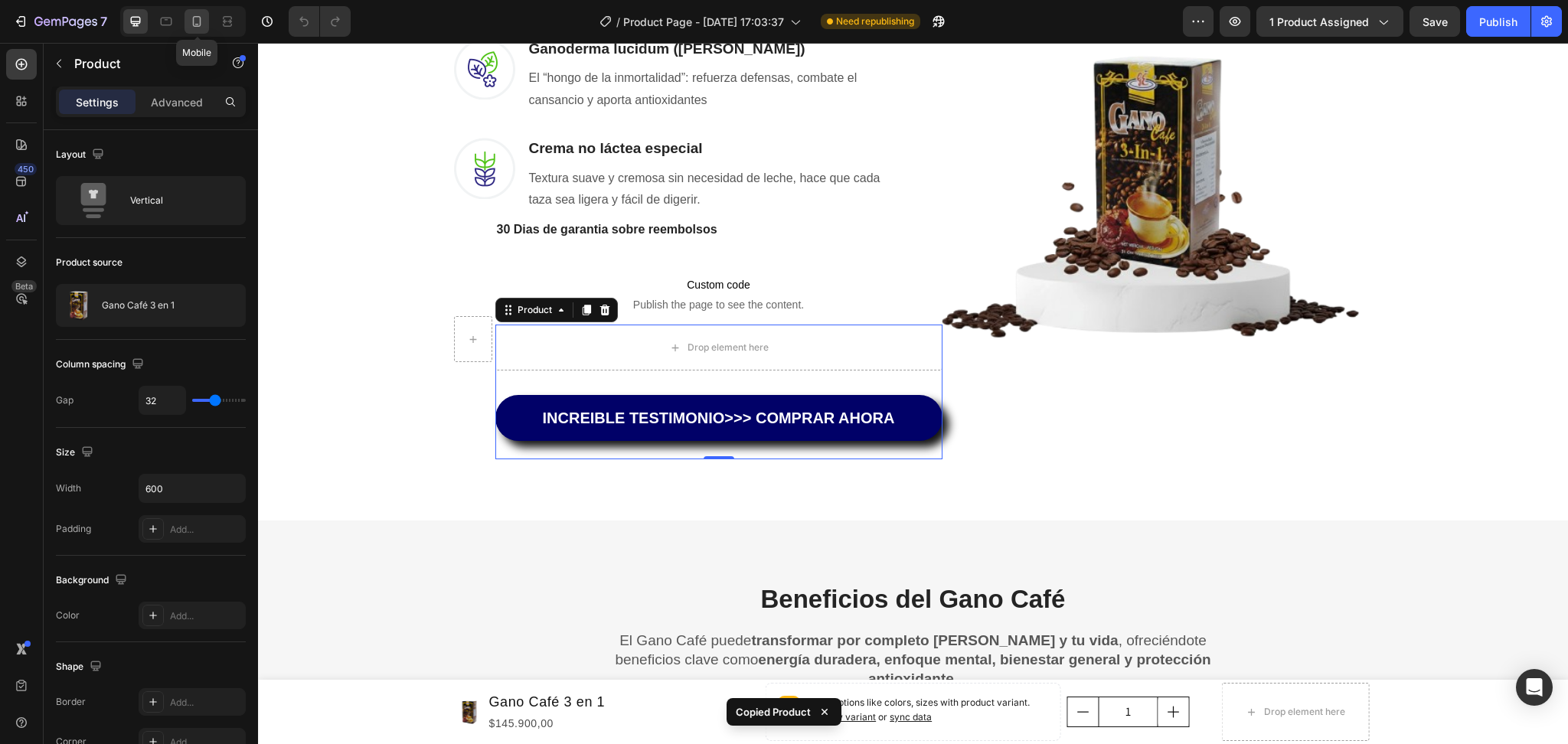
click at [194, 25] on icon at bounding box center [196, 21] width 9 height 10
type input "16"
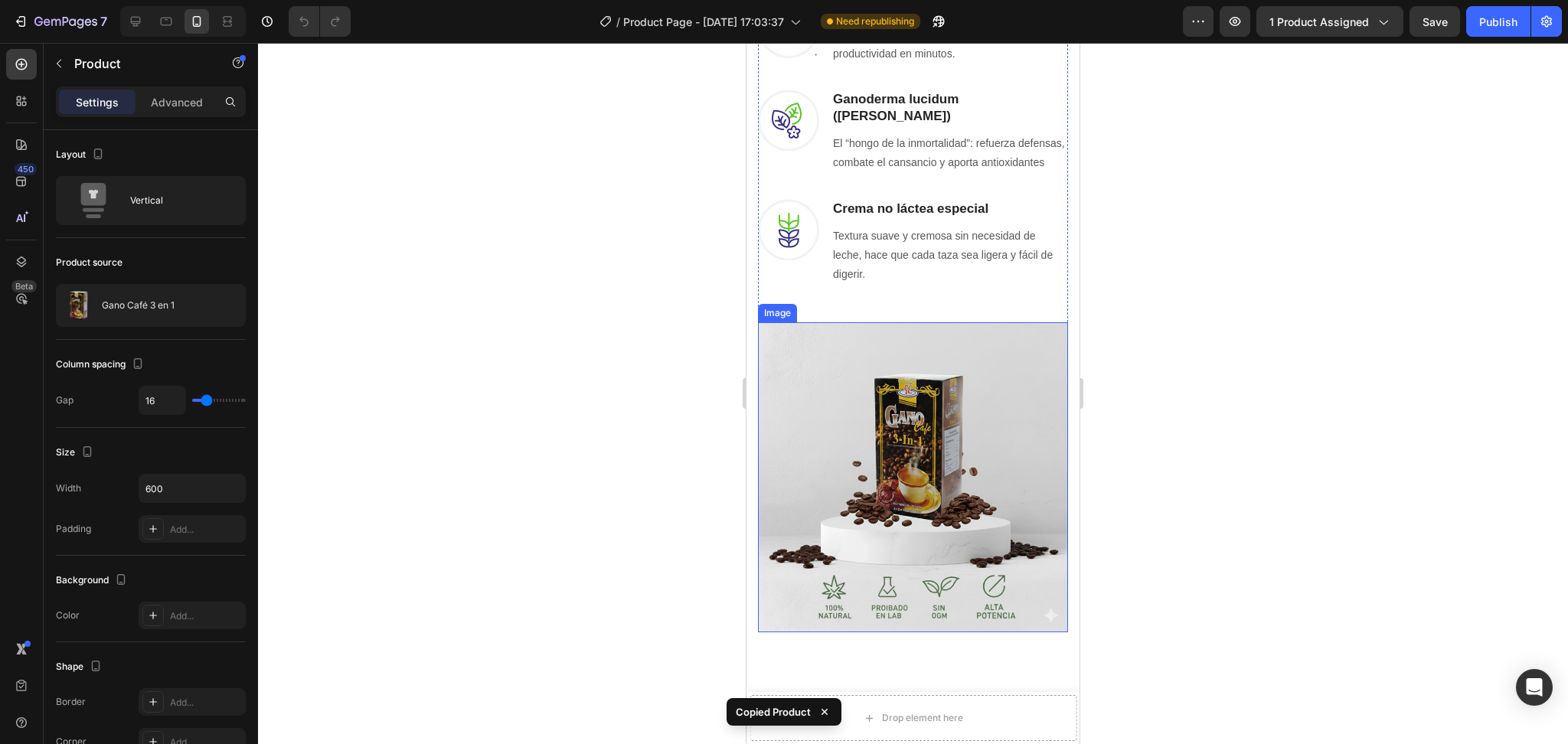
scroll to position [1701, 0]
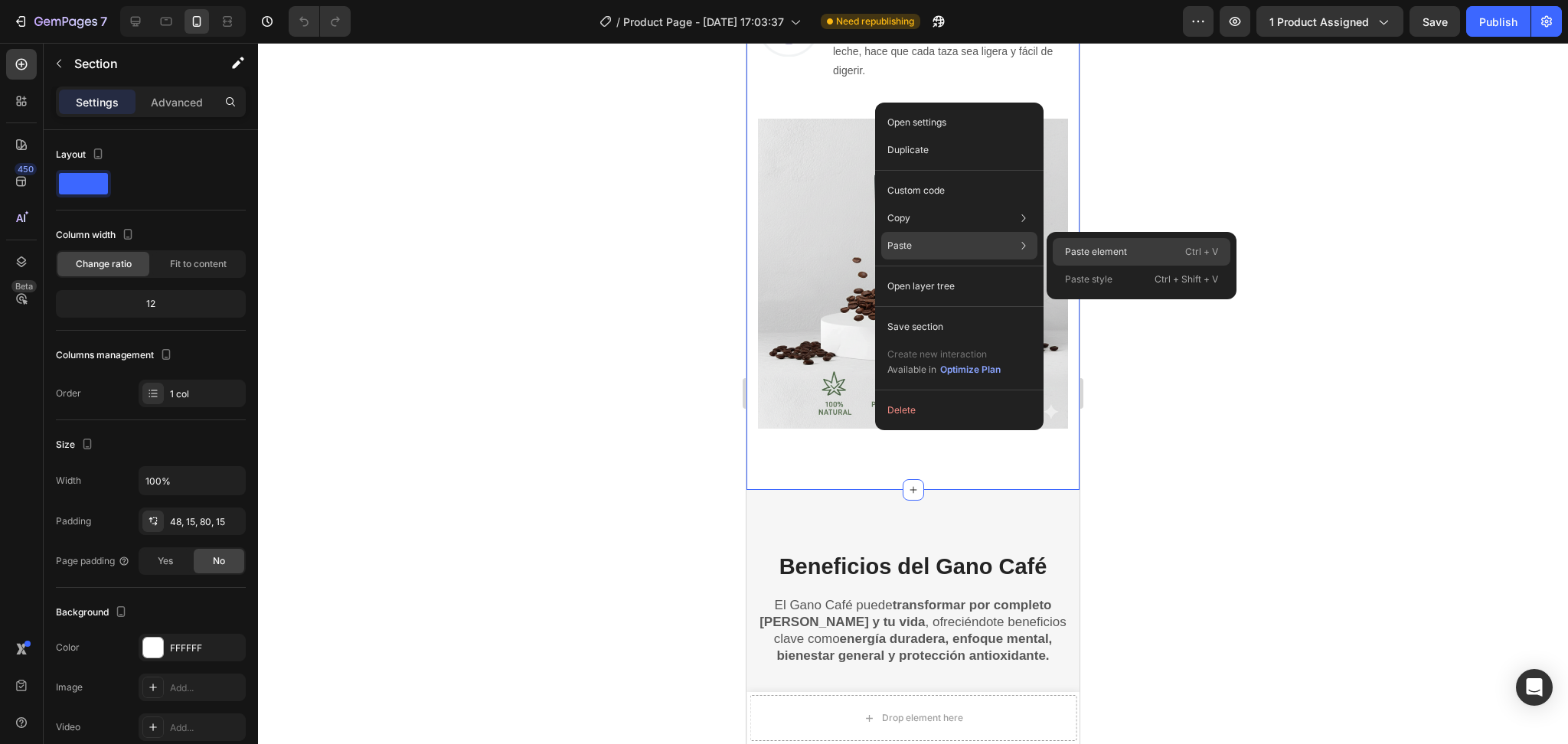
click at [1061, 244] on div "Paste element Ctrl + V" at bounding box center [1142, 252] width 177 height 28
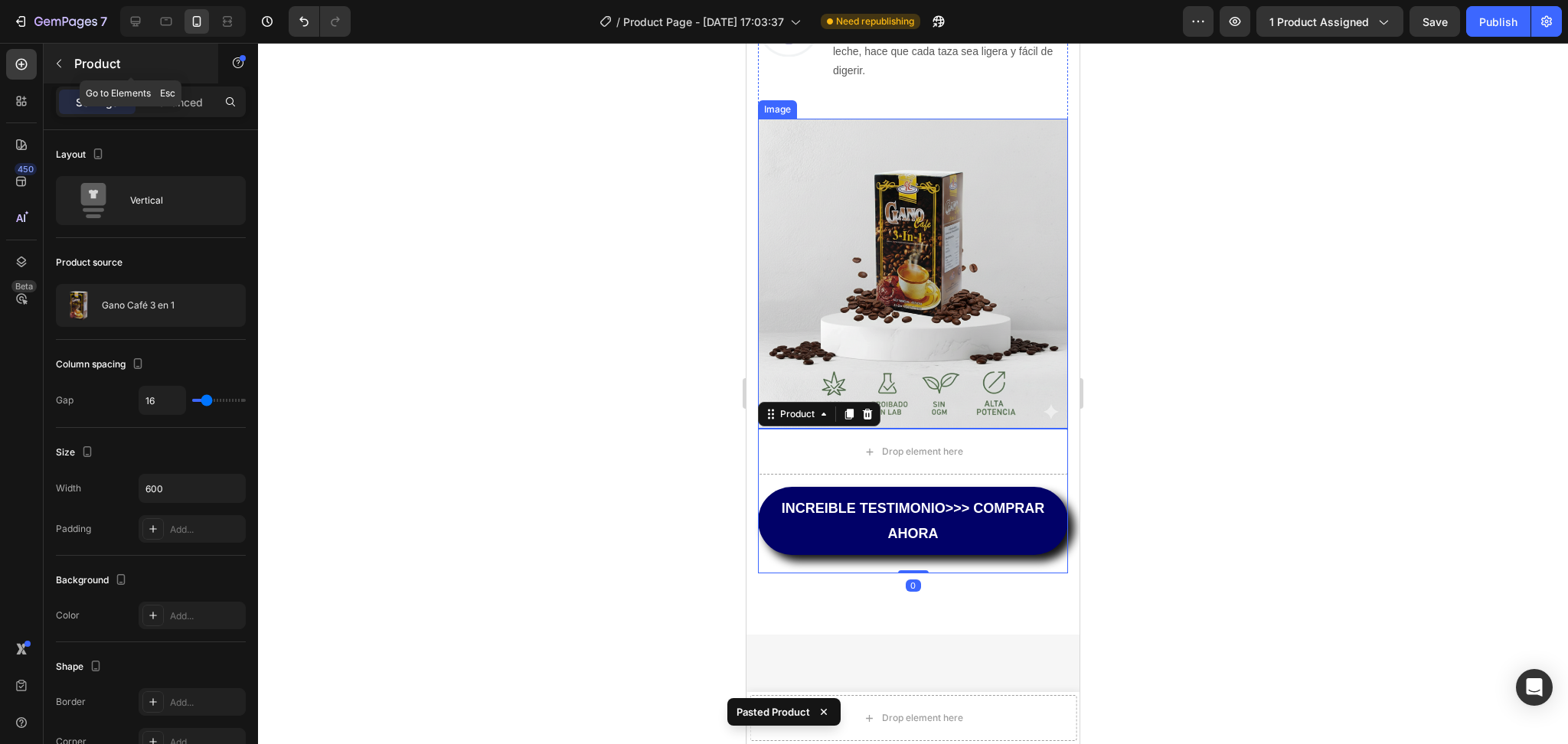
click at [65, 76] on div "Product" at bounding box center [131, 64] width 175 height 40
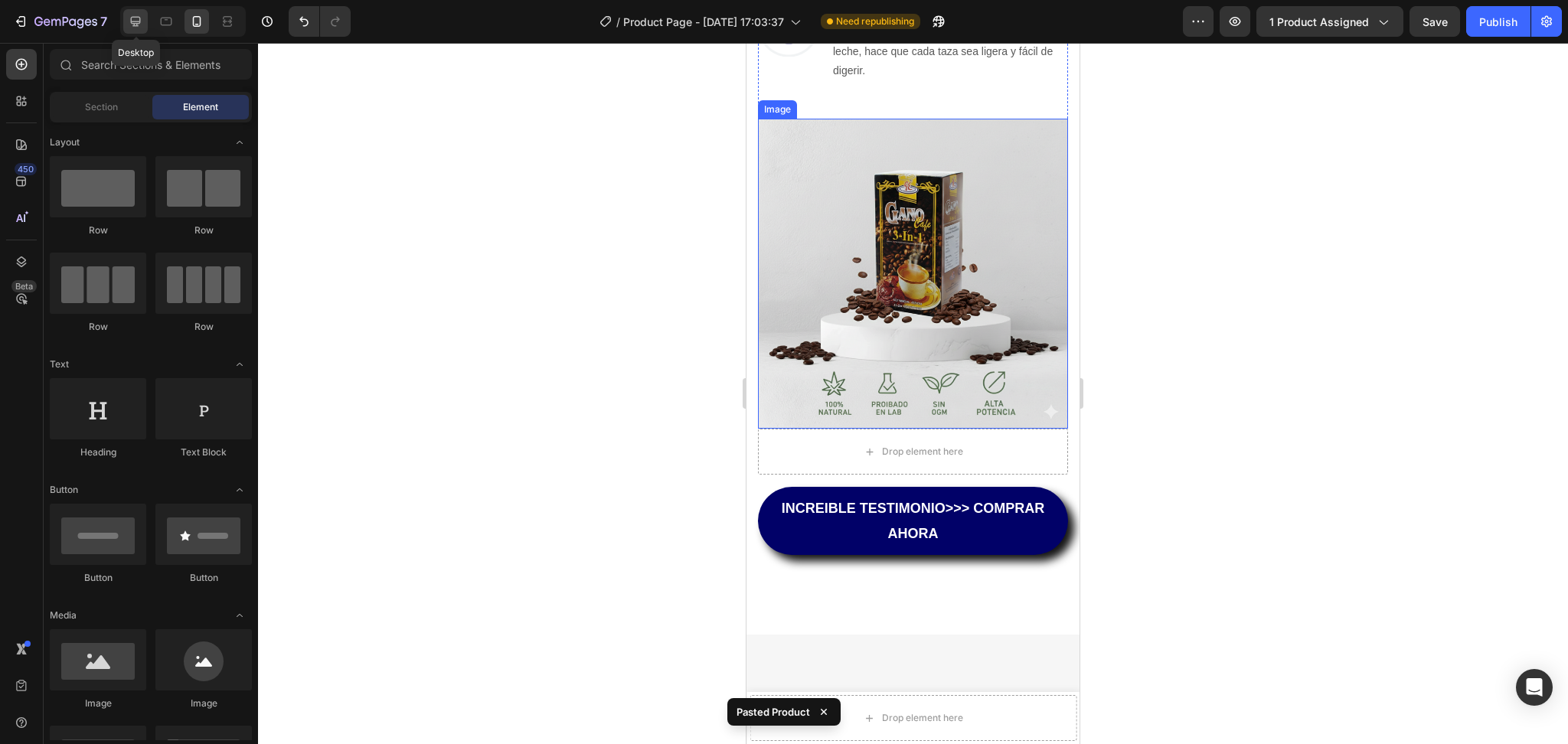
click at [143, 24] on div at bounding box center [135, 22] width 25 height 25
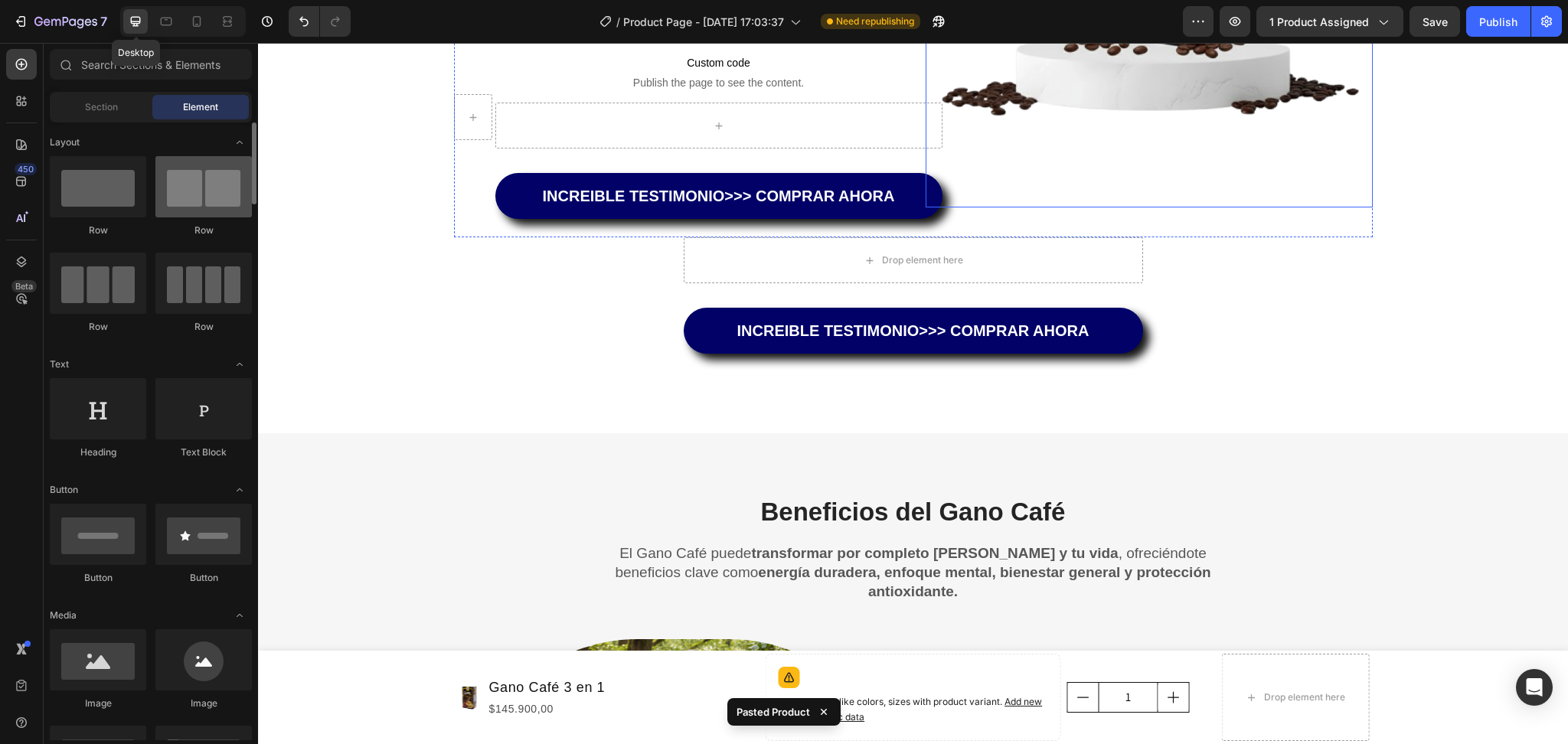
scroll to position [1629, 0]
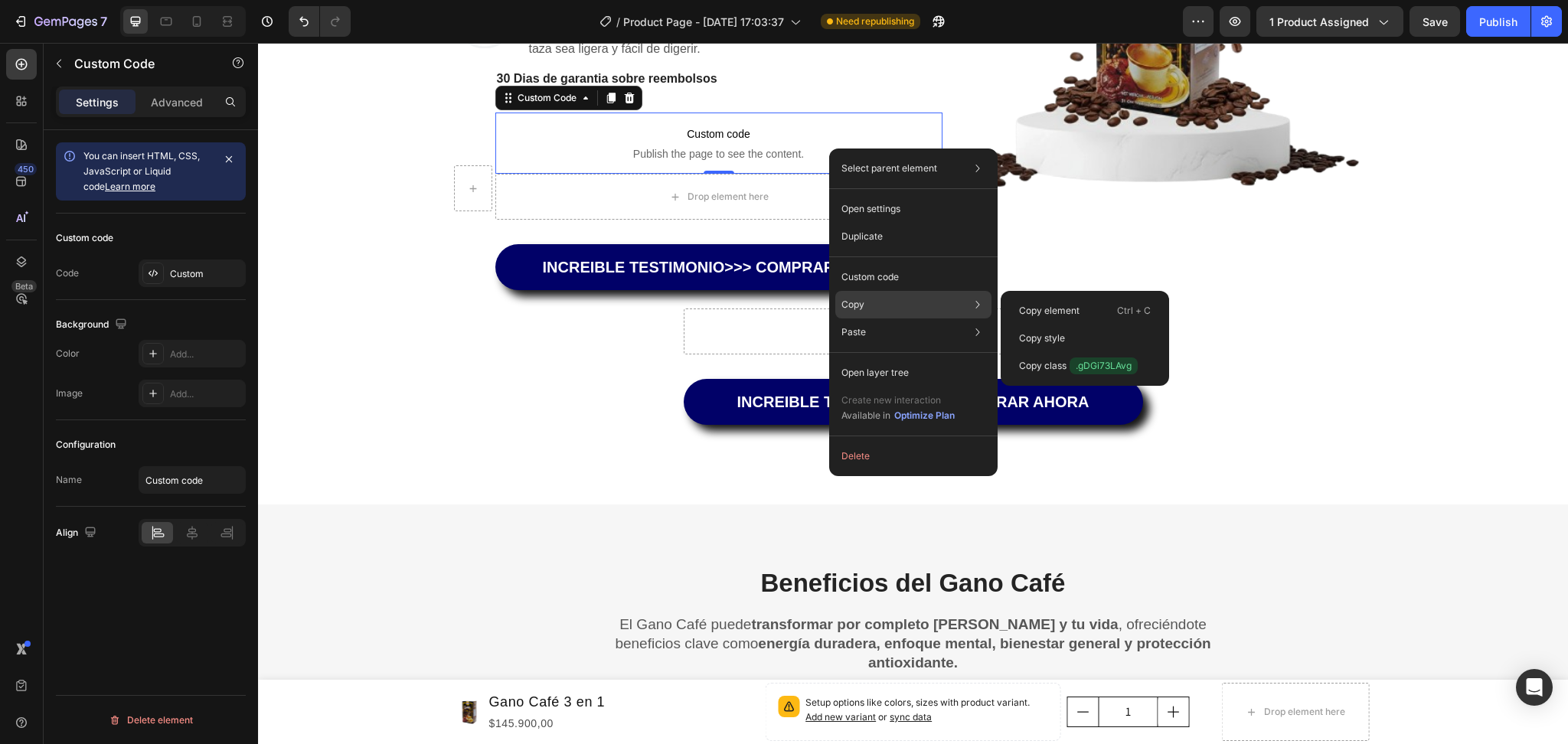
click at [895, 301] on div "Copy Copy element Ctrl + C Copy style Copy class .gDGi73LAvg" at bounding box center [914, 304] width 156 height 28
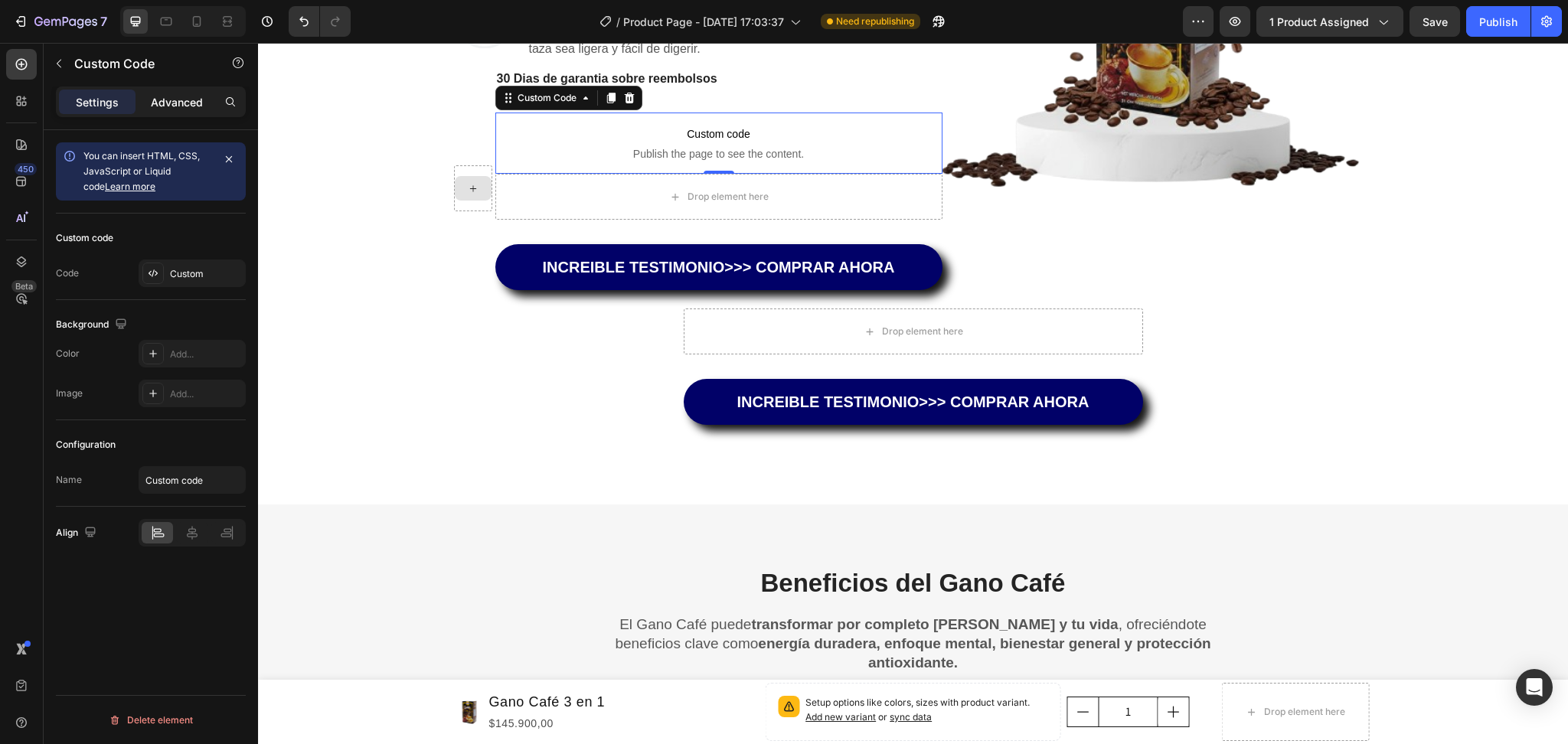
click at [162, 99] on p "Advanced" at bounding box center [176, 102] width 52 height 16
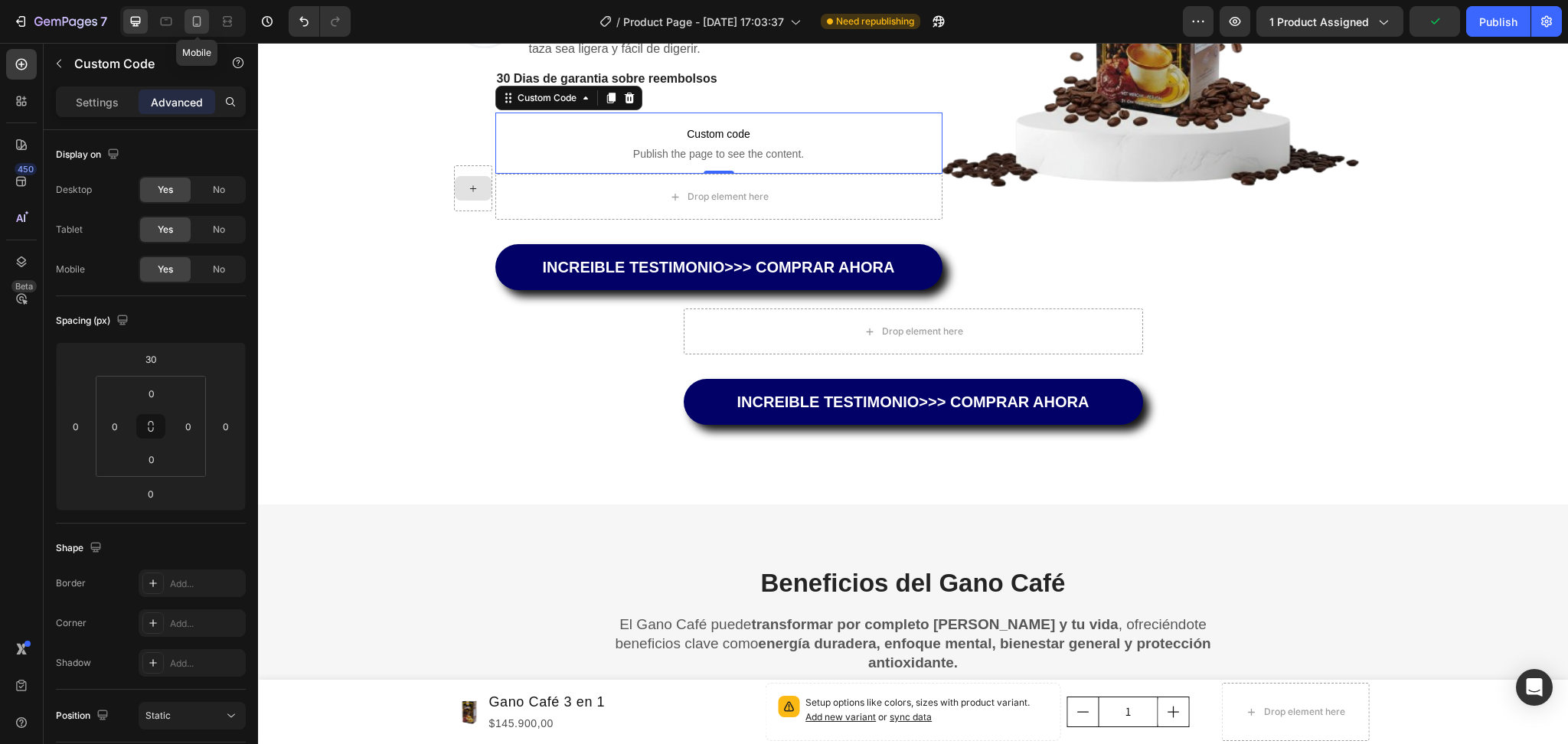
click at [202, 29] on icon at bounding box center [196, 21] width 15 height 15
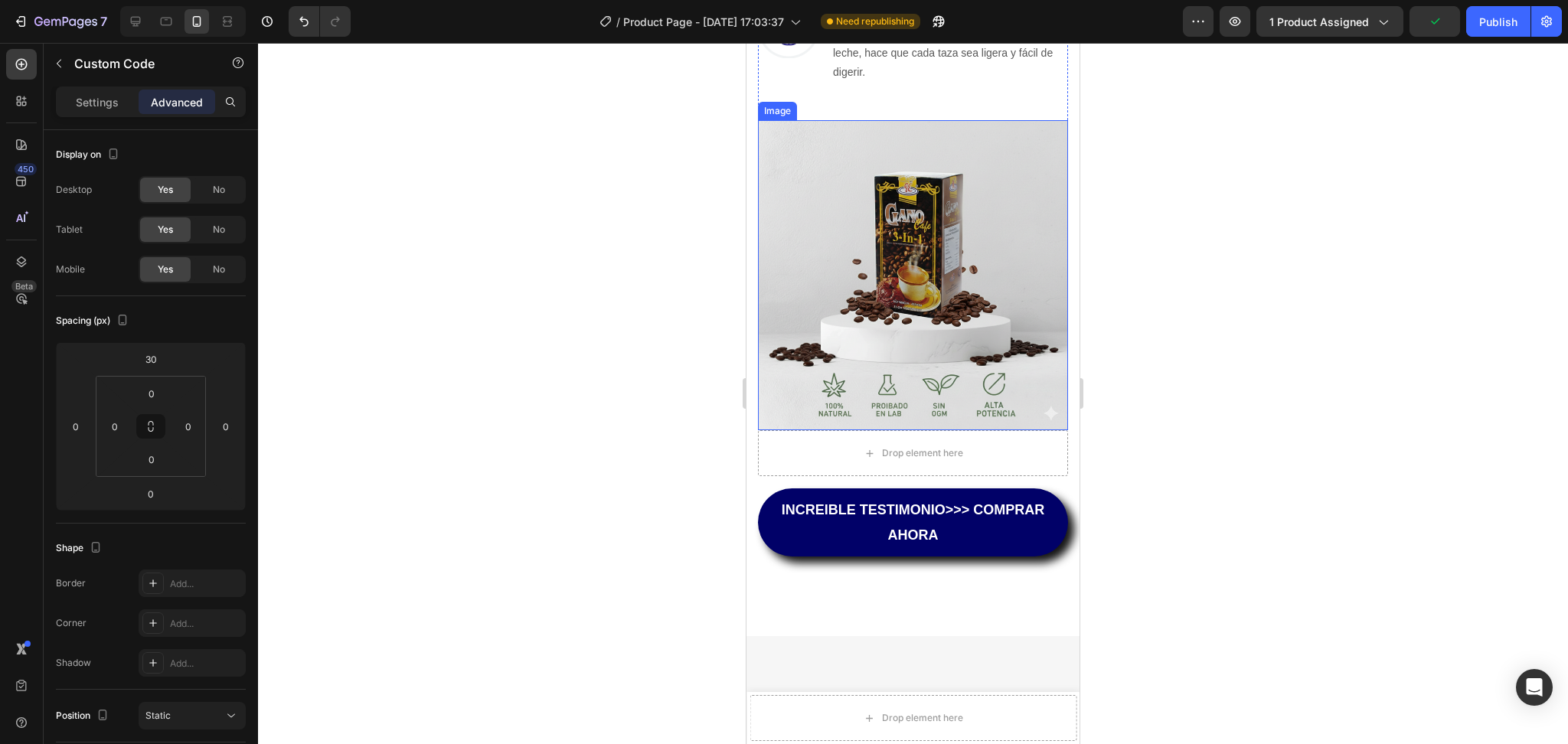
scroll to position [1645, 0]
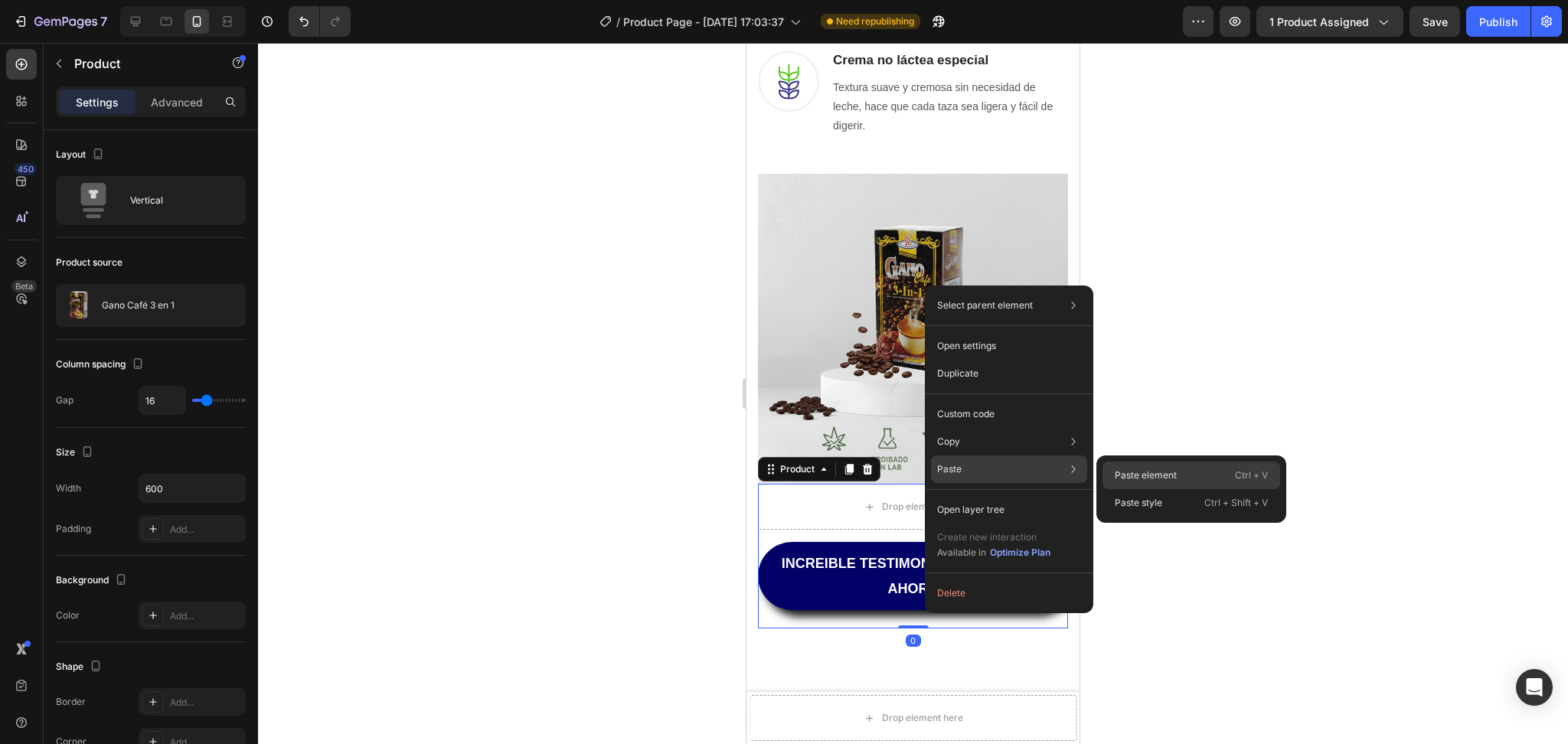
drag, startPoint x: 1143, startPoint y: 473, endPoint x: 272, endPoint y: 396, distance: 874.4
click at [1144, 473] on p "Paste element" at bounding box center [1145, 475] width 62 height 13
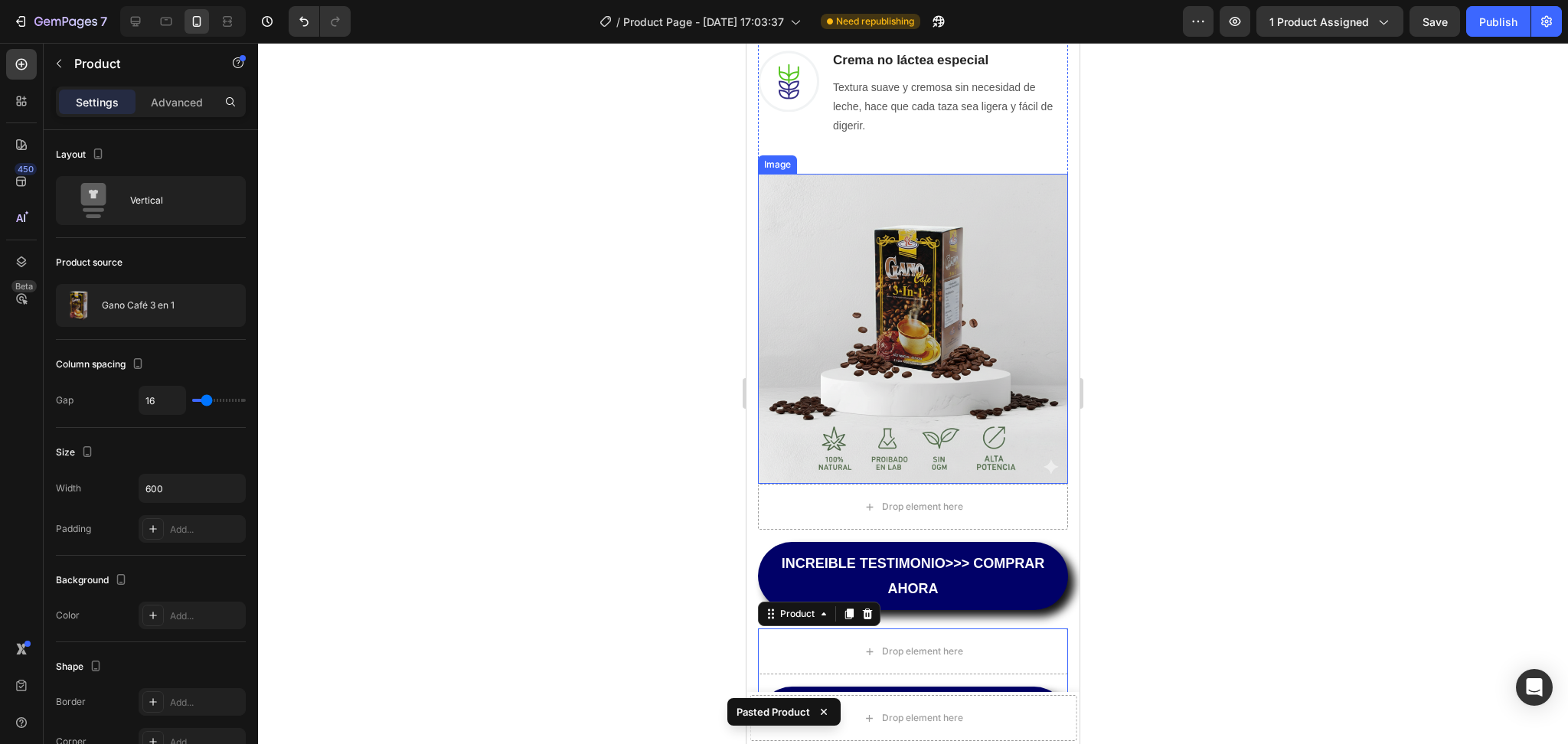
scroll to position [2054, 0]
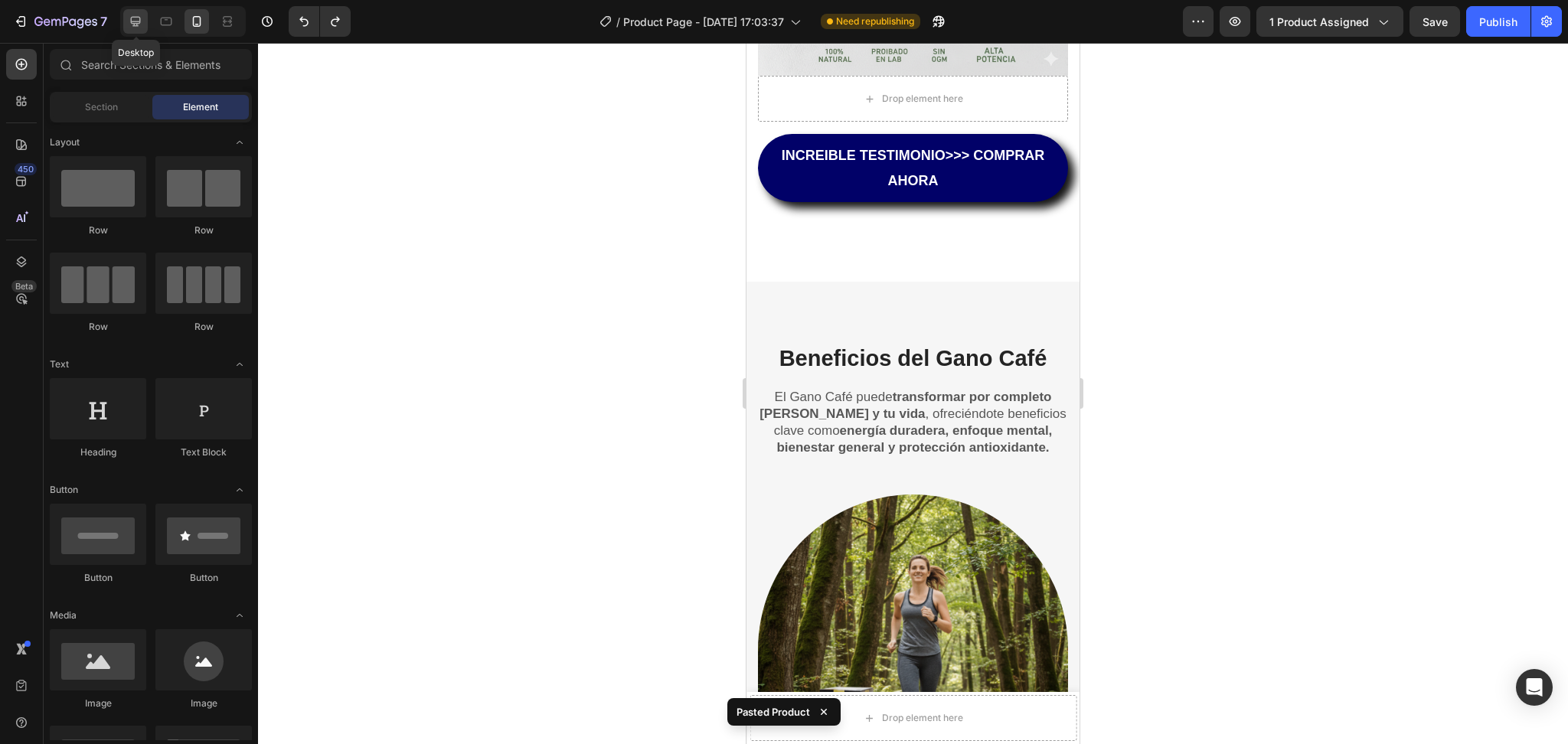
click at [140, 24] on icon at bounding box center [135, 21] width 15 height 15
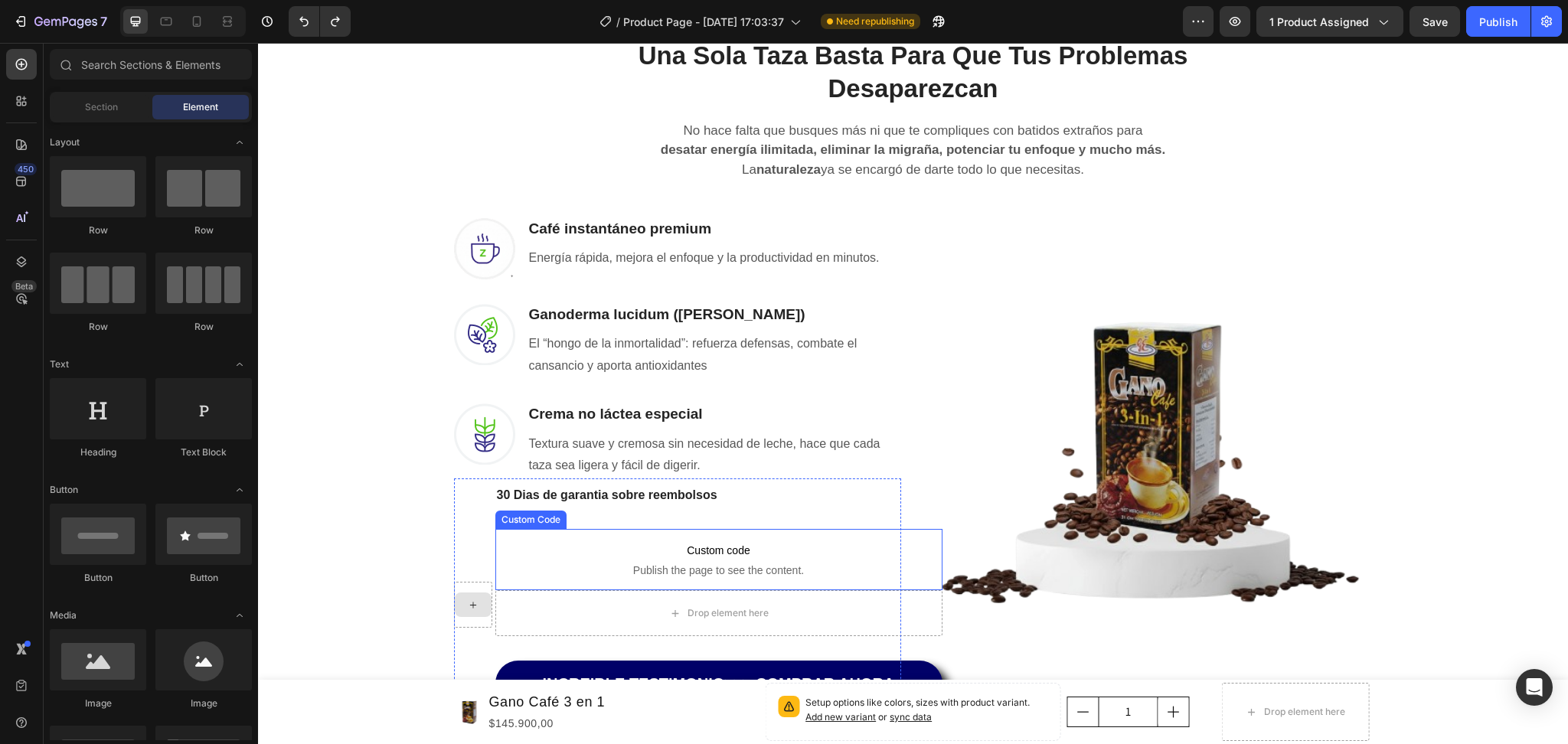
scroll to position [1258, 0]
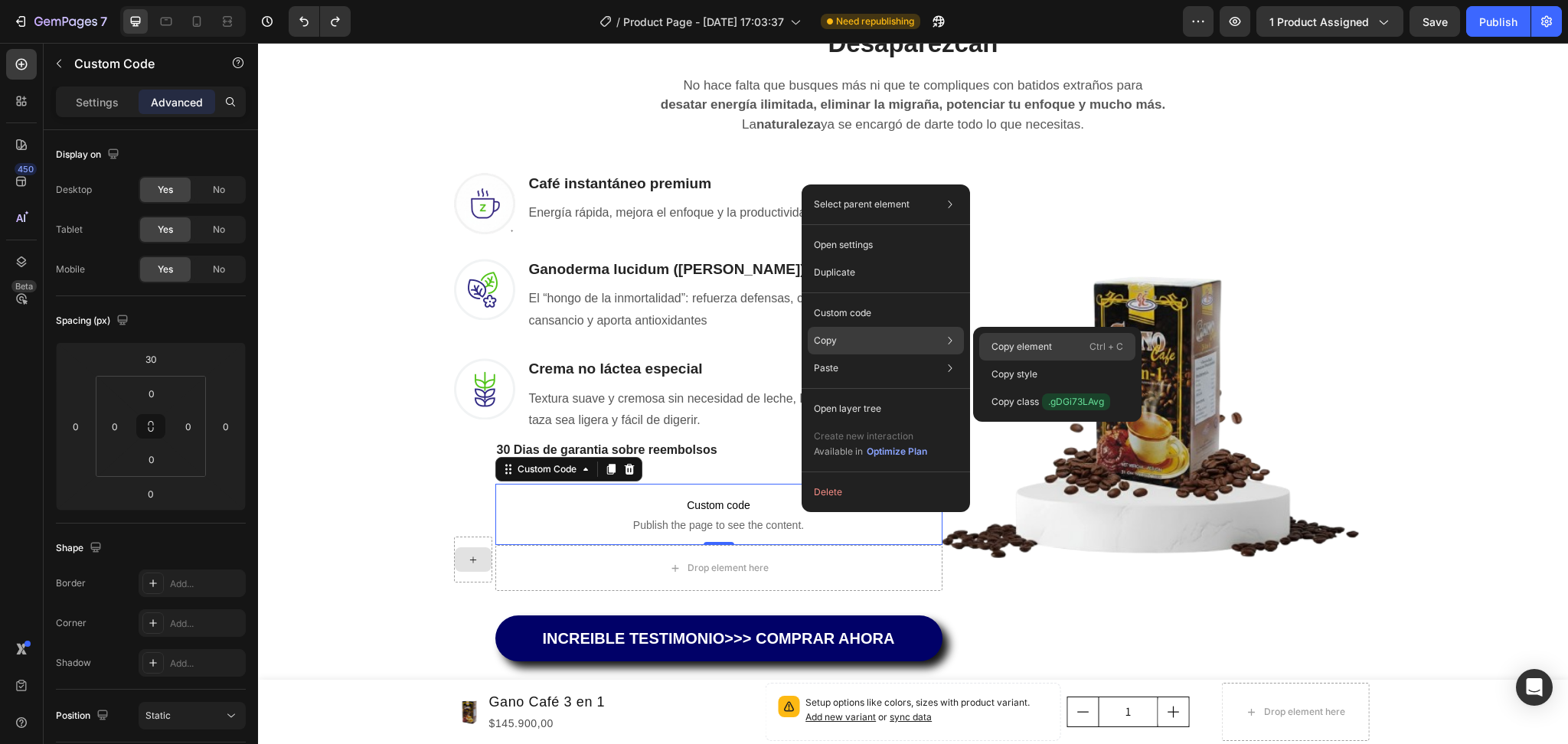
click at [1038, 342] on p "Copy element" at bounding box center [1021, 346] width 60 height 13
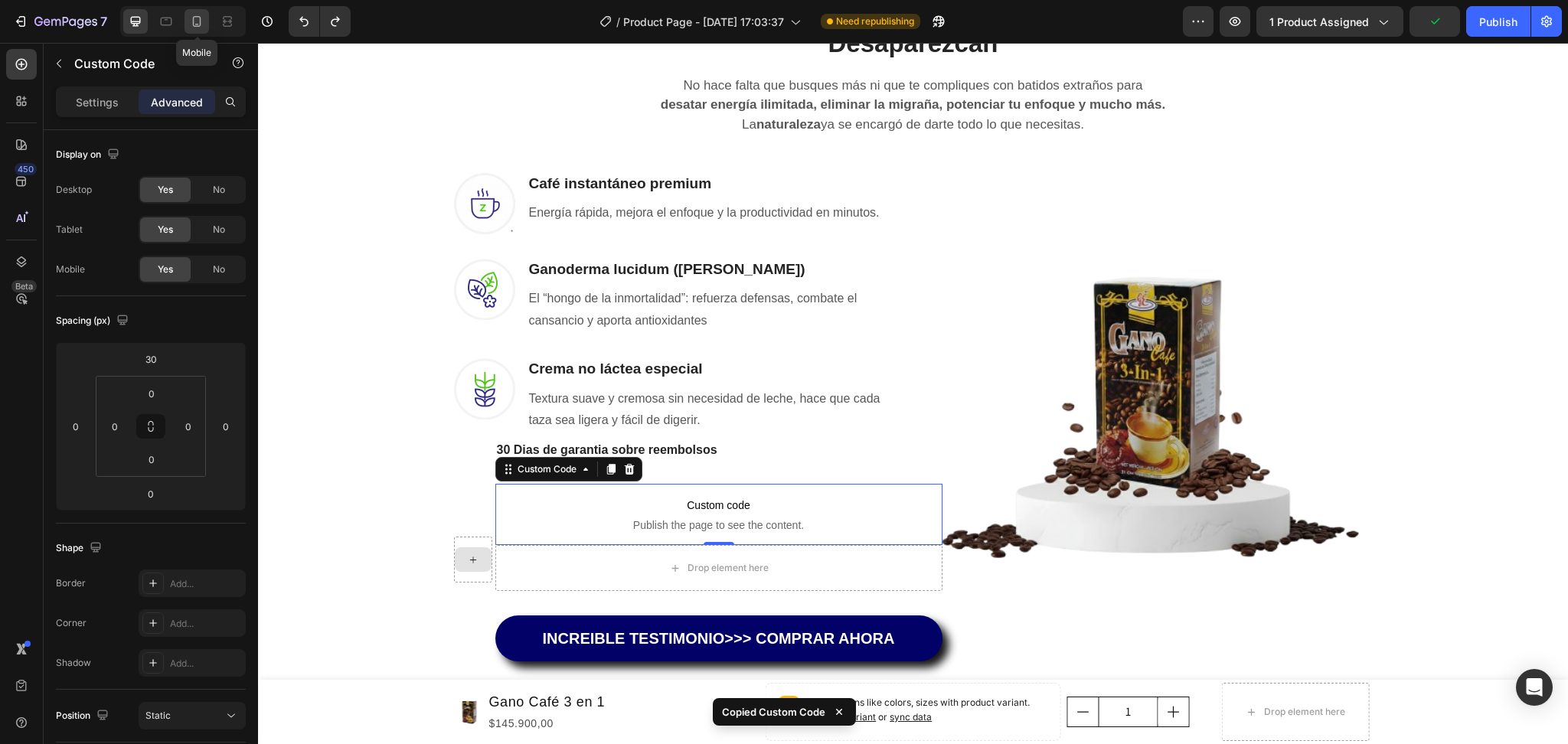
click at [202, 24] on icon at bounding box center [196, 21] width 15 height 15
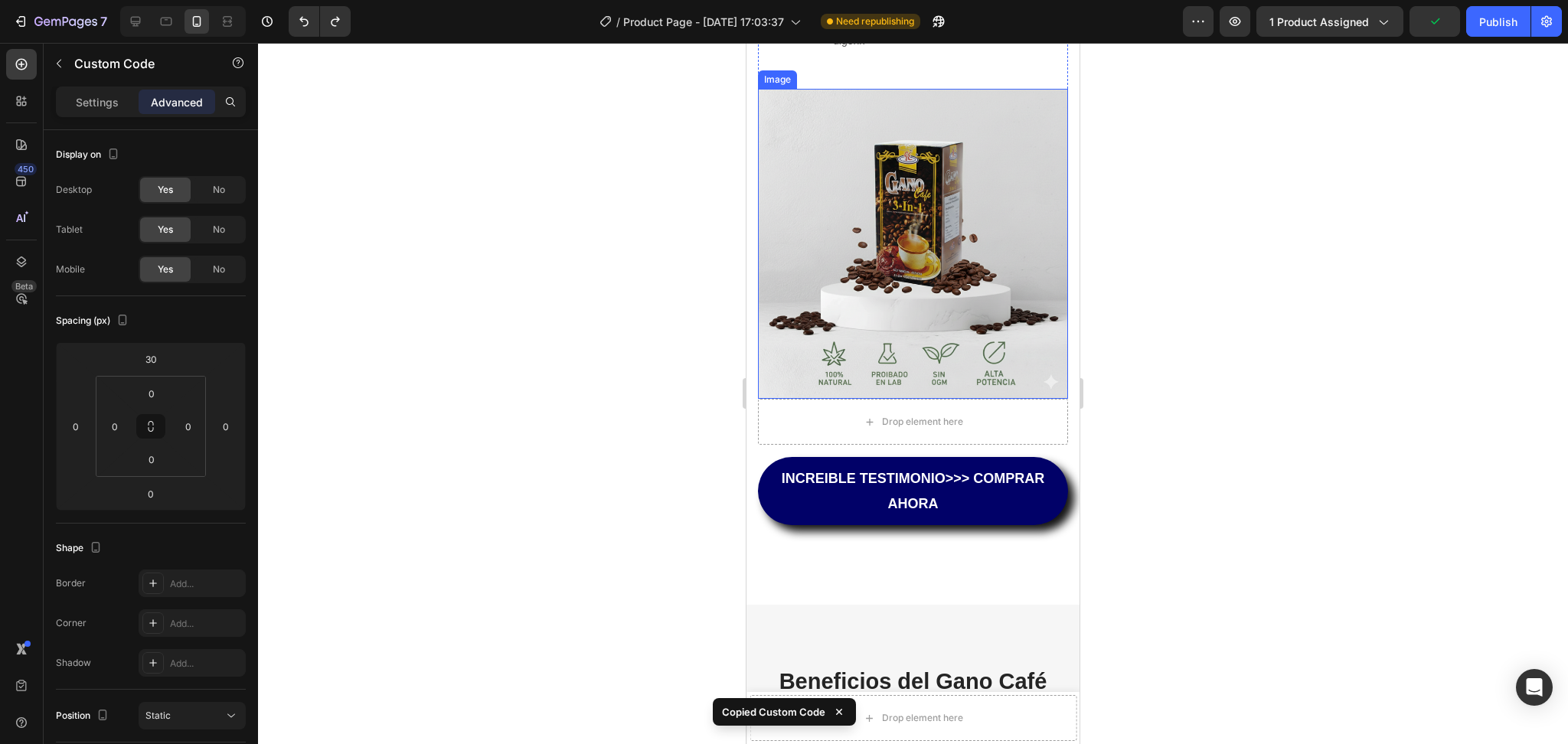
scroll to position [1858, 0]
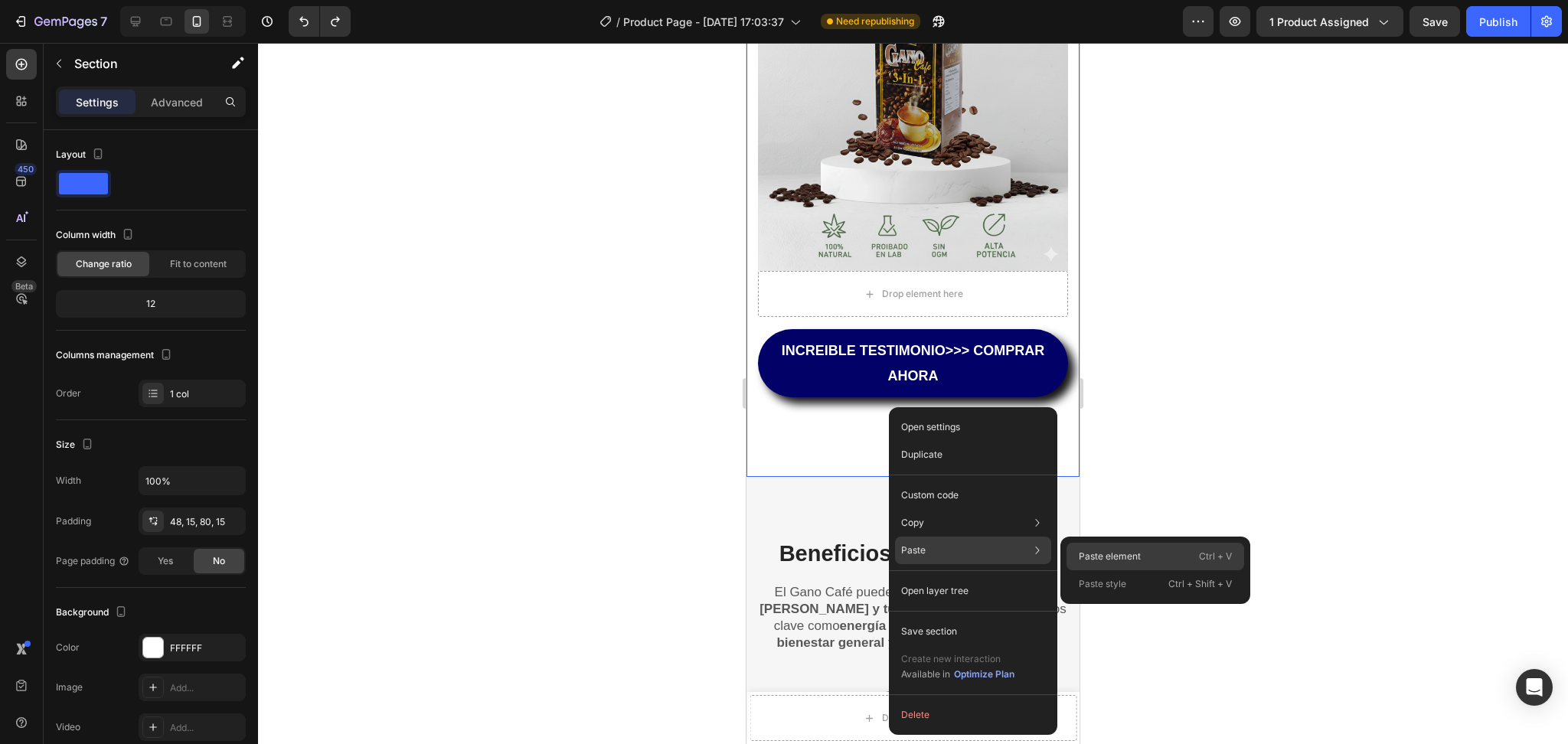
drag, startPoint x: 1130, startPoint y: 549, endPoint x: 299, endPoint y: 499, distance: 832.5
click at [1130, 549] on p "Paste element" at bounding box center [1109, 556] width 62 height 13
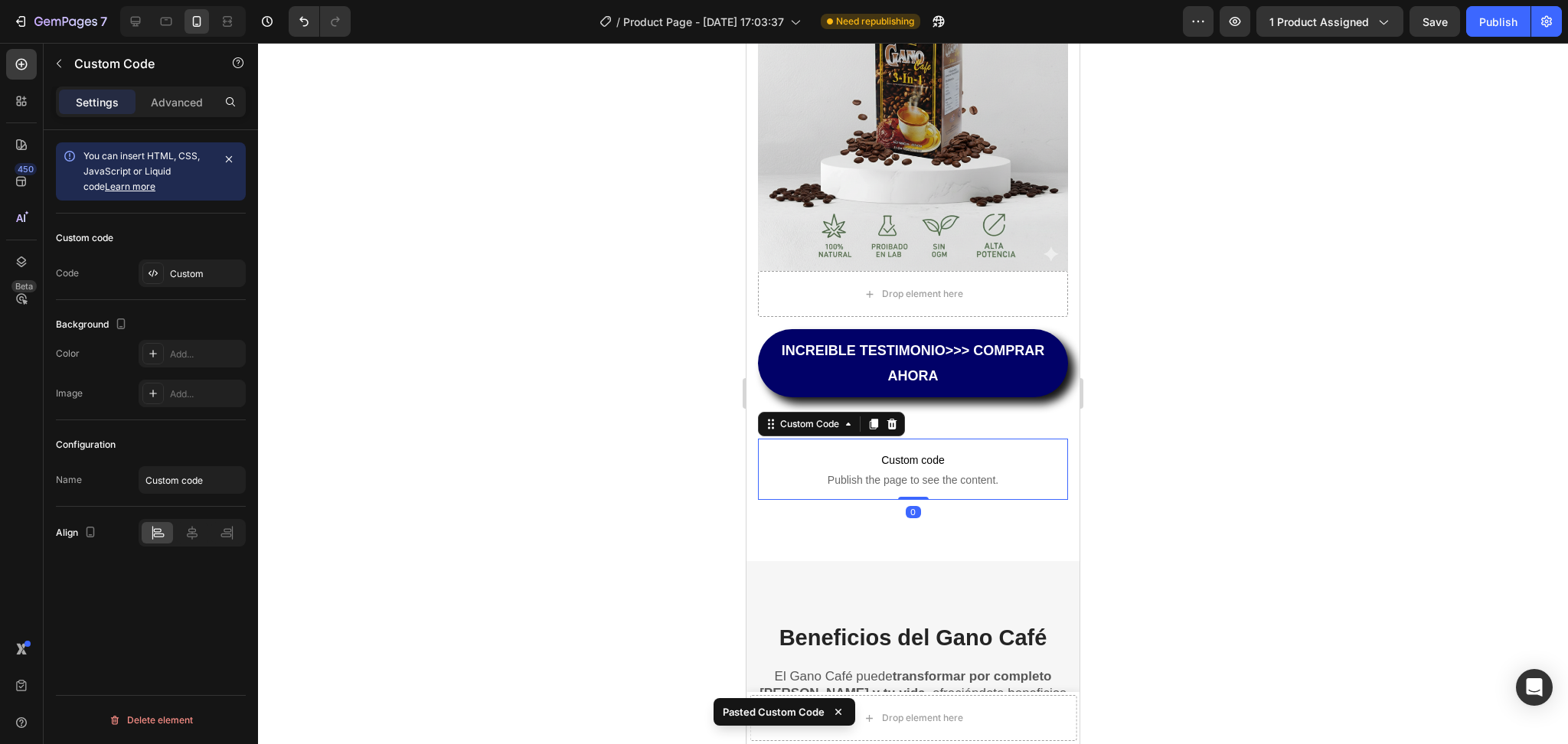
click at [448, 394] on div at bounding box center [913, 393] width 1310 height 701
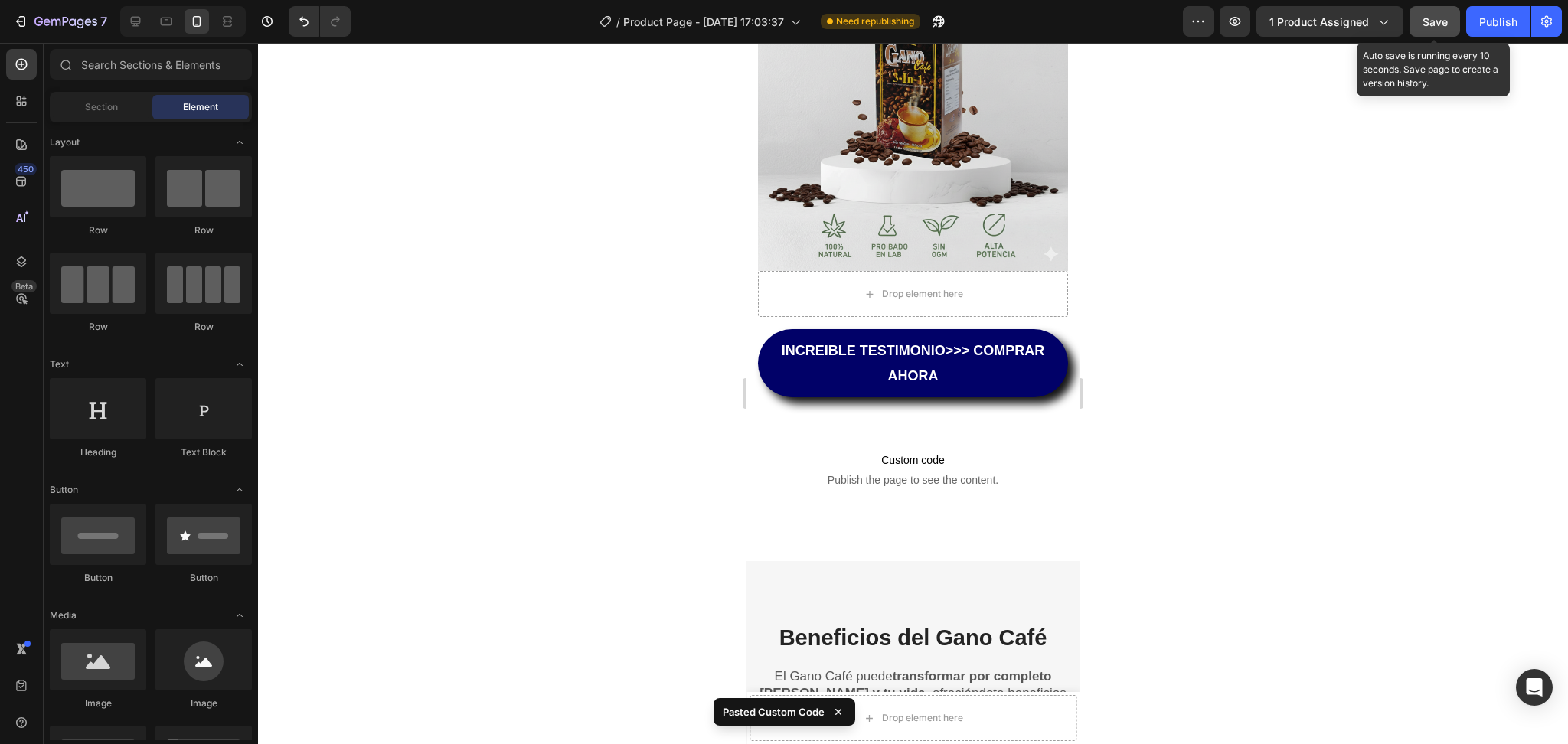
click at [1434, 28] on div "Save" at bounding box center [1434, 21] width 25 height 16
drag, startPoint x: 1492, startPoint y: 26, endPoint x: 1115, endPoint y: 196, distance: 413.6
click at [1484, 30] on button "Publish" at bounding box center [1497, 21] width 64 height 31
